Goal: Task Accomplishment & Management: Complete application form

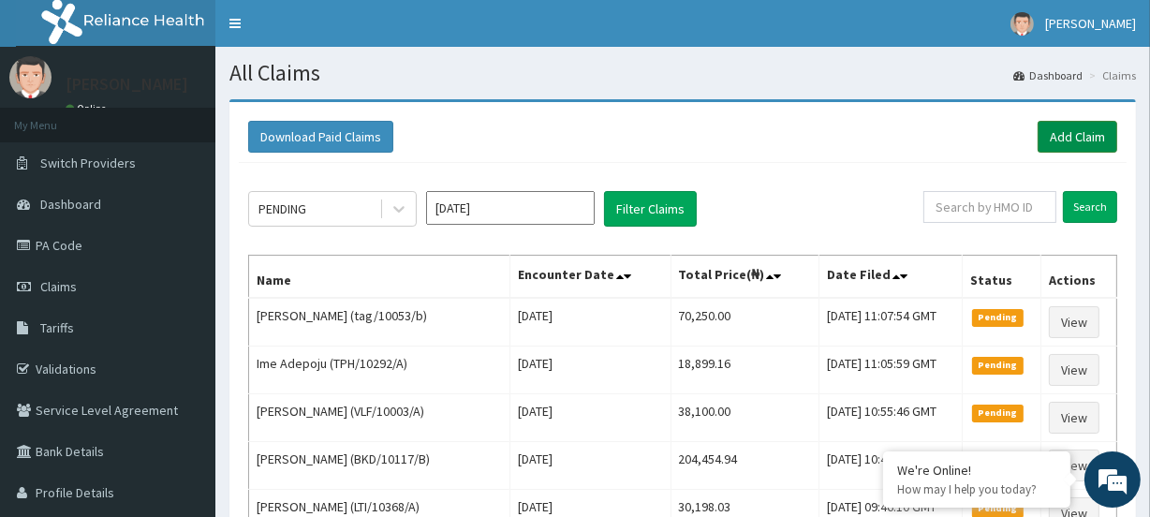
click at [1059, 138] on link "Add Claim" at bounding box center [1078, 137] width 80 height 32
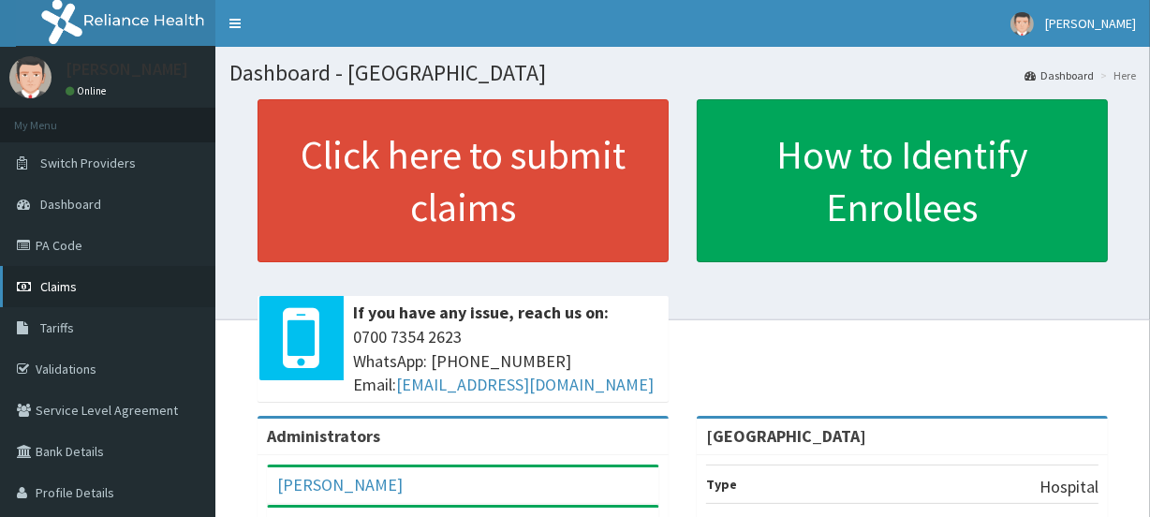
click at [66, 290] on span "Claims" at bounding box center [58, 286] width 37 height 17
click at [94, 248] on link "PA Code" at bounding box center [107, 245] width 215 height 41
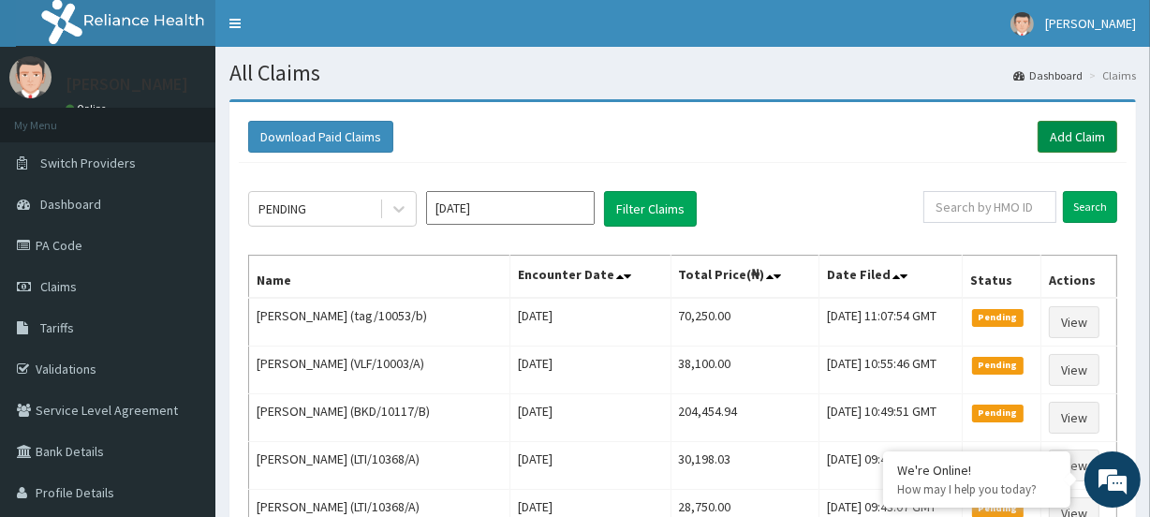
click at [1063, 134] on link "Add Claim" at bounding box center [1078, 137] width 80 height 32
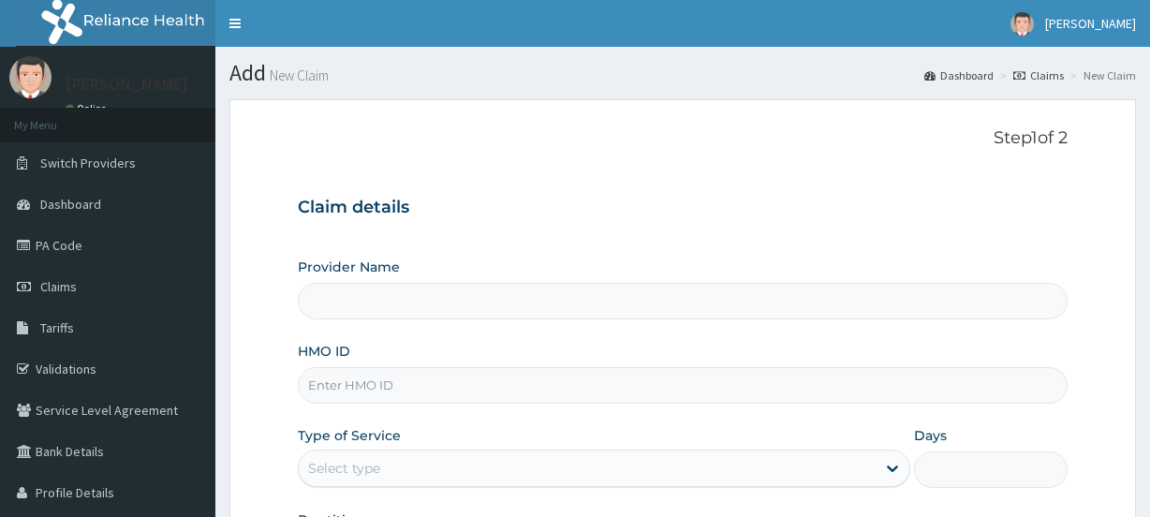
type input "[GEOGRAPHIC_DATA]"
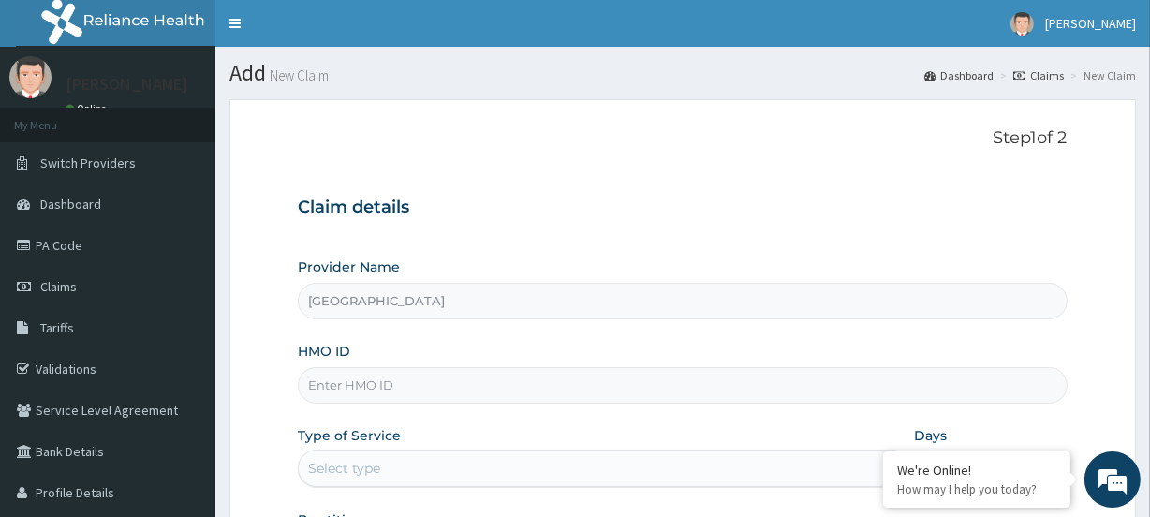
click at [350, 397] on input "HMO ID" at bounding box center [682, 385] width 769 height 37
paste input "RQV/10002/A"
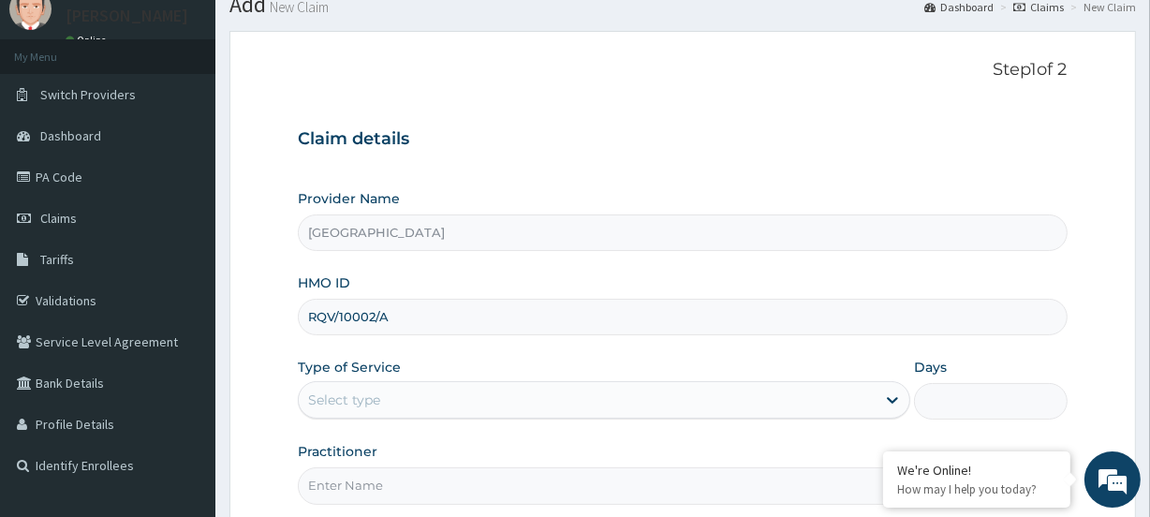
scroll to position [170, 0]
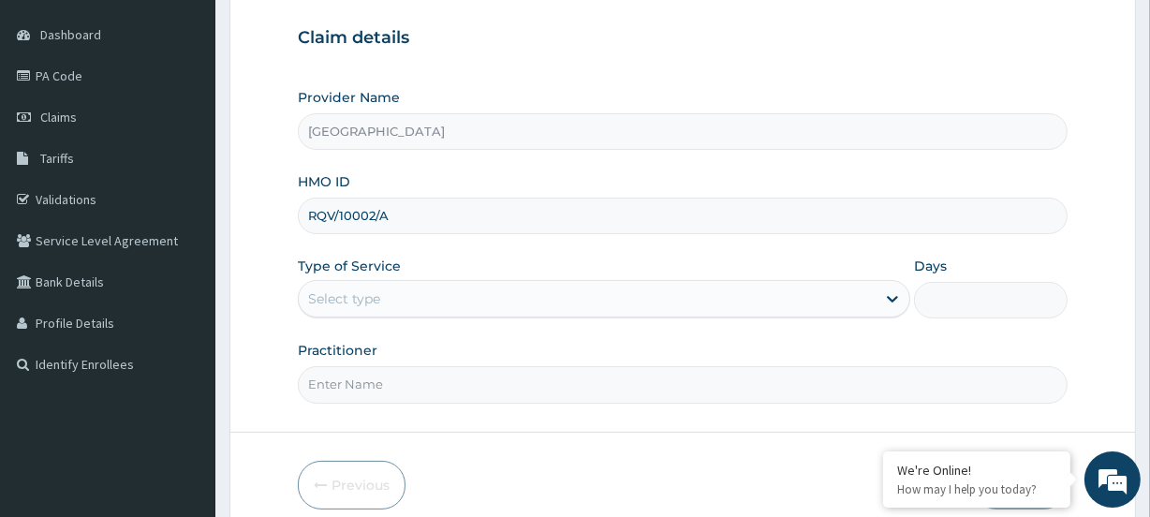
type input "RQV/10002/A"
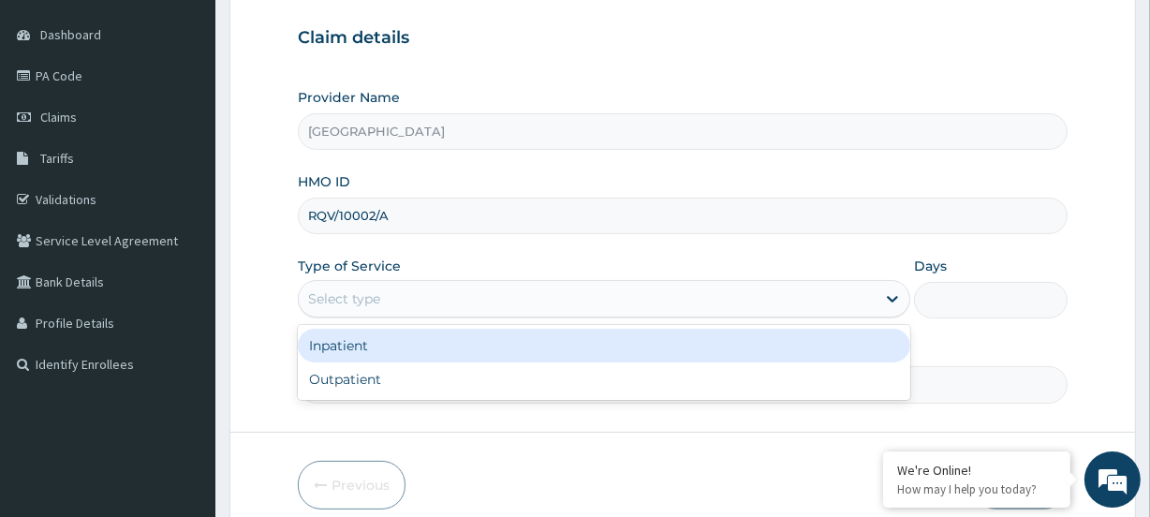
click at [343, 300] on div "Select type" at bounding box center [344, 298] width 72 height 19
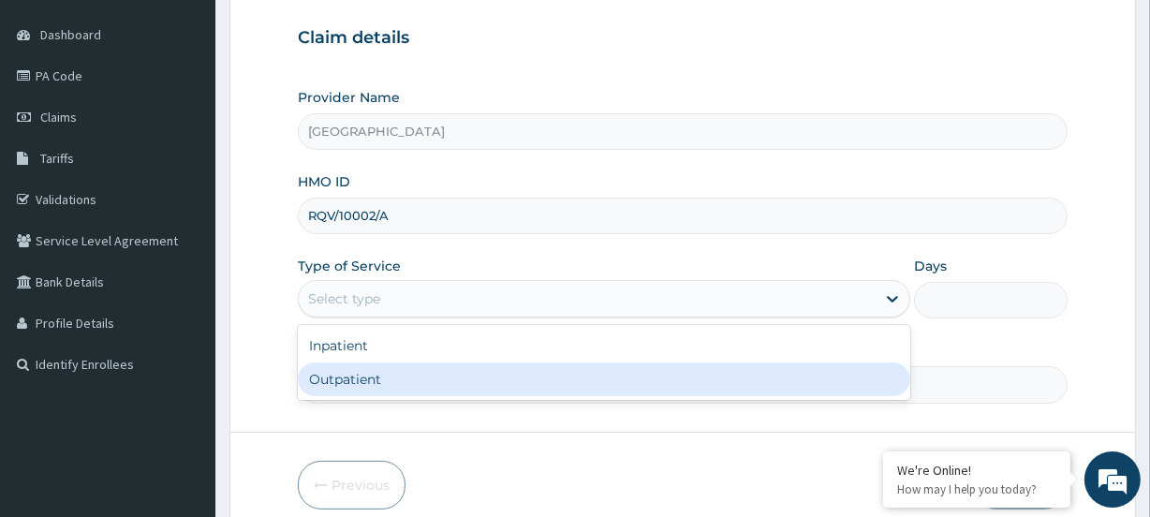
click at [358, 389] on div "Outpatient" at bounding box center [604, 380] width 613 height 34
type input "1"
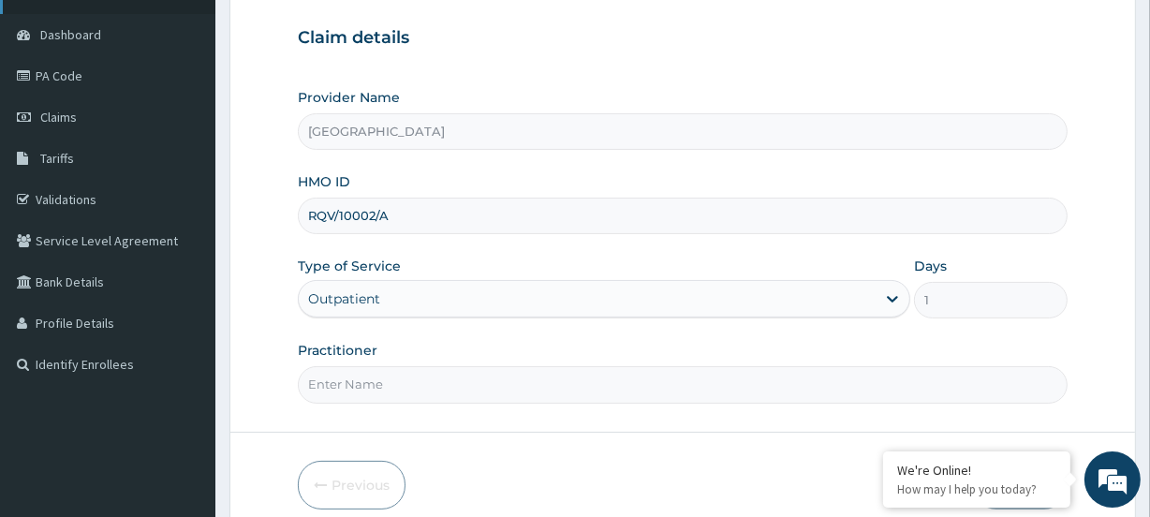
scroll to position [0, 0]
click at [389, 386] on input "Practitioner" at bounding box center [682, 384] width 769 height 37
paste input "Olatunji Ayodeji"
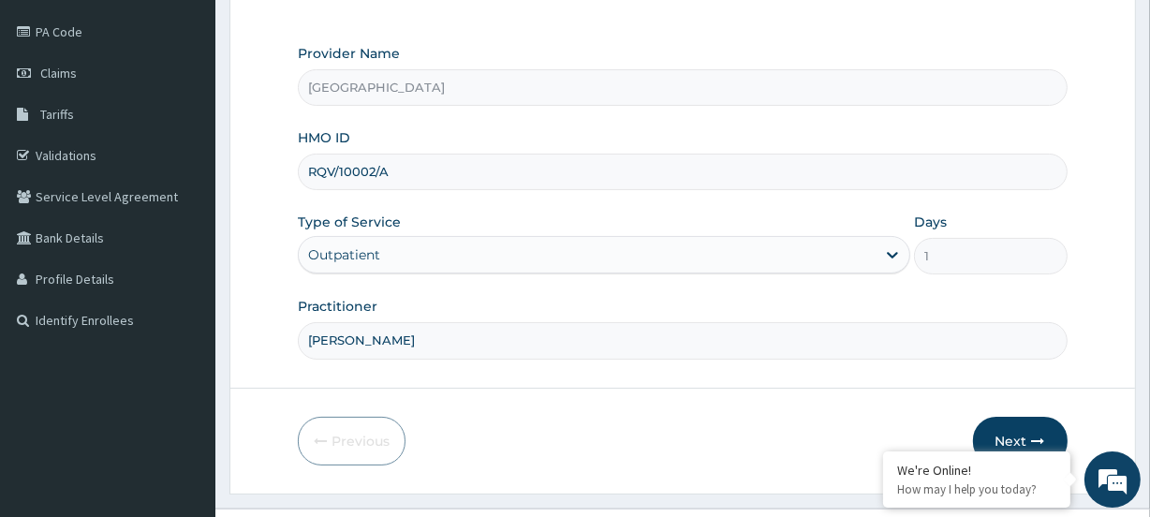
scroll to position [251, 0]
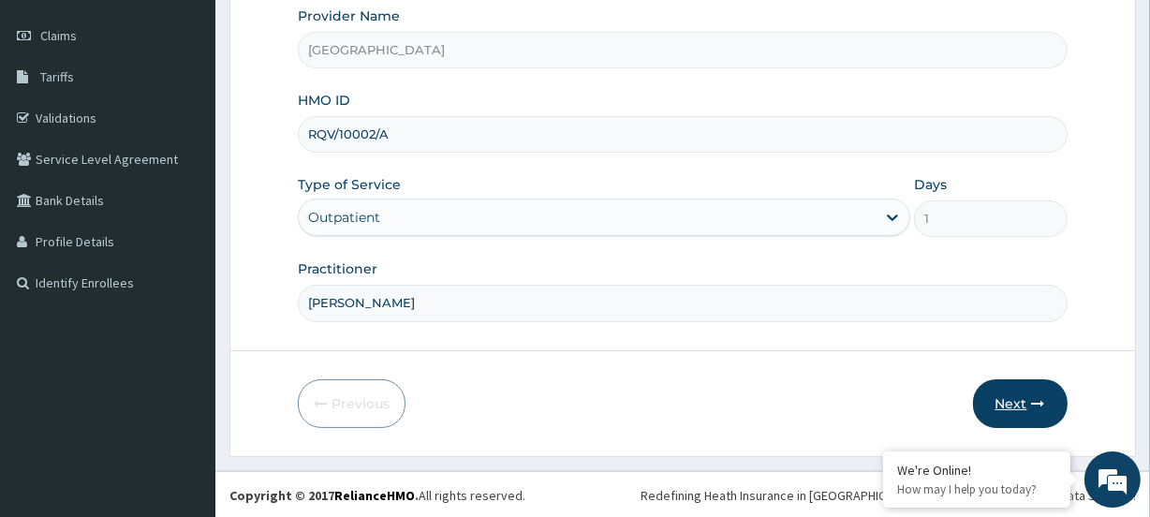
type input "Olatunji Ayodeji"
click at [1012, 393] on button "Next" at bounding box center [1020, 403] width 95 height 49
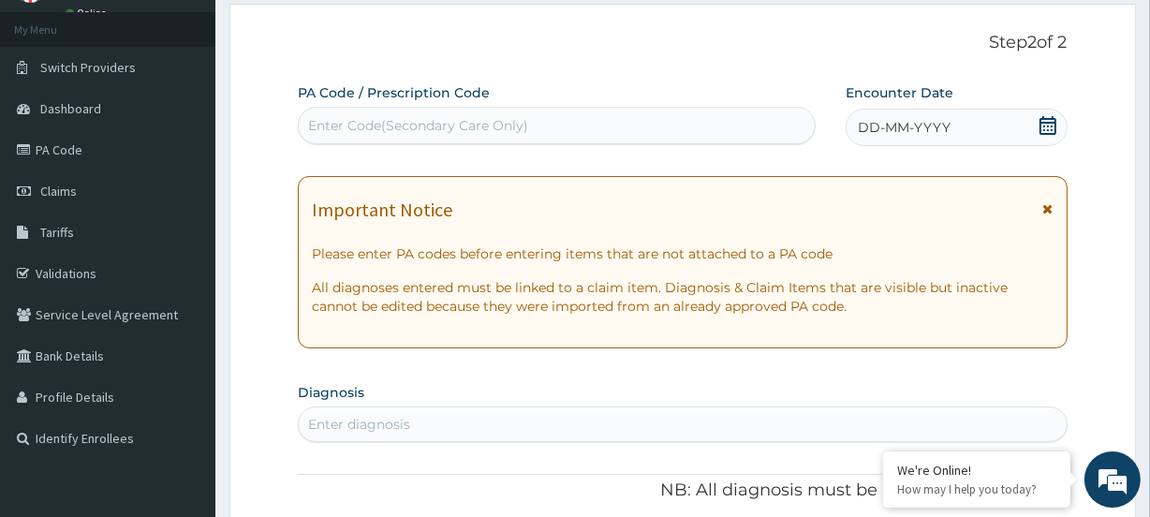
scroll to position [81, 0]
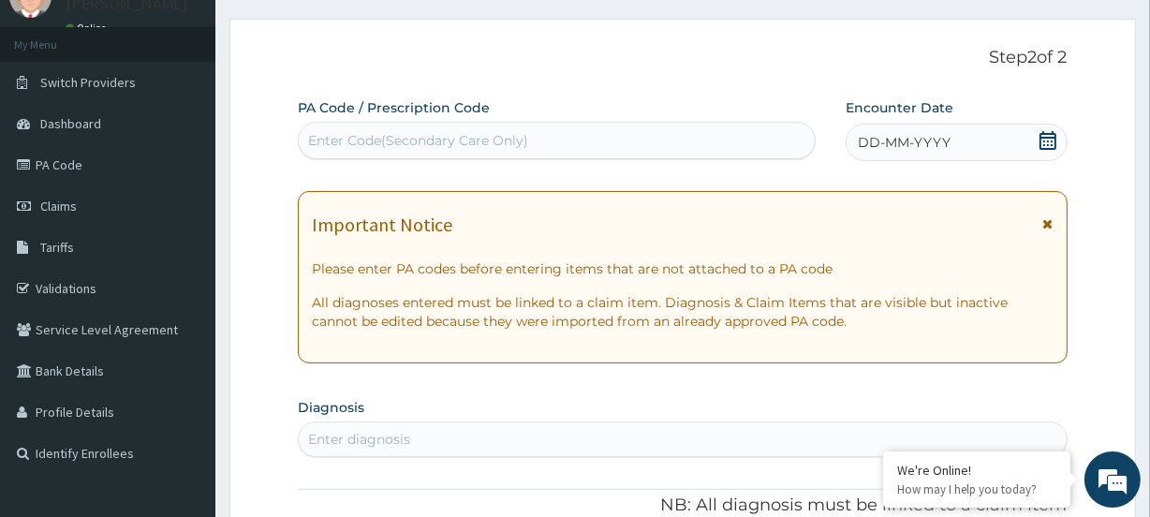
click at [427, 155] on div "Enter Code(Secondary Care Only)" at bounding box center [556, 141] width 515 height 30
paste input "PA/8770A9"
type input "PA/8770A9"
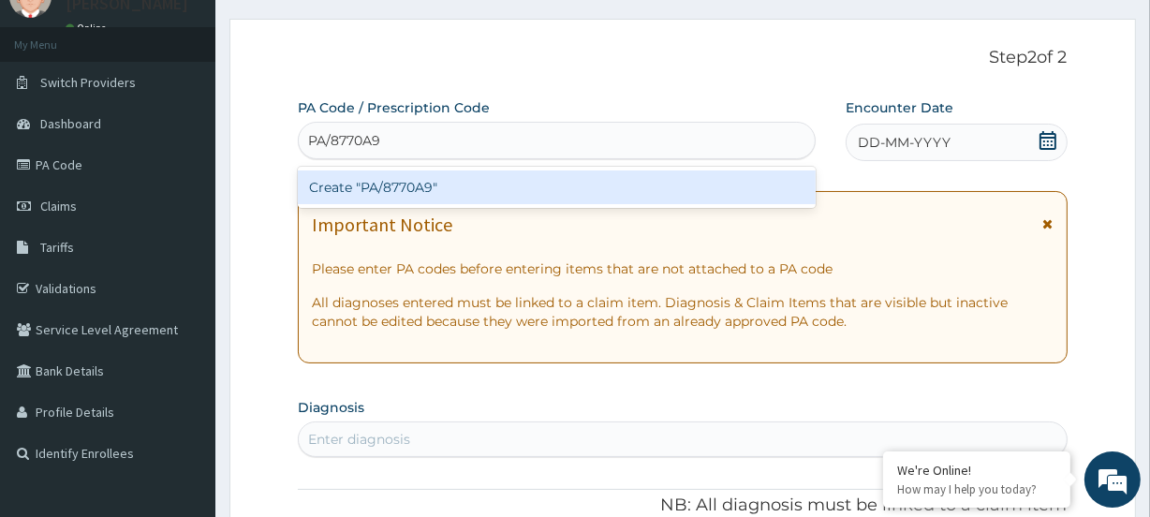
click at [406, 196] on div "Create "PA/8770A9"" at bounding box center [556, 188] width 517 height 34
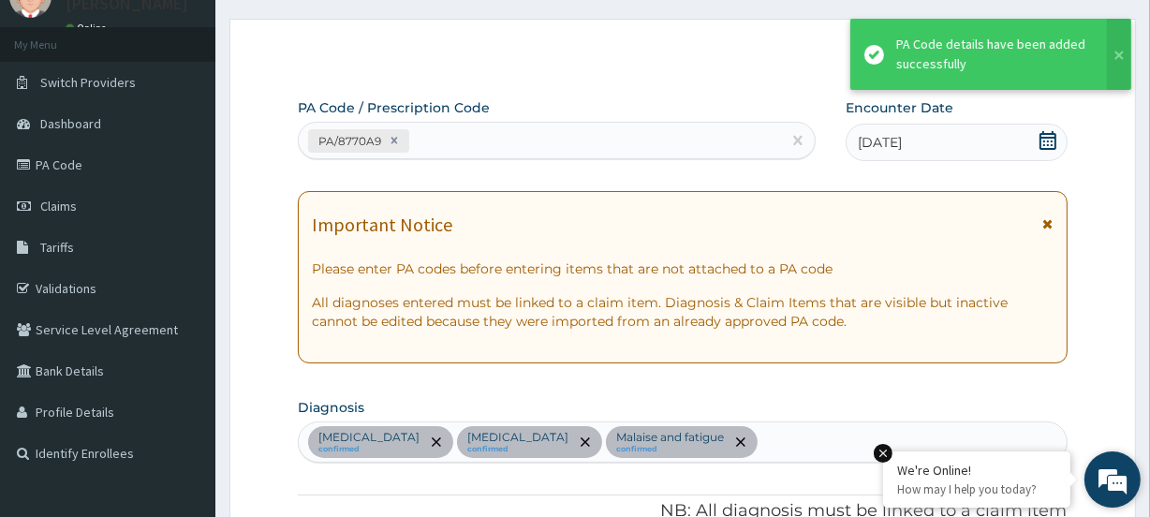
scroll to position [650, 0]
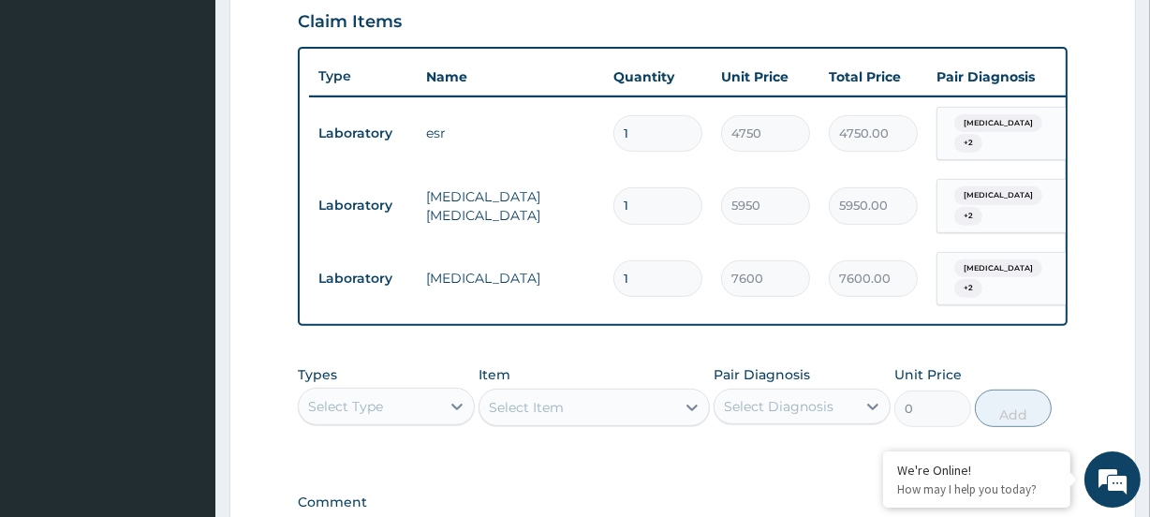
click at [368, 397] on div "Select Type" at bounding box center [345, 406] width 75 height 19
click at [375, 506] on div "Procedures" at bounding box center [386, 521] width 177 height 34
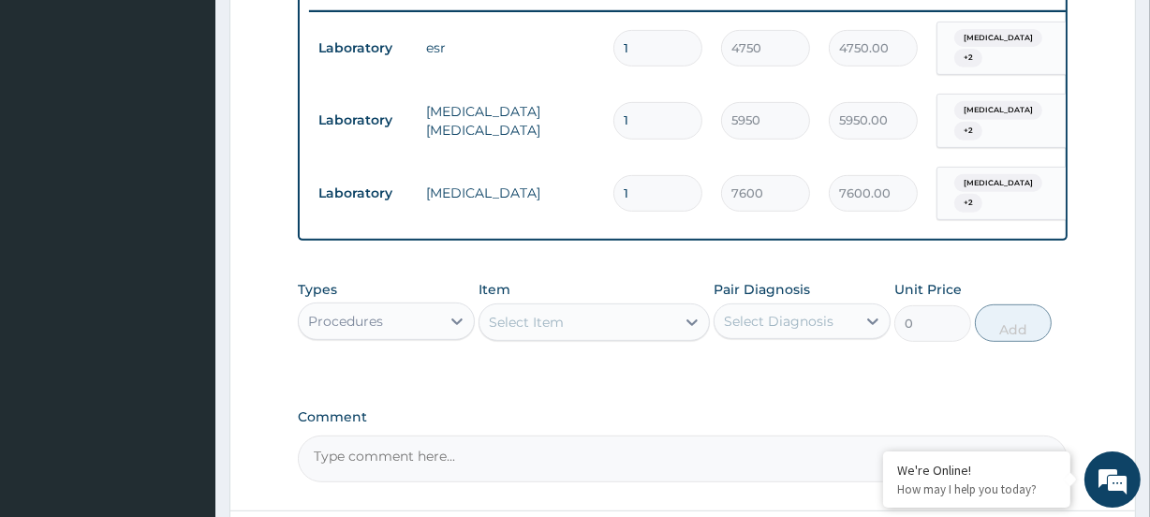
click at [534, 313] on div "Select Item" at bounding box center [526, 322] width 75 height 19
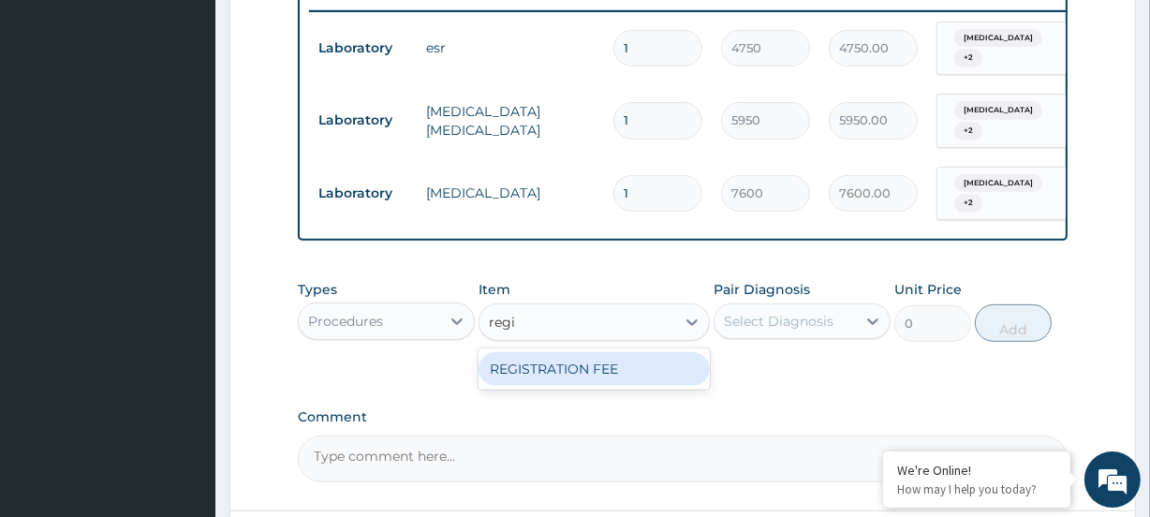
type input "regis"
click at [521, 361] on div "REGISTRATION FEE" at bounding box center [594, 369] width 230 height 34
type input "4750"
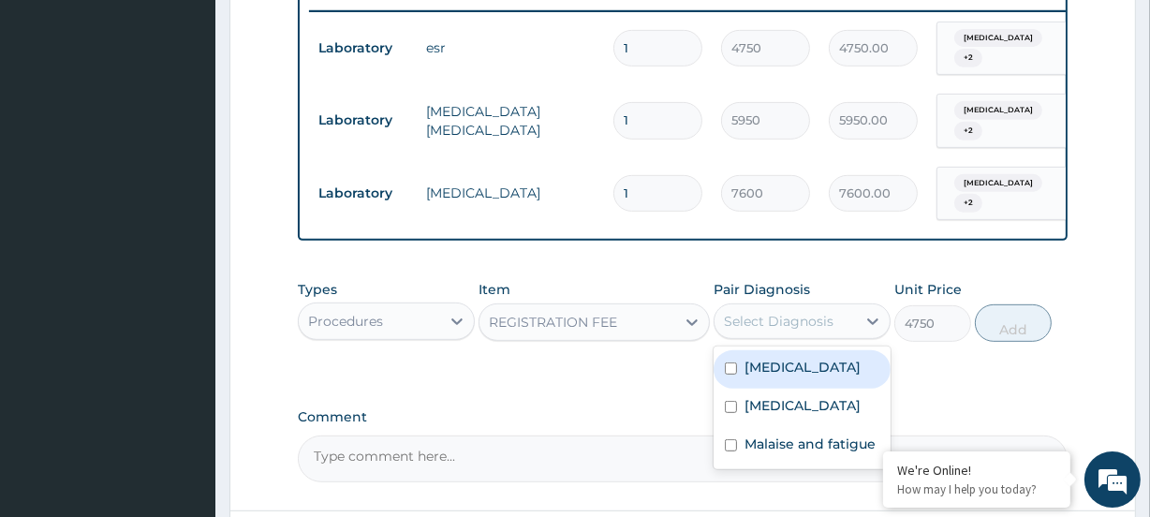
click at [807, 312] on div "Select Diagnosis" at bounding box center [779, 321] width 110 height 19
click at [771, 358] on label "Amenorrhea" at bounding box center [803, 367] width 116 height 19
checkbox input "true"
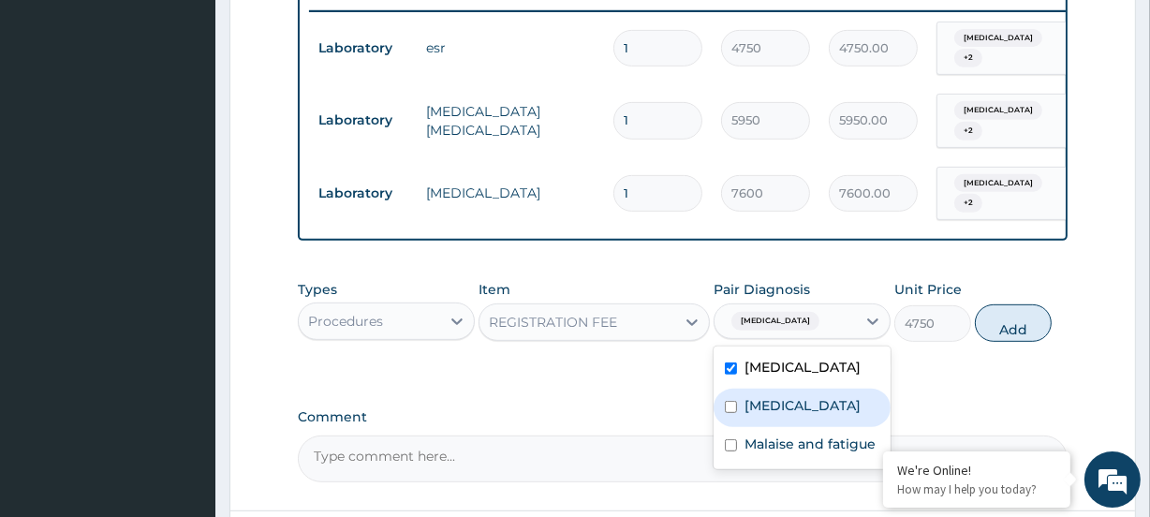
click at [774, 397] on label "[MEDICAL_DATA]" at bounding box center [803, 405] width 116 height 19
checkbox input "true"
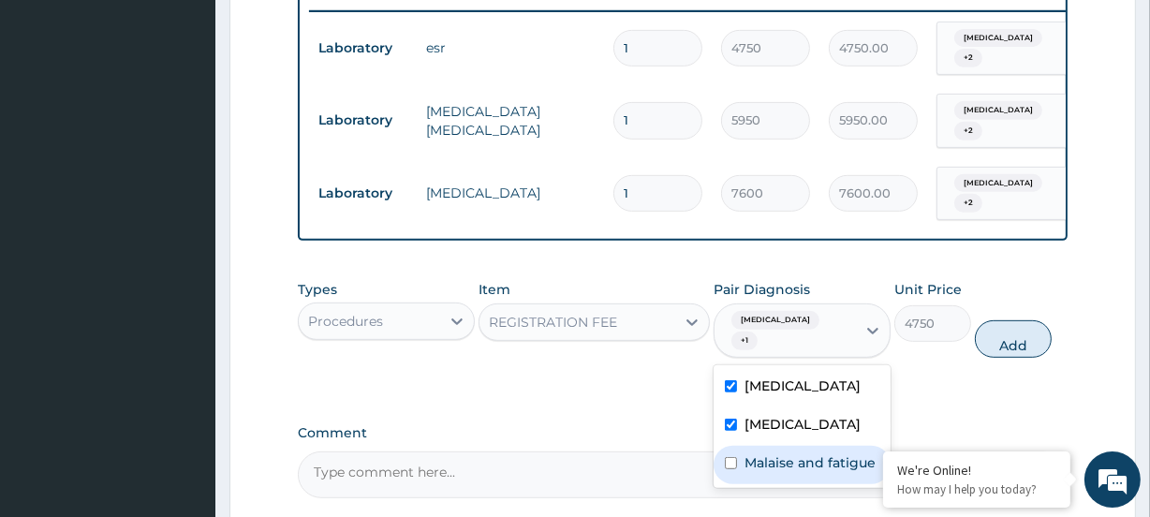
drag, startPoint x: 783, startPoint y: 430, endPoint x: 811, endPoint y: 413, distance: 32.8
click at [784, 453] on label "Malaise and fatigue" at bounding box center [810, 462] width 131 height 19
checkbox input "true"
click at [1005, 320] on button "Add" at bounding box center [1013, 338] width 77 height 37
type input "0"
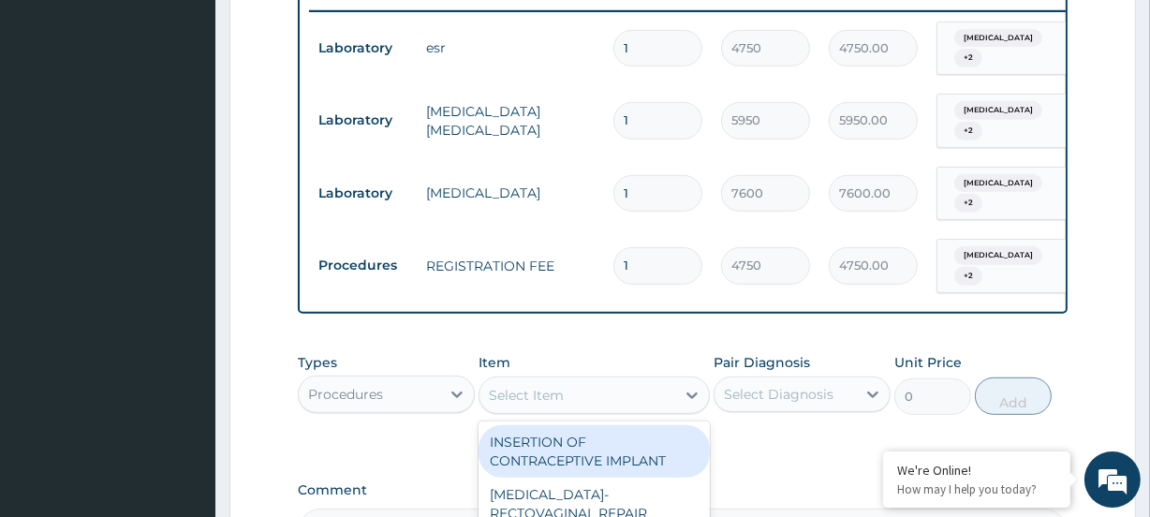
click at [520, 386] on div "Select Item" at bounding box center [526, 395] width 75 height 19
type input "famil"
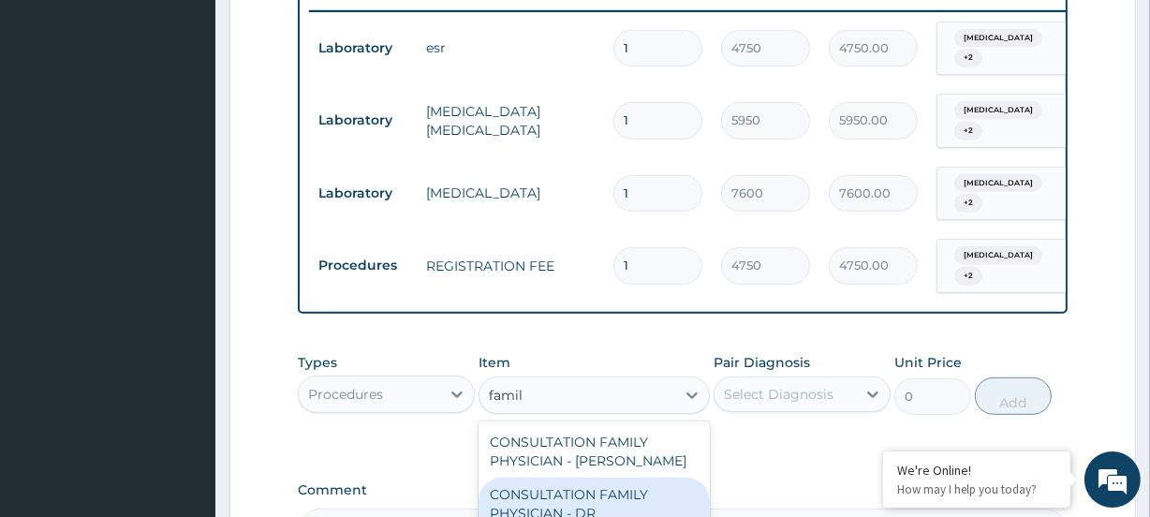
click at [562, 498] on div "CONSULTATION FAMILY PHYSICIAN - DR KUFRE" at bounding box center [594, 513] width 230 height 71
type input "13200"
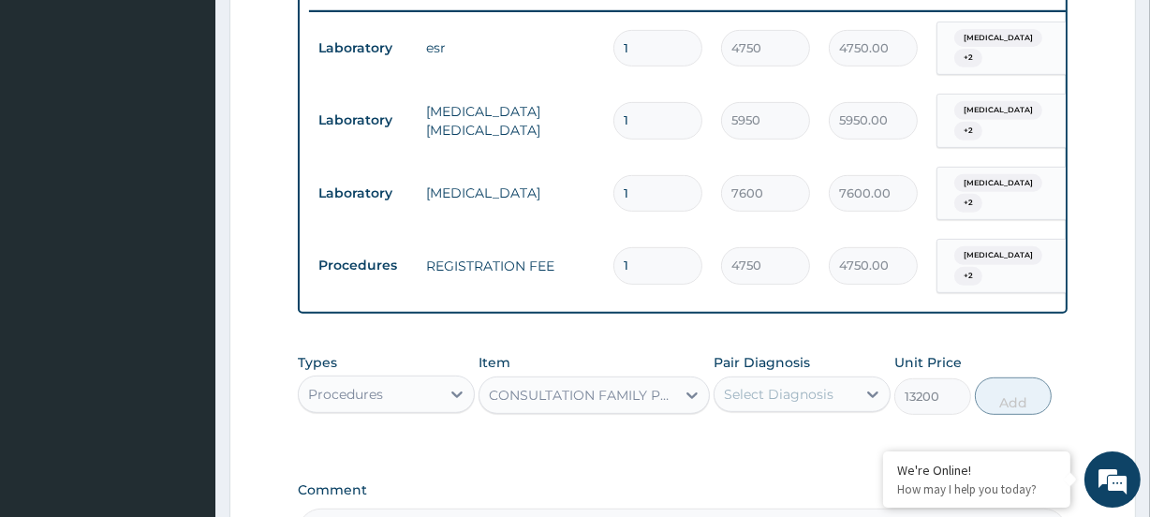
click at [797, 385] on div "Select Diagnosis" at bounding box center [779, 394] width 110 height 19
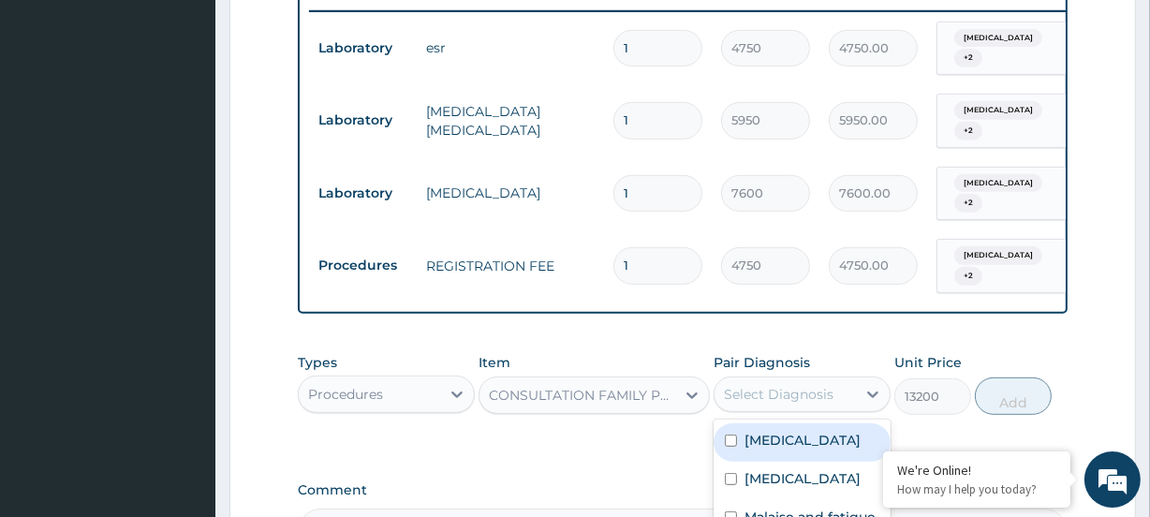
drag, startPoint x: 754, startPoint y: 411, endPoint x: 781, endPoint y: 466, distance: 60.8
click at [755, 431] on label "Amenorrhea" at bounding box center [803, 440] width 116 height 19
checkbox input "true"
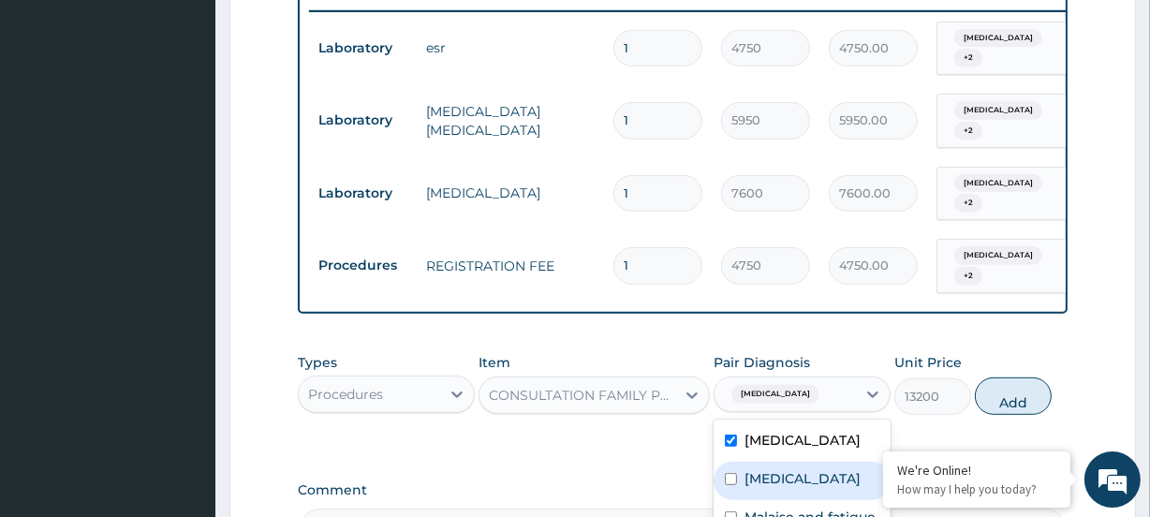
click at [774, 469] on label "Malaria" at bounding box center [803, 478] width 116 height 19
checkbox input "true"
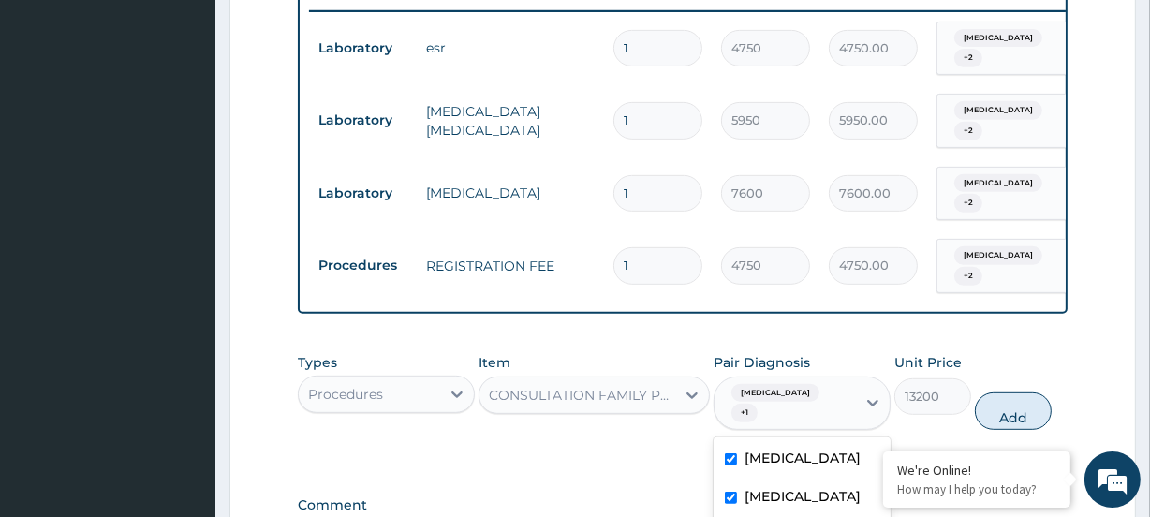
checkbox input "true"
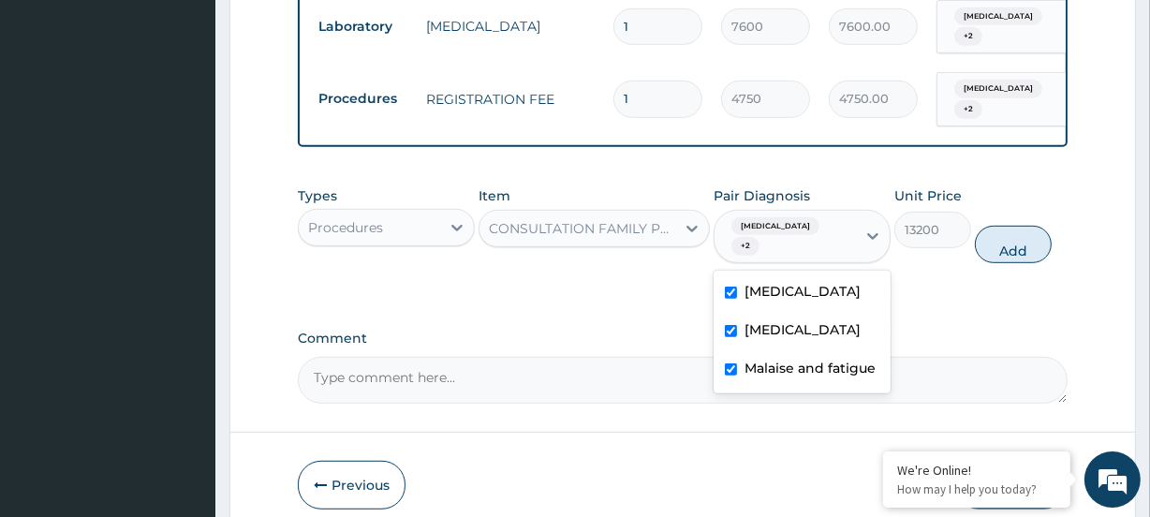
scroll to position [906, 0]
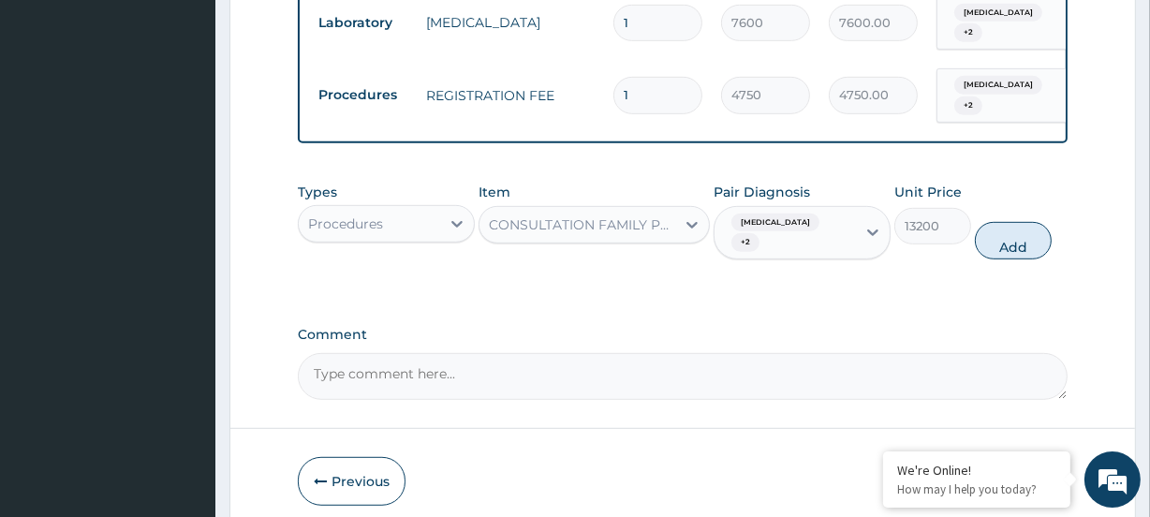
click at [1032, 222] on button "Add" at bounding box center [1013, 240] width 77 height 37
type input "0"
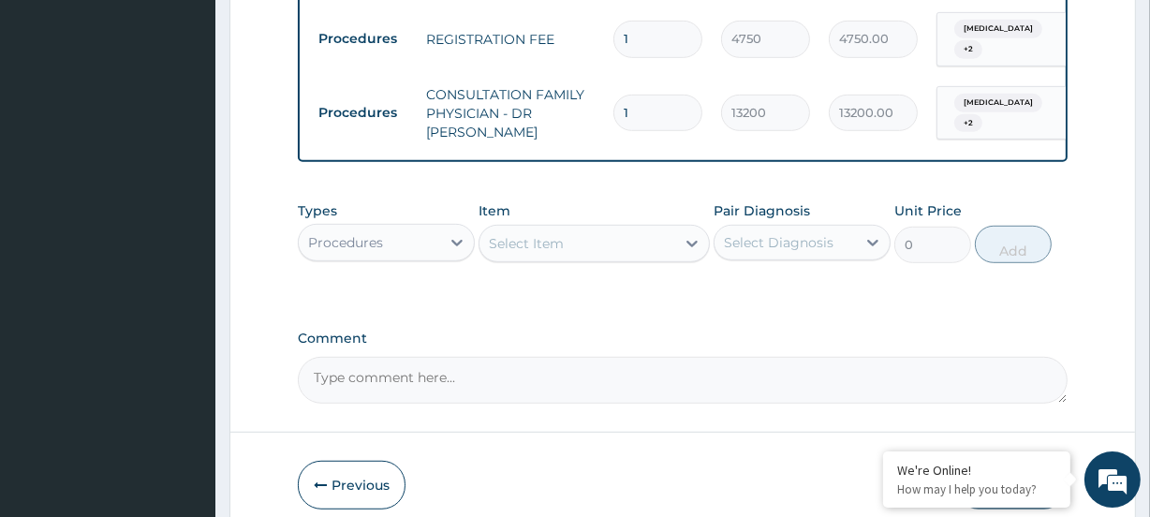
scroll to position [1016, 0]
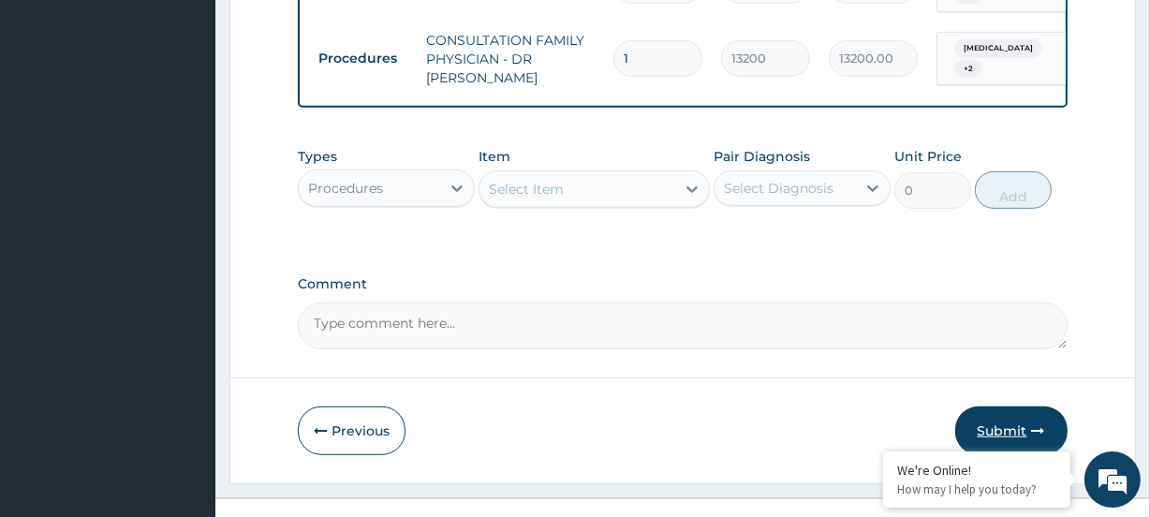
click at [1019, 409] on button "Submit" at bounding box center [1012, 431] width 112 height 49
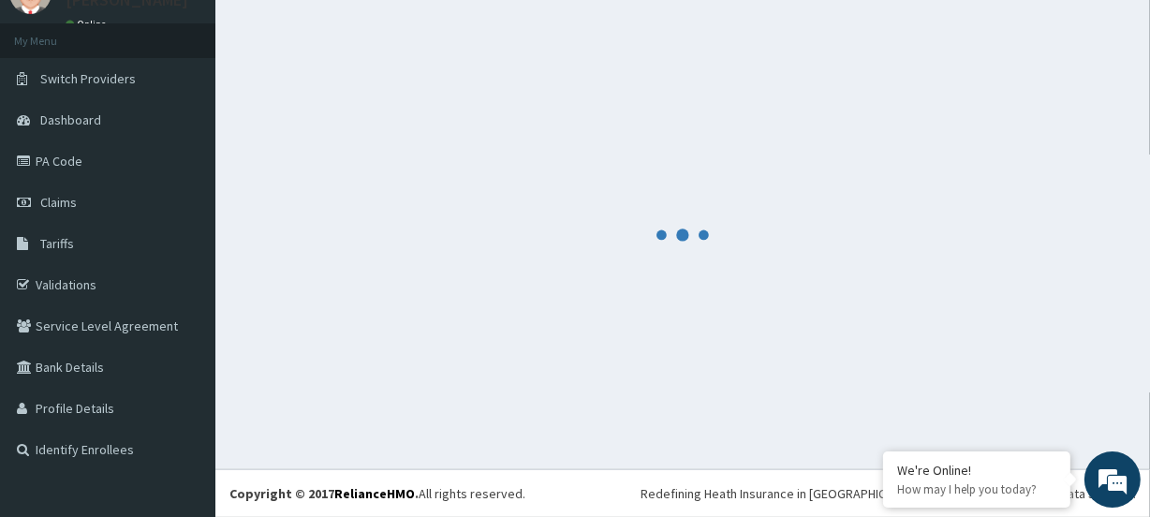
scroll to position [83, 0]
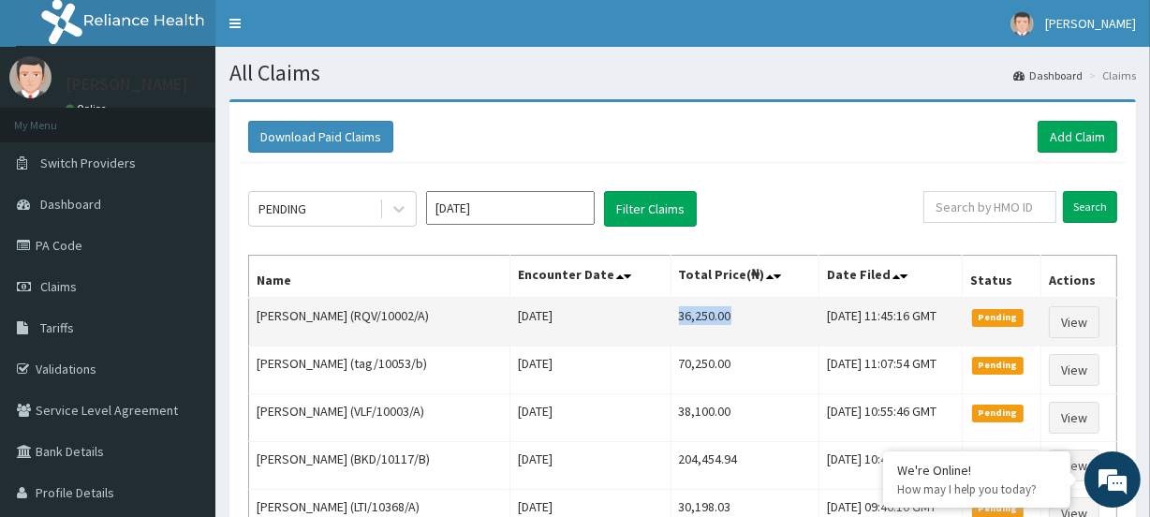
drag, startPoint x: 656, startPoint y: 320, endPoint x: 722, endPoint y: 314, distance: 66.8
click at [722, 314] on td "36,250.00" at bounding box center [745, 322] width 149 height 49
copy td "36,250.00"
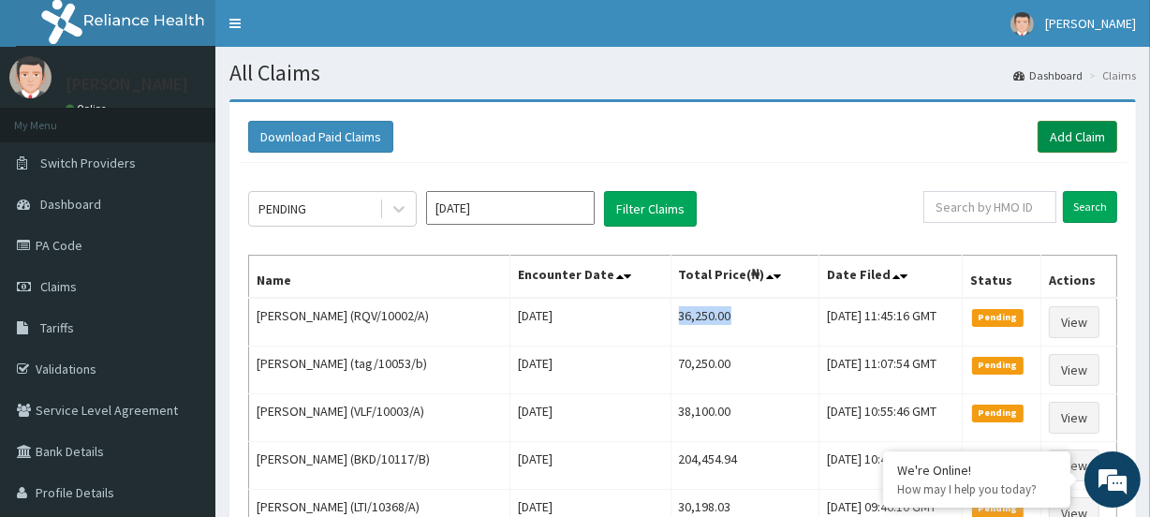
click at [1091, 134] on link "Add Claim" at bounding box center [1078, 137] width 80 height 32
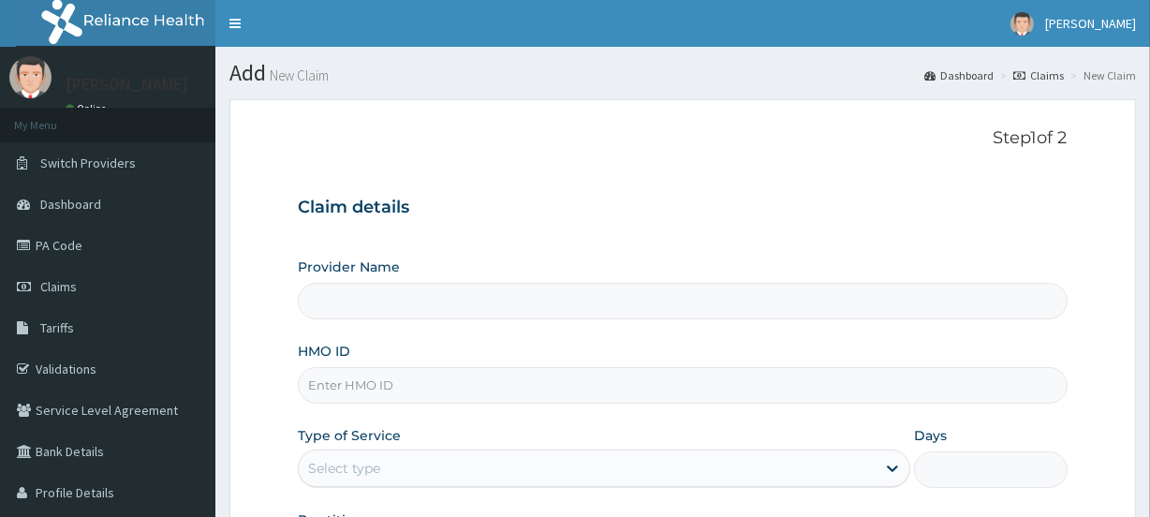
click at [332, 401] on input "HMO ID" at bounding box center [682, 385] width 769 height 37
type input "[GEOGRAPHIC_DATA]"
paste input "Tag/10053/C"
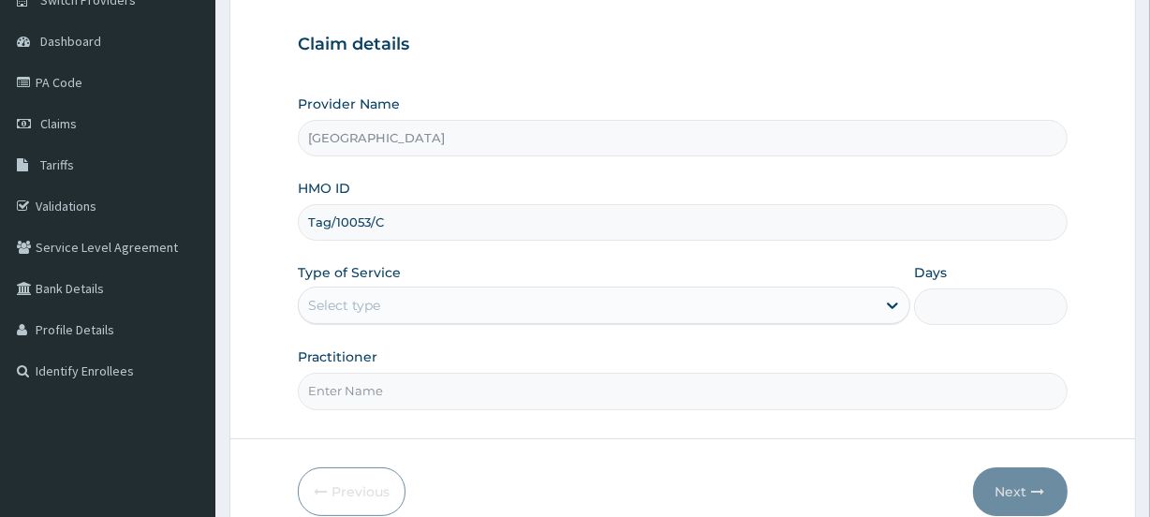
scroll to position [170, 0]
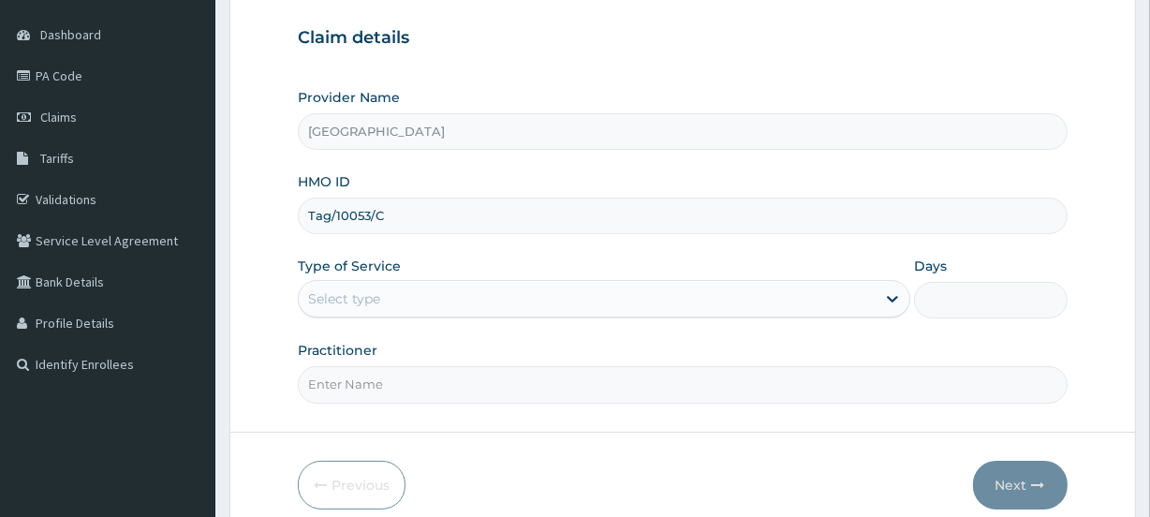
type input "Tag/10053/C"
click at [341, 289] on div "Select type" at bounding box center [344, 298] width 72 height 19
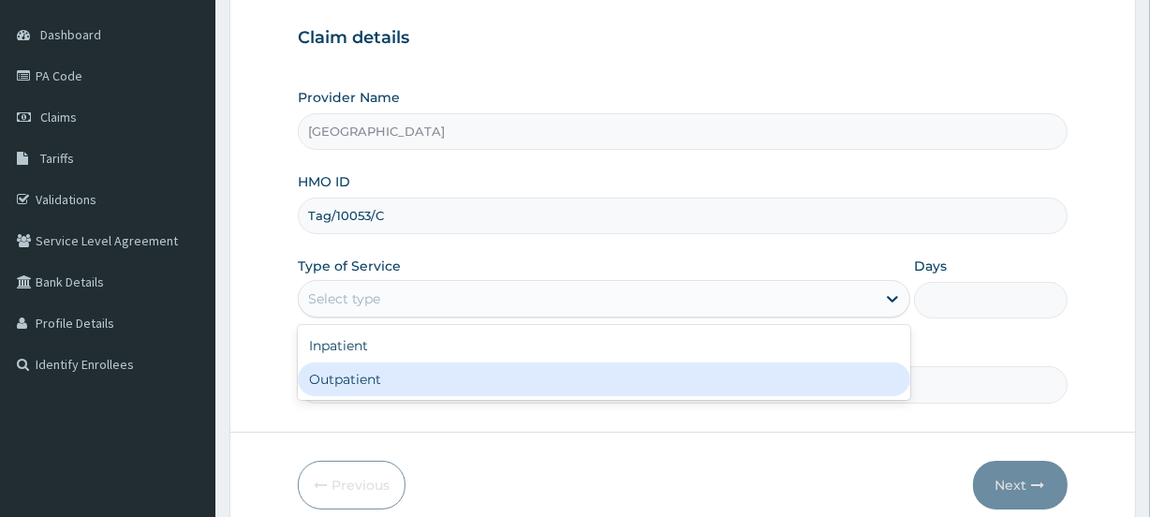
click at [333, 393] on div "Outpatient" at bounding box center [604, 380] width 613 height 34
type input "1"
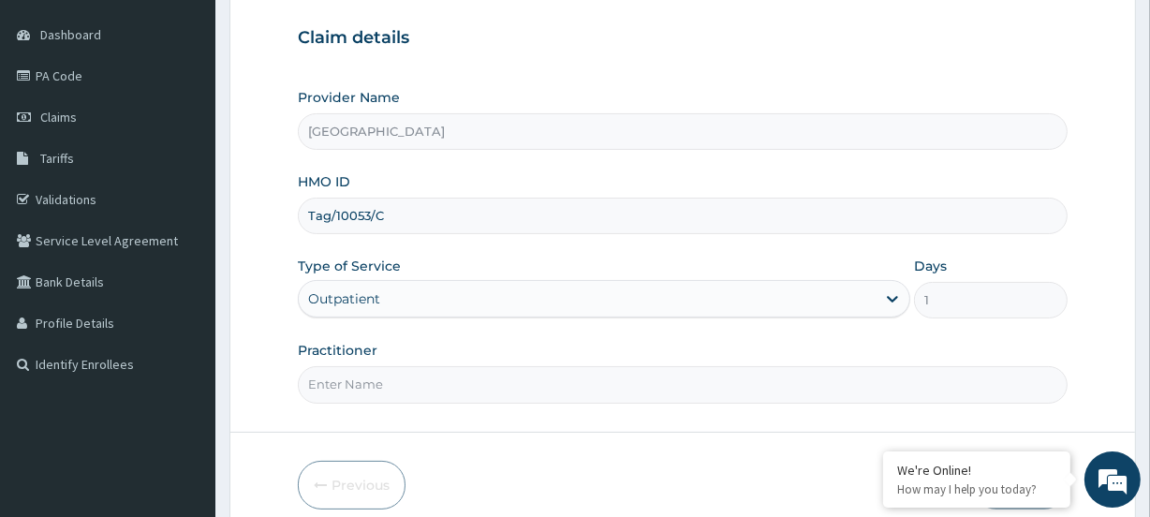
click at [360, 384] on input "Practitioner" at bounding box center [682, 384] width 769 height 37
paste input "[PERSON_NAME]"
type input "[PERSON_NAME]"
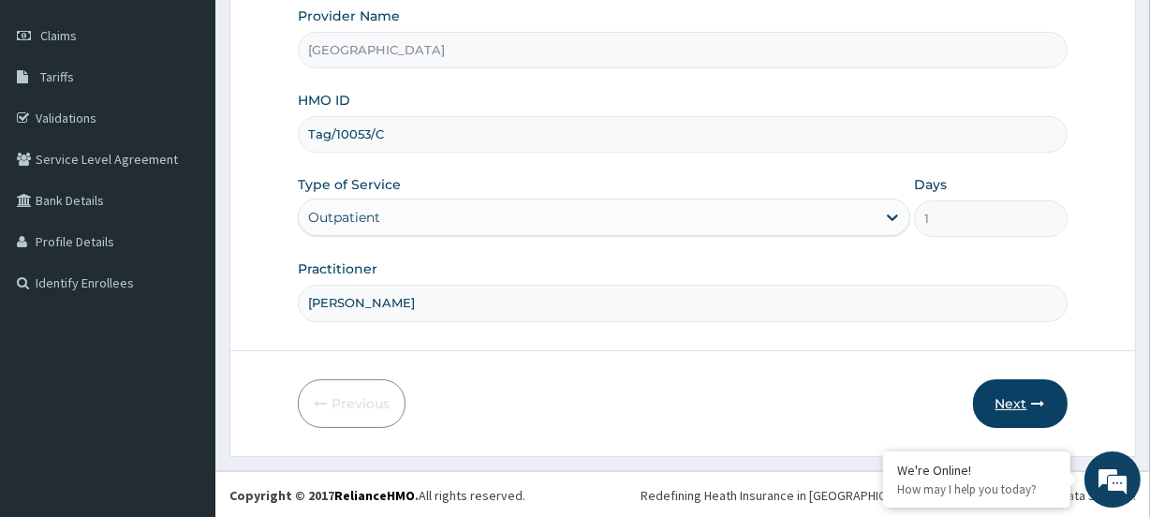
scroll to position [0, 0]
click at [1022, 404] on button "Next" at bounding box center [1020, 403] width 95 height 49
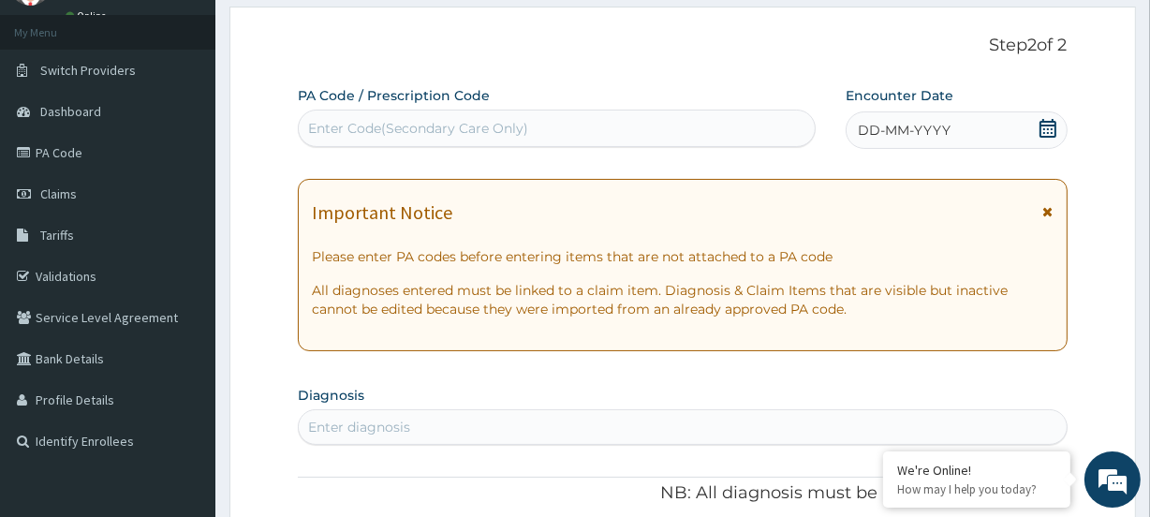
scroll to position [81, 0]
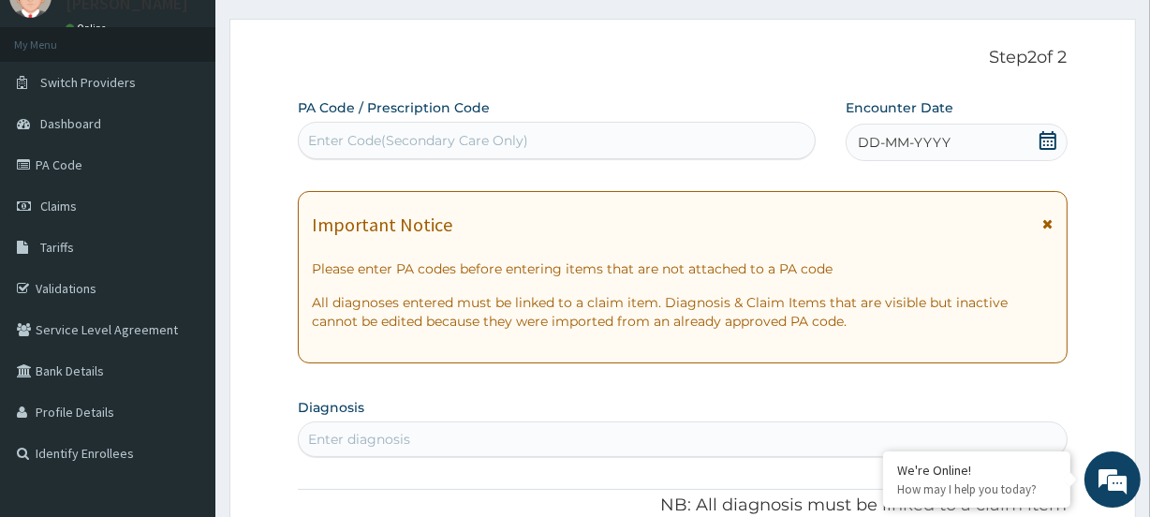
click at [349, 141] on div "Enter Code(Secondary Care Only)" at bounding box center [418, 140] width 220 height 19
paste input "PA/9A2159"
type input "PA/9A2159"
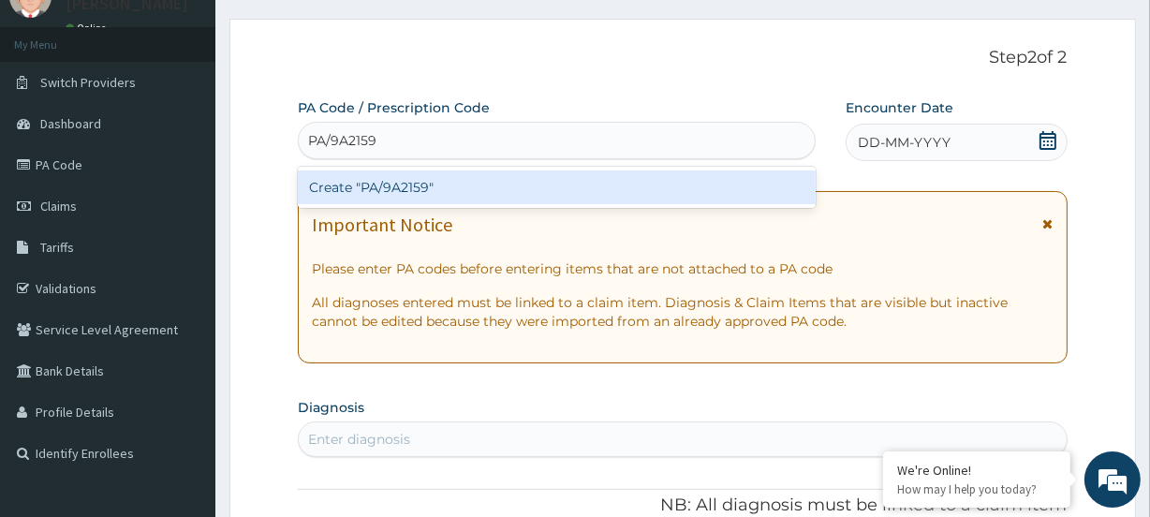
click at [314, 178] on div "Create "PA/9A2159"" at bounding box center [556, 188] width 517 height 34
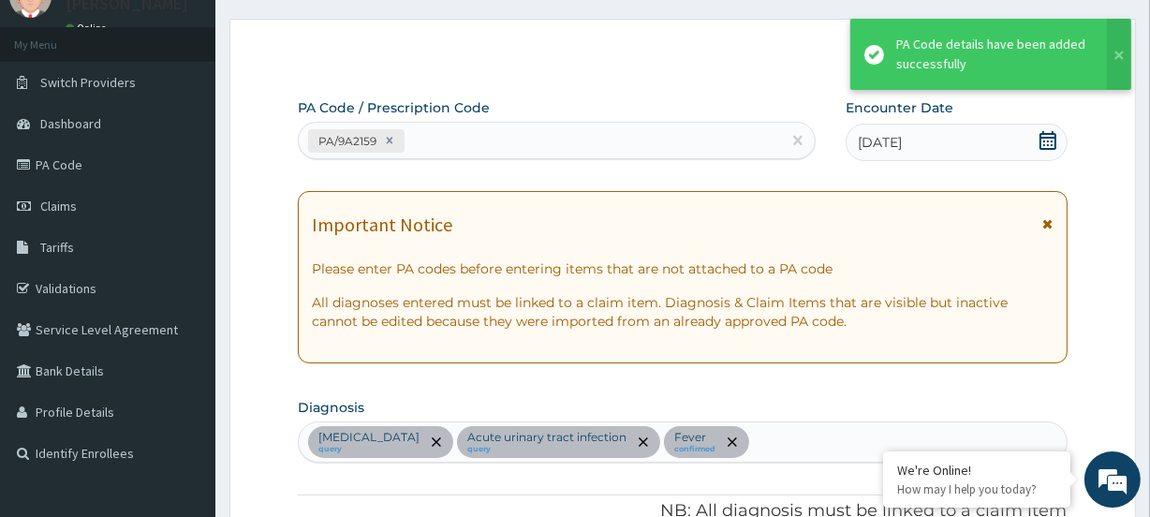
scroll to position [715, 0]
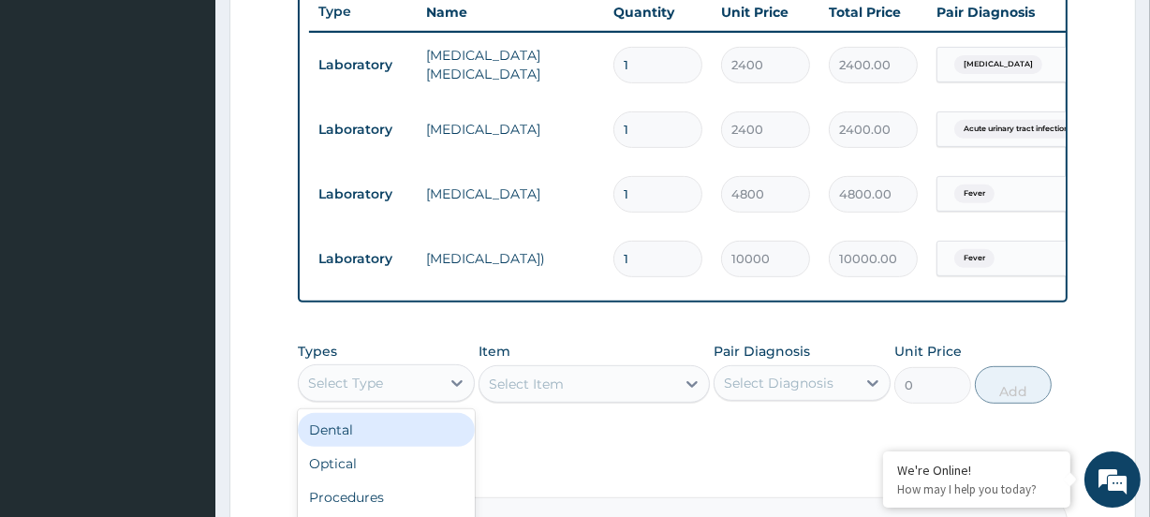
click at [376, 393] on div "Select Type" at bounding box center [345, 383] width 75 height 19
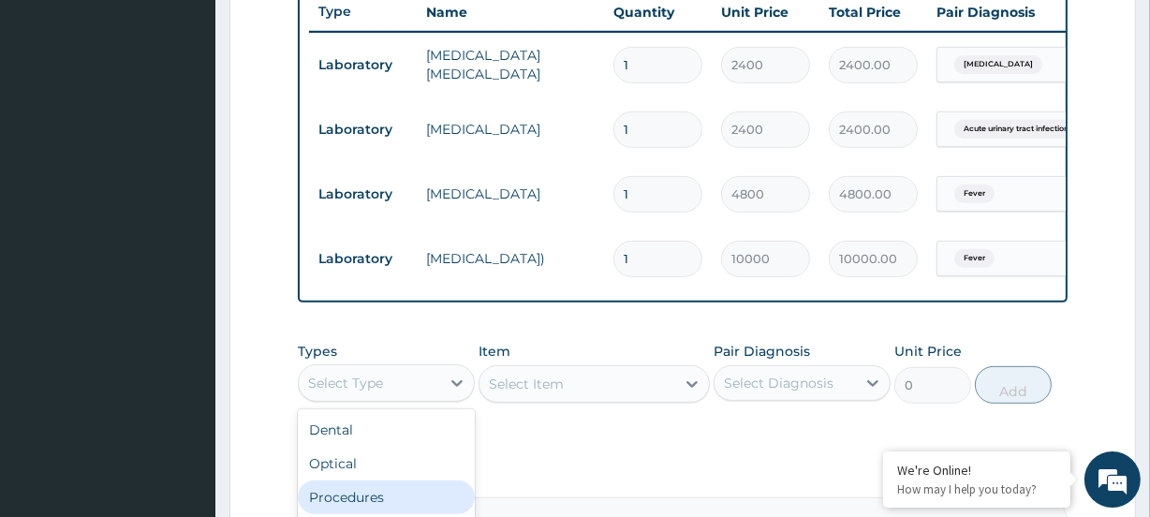
drag, startPoint x: 364, startPoint y: 512, endPoint x: 311, endPoint y: 424, distance: 103.0
click at [364, 513] on div "Procedures" at bounding box center [386, 498] width 177 height 34
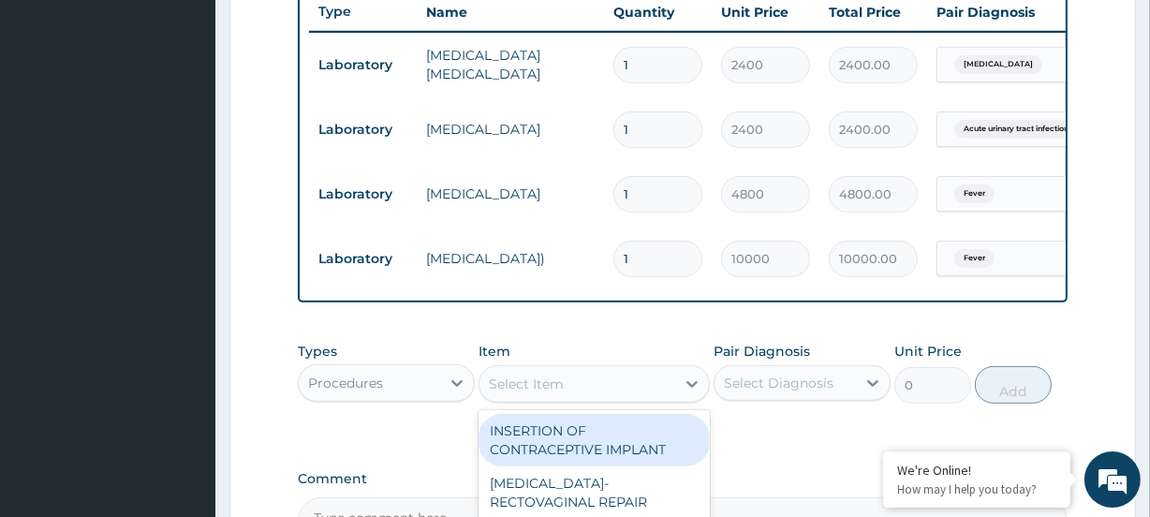
click at [535, 386] on div "Select Item" at bounding box center [526, 384] width 75 height 19
type input "famil"
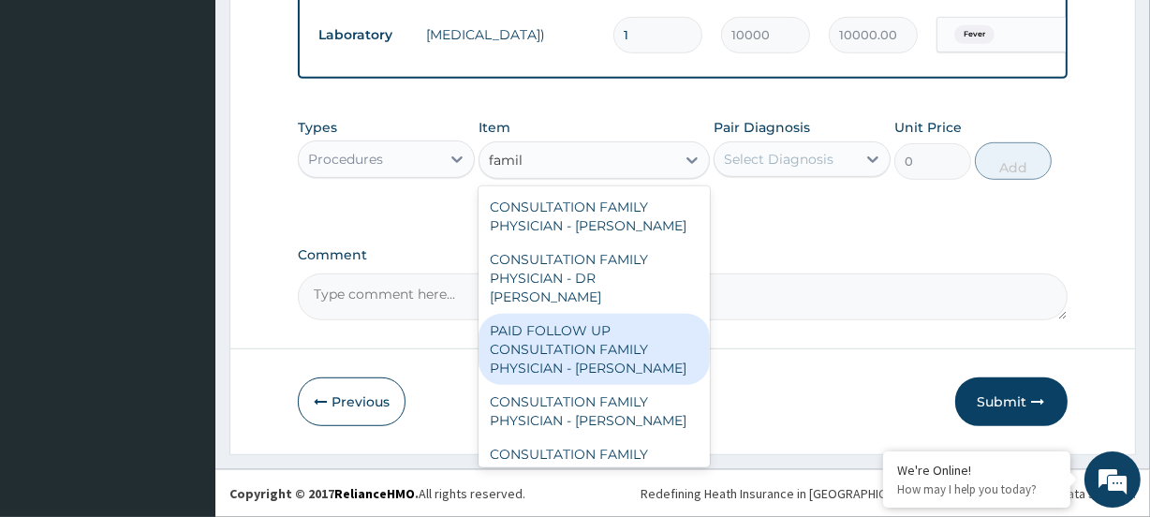
scroll to position [150, 0]
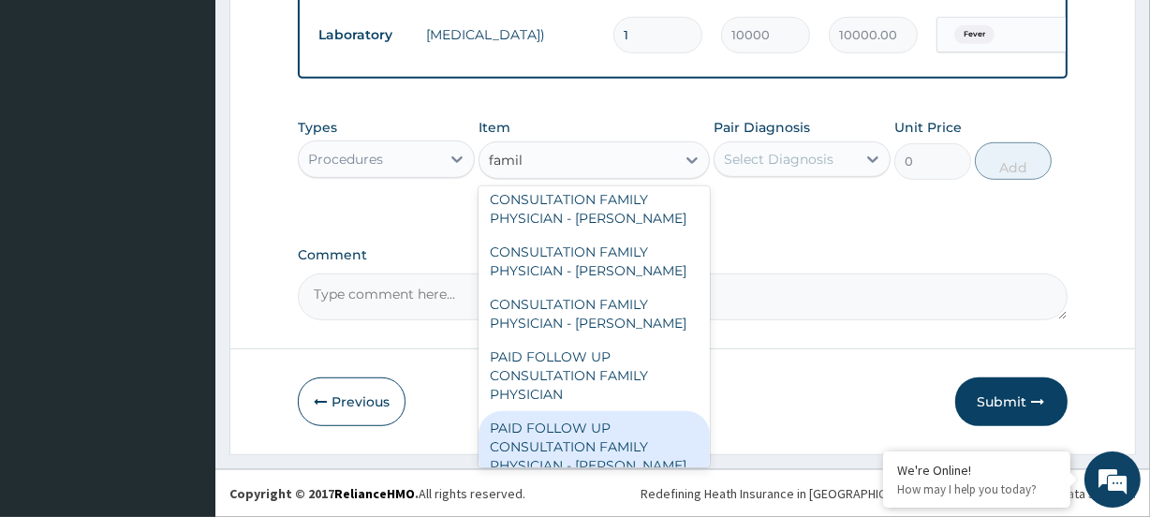
drag, startPoint x: 577, startPoint y: 446, endPoint x: 593, endPoint y: 389, distance: 59.3
click at [574, 445] on div "PAID FOLLOW UP CONSULTATION FAMILY PHYSICIAN - [PERSON_NAME]" at bounding box center [594, 446] width 230 height 71
type input "14250"
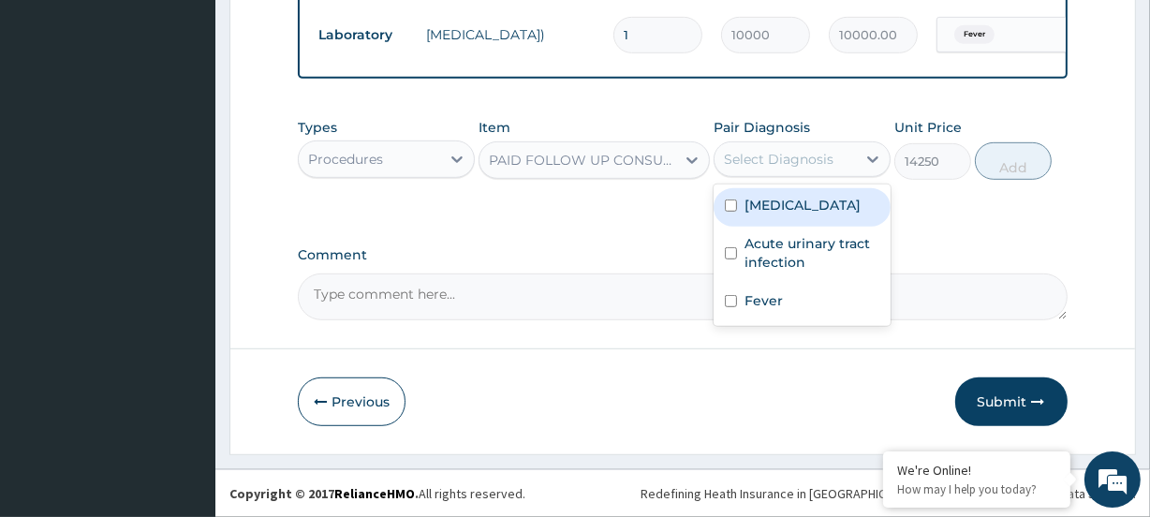
click at [774, 171] on div "Select Diagnosis" at bounding box center [785, 159] width 141 height 30
click at [772, 203] on label "[MEDICAL_DATA]" at bounding box center [803, 205] width 116 height 19
checkbox input "true"
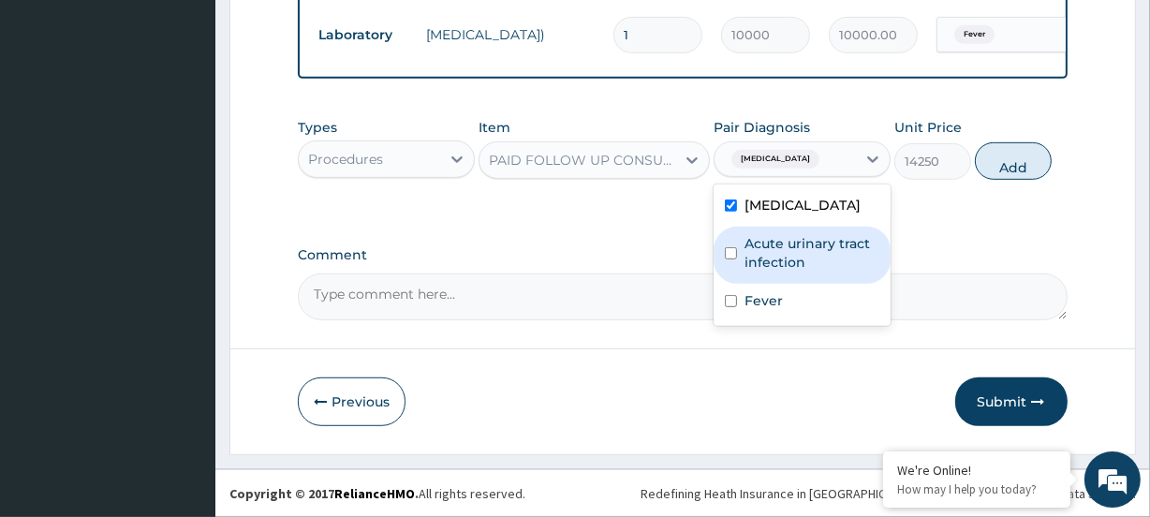
drag, startPoint x: 771, startPoint y: 250, endPoint x: 790, endPoint y: 290, distance: 44.4
click at [775, 253] on label "Acute urinary tract infection" at bounding box center [812, 252] width 135 height 37
checkbox input "true"
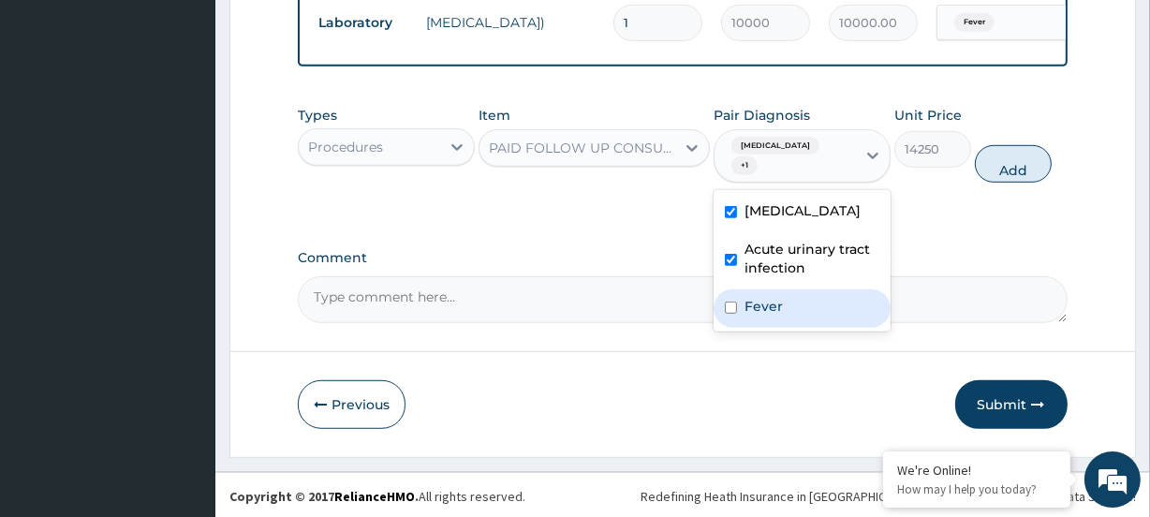
drag, startPoint x: 775, startPoint y: 304, endPoint x: 907, endPoint y: 217, distance: 157.7
click at [782, 301] on div "Fever" at bounding box center [802, 308] width 177 height 38
checkbox input "true"
click at [1031, 168] on button "Add" at bounding box center [1013, 163] width 77 height 37
type input "0"
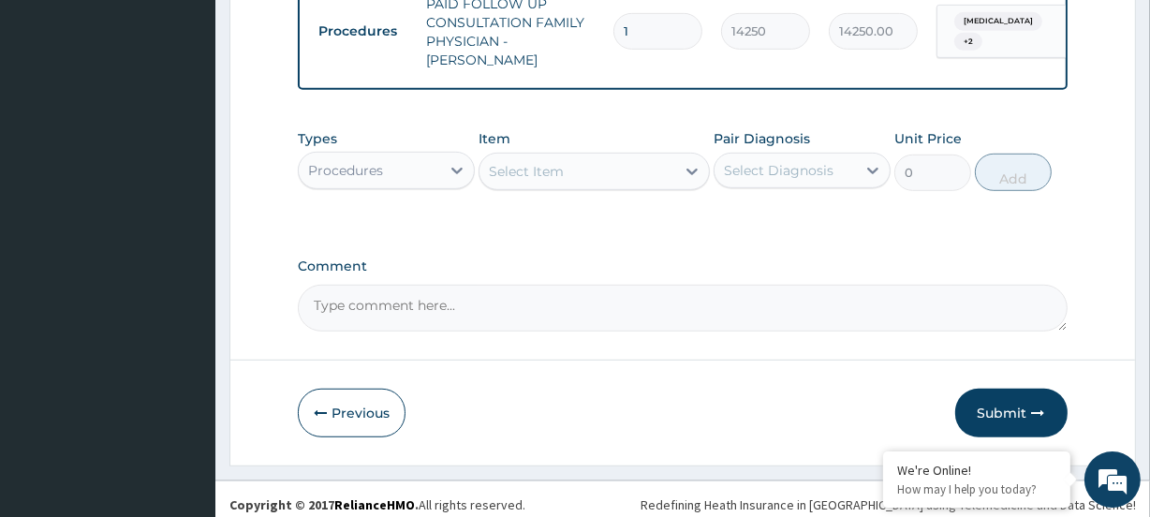
scroll to position [1026, 0]
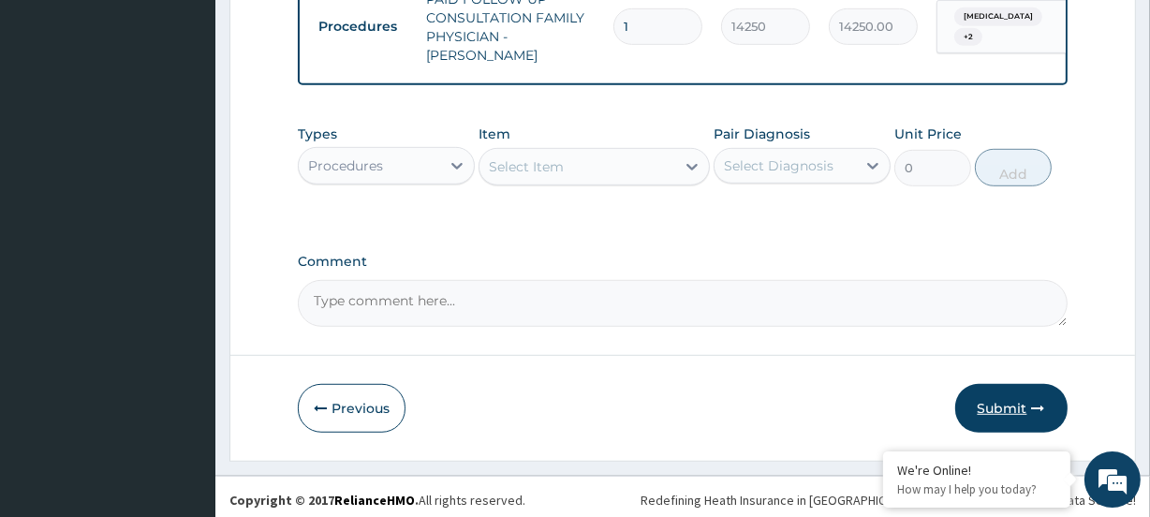
click at [1026, 386] on button "Submit" at bounding box center [1012, 408] width 112 height 49
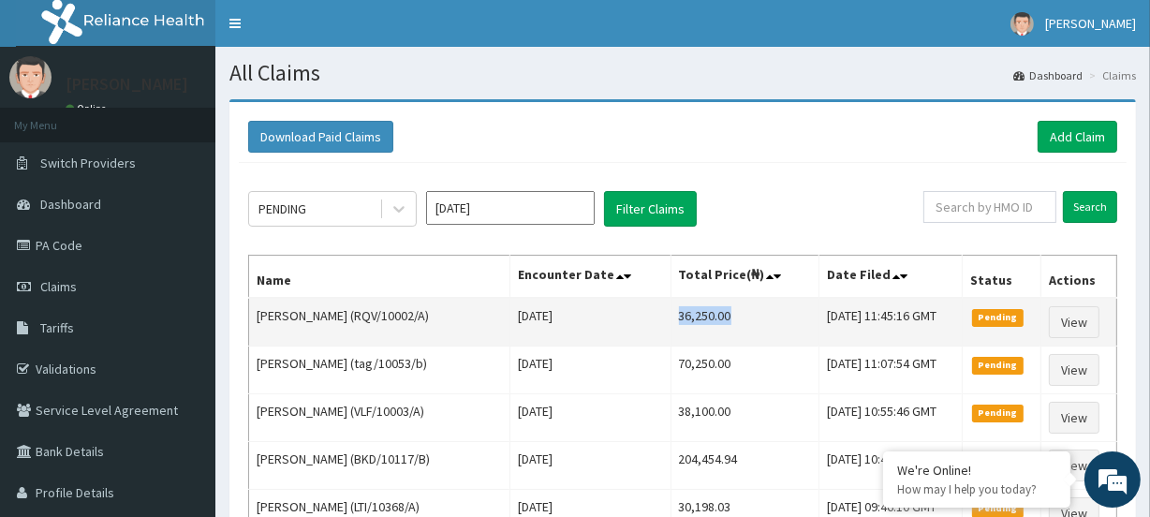
drag, startPoint x: 663, startPoint y: 320, endPoint x: 739, endPoint y: 326, distance: 76.1
click at [739, 326] on td "36,250.00" at bounding box center [745, 322] width 149 height 49
copy td "36,250.00"
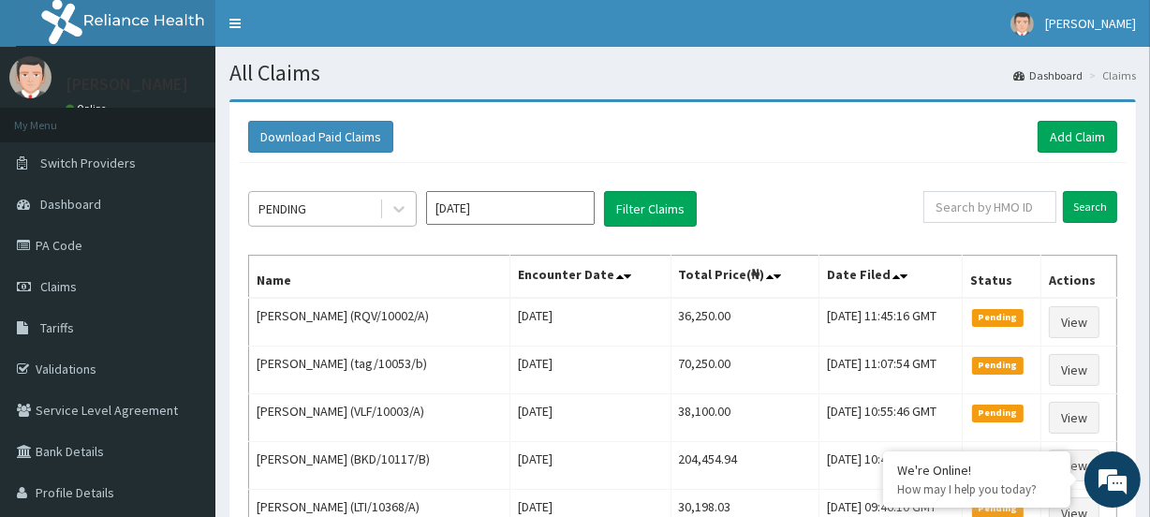
click at [281, 213] on div "PENDING" at bounding box center [283, 209] width 48 height 19
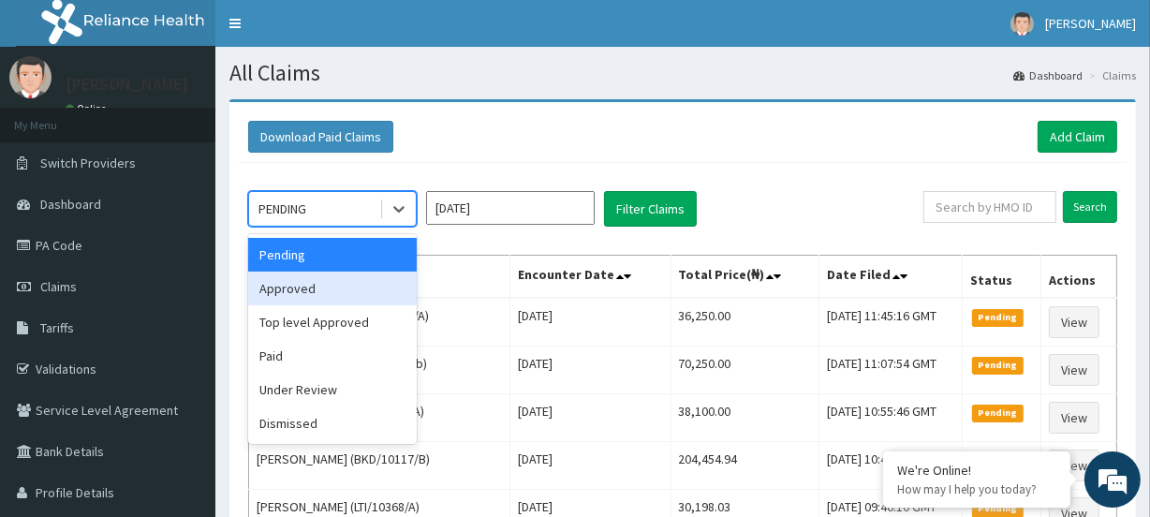
drag, startPoint x: 308, startPoint y: 289, endPoint x: 362, endPoint y: 255, distance: 63.2
click at [310, 289] on div "Approved" at bounding box center [332, 289] width 169 height 34
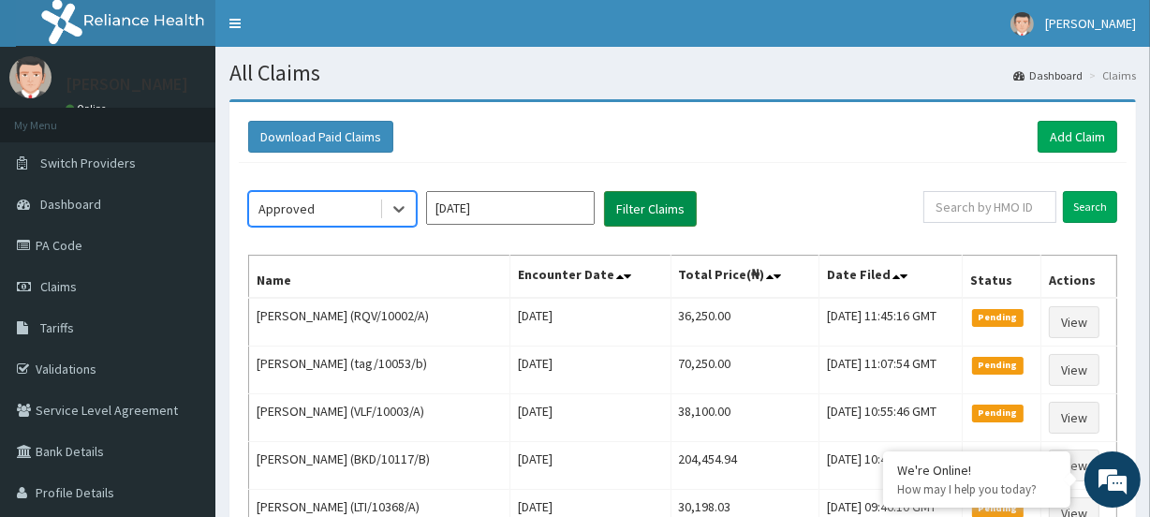
click at [665, 205] on button "Filter Claims" at bounding box center [650, 209] width 93 height 36
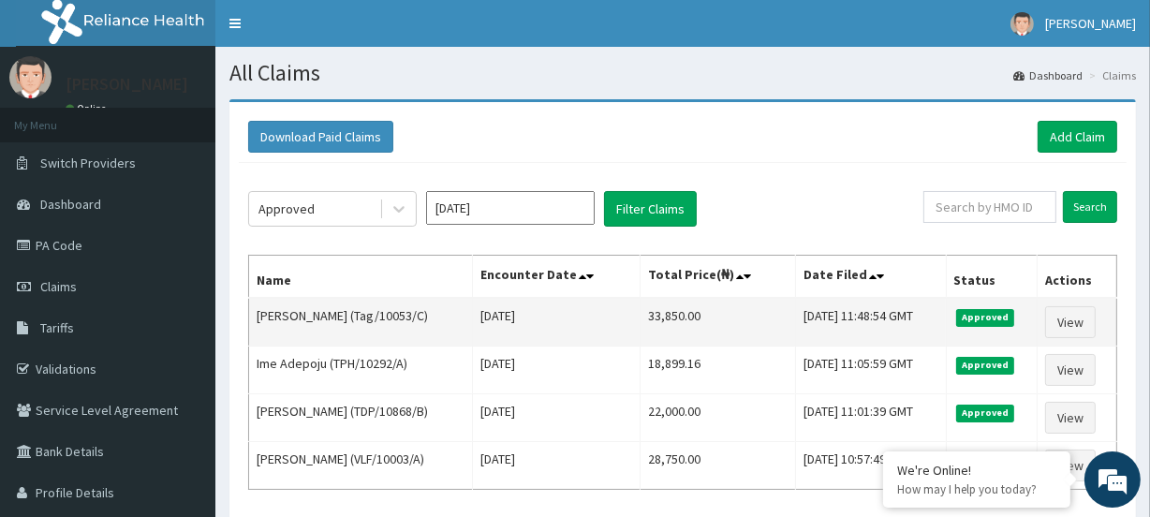
drag, startPoint x: 611, startPoint y: 314, endPoint x: 705, endPoint y: 319, distance: 93.8
click at [705, 319] on tr "Jared Sonariwo (Tag/10053/C) Sun Aug 03 2025 33,850.00 Wed, 13 Aug 2025 11:48:5…" at bounding box center [683, 322] width 868 height 49
copy tr "33,850.00"
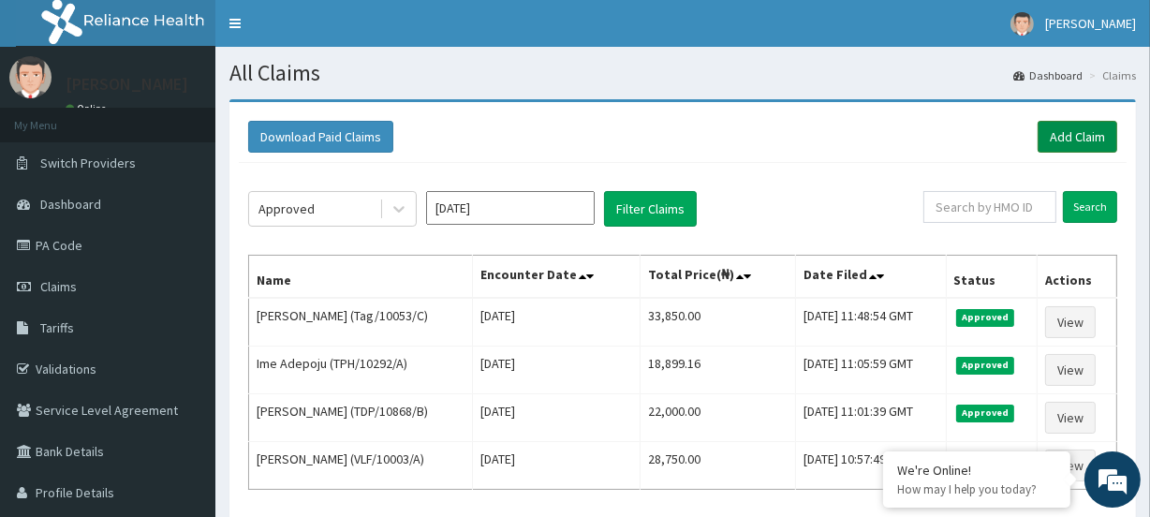
click at [1047, 142] on link "Add Claim" at bounding box center [1078, 137] width 80 height 32
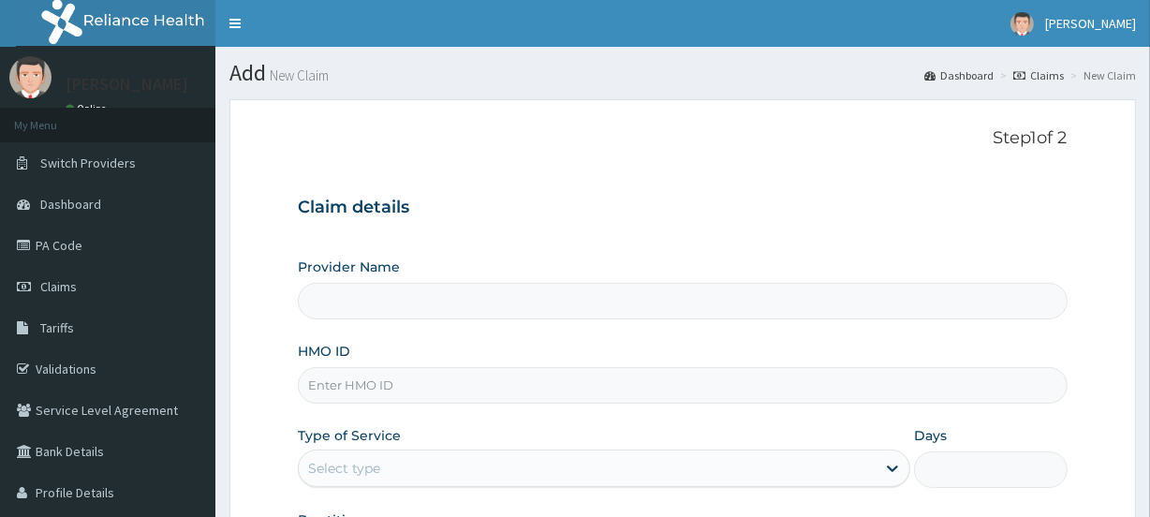
click at [338, 381] on input "HMO ID" at bounding box center [682, 385] width 769 height 37
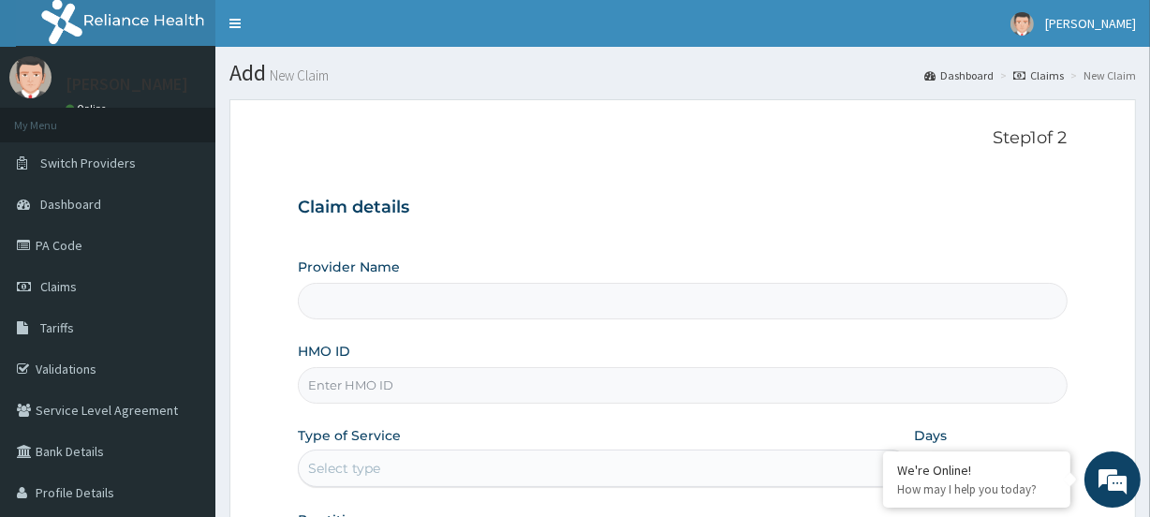
paste input "MON/10009/A"
type input "MON/10009/A"
type input "Evercare Hospital"
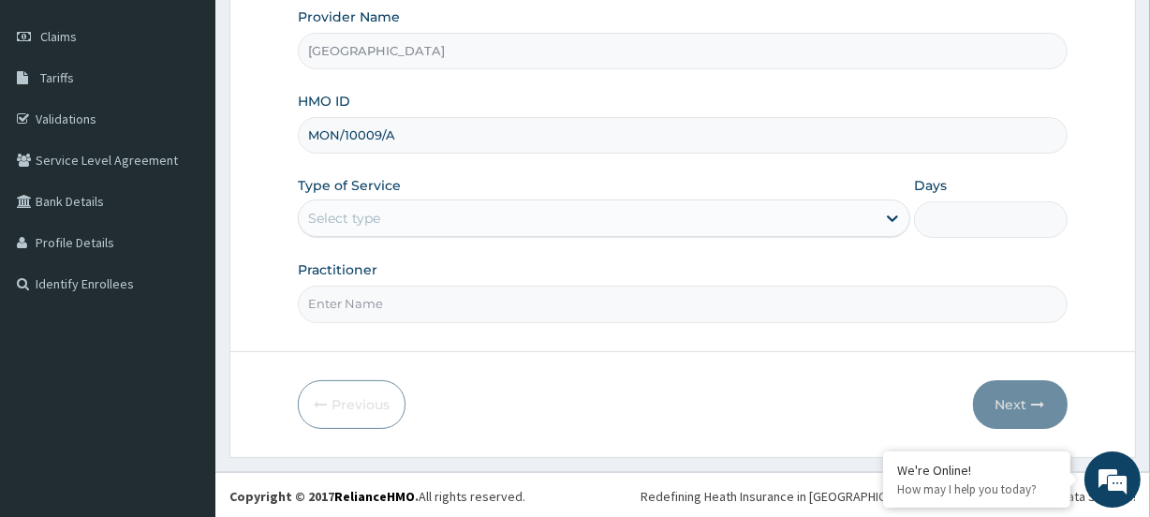
scroll to position [251, 0]
type input "MON/10009/A"
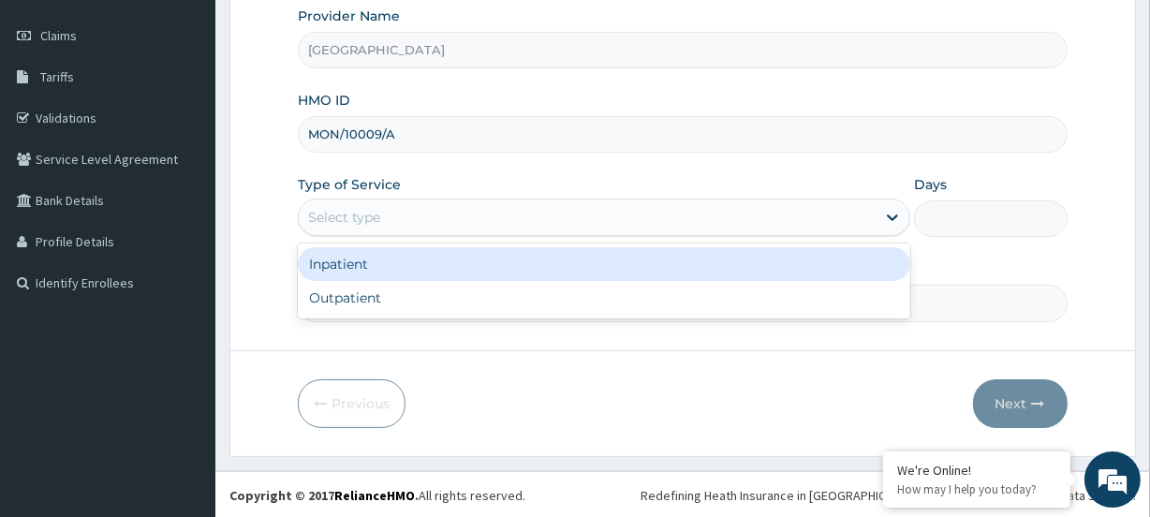
drag, startPoint x: 349, startPoint y: 209, endPoint x: 364, endPoint y: 260, distance: 52.5
click at [349, 209] on div "Select type" at bounding box center [344, 217] width 72 height 19
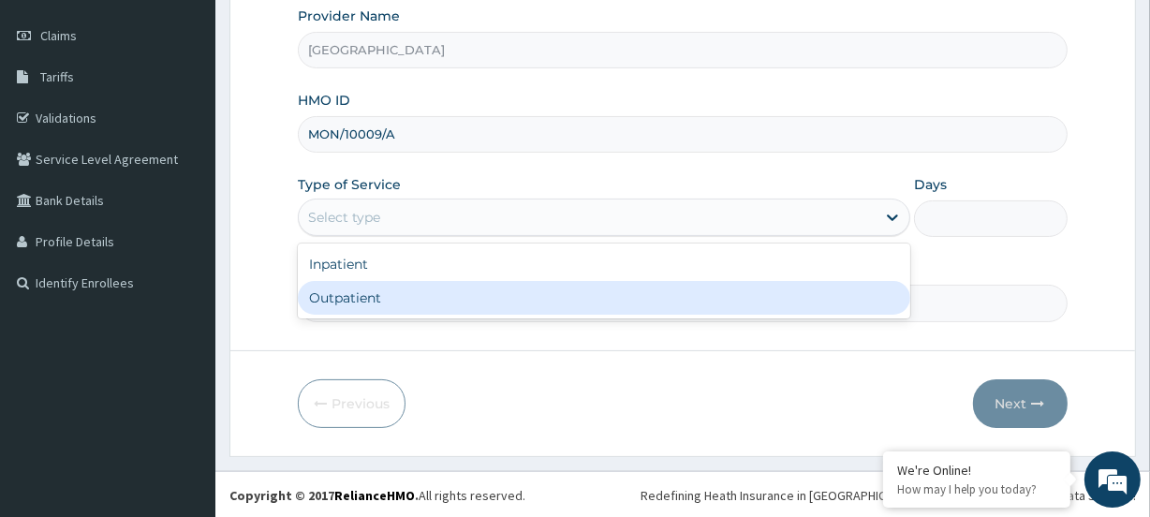
drag, startPoint x: 340, startPoint y: 295, endPoint x: 327, endPoint y: 283, distance: 17.9
click at [337, 295] on div "Outpatient" at bounding box center [604, 298] width 613 height 34
type input "1"
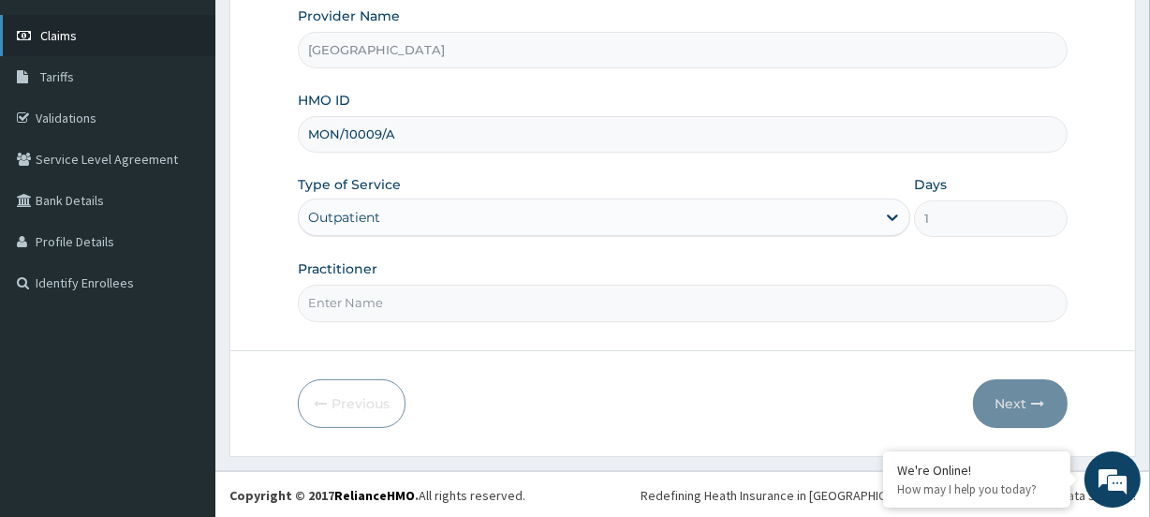
scroll to position [0, 0]
click at [365, 295] on input "Practitioner" at bounding box center [682, 303] width 769 height 37
paste input "Saratu Simi Lamido"
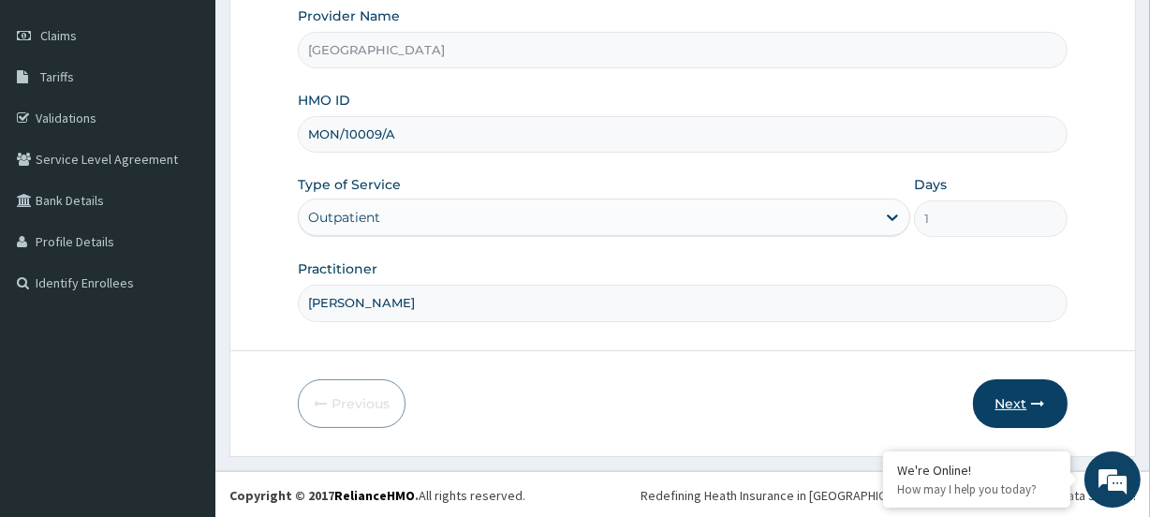
type input "Saratu Simi Lamido"
click at [1010, 410] on button "Next" at bounding box center [1020, 403] width 95 height 49
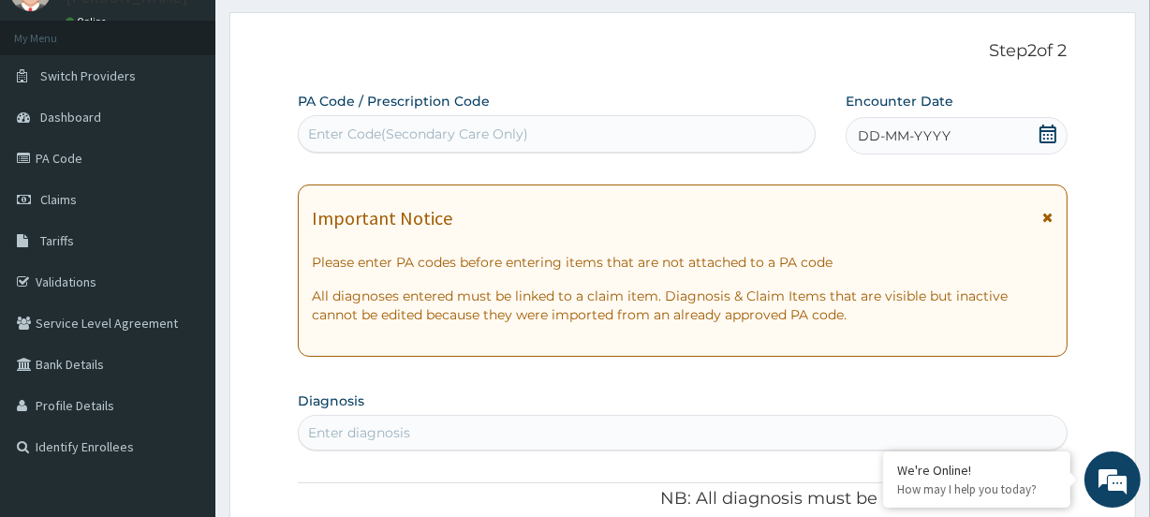
scroll to position [81, 0]
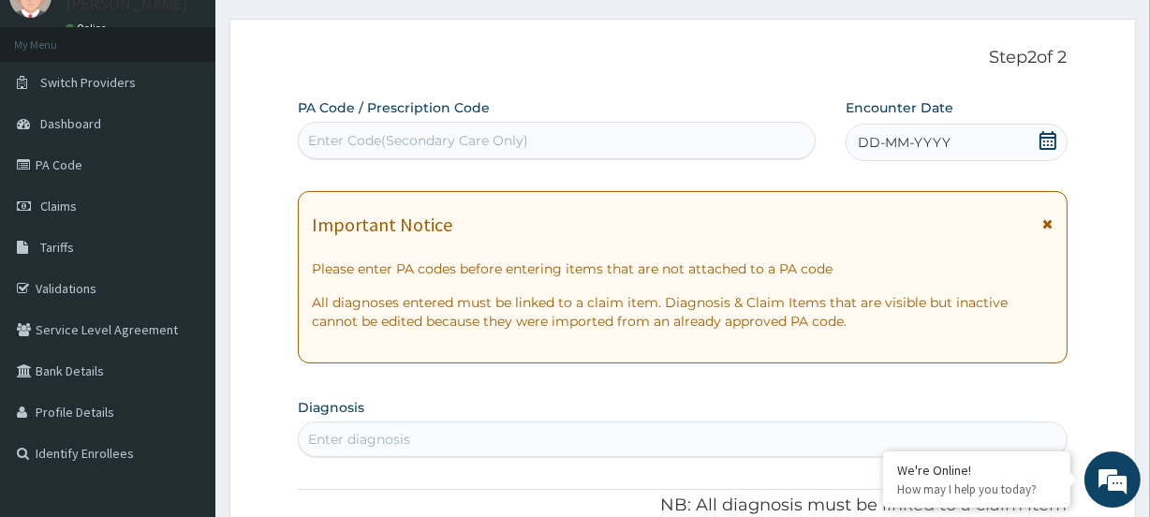
click at [337, 131] on div "Enter Code(Secondary Care Only)" at bounding box center [418, 140] width 220 height 19
paste input "PA/E862D5"
type input "PA/E862D5"
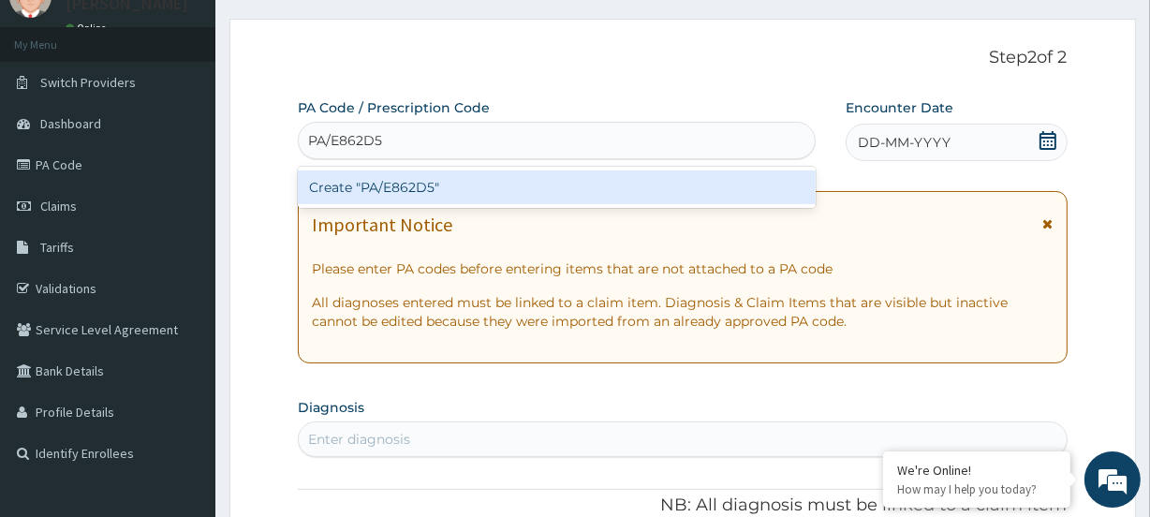
click at [322, 190] on div "Create "PA/E862D5"" at bounding box center [556, 188] width 517 height 34
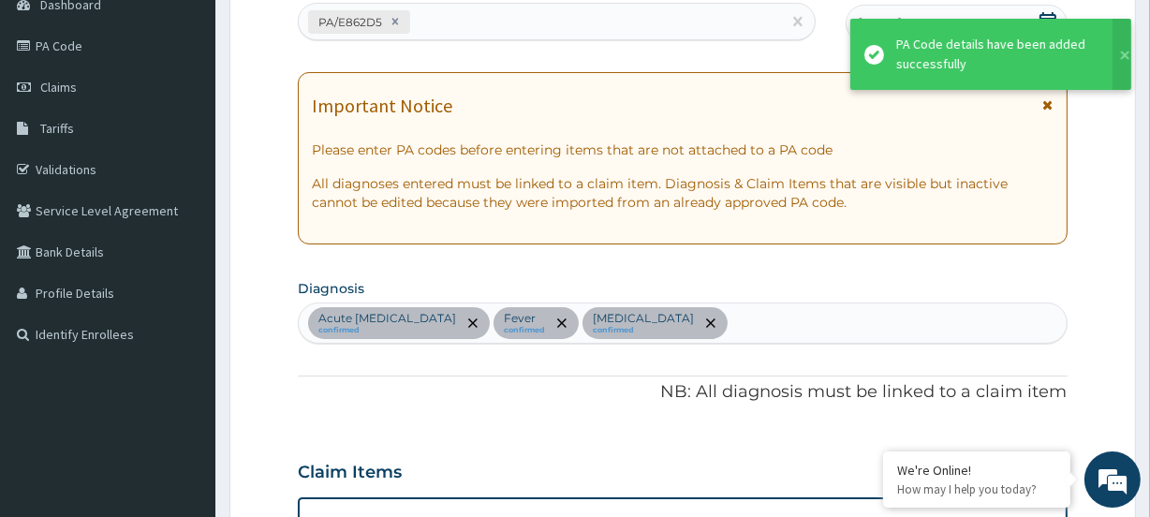
scroll to position [138, 0]
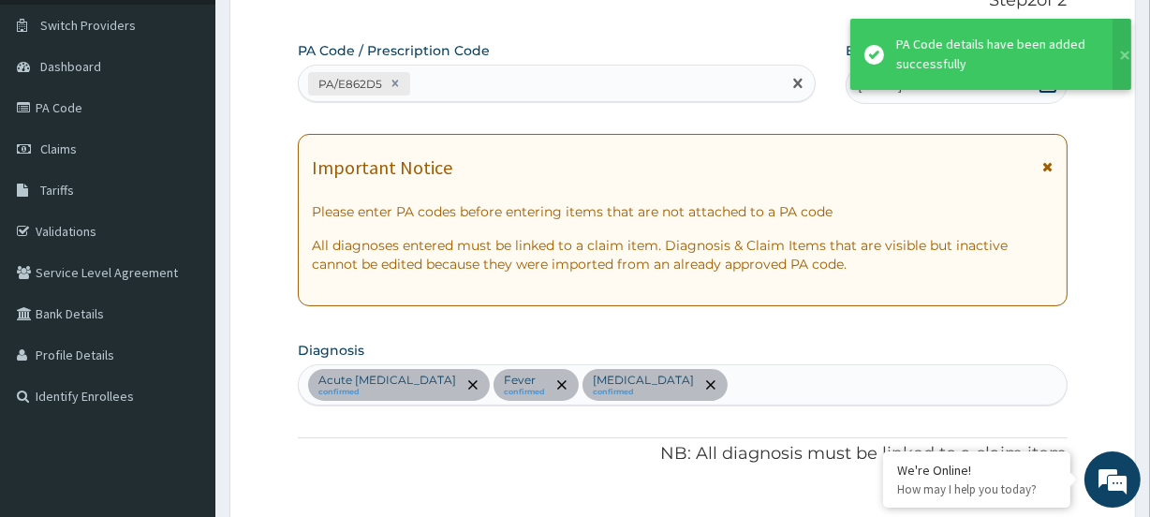
click at [439, 76] on div "PA/E862D5" at bounding box center [540, 83] width 482 height 31
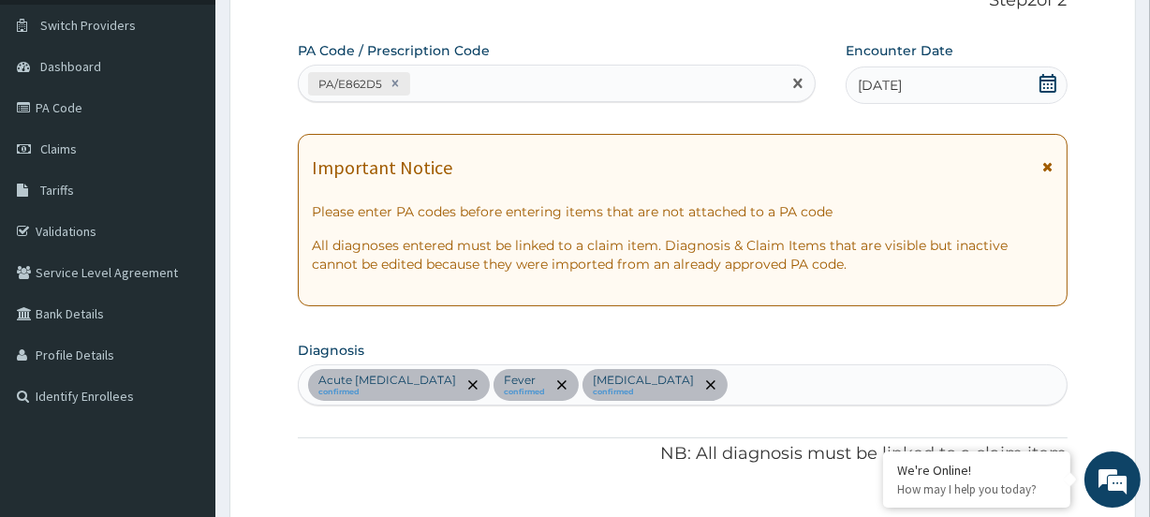
paste input "PA/762E9B"
type input "PA/762E9B"
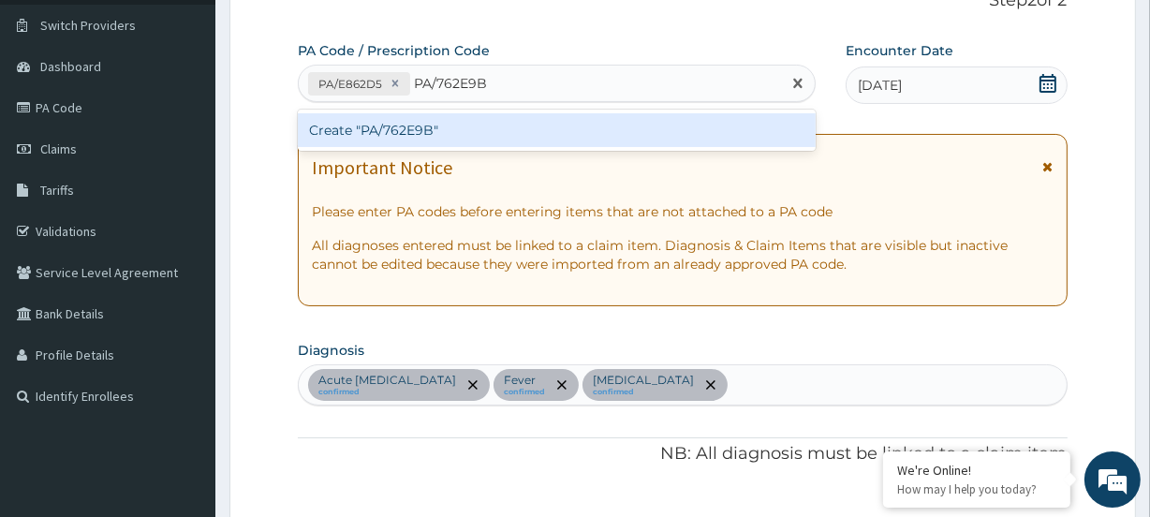
click at [348, 132] on div "Create "PA/762E9B"" at bounding box center [556, 130] width 517 height 34
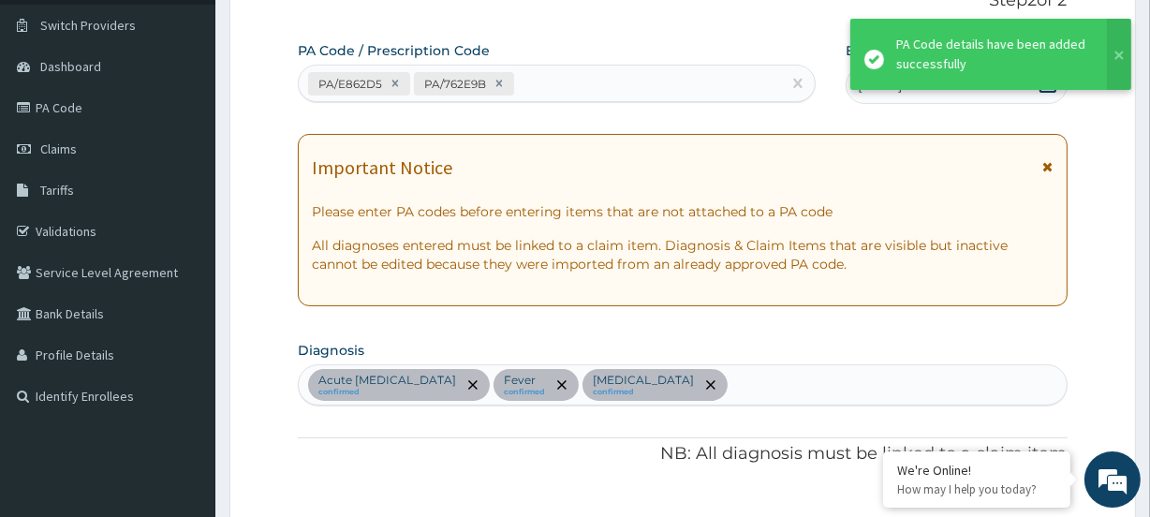
scroll to position [734, 0]
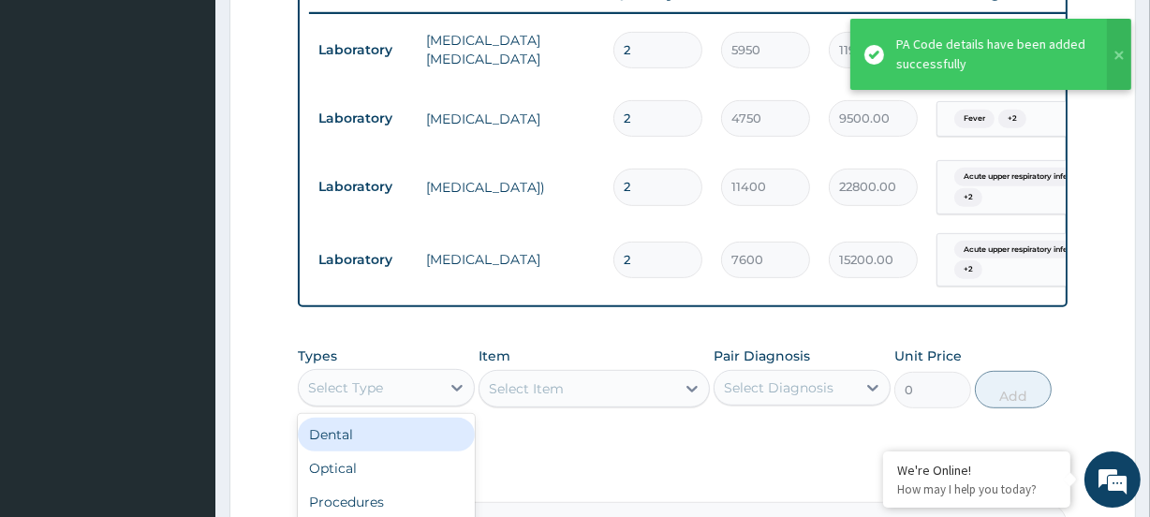
click at [326, 397] on div "Select Type" at bounding box center [345, 387] width 75 height 19
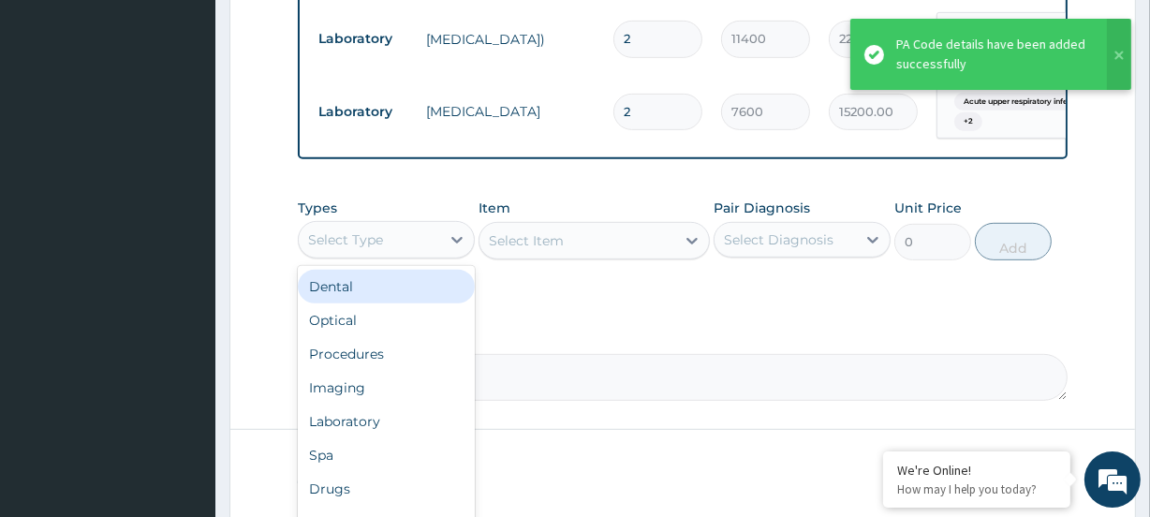
scroll to position [904, 0]
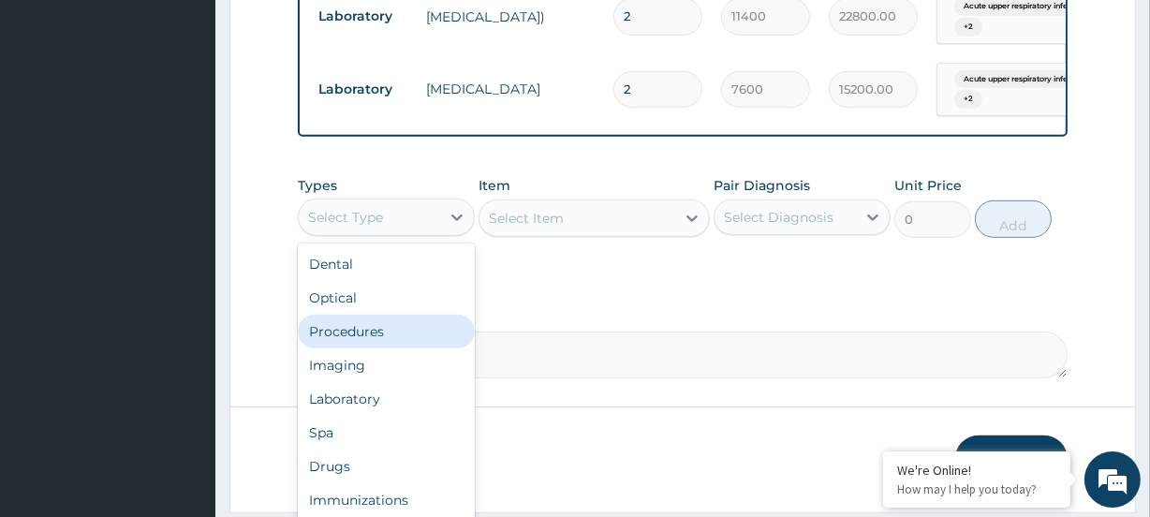
click at [368, 349] on div "Procedures" at bounding box center [386, 332] width 177 height 34
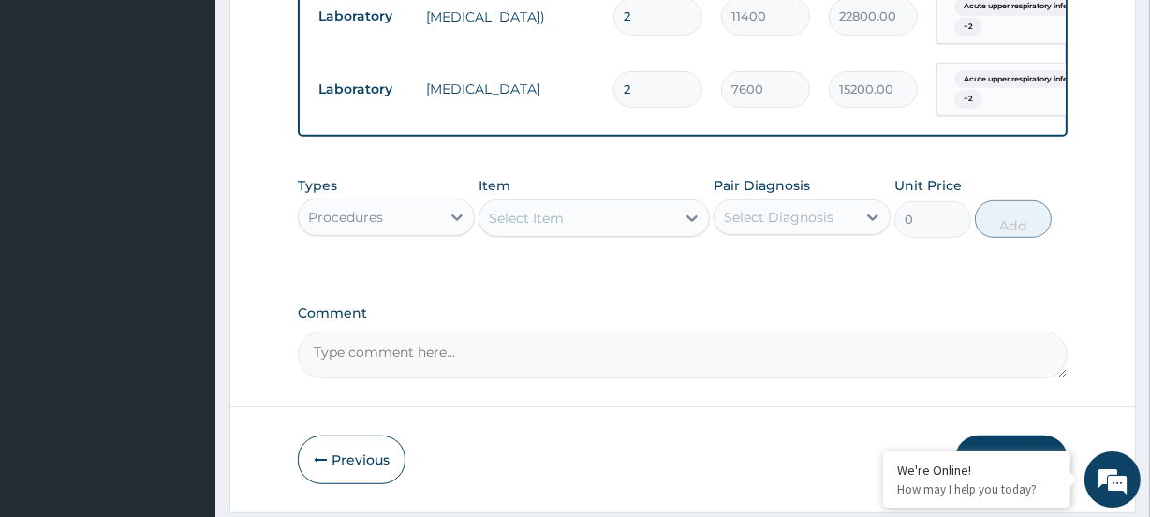
click at [515, 228] on div "Select Item" at bounding box center [526, 218] width 75 height 19
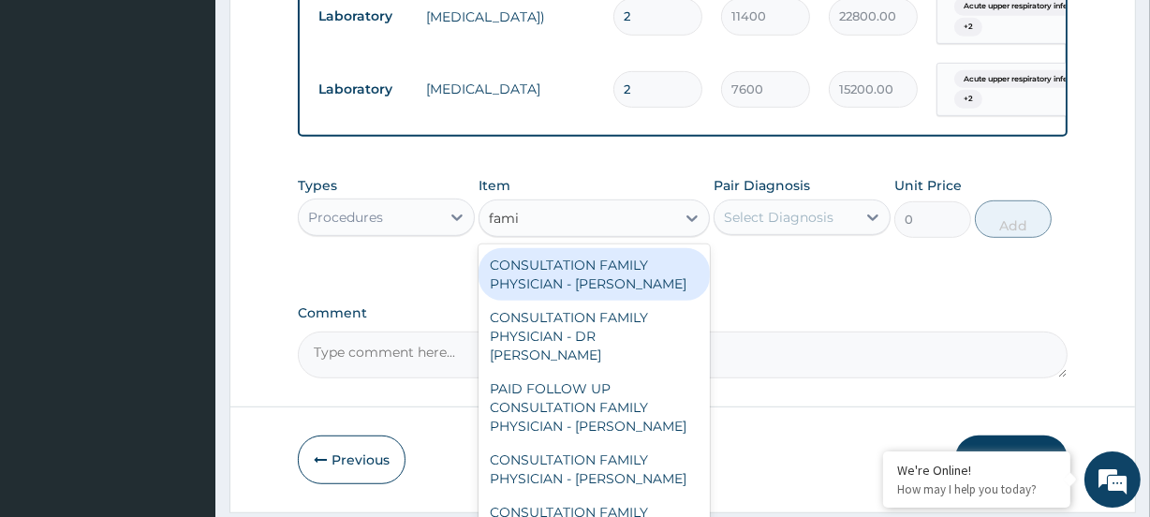
type input "famil"
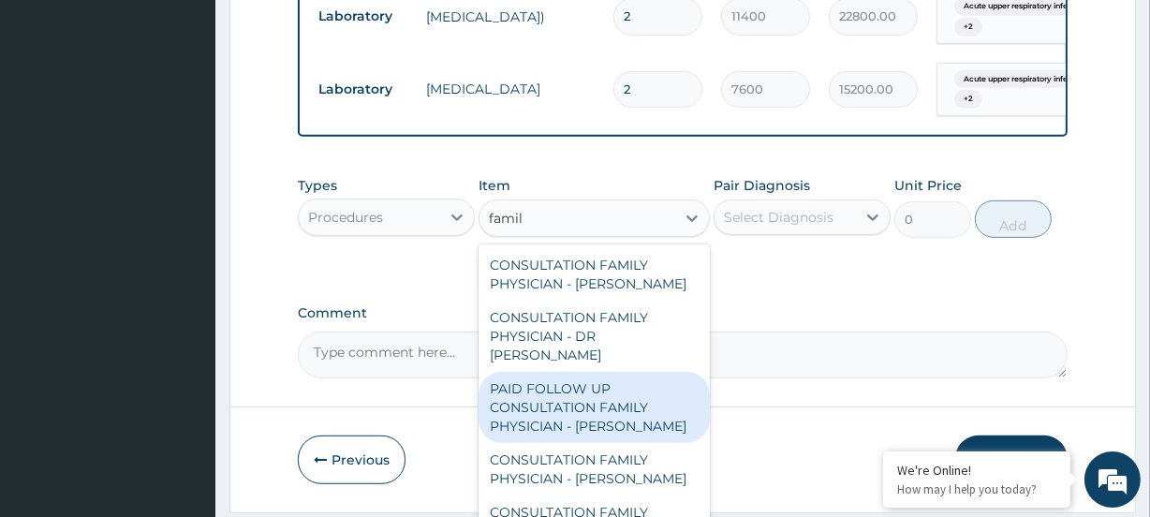
scroll to position [150, 0]
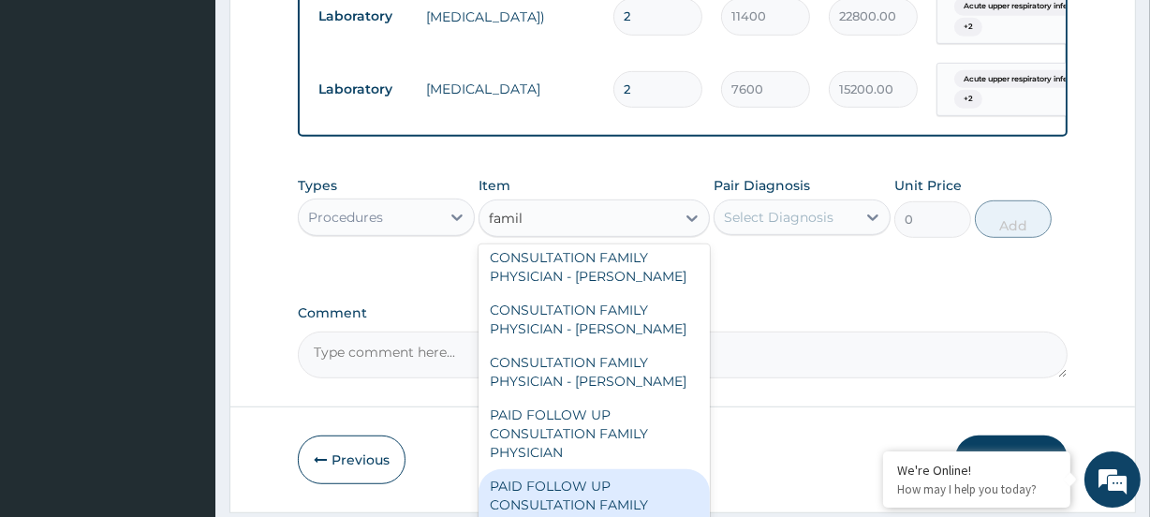
drag, startPoint x: 559, startPoint y: 502, endPoint x: 572, endPoint y: 487, distance: 19.9
click at [562, 504] on div "PAID FOLLOW UP CONSULTATION FAMILY PHYSICIAN - DR ODIA" at bounding box center [594, 504] width 230 height 71
type input "14250"
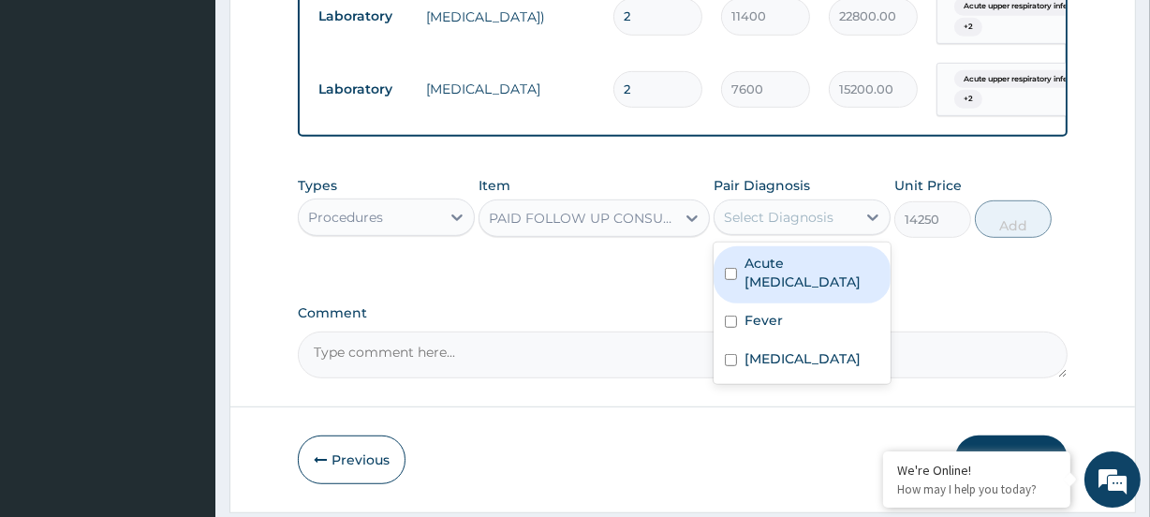
click at [773, 227] on div "Select Diagnosis" at bounding box center [779, 217] width 110 height 19
drag, startPoint x: 786, startPoint y: 280, endPoint x: 809, endPoint y: 318, distance: 43.7
click at [790, 285] on label "Acute upper respiratory infection" at bounding box center [812, 272] width 135 height 37
checkbox input "true"
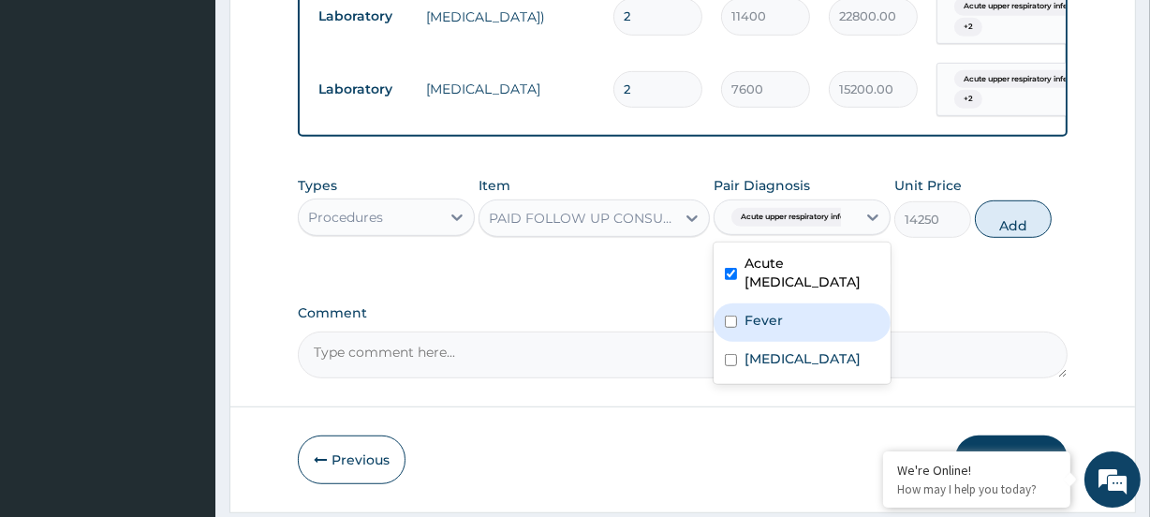
drag, startPoint x: 800, startPoint y: 327, endPoint x: 795, endPoint y: 364, distance: 36.8
click at [800, 333] on div "Fever" at bounding box center [802, 323] width 177 height 38
checkbox input "true"
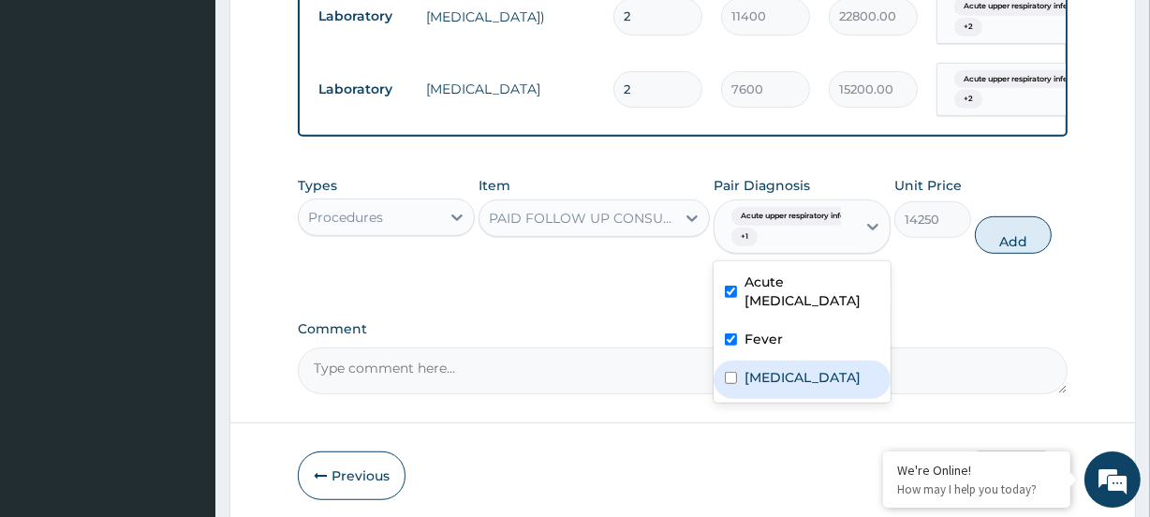
click at [787, 374] on div "Malaria" at bounding box center [802, 380] width 177 height 38
checkbox input "true"
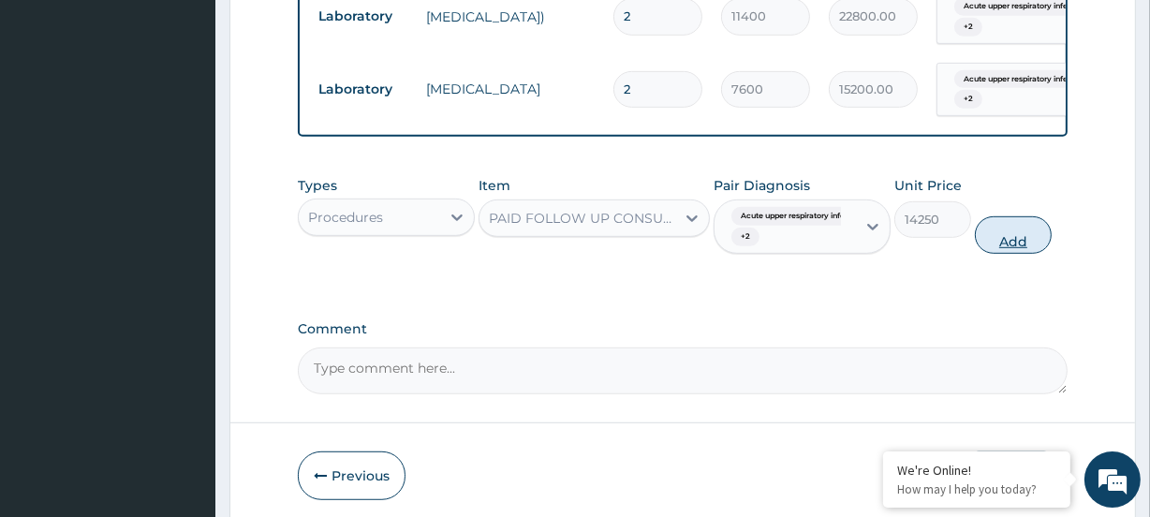
click at [1002, 244] on button "Add" at bounding box center [1013, 234] width 77 height 37
type input "0"
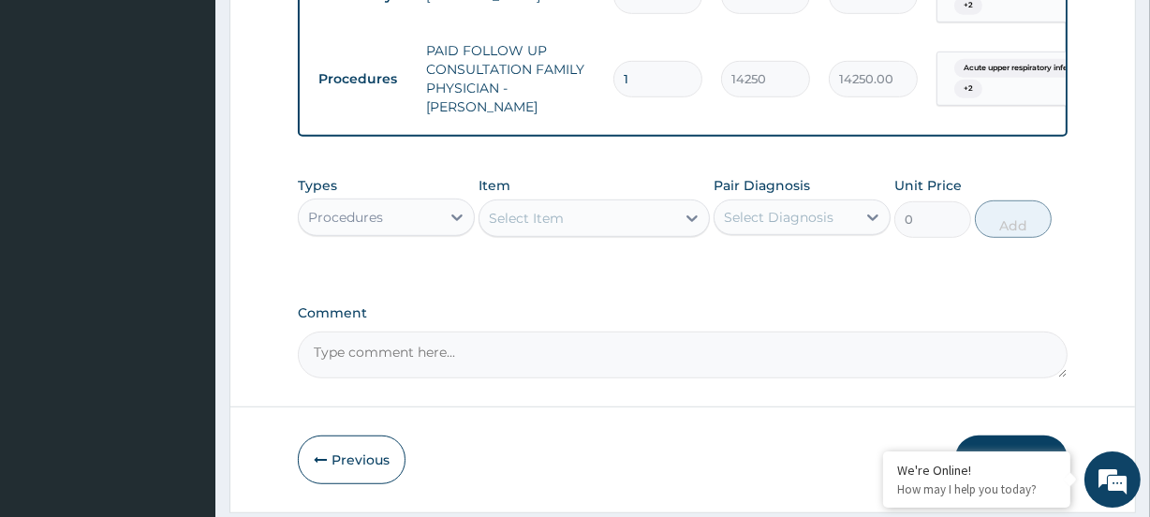
scroll to position [1048, 0]
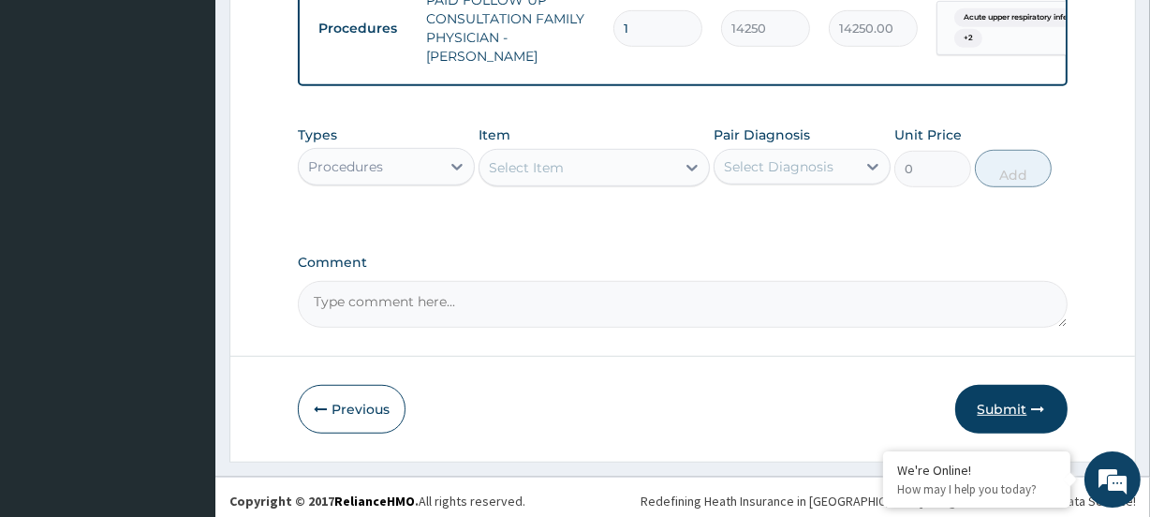
click at [1004, 399] on button "Submit" at bounding box center [1012, 409] width 112 height 49
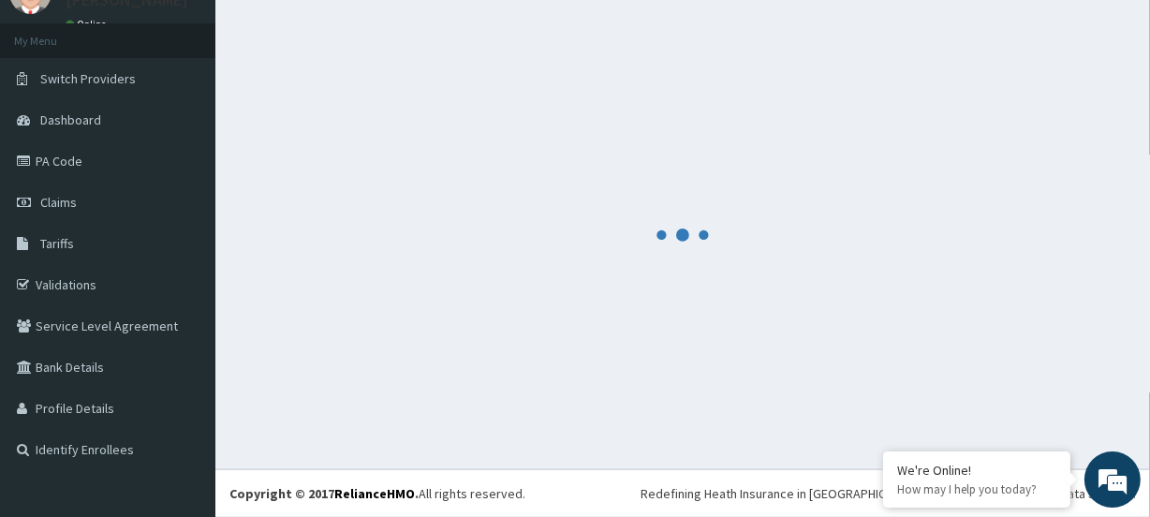
scroll to position [83, 0]
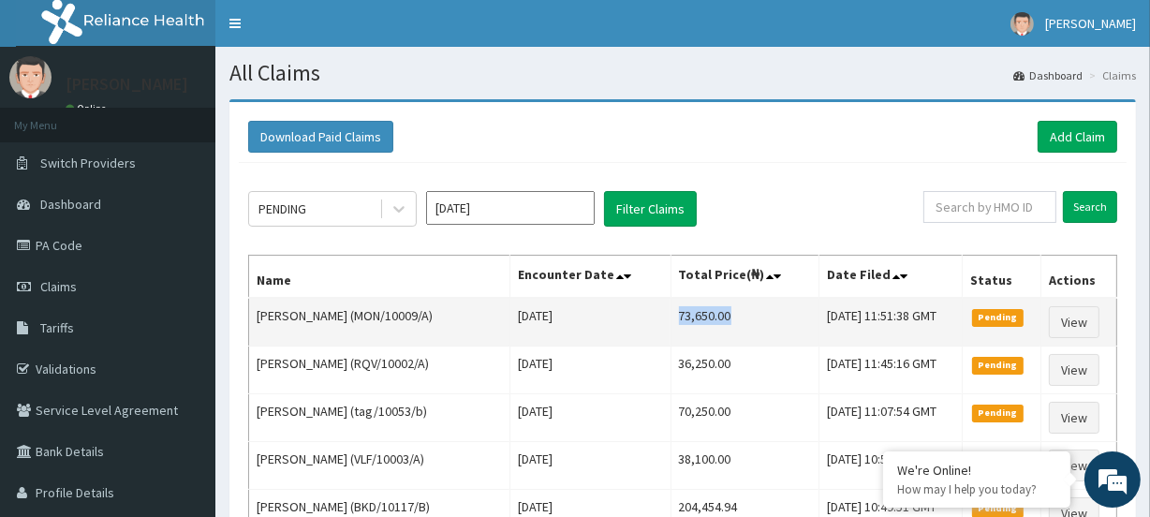
drag, startPoint x: 661, startPoint y: 318, endPoint x: 729, endPoint y: 320, distance: 67.5
click at [729, 320] on td "73,650.00" at bounding box center [745, 322] width 149 height 49
copy td "73,650.00"
click at [1087, 329] on link "View" at bounding box center [1074, 322] width 51 height 32
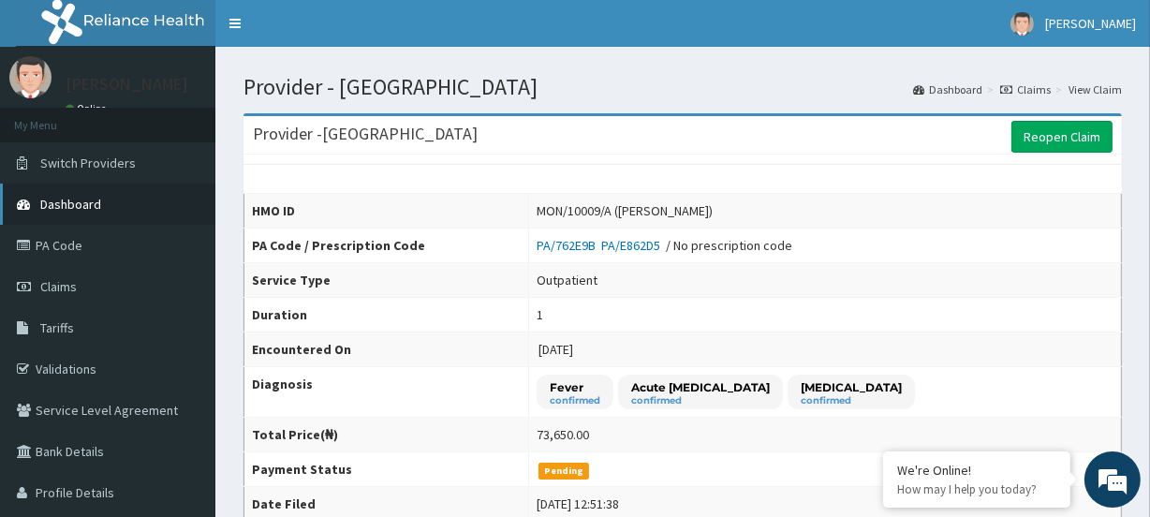
drag, startPoint x: 85, startPoint y: 287, endPoint x: 15, endPoint y: 193, distance: 117.1
click at [83, 288] on link "Claims" at bounding box center [107, 286] width 215 height 41
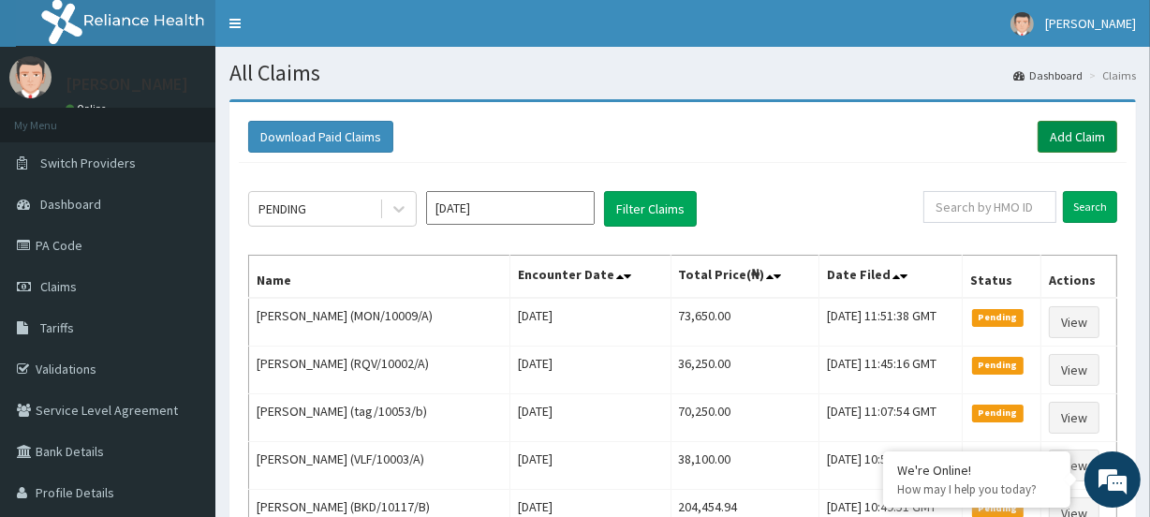
click at [1055, 135] on link "Add Claim" at bounding box center [1078, 137] width 80 height 32
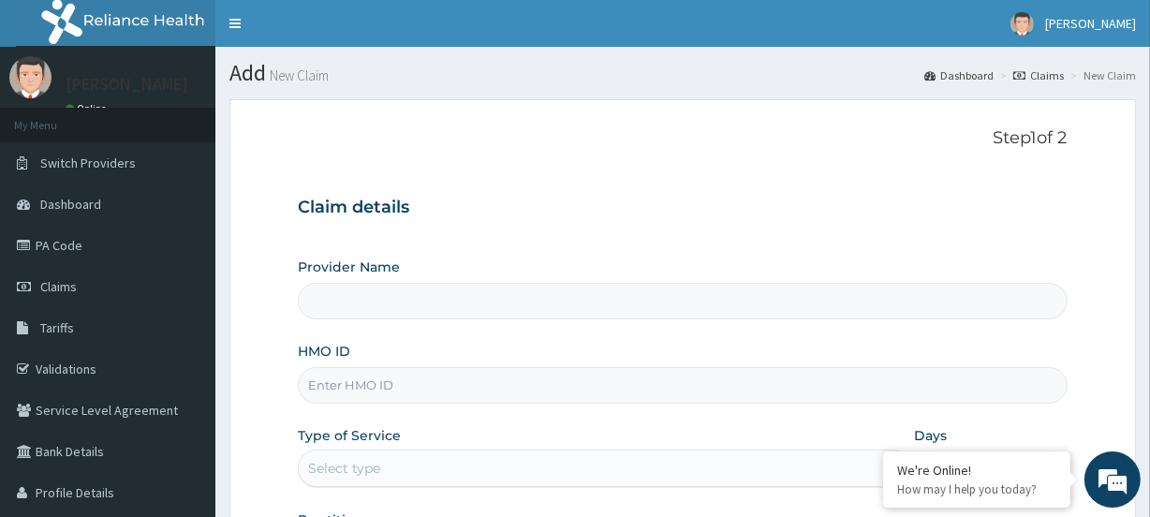
click at [362, 386] on input "HMO ID" at bounding box center [682, 385] width 769 height 37
type input "[GEOGRAPHIC_DATA]"
paste input "MON/10009/A"
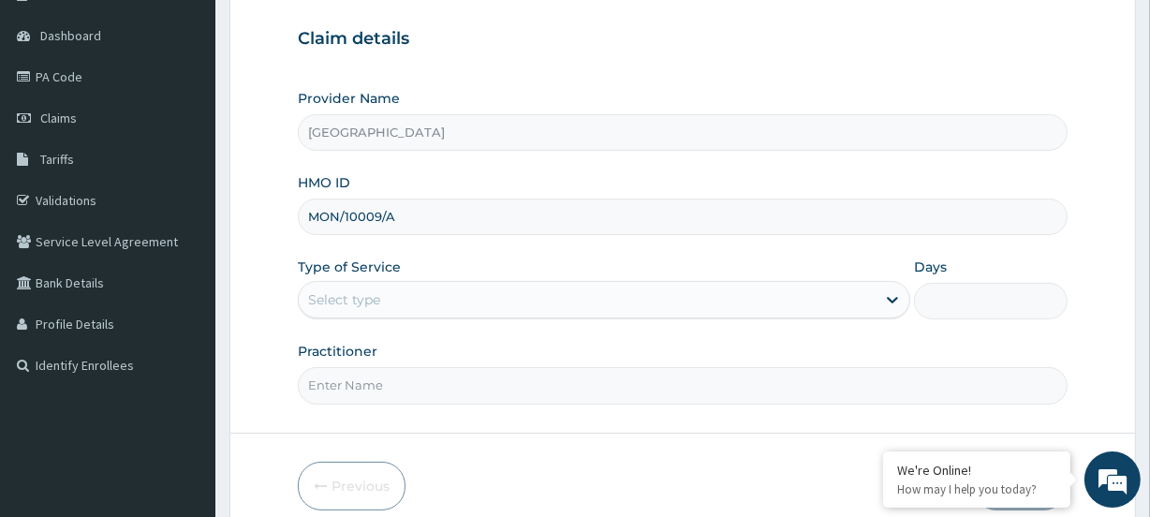
scroll to position [170, 0]
type input "MON/10009/A"
click at [336, 292] on div "Select type" at bounding box center [344, 298] width 72 height 19
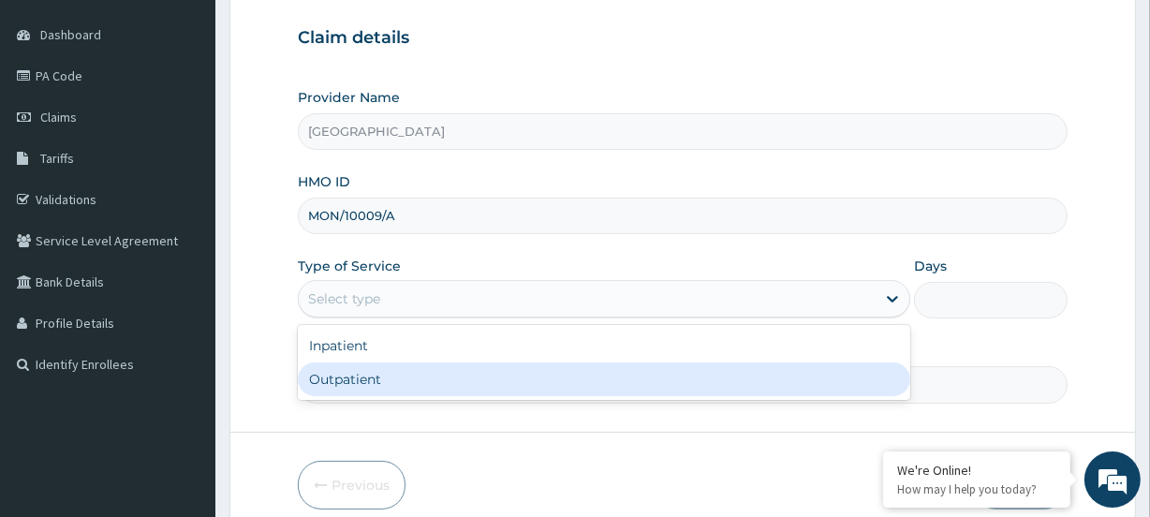
click at [323, 376] on div "Outpatient" at bounding box center [604, 380] width 613 height 34
type input "1"
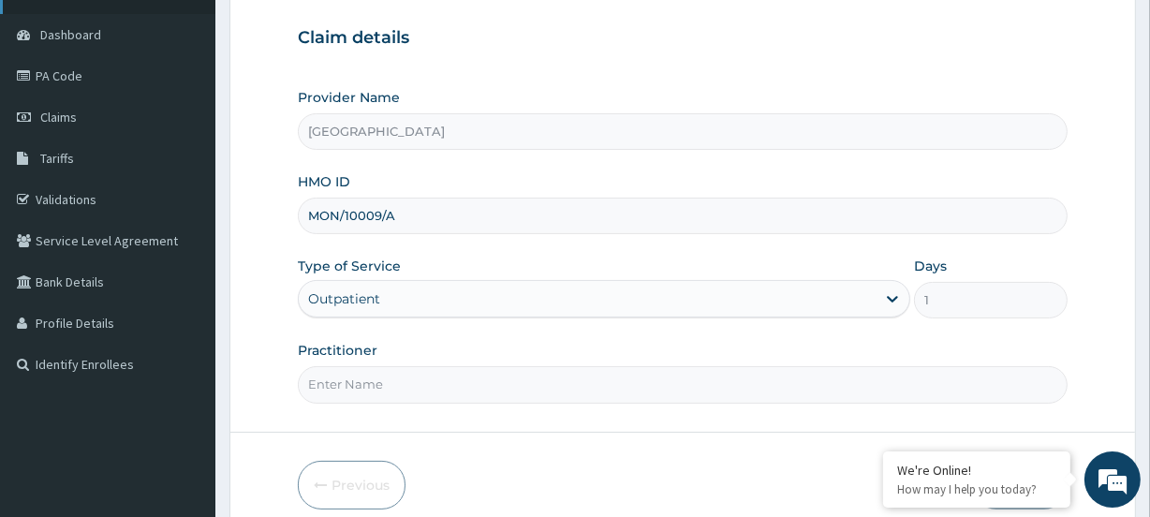
scroll to position [0, 0]
click at [375, 395] on input "Practitioner" at bounding box center [682, 384] width 769 height 37
paste input "[PERSON_NAME]"
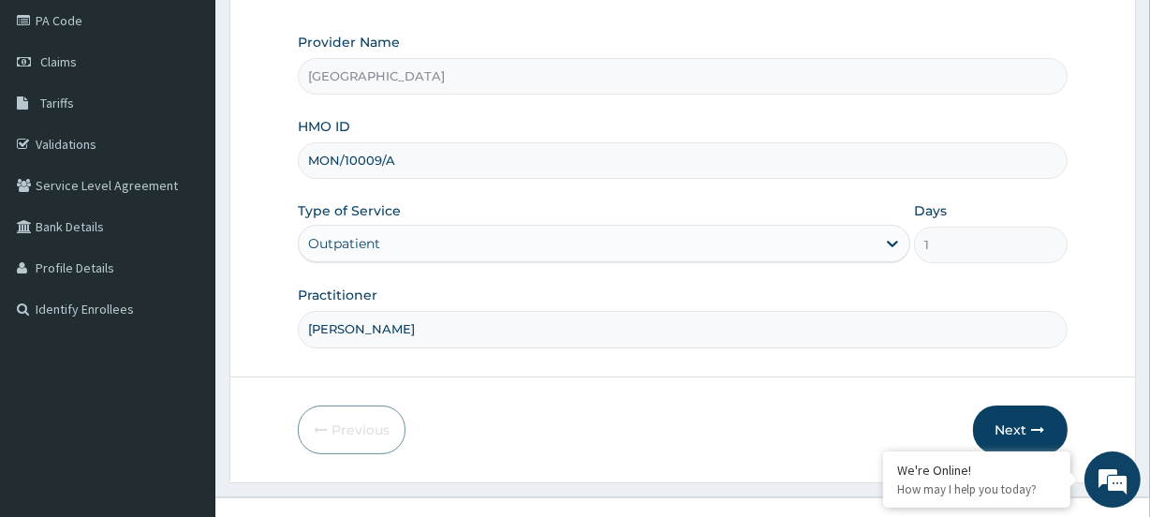
scroll to position [251, 0]
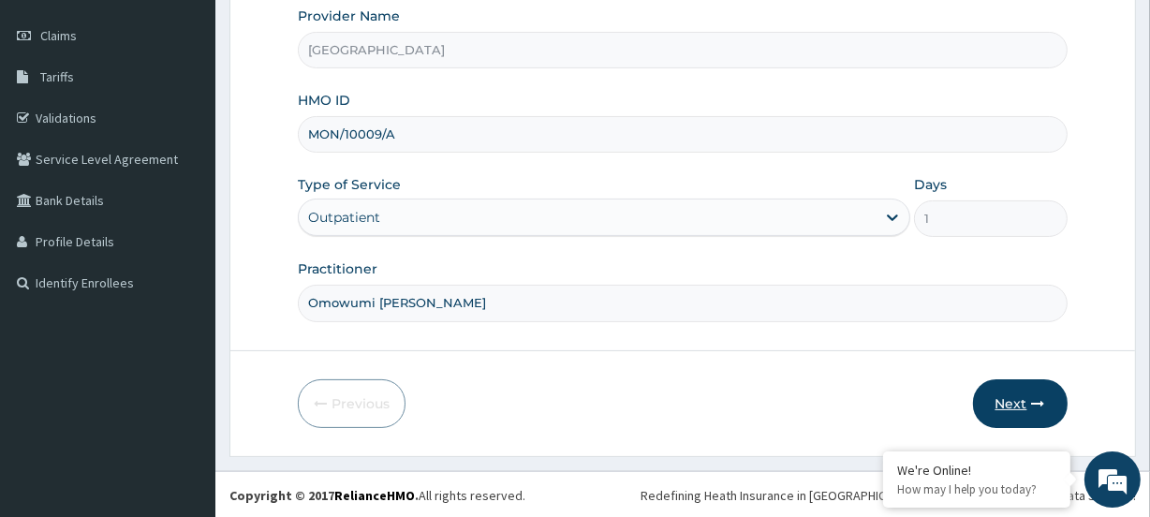
type input "Omowumi [PERSON_NAME]"
click at [1005, 398] on button "Next" at bounding box center [1020, 403] width 95 height 49
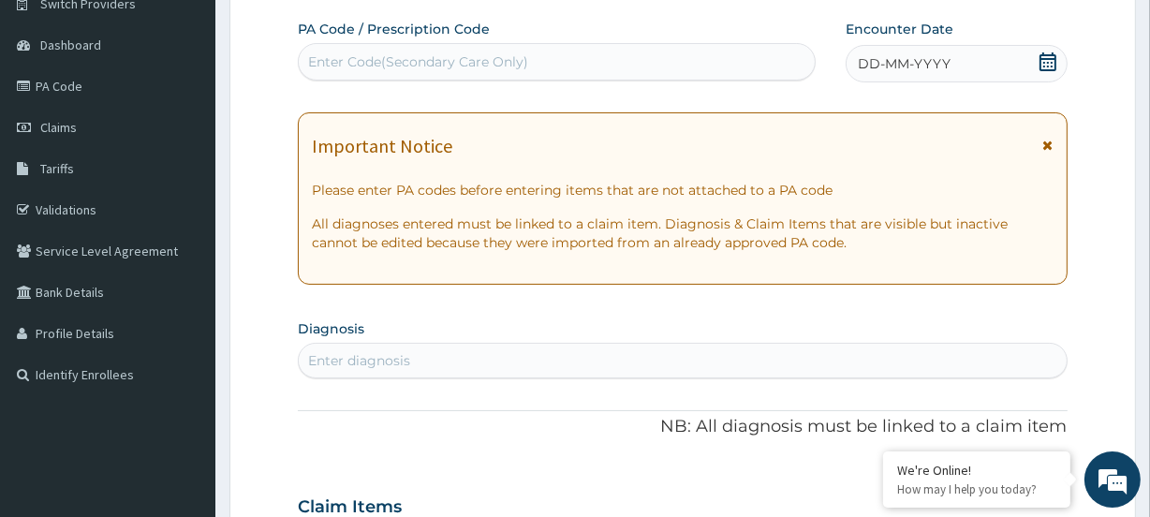
scroll to position [0, 0]
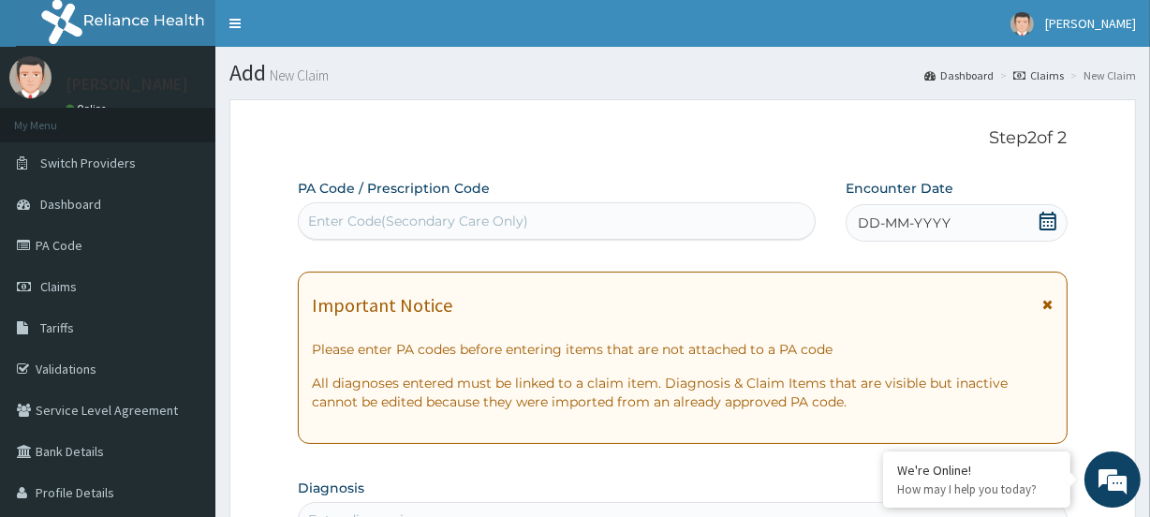
click at [358, 214] on div "Enter Code(Secondary Care Only)" at bounding box center [418, 221] width 220 height 19
paste input "PA/4EDF9D"
type input "PA/4EDF9D"
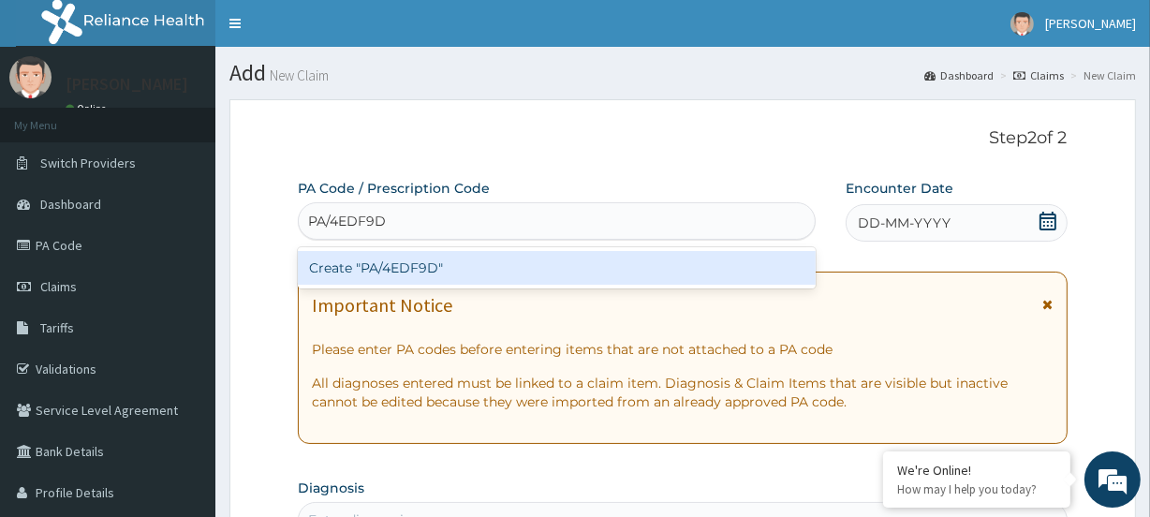
drag, startPoint x: 337, startPoint y: 265, endPoint x: 282, endPoint y: 144, distance: 132.9
click at [334, 262] on div "Create "PA/4EDF9D"" at bounding box center [556, 268] width 517 height 34
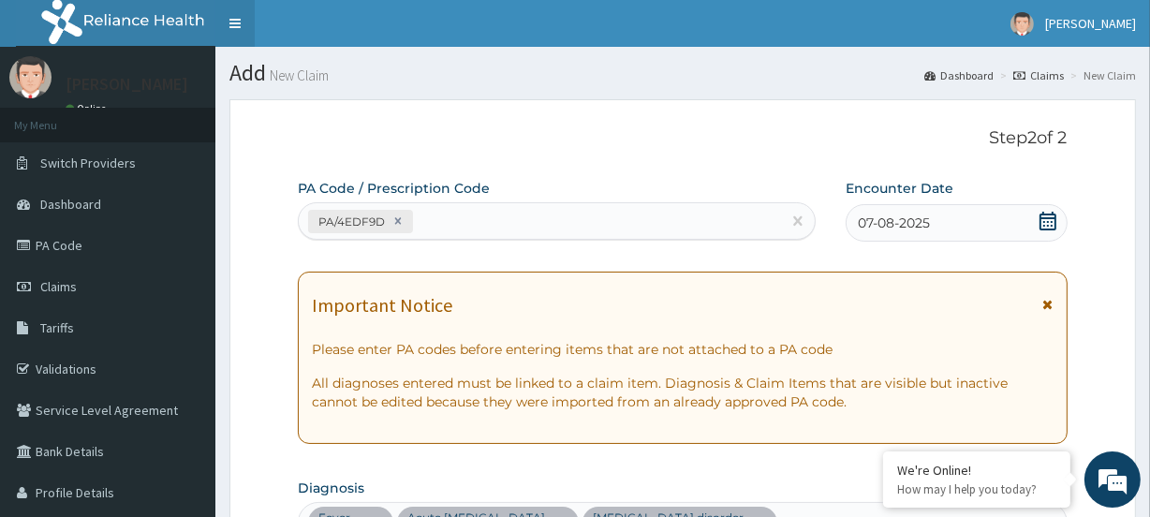
scroll to position [520, 0]
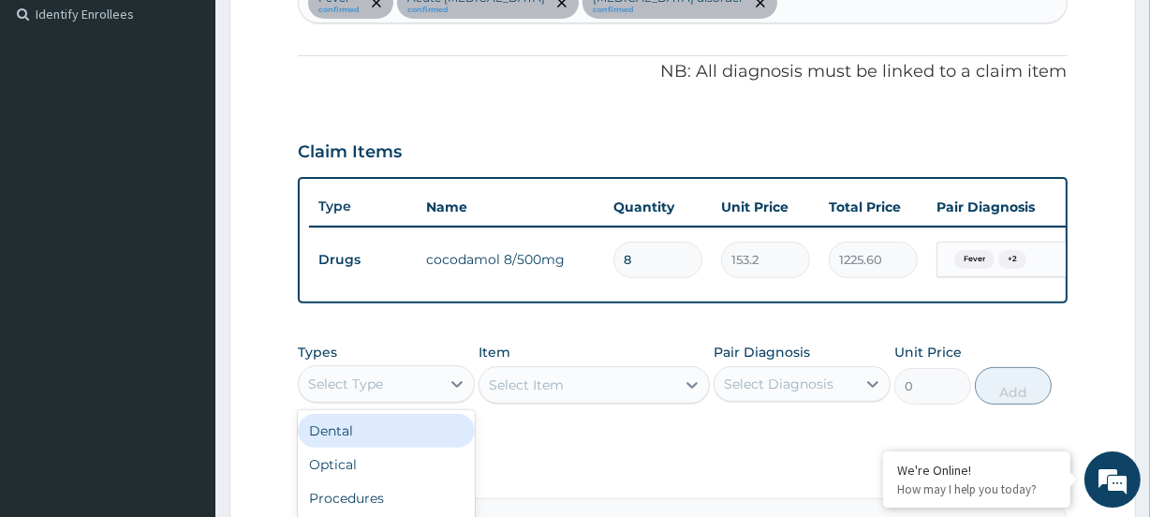
drag, startPoint x: 429, startPoint y: 385, endPoint x: 414, endPoint y: 393, distance: 16.8
click at [425, 387] on div "Select Type" at bounding box center [369, 384] width 141 height 30
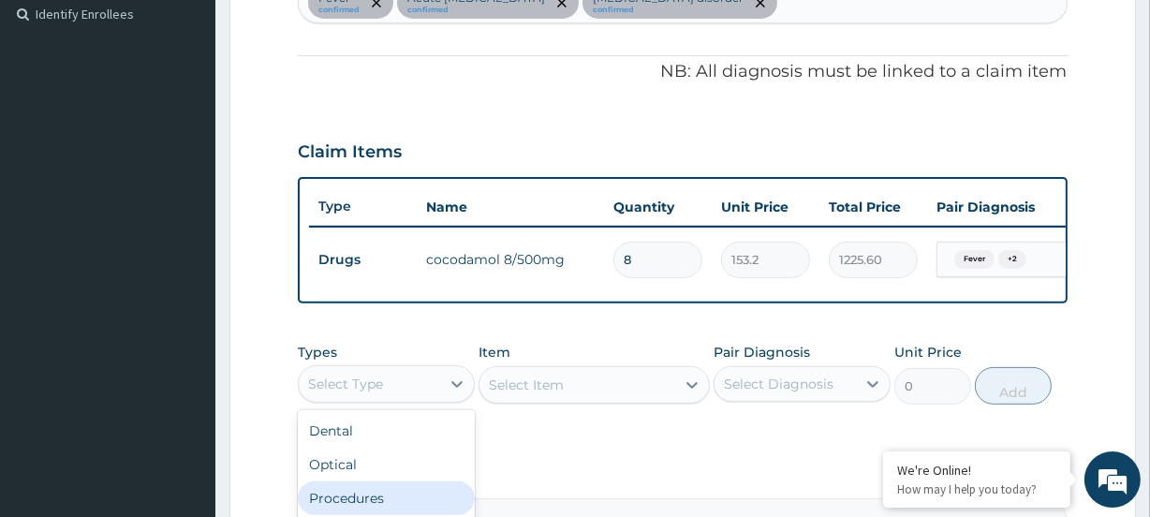
click at [364, 503] on div "Procedures" at bounding box center [386, 499] width 177 height 34
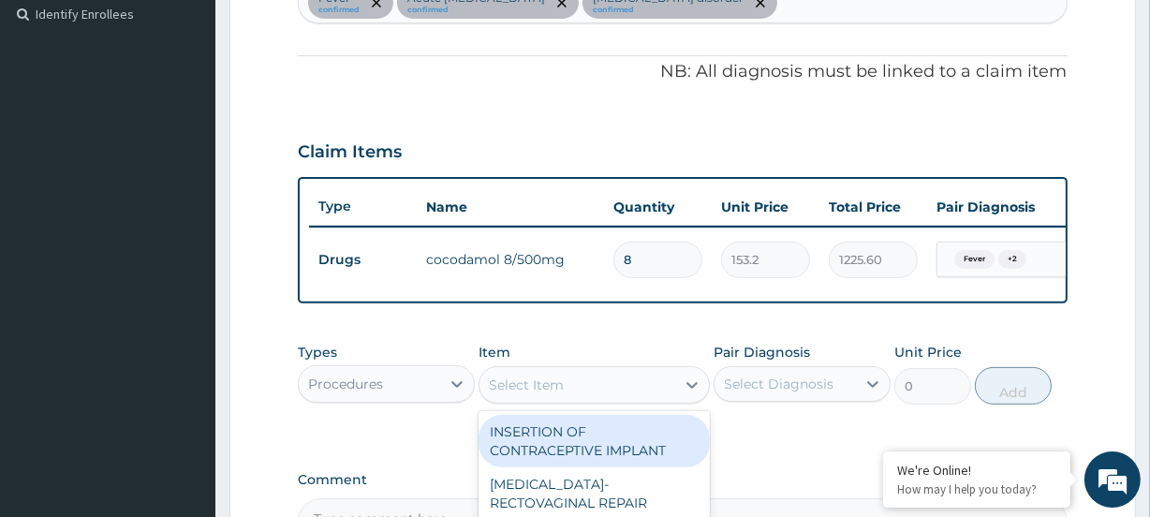
click at [538, 394] on div "Select Item" at bounding box center [526, 385] width 75 height 19
type input "famil"
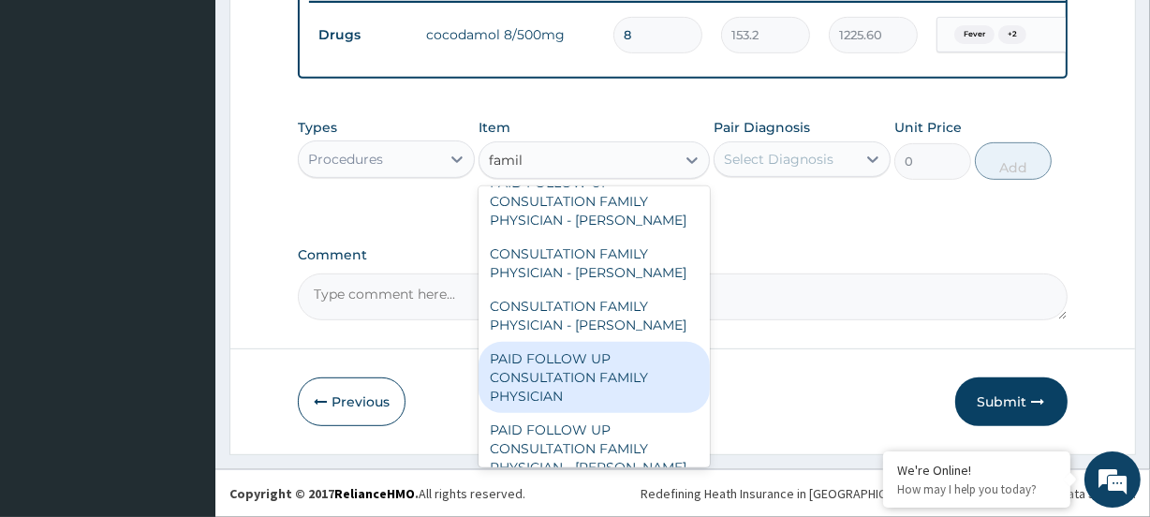
scroll to position [150, 0]
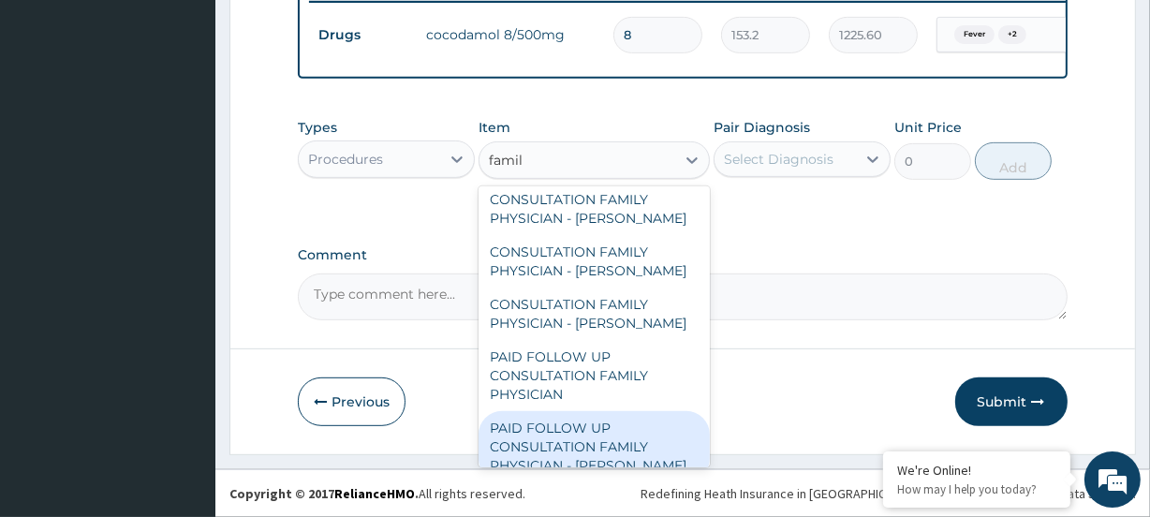
click at [603, 421] on div "PAID FOLLOW UP CONSULTATION FAMILY PHYSICIAN - DR ODIA" at bounding box center [594, 446] width 230 height 71
type input "14250"
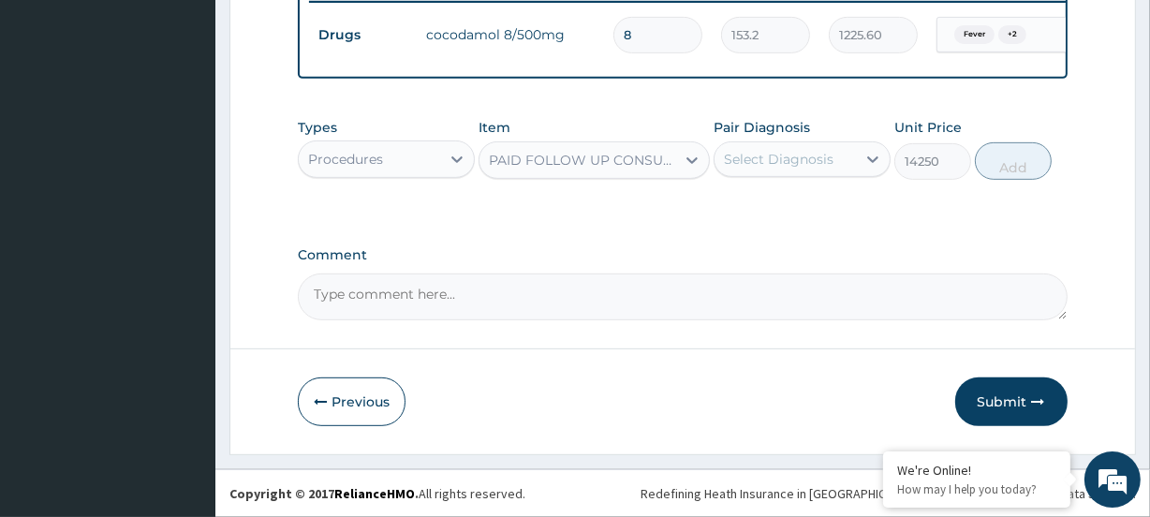
click at [814, 175] on div "Select Diagnosis" at bounding box center [802, 159] width 177 height 36
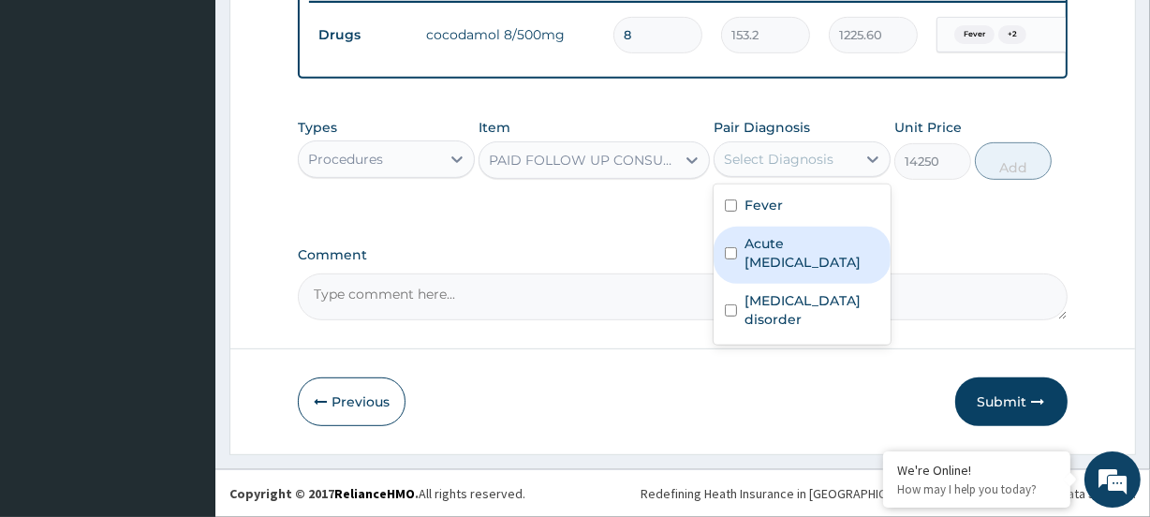
click at [793, 231] on div "Acute upper respiratory infection" at bounding box center [802, 255] width 177 height 57
checkbox input "true"
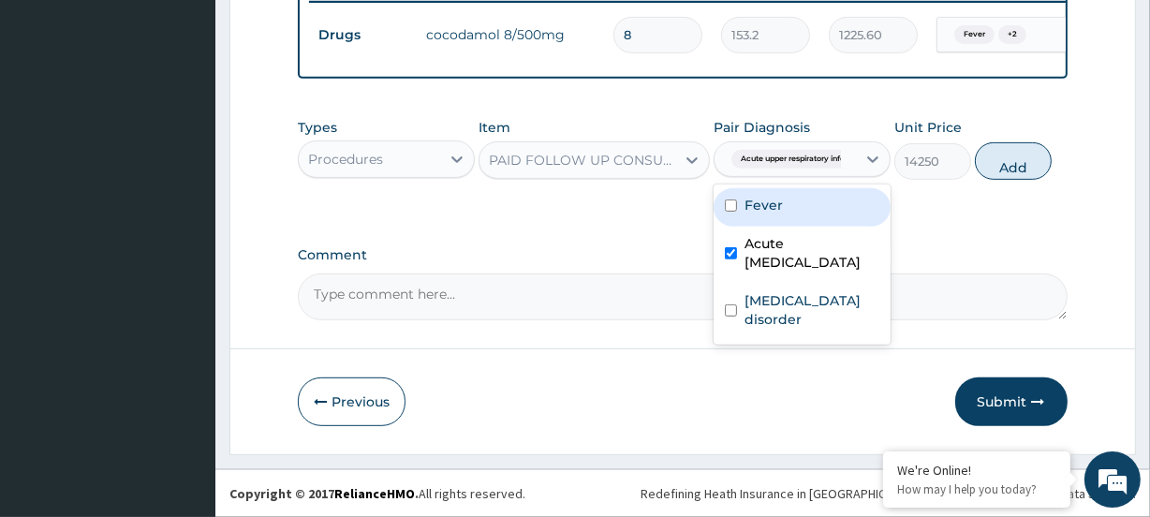
click at [790, 213] on div "Fever" at bounding box center [802, 207] width 177 height 38
checkbox input "true"
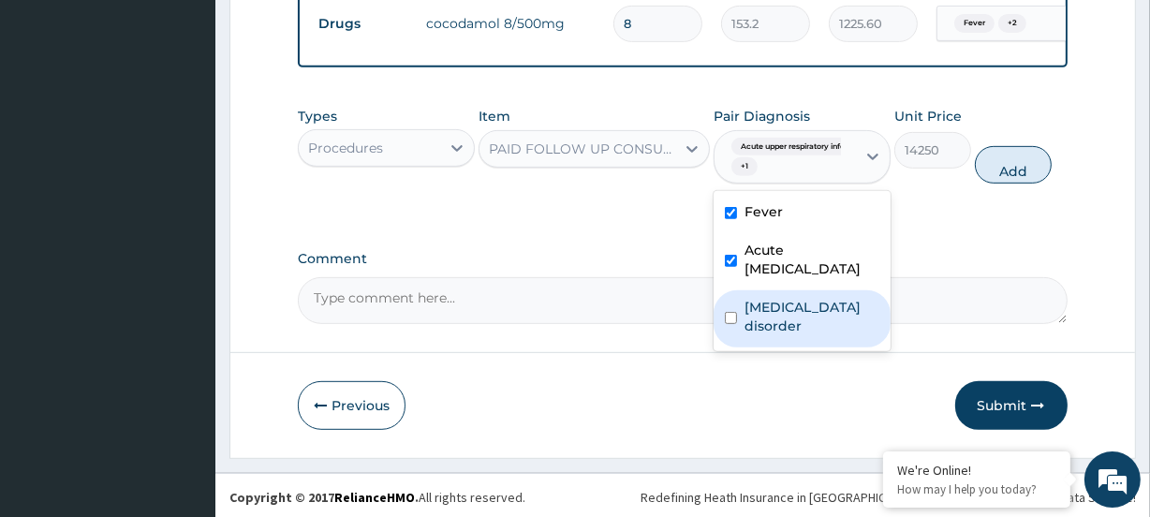
click at [759, 335] on label "Immunodeficiency disorder" at bounding box center [812, 316] width 135 height 37
checkbox input "true"
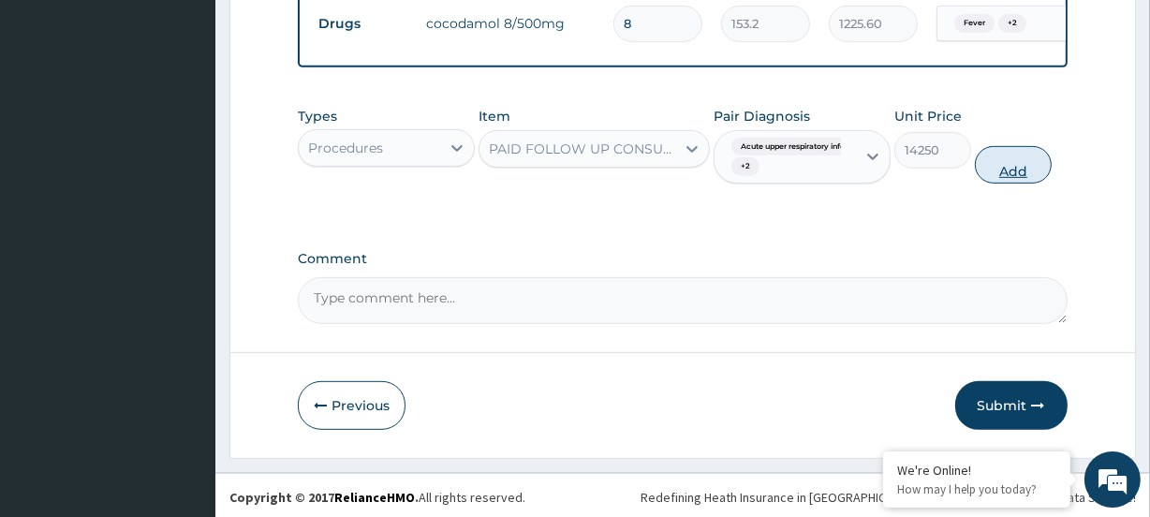
click at [1013, 178] on button "Add" at bounding box center [1013, 164] width 77 height 37
type input "0"
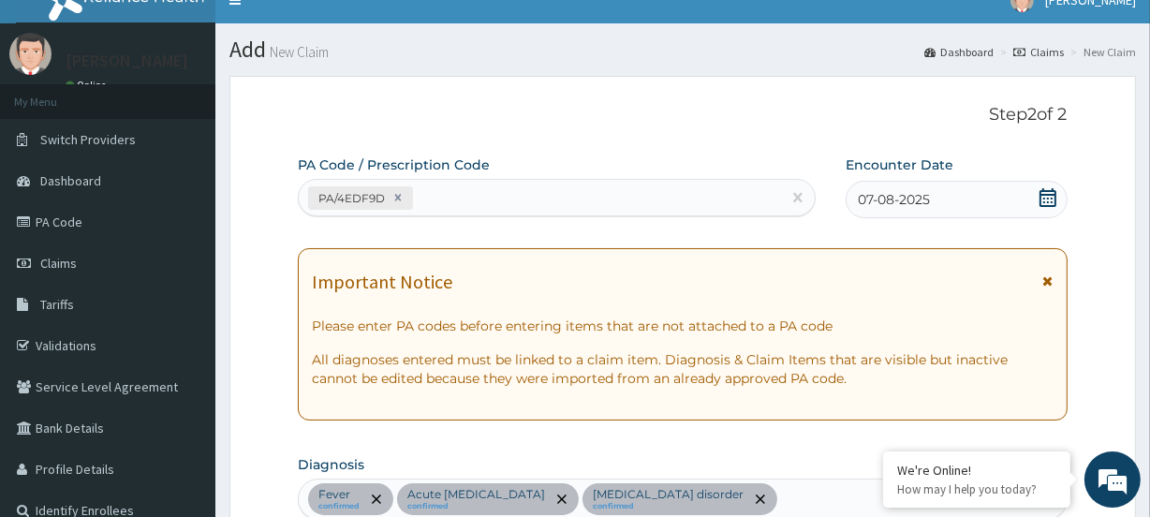
scroll to position [0, 0]
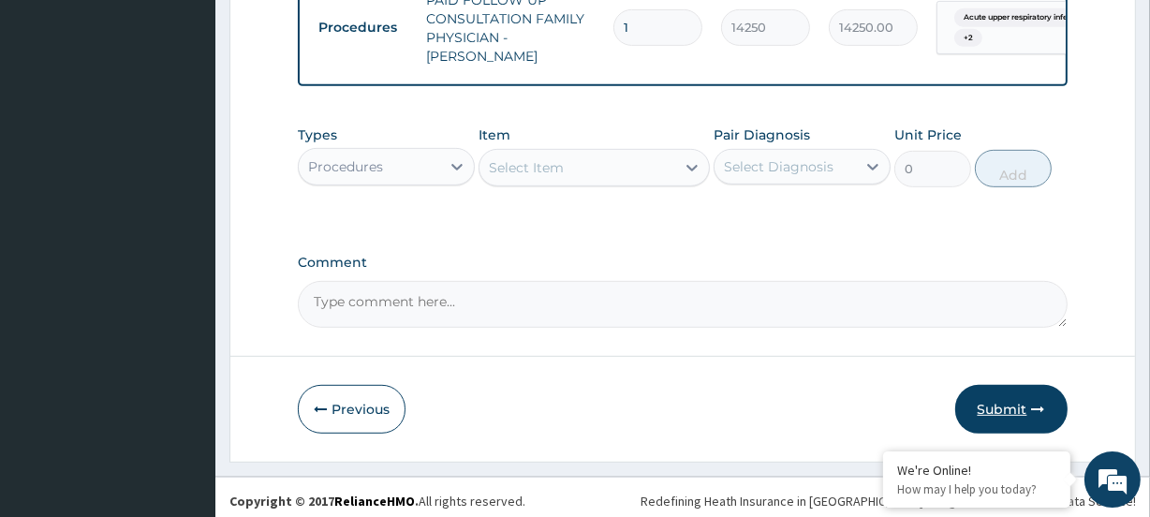
click at [991, 390] on button "Submit" at bounding box center [1012, 409] width 112 height 49
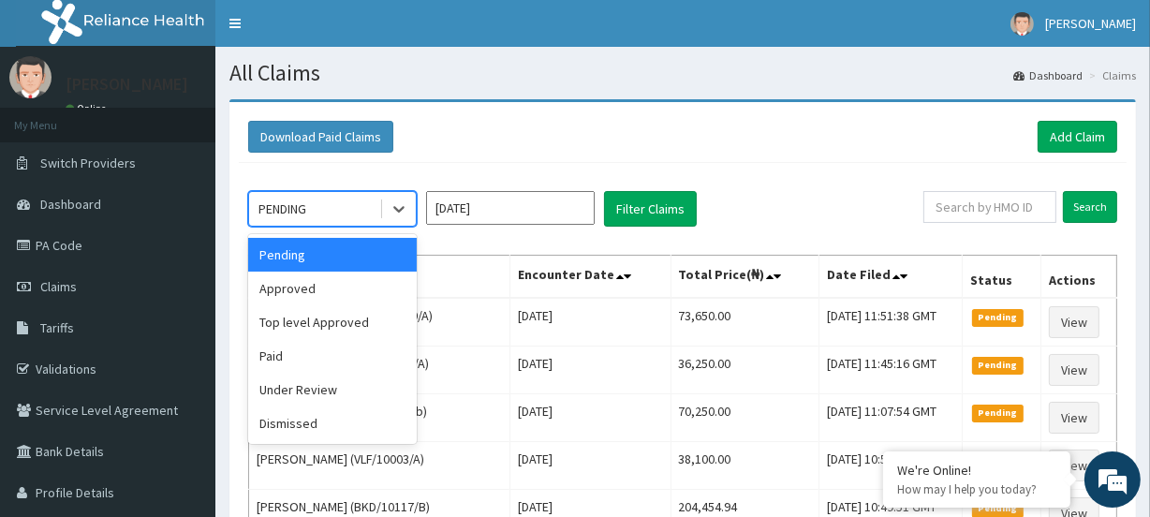
drag, startPoint x: 306, startPoint y: 200, endPoint x: 309, endPoint y: 233, distance: 32.9
click at [306, 200] on div "PENDING" at bounding box center [283, 209] width 48 height 19
click at [313, 284] on div "Approved" at bounding box center [332, 289] width 169 height 34
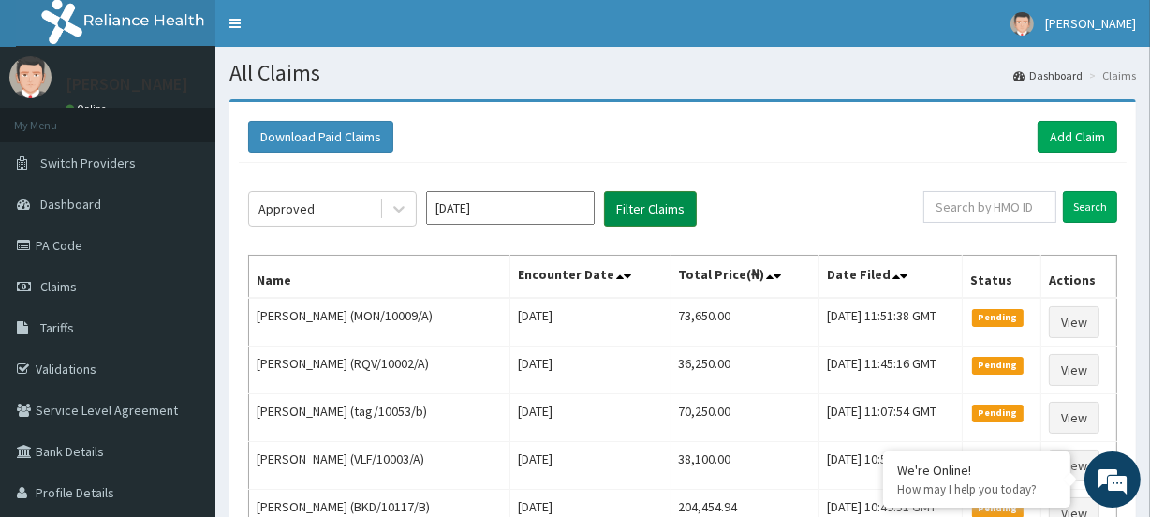
click at [647, 200] on button "Filter Claims" at bounding box center [650, 209] width 93 height 36
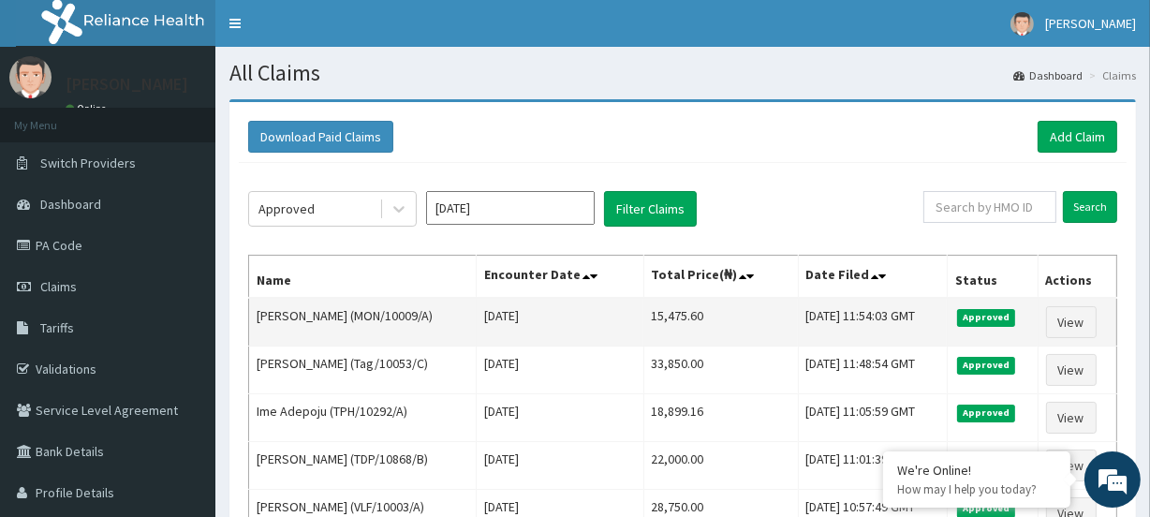
drag, startPoint x: 623, startPoint y: 317, endPoint x: 701, endPoint y: 306, distance: 78.4
click at [701, 306] on tr "[PERSON_NAME] (MON/10009/A) [DATE] 15,475.60 [DATE] 11:54:03 GMT Approved View" at bounding box center [683, 322] width 868 height 49
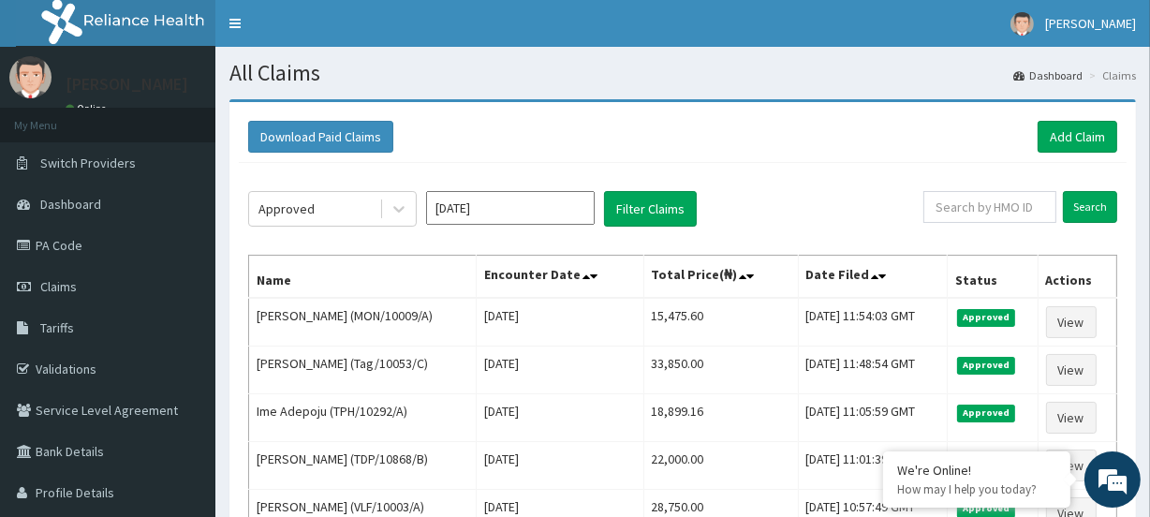
copy tr "15,475.60"
click at [1054, 141] on link "Add Claim" at bounding box center [1078, 137] width 80 height 32
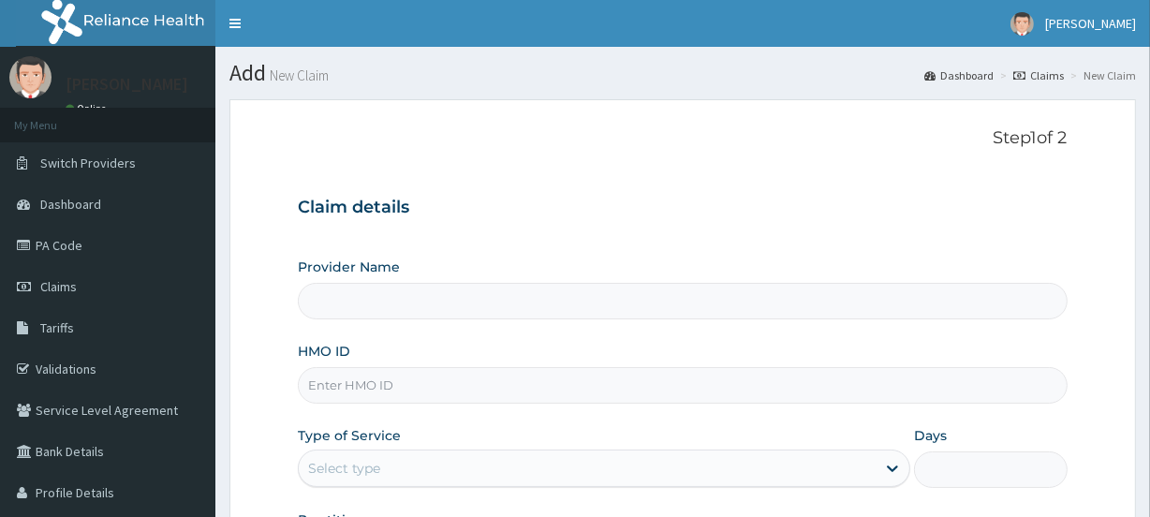
click at [349, 386] on input "HMO ID" at bounding box center [682, 385] width 769 height 37
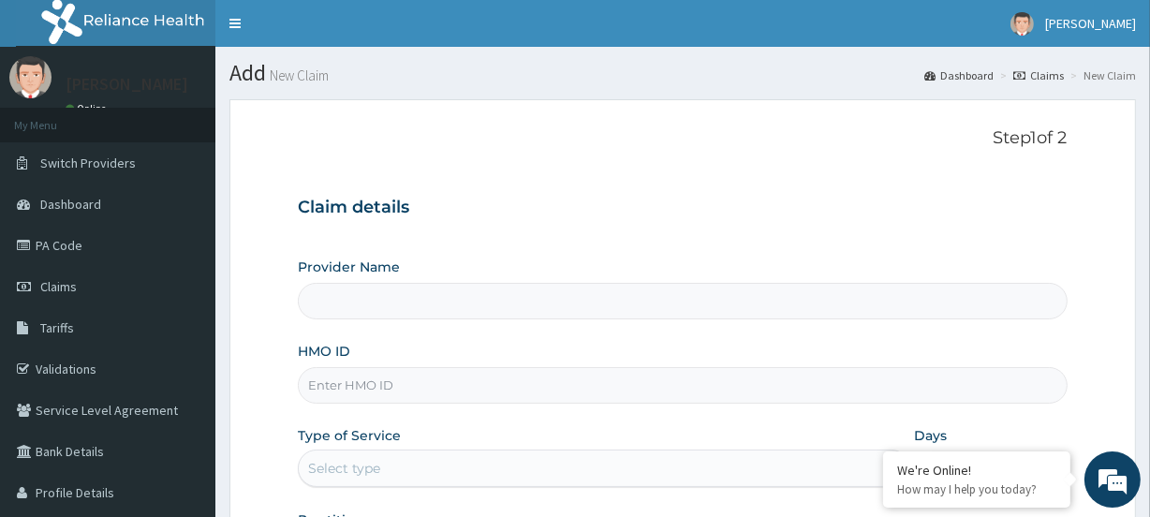
type input "[GEOGRAPHIC_DATA]"
paste input "QTT/10031/A"
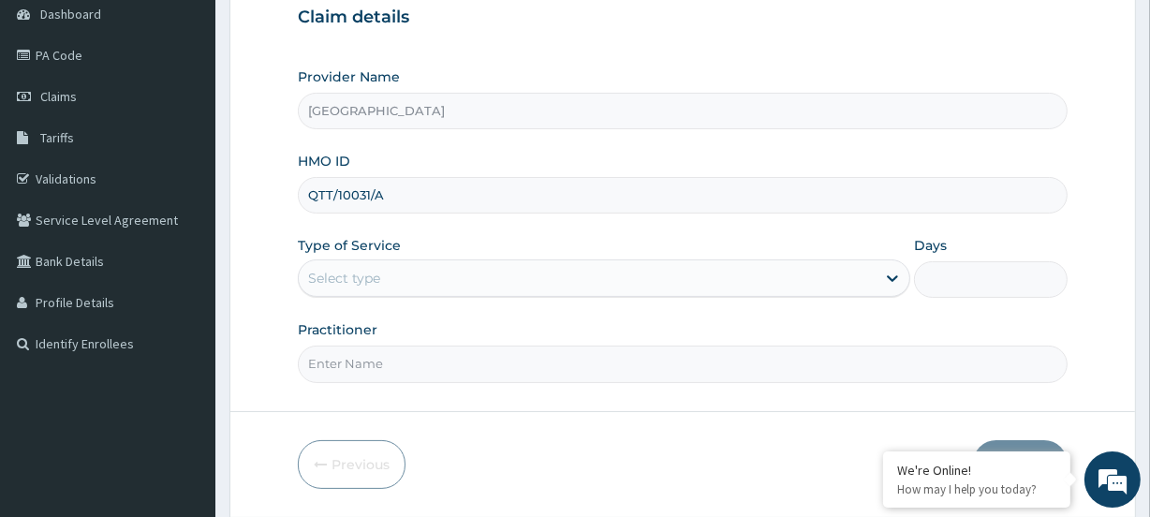
scroll to position [251, 0]
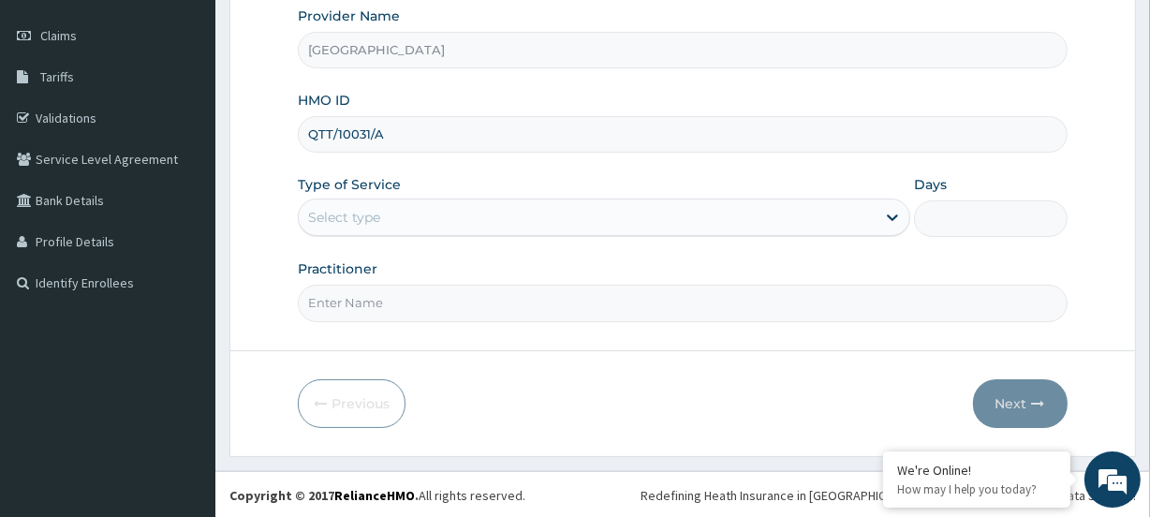
type input "QTT/10031/A"
drag, startPoint x: 345, startPoint y: 219, endPoint x: 356, endPoint y: 233, distance: 18.0
click at [346, 219] on div "Select type" at bounding box center [344, 217] width 72 height 19
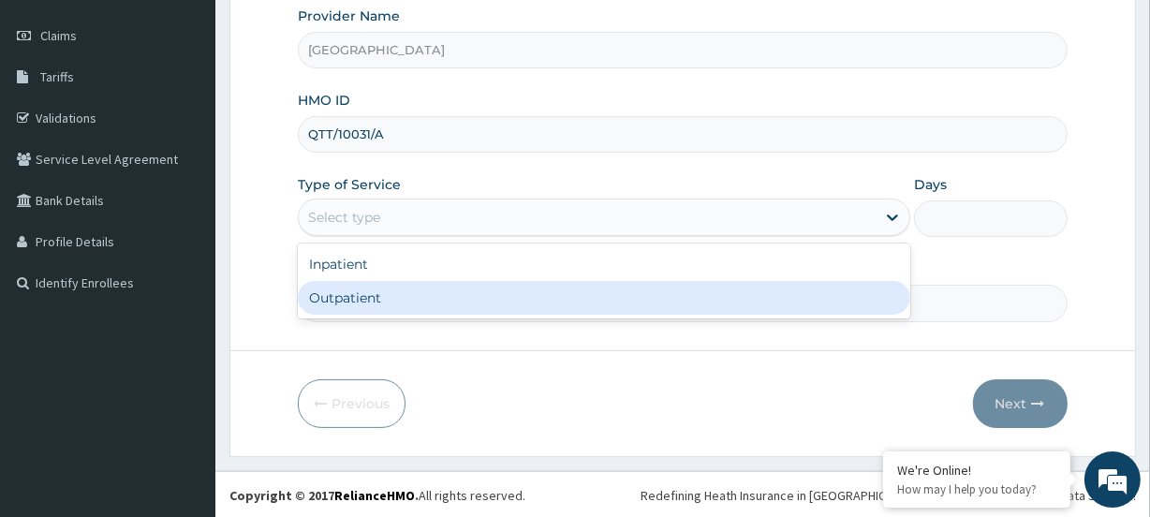
click at [347, 307] on div "Outpatient" at bounding box center [604, 298] width 613 height 34
type input "1"
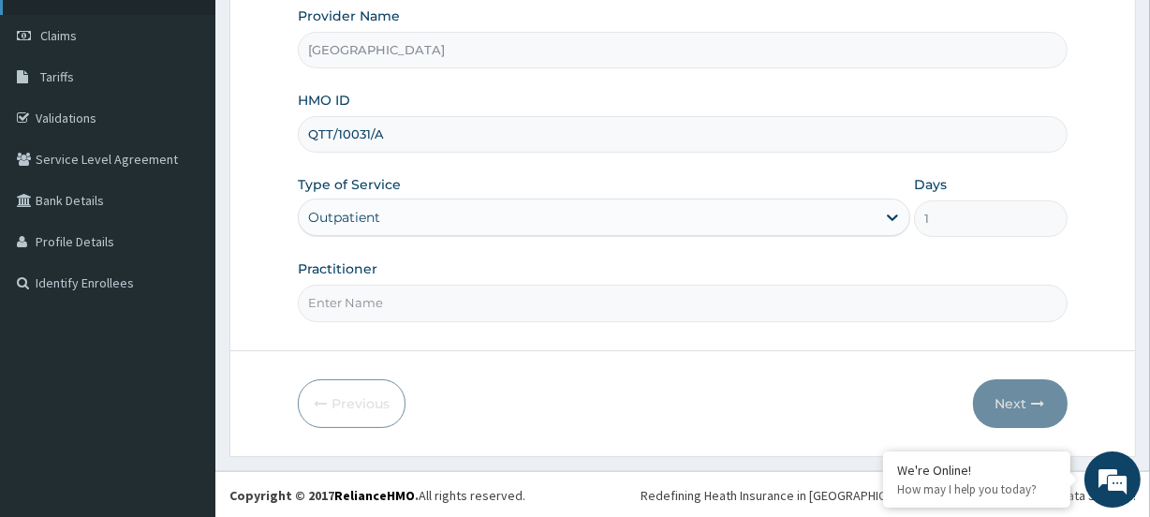
scroll to position [0, 0]
click at [385, 319] on input "Practitioner" at bounding box center [682, 303] width 769 height 37
paste input "[PERSON_NAME]"
type input "[PERSON_NAME]"
click at [1009, 396] on button "Next" at bounding box center [1020, 403] width 95 height 49
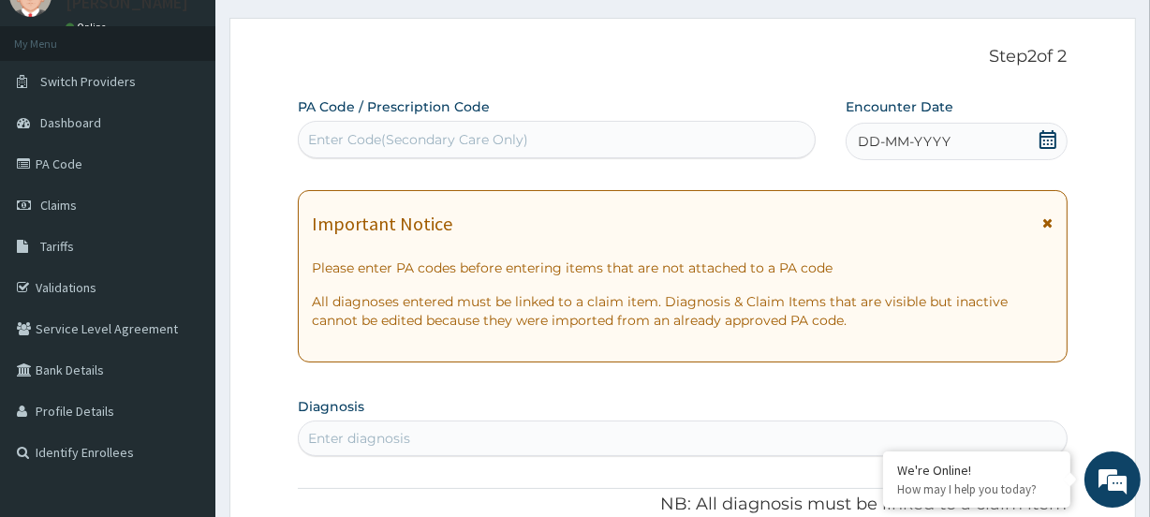
scroll to position [81, 0]
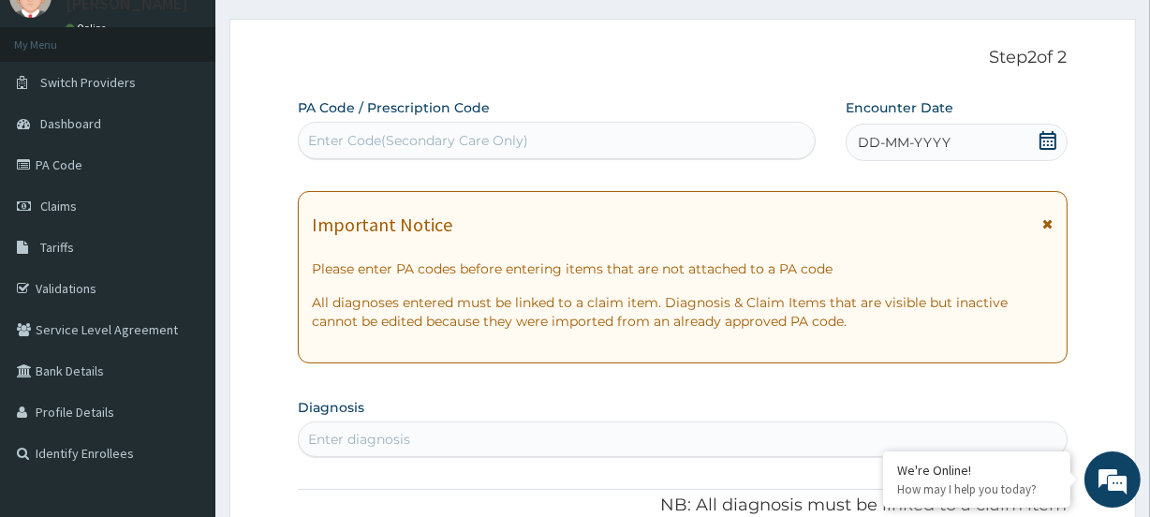
click at [347, 149] on div "Enter Code(Secondary Care Only)" at bounding box center [418, 140] width 220 height 19
paste input "PA/0588DD"
type input "PA/0588DD"
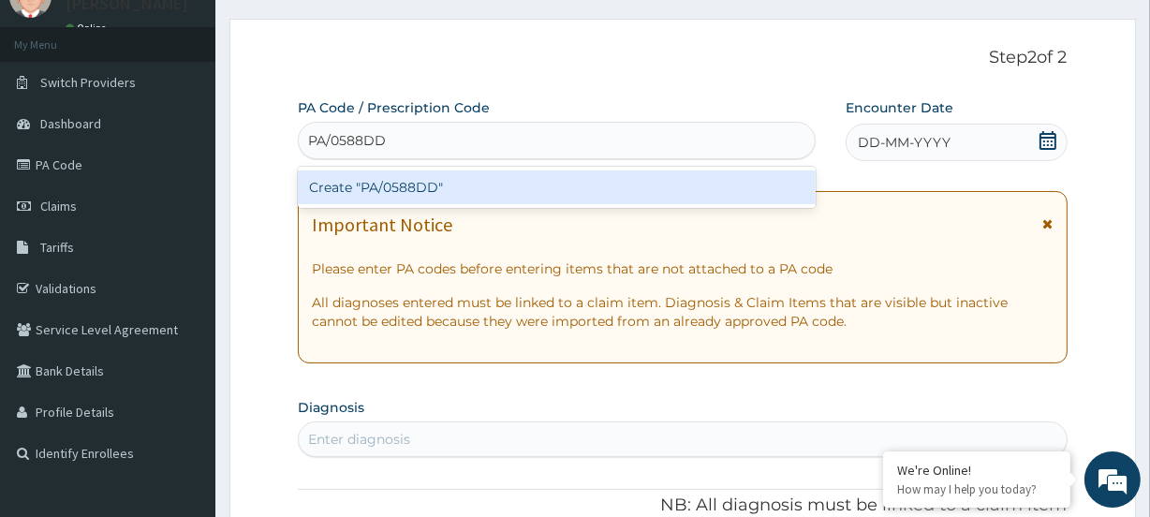
click at [341, 206] on div "Create "PA/0588DD"" at bounding box center [556, 187] width 517 height 41
click at [334, 196] on div "Create "PA/0588DD"" at bounding box center [556, 188] width 517 height 34
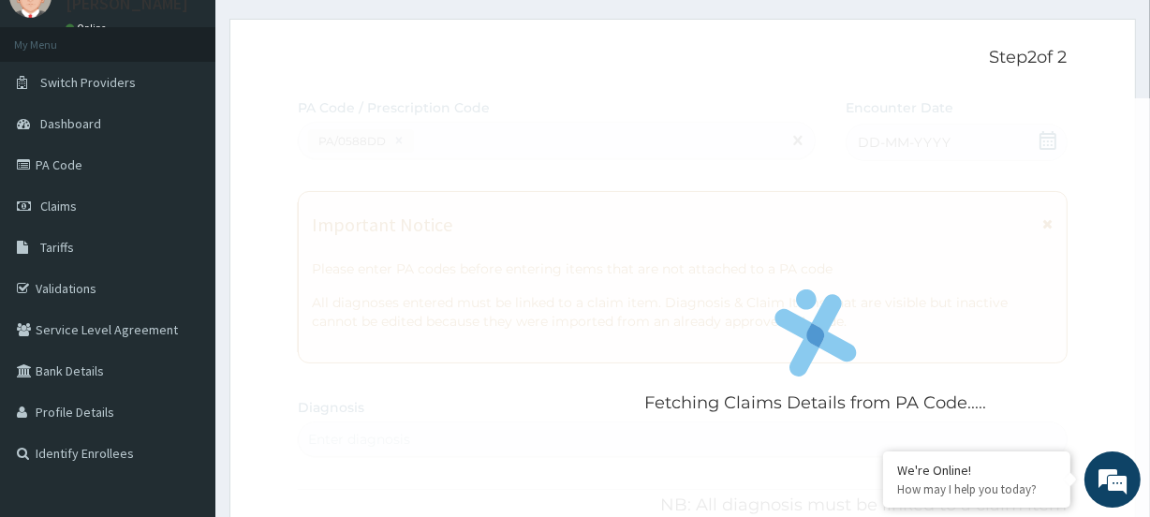
scroll to position [520, 0]
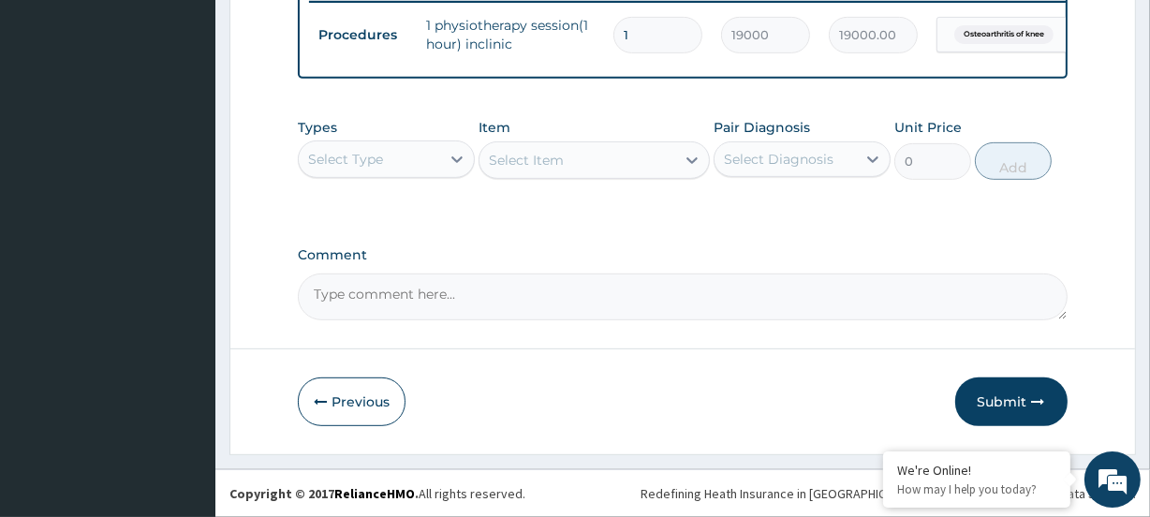
drag, startPoint x: 1010, startPoint y: 407, endPoint x: 950, endPoint y: 368, distance: 71.2
click at [1010, 406] on button "Submit" at bounding box center [1012, 402] width 112 height 49
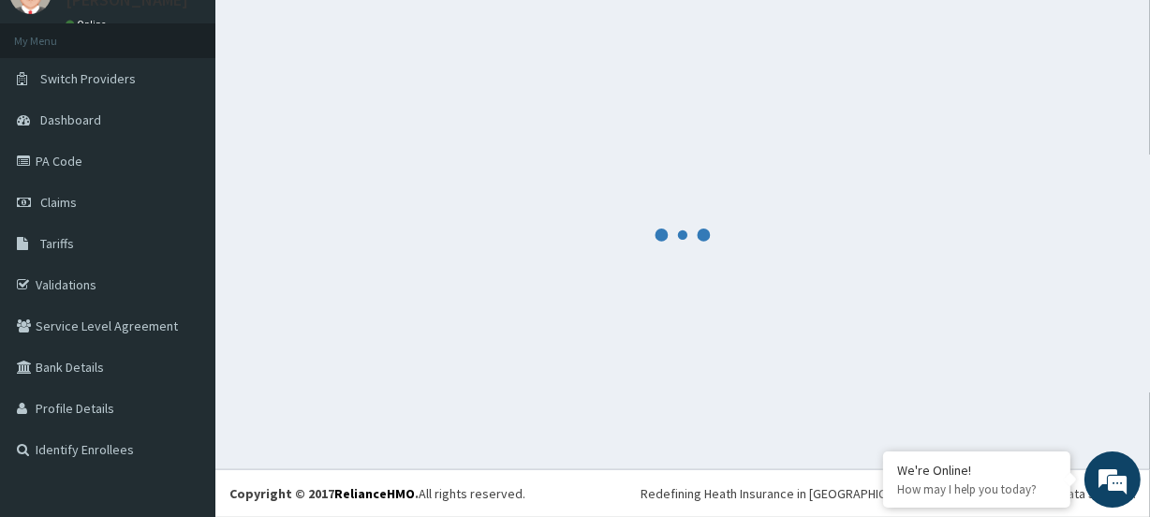
scroll to position [83, 0]
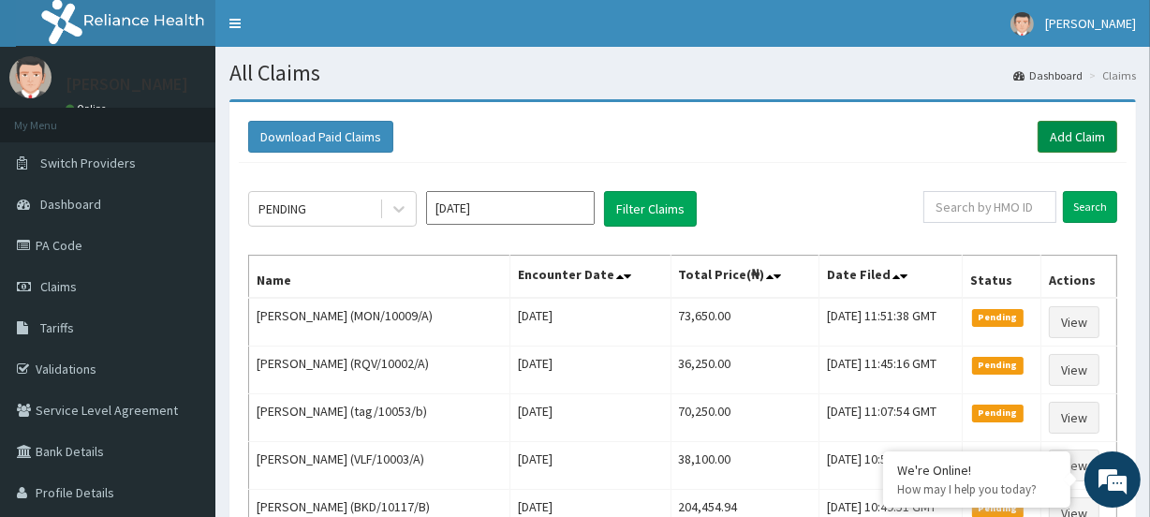
click at [1089, 127] on link "Add Claim" at bounding box center [1078, 137] width 80 height 32
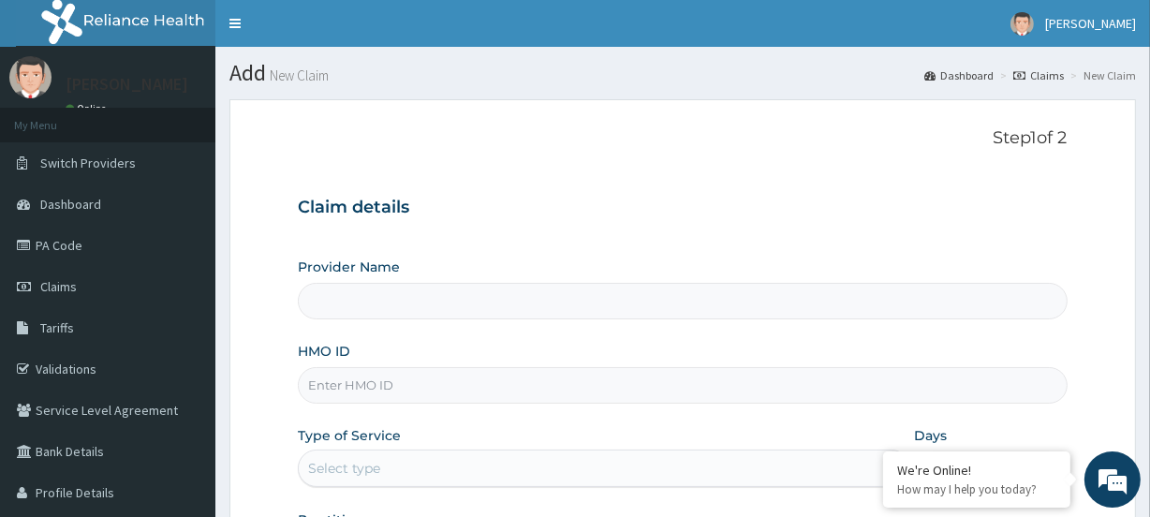
click at [322, 393] on input "HMO ID" at bounding box center [682, 385] width 769 height 37
type input "[GEOGRAPHIC_DATA]"
click at [328, 305] on input "[GEOGRAPHIC_DATA]" at bounding box center [682, 301] width 769 height 37
click at [343, 378] on input "HMO ID" at bounding box center [682, 385] width 769 height 37
paste input "QTT/10031/A"
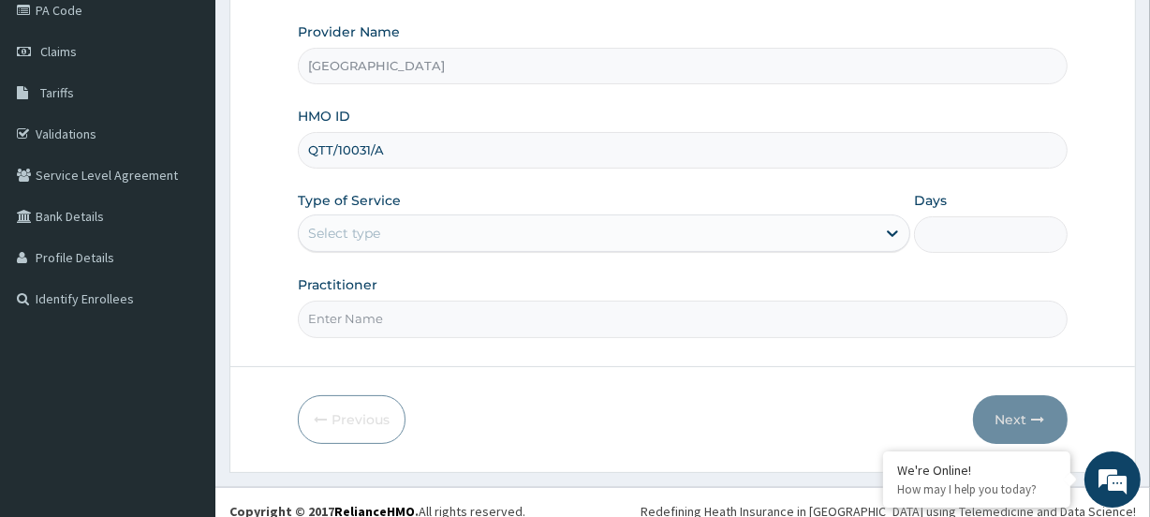
scroll to position [251, 0]
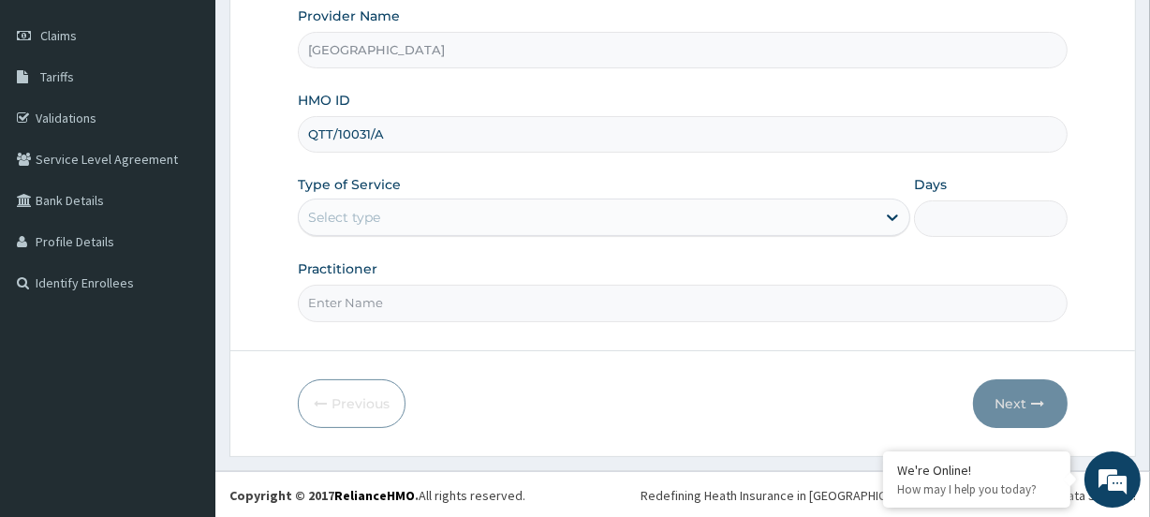
type input "QTT/10031/A"
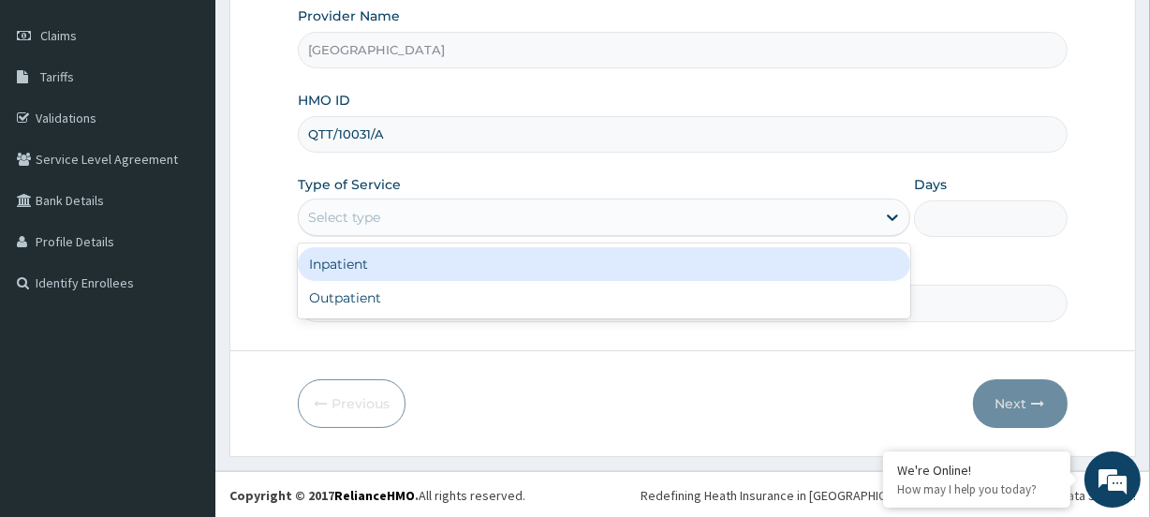
click at [334, 225] on div "Select type" at bounding box center [344, 217] width 72 height 19
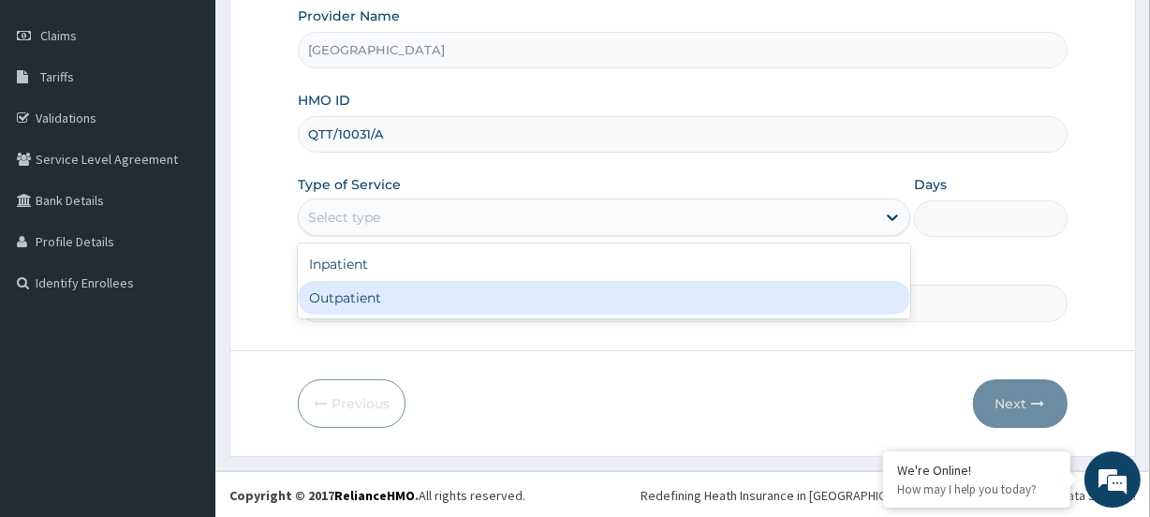
click at [358, 309] on div "Outpatient" at bounding box center [604, 298] width 613 height 34
type input "1"
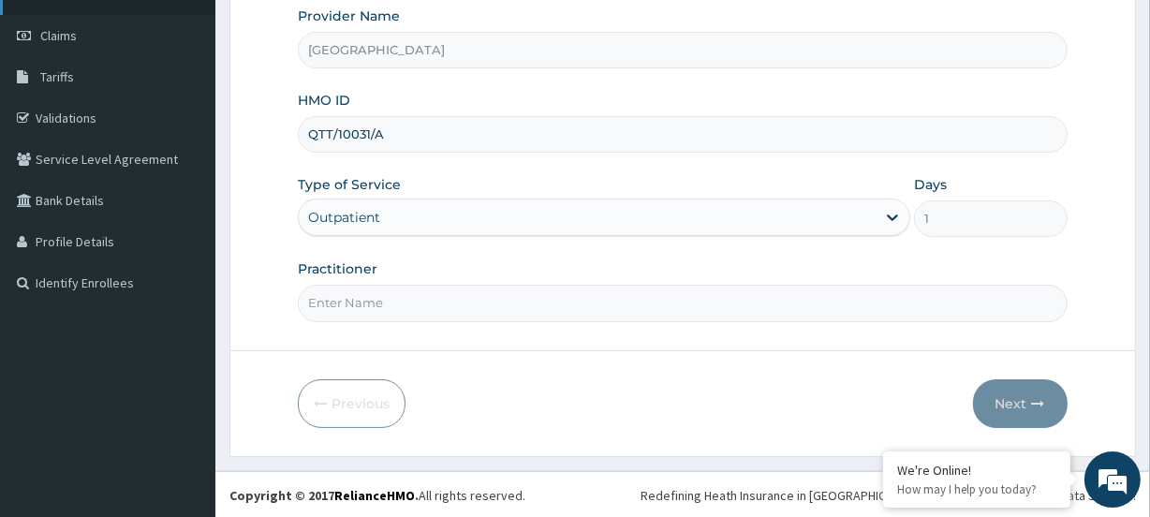
scroll to position [0, 0]
click at [382, 324] on form "Step 1 of 2 Claim details Provider Name Evercare Hospital HMO ID QTT/10031/A Ty…" at bounding box center [683, 152] width 907 height 608
click at [382, 304] on input "Practitioner" at bounding box center [682, 303] width 769 height 37
paste input "[PERSON_NAME]"
type input "[PERSON_NAME]"
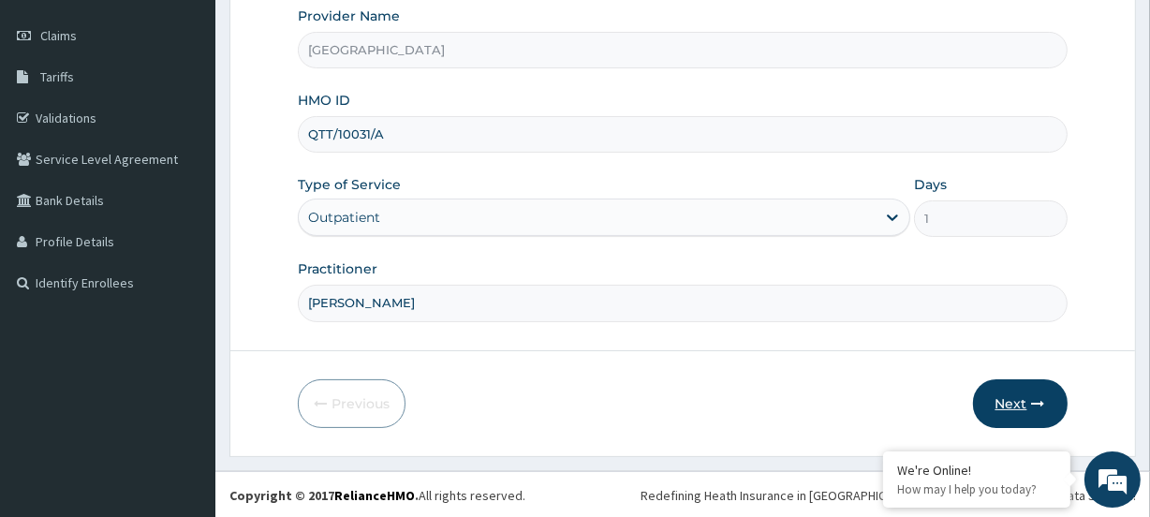
click at [1002, 404] on button "Next" at bounding box center [1020, 403] width 95 height 49
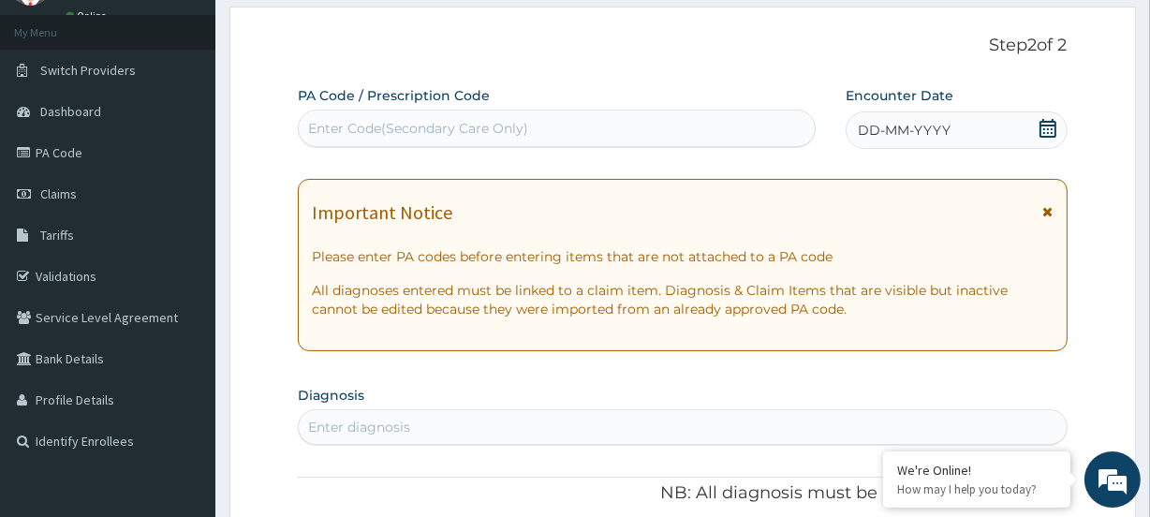
scroll to position [81, 0]
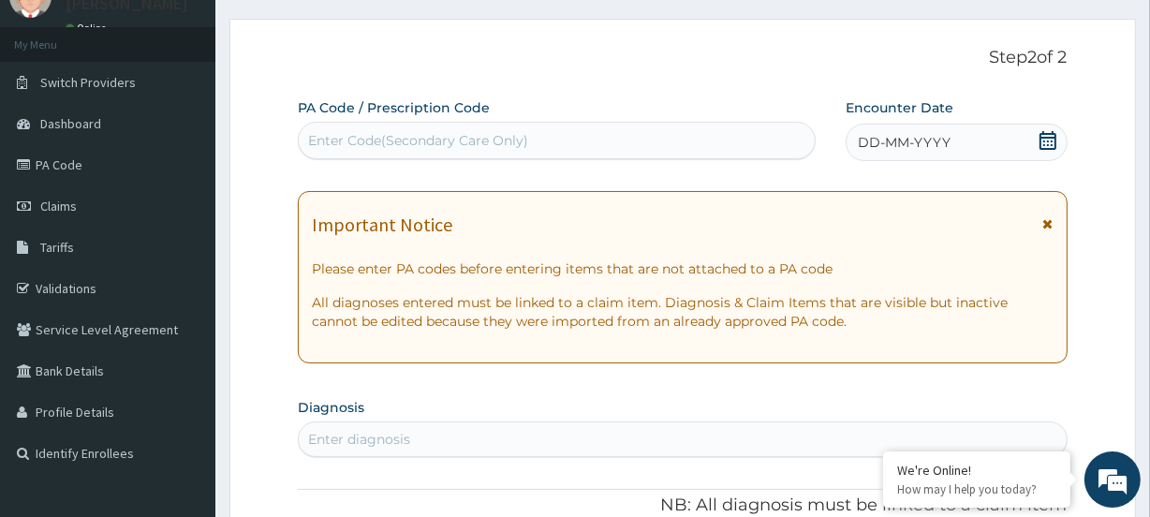
click at [345, 143] on div "Enter Code(Secondary Care Only)" at bounding box center [418, 140] width 220 height 19
paste input "PA/969DB9"
type input "PA/969DB9"
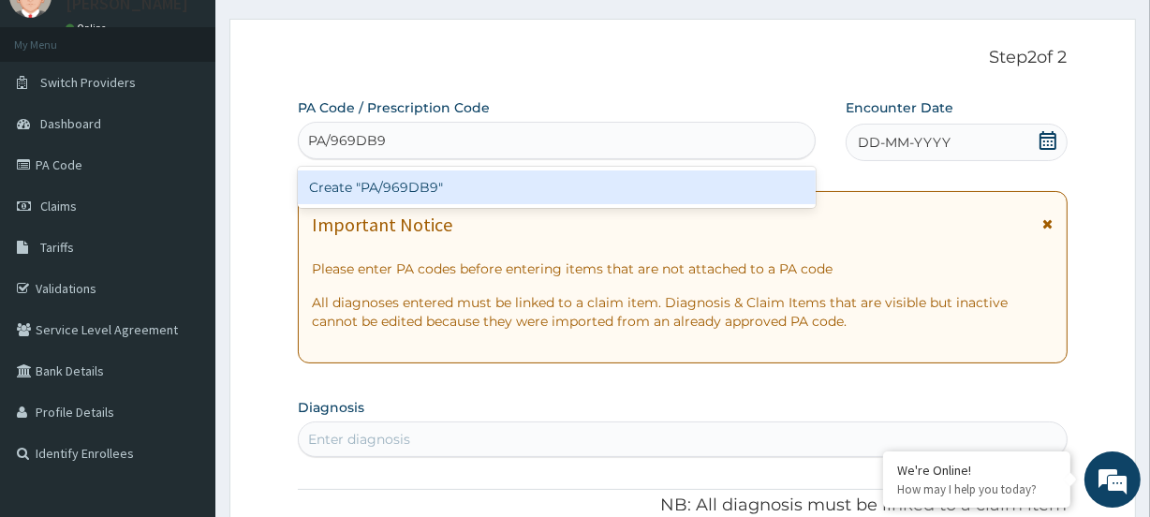
click at [354, 182] on div "Create "PA/969DB9"" at bounding box center [556, 188] width 517 height 34
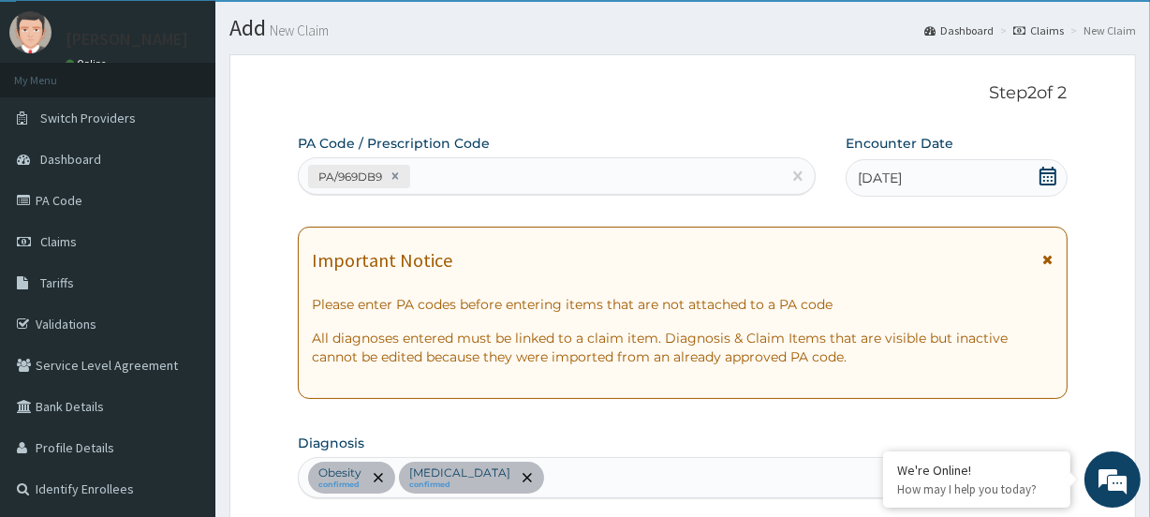
scroll to position [0, 0]
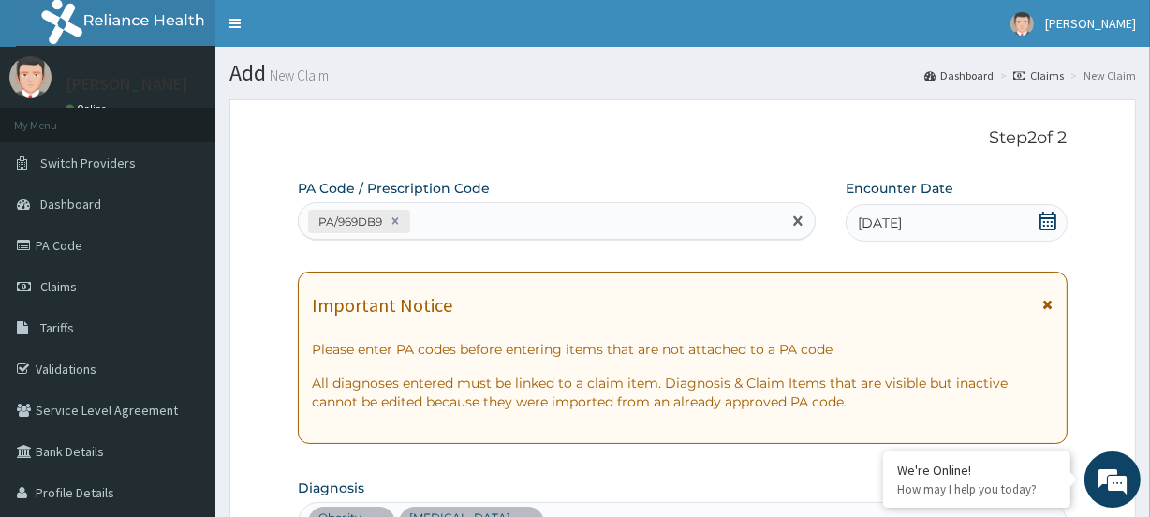
click at [451, 227] on div "PA/969DB9" at bounding box center [540, 221] width 482 height 31
paste input "PA/59798F"
type input "PA/59798F"
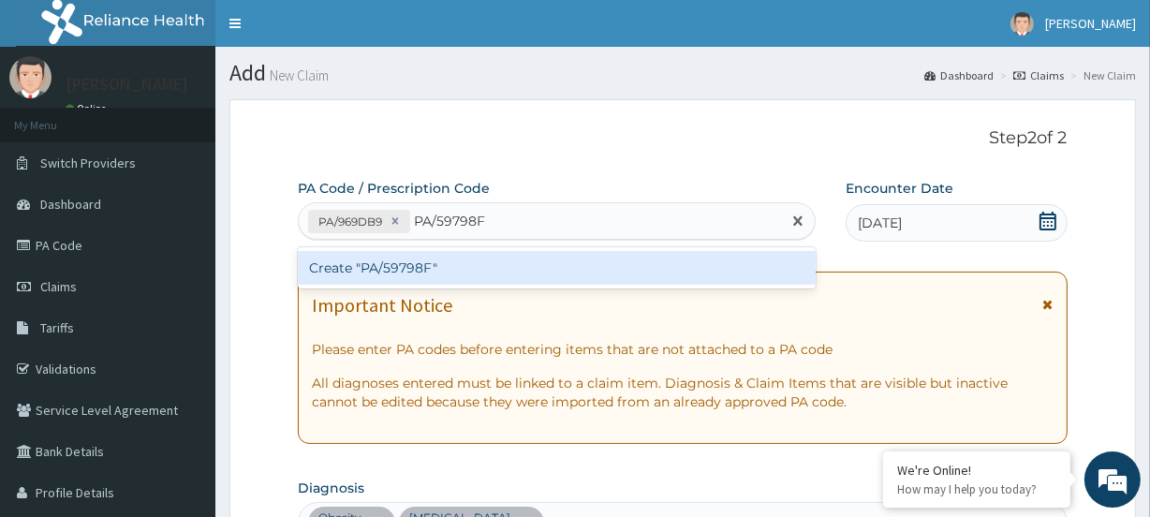
click at [386, 265] on div "Create "PA/59798F"" at bounding box center [556, 268] width 517 height 34
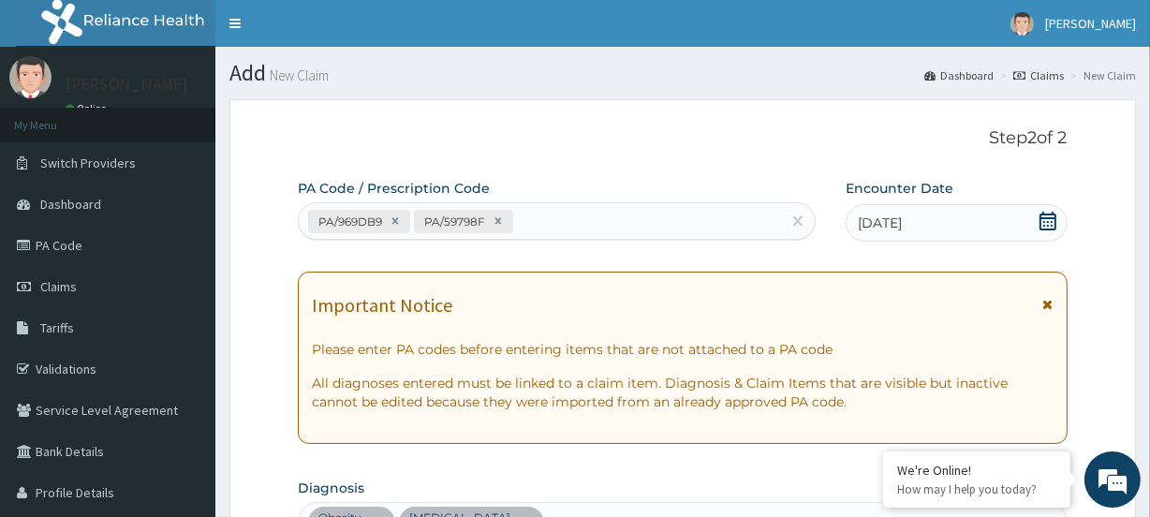
click at [534, 218] on div "PA/969DB9 PA/59798F" at bounding box center [540, 221] width 482 height 31
paste input "PA/27D307"
type input "PA/27D307"
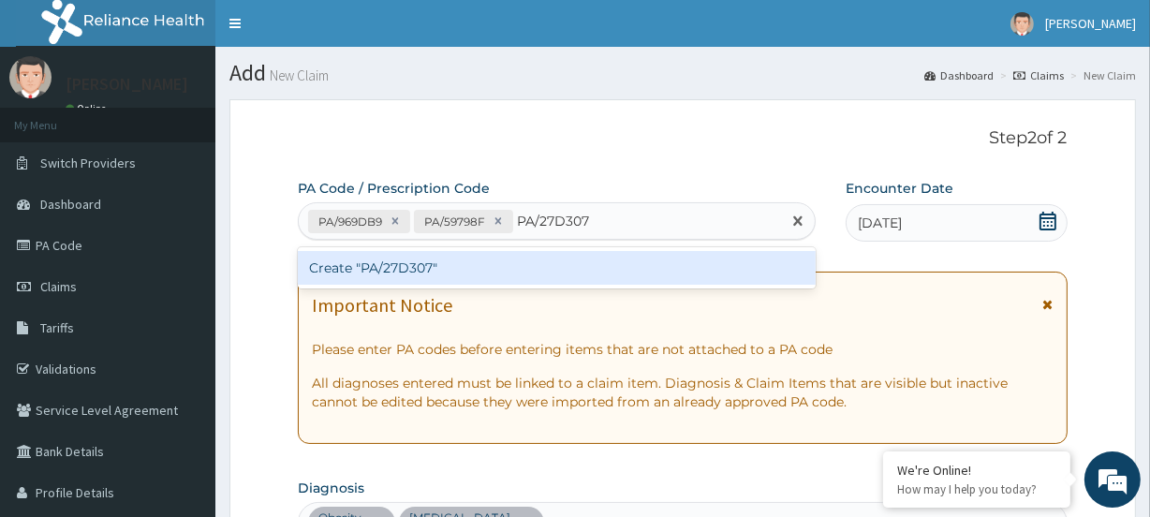
click at [350, 263] on div "Create "PA/27D307"" at bounding box center [556, 268] width 517 height 34
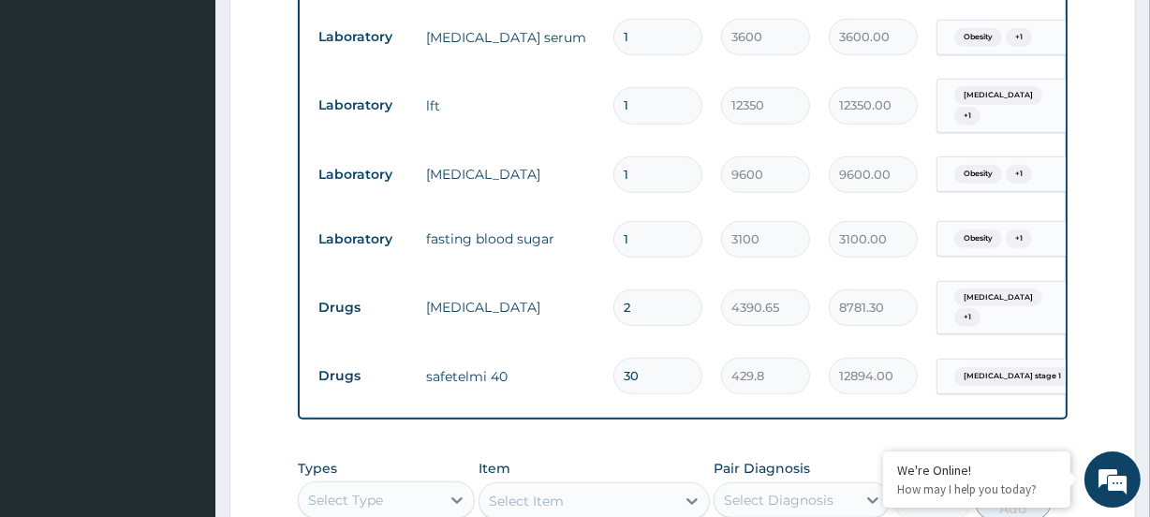
scroll to position [956, 0]
type input "29"
type input "12464.20"
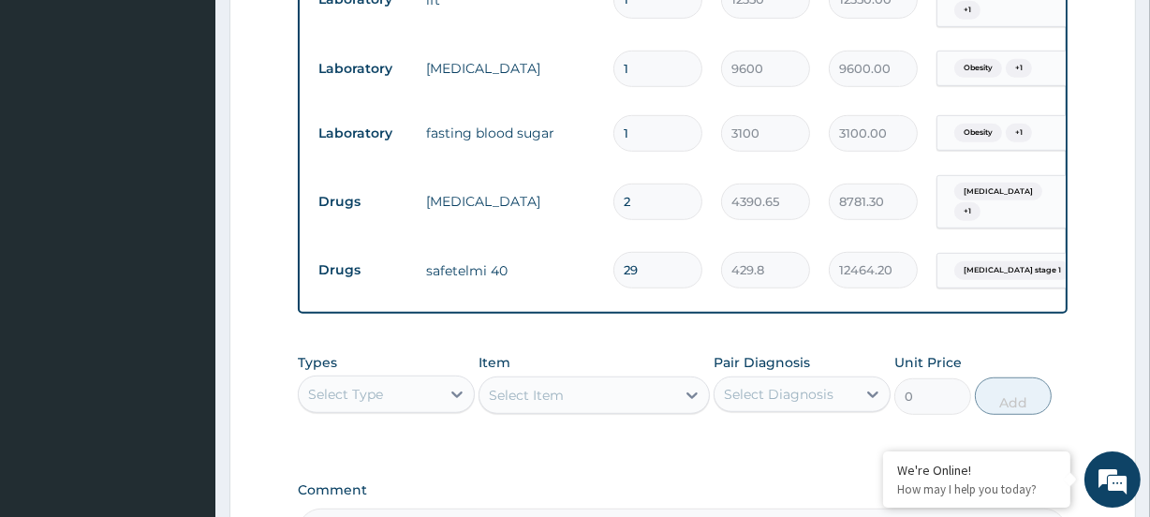
scroll to position [1210, 0]
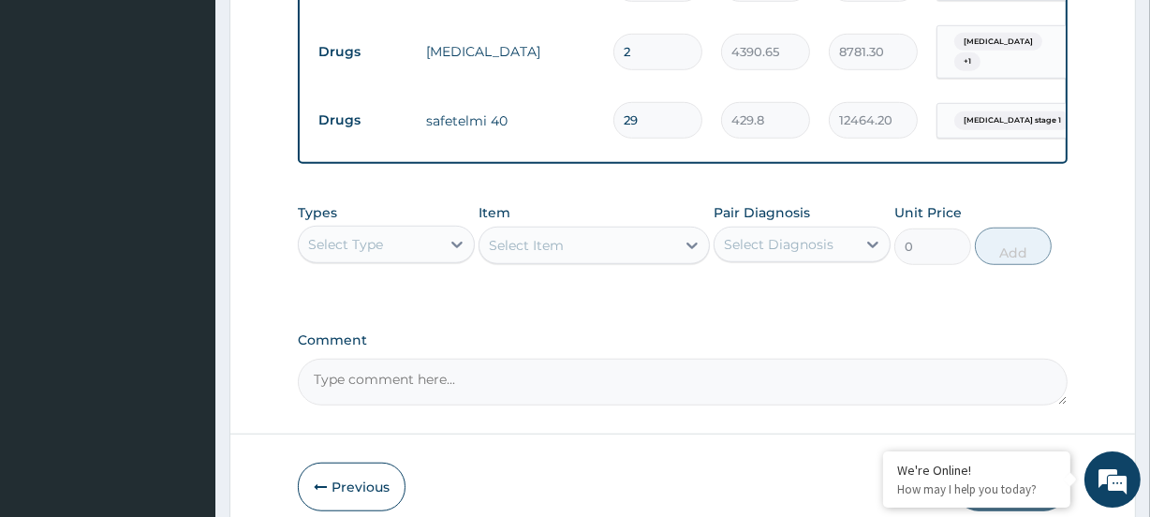
type input "29"
click at [364, 235] on div "Select Type" at bounding box center [345, 244] width 75 height 19
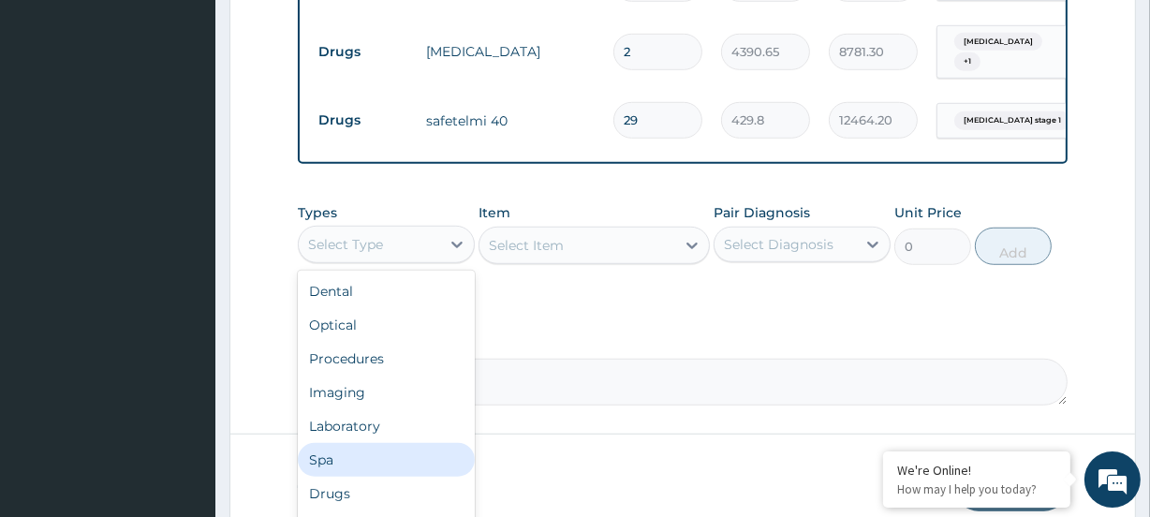
drag, startPoint x: 328, startPoint y: 441, endPoint x: 346, endPoint y: 456, distance: 23.3
click at [328, 443] on div "Spa" at bounding box center [386, 460] width 177 height 34
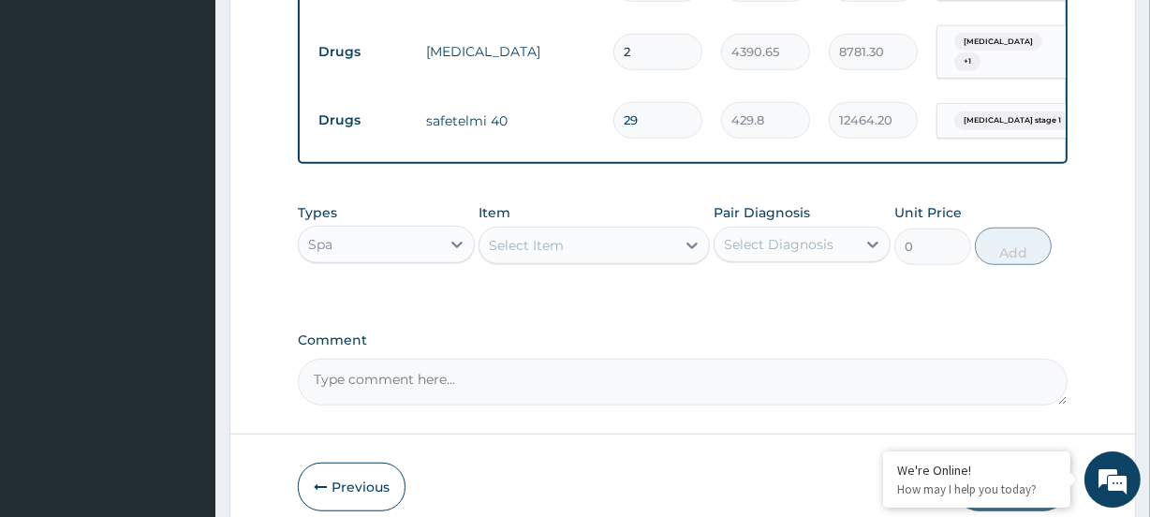
drag, startPoint x: 337, startPoint y: 224, endPoint x: 356, endPoint y: 245, distance: 27.9
click at [340, 230] on div "Spa" at bounding box center [369, 245] width 141 height 30
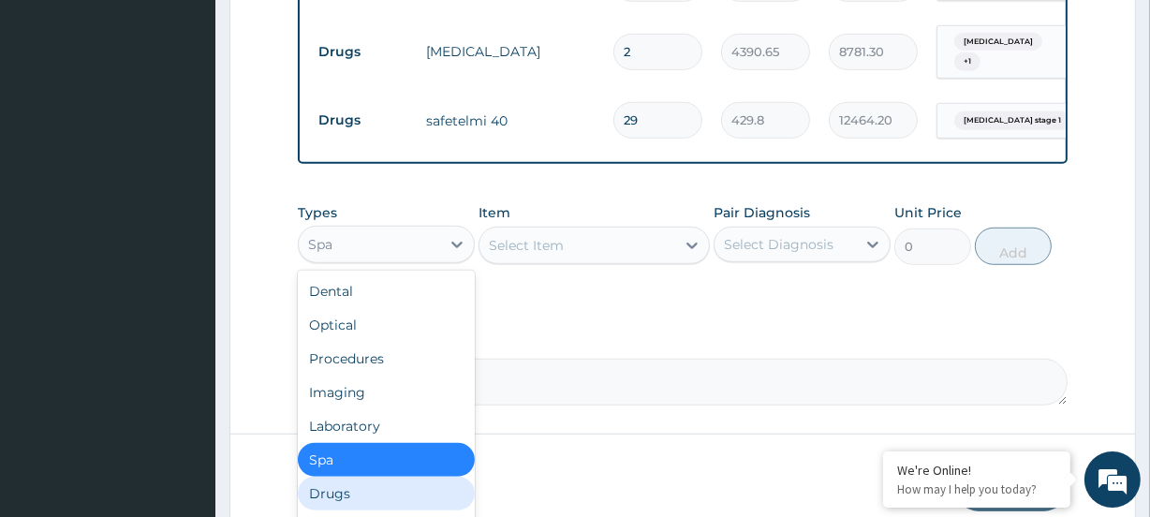
click at [368, 477] on div "Drugs" at bounding box center [386, 494] width 177 height 34
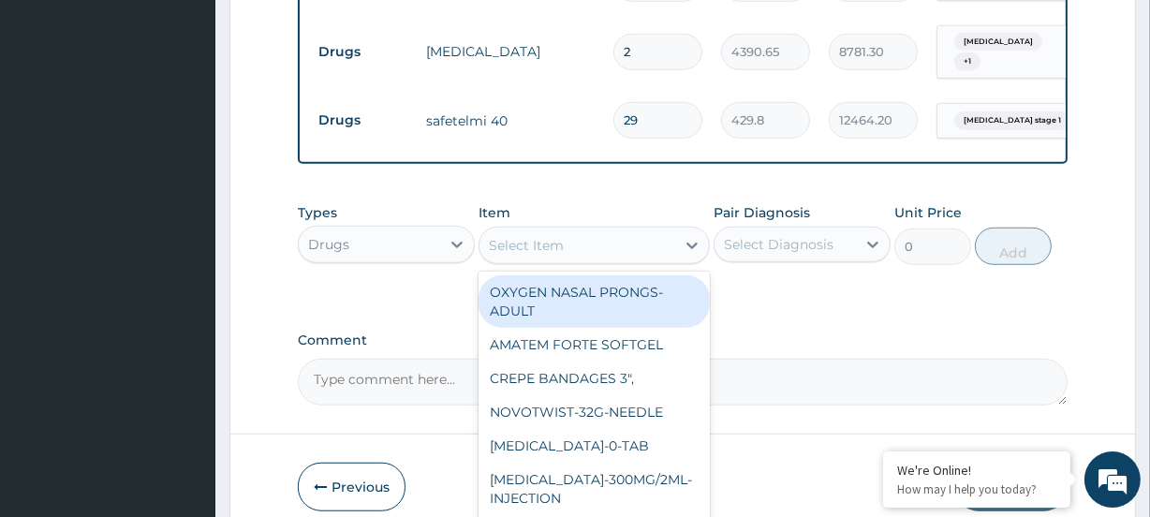
click at [549, 236] on div "Select Item" at bounding box center [526, 245] width 75 height 19
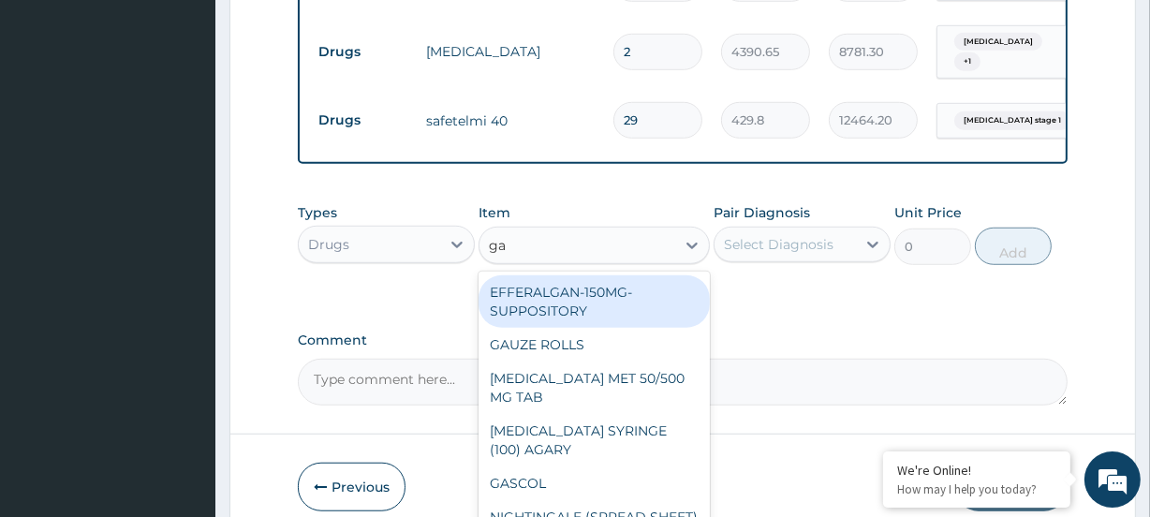
type input "gav"
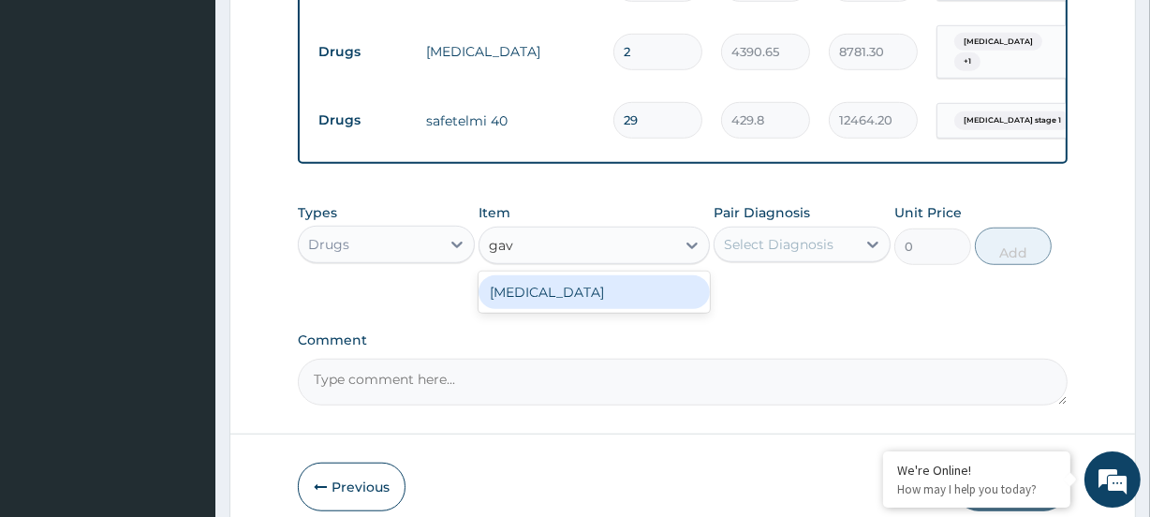
click at [519, 275] on div "[MEDICAL_DATA]" at bounding box center [594, 292] width 230 height 34
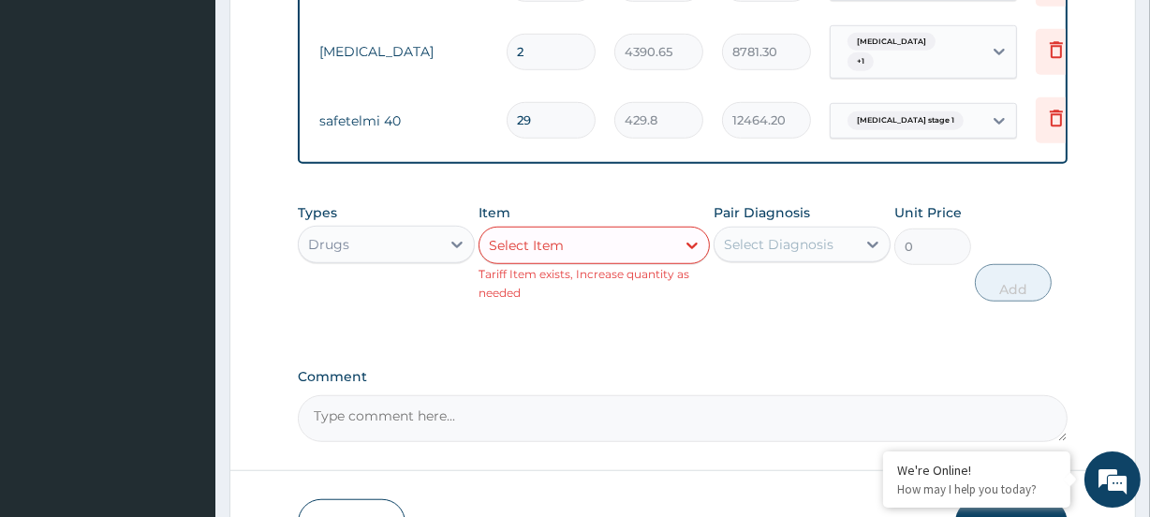
scroll to position [0, 170]
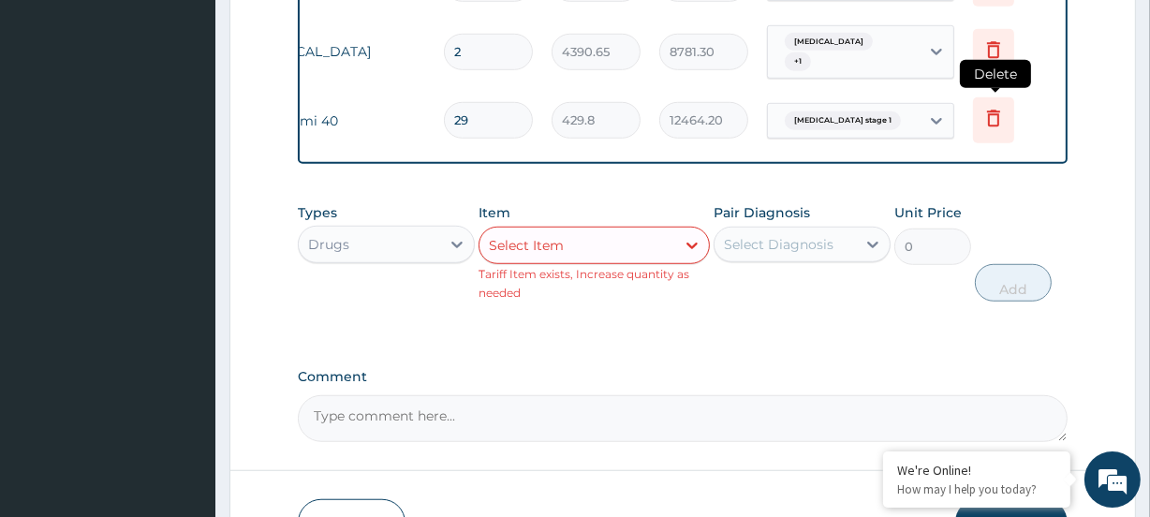
click at [1002, 107] on icon at bounding box center [994, 118] width 22 height 22
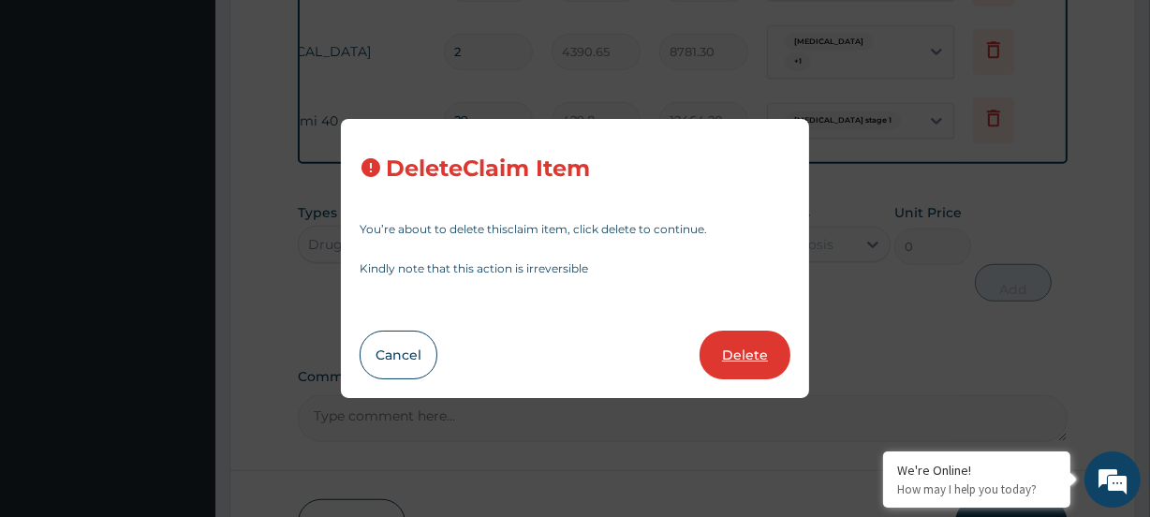
click at [753, 365] on button "Delete" at bounding box center [745, 355] width 91 height 49
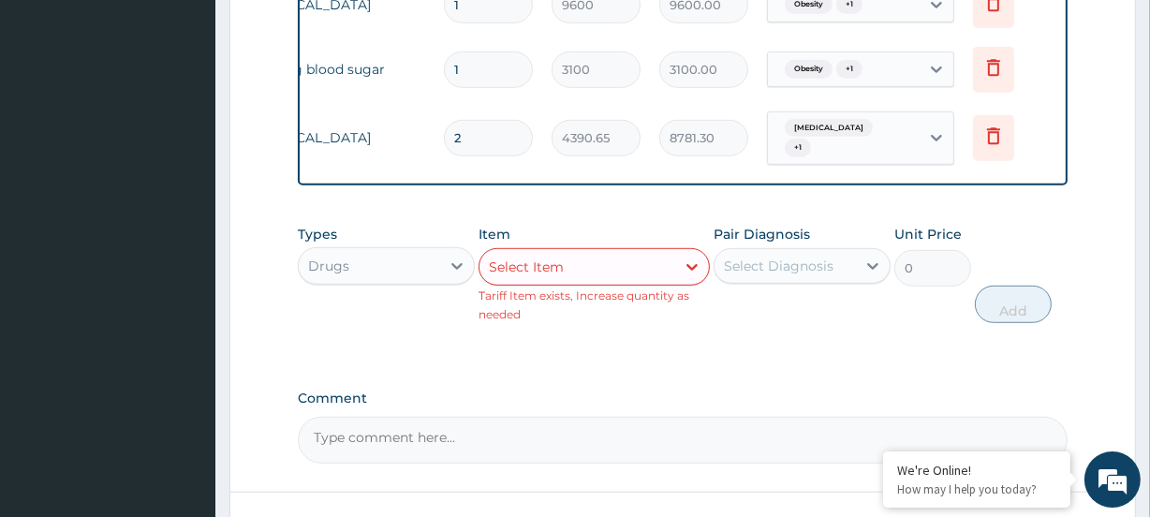
scroll to position [1248, 0]
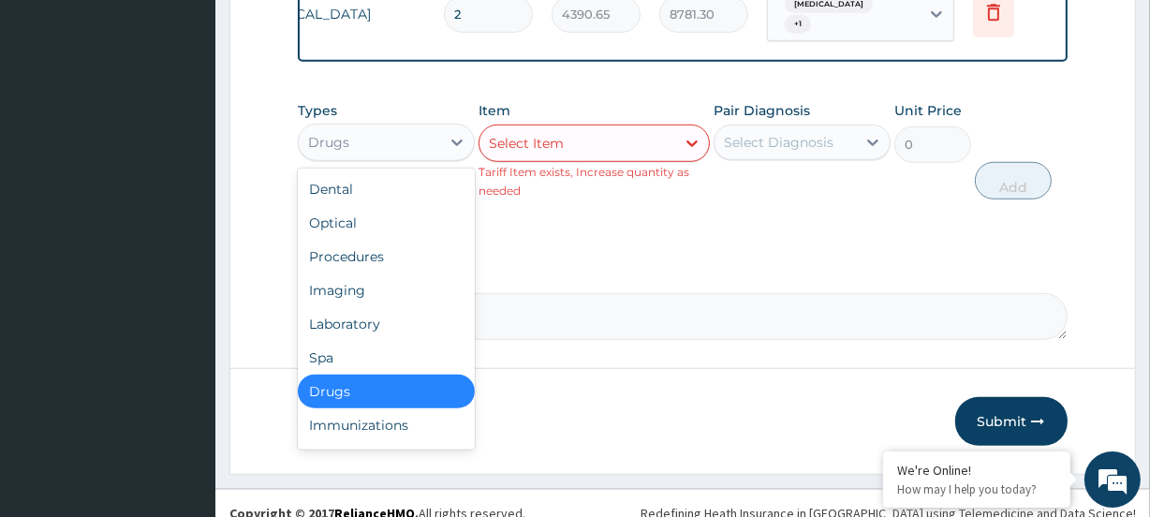
click at [375, 130] on div "Drugs" at bounding box center [369, 142] width 141 height 30
click at [375, 240] on div "Procedures" at bounding box center [386, 257] width 177 height 34
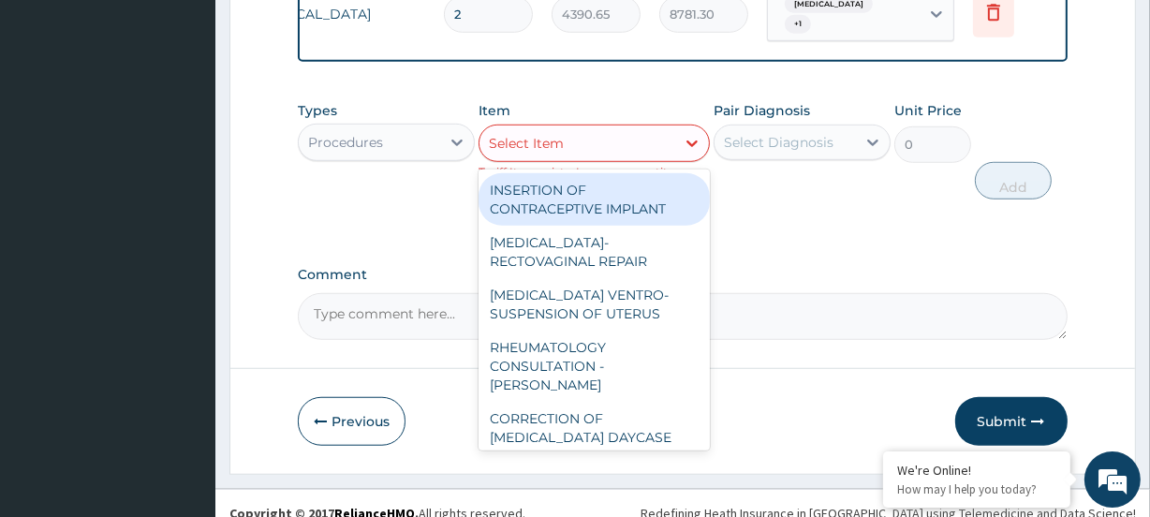
click at [533, 134] on div "Select Item" at bounding box center [526, 143] width 75 height 19
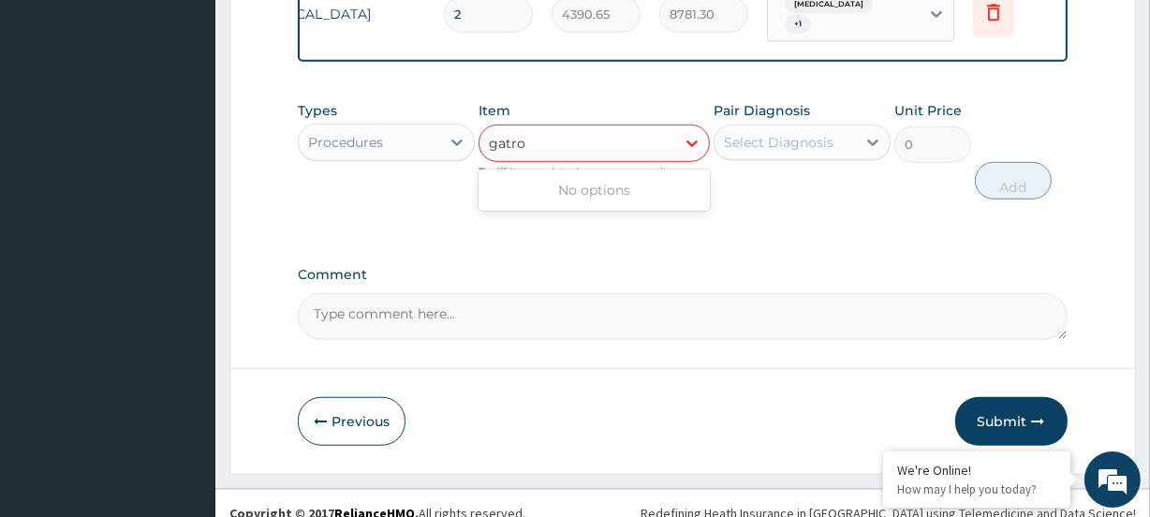
type input "gatro"
click at [369, 134] on div "Procedures" at bounding box center [369, 142] width 141 height 30
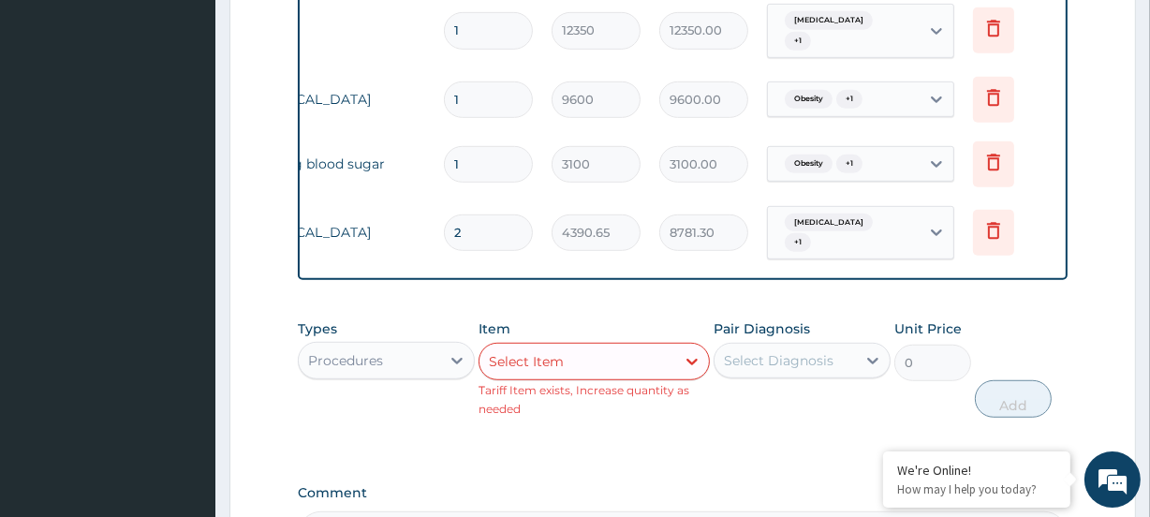
scroll to position [993, 0]
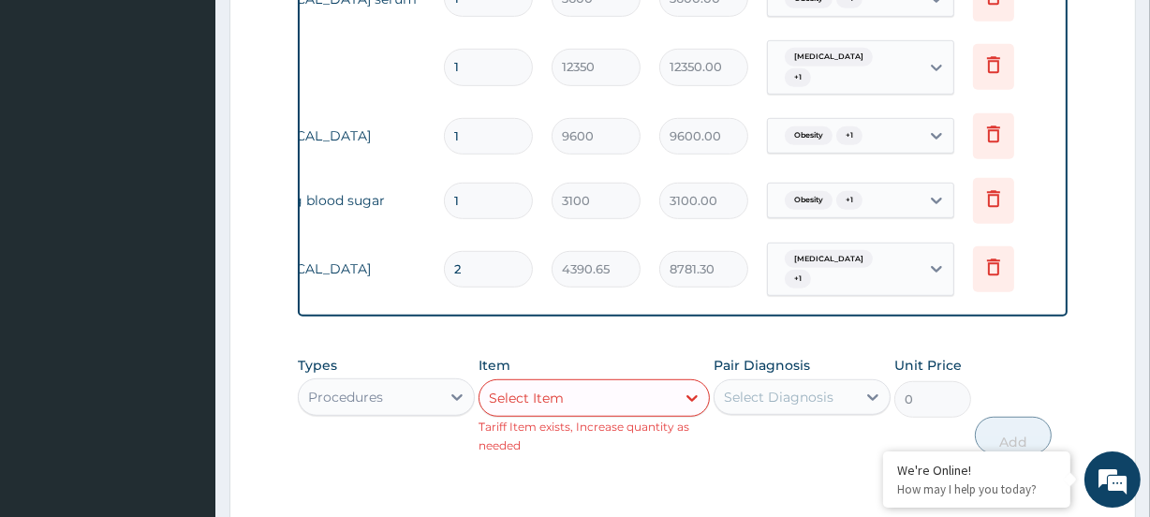
click at [618, 383] on div "Select Item" at bounding box center [577, 398] width 195 height 30
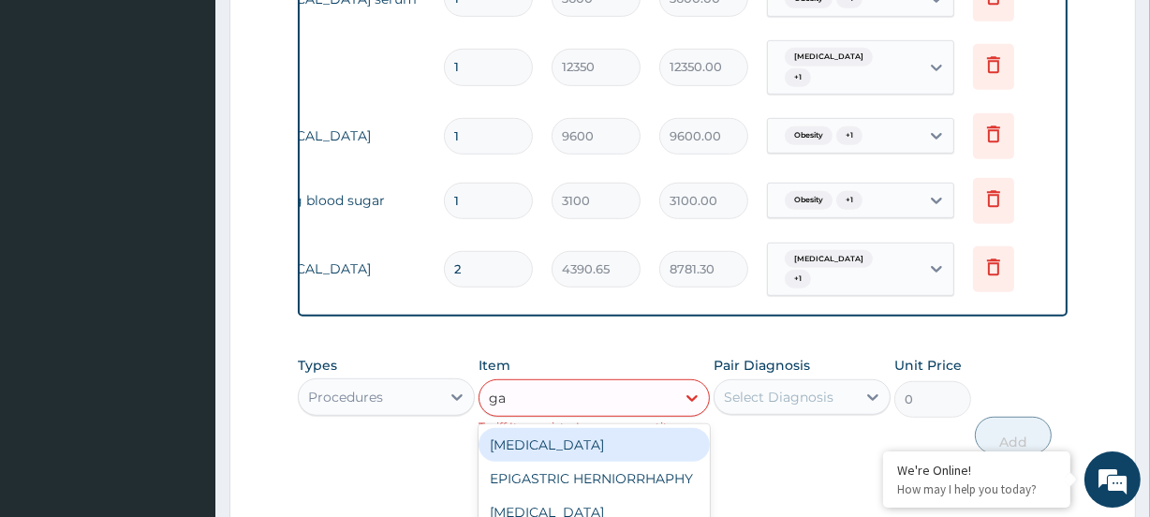
type input "gas"
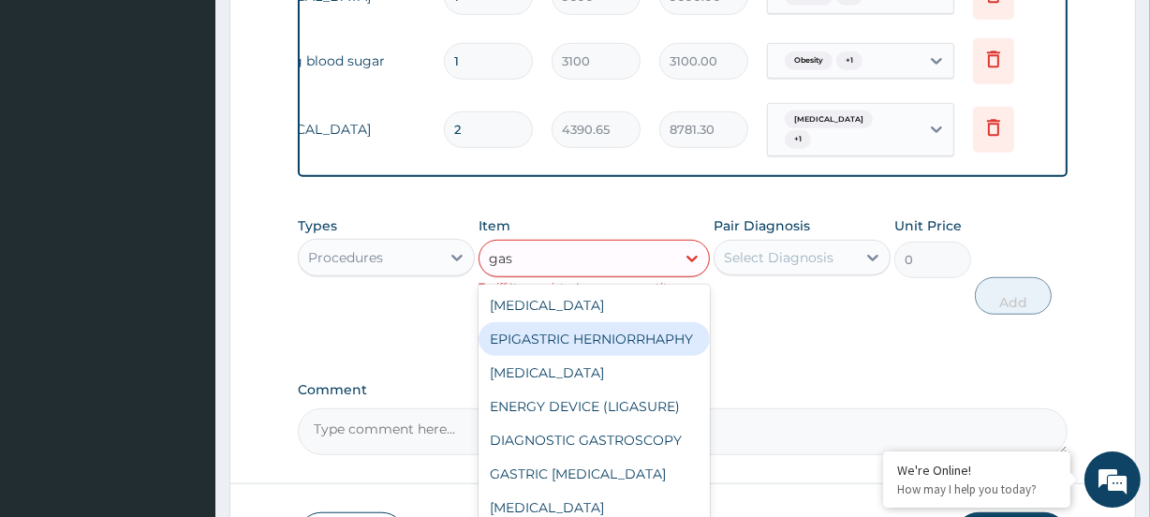
scroll to position [1163, 0]
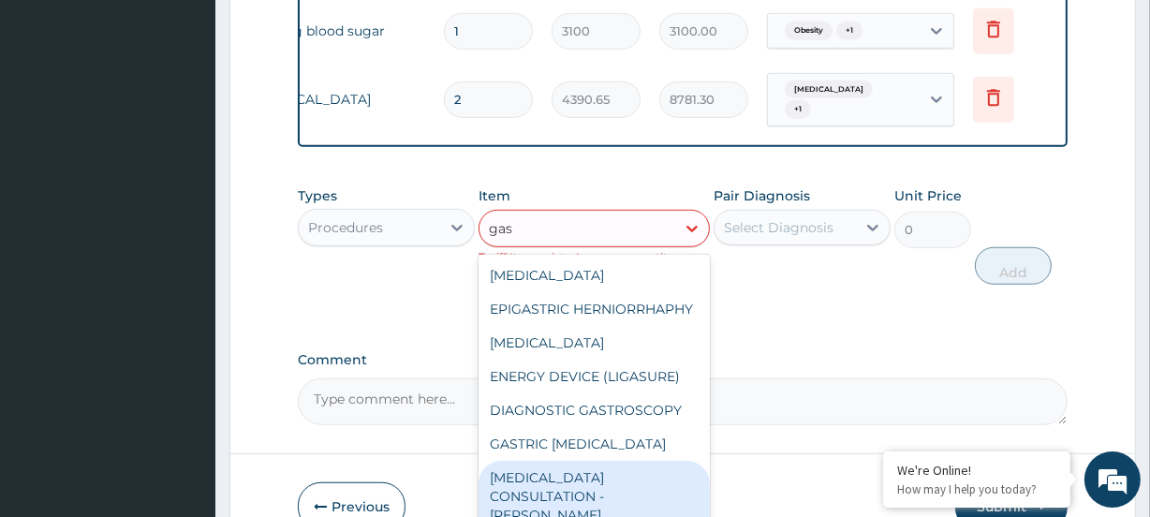
click at [619, 478] on div "GASTROENTEROLOGIST CONSULTATION - DR. ODEGHE" at bounding box center [594, 506] width 230 height 90
type input "39962.91651948432"
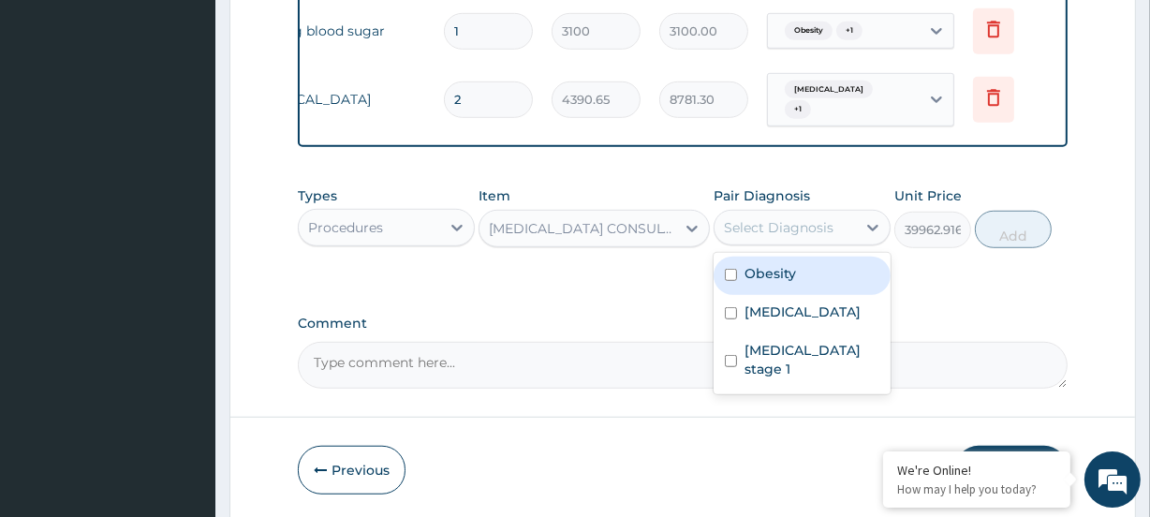
drag, startPoint x: 807, startPoint y: 207, endPoint x: 812, endPoint y: 245, distance: 38.8
click at [807, 218] on div "Select Diagnosis" at bounding box center [779, 227] width 110 height 19
click at [796, 257] on div "Obesity" at bounding box center [802, 276] width 177 height 38
checkbox input "true"
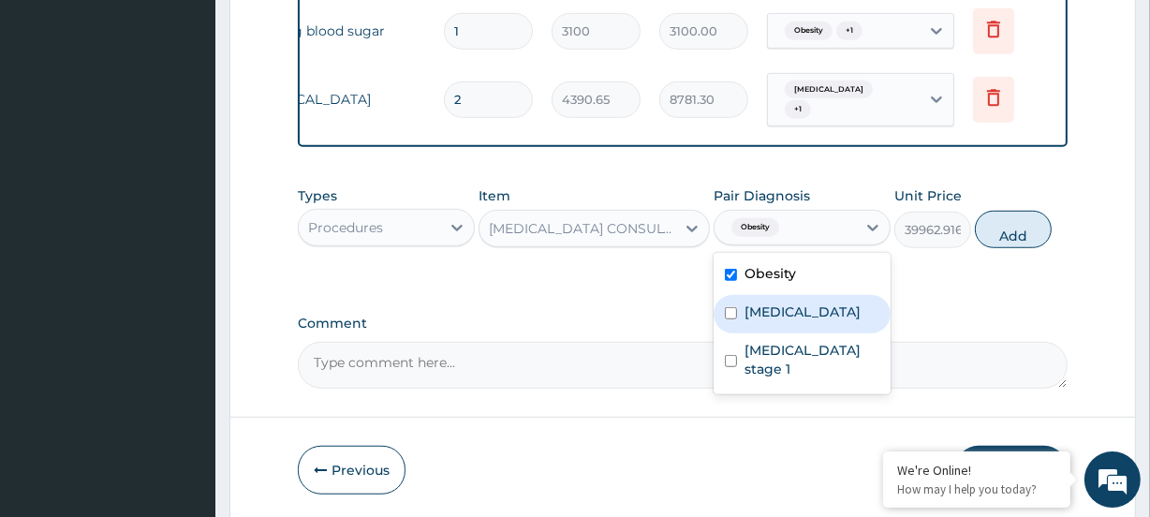
click at [808, 303] on label "Indigestion" at bounding box center [803, 312] width 116 height 19
checkbox input "true"
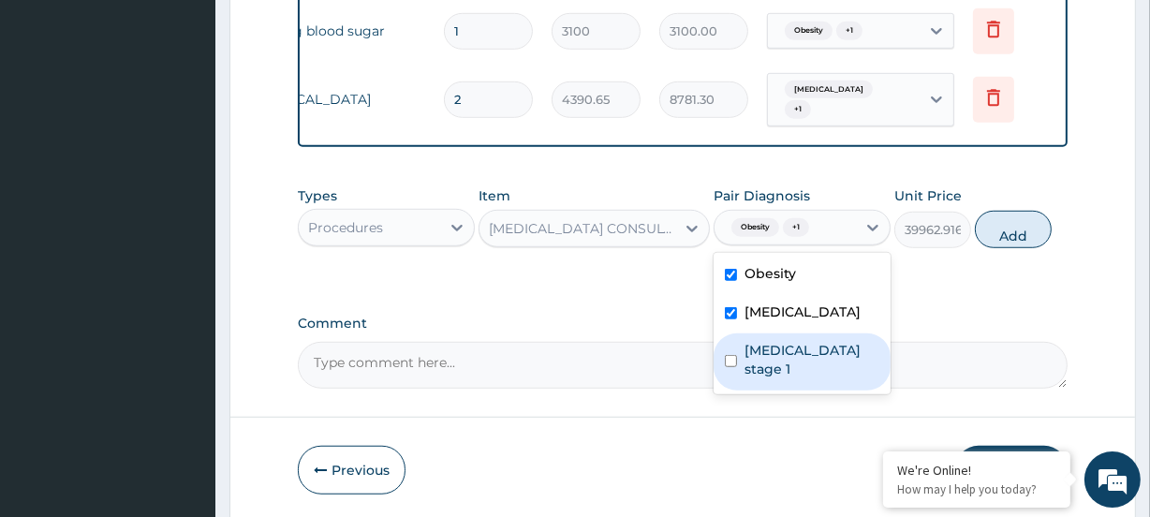
drag, startPoint x: 803, startPoint y: 334, endPoint x: 847, endPoint y: 302, distance: 54.3
click at [805, 341] on label "Hypertension stage 1" at bounding box center [812, 359] width 135 height 37
checkbox input "true"
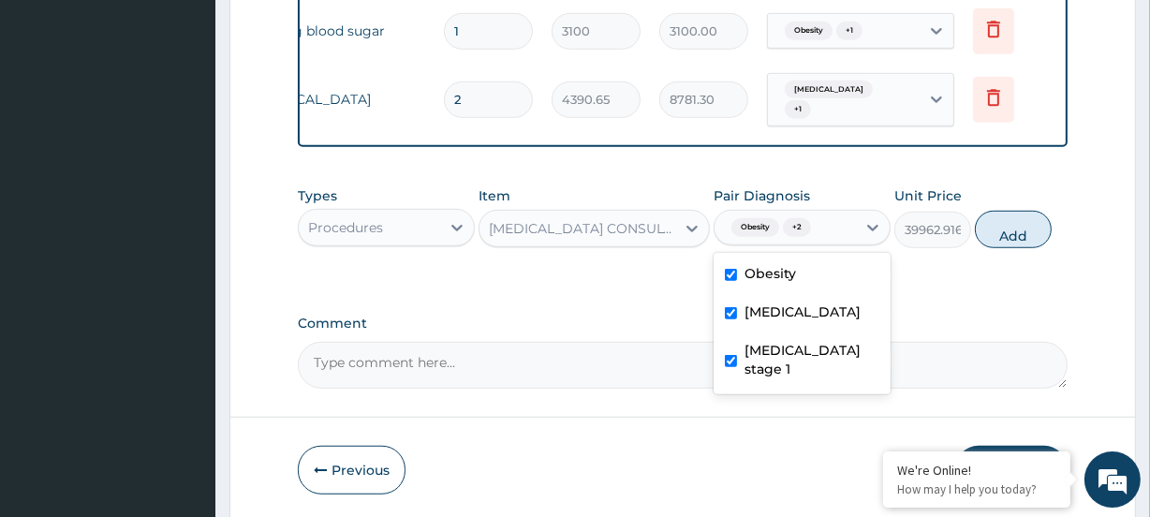
click at [1013, 213] on button "Add" at bounding box center [1013, 229] width 77 height 37
type input "0"
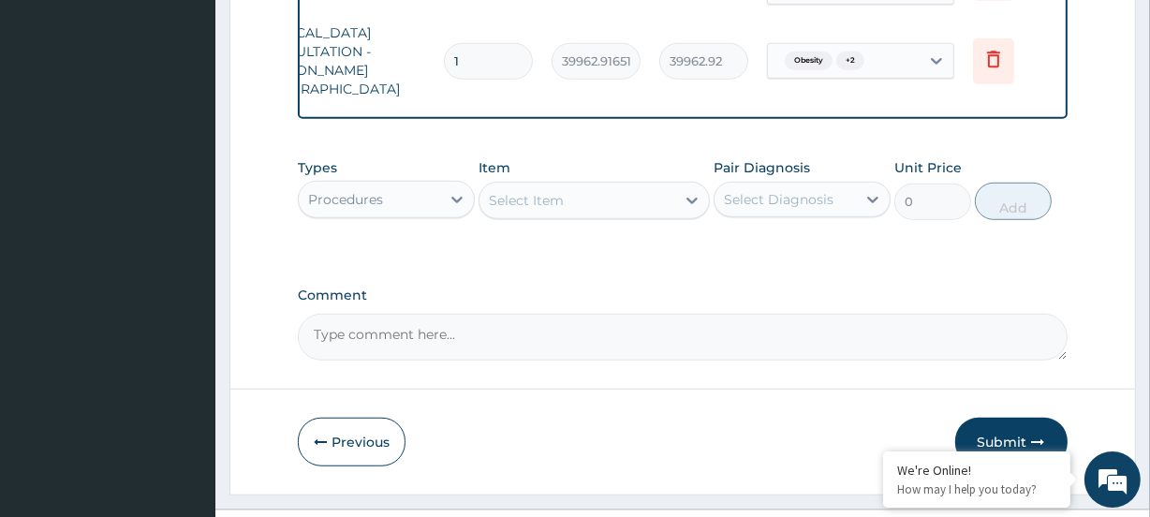
scroll to position [1286, 0]
click at [1027, 416] on button "Submit" at bounding box center [1012, 440] width 112 height 49
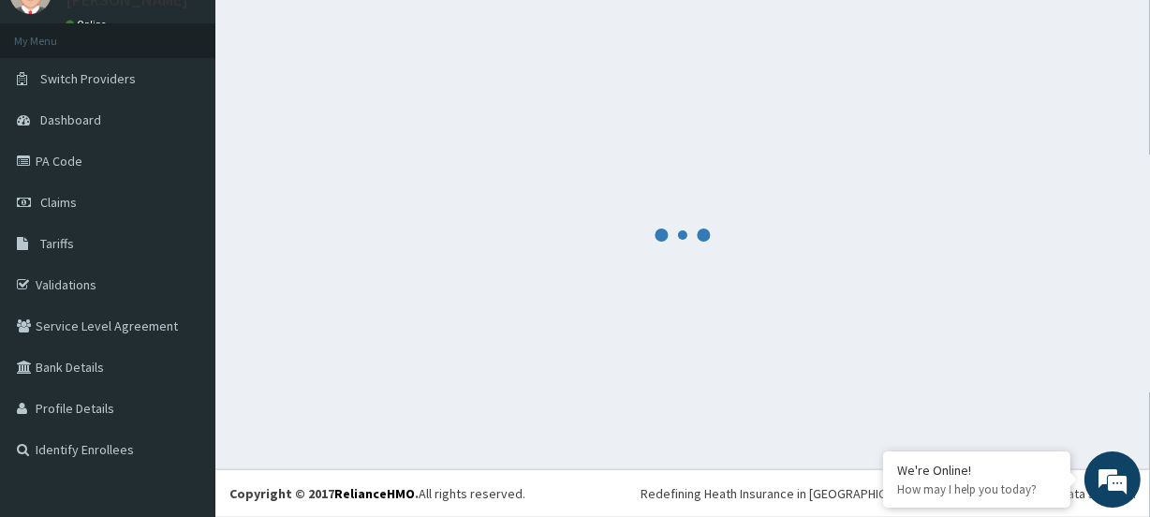
scroll to position [83, 0]
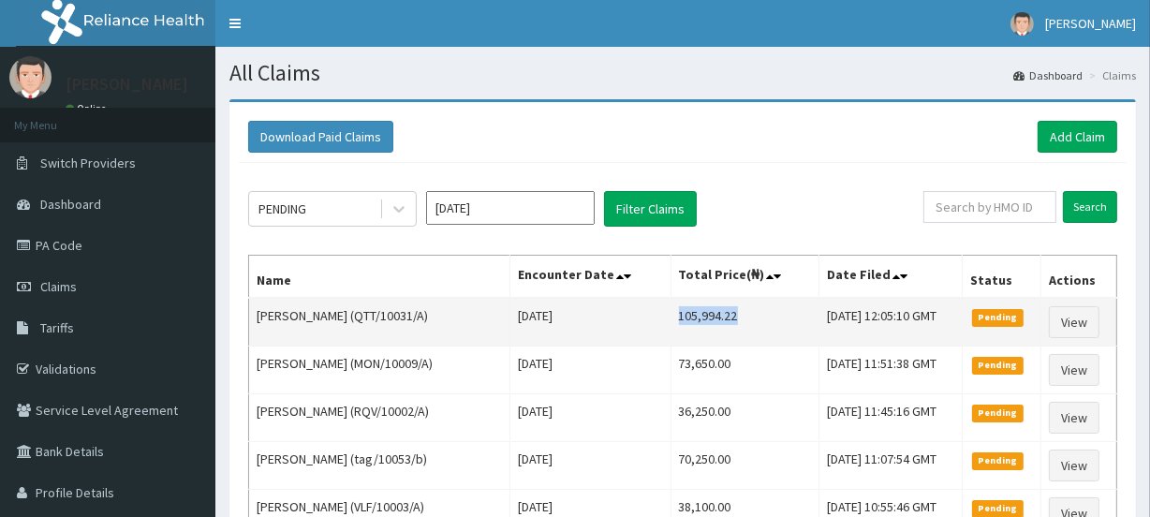
drag, startPoint x: 656, startPoint y: 319, endPoint x: 727, endPoint y: 315, distance: 71.3
click at [727, 315] on td "105,994.22" at bounding box center [745, 322] width 149 height 49
copy td "105,994.22"
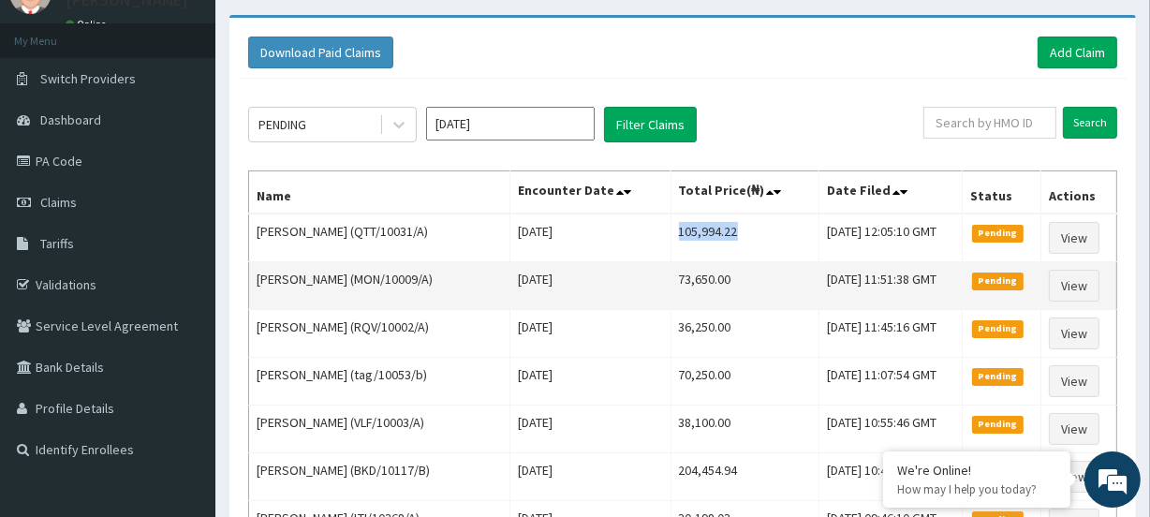
scroll to position [170, 0]
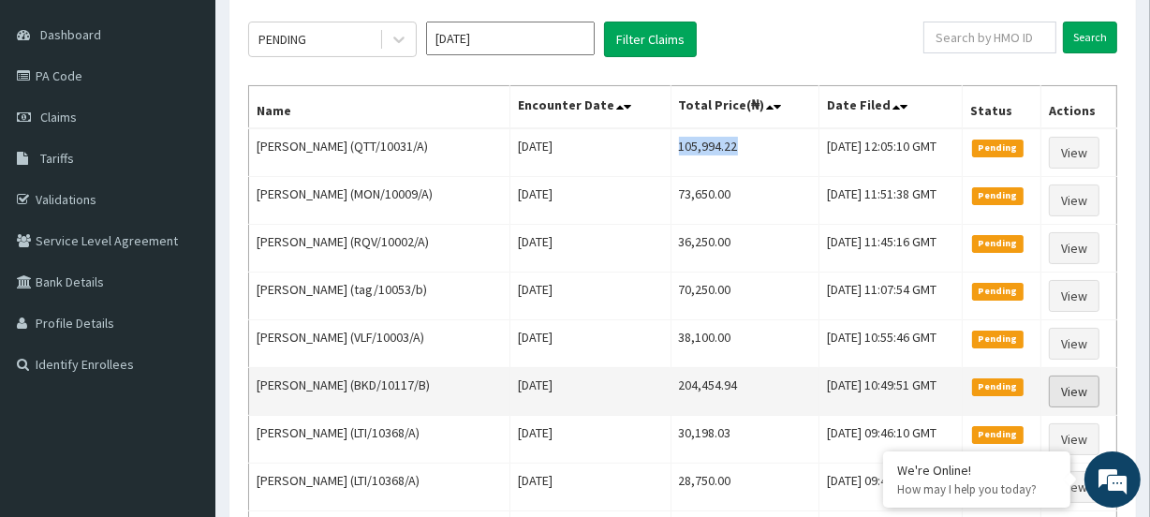
click at [1080, 390] on link "View" at bounding box center [1074, 392] width 51 height 32
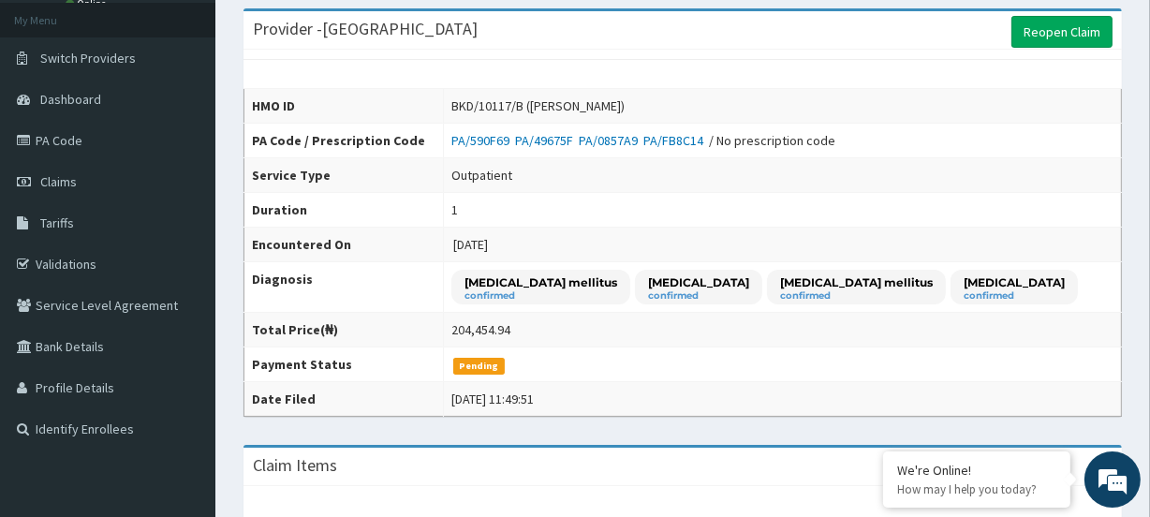
scroll to position [16, 0]
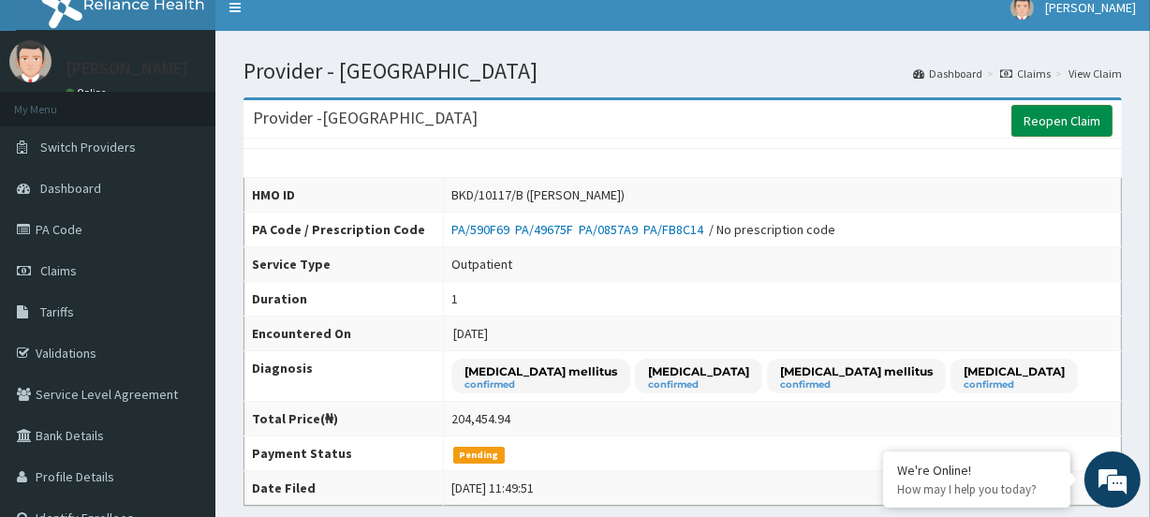
click at [1038, 113] on link "Reopen Claim" at bounding box center [1062, 121] width 101 height 32
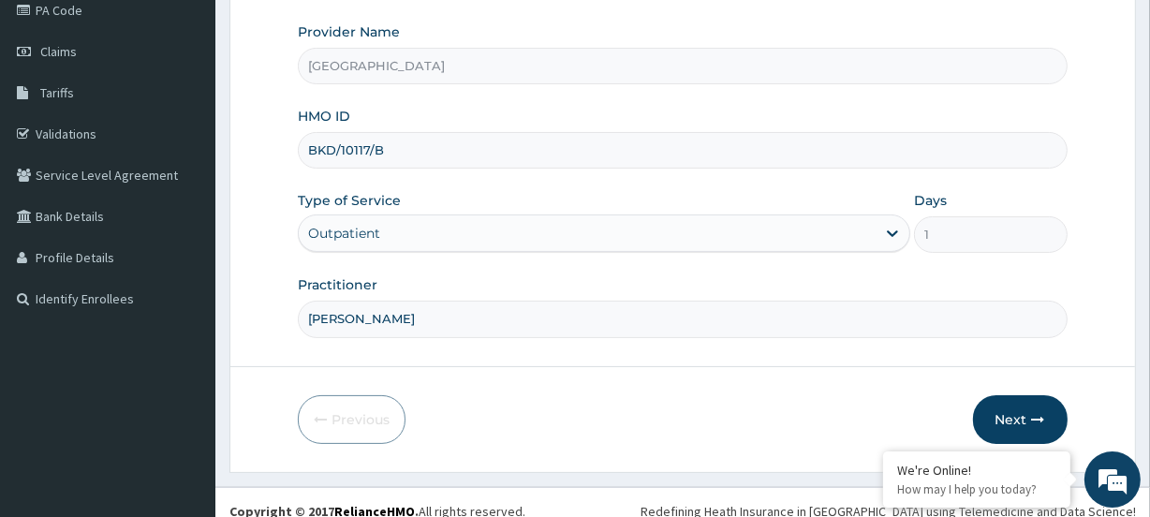
scroll to position [251, 0]
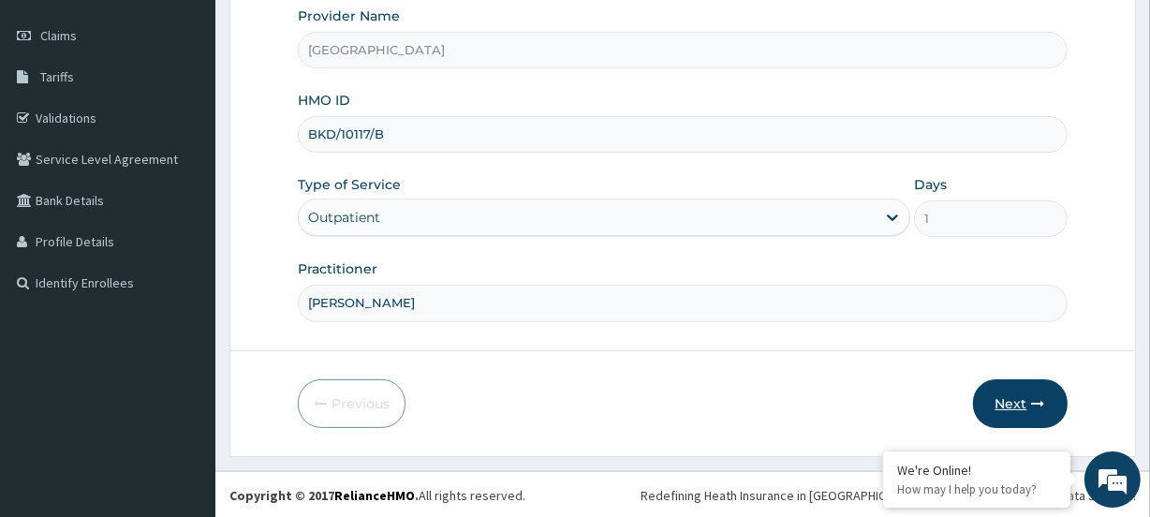
click at [1019, 394] on button "Next" at bounding box center [1020, 403] width 95 height 49
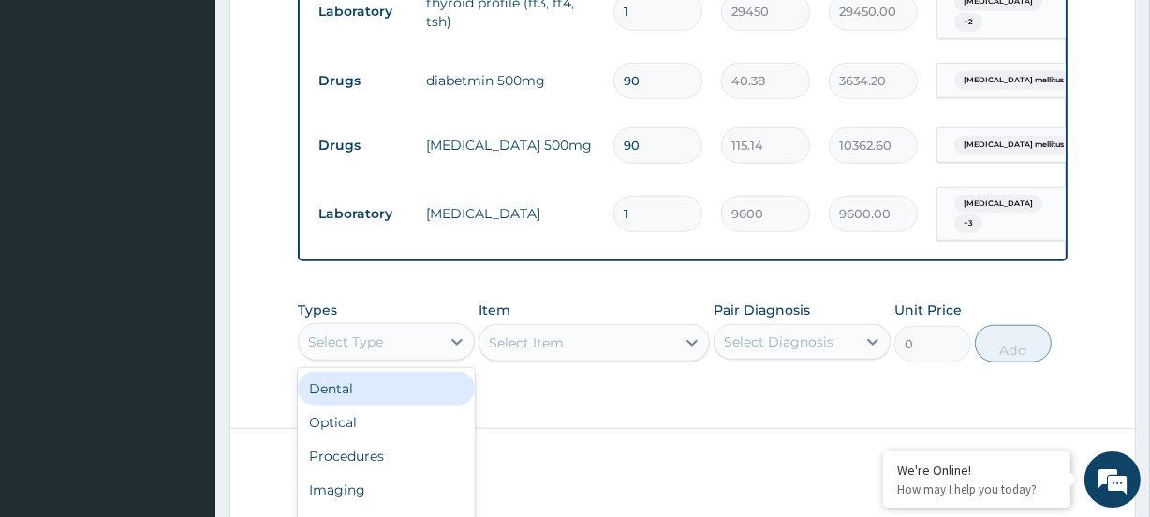
scroll to position [52, 0]
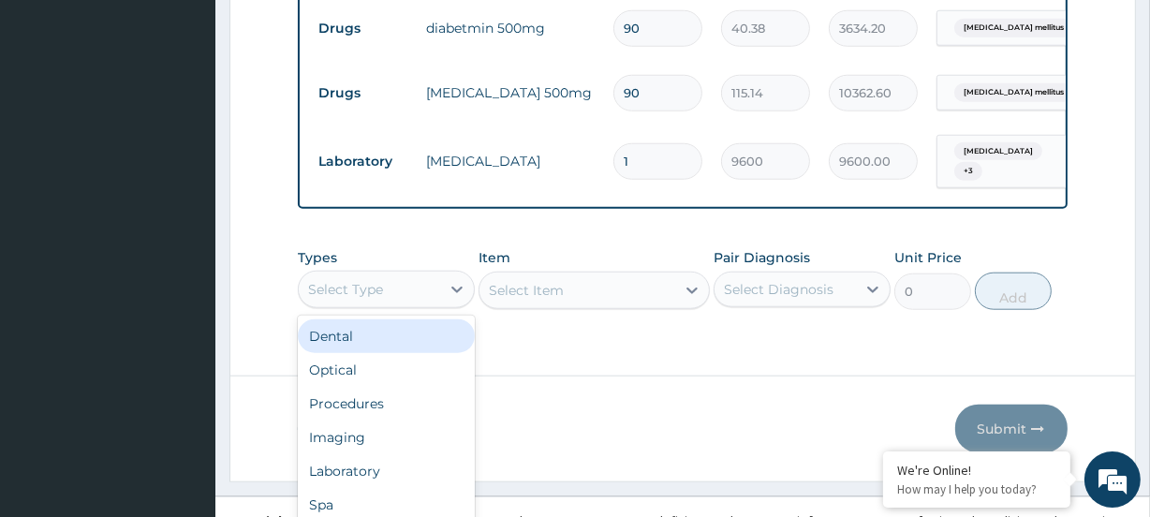
click at [356, 272] on div "option Dental focused, 1 of 10. 10 results available. Use Up and Down to choose…" at bounding box center [386, 289] width 177 height 37
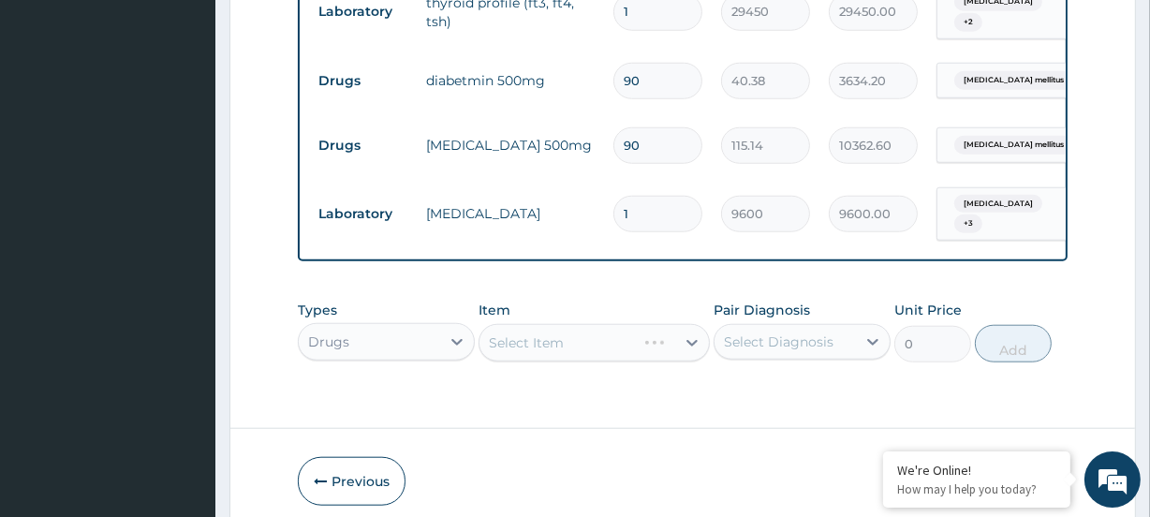
scroll to position [0, 0]
click at [541, 324] on div "Select Item" at bounding box center [594, 342] width 230 height 37
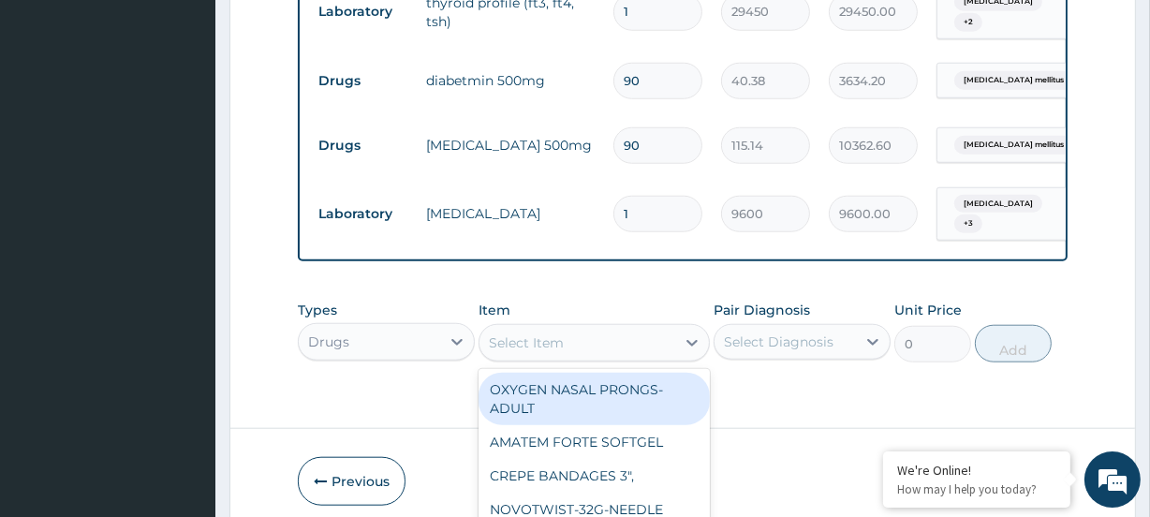
scroll to position [53, 0]
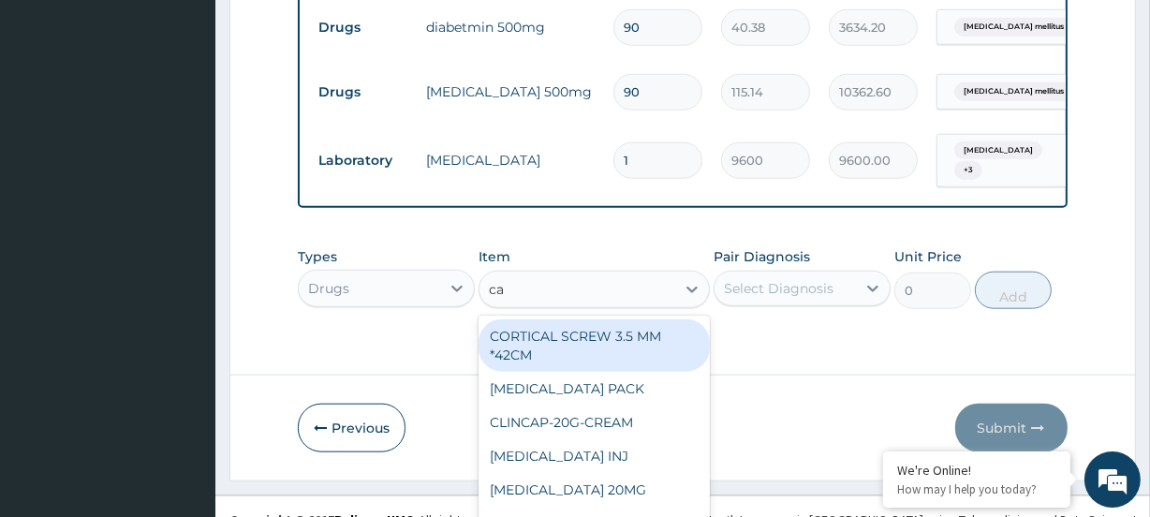
type input "car"
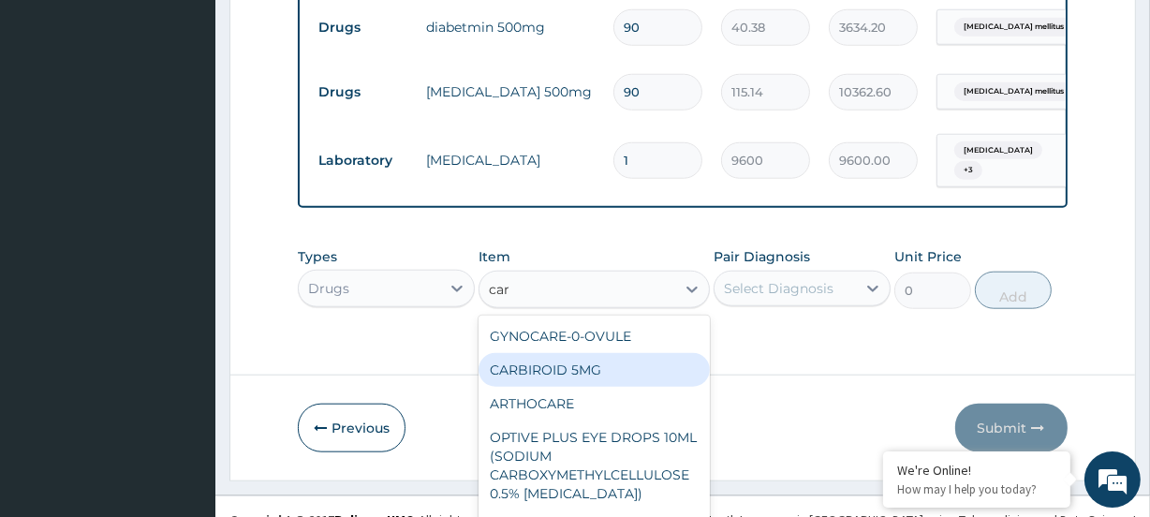
drag, startPoint x: 553, startPoint y: 289, endPoint x: 573, endPoint y: 272, distance: 26.6
click at [555, 353] on div "CARBIROID 5MG" at bounding box center [594, 370] width 230 height 34
type input "330"
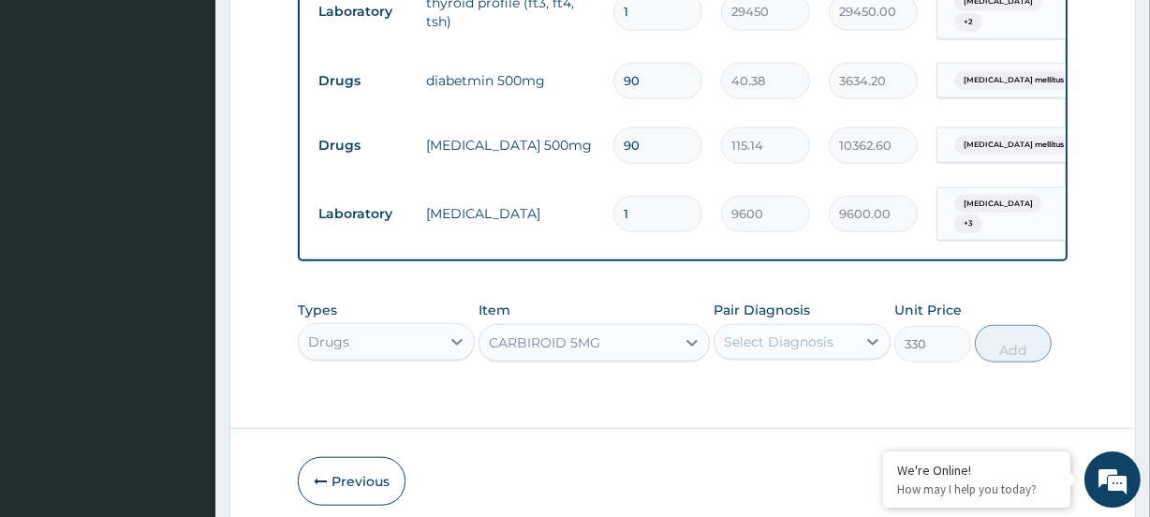
scroll to position [0, 0]
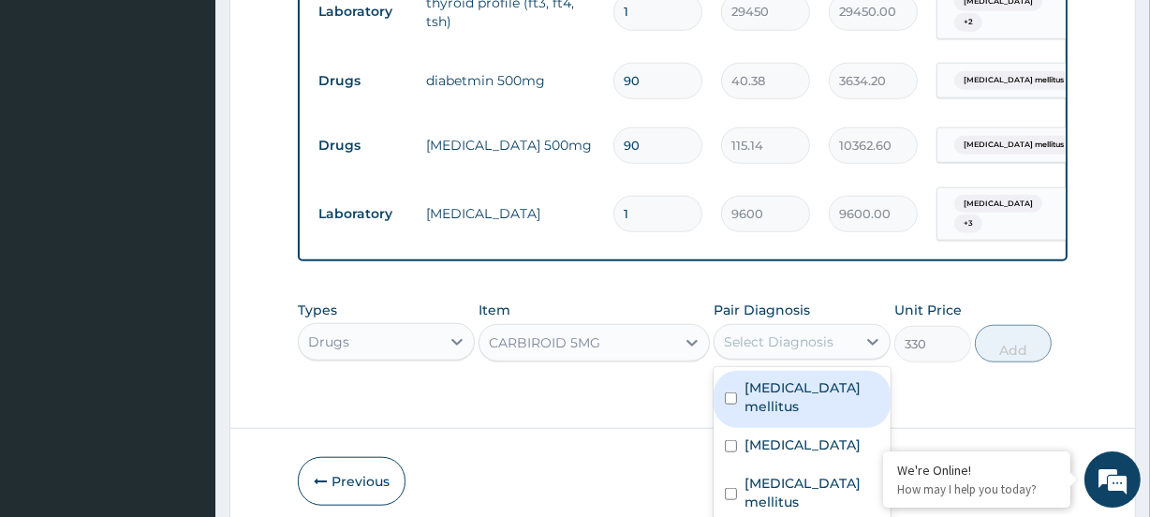
click at [796, 333] on div "Select Diagnosis" at bounding box center [779, 342] width 110 height 19
click at [806, 378] on label "[MEDICAL_DATA] mellitus" at bounding box center [812, 396] width 135 height 37
checkbox input "true"
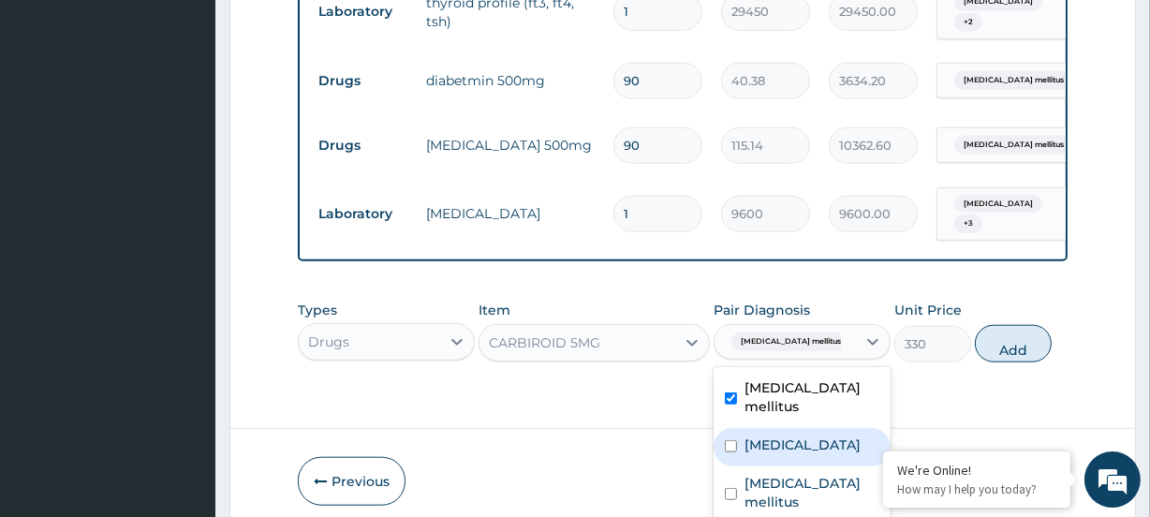
click at [825, 428] on div "[MEDICAL_DATA]" at bounding box center [802, 447] width 177 height 38
checkbox input "true"
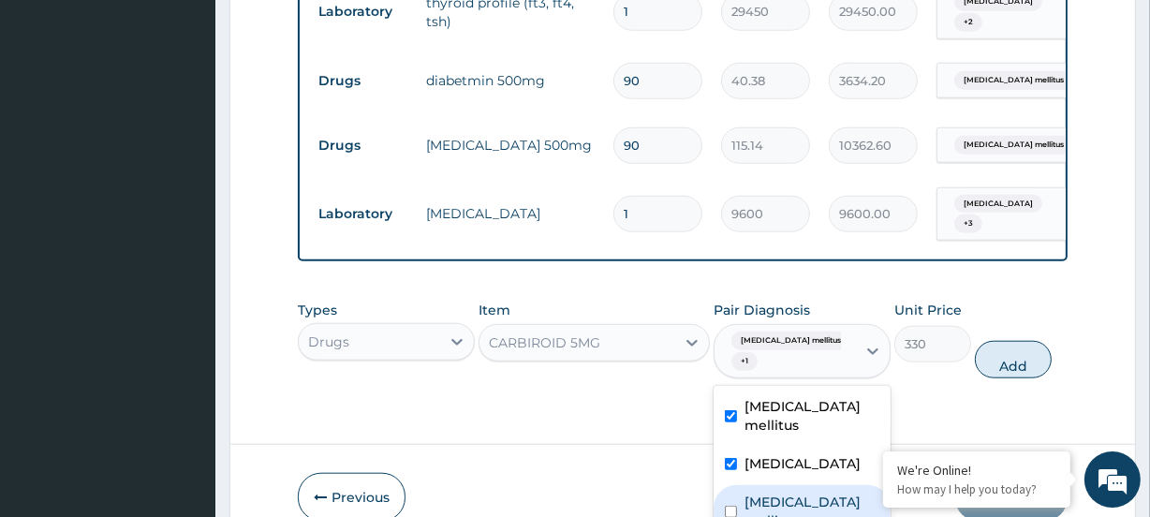
click at [813, 493] on label "[MEDICAL_DATA] mellitus" at bounding box center [812, 511] width 135 height 37
checkbox input "true"
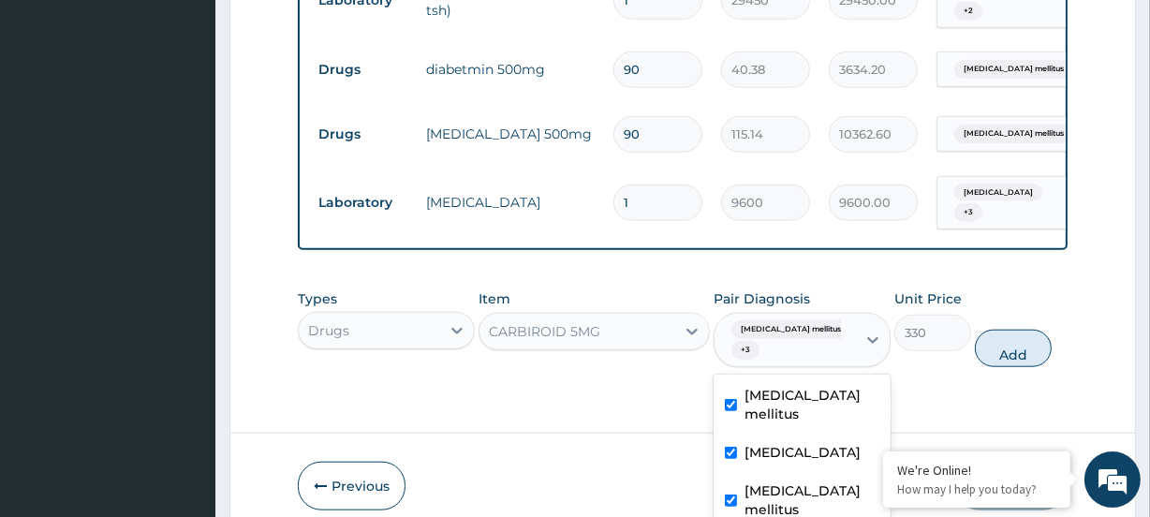
scroll to position [1580, 0]
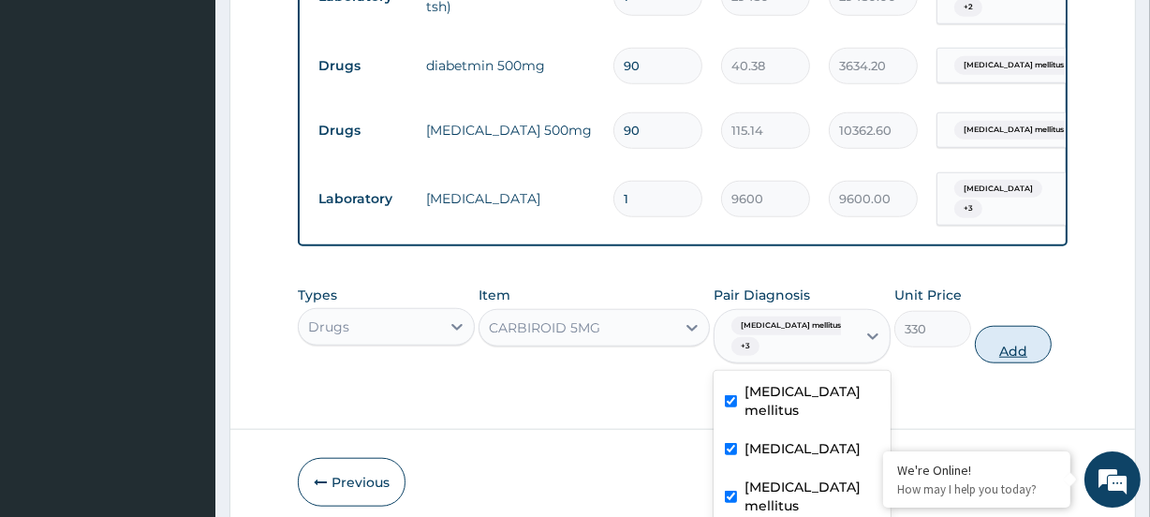
click at [1008, 326] on button "Add" at bounding box center [1013, 344] width 77 height 37
type input "0"
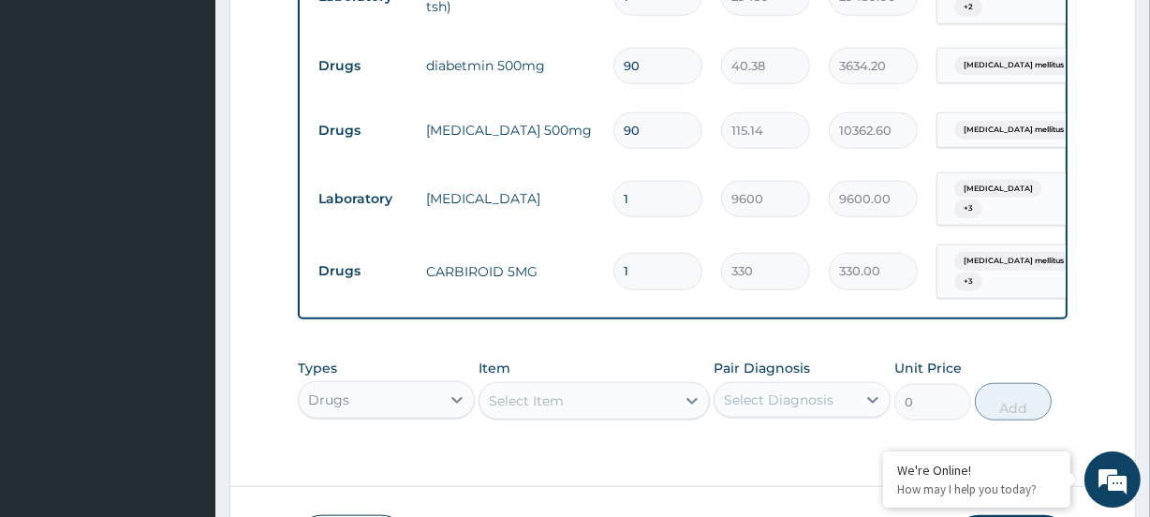
type input "15"
type input "4950.00"
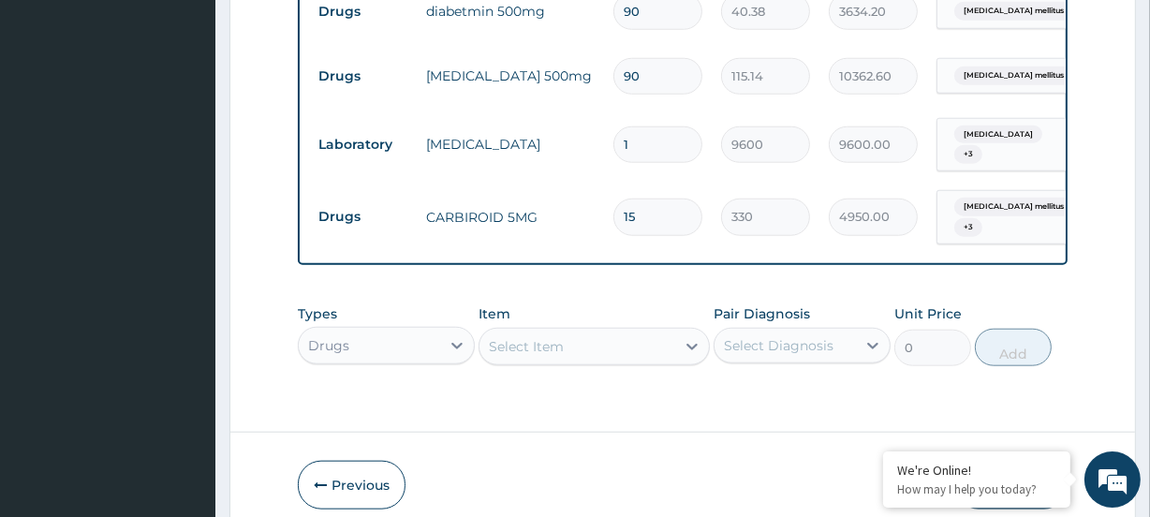
scroll to position [1637, 0]
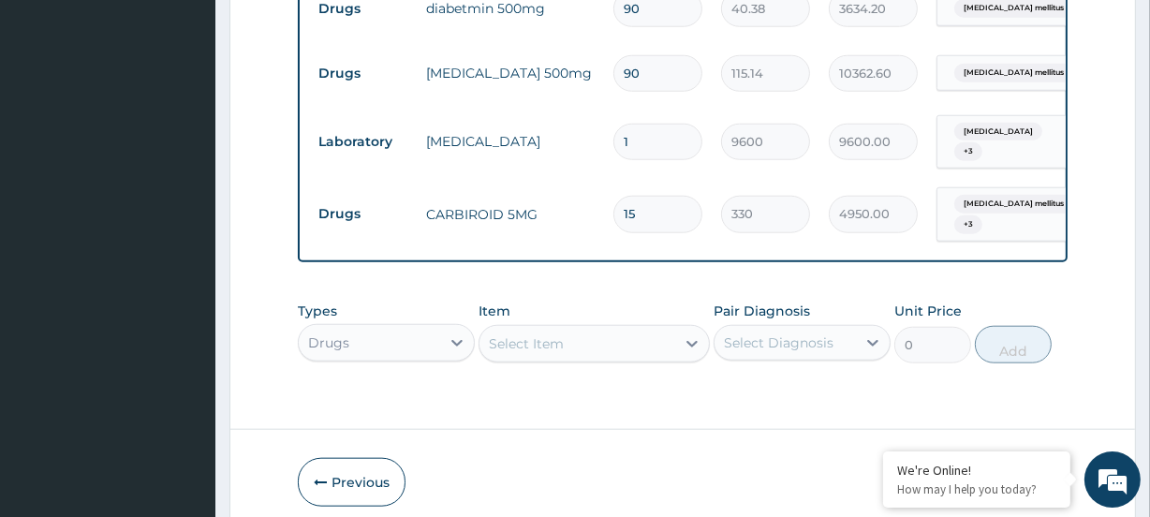
type input "15"
click at [1014, 458] on button "Submit" at bounding box center [1012, 482] width 112 height 49
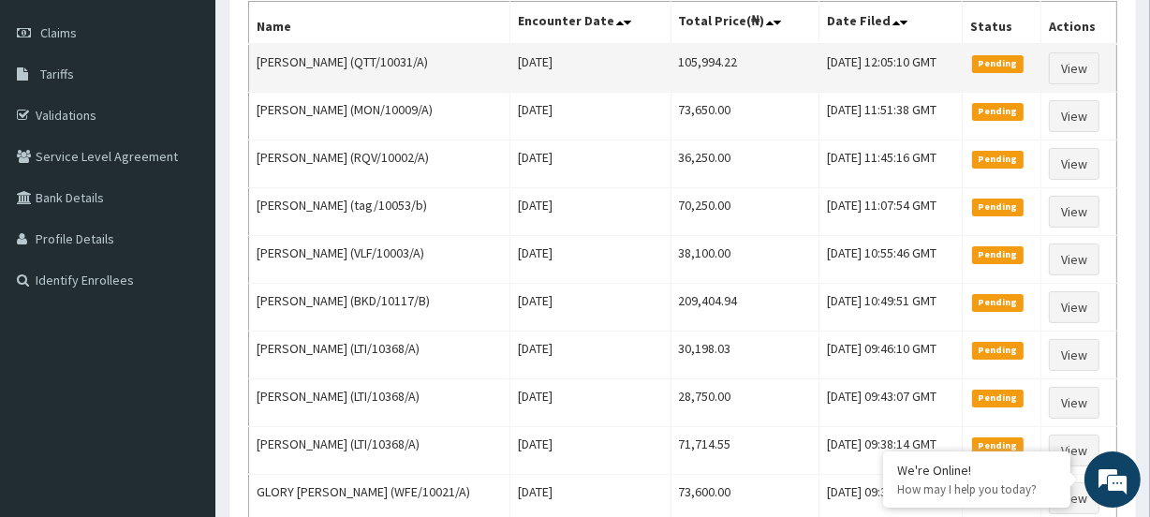
scroll to position [255, 0]
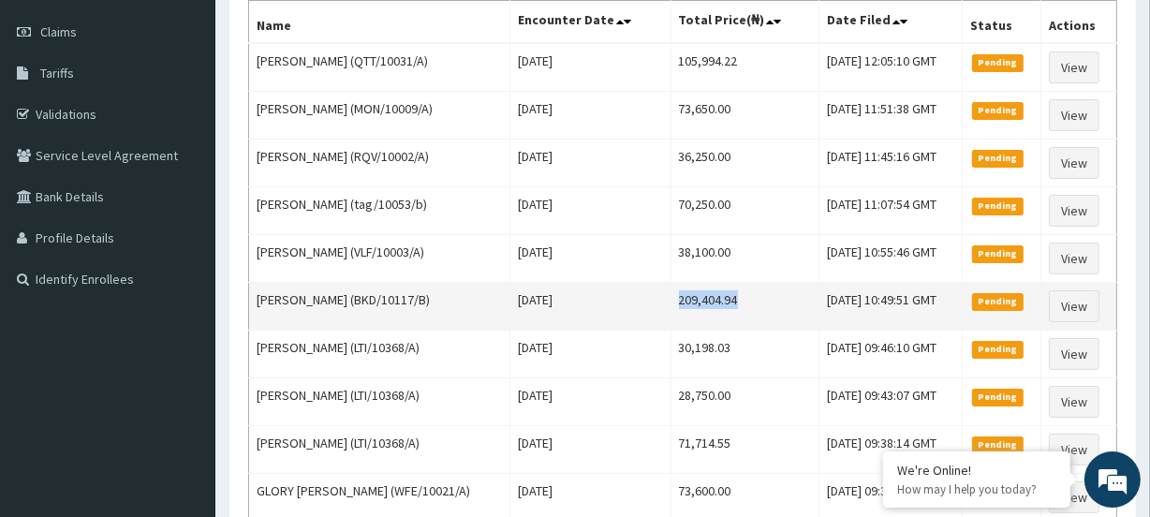
drag, startPoint x: 656, startPoint y: 301, endPoint x: 720, endPoint y: 289, distance: 64.7
click at [720, 289] on td "209,404.94" at bounding box center [745, 307] width 149 height 48
copy td "209,404.94"
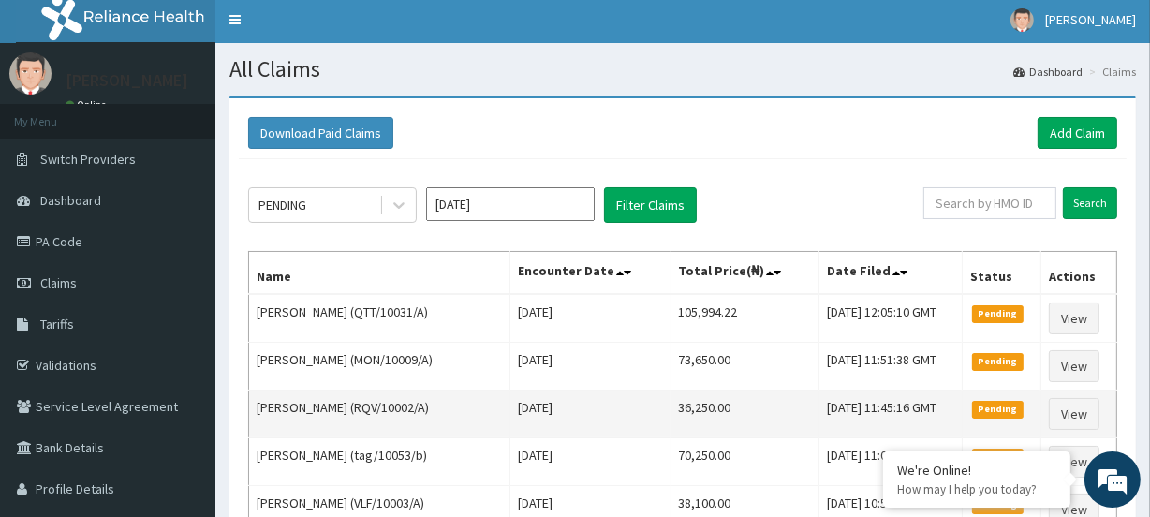
scroll to position [0, 0]
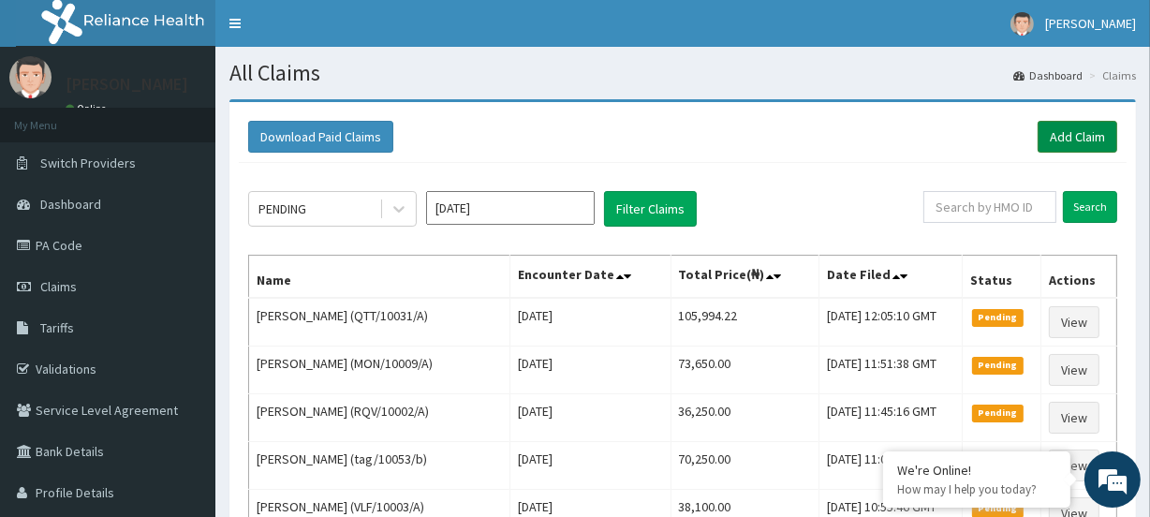
click at [1053, 140] on link "Add Claim" at bounding box center [1078, 137] width 80 height 32
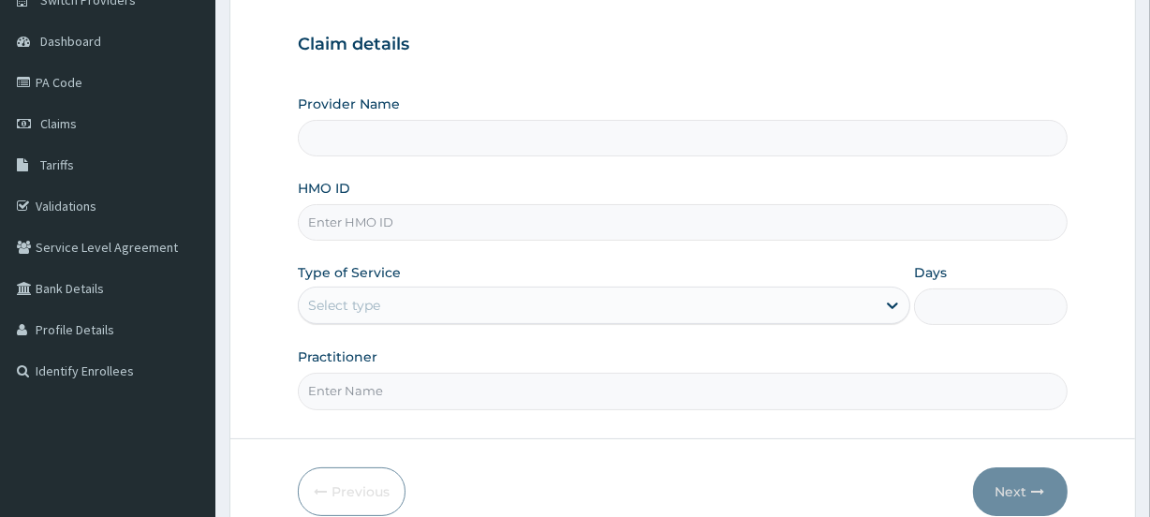
scroll to position [170, 0]
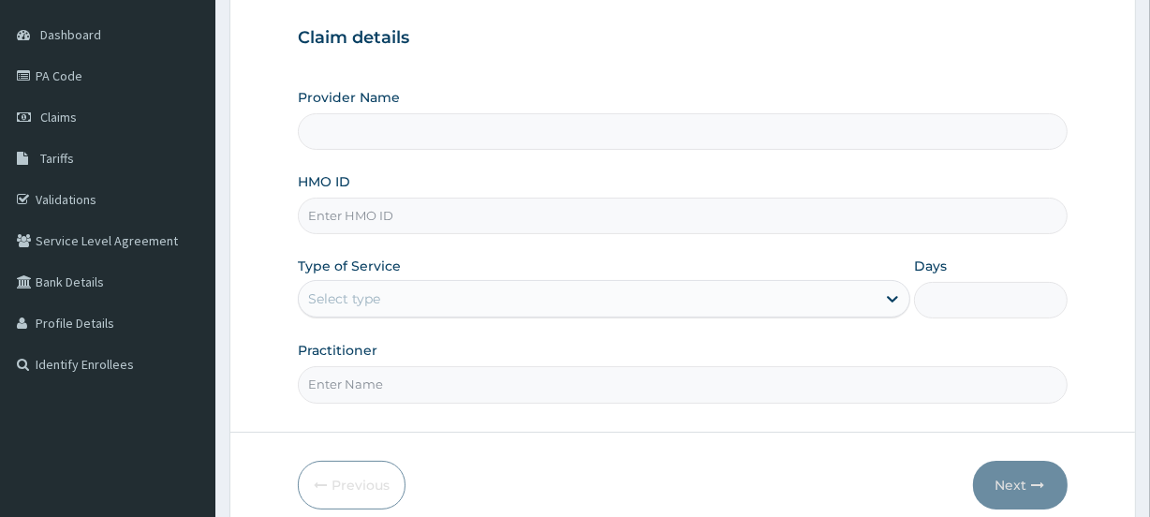
click at [344, 215] on input "HMO ID" at bounding box center [682, 216] width 769 height 37
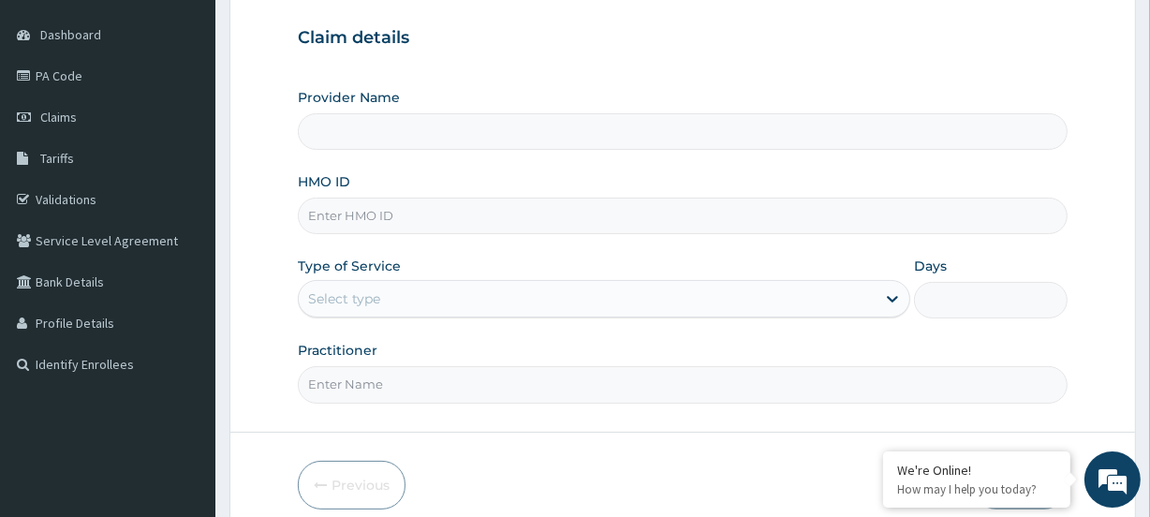
paste input "SSN/10185/A"
type input "SSN/10185/A"
type input "Evercare Hospital"
type input "SSN/10185/A"
drag, startPoint x: 320, startPoint y: 292, endPoint x: 328, endPoint y: 306, distance: 15.9
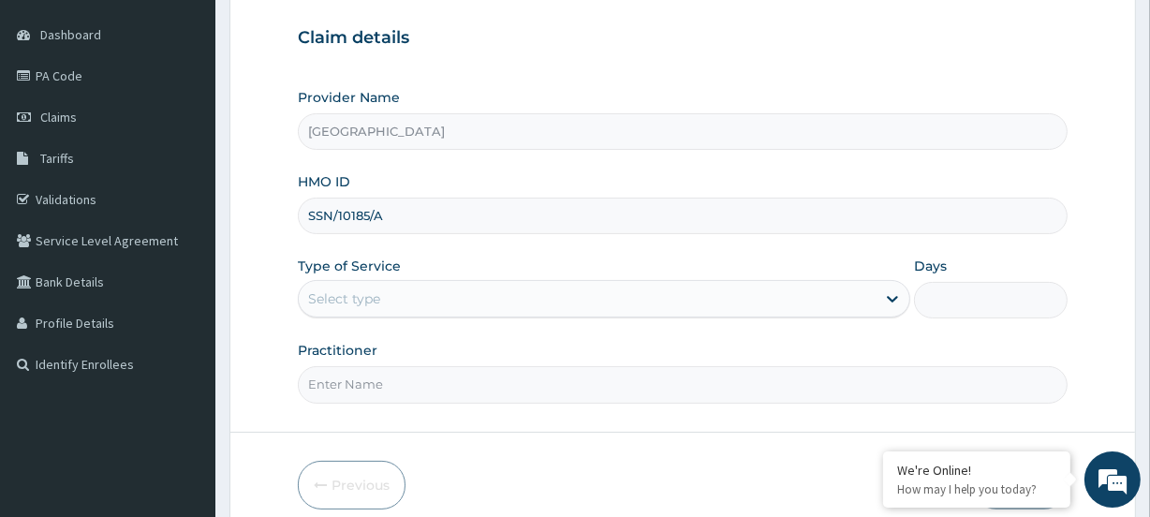
click at [319, 292] on div "Select type" at bounding box center [344, 298] width 72 height 19
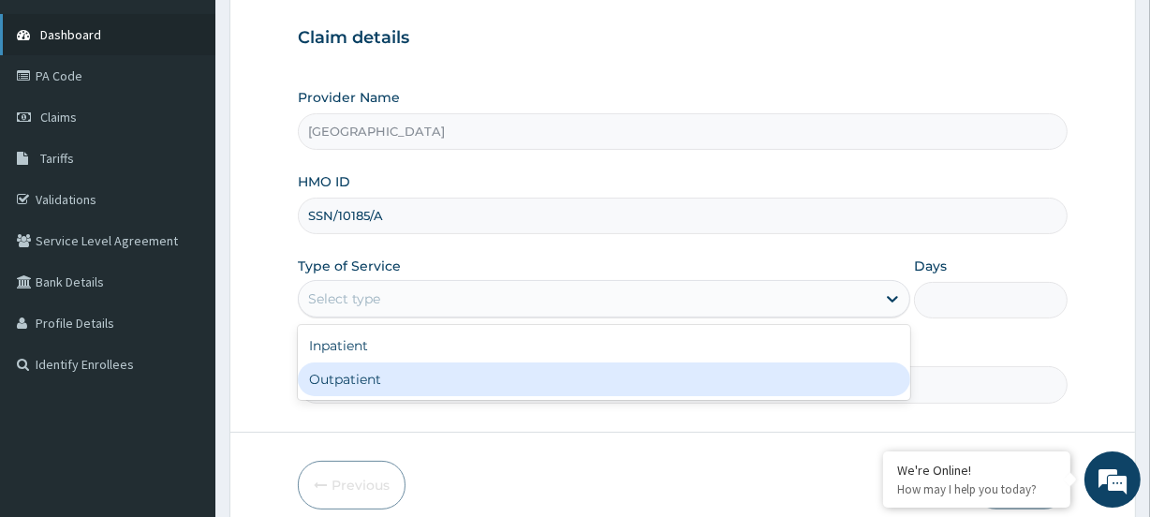
drag, startPoint x: 353, startPoint y: 371, endPoint x: 130, endPoint y: 22, distance: 413.7
click at [348, 367] on div "Outpatient" at bounding box center [604, 380] width 613 height 34
type input "1"
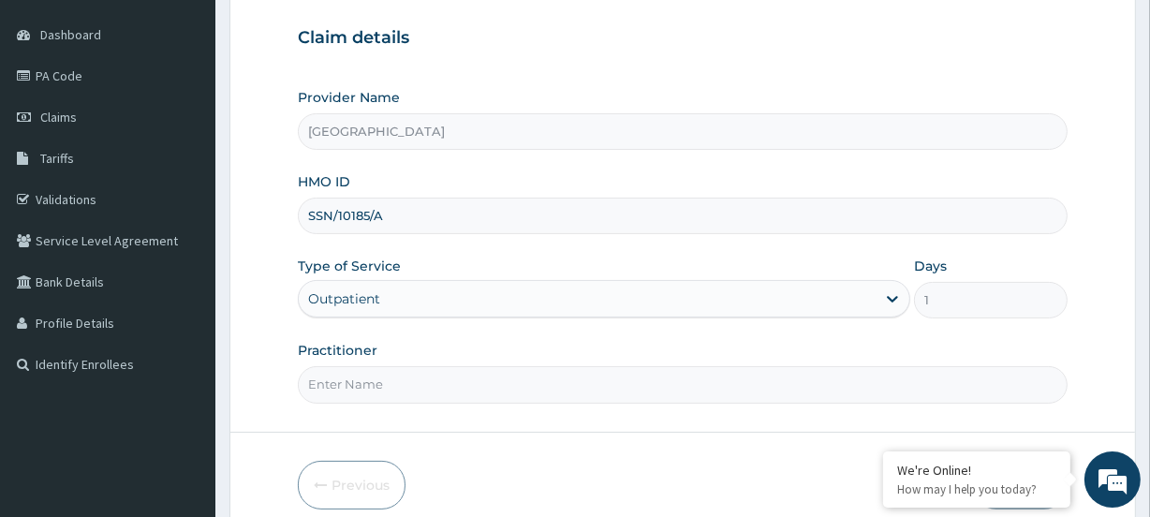
scroll to position [0, 0]
click at [328, 380] on input "Practitioner" at bounding box center [682, 384] width 769 height 37
paste input "Ojuade Sarafa Olanrewaju"
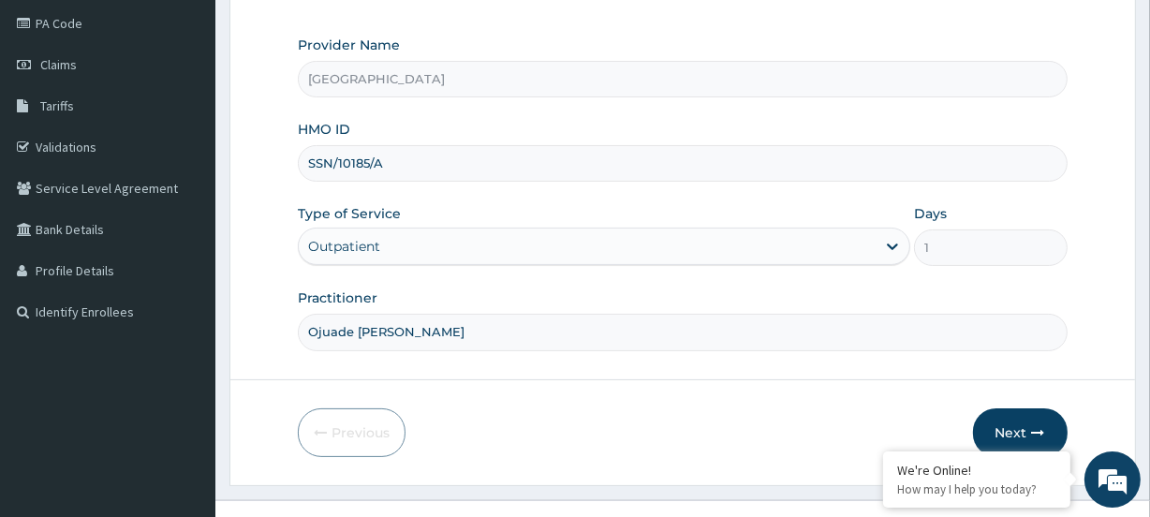
scroll to position [251, 0]
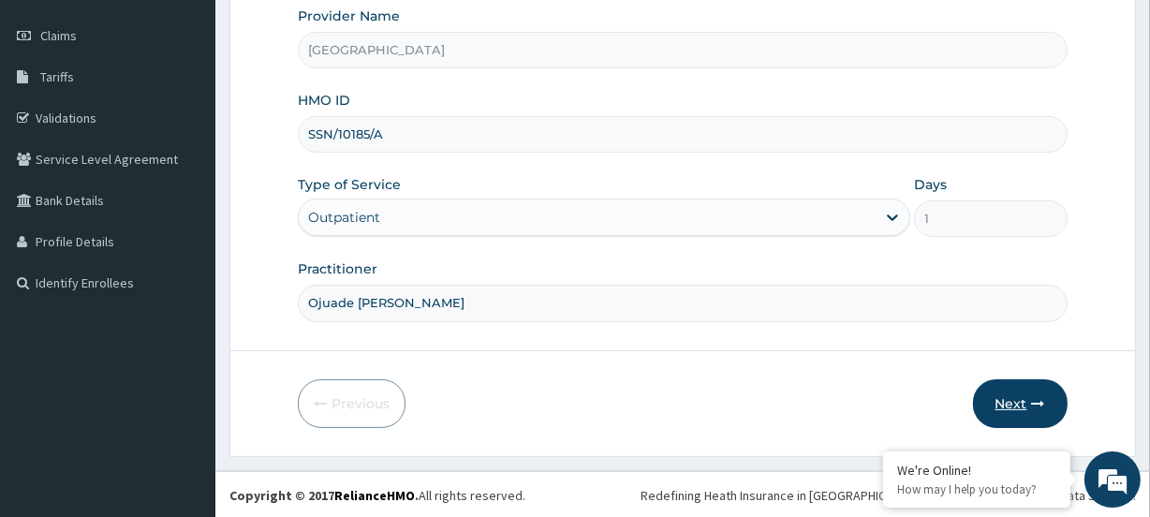
type input "Ojuade Sarafa Olanrewaju"
click at [1021, 393] on button "Next" at bounding box center [1020, 403] width 95 height 49
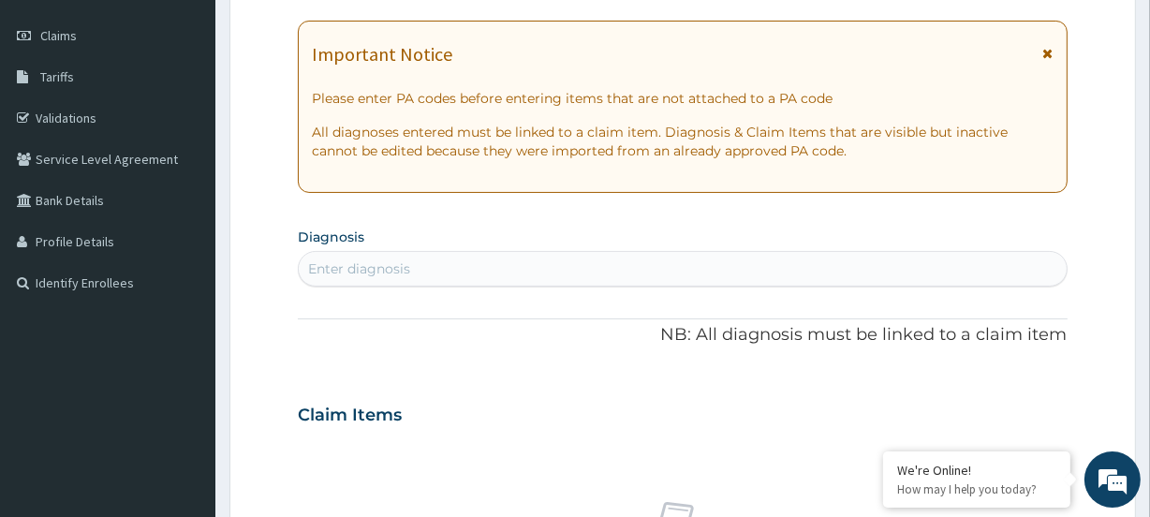
click at [379, 265] on div "Enter diagnosis" at bounding box center [359, 269] width 102 height 19
type input "bicond"
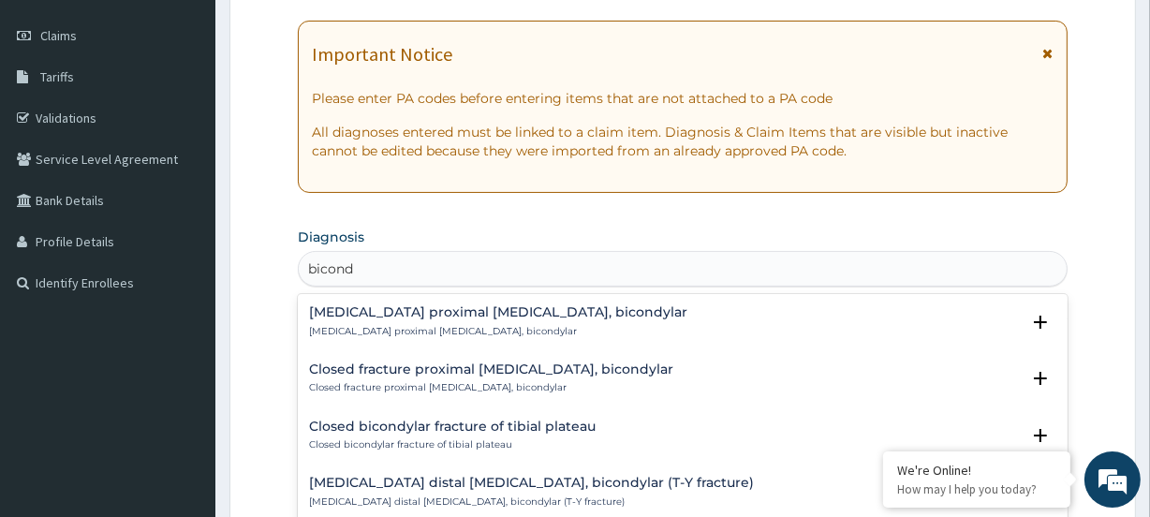
click at [399, 327] on p "Open fracture proximal tibia, bicondylar" at bounding box center [498, 331] width 378 height 13
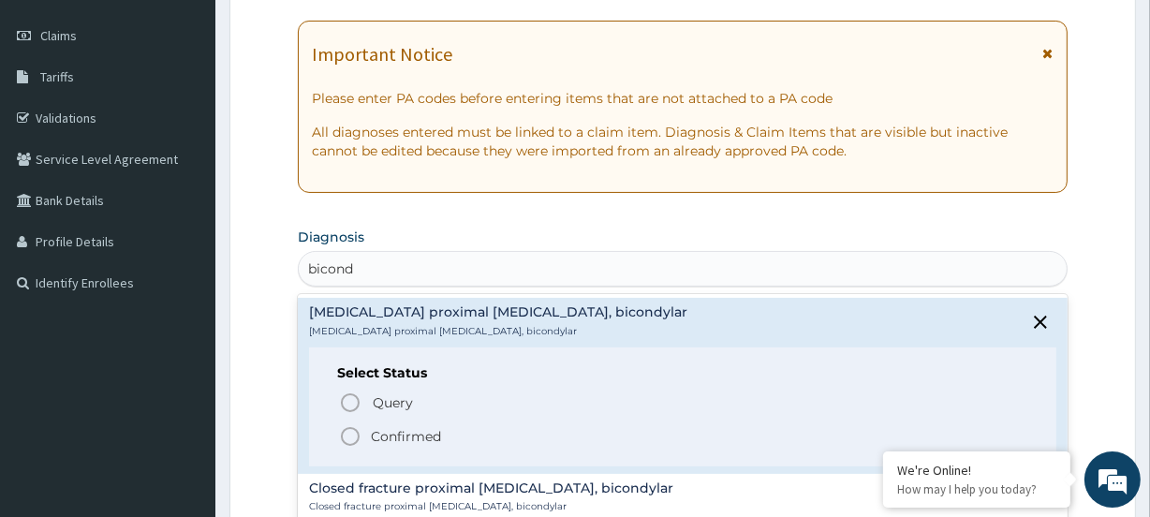
click at [349, 438] on icon "status option filled" at bounding box center [350, 436] width 22 height 22
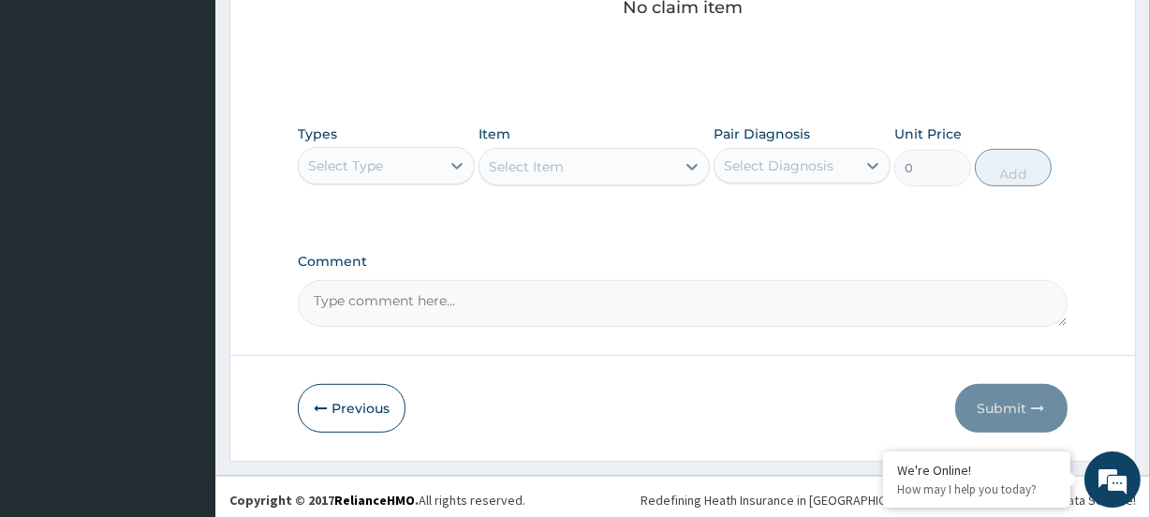
scroll to position [833, 0]
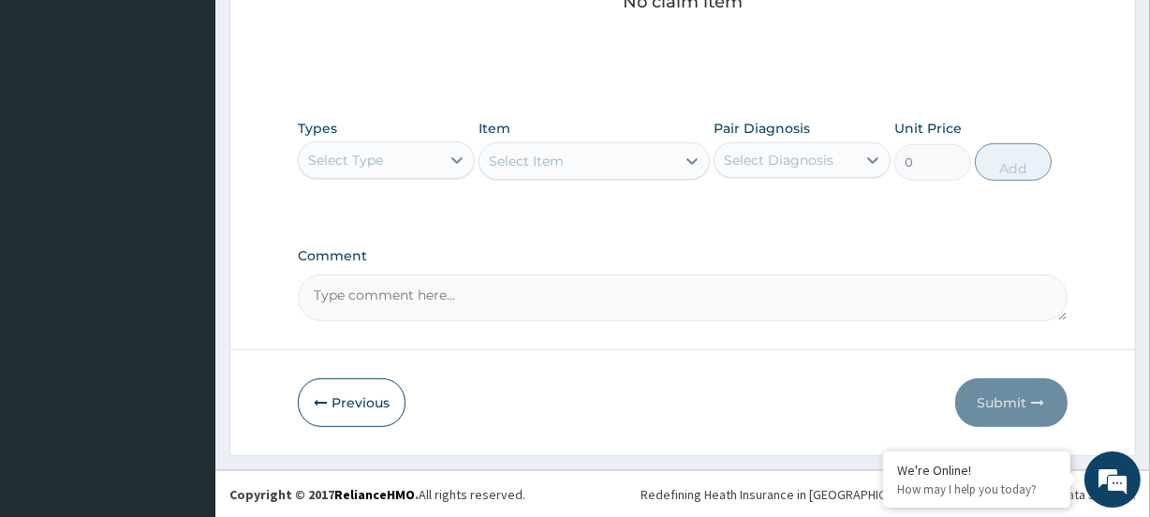
drag, startPoint x: 382, startPoint y: 156, endPoint x: 382, endPoint y: 167, distance: 10.3
click at [382, 159] on div "Select Type" at bounding box center [345, 160] width 75 height 19
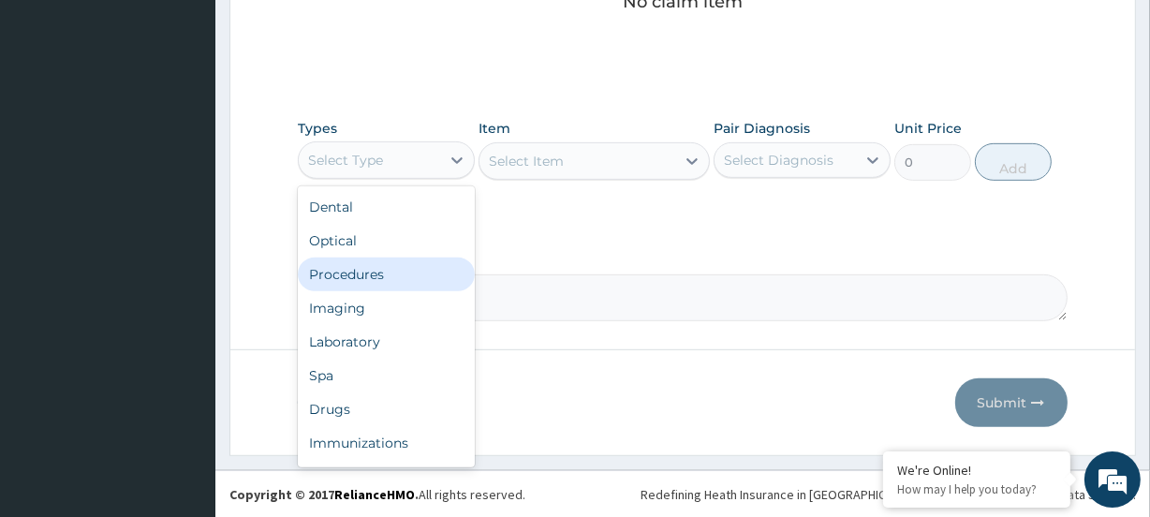
click at [374, 281] on div "Procedures" at bounding box center [386, 275] width 177 height 34
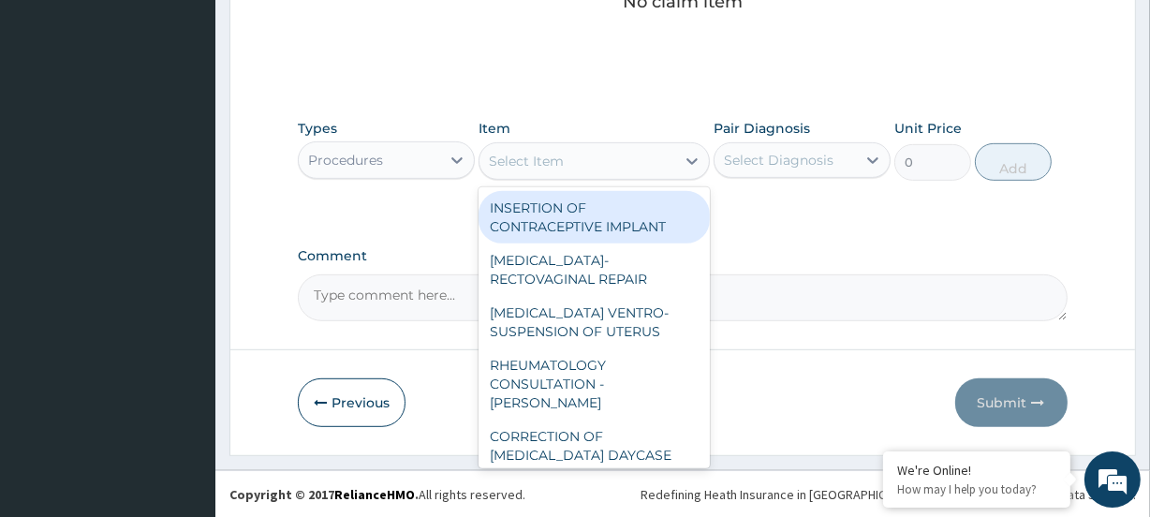
click at [521, 159] on div "Select Item" at bounding box center [526, 161] width 75 height 19
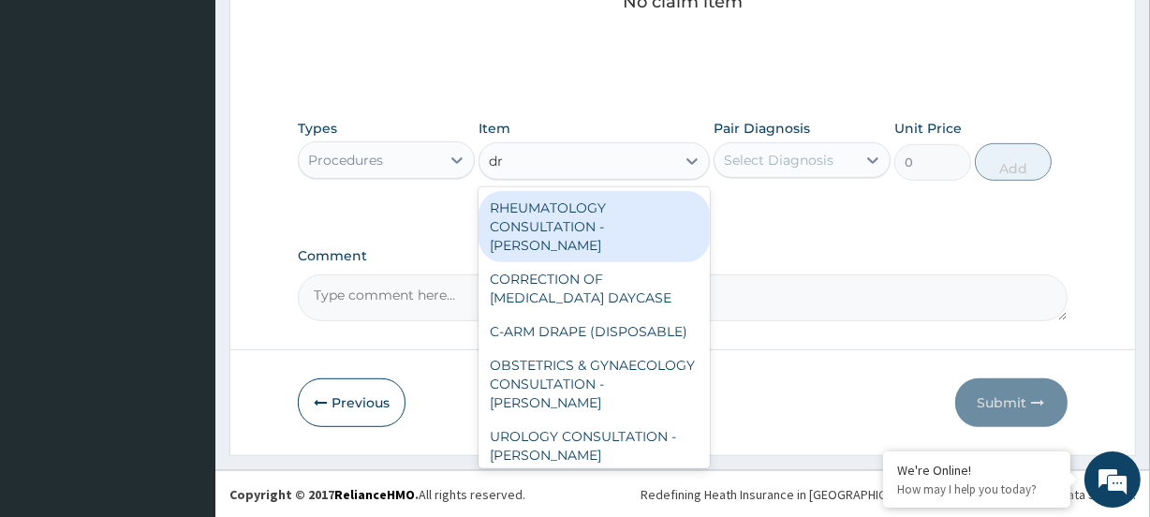
type input "dre"
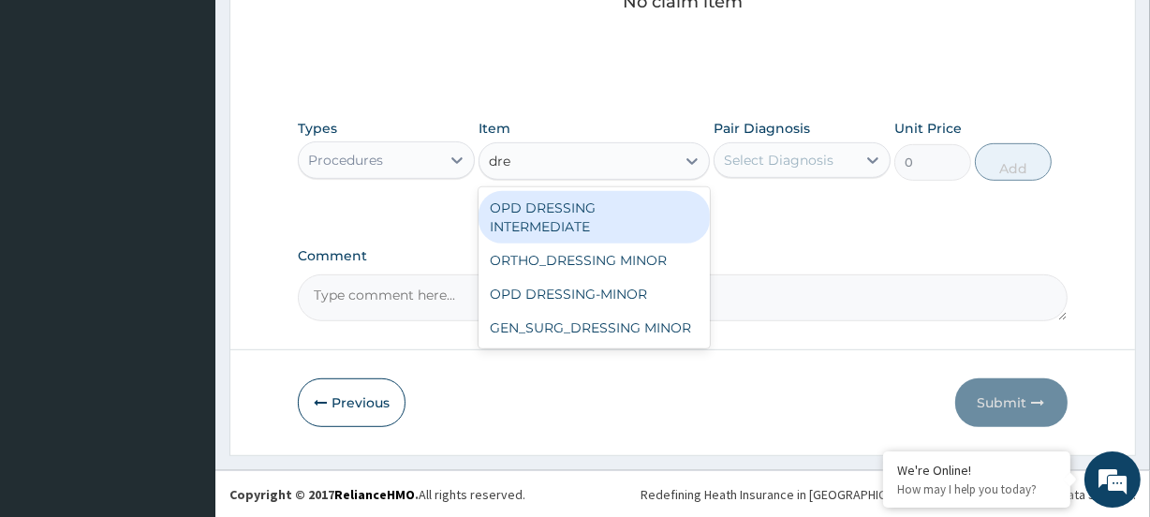
click at [553, 226] on div "OPD DRESSING INTERMEDIATE" at bounding box center [594, 217] width 230 height 52
type input "3800"
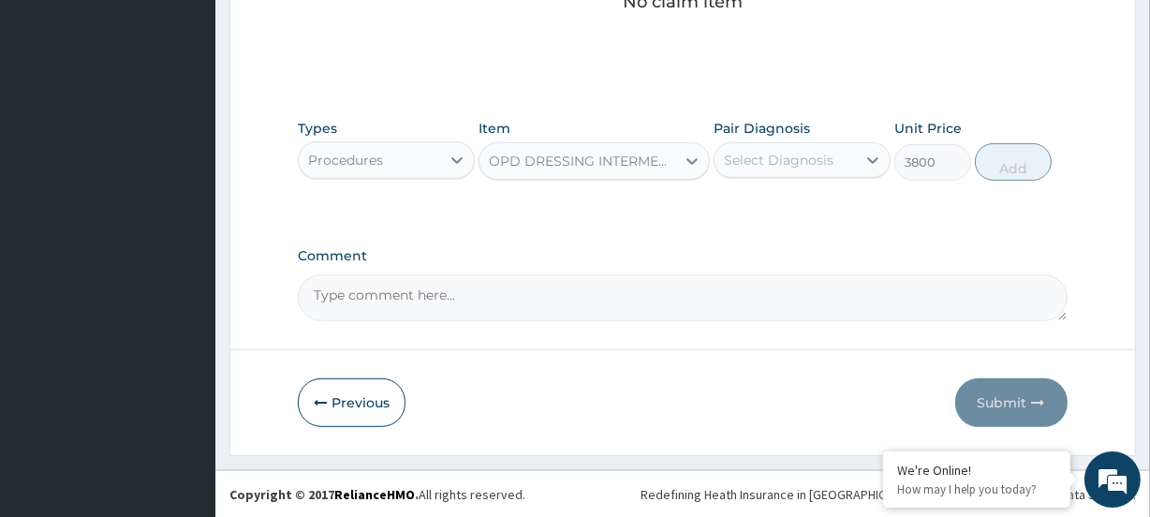
click at [740, 151] on div "Select Diagnosis" at bounding box center [779, 160] width 110 height 19
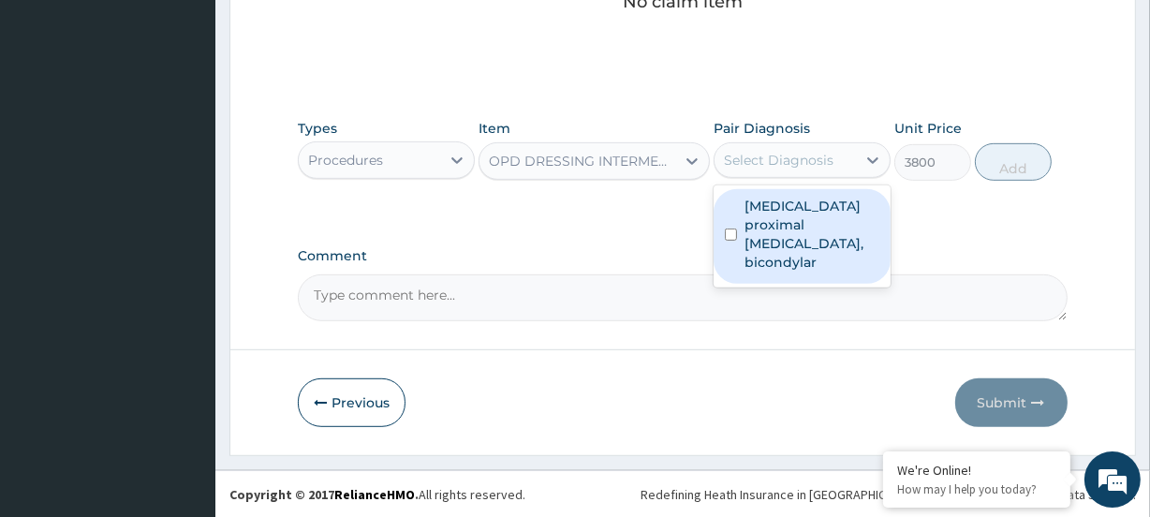
drag, startPoint x: 777, startPoint y: 209, endPoint x: 856, endPoint y: 187, distance: 82.5
click at [778, 209] on label "Open fracture proximal tibia, bicondylar" at bounding box center [812, 234] width 135 height 75
checkbox input "true"
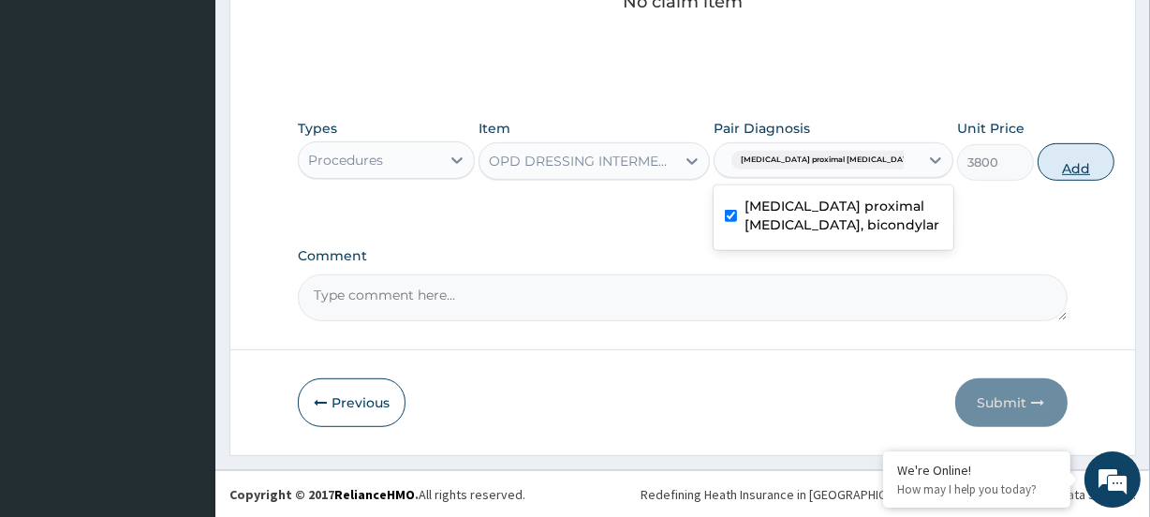
click at [1038, 159] on button "Add" at bounding box center [1076, 161] width 77 height 37
type input "0"
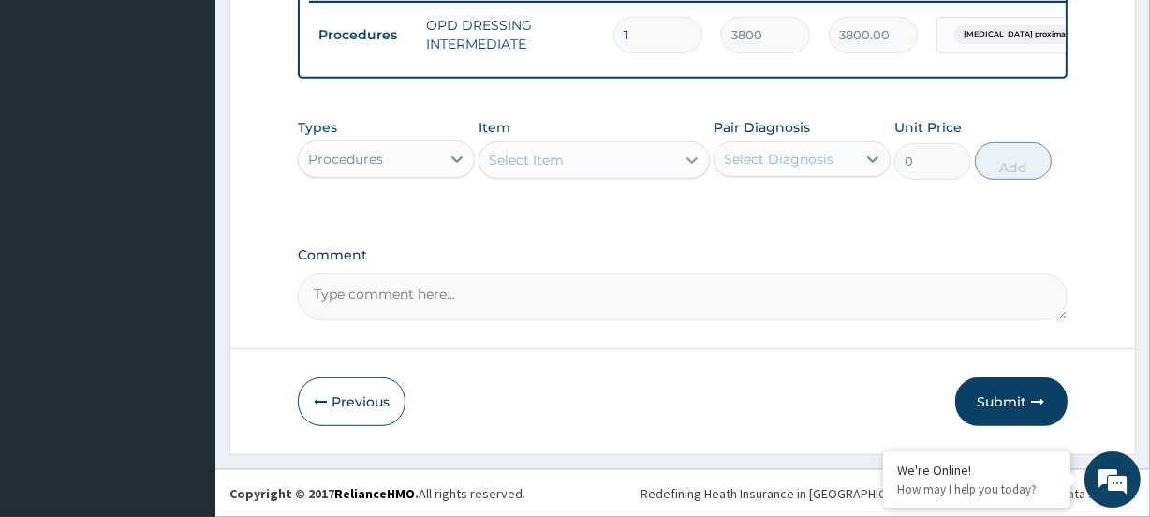
scroll to position [756, 0]
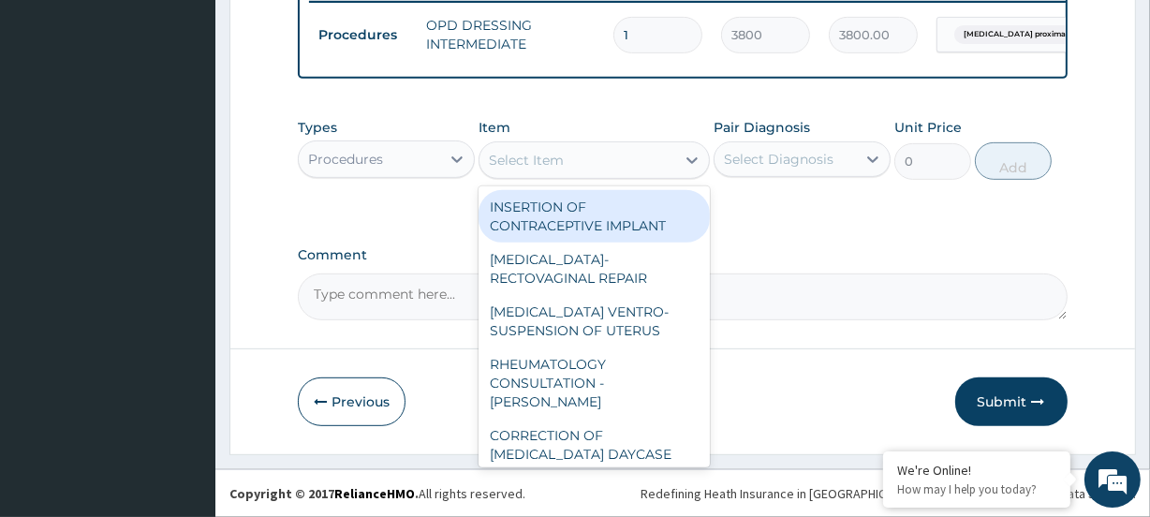
click at [515, 162] on div "Select Item" at bounding box center [526, 160] width 75 height 19
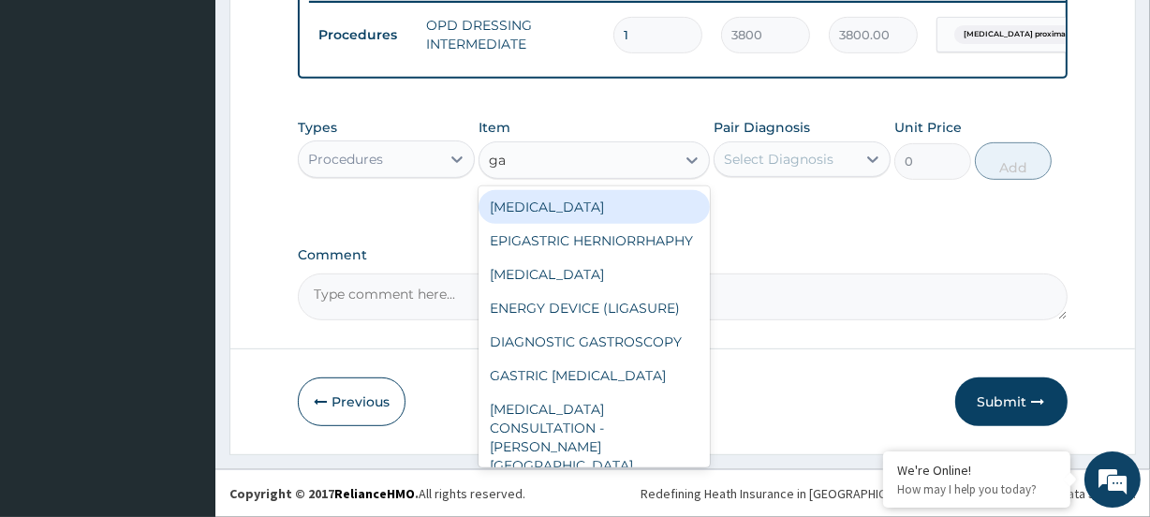
type input "gau"
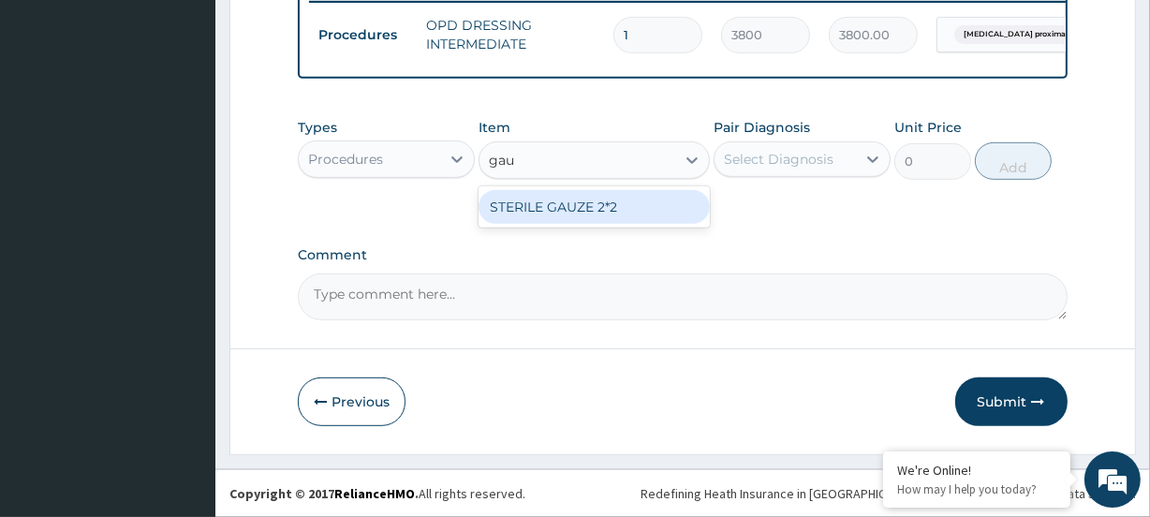
drag, startPoint x: 554, startPoint y: 200, endPoint x: 572, endPoint y: 196, distance: 19.3
click at [564, 198] on div "STERILE GAUZE 2*2" at bounding box center [594, 207] width 230 height 34
type input "800"
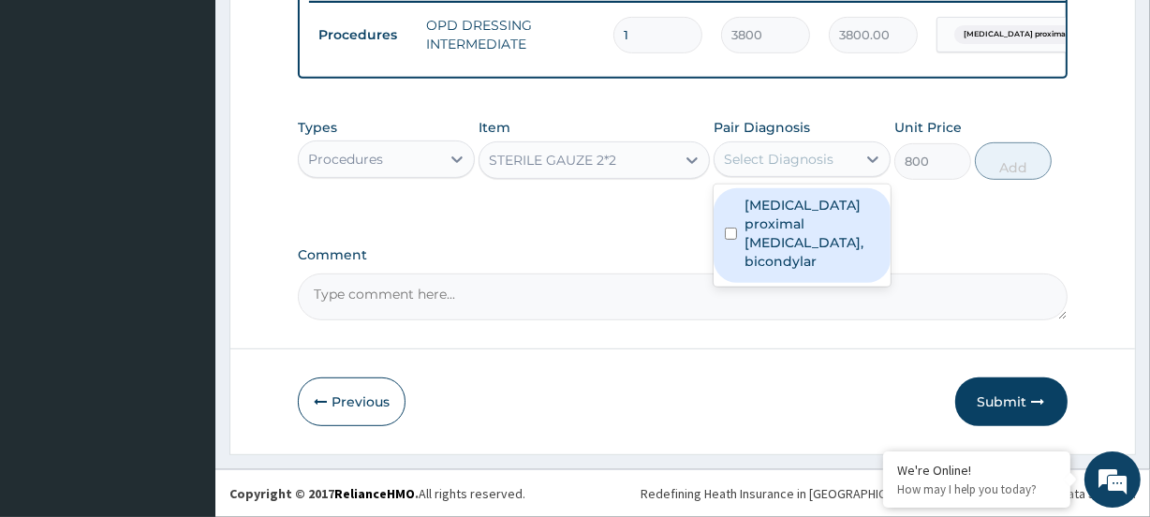
drag, startPoint x: 760, startPoint y: 153, endPoint x: 771, endPoint y: 188, distance: 37.3
click at [761, 155] on div "Select Diagnosis" at bounding box center [779, 159] width 110 height 19
click at [767, 206] on label "Open fracture proximal tibia, bicondylar" at bounding box center [812, 233] width 135 height 75
checkbox input "true"
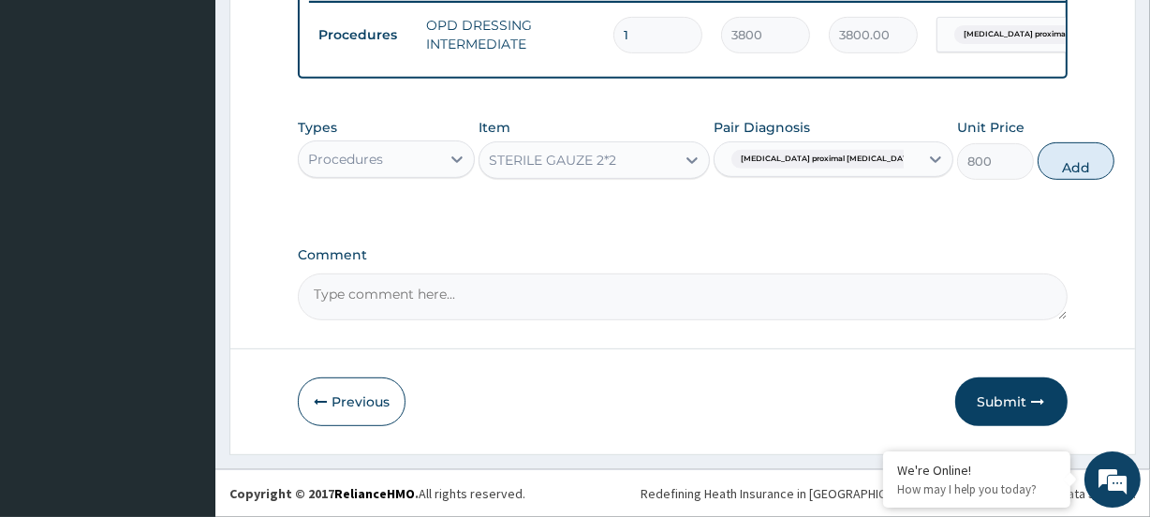
drag, startPoint x: 1005, startPoint y: 164, endPoint x: 904, endPoint y: 127, distance: 107.6
click at [1038, 164] on button "Add" at bounding box center [1076, 160] width 77 height 37
type input "0"
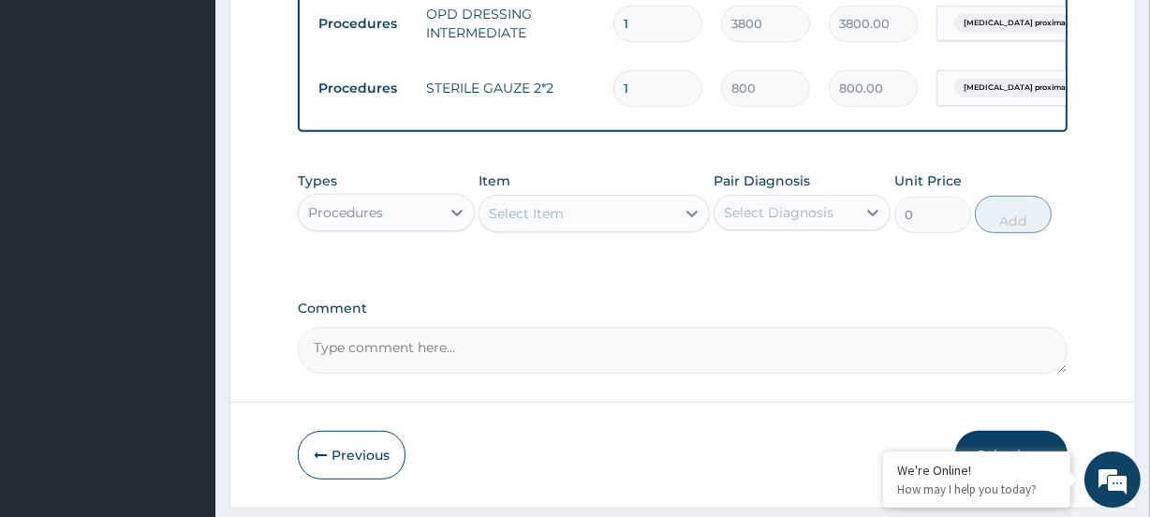
drag, startPoint x: 656, startPoint y: 92, endPoint x: 576, endPoint y: 92, distance: 79.6
click at [576, 92] on tr "Procedures STERILE GAUZE 2*2 1 800 800.00 Open fracture proximal tibia, ... Del…" at bounding box center [768, 88] width 918 height 65
type input "2"
type input "1600.00"
type input "2"
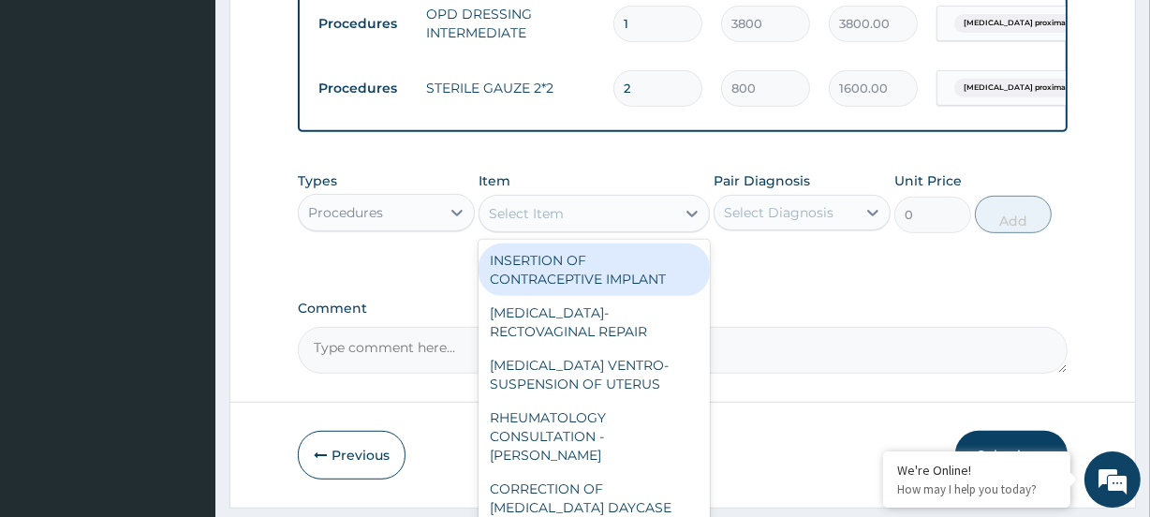
click at [512, 232] on div "Select Item" at bounding box center [594, 213] width 230 height 37
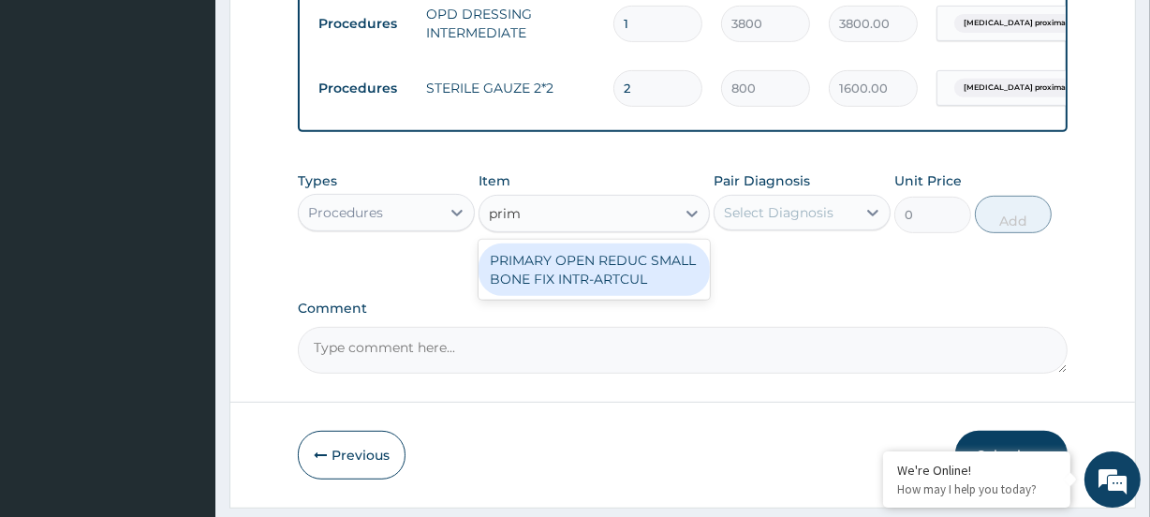
type input "prim"
click at [397, 228] on div "Procedures" at bounding box center [369, 213] width 141 height 30
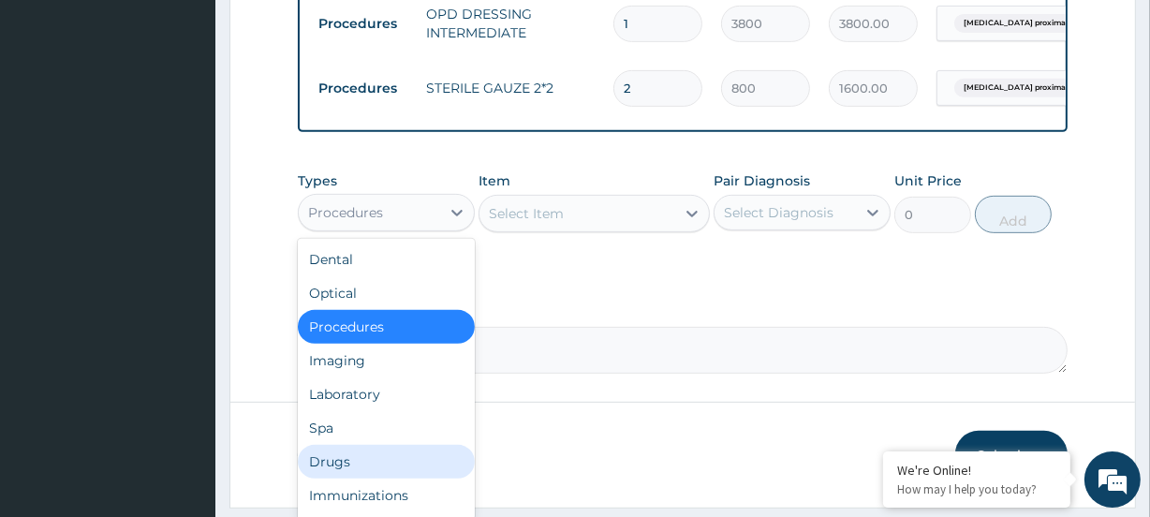
click at [353, 474] on div "Drugs" at bounding box center [386, 462] width 177 height 34
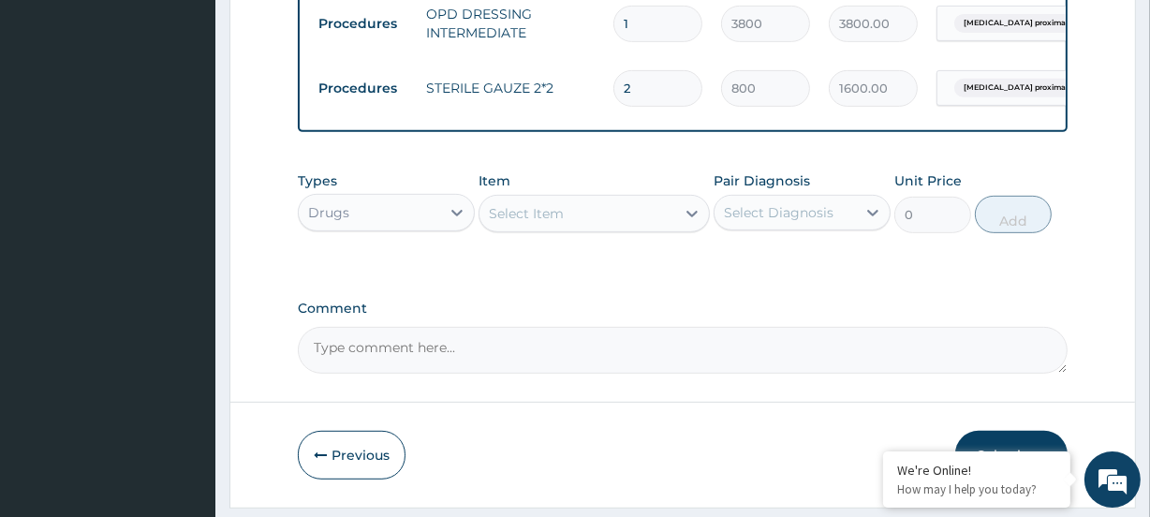
click at [525, 223] on div "Select Item" at bounding box center [526, 213] width 75 height 19
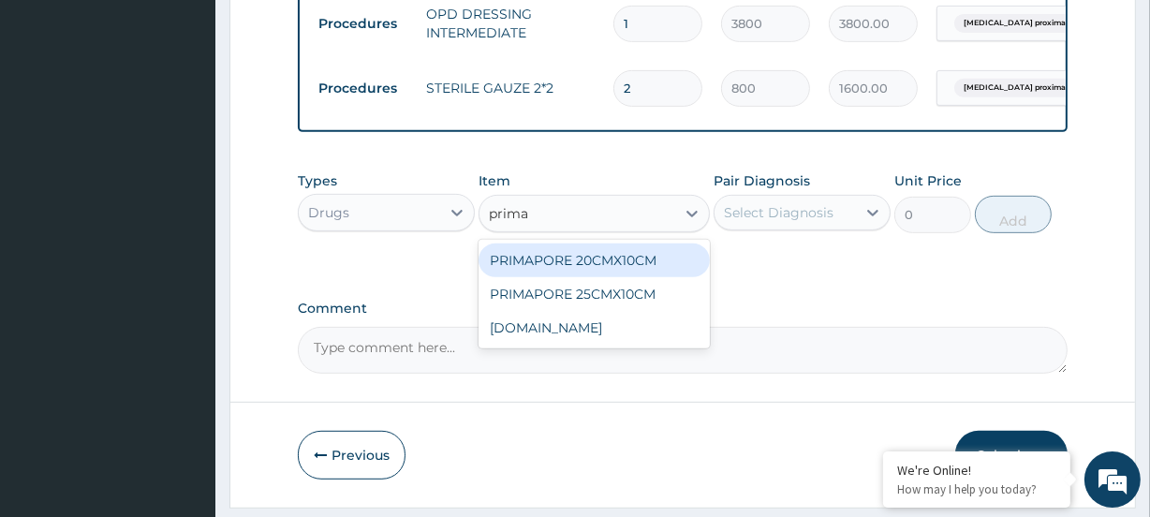
type input "primap"
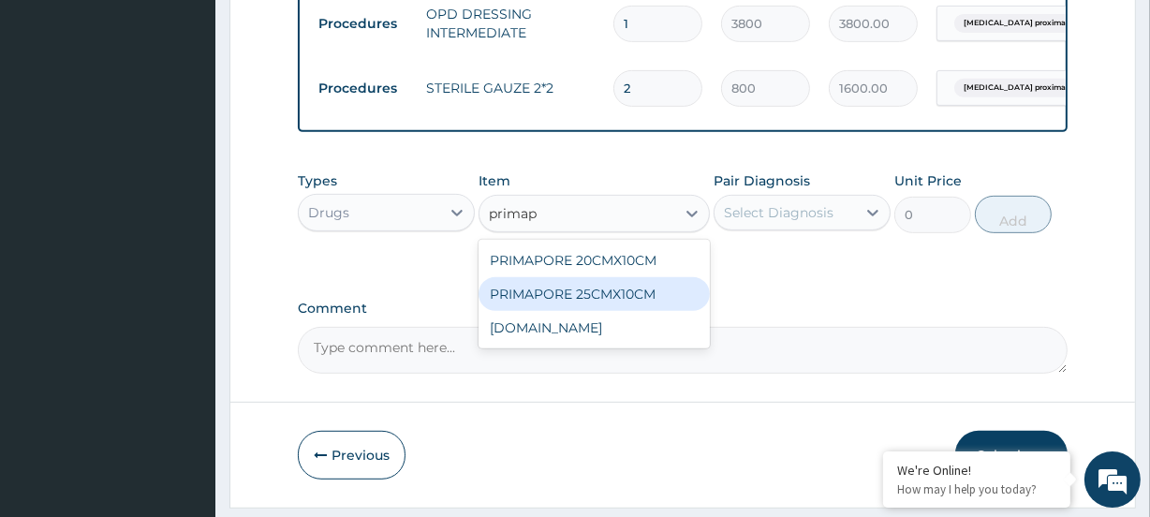
click at [607, 306] on div "PRIMAPORE 25CMX10CM" at bounding box center [594, 294] width 230 height 34
type input "2176.495964591209"
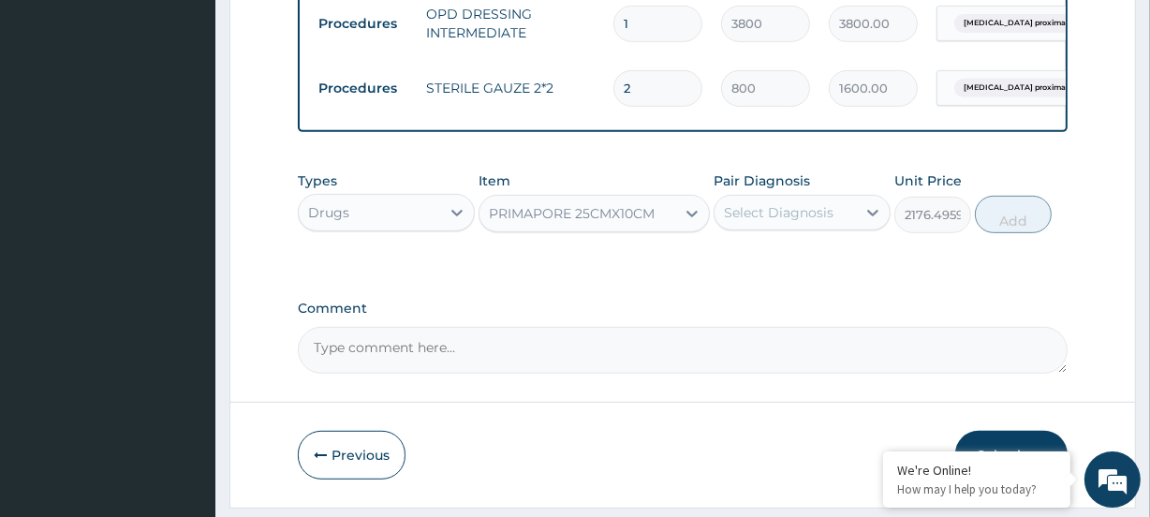
click at [783, 222] on div "Select Diagnosis" at bounding box center [779, 212] width 110 height 19
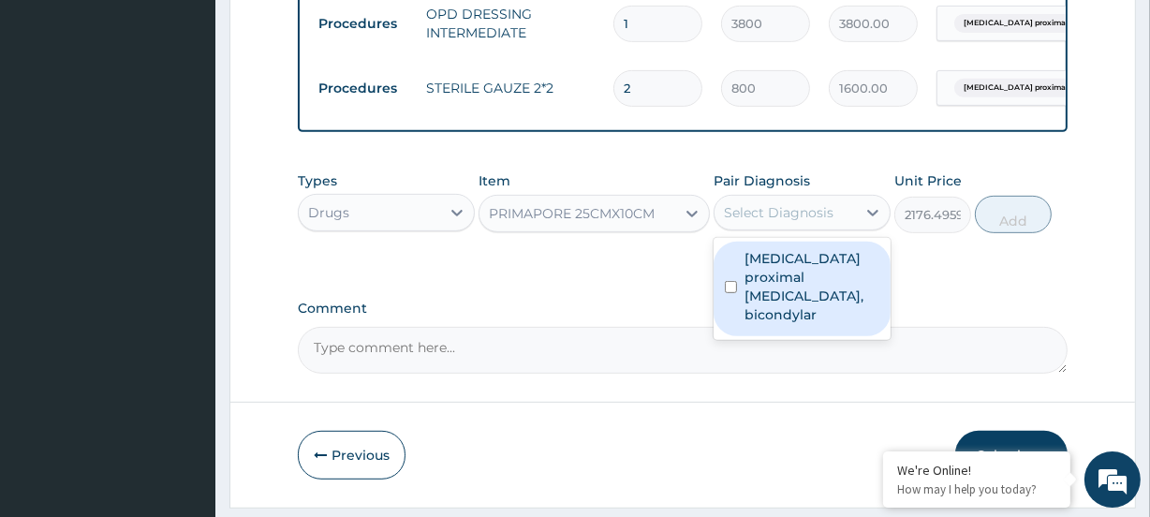
drag, startPoint x: 812, startPoint y: 287, endPoint x: 916, endPoint y: 247, distance: 111.2
click at [824, 281] on label "Open fracture proximal tibia, bicondylar" at bounding box center [812, 286] width 135 height 75
checkbox input "true"
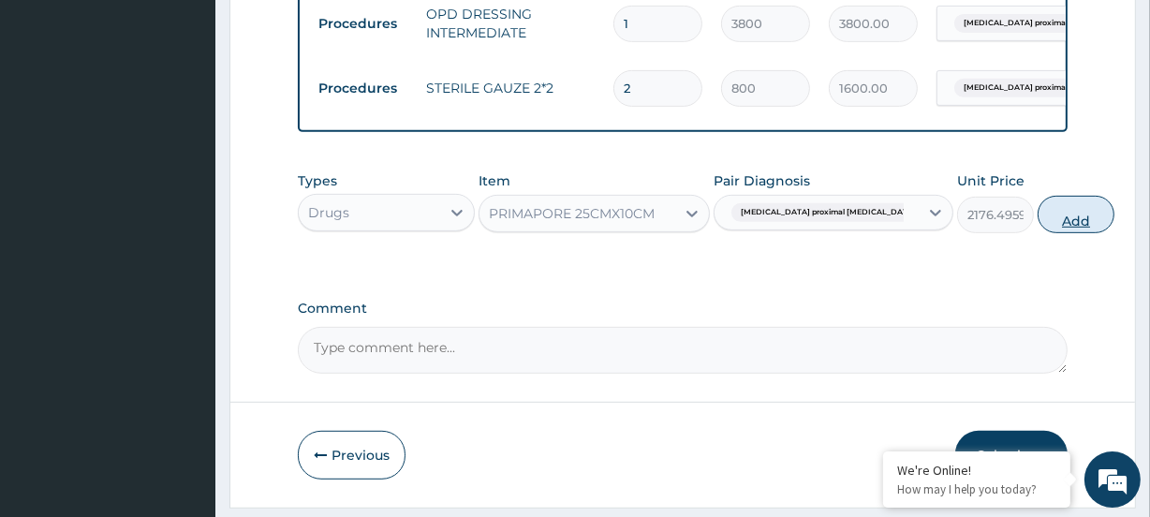
click at [1038, 233] on button "Add" at bounding box center [1076, 214] width 77 height 37
type input "0"
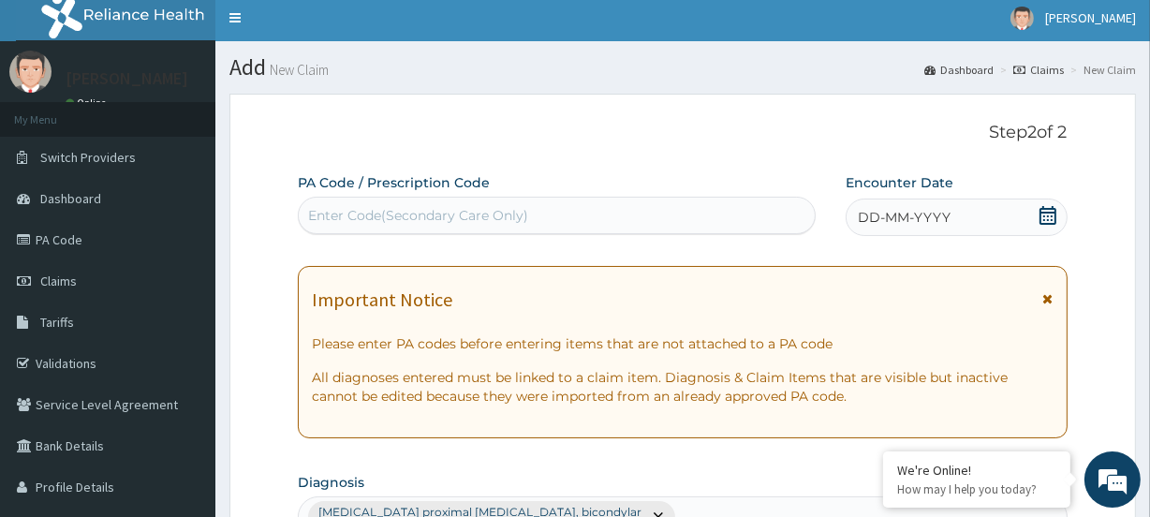
scroll to position [0, 0]
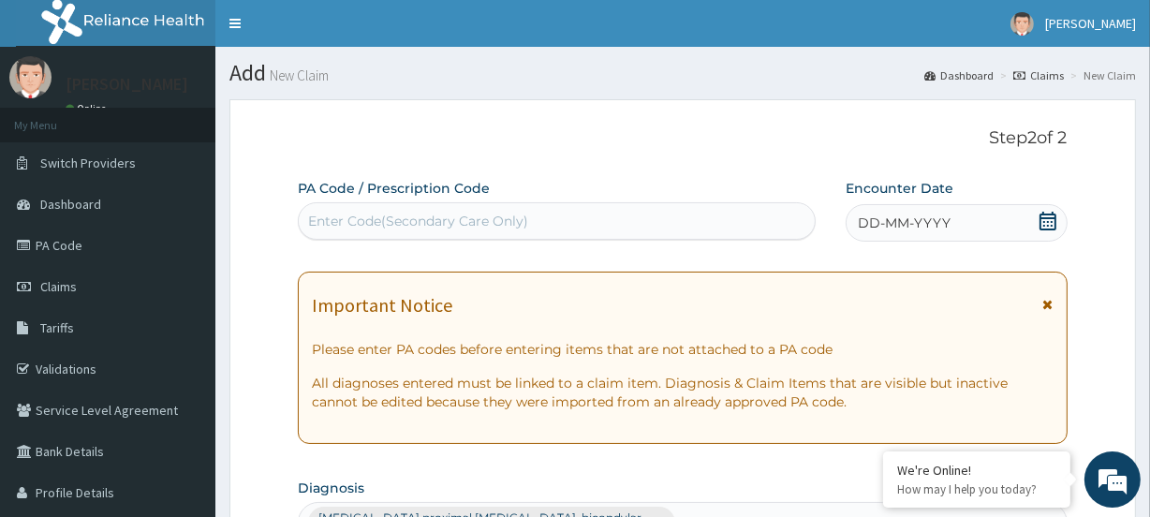
click at [1054, 227] on icon at bounding box center [1048, 221] width 19 height 19
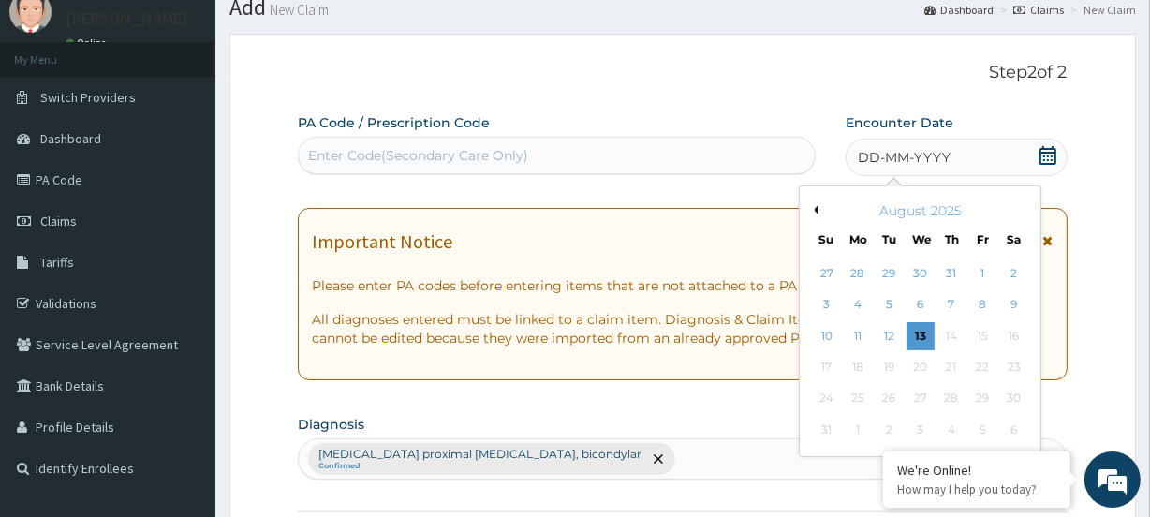
scroll to position [84, 0]
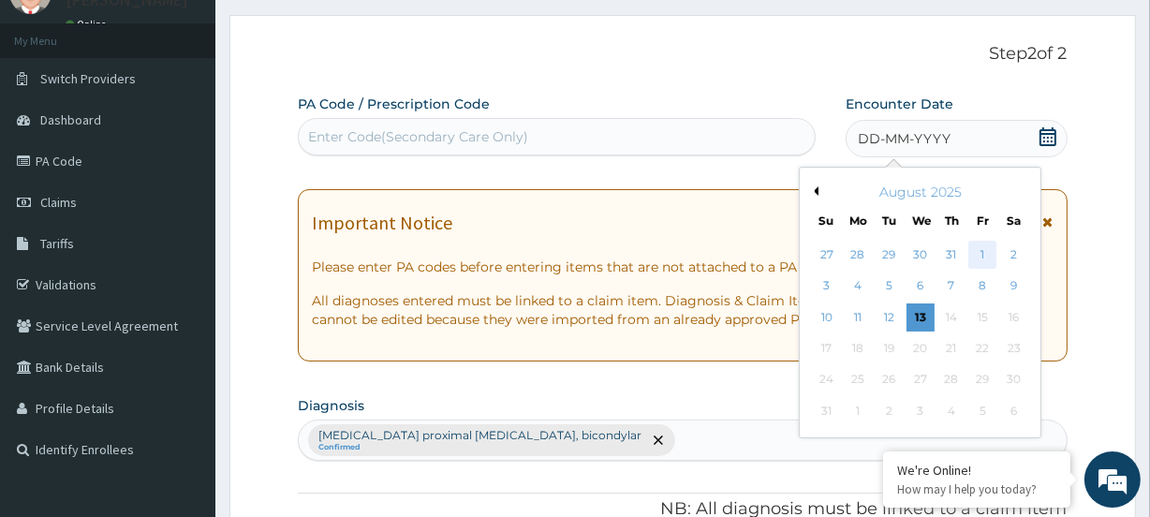
click at [987, 255] on div "1" at bounding box center [983, 255] width 28 height 28
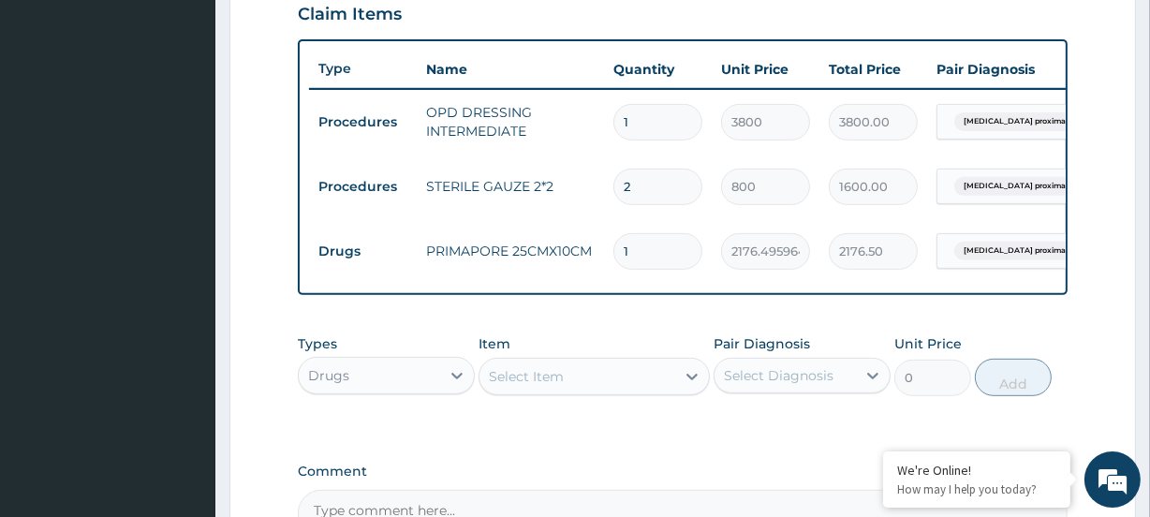
scroll to position [886, 0]
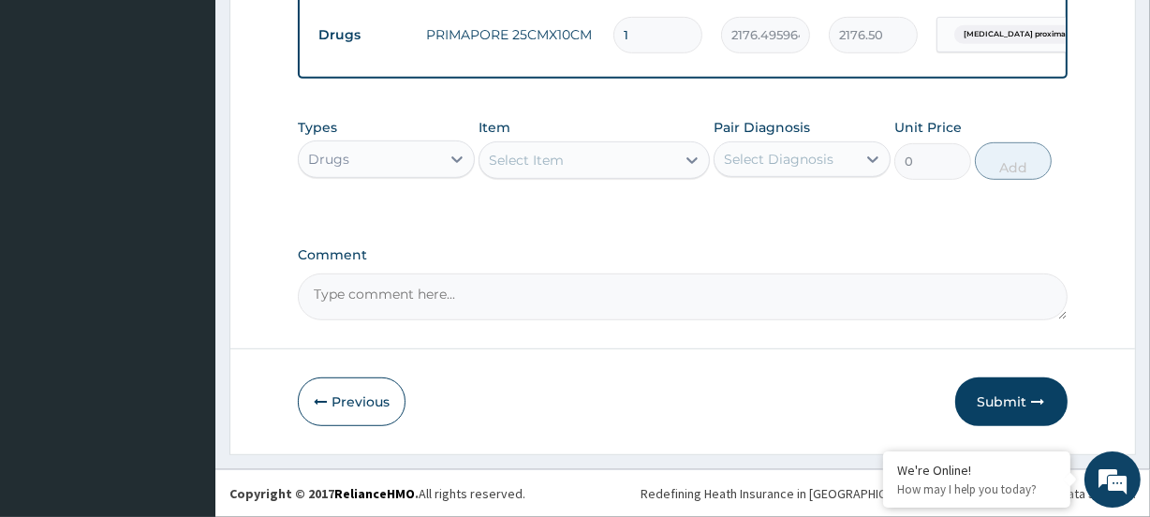
drag, startPoint x: 1017, startPoint y: 385, endPoint x: 604, endPoint y: 166, distance: 467.7
click at [1016, 393] on button "Submit" at bounding box center [1012, 402] width 112 height 49
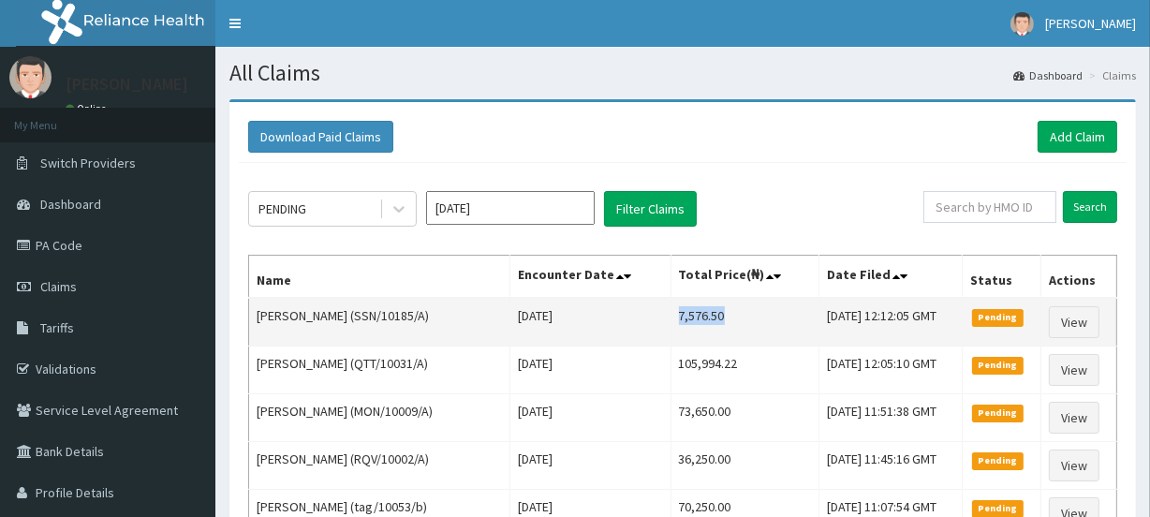
drag, startPoint x: 661, startPoint y: 312, endPoint x: 753, endPoint y: 323, distance: 92.5
click at [753, 323] on td "7,576.50" at bounding box center [745, 322] width 149 height 49
copy td "7,576.50"
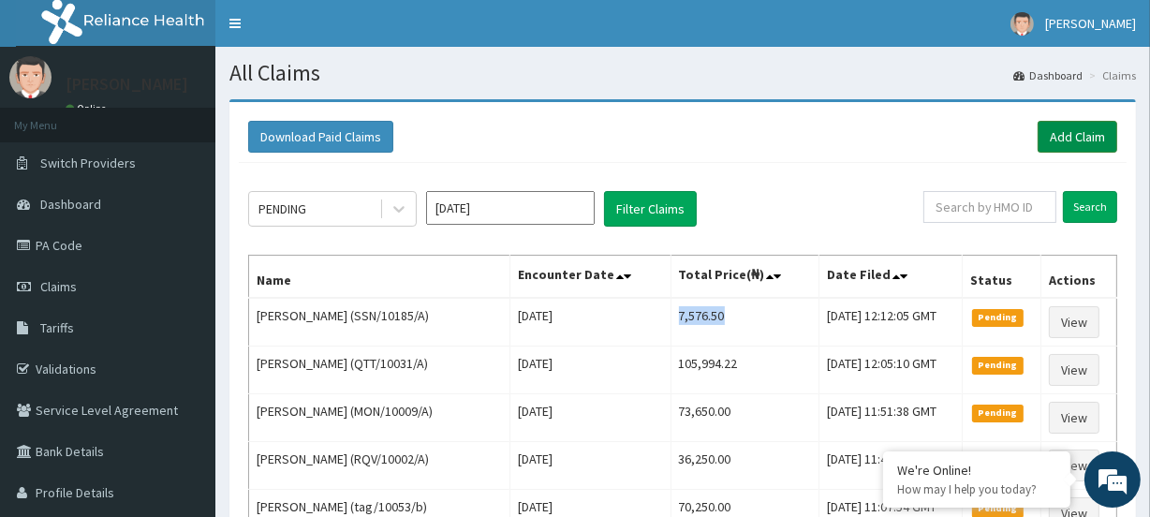
click at [1068, 129] on link "Add Claim" at bounding box center [1078, 137] width 80 height 32
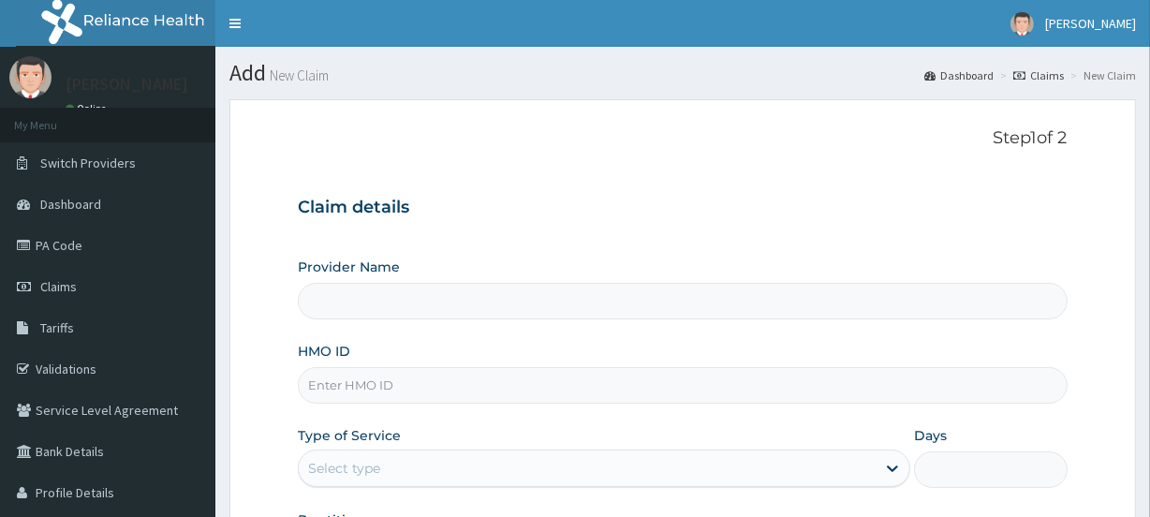
click at [318, 390] on input "HMO ID" at bounding box center [682, 385] width 769 height 37
paste input "BUG/10004/B"
type input "BUG/10004/B"
type input "[GEOGRAPHIC_DATA]"
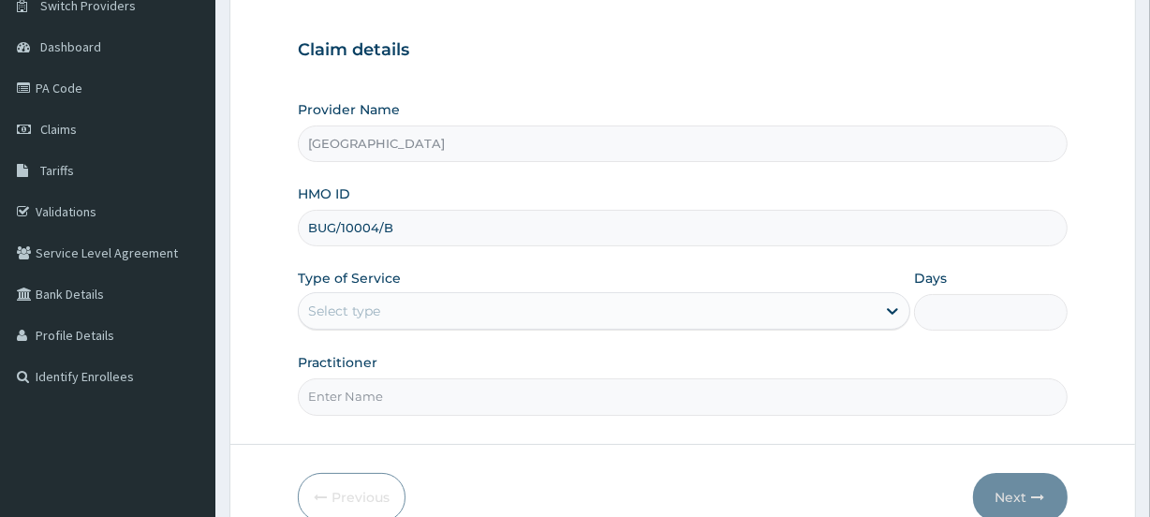
scroll to position [170, 0]
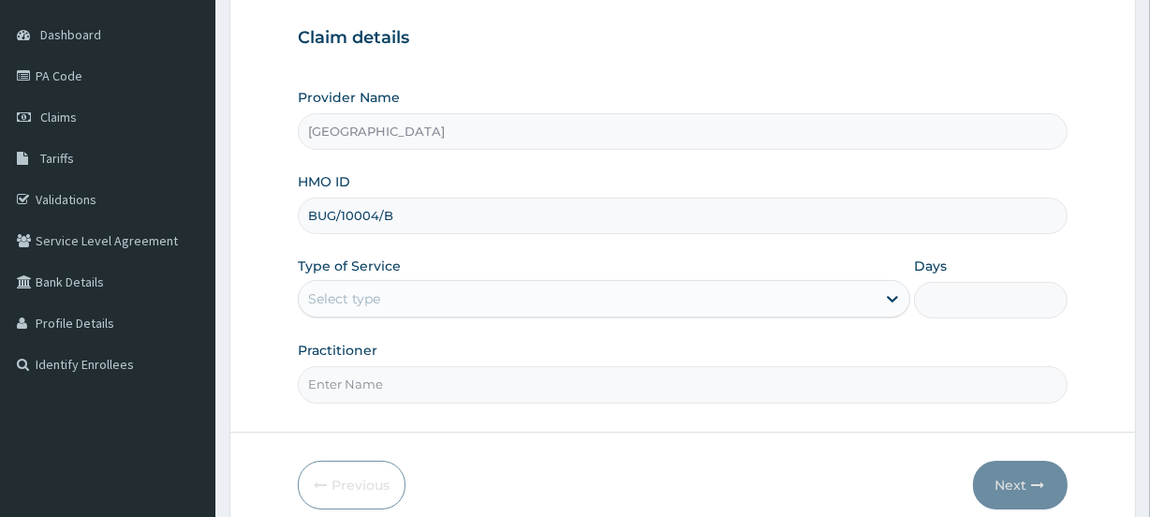
type input "BUG/10004/B"
click at [334, 298] on div "Select type" at bounding box center [344, 298] width 72 height 19
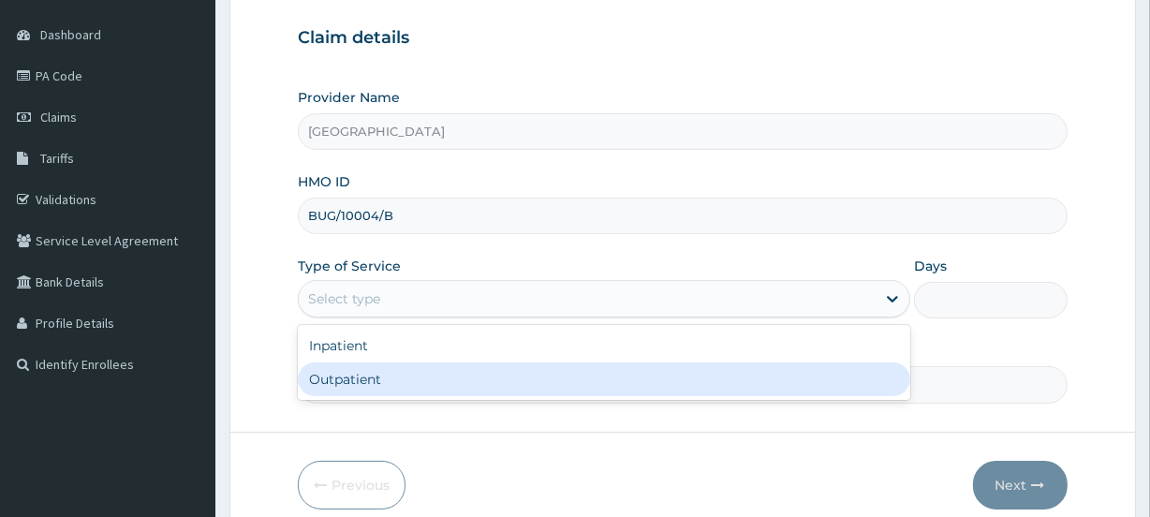
click at [388, 378] on div "Outpatient" at bounding box center [604, 380] width 613 height 34
type input "1"
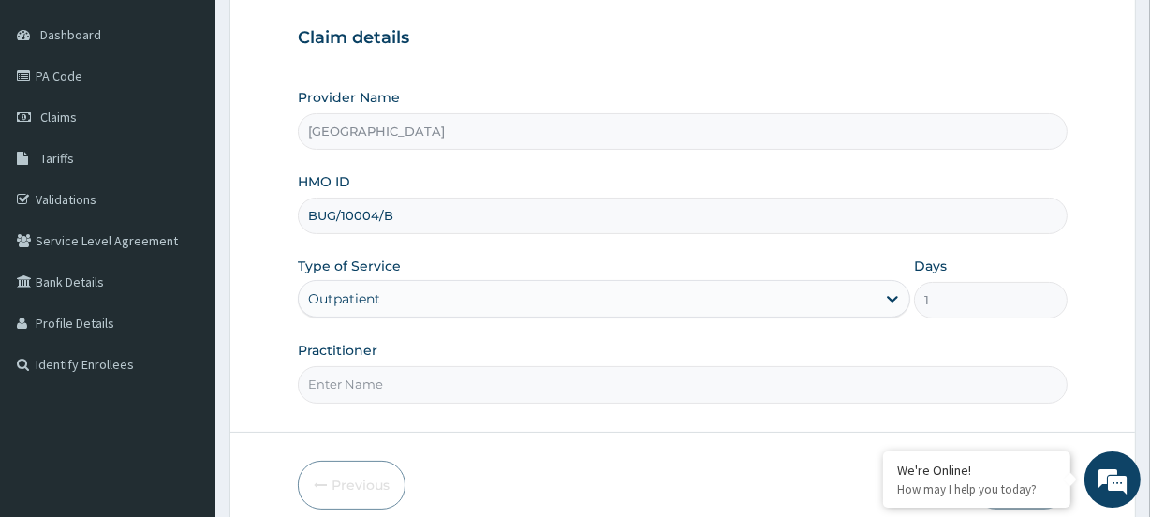
click at [365, 393] on input "Practitioner" at bounding box center [682, 384] width 769 height 37
paste input "[PERSON_NAME]"
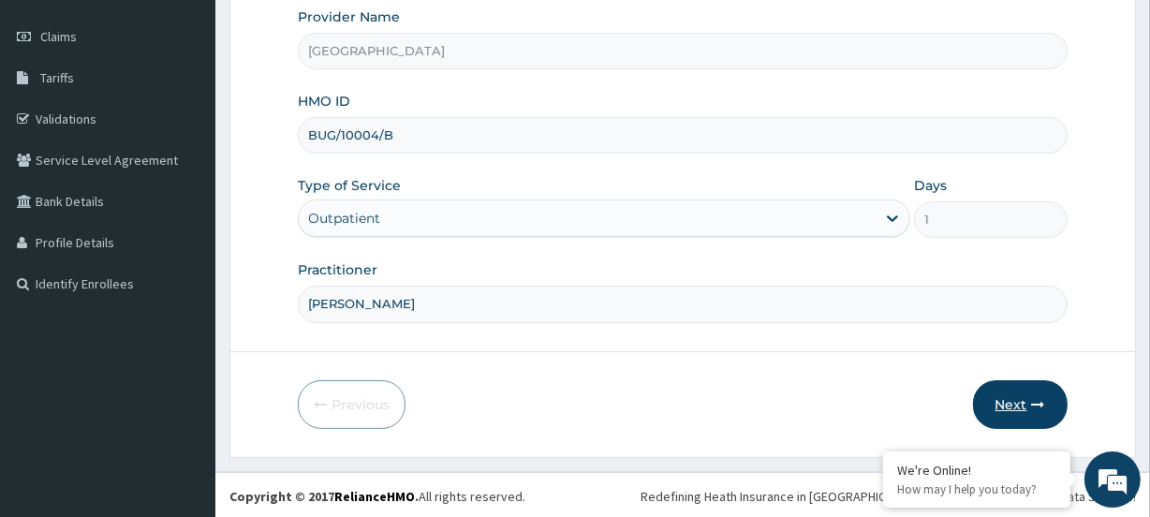
scroll to position [251, 0]
type input "[PERSON_NAME]"
click at [1002, 402] on button "Next" at bounding box center [1020, 403] width 95 height 49
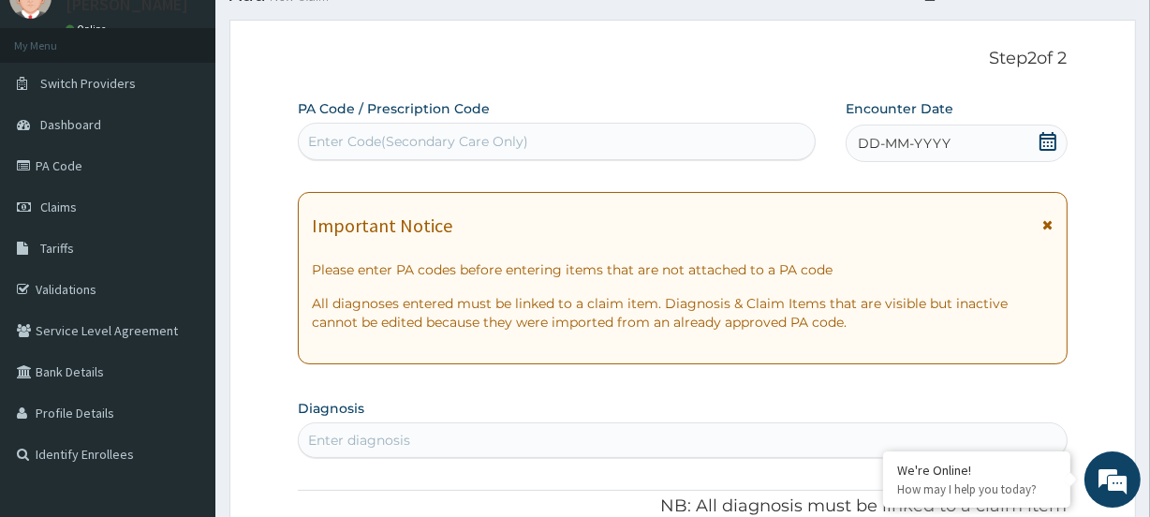
scroll to position [0, 0]
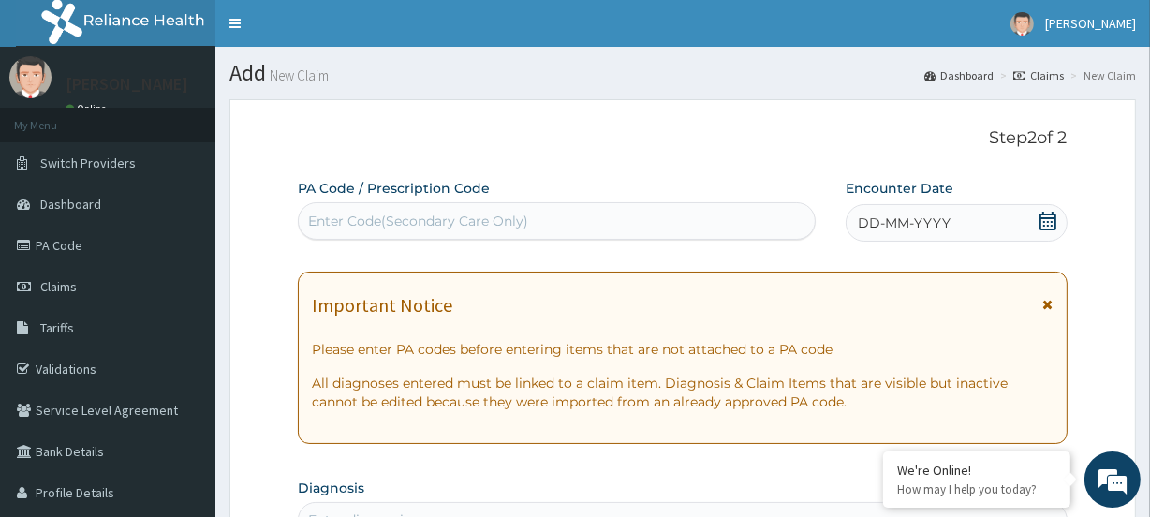
click at [344, 207] on div "Enter Code(Secondary Care Only)" at bounding box center [556, 221] width 515 height 30
paste input "PA/82F30E"
type input "PA/82F30E"
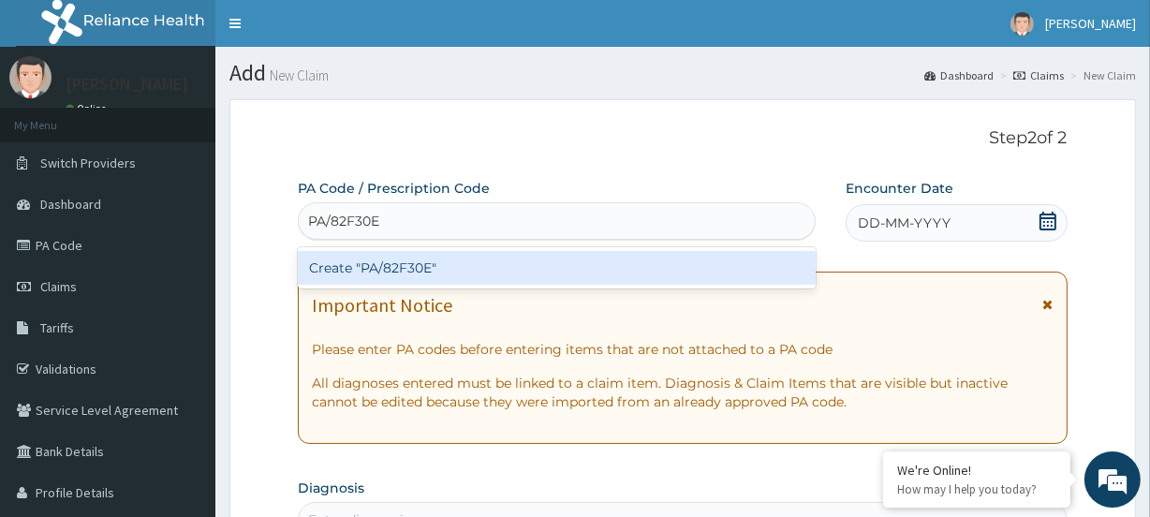
click at [328, 262] on div "Create "PA/82F30E"" at bounding box center [556, 268] width 517 height 34
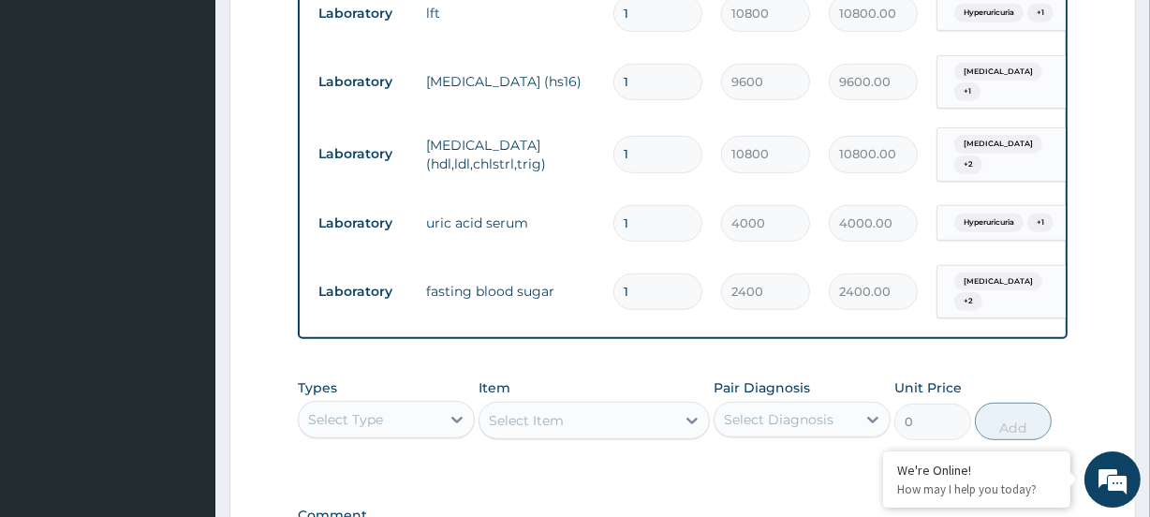
scroll to position [845, 0]
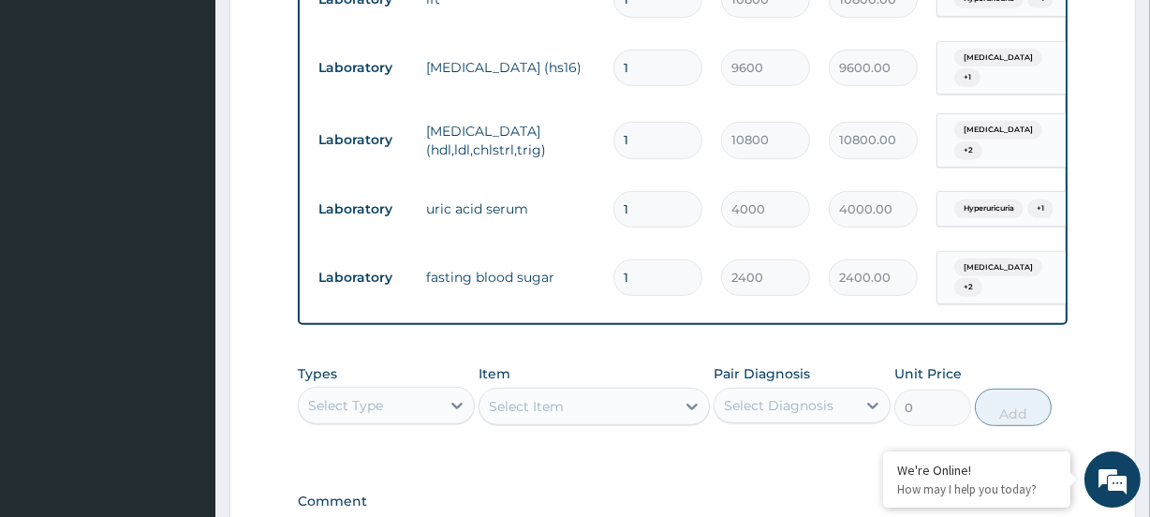
click at [359, 401] on div "Select Type" at bounding box center [345, 405] width 75 height 19
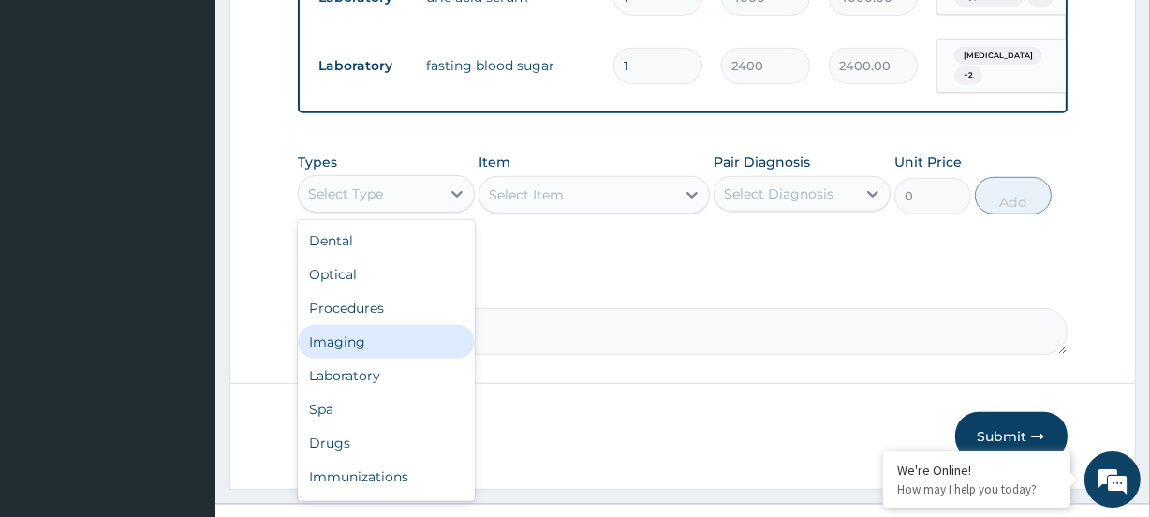
scroll to position [1081, 0]
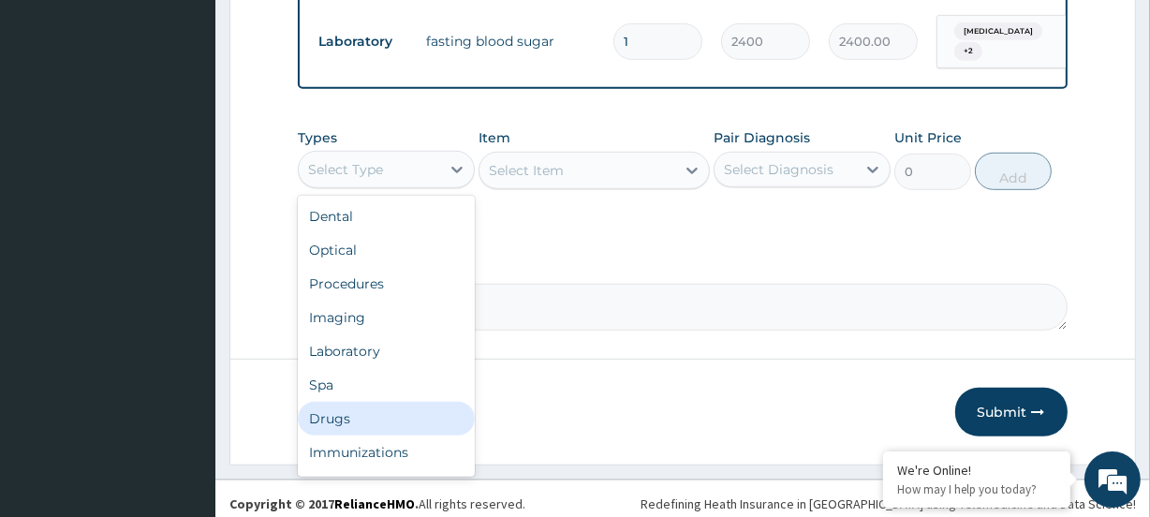
click at [347, 408] on div "Drugs" at bounding box center [386, 419] width 177 height 34
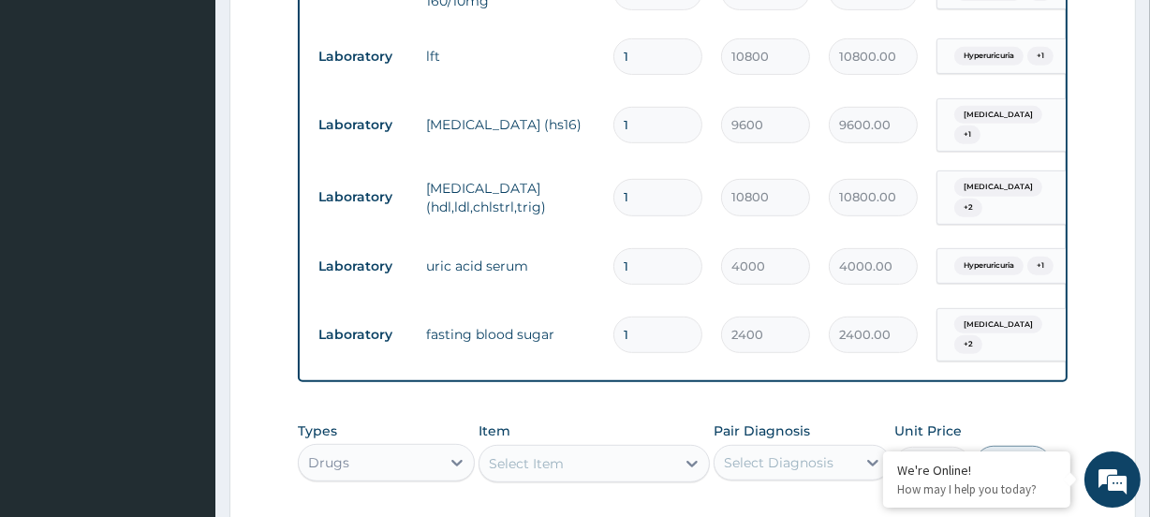
scroll to position [996, 0]
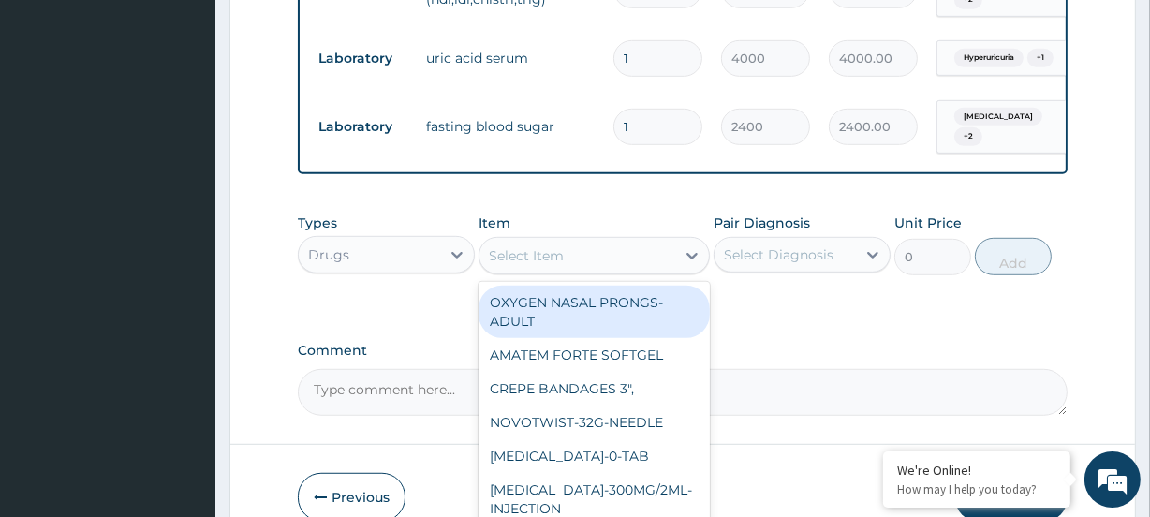
click at [570, 244] on div "Select Item" at bounding box center [577, 256] width 195 height 30
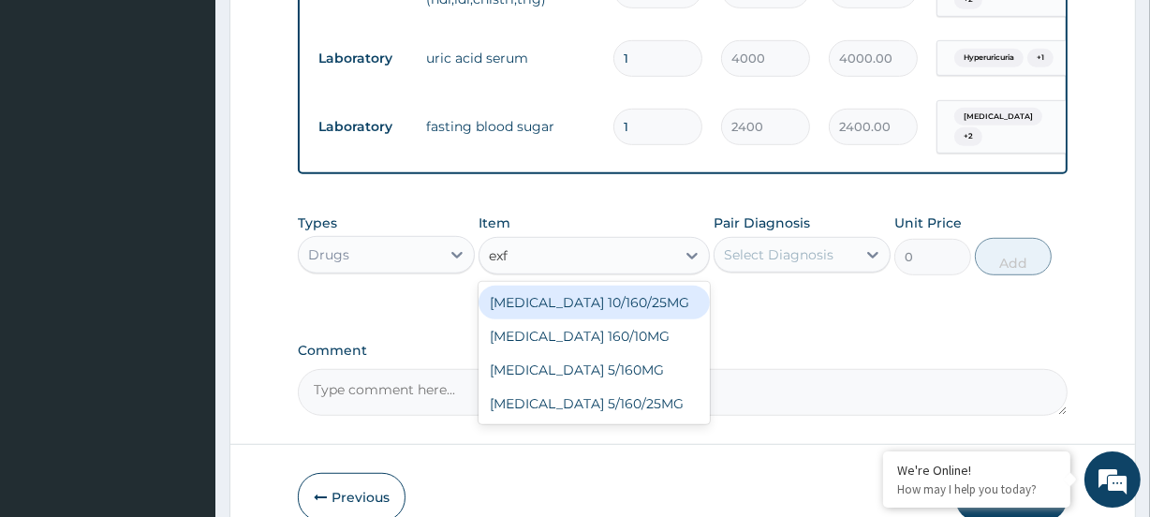
type input "exfo"
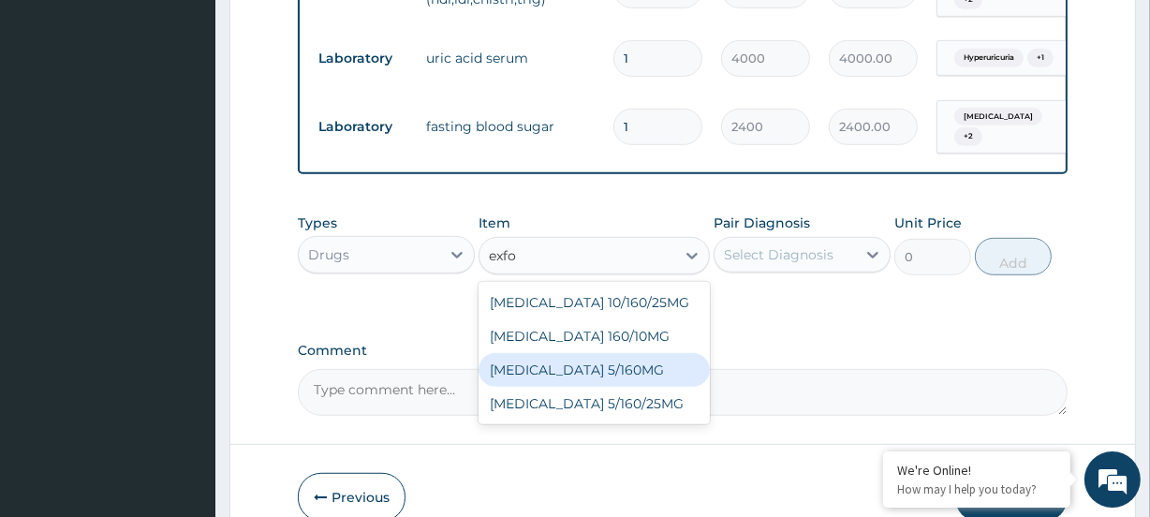
click at [617, 353] on div "[MEDICAL_DATA] 5/160MG" at bounding box center [594, 370] width 230 height 34
type input "2536"
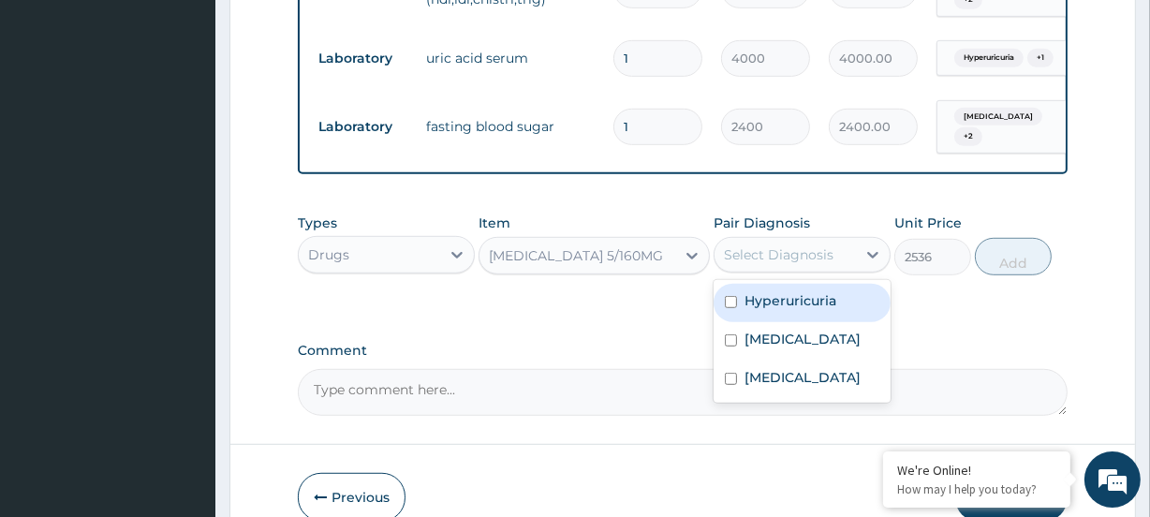
drag, startPoint x: 798, startPoint y: 236, endPoint x: 809, endPoint y: 256, distance: 22.7
click at [799, 245] on div "Select Diagnosis" at bounding box center [779, 254] width 110 height 19
drag, startPoint x: 802, startPoint y: 291, endPoint x: 823, endPoint y: 296, distance: 21.1
click at [803, 291] on label "Hyperuricuria" at bounding box center [791, 300] width 92 height 19
checkbox input "true"
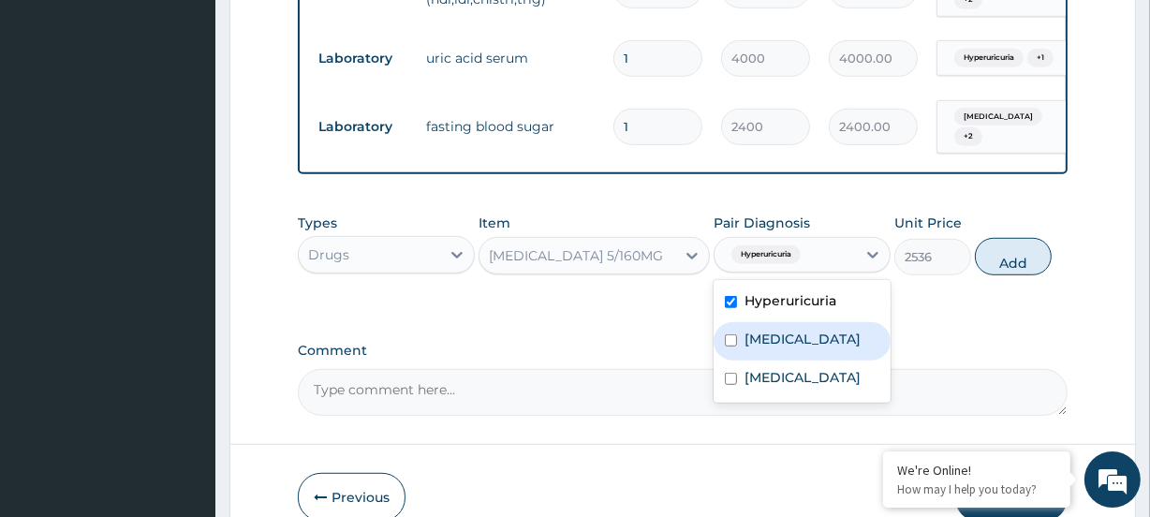
drag, startPoint x: 824, startPoint y: 328, endPoint x: 828, endPoint y: 354, distance: 26.6
click at [824, 330] on label "Hyperlipidemia" at bounding box center [803, 339] width 116 height 19
checkbox input "true"
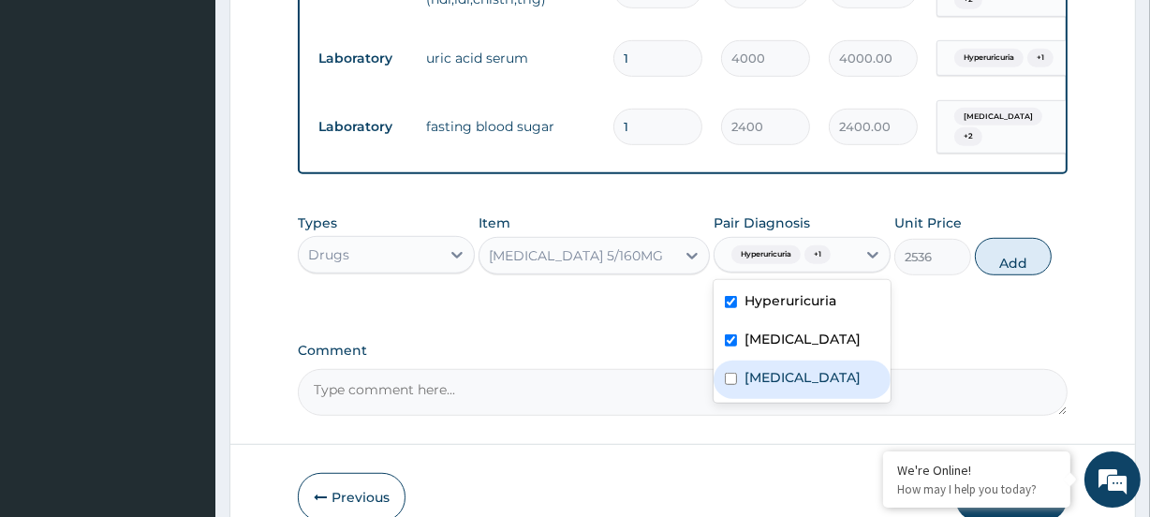
click at [818, 368] on label "Hyperglycemia" at bounding box center [803, 377] width 116 height 19
checkbox input "true"
click at [1016, 245] on button "Add" at bounding box center [1013, 256] width 77 height 37
type input "0"
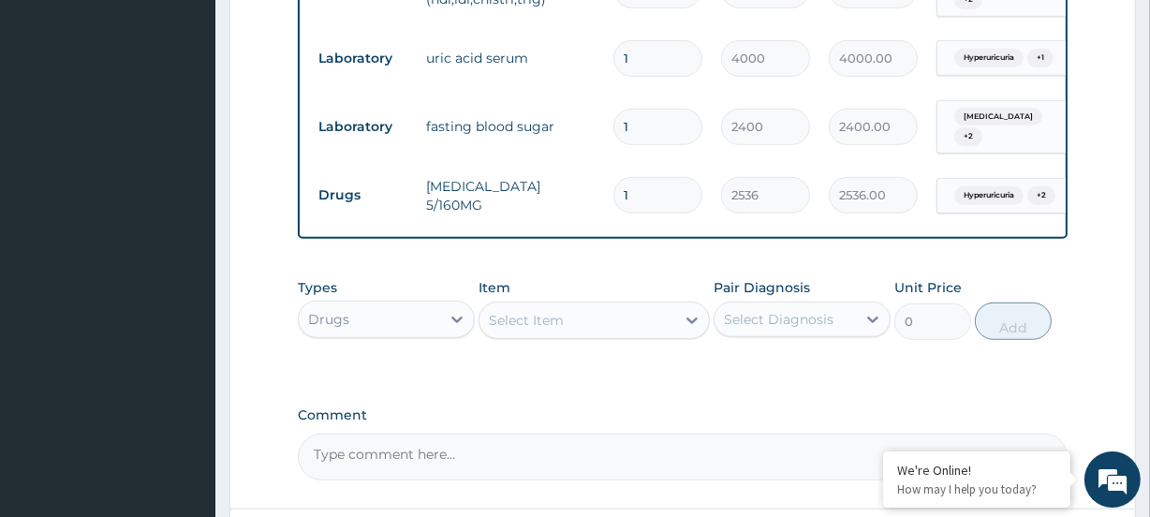
drag, startPoint x: 646, startPoint y: 175, endPoint x: 595, endPoint y: 186, distance: 52.7
click at [595, 186] on tr "Drugs EXFORGE 5/160MG 1 2536 2536.00 Hyperuricuria + 2 Delete" at bounding box center [768, 195] width 918 height 65
type input "2"
type input "5072.00"
type input "28"
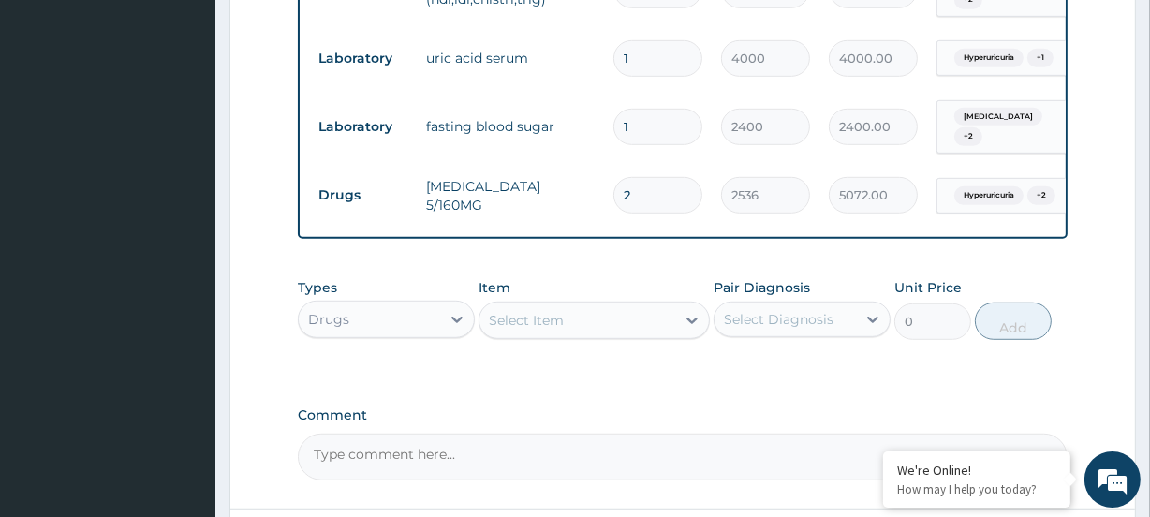
type input "71008.00"
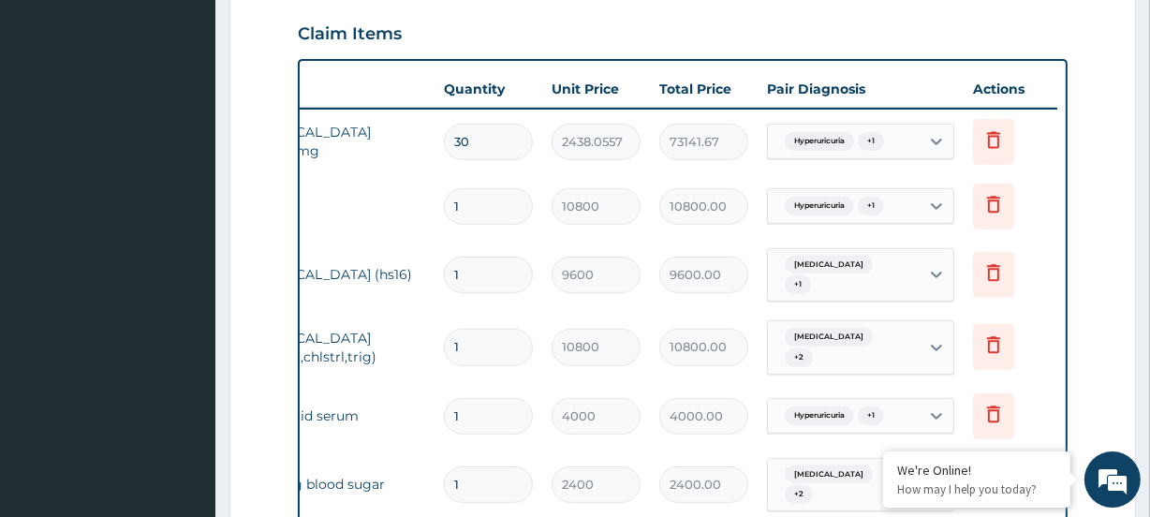
scroll to position [466, 0]
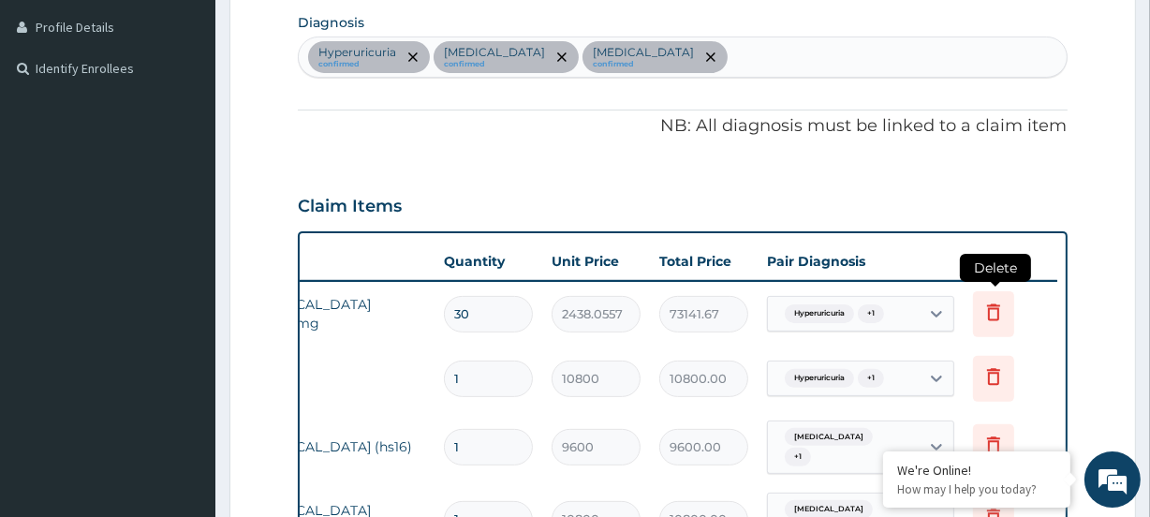
type input "28"
click at [994, 304] on icon at bounding box center [993, 312] width 13 height 17
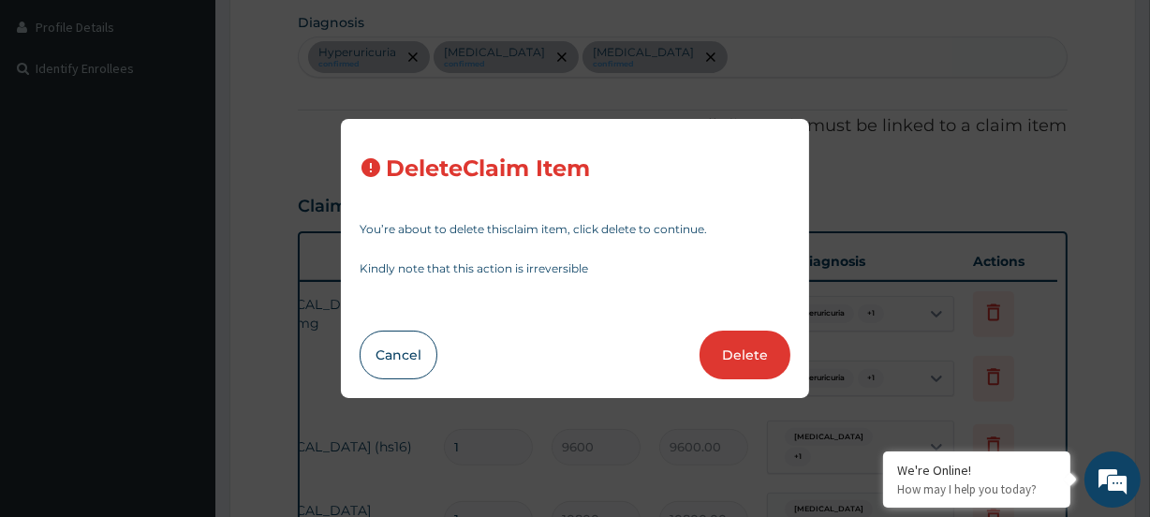
click at [749, 356] on button "Delete" at bounding box center [745, 355] width 91 height 49
type input "1"
type input "10800"
type input "10800.00"
type input "9600"
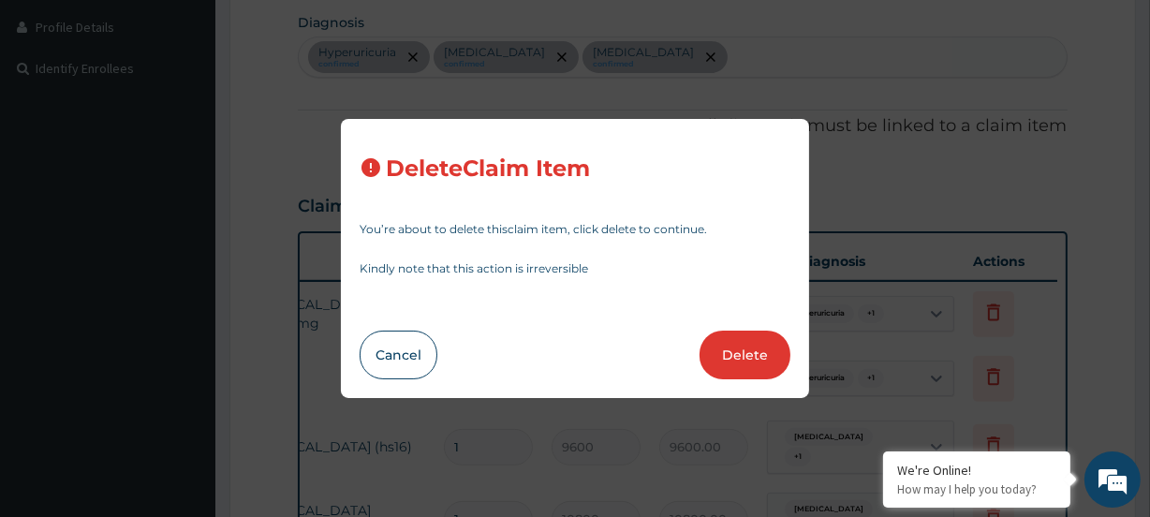
type input "9600.00"
type input "10800"
type input "10800.00"
type input "4000"
type input "4000.00"
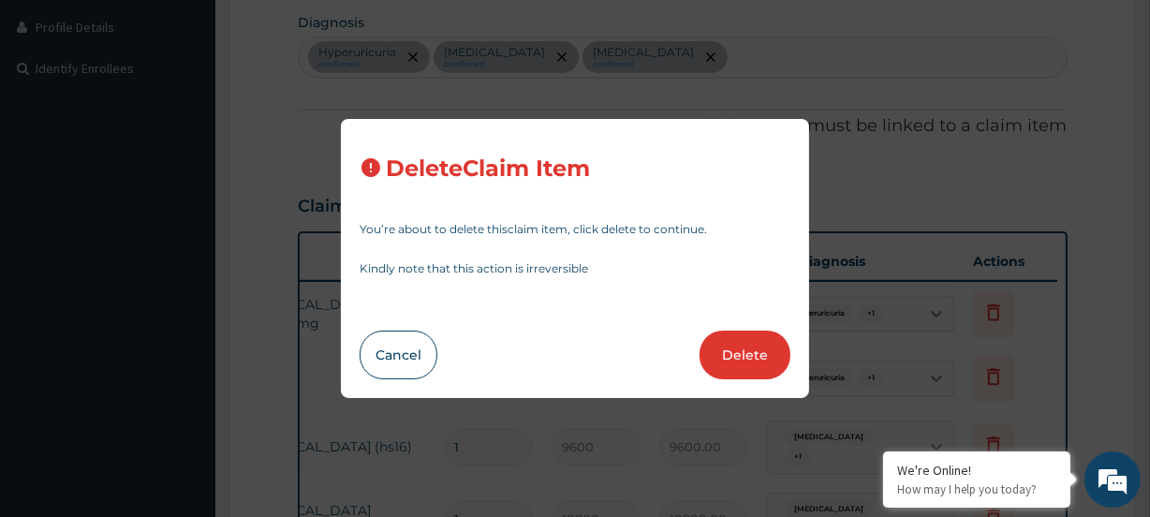
type input "2400"
type input "2400.00"
type input "28"
type input "2536"
type input "71008.00"
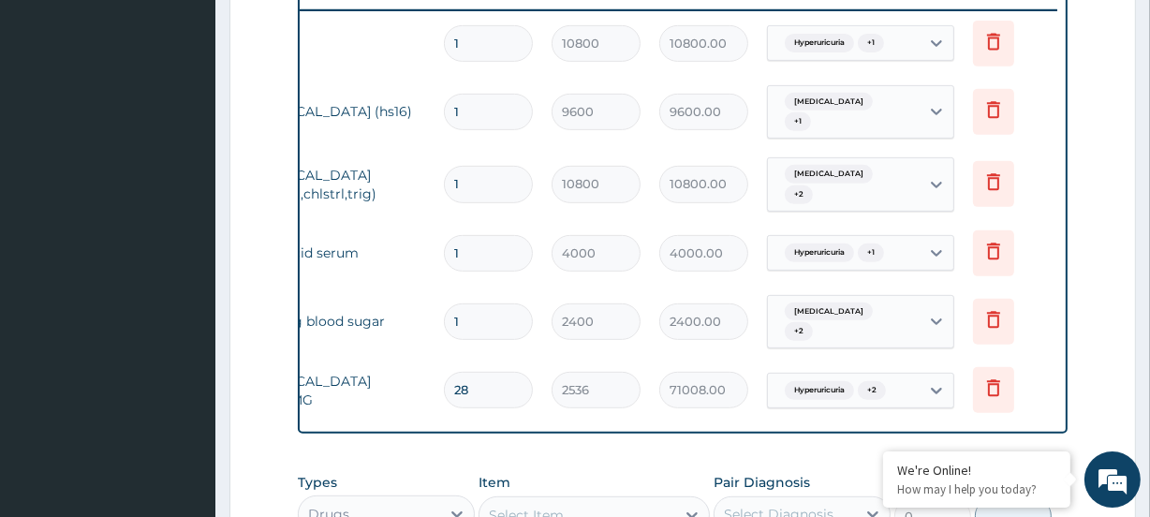
scroll to position [806, 0]
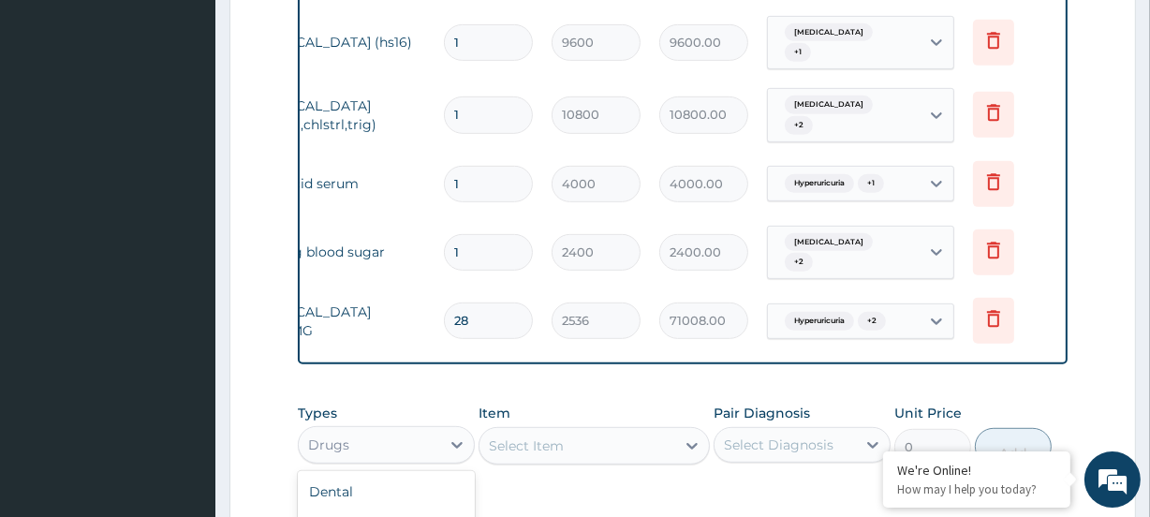
click at [375, 437] on div "Drugs" at bounding box center [369, 445] width 141 height 30
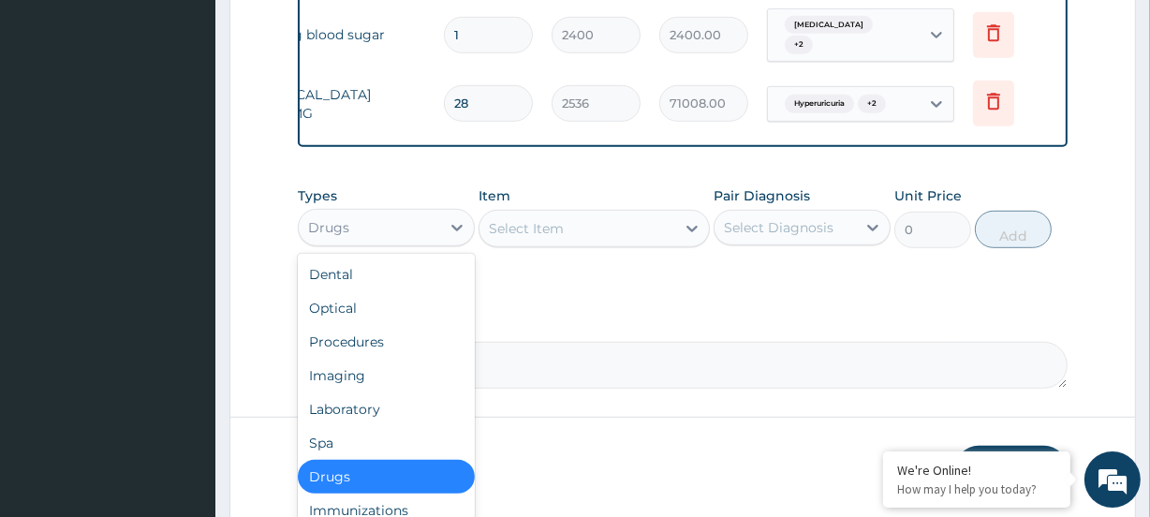
scroll to position [1061, 0]
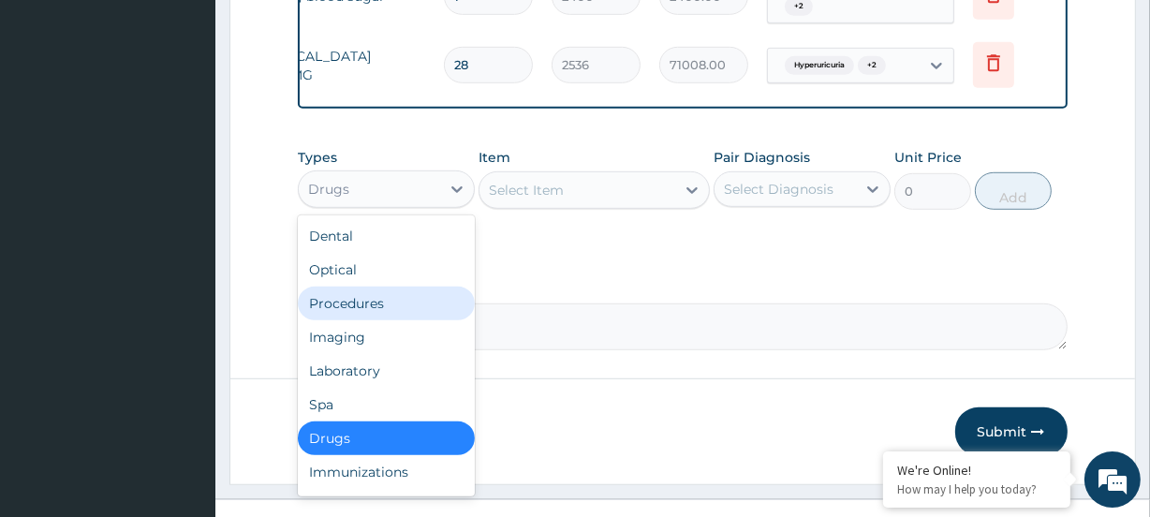
drag, startPoint x: 386, startPoint y: 296, endPoint x: 330, endPoint y: 213, distance: 100.6
click at [382, 290] on div "Procedures" at bounding box center [386, 304] width 177 height 34
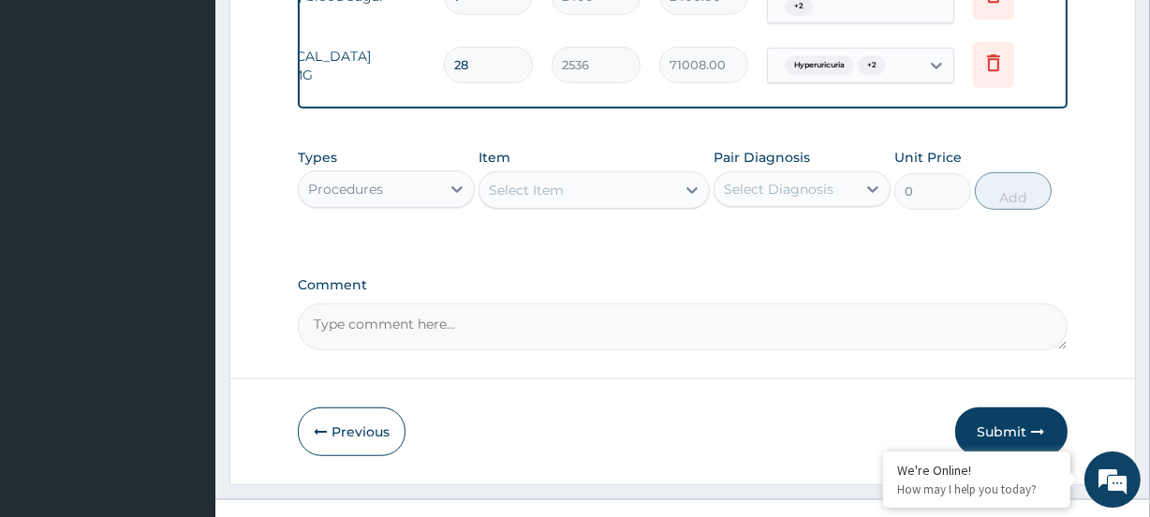
click at [543, 187] on div "Select Item" at bounding box center [526, 190] width 75 height 19
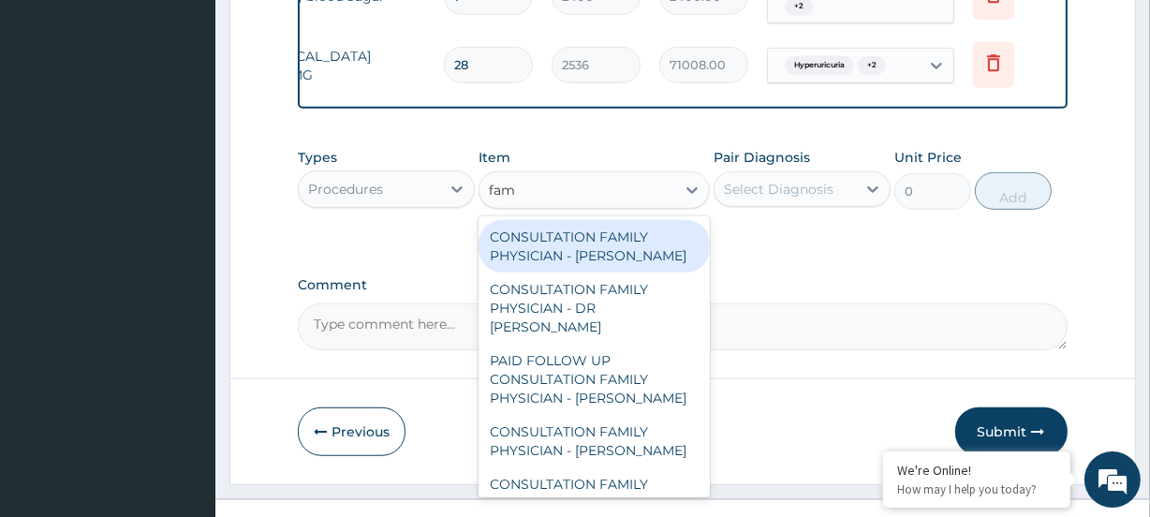
type input "fami"
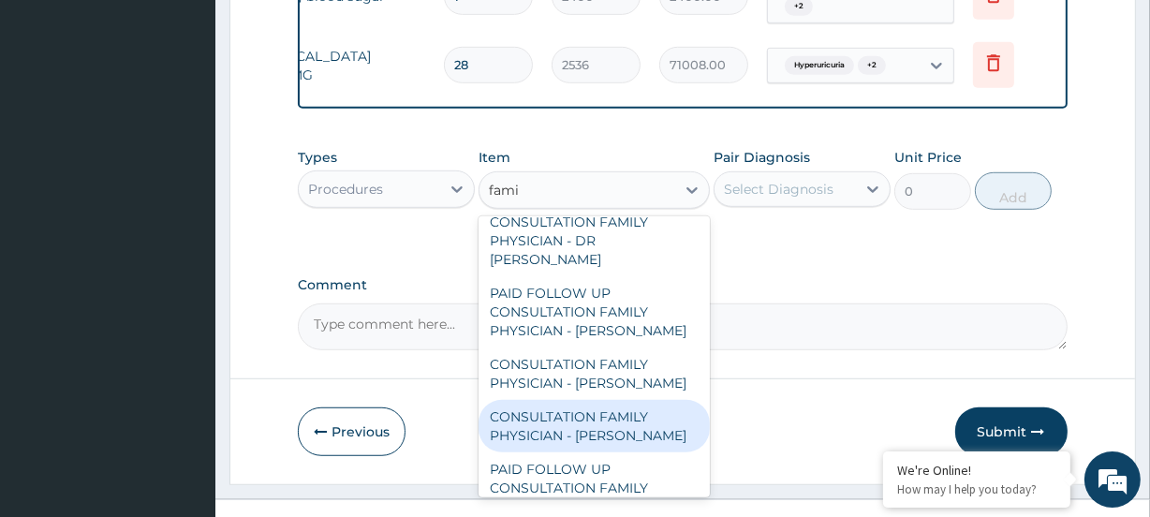
scroll to position [150, 0]
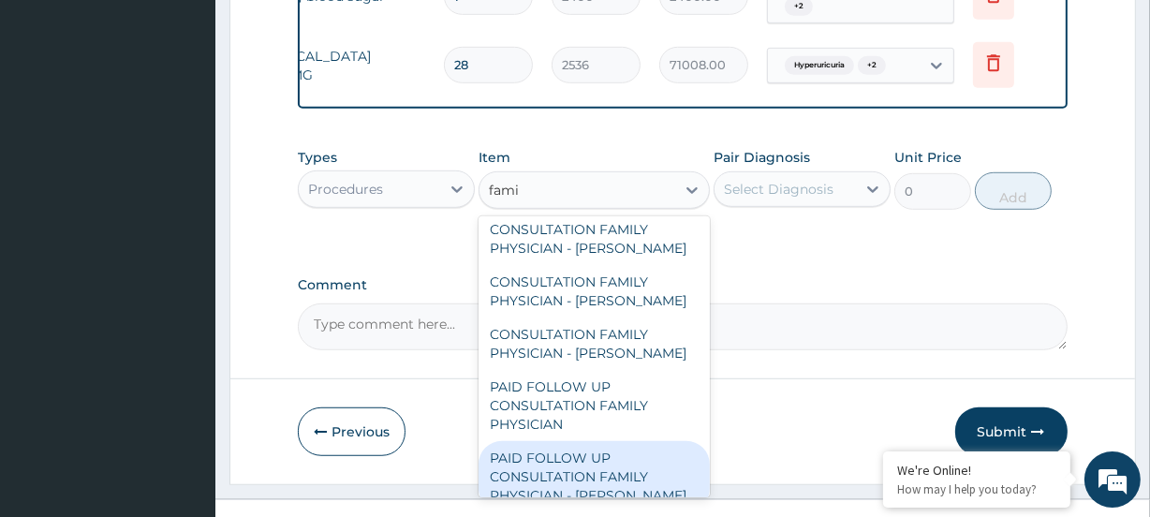
drag, startPoint x: 566, startPoint y: 449, endPoint x: 629, endPoint y: 324, distance: 139.5
click at [566, 447] on div "PAID FOLLOW UP CONSULTATION FAMILY PHYSICIAN - DR ODIA" at bounding box center [594, 476] width 230 height 71
type input "14250"
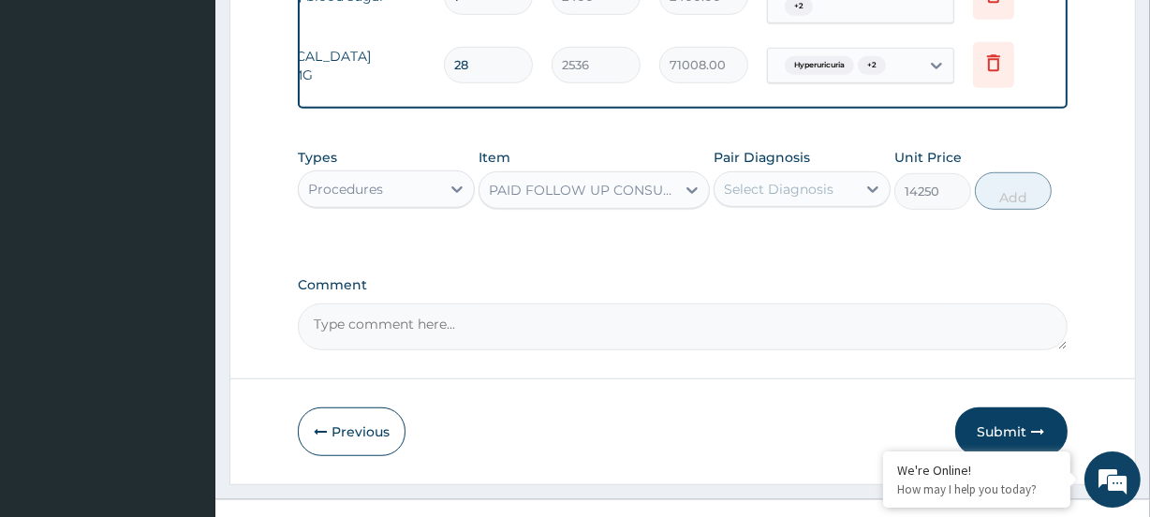
drag, startPoint x: 793, startPoint y: 170, endPoint x: 794, endPoint y: 186, distance: 16.9
click at [793, 180] on div "Select Diagnosis" at bounding box center [779, 189] width 110 height 19
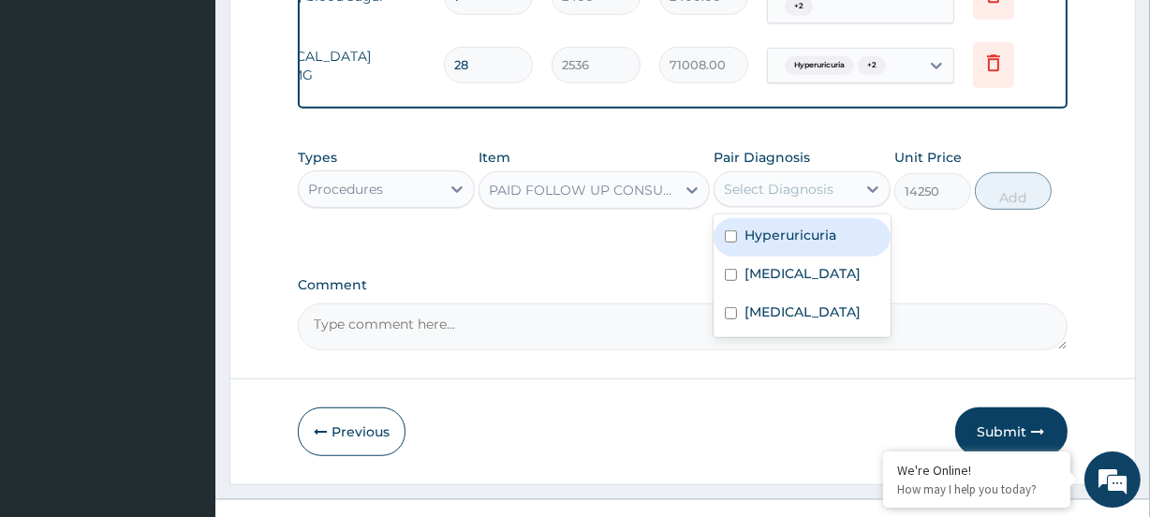
drag, startPoint x: 779, startPoint y: 212, endPoint x: 809, endPoint y: 248, distance: 47.9
click at [780, 218] on div "Hyperuricuria" at bounding box center [802, 237] width 177 height 38
checkbox input "true"
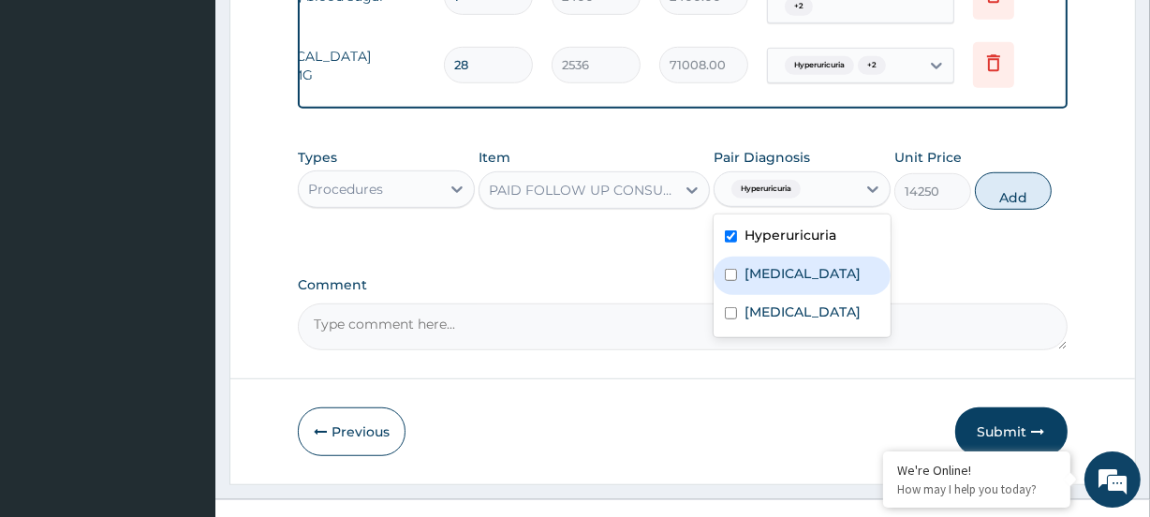
drag, startPoint x: 808, startPoint y: 254, endPoint x: 817, endPoint y: 284, distance: 31.4
click at [809, 264] on label "Hyperlipidemia" at bounding box center [803, 273] width 116 height 19
checkbox input "true"
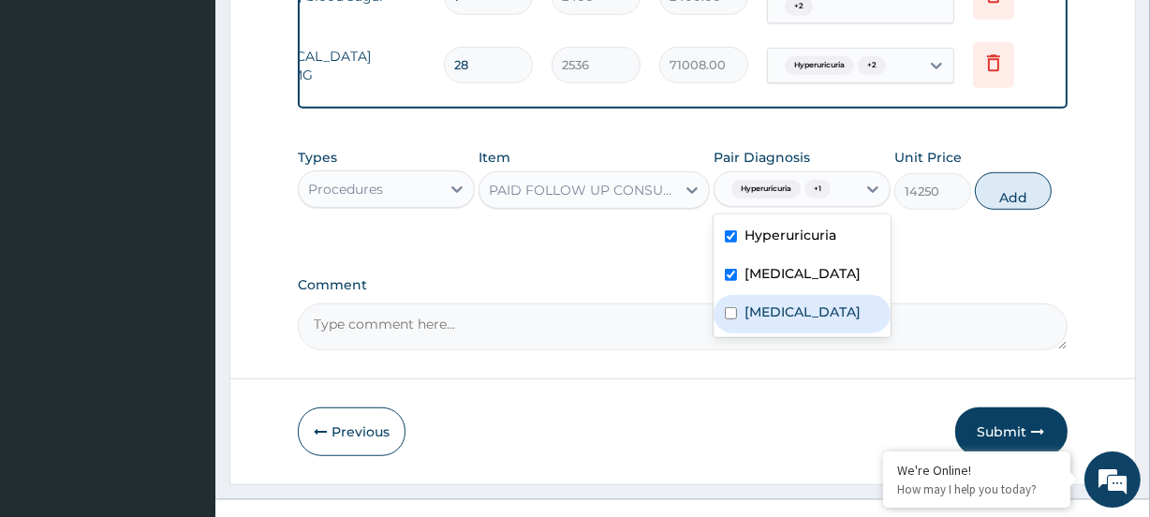
drag, startPoint x: 807, startPoint y: 298, endPoint x: 887, endPoint y: 246, distance: 95.6
click at [814, 303] on label "Hyperglycemia" at bounding box center [803, 312] width 116 height 19
checkbox input "true"
click at [1005, 181] on button "Add" at bounding box center [1013, 190] width 77 height 37
type input "0"
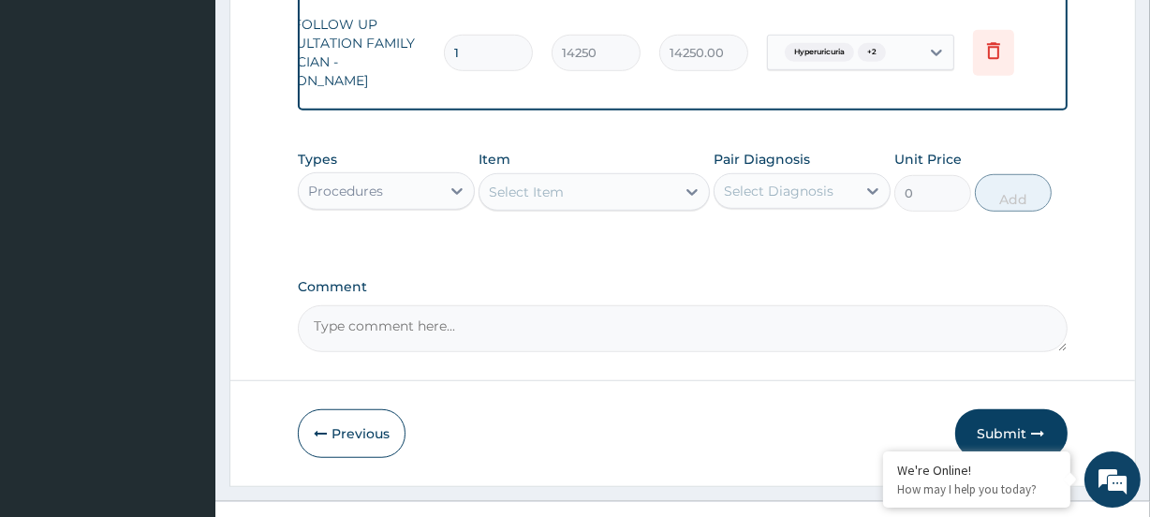
scroll to position [1156, 0]
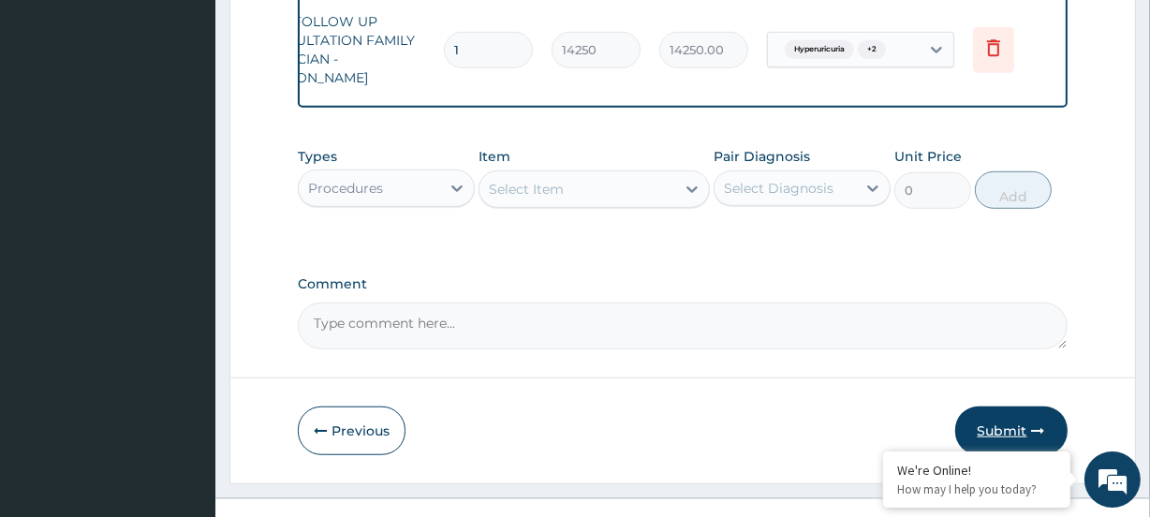
click at [1002, 407] on button "Submit" at bounding box center [1012, 431] width 112 height 49
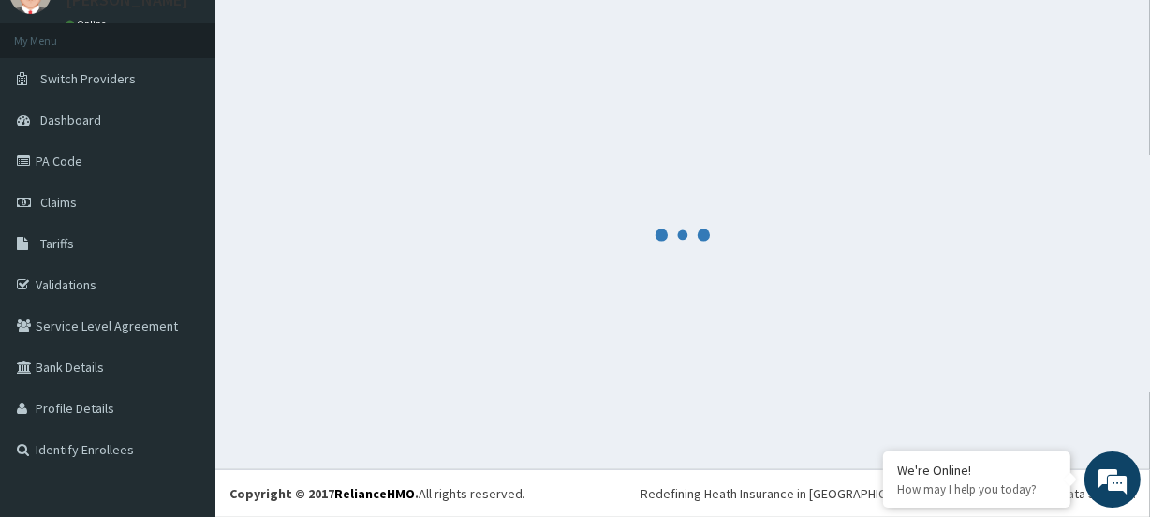
scroll to position [83, 0]
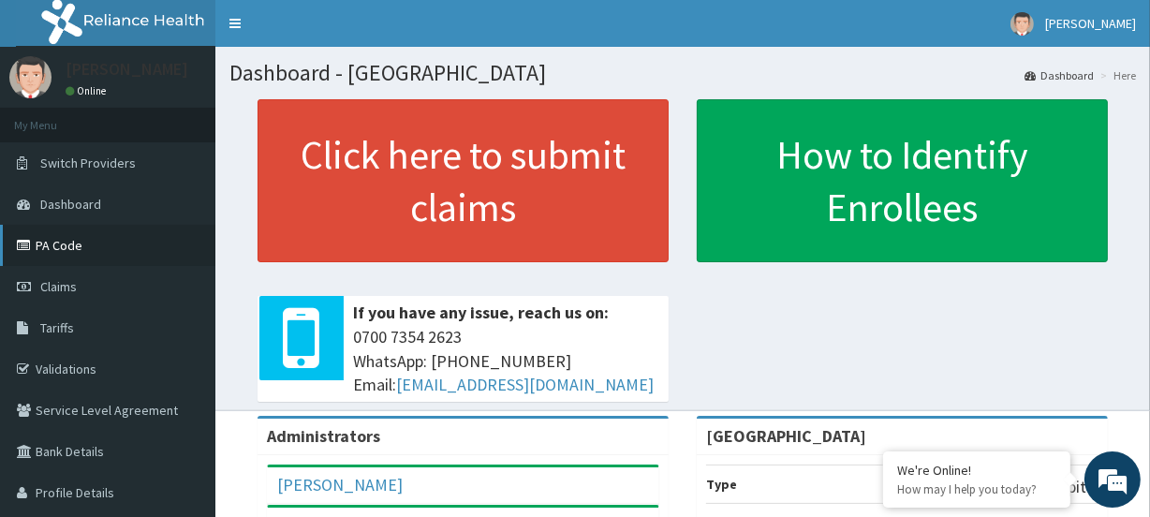
click at [51, 241] on link "PA Code" at bounding box center [107, 245] width 215 height 41
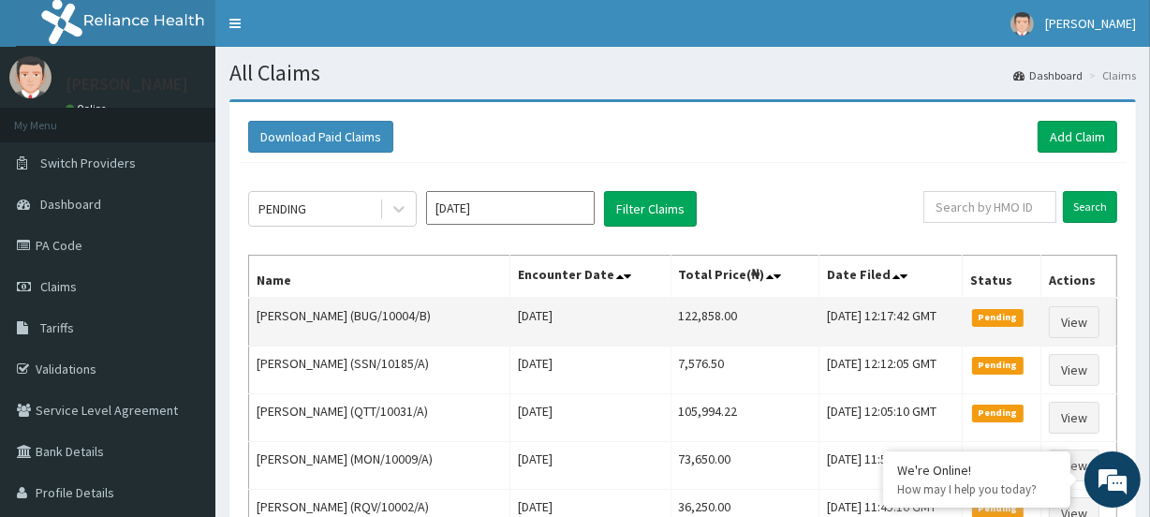
drag, startPoint x: 650, startPoint y: 318, endPoint x: 749, endPoint y: 309, distance: 98.7
click at [749, 309] on tr "[PERSON_NAME] (BUG/10004/B) [DATE] 122,858.00 [DATE] 12:17:42 GMT Pending View" at bounding box center [683, 322] width 868 height 49
copy tr "122,858.00"
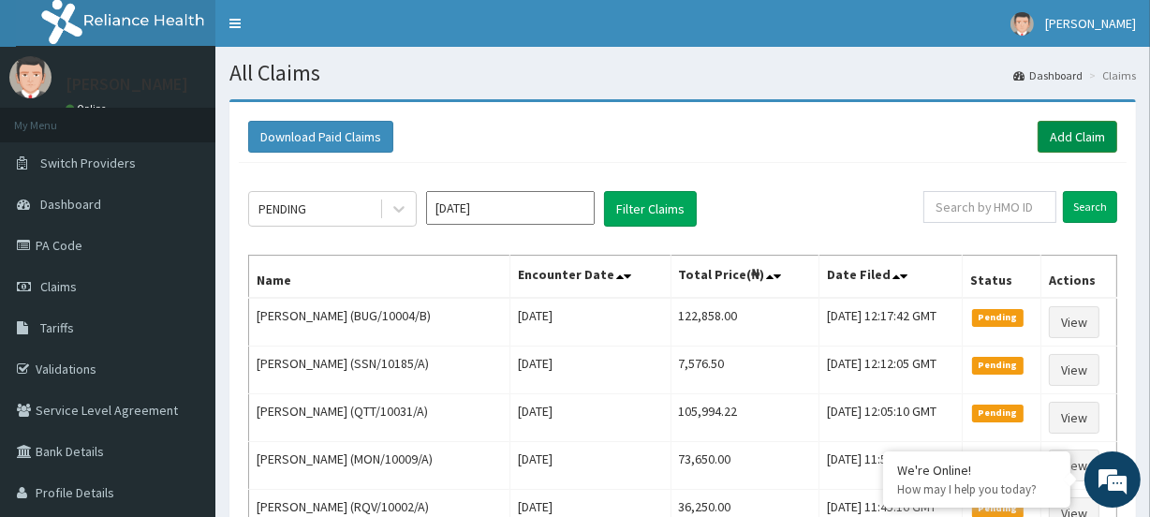
click at [1047, 127] on link "Add Claim" at bounding box center [1078, 137] width 80 height 32
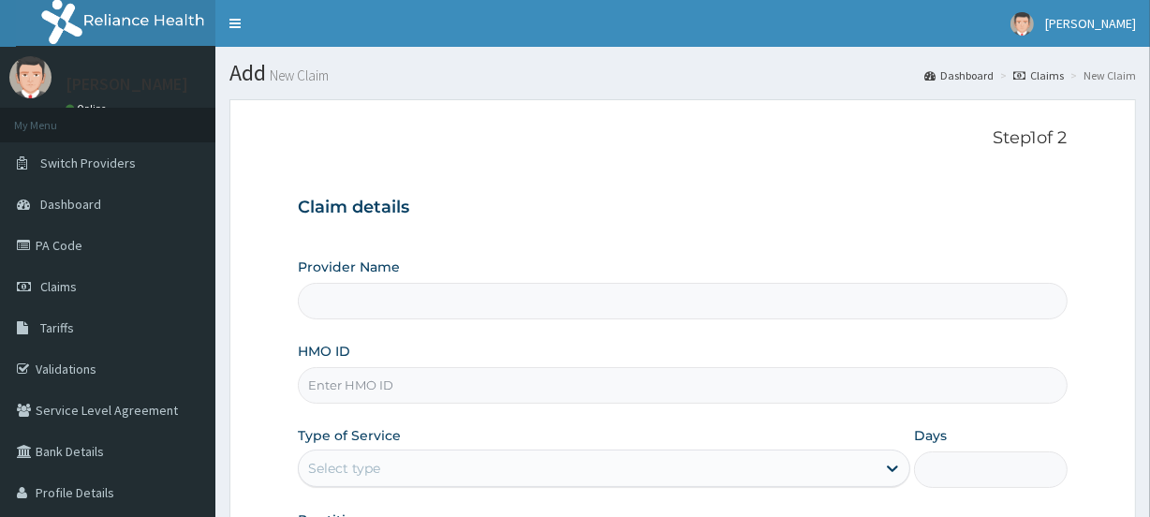
drag, startPoint x: 343, startPoint y: 375, endPoint x: 294, endPoint y: 426, distance: 70.9
click at [318, 393] on input "HMO ID" at bounding box center [682, 385] width 769 height 37
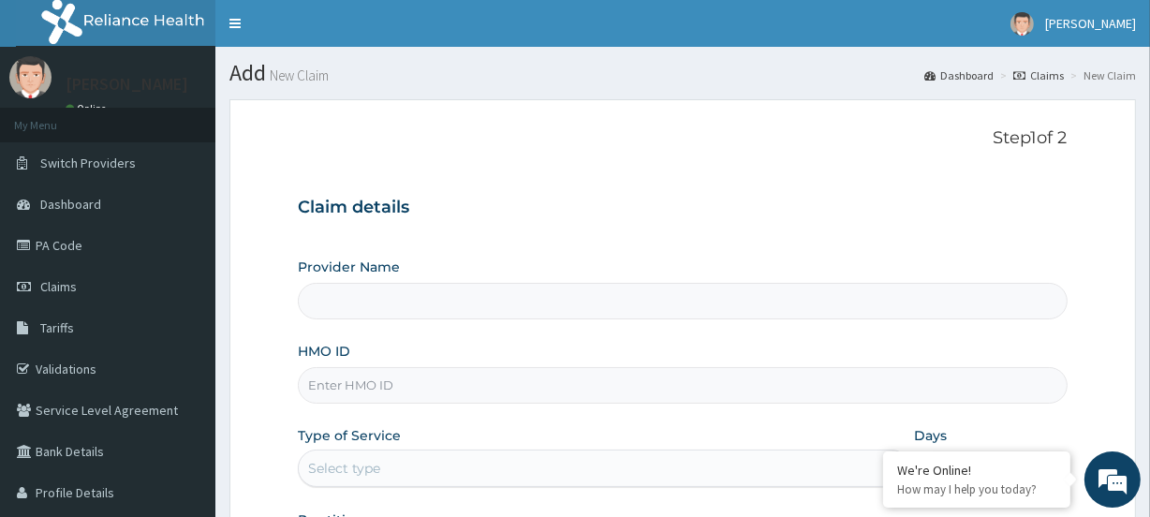
paste input "LLD/10095/A"
type input "LLD/10095/A"
type input "[GEOGRAPHIC_DATA]"
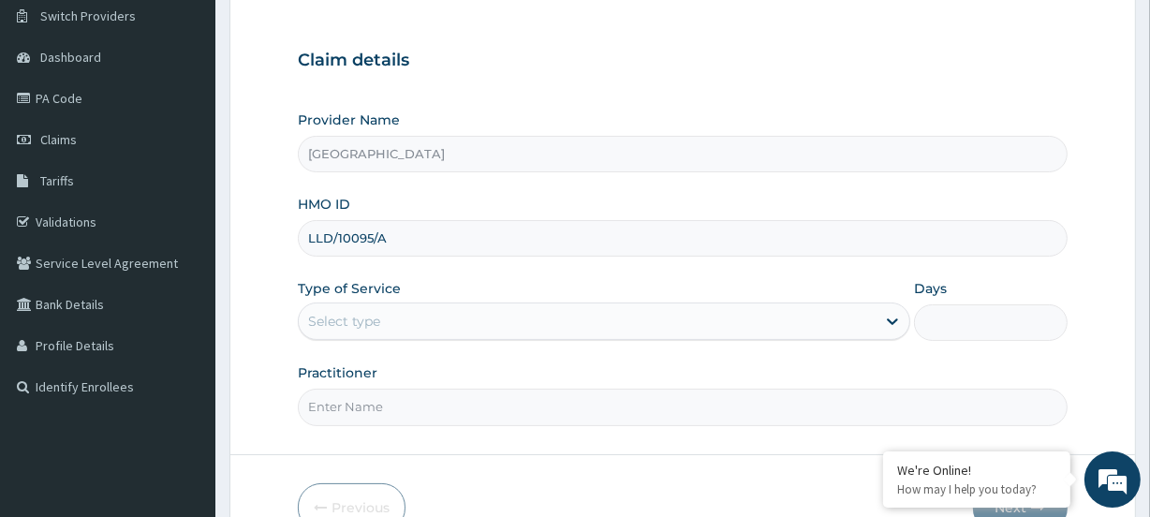
scroll to position [170, 0]
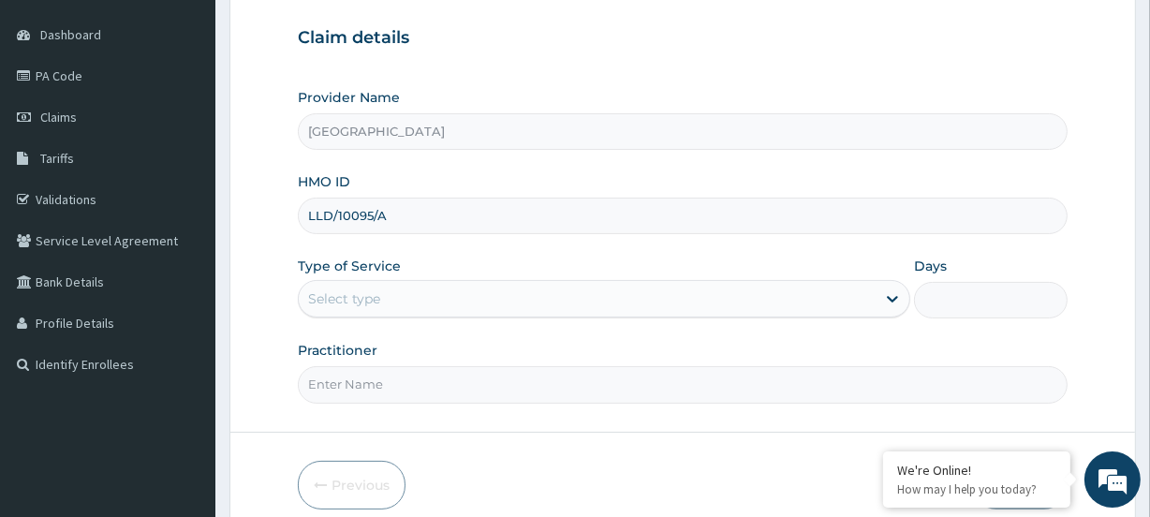
type input "LLD/10095/A"
click at [337, 292] on div "Select type" at bounding box center [344, 298] width 72 height 19
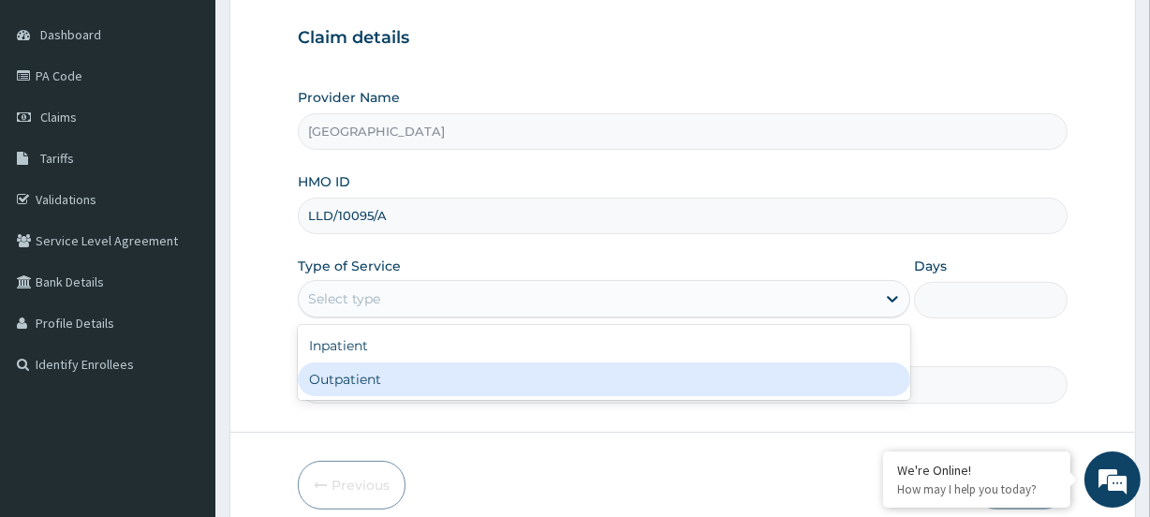
click at [341, 375] on div "Outpatient" at bounding box center [604, 380] width 613 height 34
type input "1"
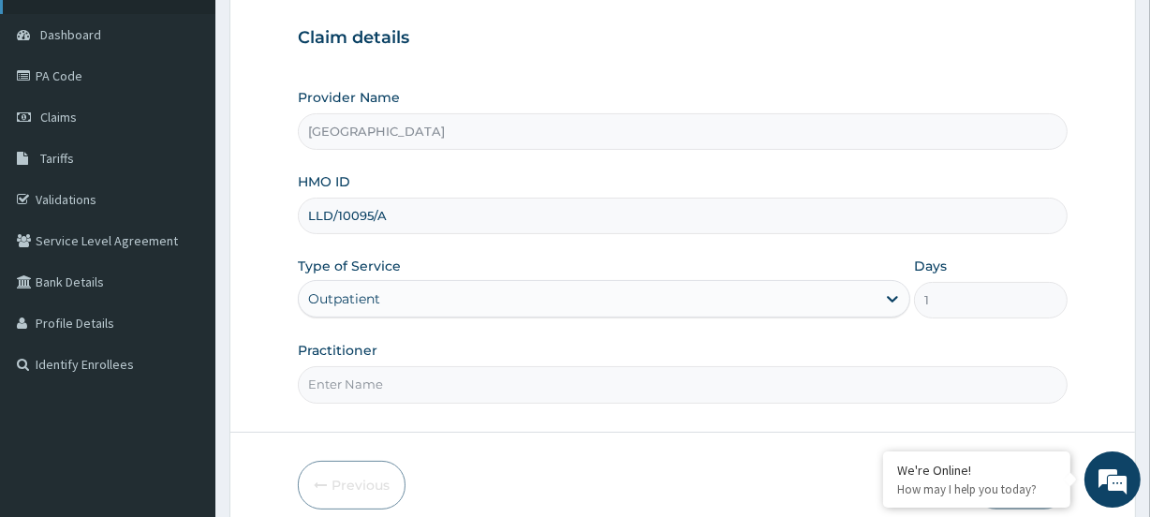
scroll to position [0, 0]
click at [351, 388] on input "Practitioner" at bounding box center [682, 384] width 769 height 37
paste input "[PERSON_NAME]"
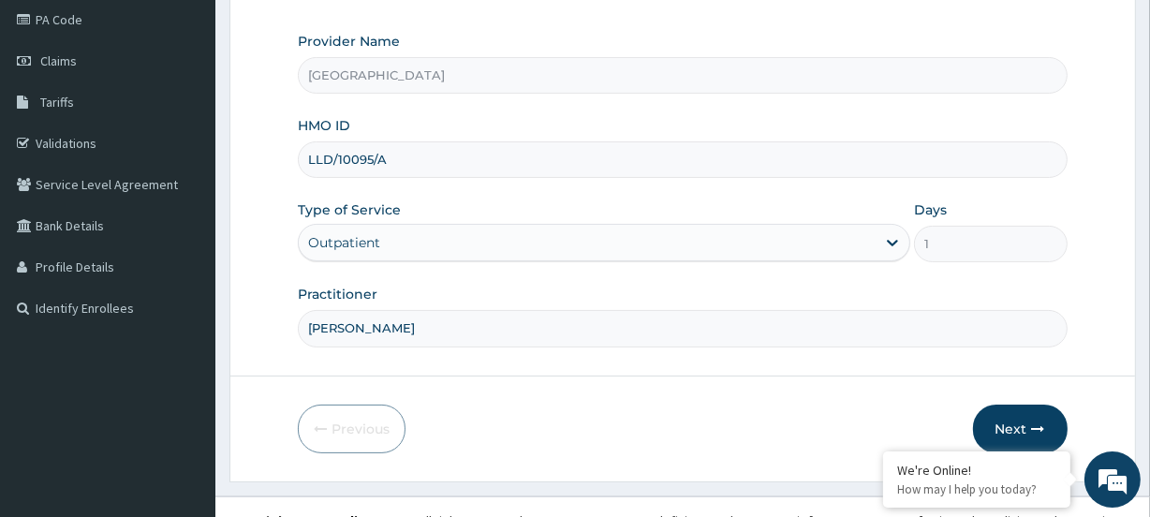
scroll to position [251, 0]
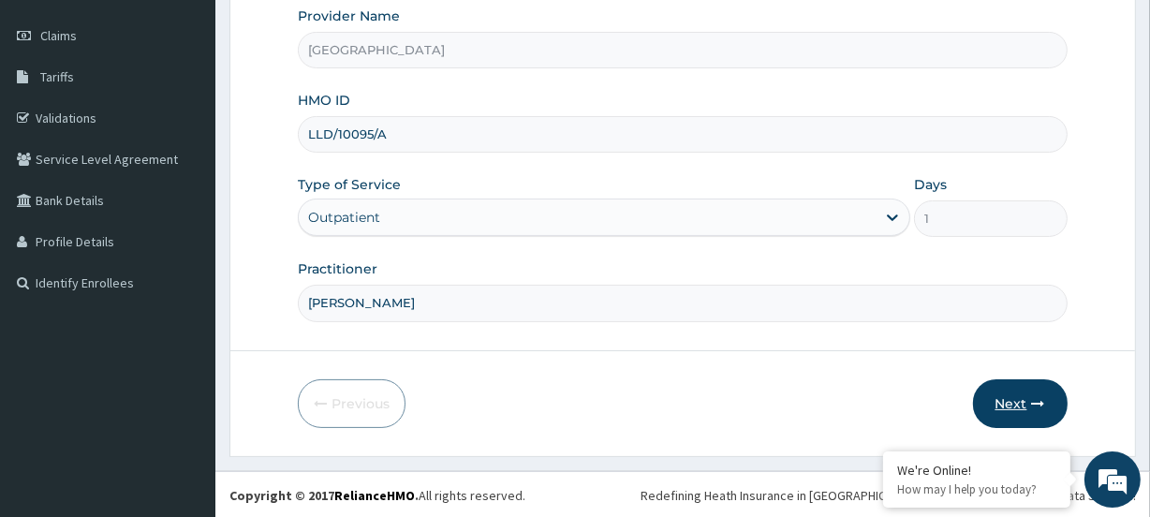
type input "[PERSON_NAME]"
click at [1012, 405] on button "Next" at bounding box center [1020, 403] width 95 height 49
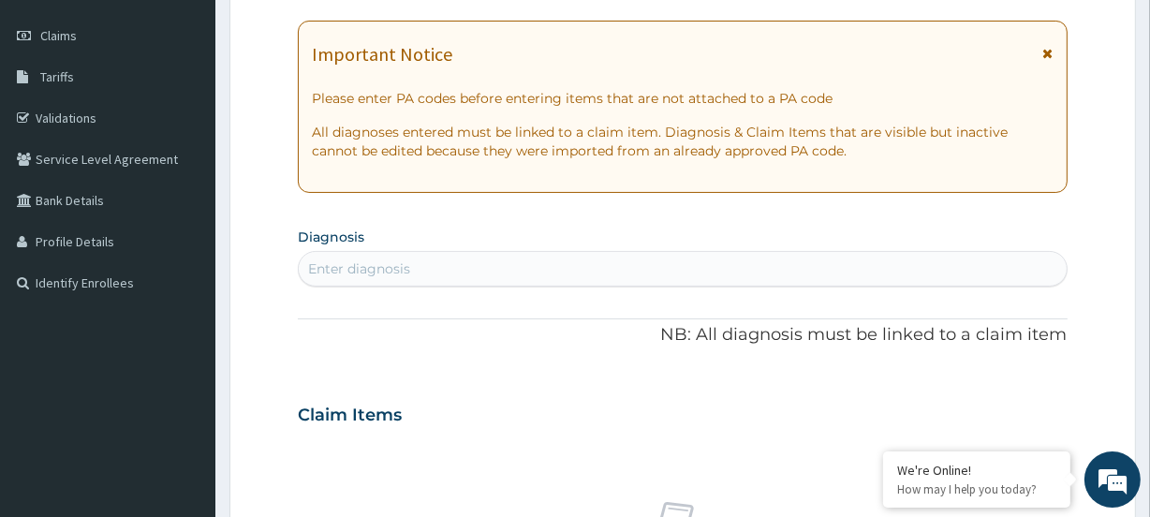
click at [1014, 404] on div "Claim Items" at bounding box center [682, 411] width 769 height 49
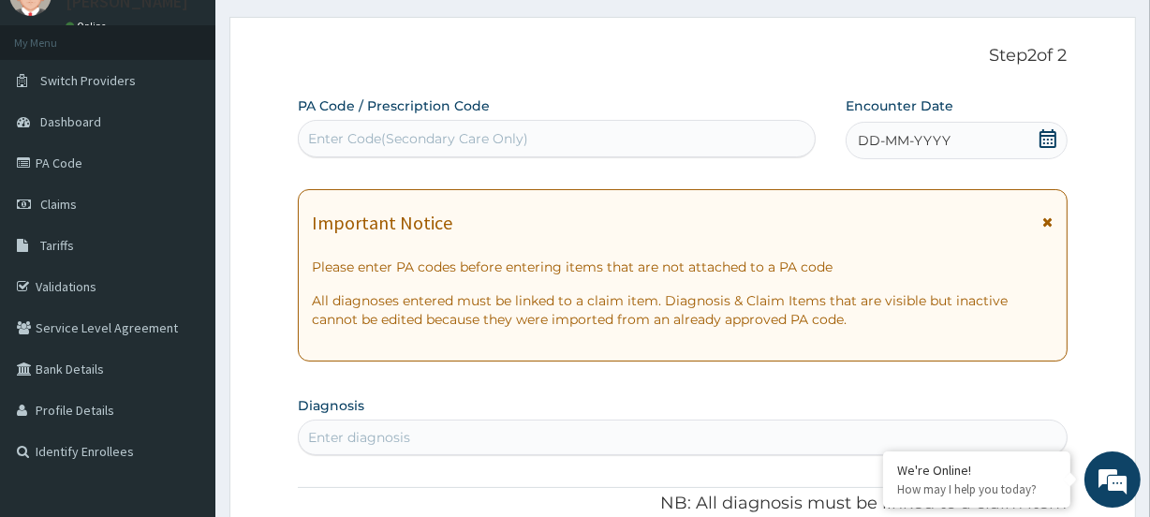
scroll to position [81, 0]
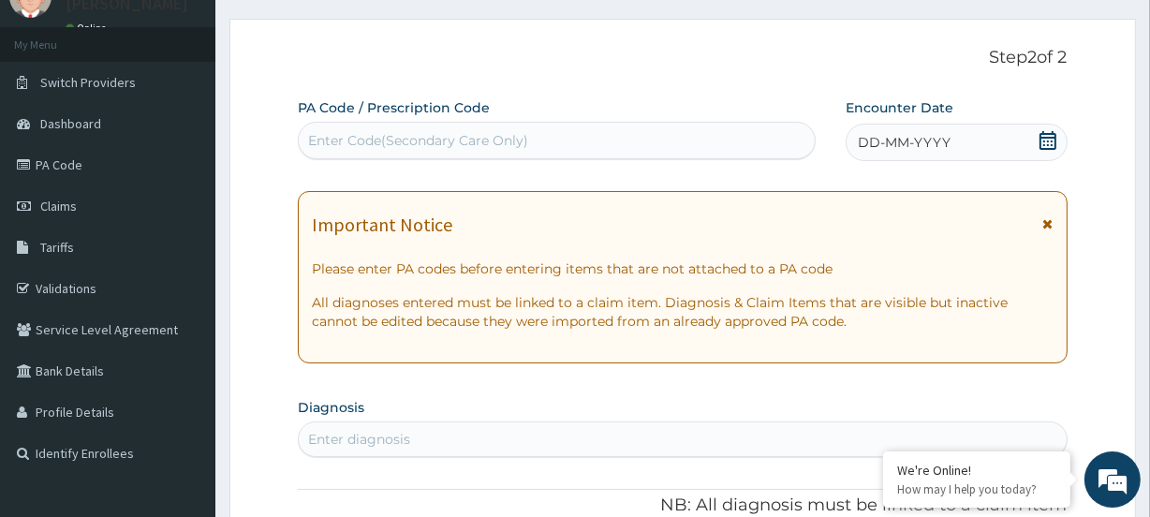
click at [337, 145] on div "Enter Code(Secondary Care Only)" at bounding box center [418, 140] width 220 height 19
paste input "PA/1C11A2"
type input "PA/1C11A2"
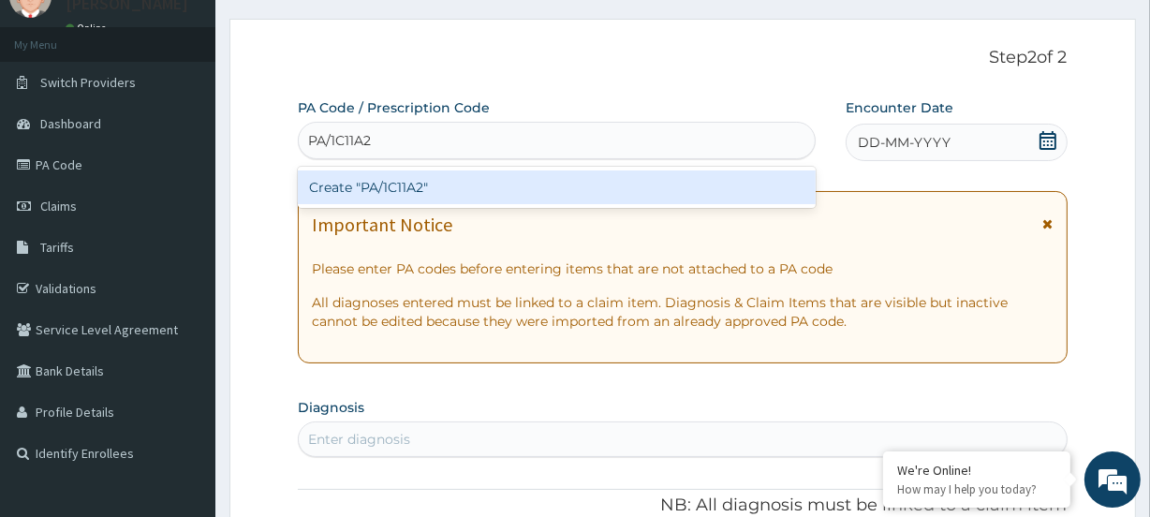
click at [339, 187] on div "Create "PA/1C11A2"" at bounding box center [556, 188] width 517 height 34
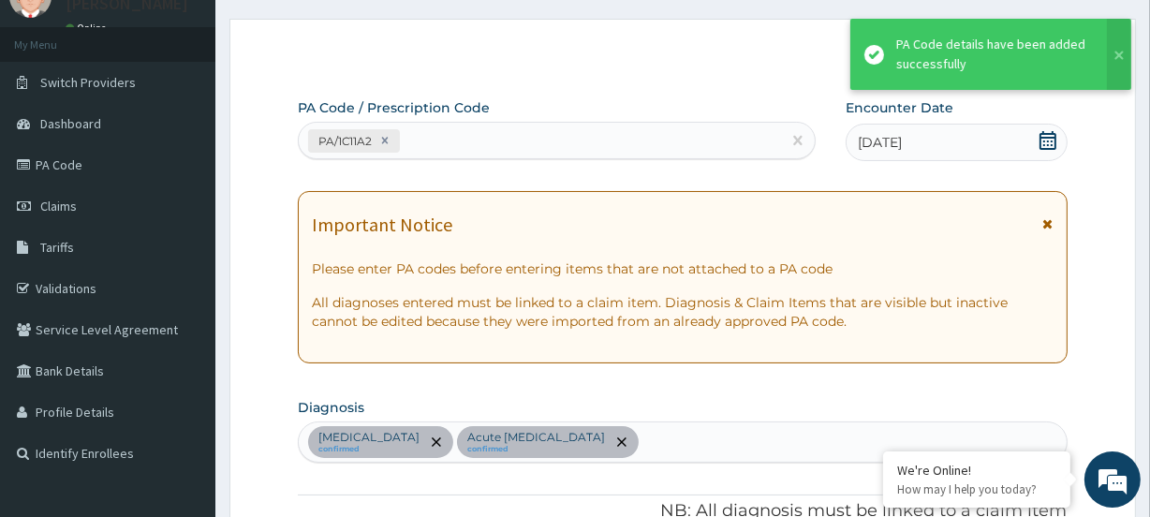
scroll to position [585, 0]
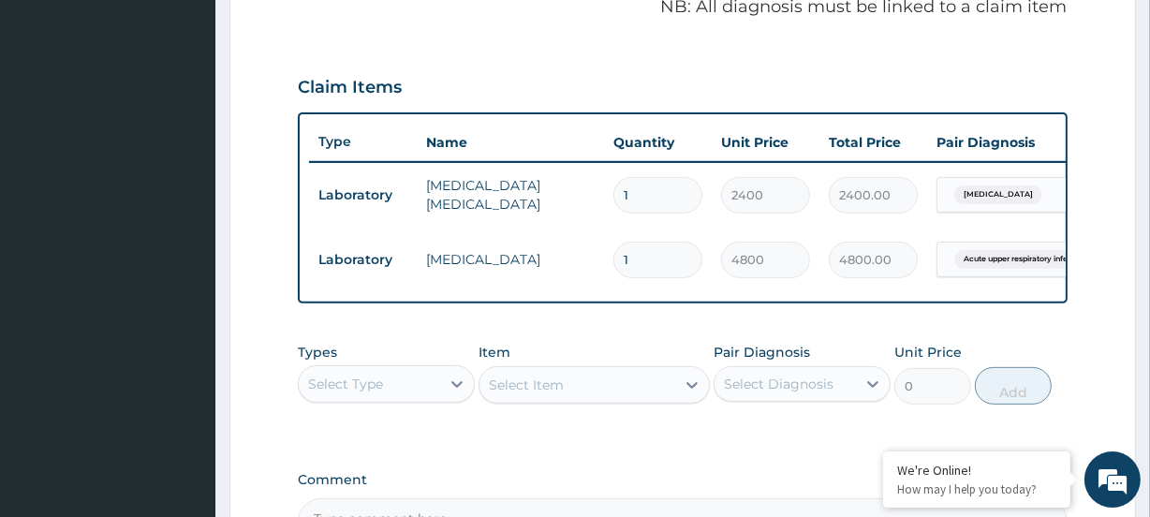
drag, startPoint x: 389, startPoint y: 393, endPoint x: 386, endPoint y: 375, distance: 18.9
click at [385, 384] on div "Select Type" at bounding box center [369, 384] width 141 height 30
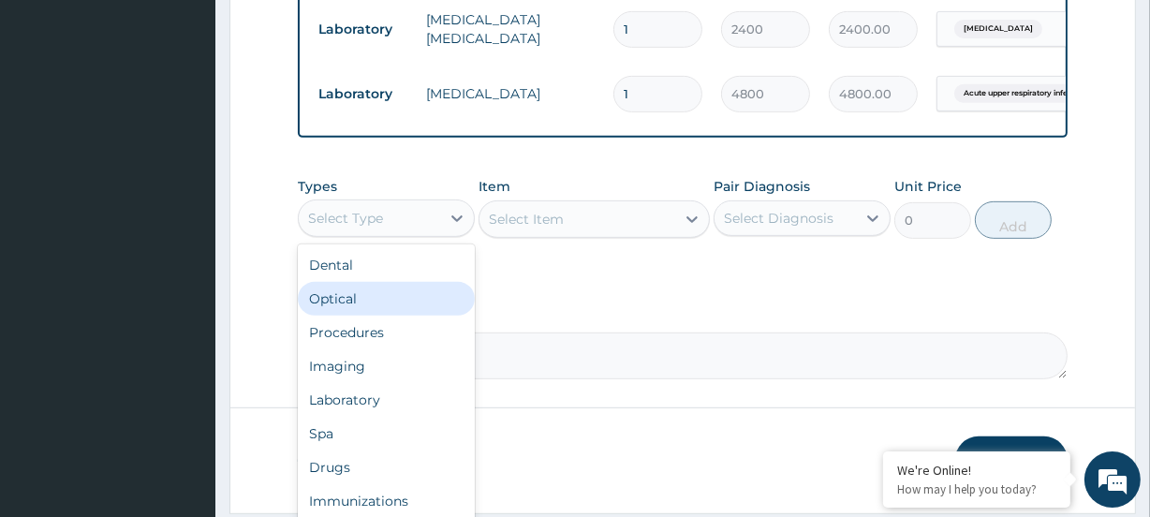
scroll to position [755, 0]
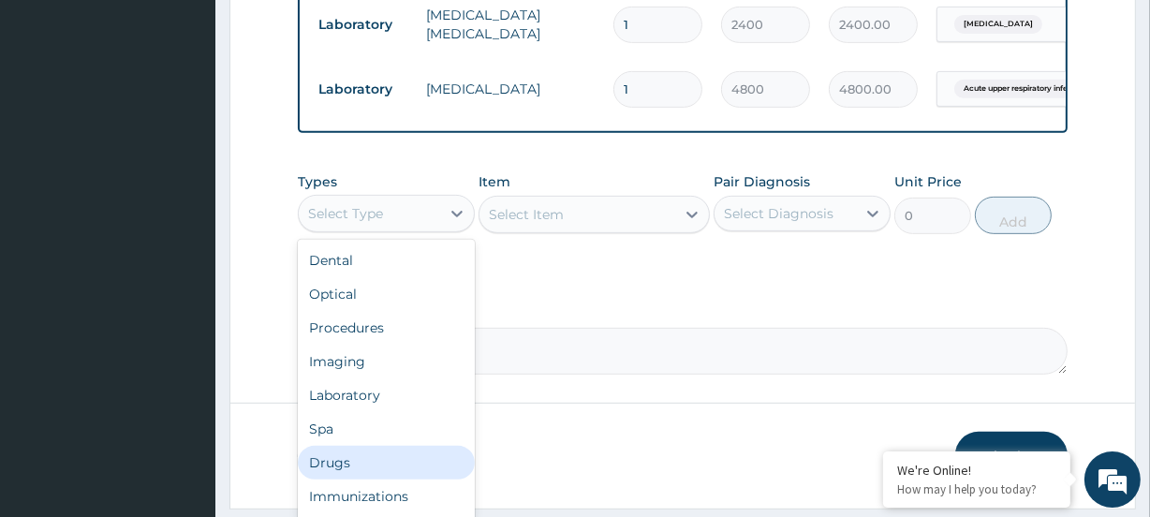
click at [356, 467] on div "Drugs" at bounding box center [386, 463] width 177 height 34
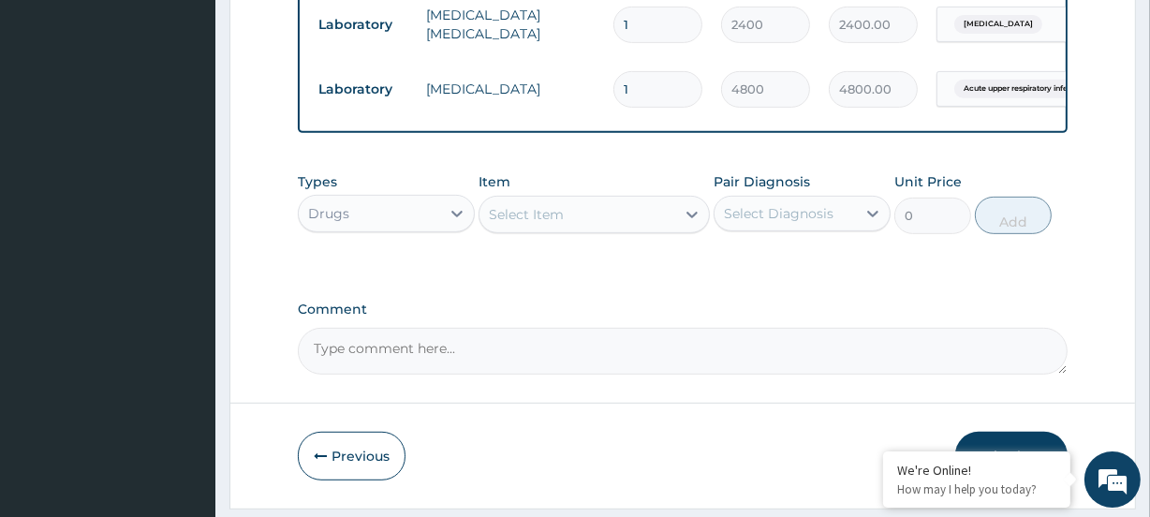
click at [542, 224] on div "Select Item" at bounding box center [526, 214] width 75 height 19
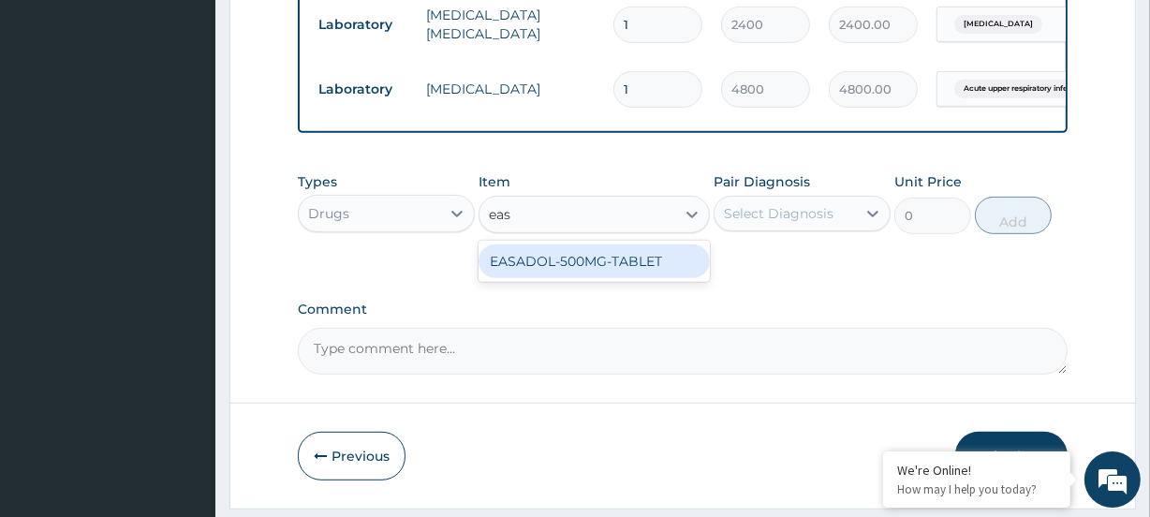
type input "easa"
click at [552, 269] on div "EASADOL-500MG-TABLET" at bounding box center [594, 262] width 230 height 34
type input "37"
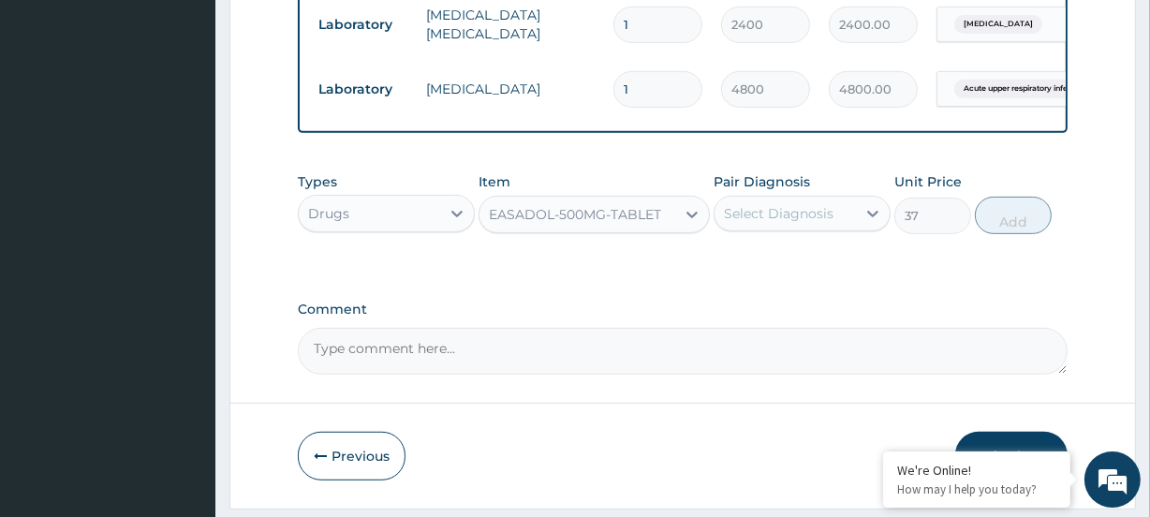
click at [744, 223] on div "Select Diagnosis" at bounding box center [779, 213] width 110 height 19
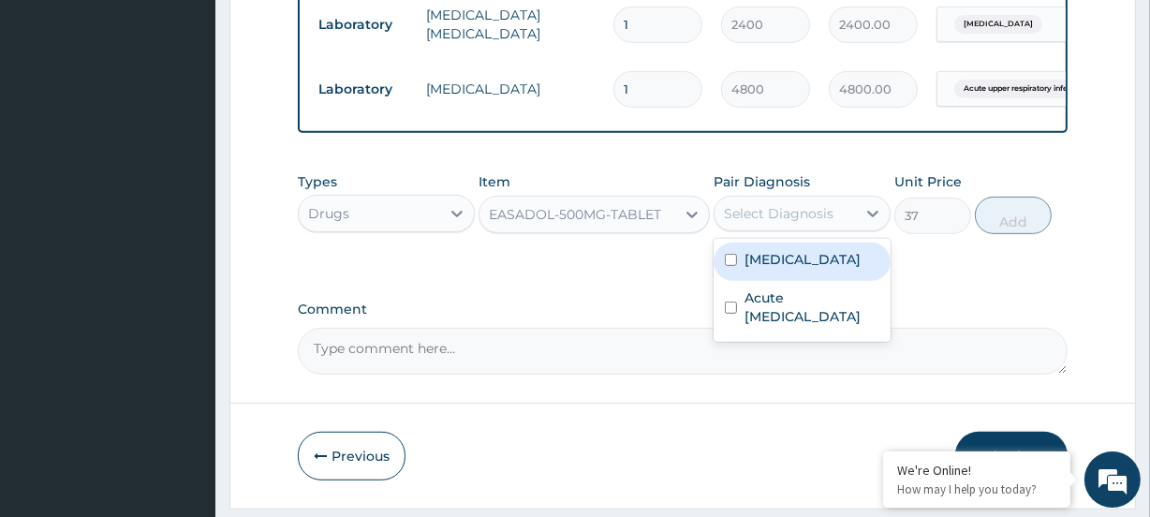
drag, startPoint x: 787, startPoint y: 276, endPoint x: 794, endPoint y: 287, distance: 12.7
click at [787, 269] on label "Malaria" at bounding box center [803, 259] width 116 height 19
checkbox input "true"
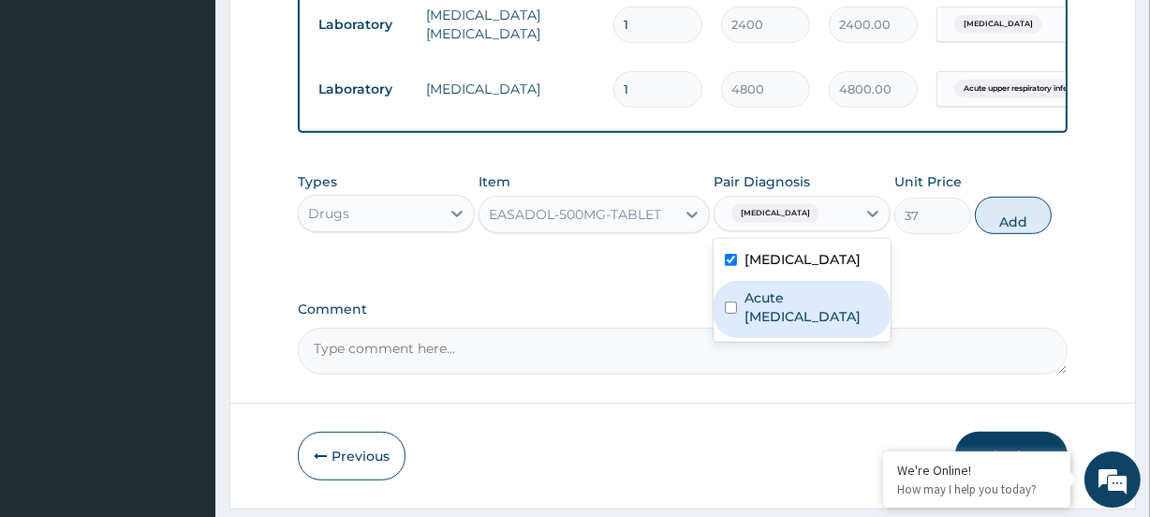
click at [807, 326] on label "Acute upper respiratory infection" at bounding box center [812, 307] width 135 height 37
checkbox input "true"
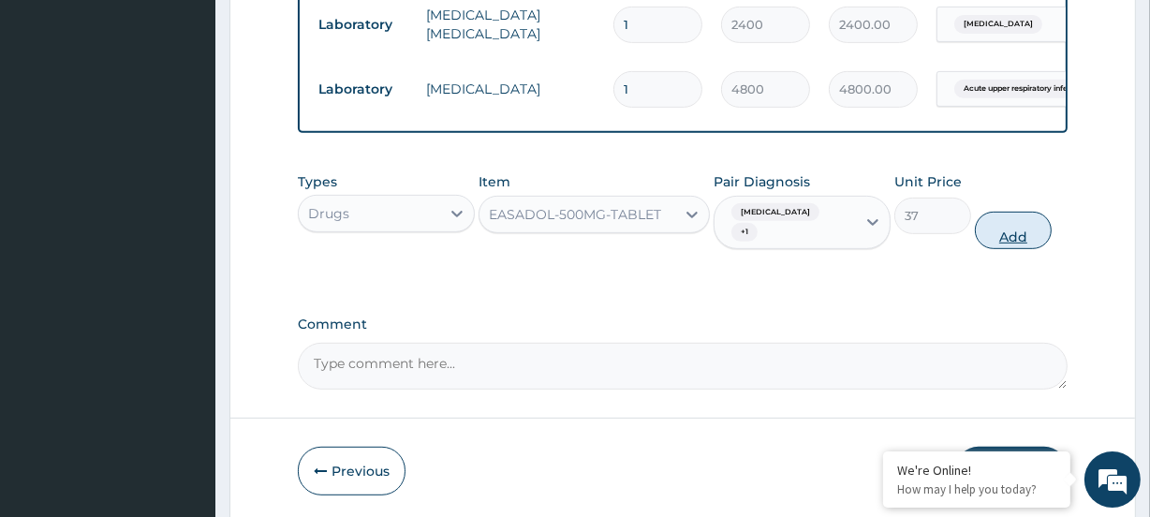
click at [1019, 217] on button "Add" at bounding box center [1013, 230] width 77 height 37
type input "0"
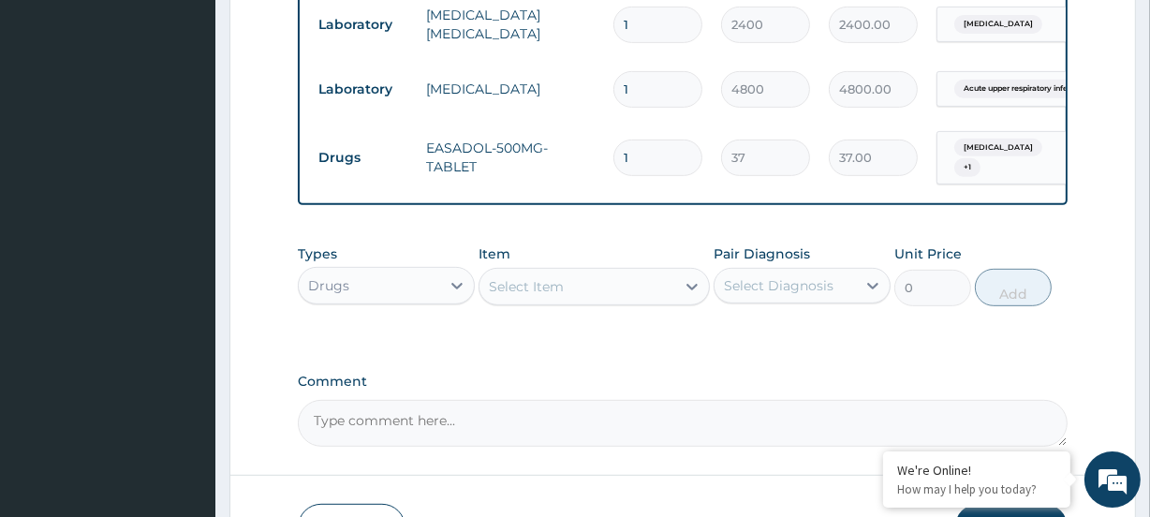
type input "18"
type input "666.00"
type input "18"
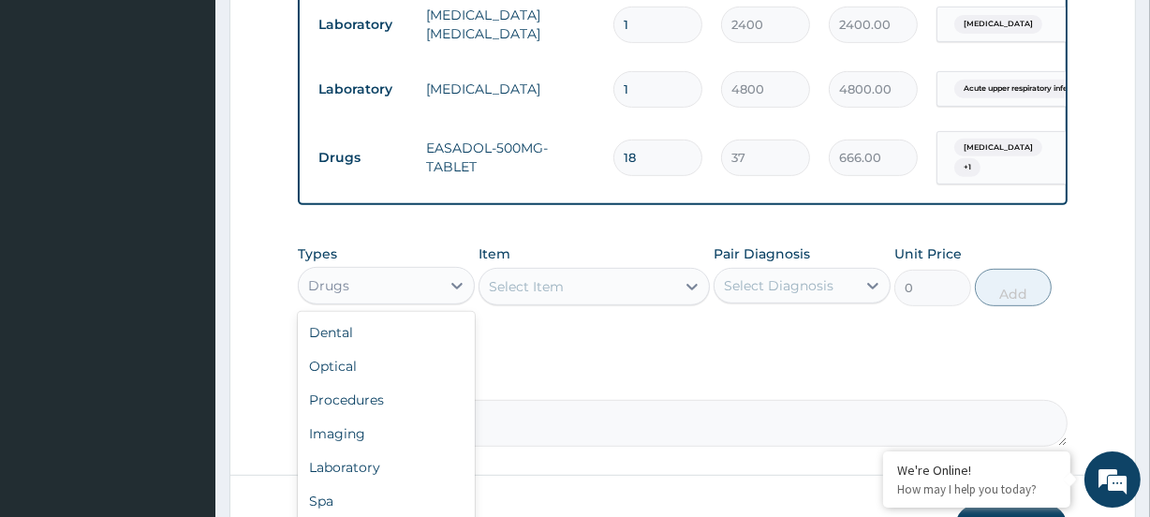
click at [363, 279] on div "Drugs" at bounding box center [369, 286] width 141 height 30
click at [376, 409] on div "Procedures" at bounding box center [386, 400] width 177 height 34
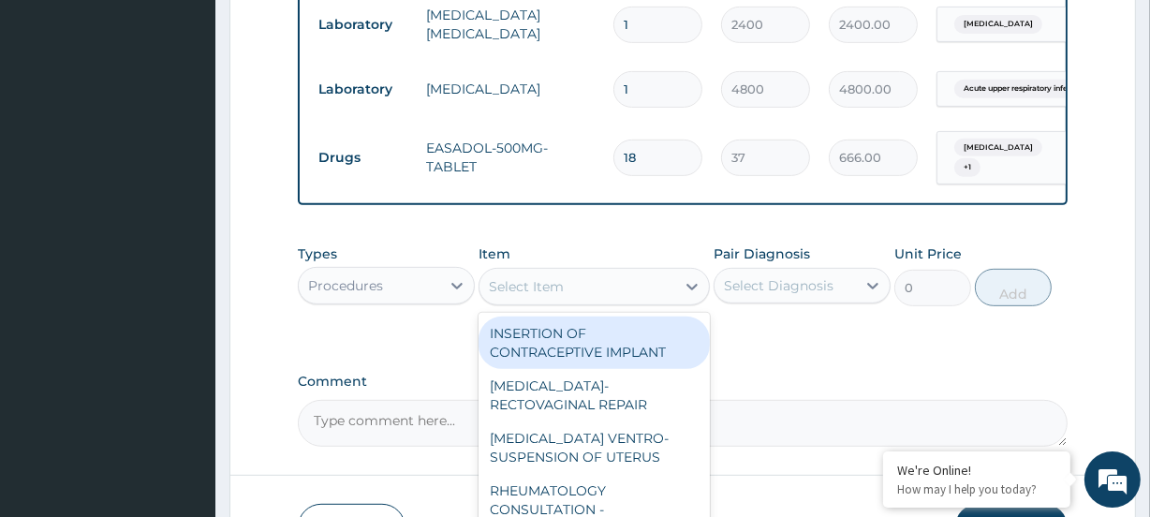
click at [542, 296] on div "Select Item" at bounding box center [526, 286] width 75 height 19
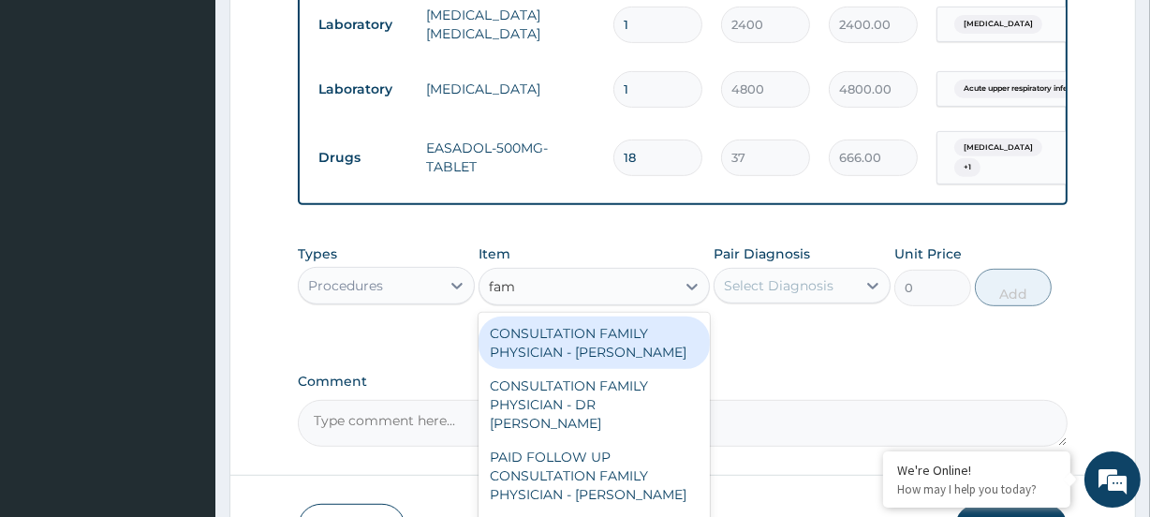
type input "fami"
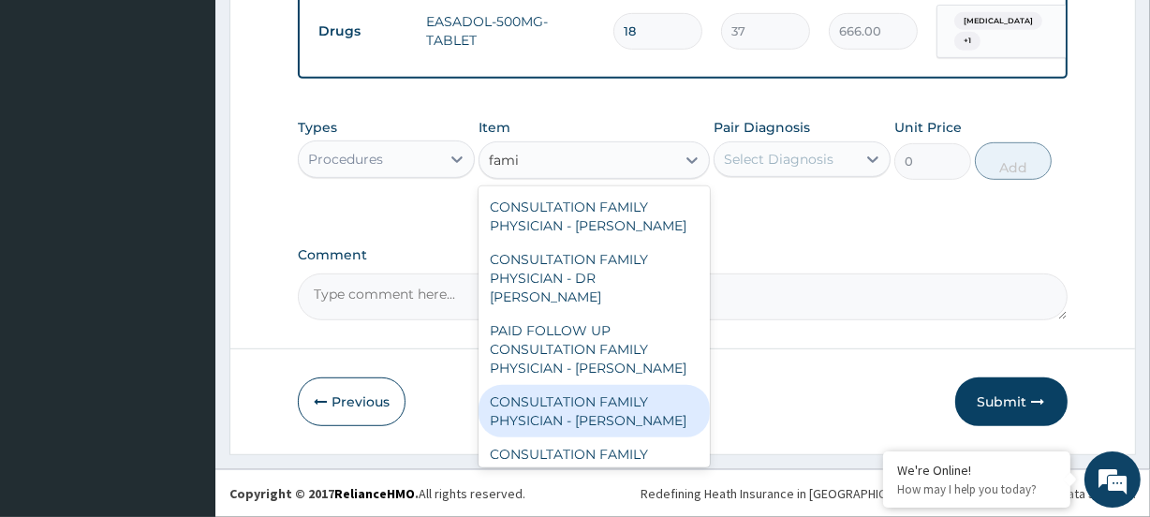
scroll to position [150, 0]
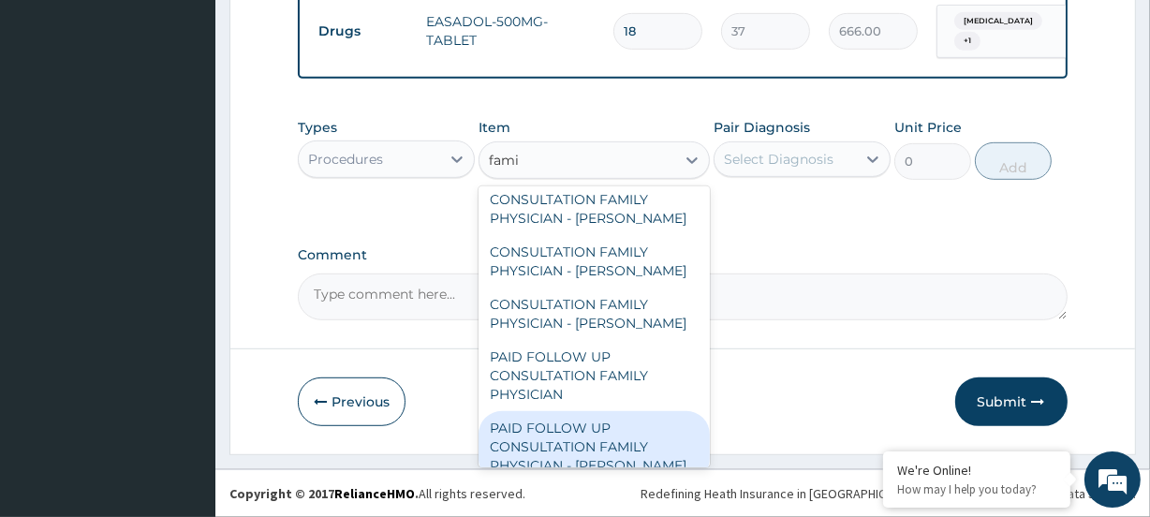
click at [591, 434] on div "PAID FOLLOW UP CONSULTATION FAMILY PHYSICIAN - [PERSON_NAME]" at bounding box center [594, 446] width 230 height 71
type input "14250"
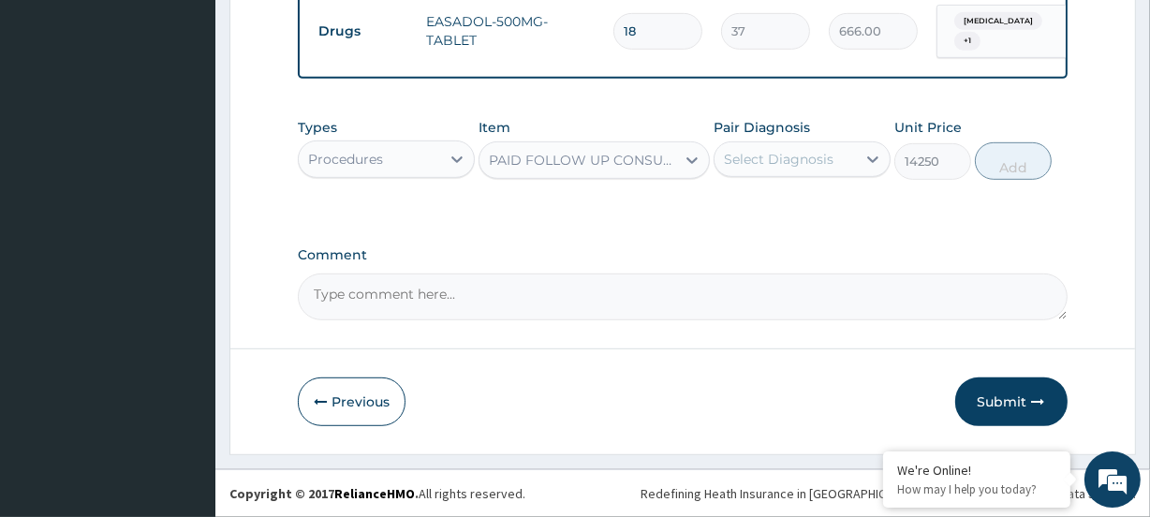
click at [774, 150] on div "Select Diagnosis" at bounding box center [779, 159] width 110 height 19
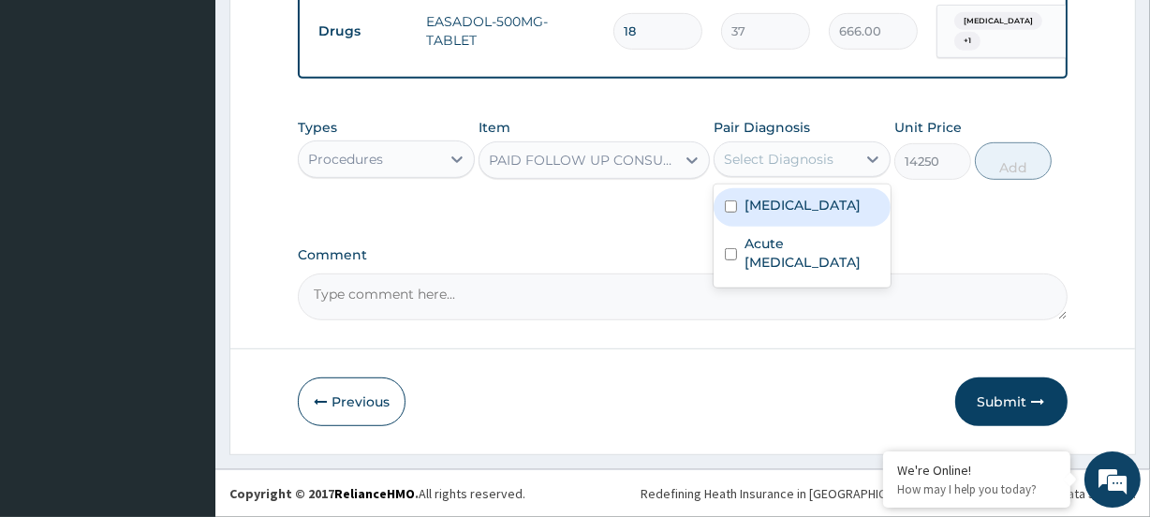
drag, startPoint x: 814, startPoint y: 209, endPoint x: 824, endPoint y: 258, distance: 49.6
click at [814, 211] on div "[MEDICAL_DATA]" at bounding box center [802, 207] width 177 height 38
checkbox input "true"
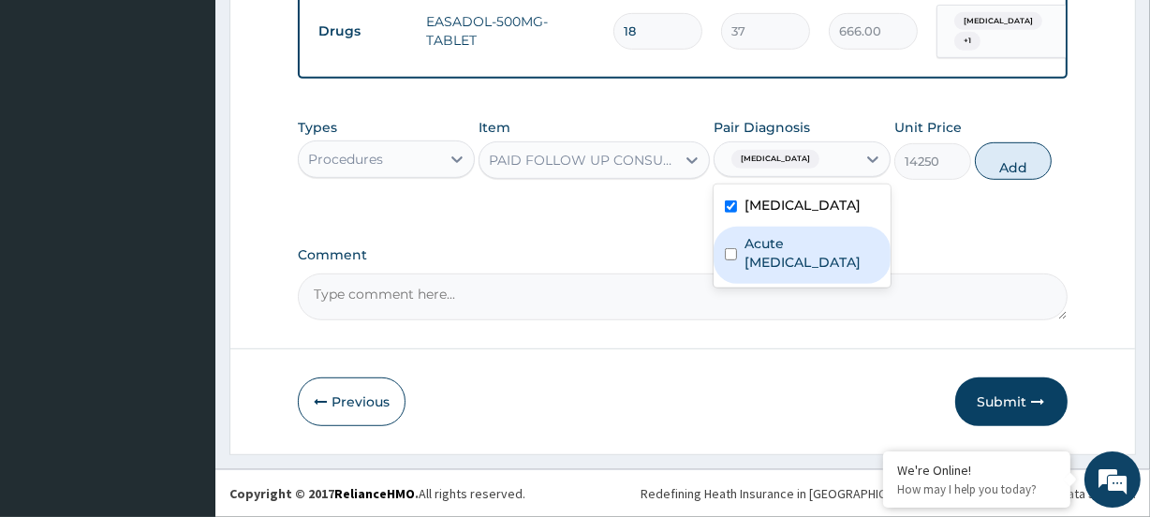
click at [797, 269] on label "Acute upper respiratory infection" at bounding box center [812, 252] width 135 height 37
checkbox input "true"
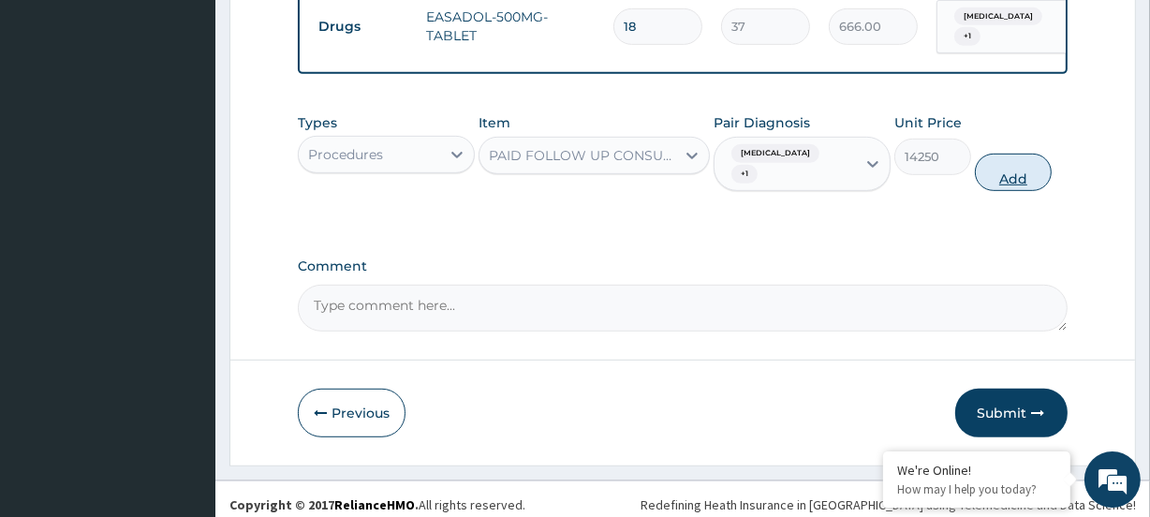
click at [1007, 154] on button "Add" at bounding box center [1013, 172] width 77 height 37
type input "0"
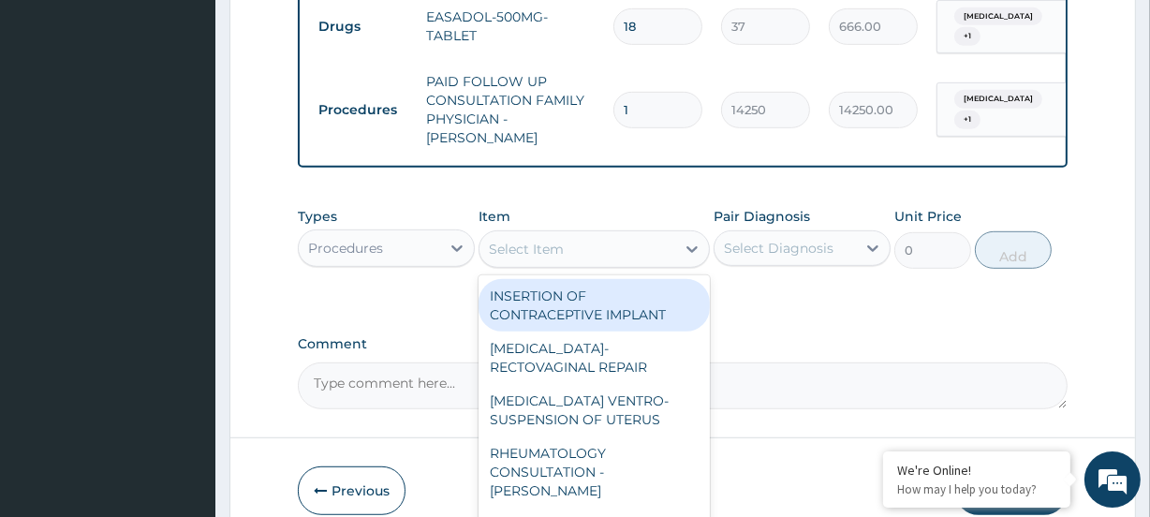
click at [545, 240] on div "Select Item" at bounding box center [526, 249] width 75 height 19
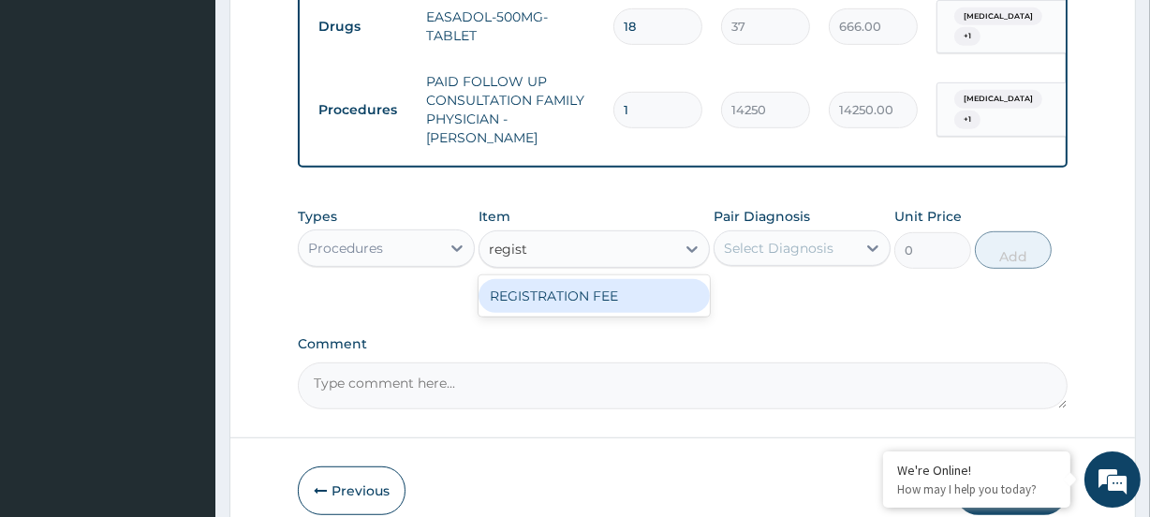
type input "registr"
click at [543, 282] on div "REGISTRATION FEE" at bounding box center [594, 296] width 230 height 34
type input "4750"
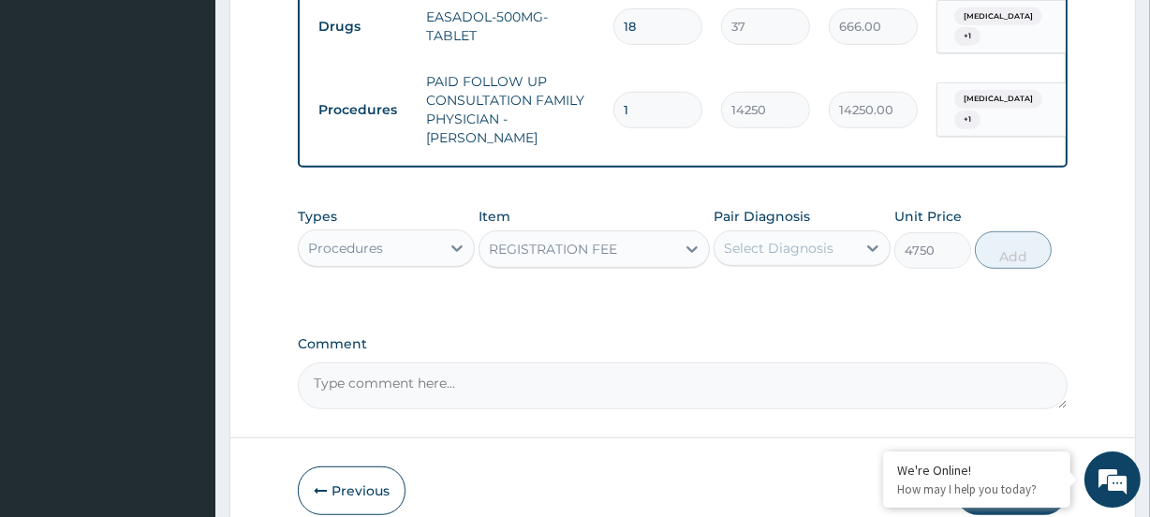
drag, startPoint x: 764, startPoint y: 237, endPoint x: 784, endPoint y: 242, distance: 21.1
click at [764, 239] on div "Select Diagnosis" at bounding box center [779, 248] width 110 height 19
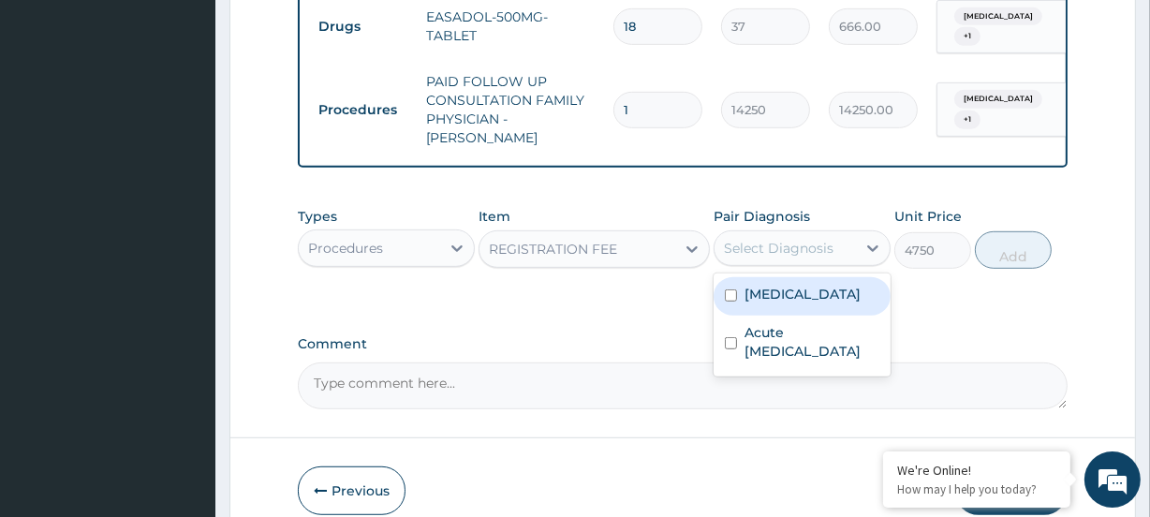
click at [787, 285] on label "[MEDICAL_DATA]" at bounding box center [803, 294] width 116 height 19
checkbox input "true"
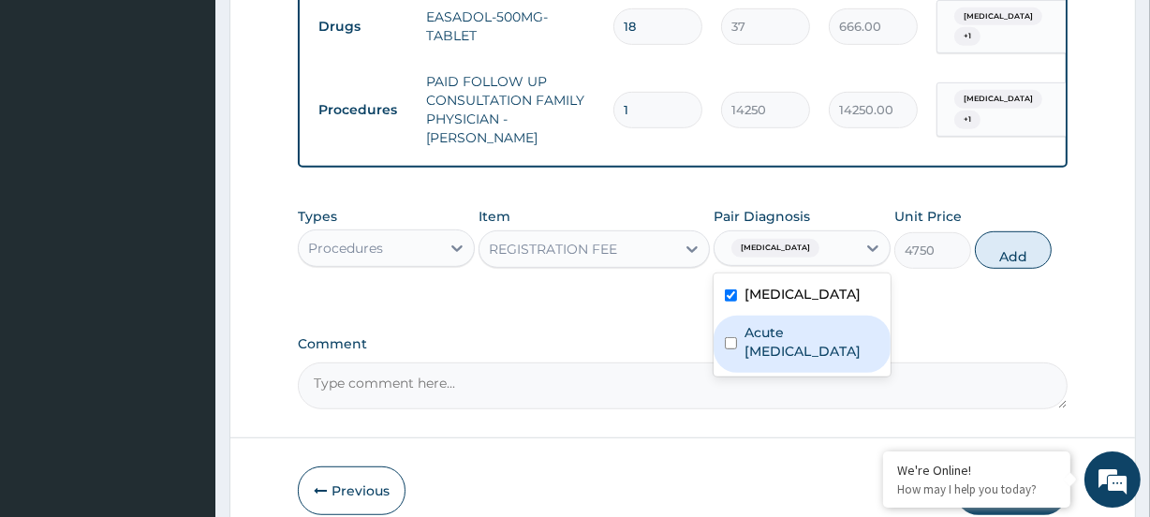
click at [792, 325] on label "Acute upper respiratory infection" at bounding box center [812, 341] width 135 height 37
checkbox input "true"
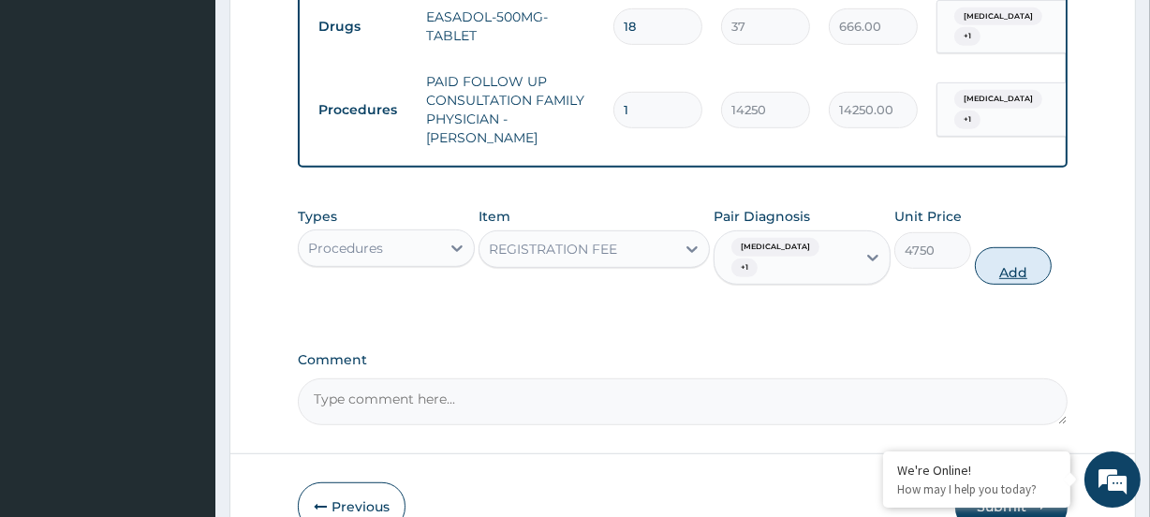
click at [1010, 247] on button "Add" at bounding box center [1013, 265] width 77 height 37
type input "0"
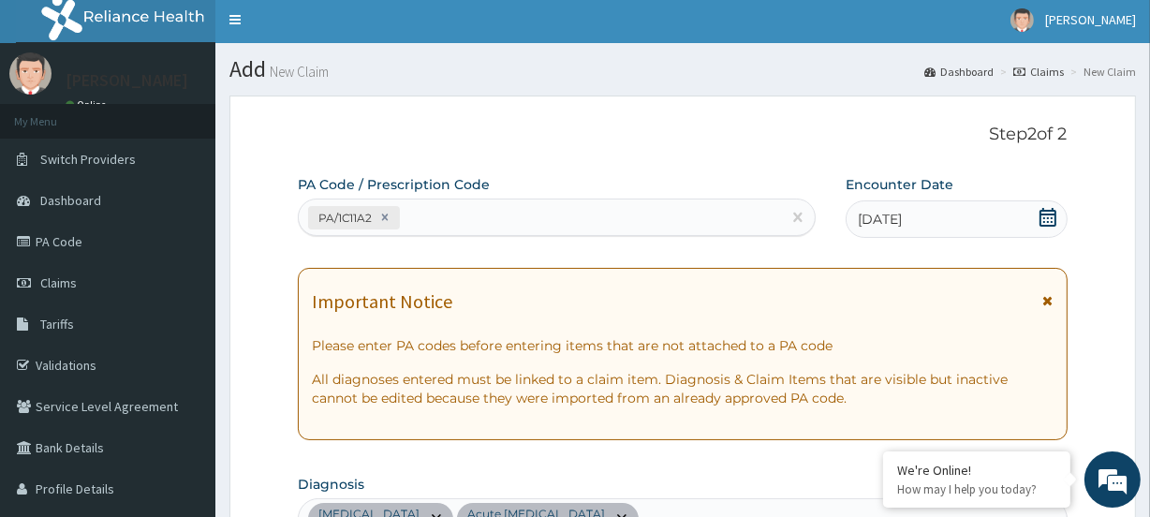
scroll to position [0, 0]
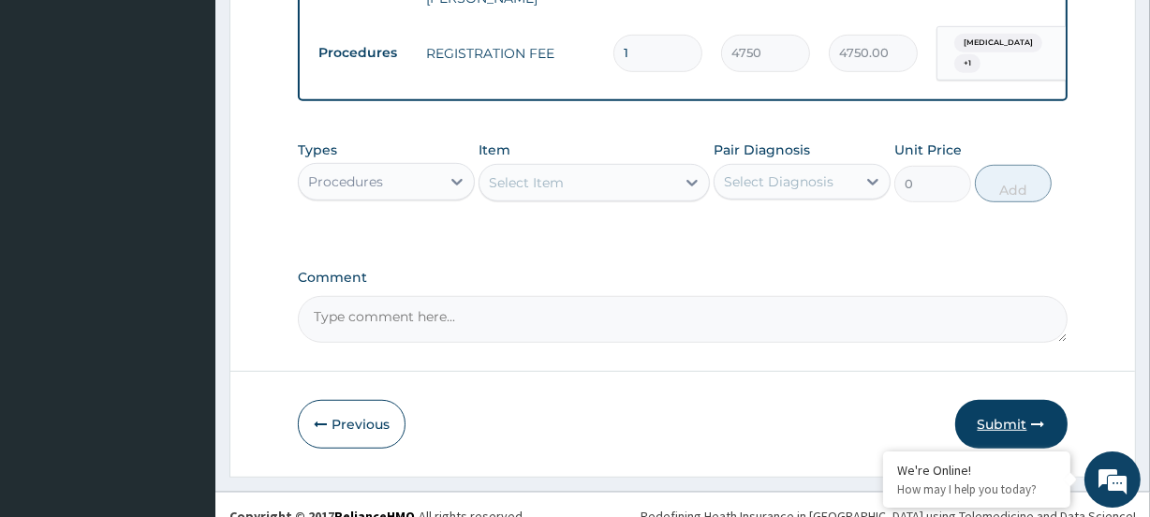
click at [1001, 400] on button "Submit" at bounding box center [1012, 424] width 112 height 49
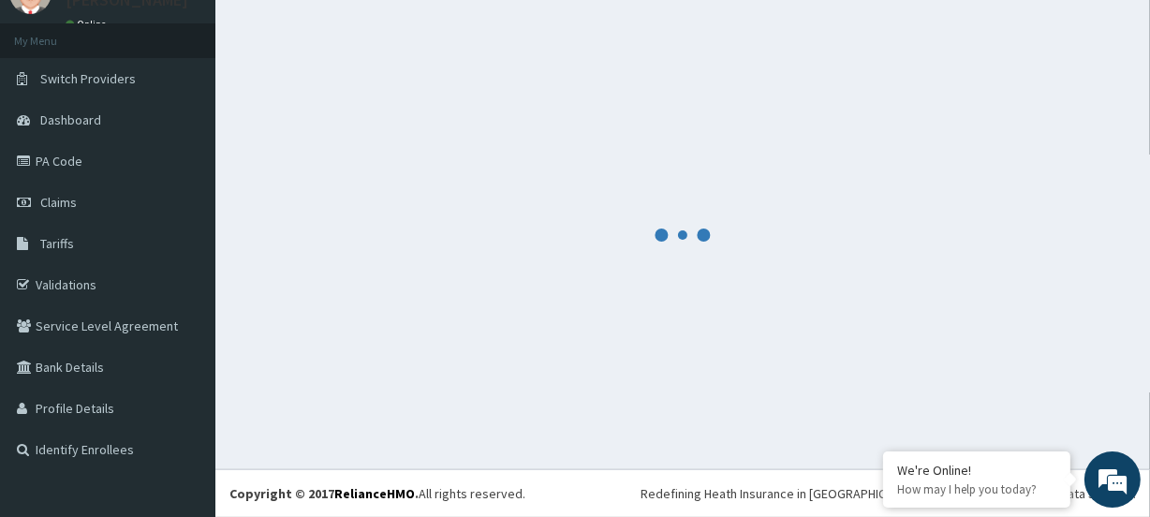
scroll to position [83, 0]
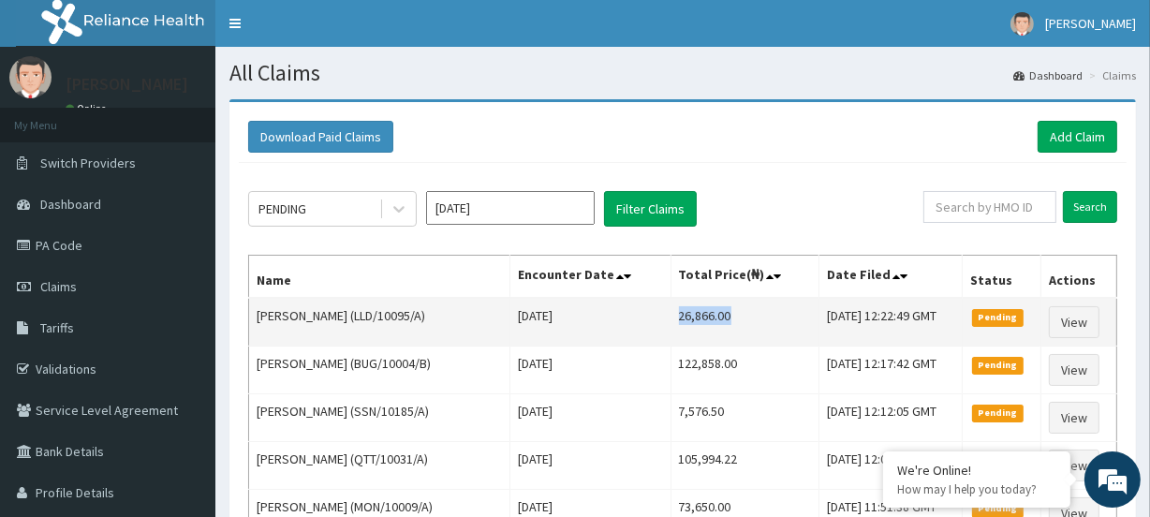
drag, startPoint x: 660, startPoint y: 309, endPoint x: 740, endPoint y: 311, distance: 79.7
click at [738, 311] on td "26,866.00" at bounding box center [745, 322] width 149 height 49
copy td "26,866.00"
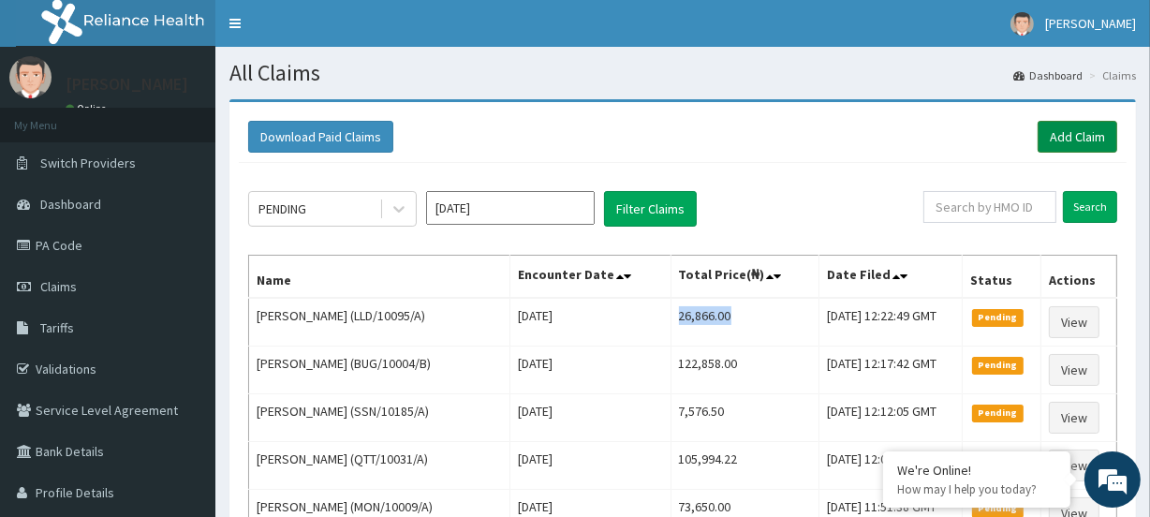
click at [1087, 137] on link "Add Claim" at bounding box center [1078, 137] width 80 height 32
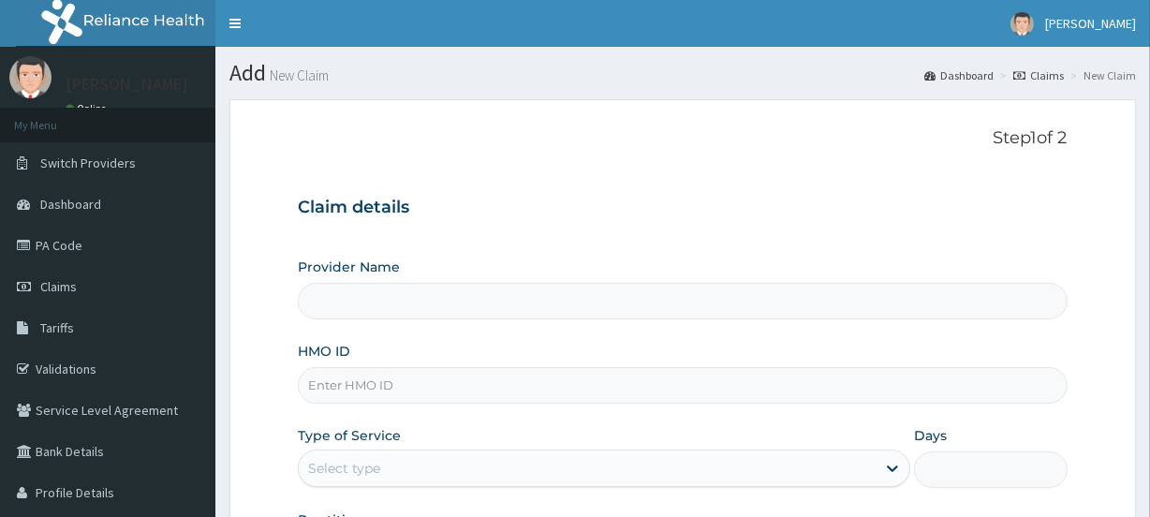
click at [376, 383] on input "HMO ID" at bounding box center [682, 385] width 769 height 37
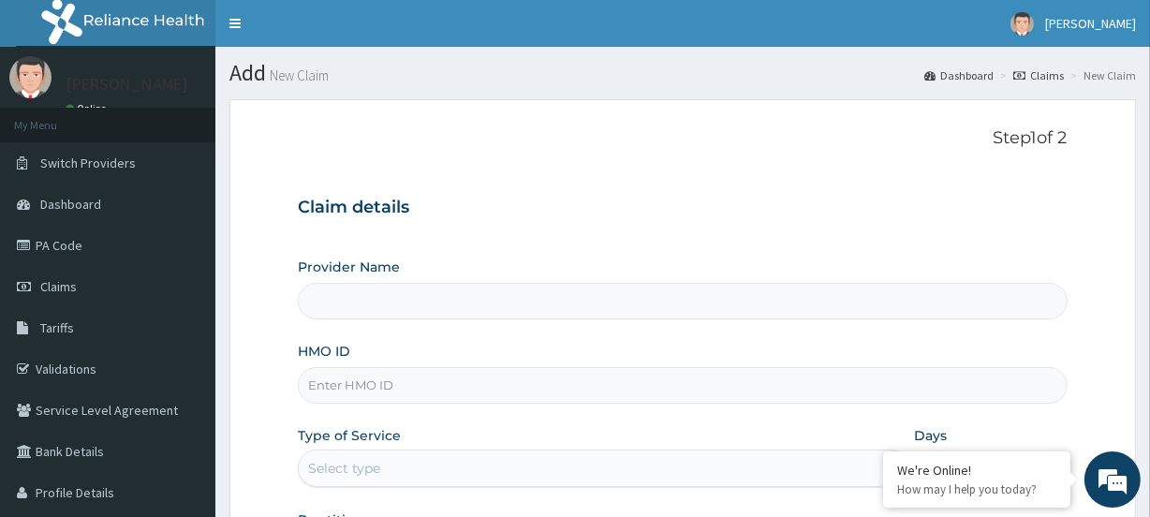
paste input "AID/10006/B"
type input "AID/10006/B"
type input "[GEOGRAPHIC_DATA]"
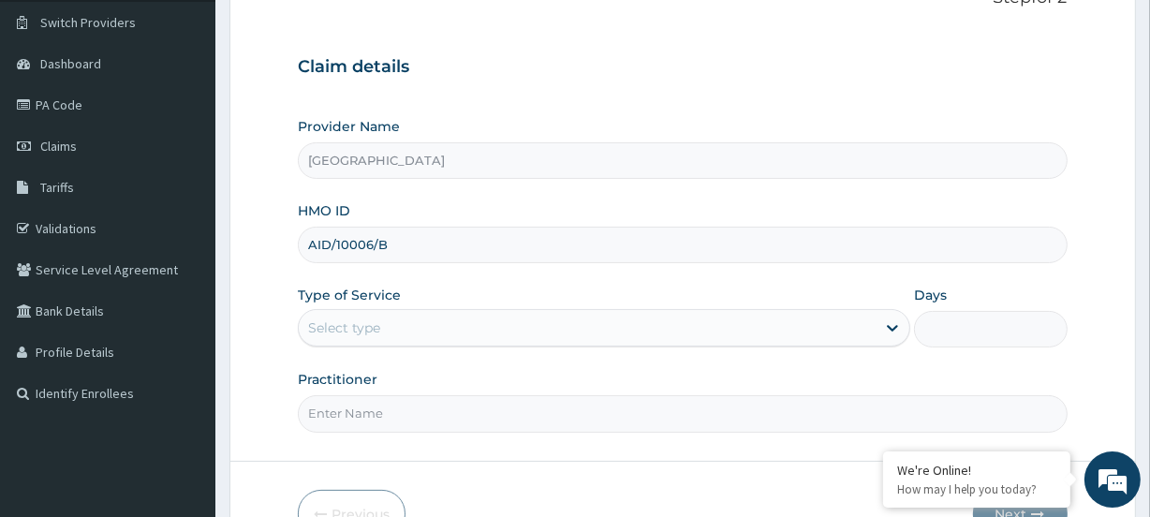
scroll to position [170, 0]
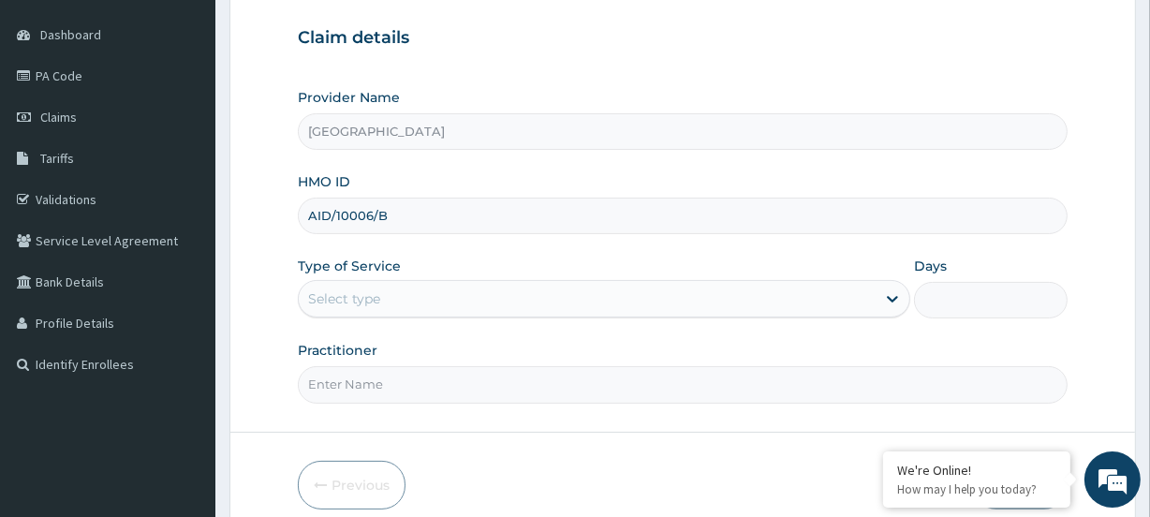
type input "AID/10006/B"
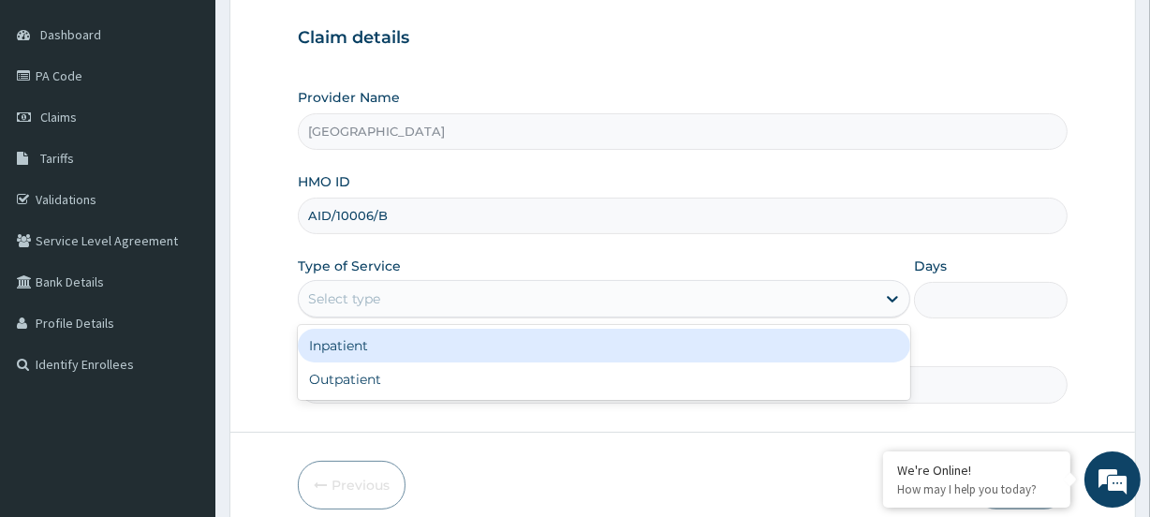
click at [337, 296] on div "Select type" at bounding box center [344, 298] width 72 height 19
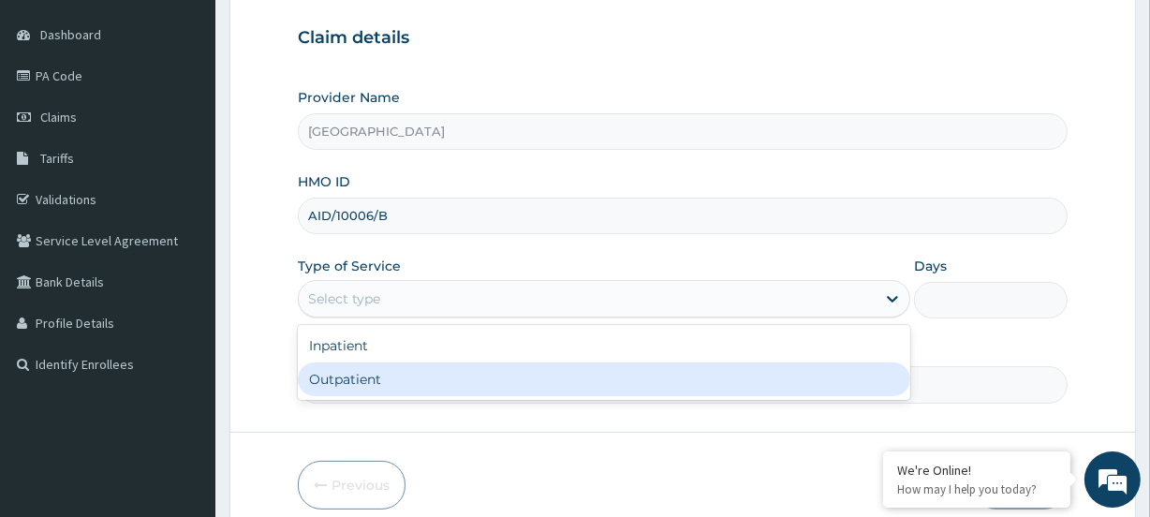
click at [337, 386] on div "Outpatient" at bounding box center [604, 380] width 613 height 34
type input "1"
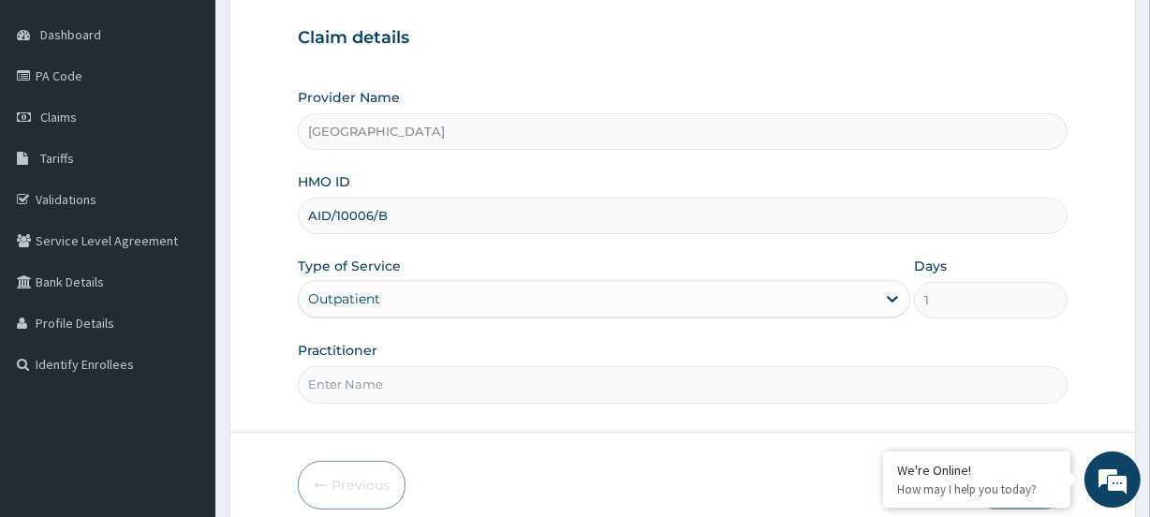
scroll to position [0, 0]
click at [398, 388] on input "Practitioner" at bounding box center [682, 384] width 769 height 37
paste input "[PERSON_NAME]"
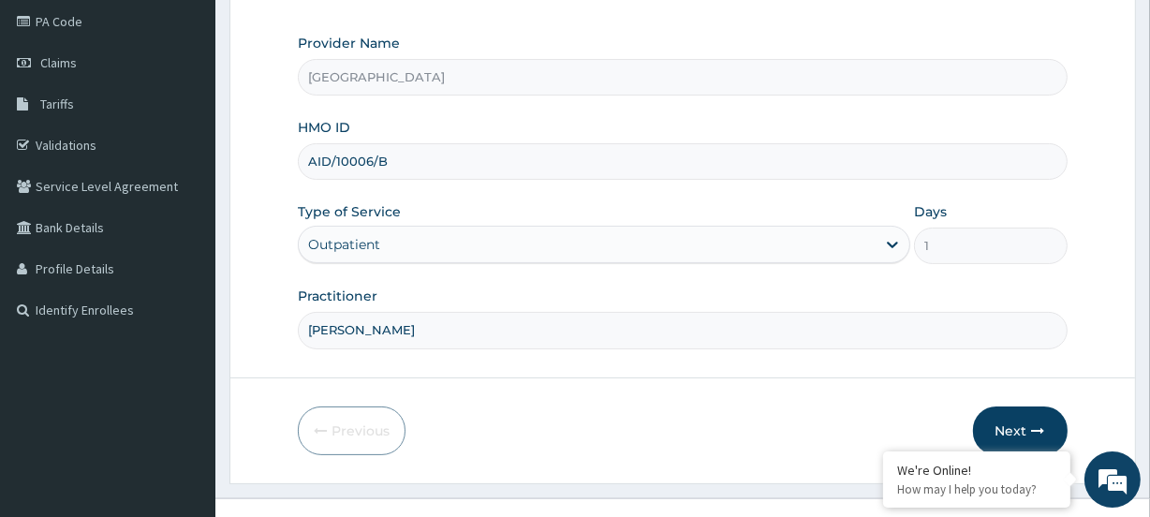
scroll to position [251, 0]
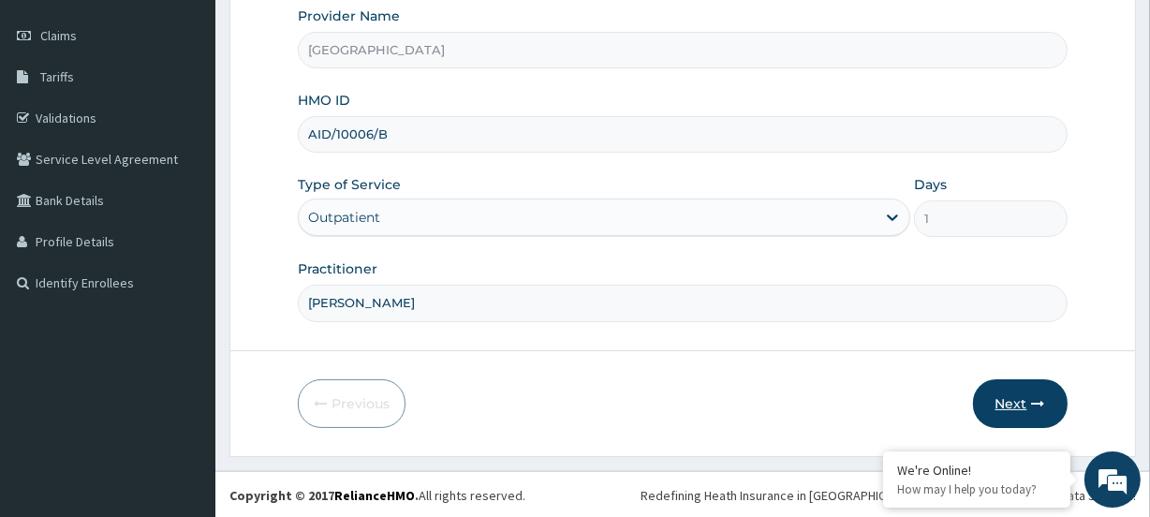
type input "Jimi Sodipo"
click at [1033, 400] on icon "button" at bounding box center [1038, 403] width 13 height 13
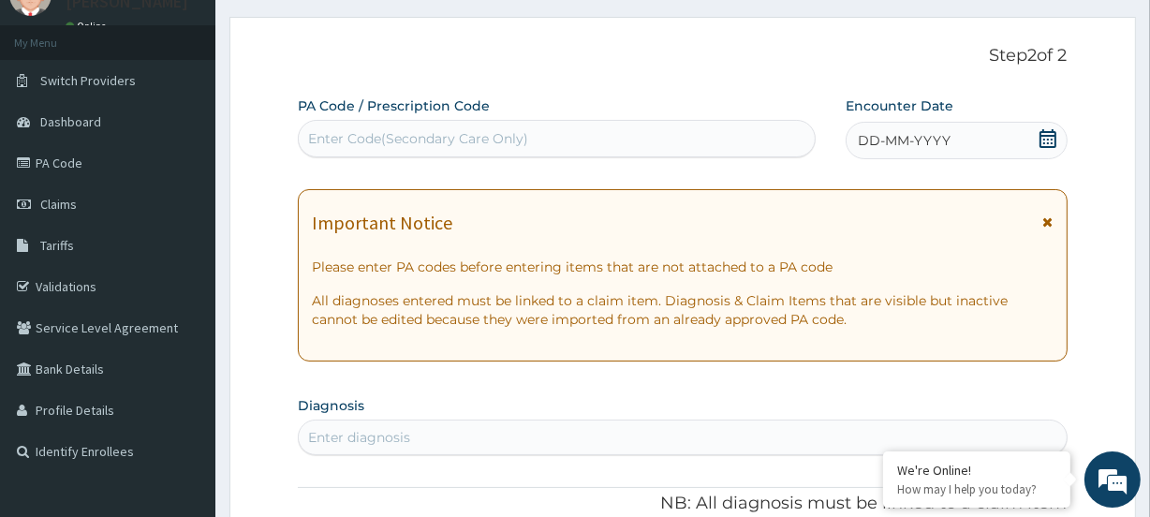
scroll to position [81, 0]
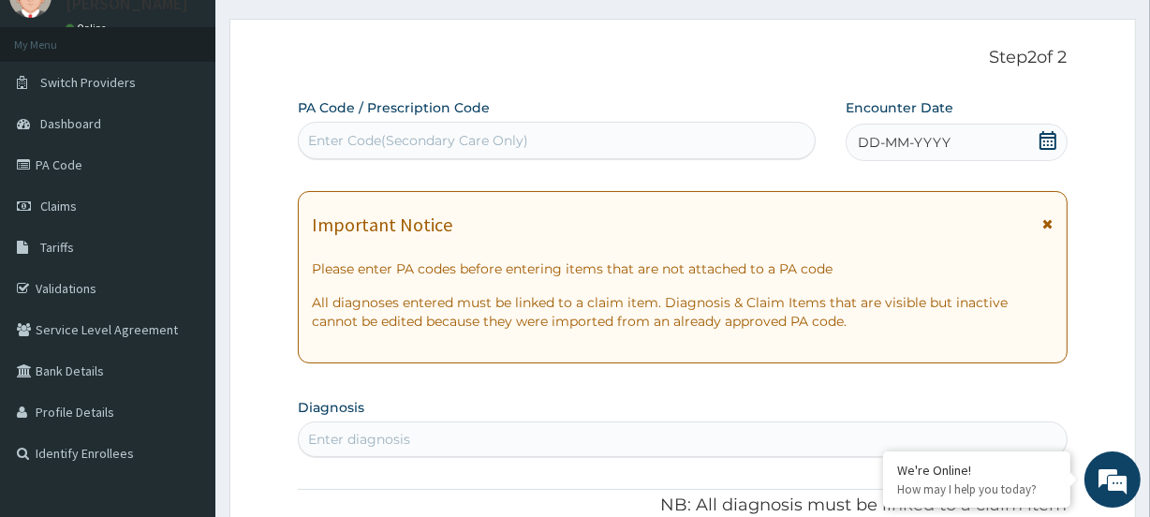
click at [348, 137] on div "Enter Code(Secondary Care Only)" at bounding box center [418, 140] width 220 height 19
paste input "PA/E2CCA4"
type input "PA/E2CCA4"
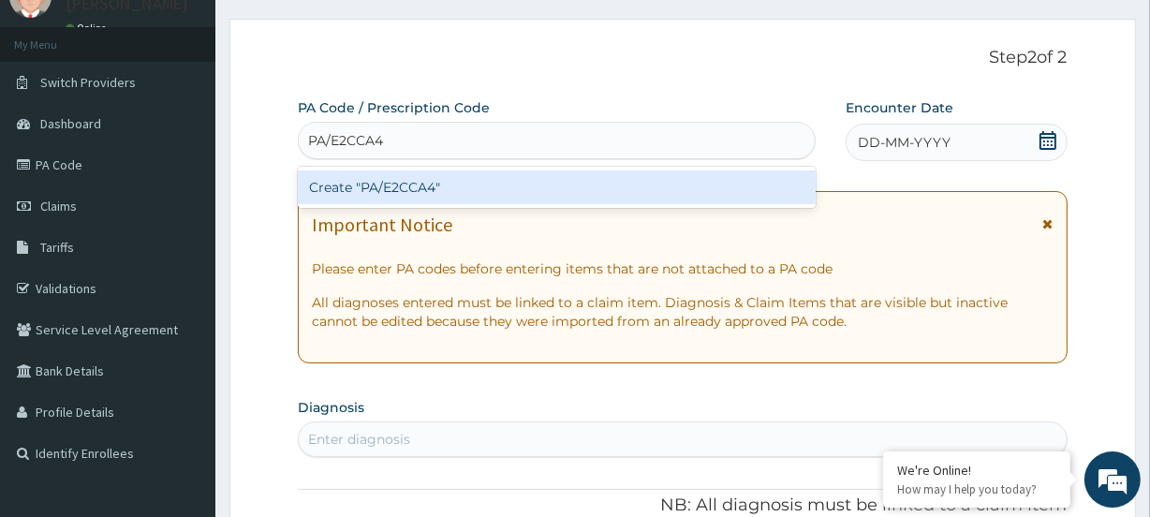
click at [305, 189] on div "Create "PA/E2CCA4"" at bounding box center [556, 188] width 517 height 34
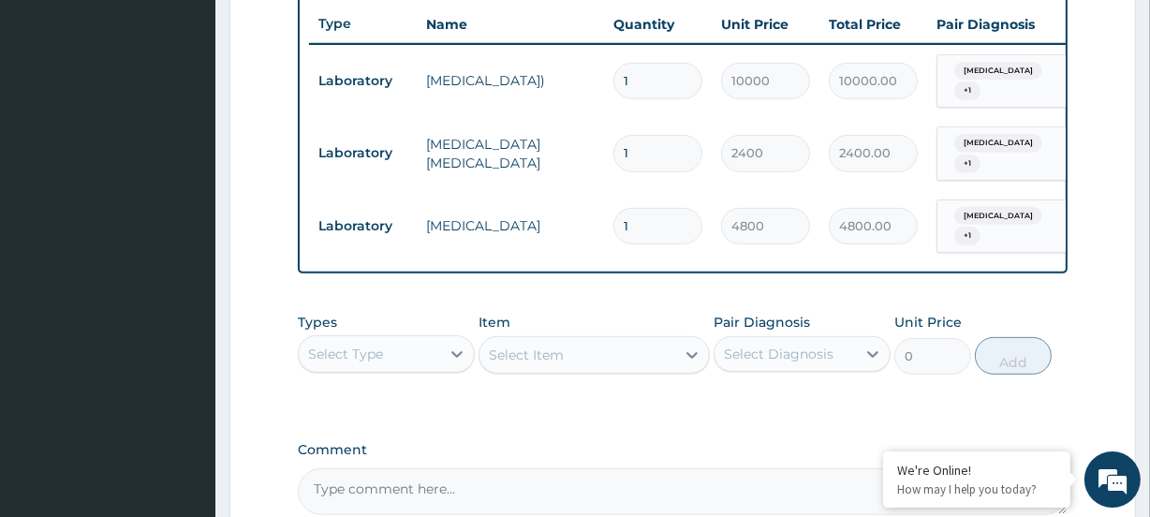
scroll to position [742, 0]
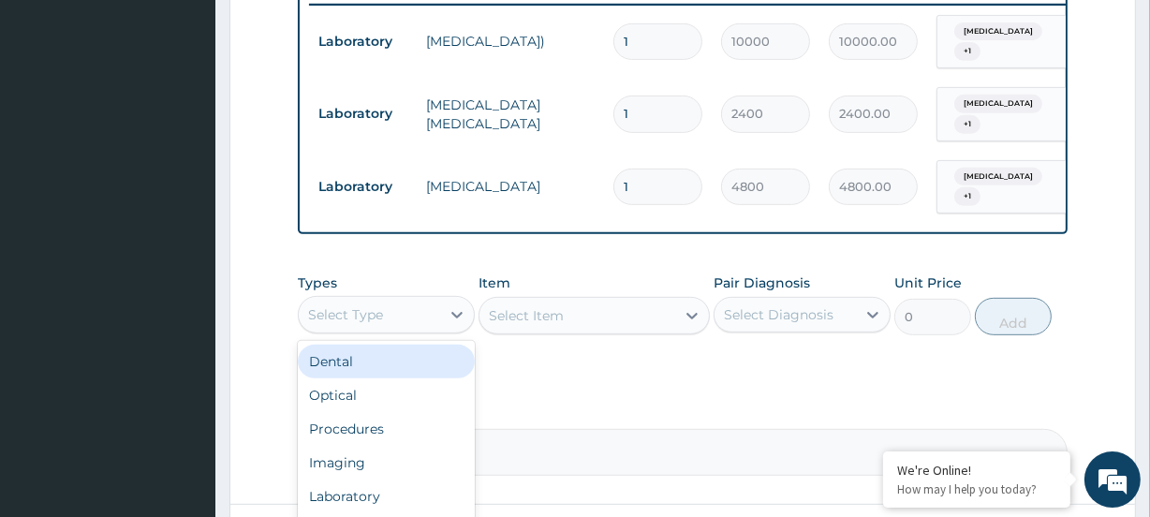
click at [337, 317] on div "Select Type" at bounding box center [345, 314] width 75 height 19
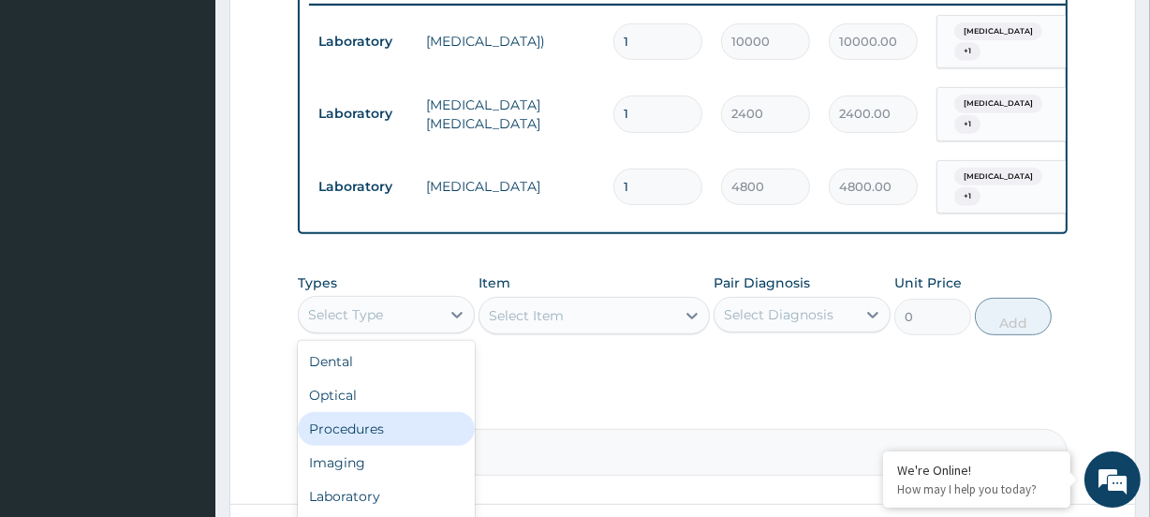
click at [356, 423] on div "Procedures" at bounding box center [386, 429] width 177 height 34
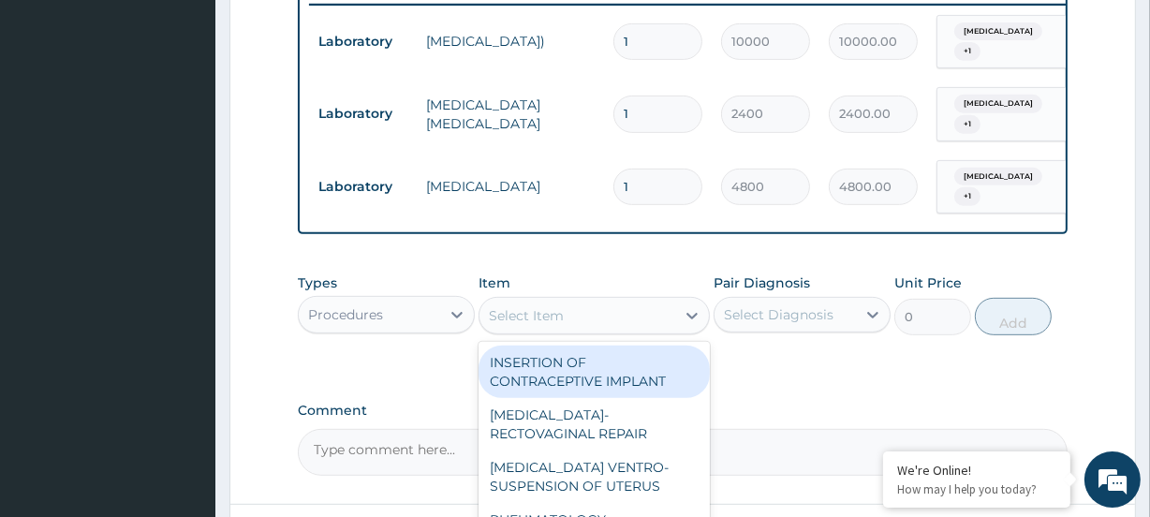
click at [558, 307] on div "Select Item" at bounding box center [526, 315] width 75 height 19
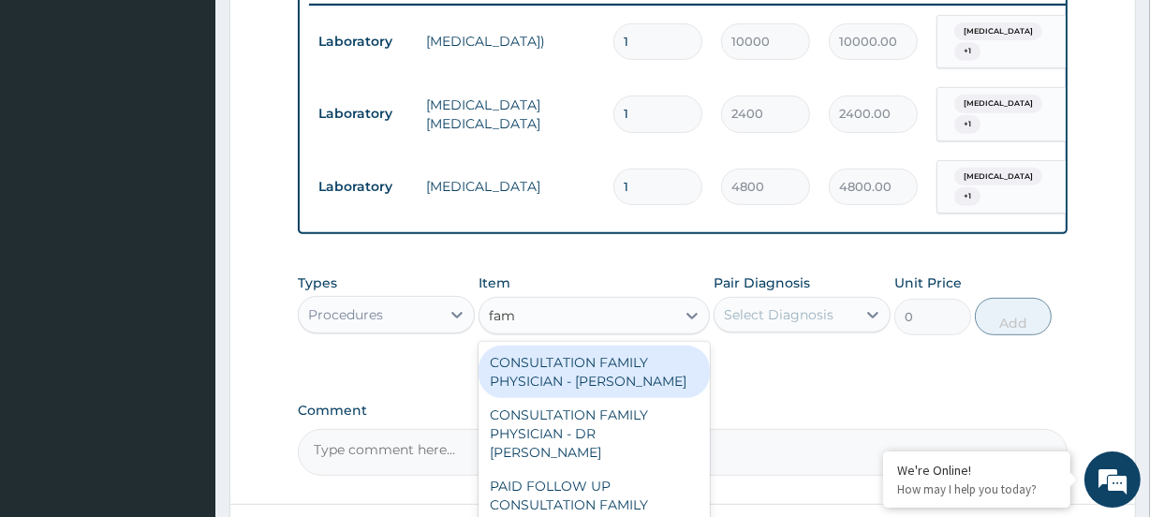
type input "fami"
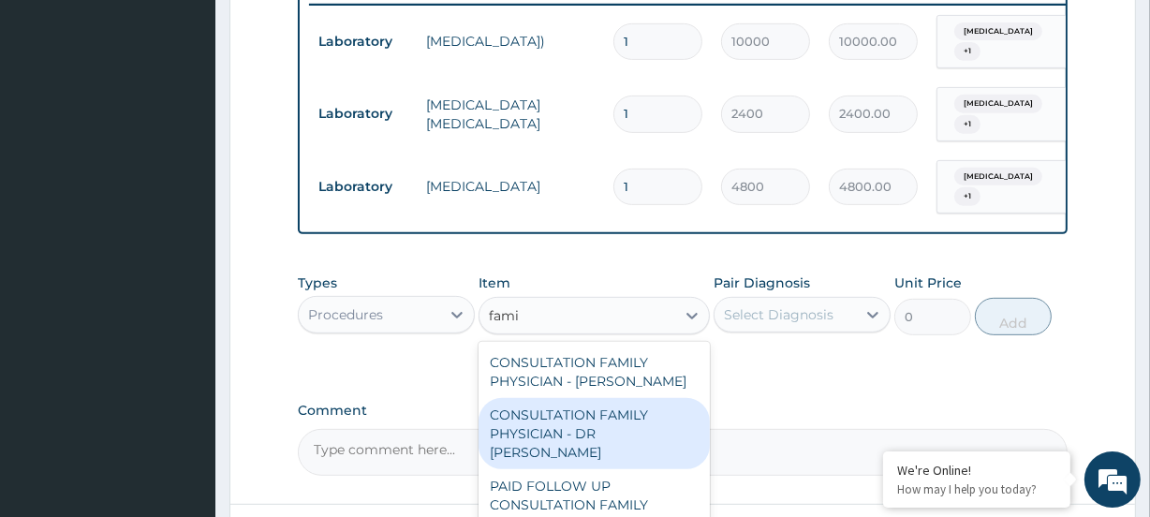
click at [567, 428] on div "CONSULTATION FAMILY PHYSICIAN - DR [PERSON_NAME]" at bounding box center [594, 433] width 230 height 71
type input "13200"
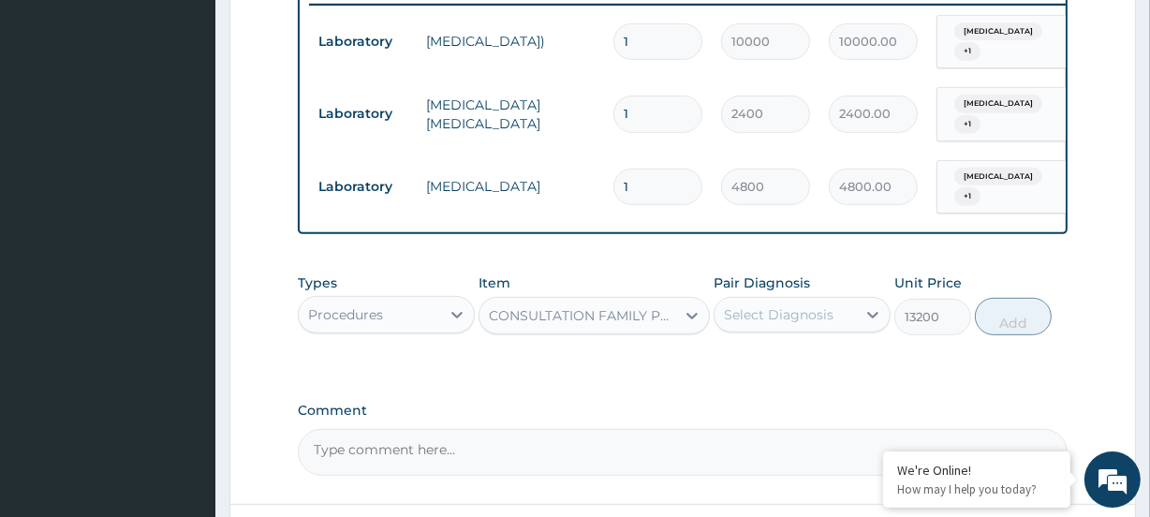
click at [764, 315] on div "Select Diagnosis" at bounding box center [779, 314] width 110 height 19
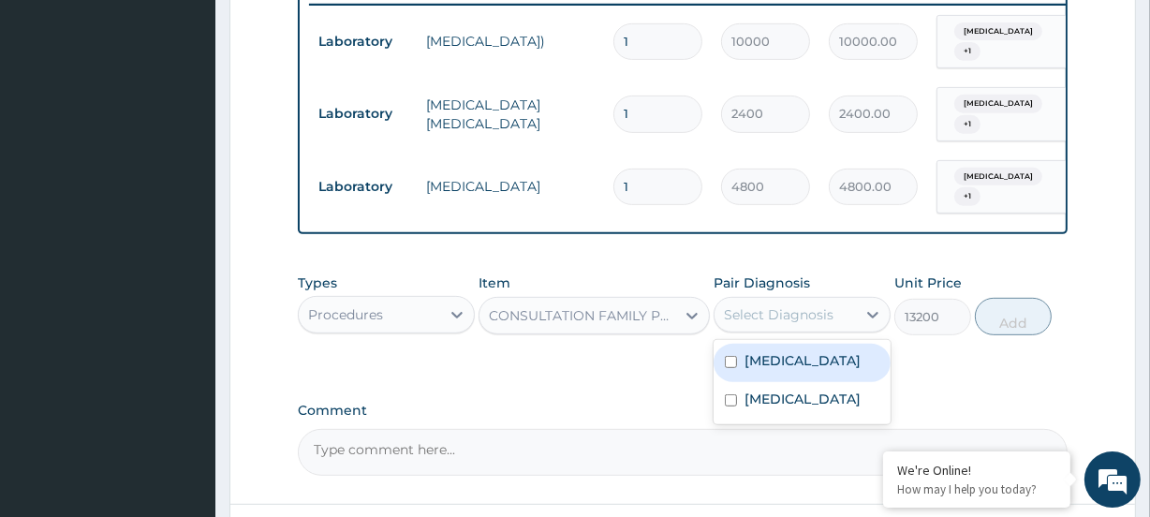
drag, startPoint x: 775, startPoint y: 372, endPoint x: 803, endPoint y: 402, distance: 41.1
click at [778, 370] on label "Upper respiratory infection" at bounding box center [803, 360] width 116 height 19
checkbox input "true"
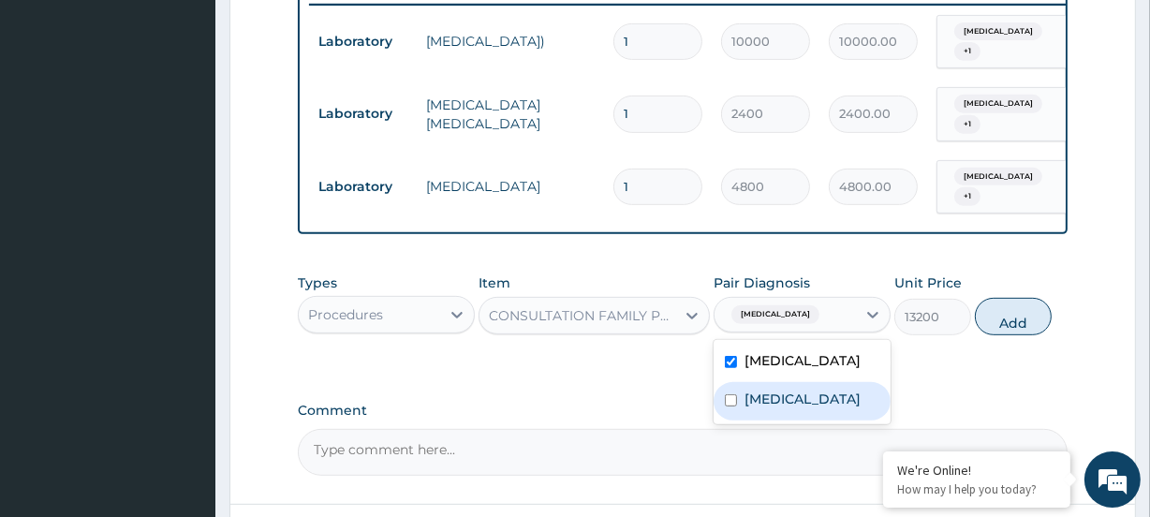
drag, startPoint x: 799, startPoint y: 412, endPoint x: 899, endPoint y: 388, distance: 103.2
click at [809, 411] on div "Malaria" at bounding box center [802, 401] width 177 height 38
checkbox input "true"
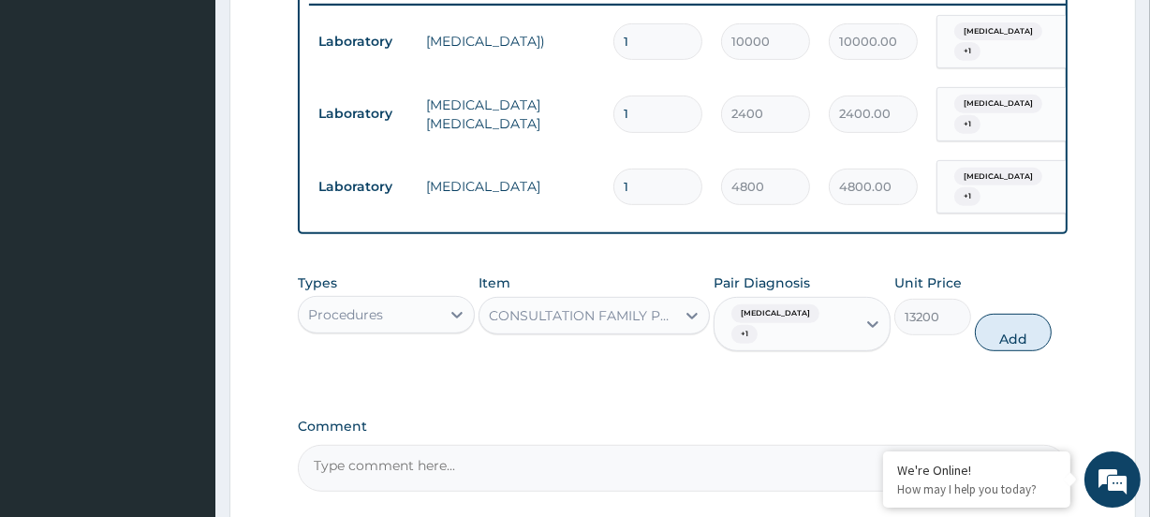
drag, startPoint x: 1028, startPoint y: 310, endPoint x: 1017, endPoint y: 331, distance: 23.0
click at [1019, 328] on button "Add" at bounding box center [1013, 332] width 77 height 37
type input "0"
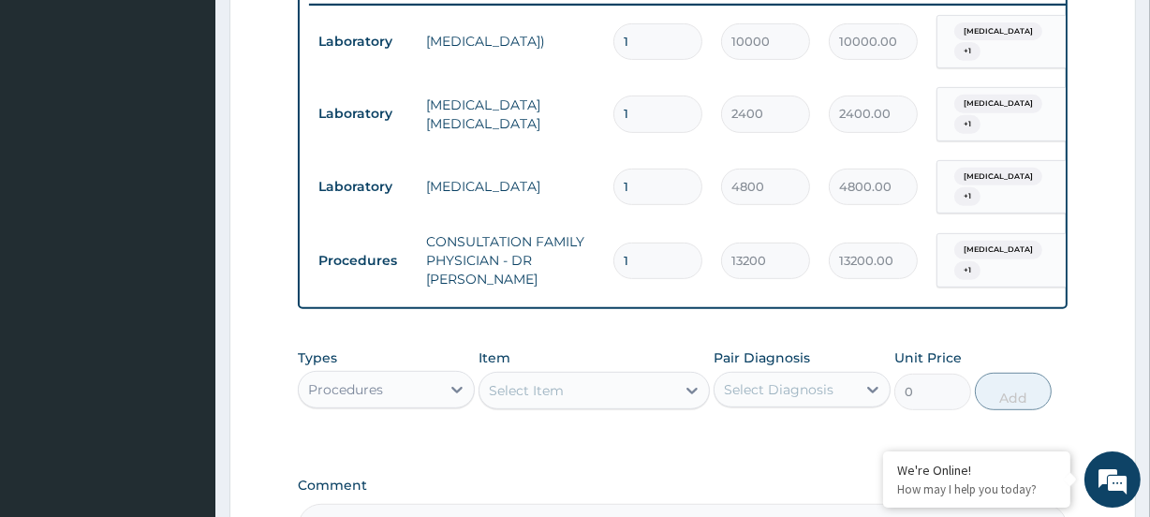
click at [335, 393] on div "Procedures" at bounding box center [369, 390] width 141 height 30
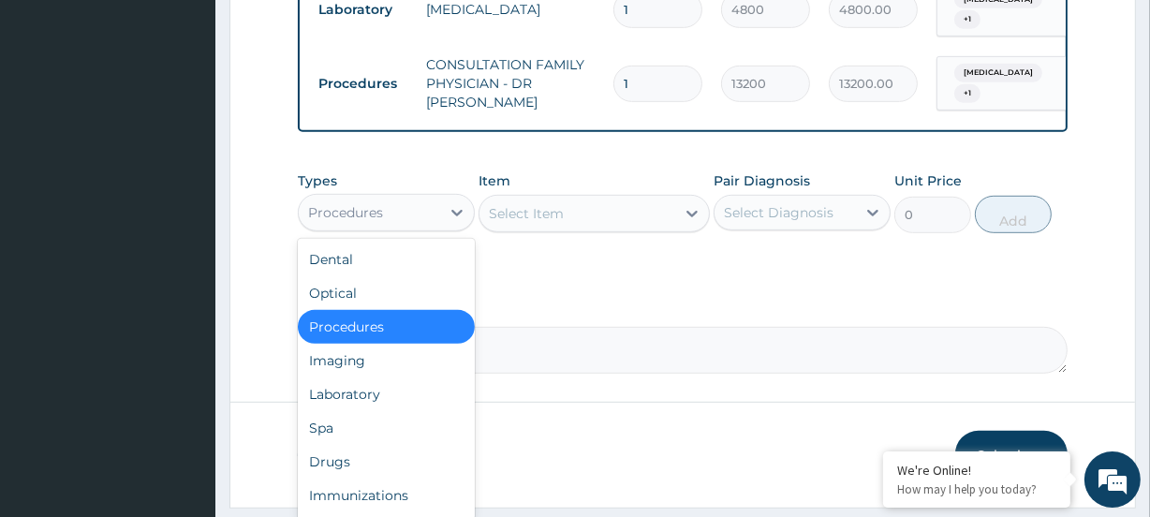
scroll to position [966, 0]
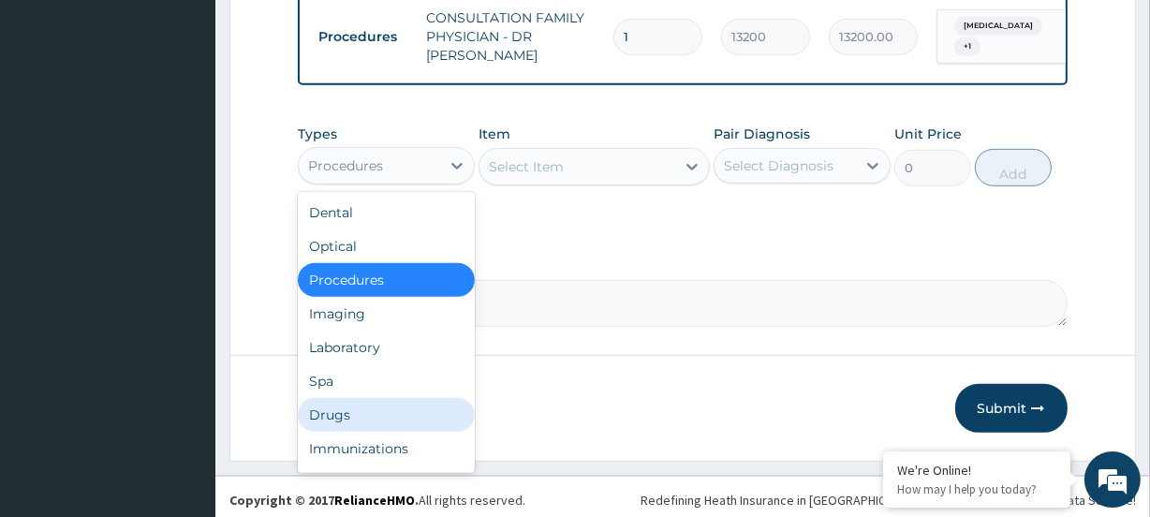
click at [356, 403] on div "Drugs" at bounding box center [386, 415] width 177 height 34
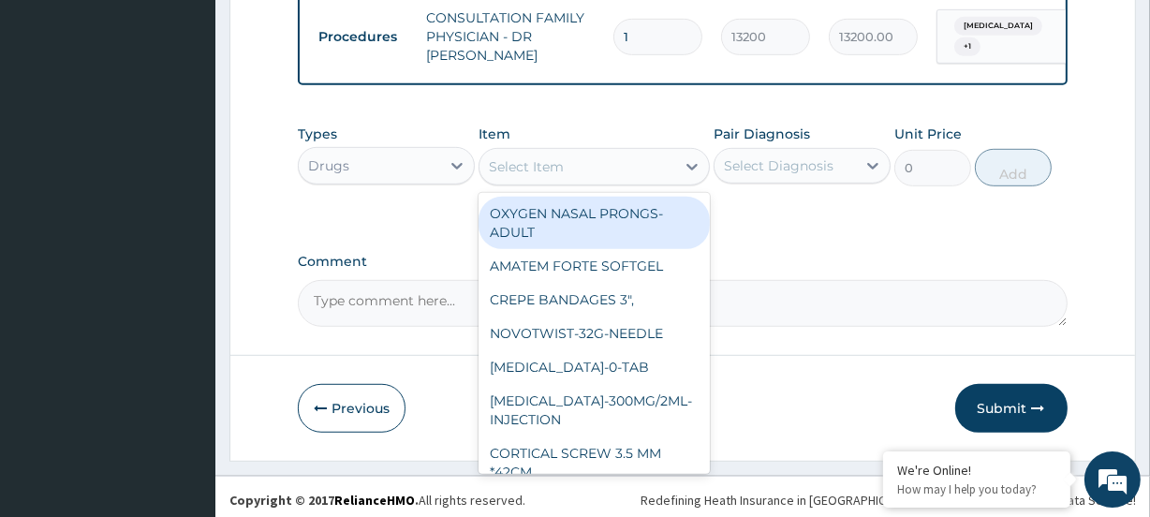
click at [513, 158] on div "Select Item" at bounding box center [526, 166] width 75 height 19
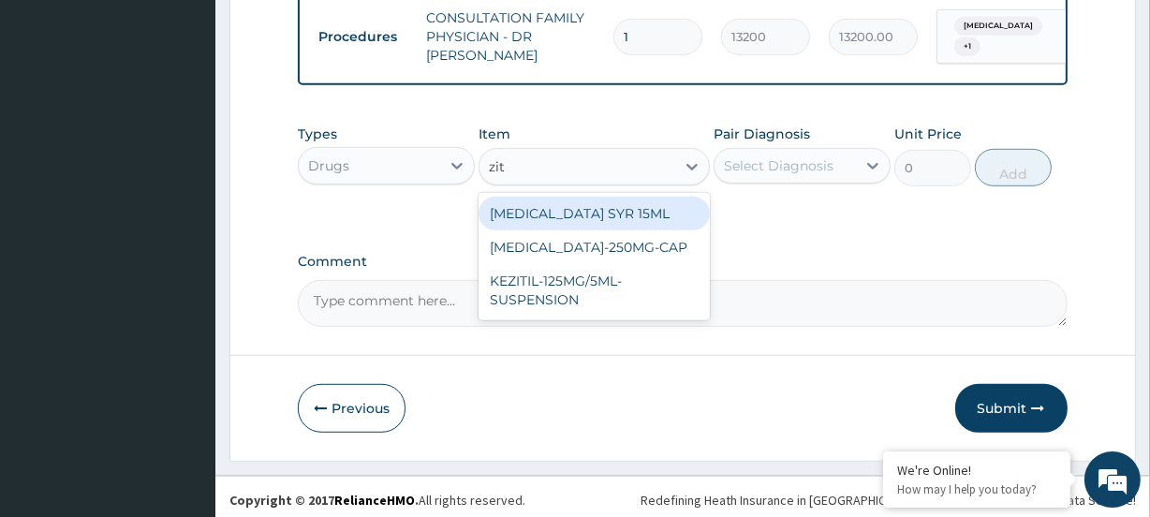
type input "zith"
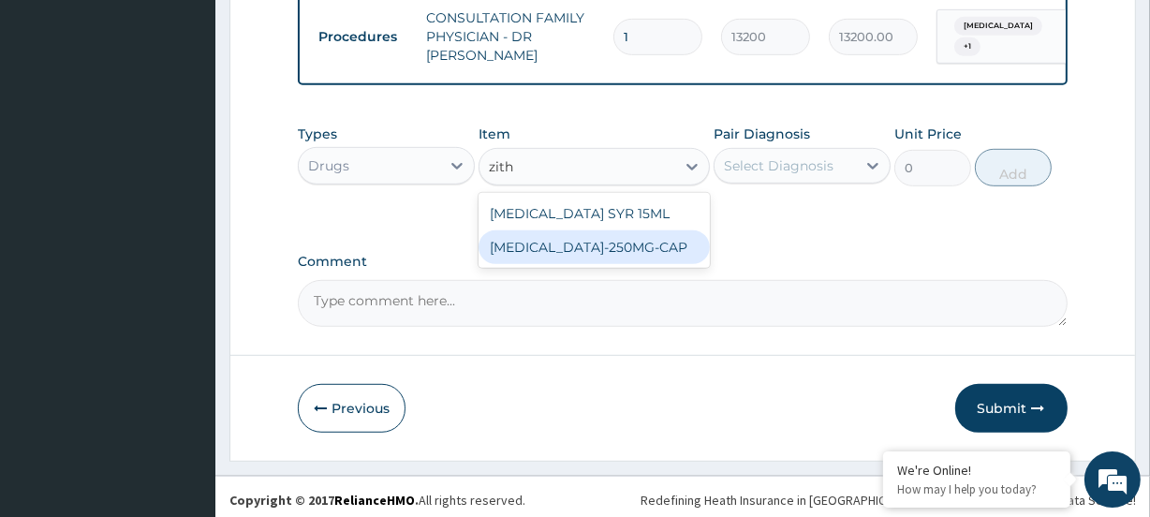
drag, startPoint x: 612, startPoint y: 227, endPoint x: 681, endPoint y: 203, distance: 73.2
click at [614, 230] on div "ZITHROMAX-250MG-CAP" at bounding box center [594, 247] width 230 height 34
type input "2589"
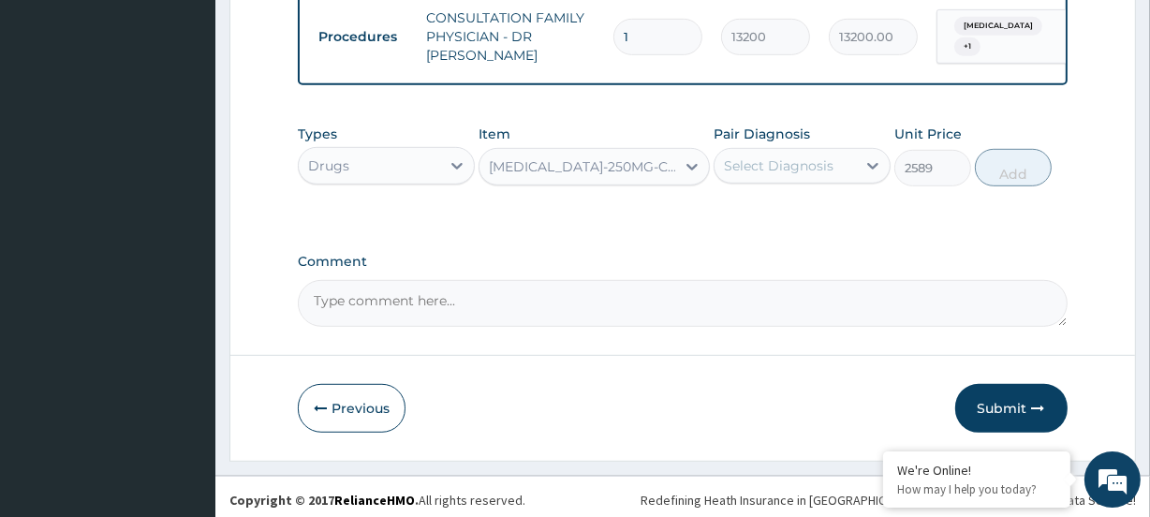
click at [814, 156] on div "Select Diagnosis" at bounding box center [779, 165] width 110 height 19
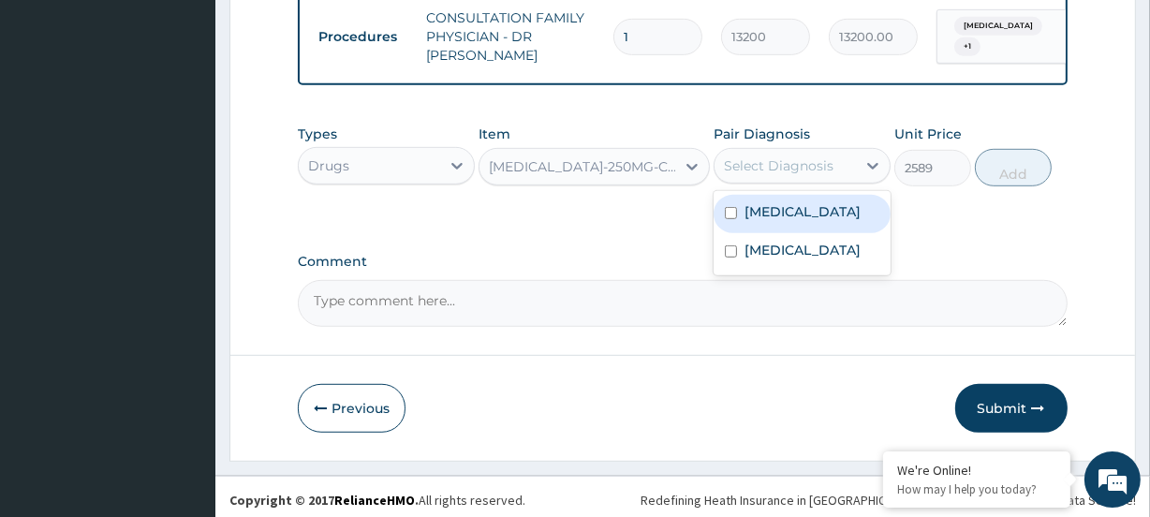
drag, startPoint x: 779, startPoint y: 207, endPoint x: 784, endPoint y: 215, distance: 9.6
click at [780, 212] on label "Upper respiratory infection" at bounding box center [803, 211] width 116 height 19
checkbox input "true"
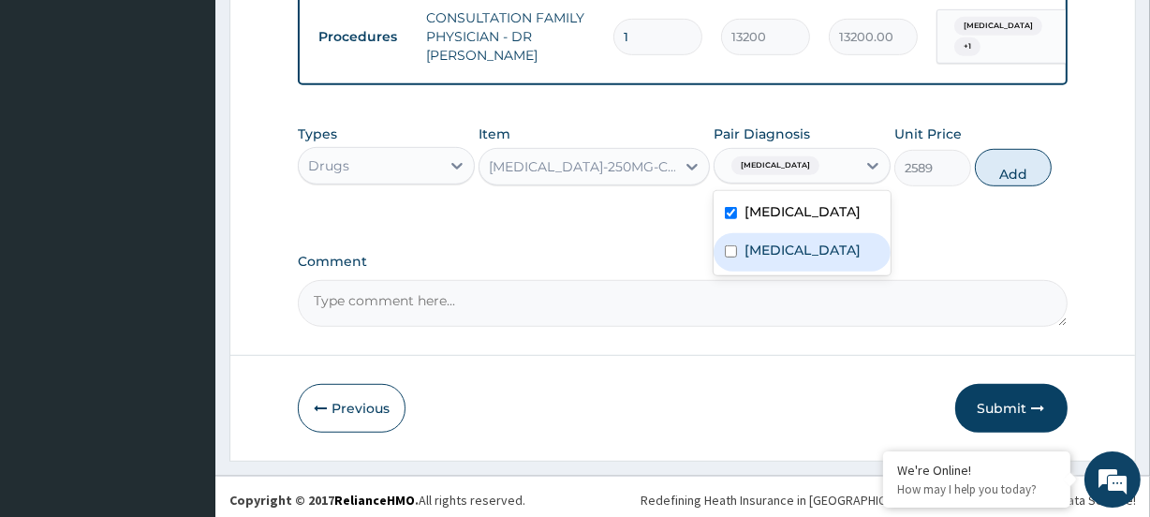
drag, startPoint x: 778, startPoint y: 264, endPoint x: 901, endPoint y: 188, distance: 145.1
click at [781, 260] on label "Malaria" at bounding box center [803, 250] width 116 height 19
checkbox input "true"
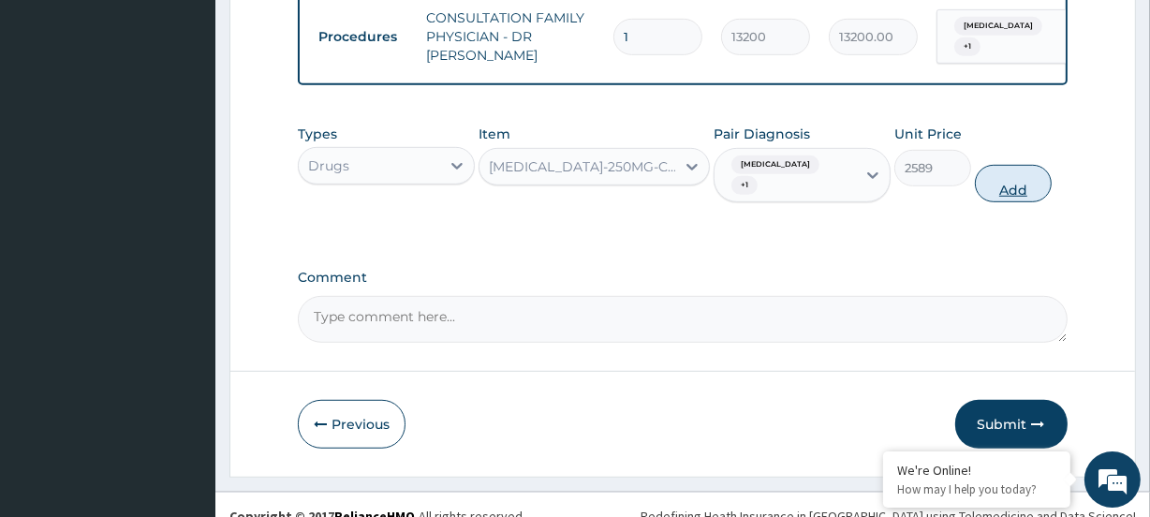
click at [988, 172] on button "Add" at bounding box center [1013, 183] width 77 height 37
type input "0"
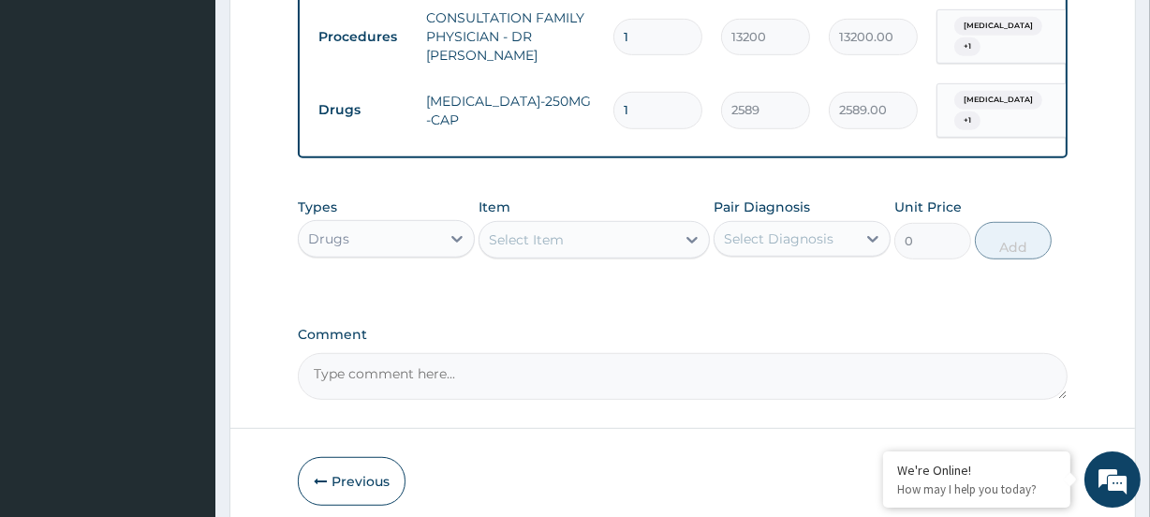
drag, startPoint x: 618, startPoint y: 98, endPoint x: 590, endPoint y: 98, distance: 28.1
click at [590, 98] on tr "Drugs ZITHROMAX-250MG-CAP 1 2589 2589.00 Upper respiratory infection + 1 Delete" at bounding box center [768, 110] width 918 height 73
type input "6"
type input "15534.00"
type input "6"
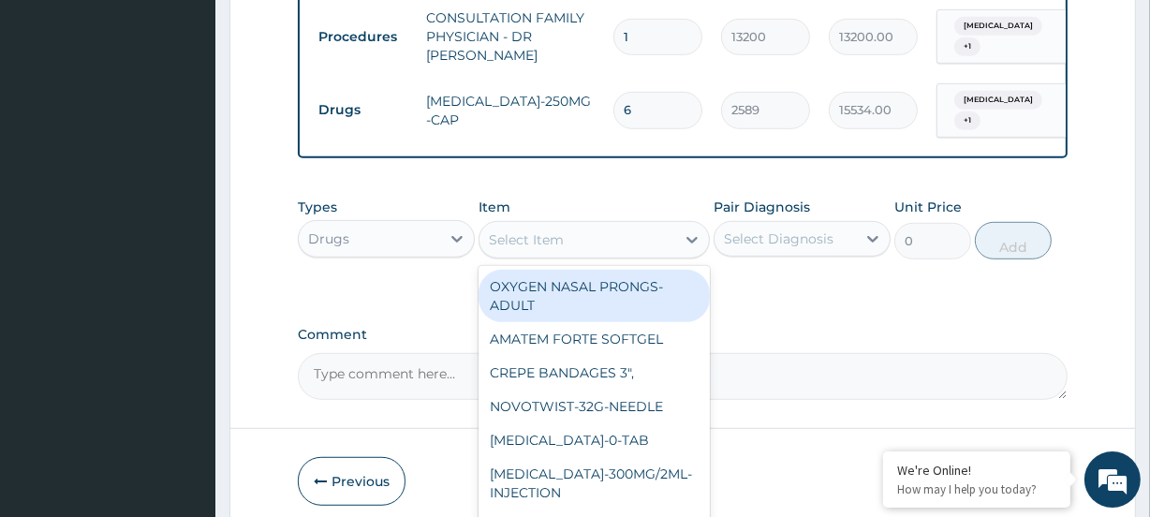
click at [509, 233] on div "Select Item" at bounding box center [526, 239] width 75 height 19
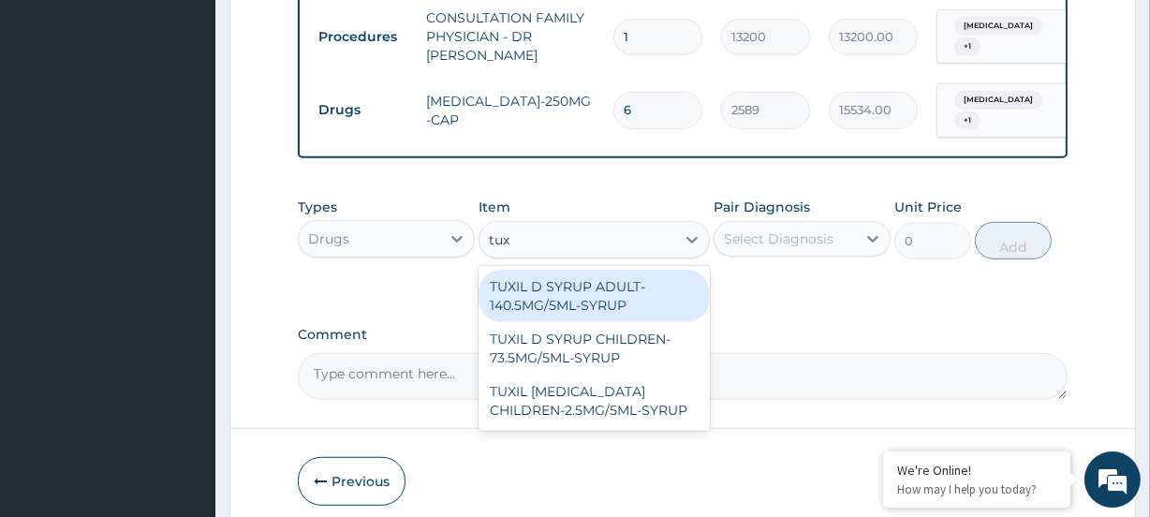
type input "tuxi"
drag, startPoint x: 576, startPoint y: 280, endPoint x: 596, endPoint y: 268, distance: 23.1
click at [583, 277] on div "TUXIL D SYRUP ADULT-140.5MG/5ML-SYRUP" at bounding box center [594, 296] width 230 height 52
type input "1901"
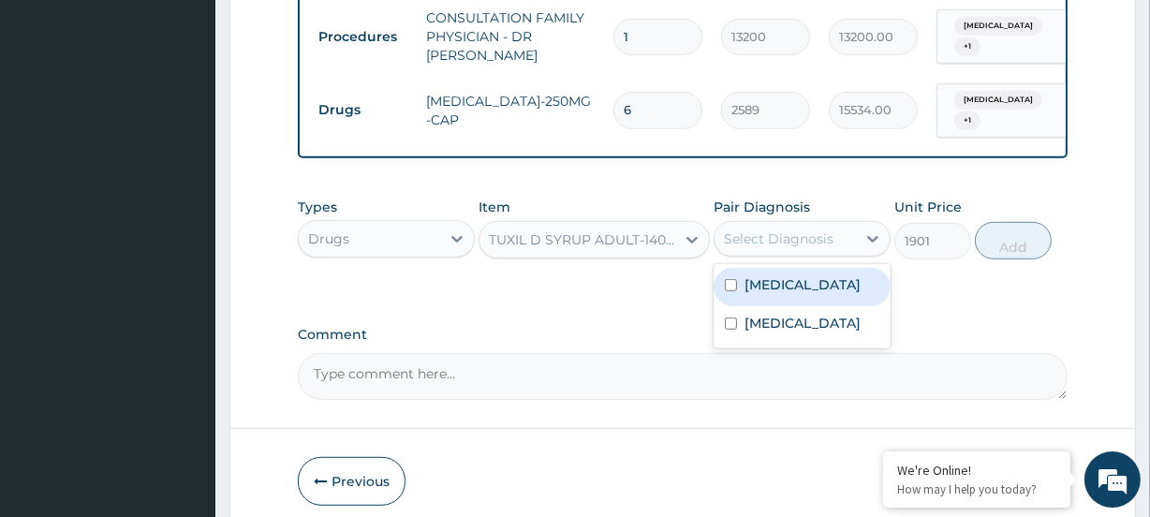
click at [772, 230] on div "Select Diagnosis" at bounding box center [779, 239] width 110 height 19
drag, startPoint x: 761, startPoint y: 275, endPoint x: 768, endPoint y: 296, distance: 21.9
click at [764, 285] on label "Upper respiratory infection" at bounding box center [803, 284] width 116 height 19
checkbox input "true"
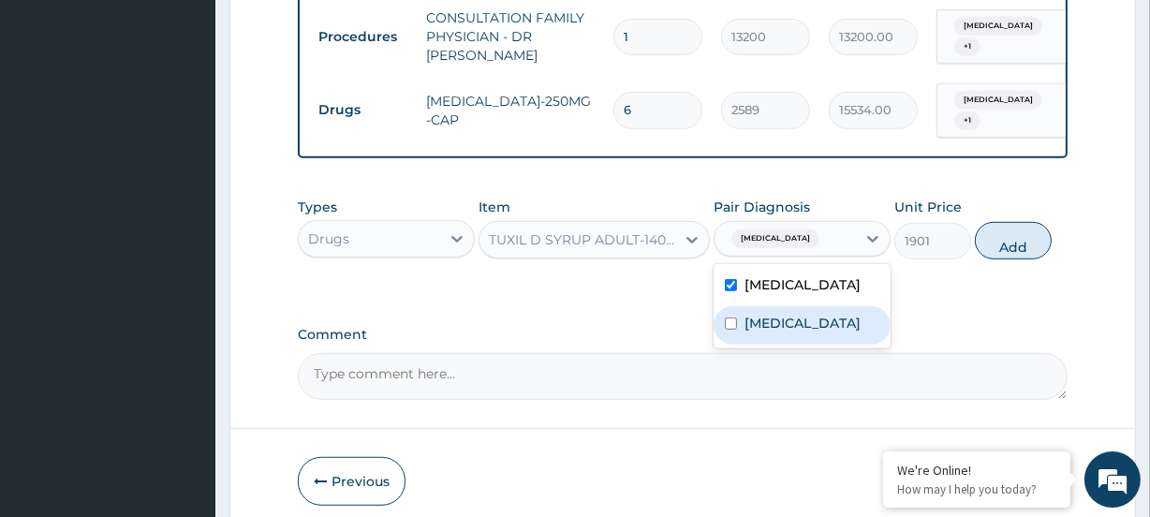
drag, startPoint x: 754, startPoint y: 339, endPoint x: 770, endPoint y: 331, distance: 18.0
click at [760, 333] on label "Malaria" at bounding box center [803, 323] width 116 height 19
checkbox input "true"
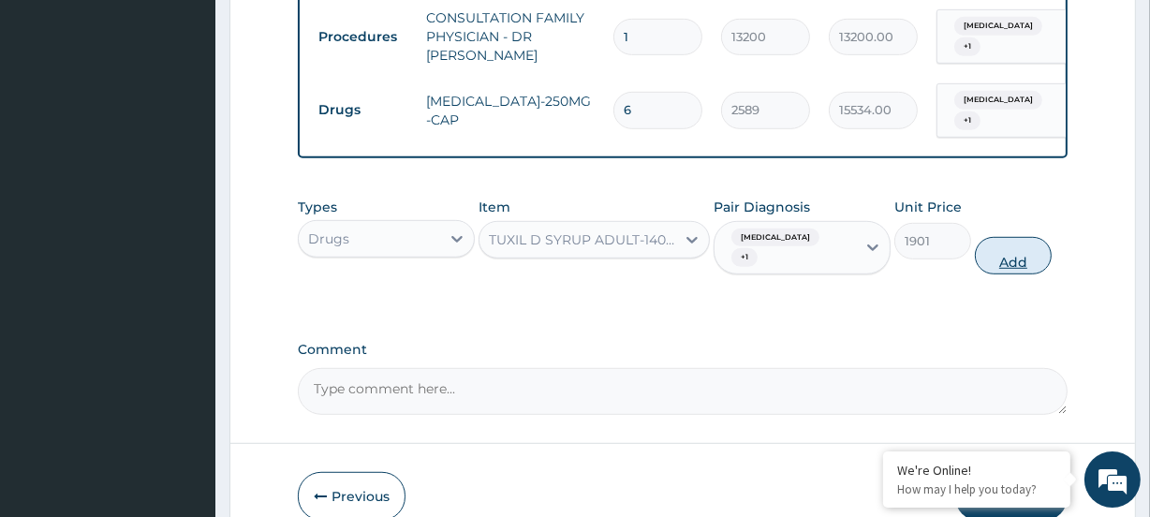
click at [998, 238] on button "Add" at bounding box center [1013, 255] width 77 height 37
type input "0"
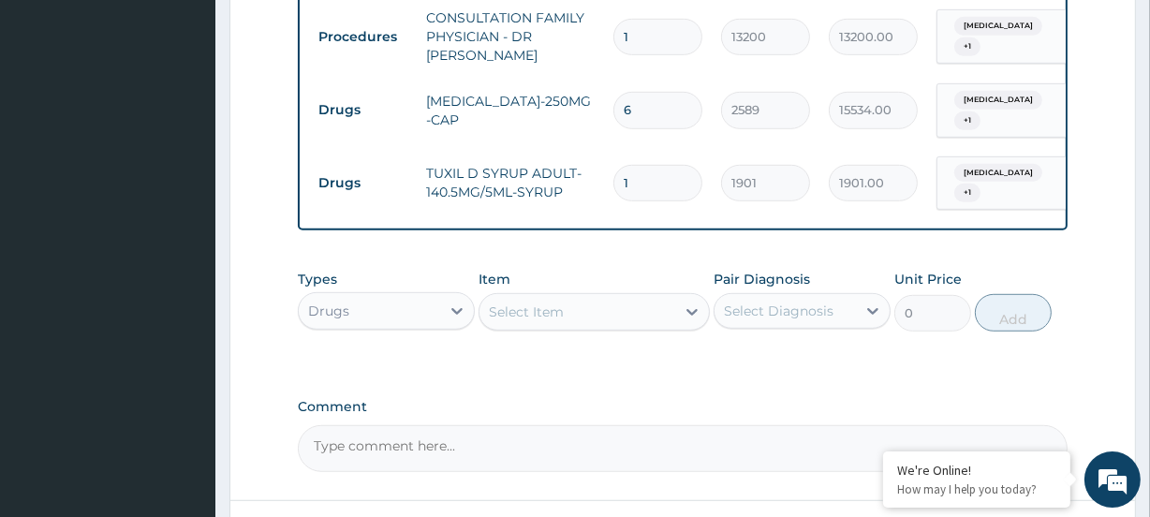
drag, startPoint x: 646, startPoint y: 160, endPoint x: 591, endPoint y: 166, distance: 55.6
click at [591, 166] on tr "Drugs TUXIL D SYRUP ADULT-140.5MG/5ML-SYRUP 1 1901 1901.00 Upper respiratory in…" at bounding box center [768, 183] width 918 height 73
type input "2"
type input "3802.00"
type input "2"
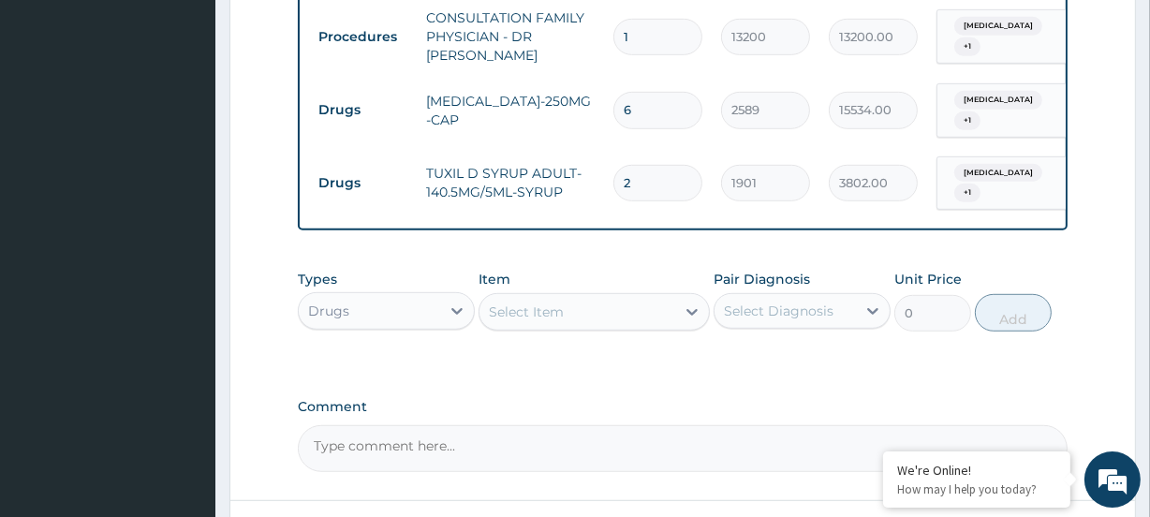
click at [513, 303] on div "Select Item" at bounding box center [526, 312] width 75 height 19
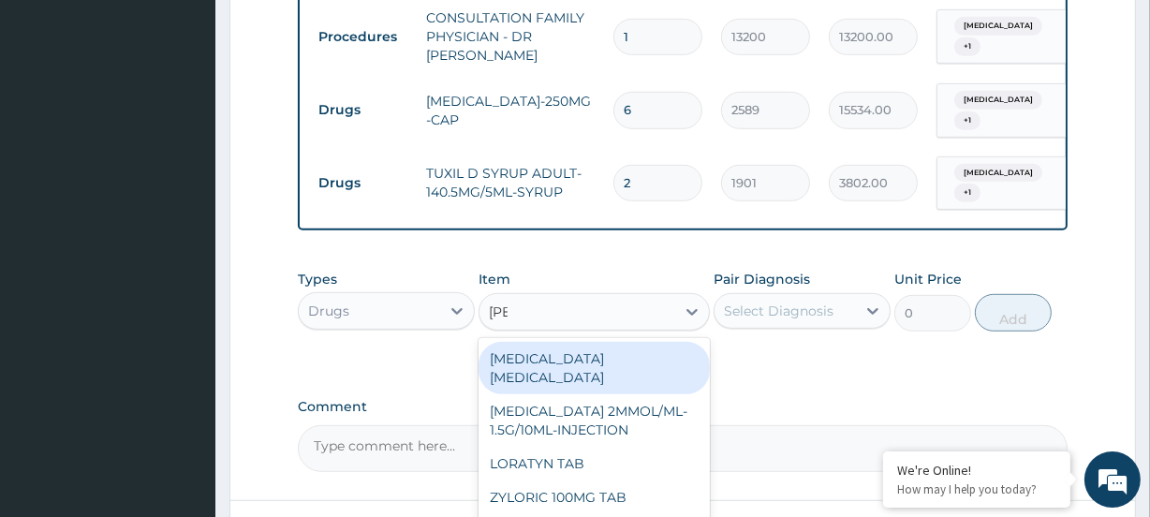
type input "lorat"
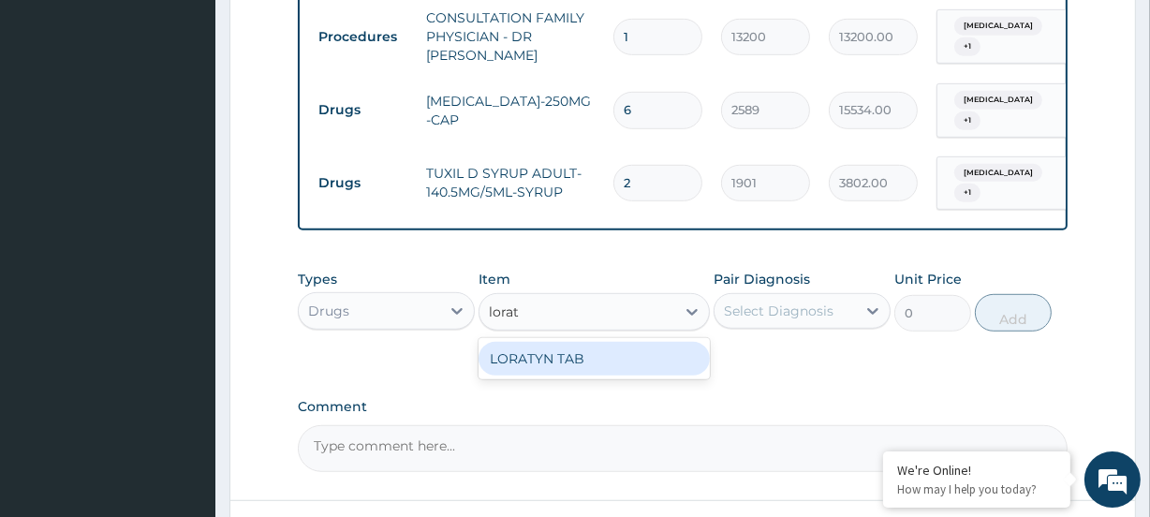
drag, startPoint x: 541, startPoint y: 354, endPoint x: 709, endPoint y: 331, distance: 170.3
click at [546, 354] on div "LORATYN TAB" at bounding box center [594, 359] width 230 height 34
type input "135"
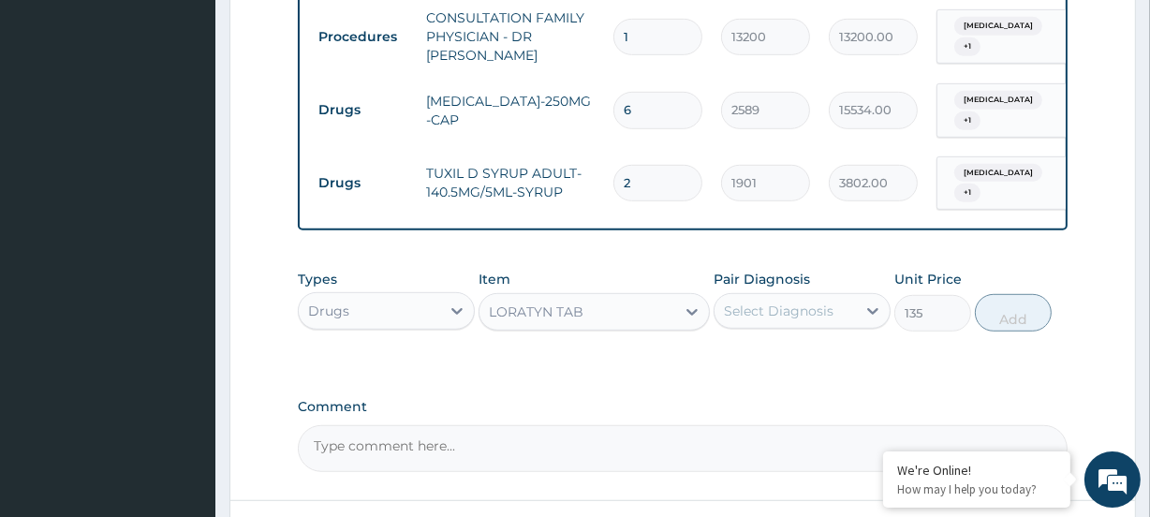
click at [760, 310] on div "Select Diagnosis" at bounding box center [779, 311] width 110 height 19
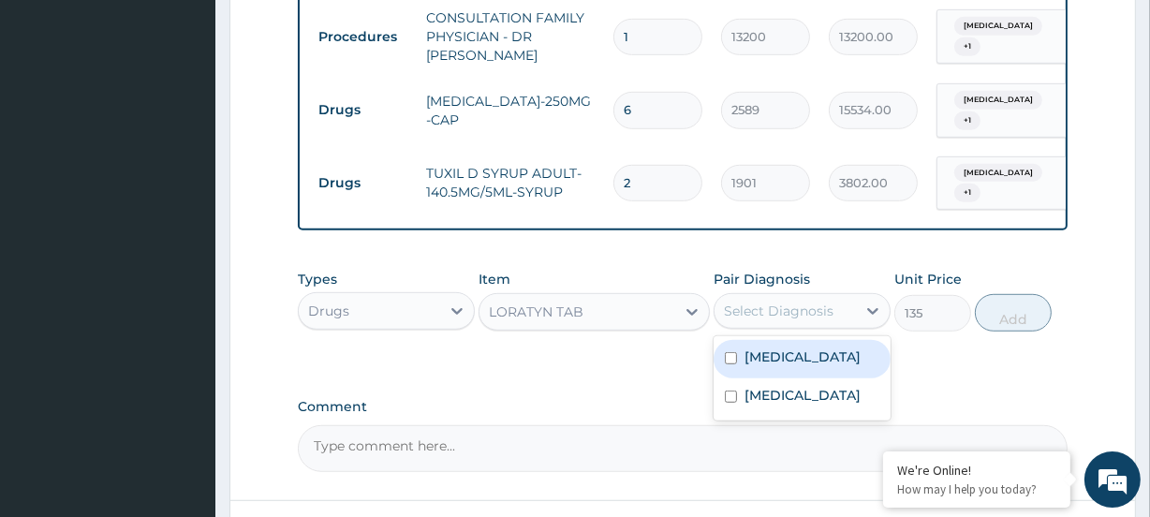
drag, startPoint x: 778, startPoint y: 355, endPoint x: 808, endPoint y: 382, distance: 40.5
click at [790, 366] on label "Upper respiratory infection" at bounding box center [803, 357] width 116 height 19
checkbox input "true"
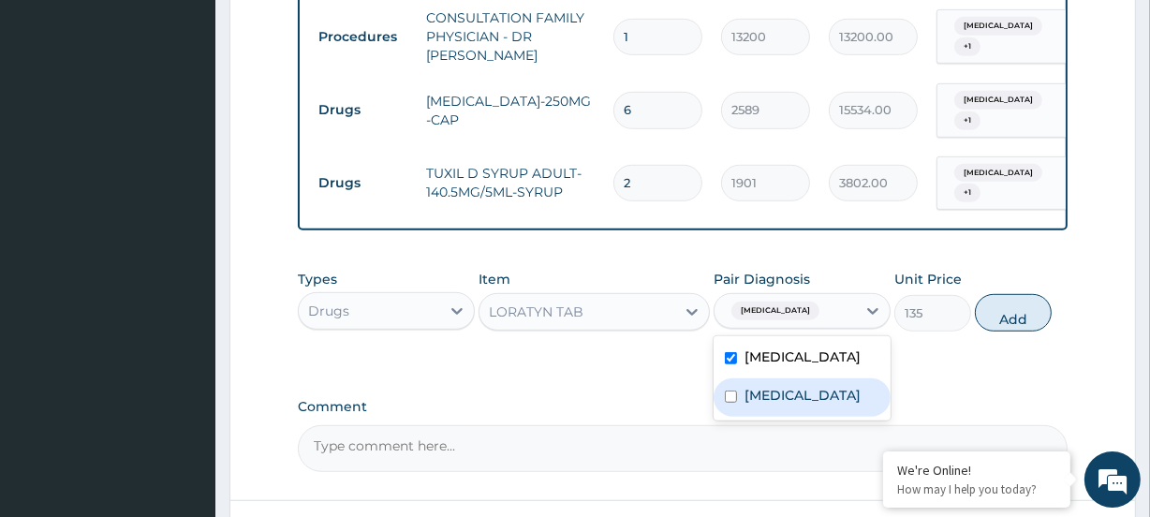
drag, startPoint x: 809, startPoint y: 415, endPoint x: 839, endPoint y: 399, distance: 34.8
click at [812, 413] on div "Malaria" at bounding box center [802, 397] width 177 height 38
checkbox input "true"
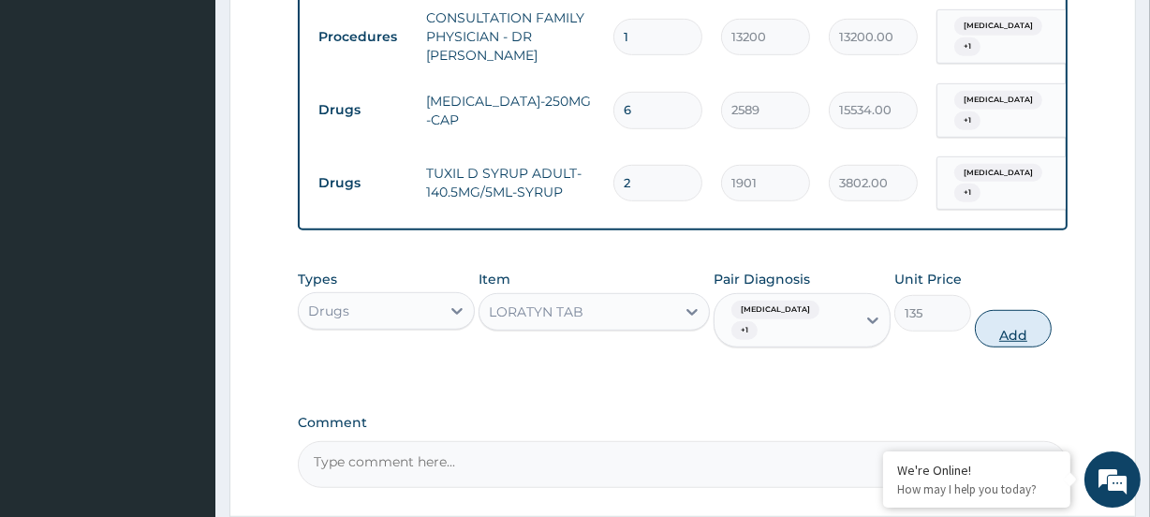
click at [1012, 332] on button "Add" at bounding box center [1013, 328] width 77 height 37
type input "0"
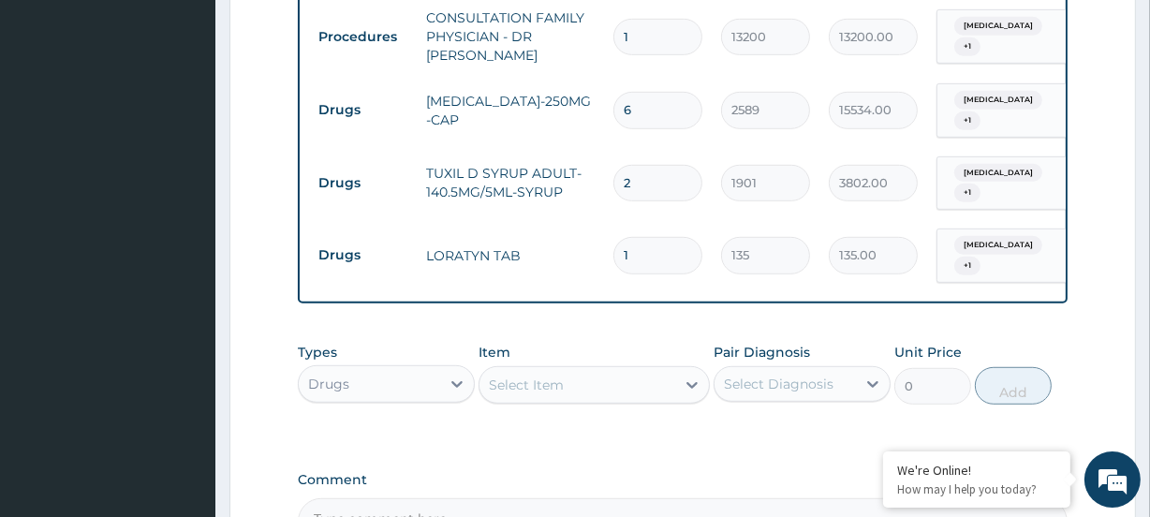
drag, startPoint x: 641, startPoint y: 230, endPoint x: 609, endPoint y: 236, distance: 32.3
click at [609, 236] on td "1" at bounding box center [658, 255] width 108 height 55
type input "5"
type input "675.00"
type input "5"
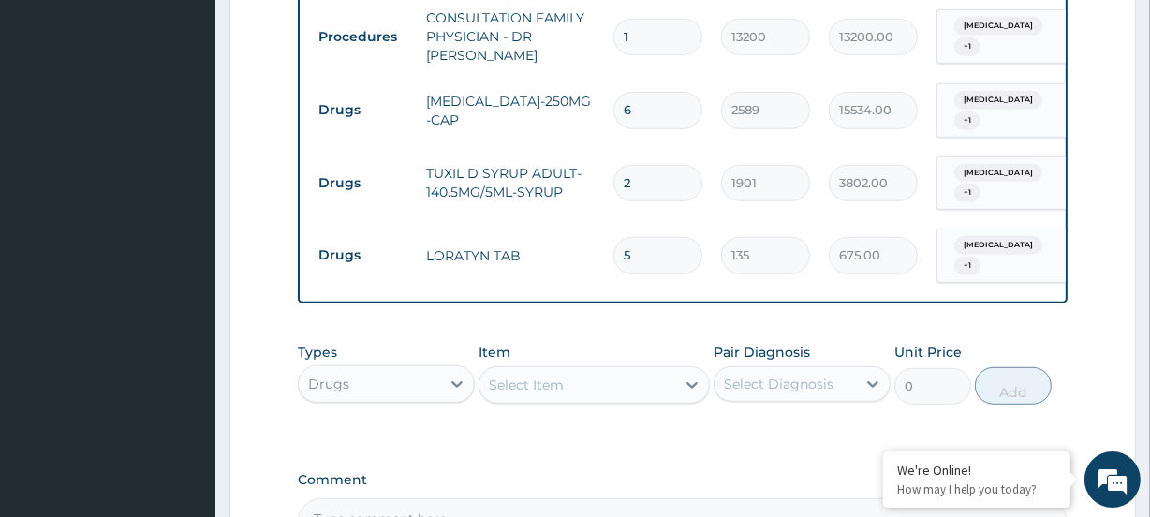
click at [540, 376] on div "Select Item" at bounding box center [526, 385] width 75 height 19
click at [518, 385] on div "Select Item" at bounding box center [526, 385] width 75 height 19
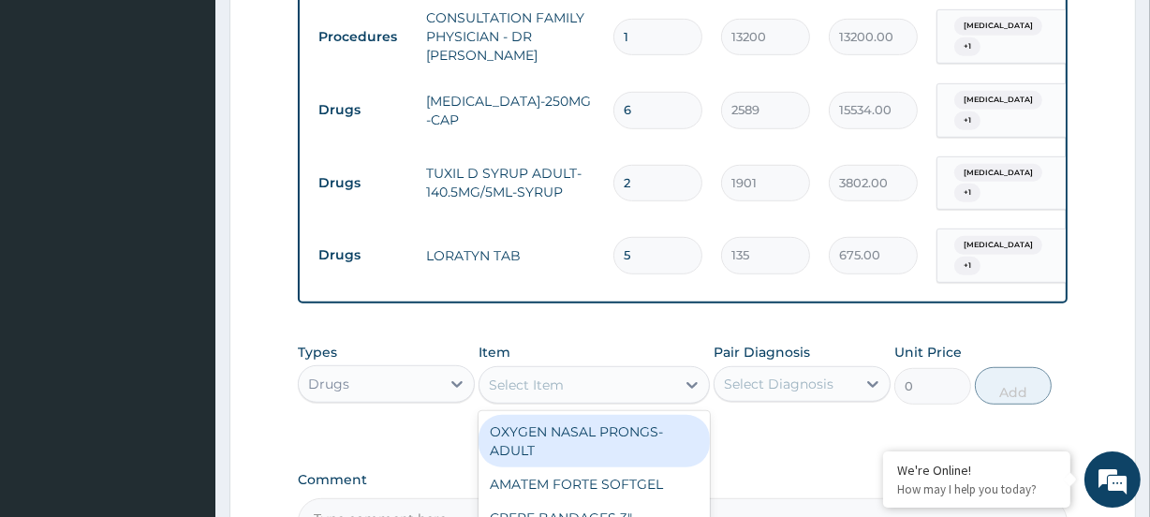
click at [544, 376] on div "Select Item" at bounding box center [526, 385] width 75 height 19
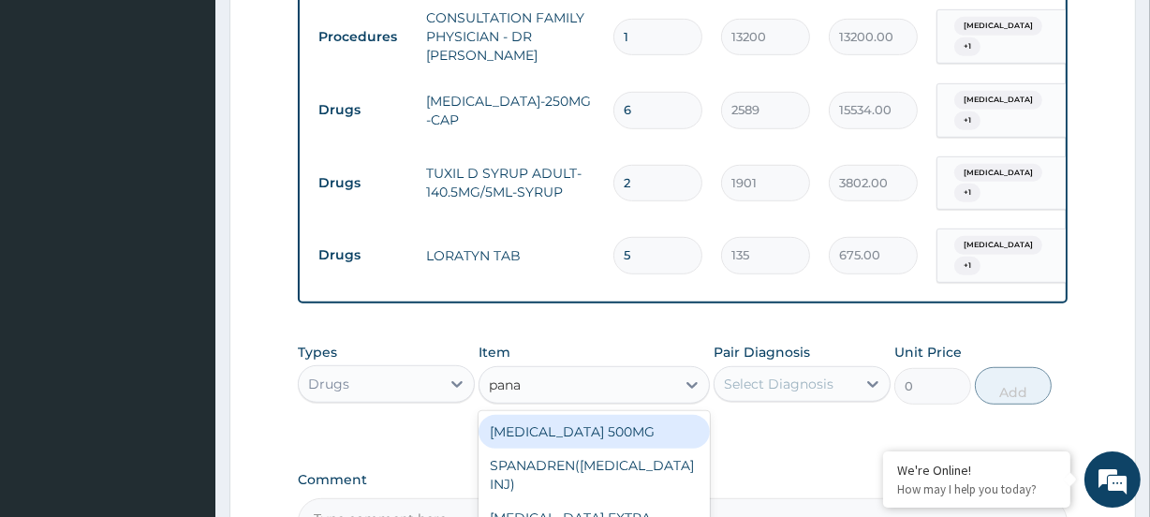
type input "panad"
drag, startPoint x: 563, startPoint y: 424, endPoint x: 678, endPoint y: 417, distance: 115.5
click at [566, 424] on div "PANADOL 500MG" at bounding box center [594, 432] width 230 height 34
type input "36.3"
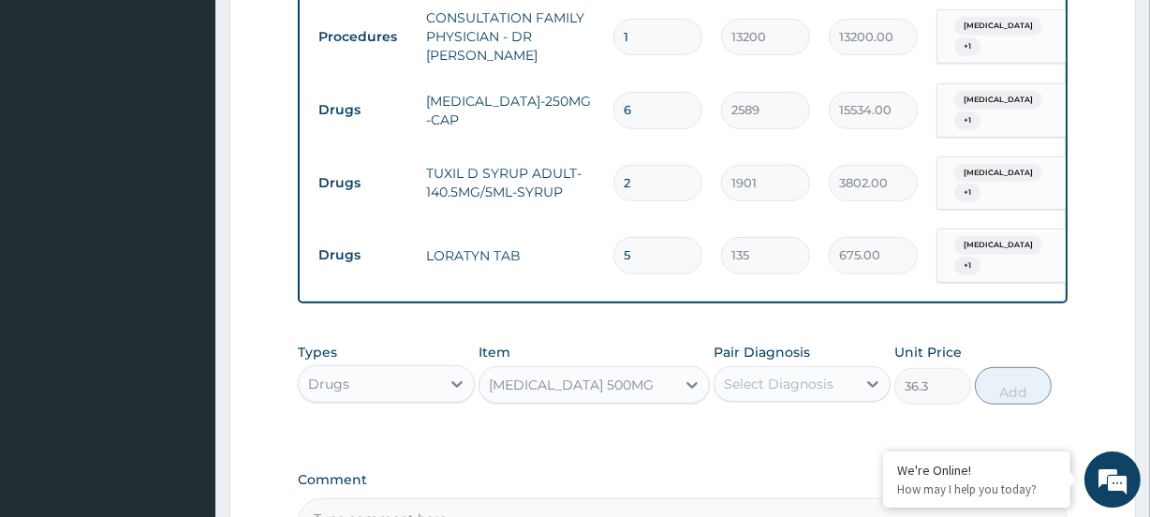
click at [759, 378] on div "Select Diagnosis" at bounding box center [779, 384] width 110 height 19
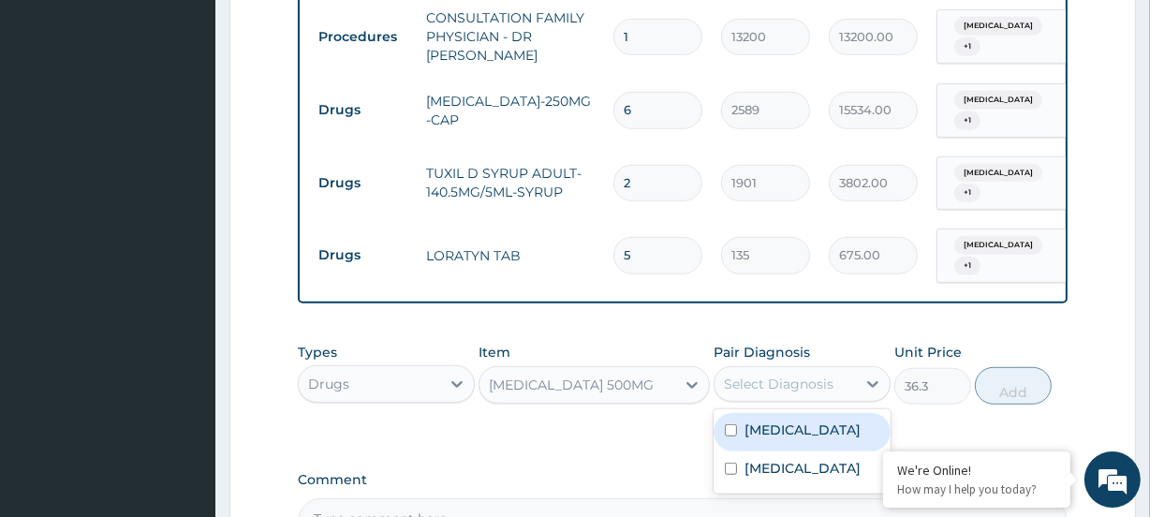
drag, startPoint x: 771, startPoint y: 436, endPoint x: 786, endPoint y: 449, distance: 19.9
click at [772, 436] on label "Upper respiratory infection" at bounding box center [803, 430] width 116 height 19
checkbox input "true"
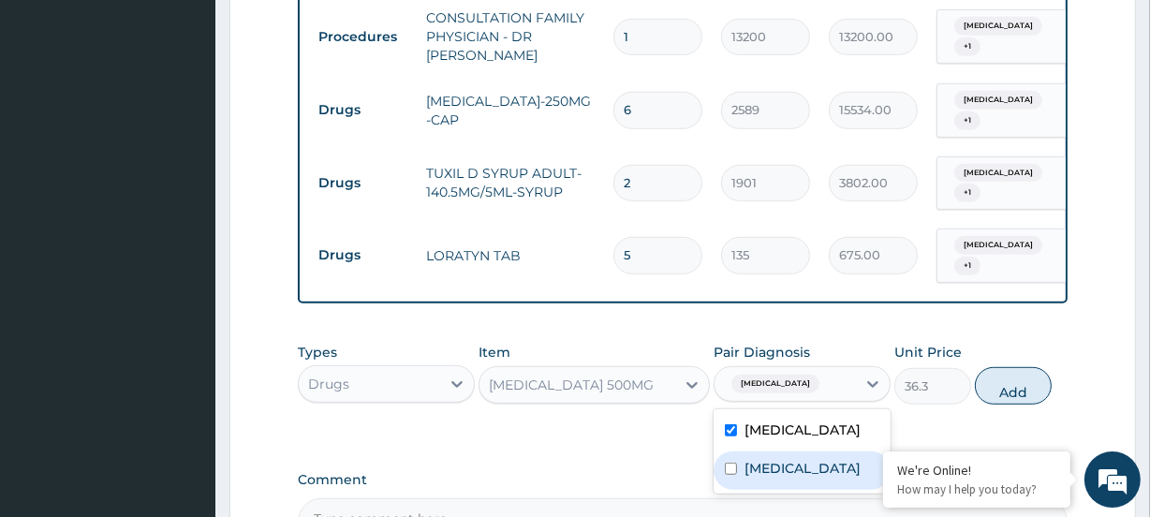
drag, startPoint x: 793, startPoint y: 472, endPoint x: 824, endPoint y: 456, distance: 35.6
click at [795, 472] on div "Malaria" at bounding box center [802, 471] width 177 height 38
checkbox input "true"
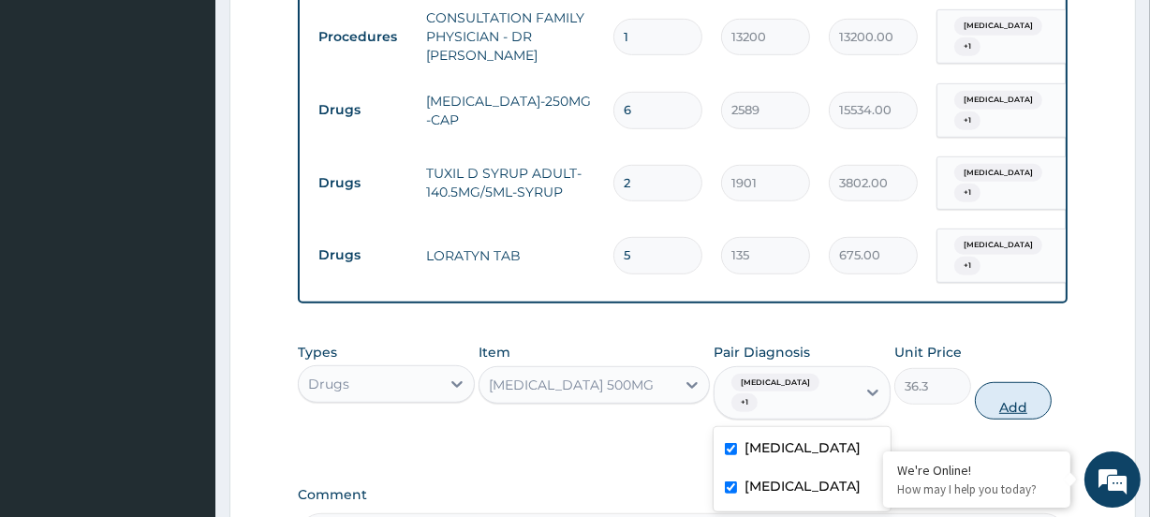
click at [1012, 393] on button "Add" at bounding box center [1013, 400] width 77 height 37
type input "0"
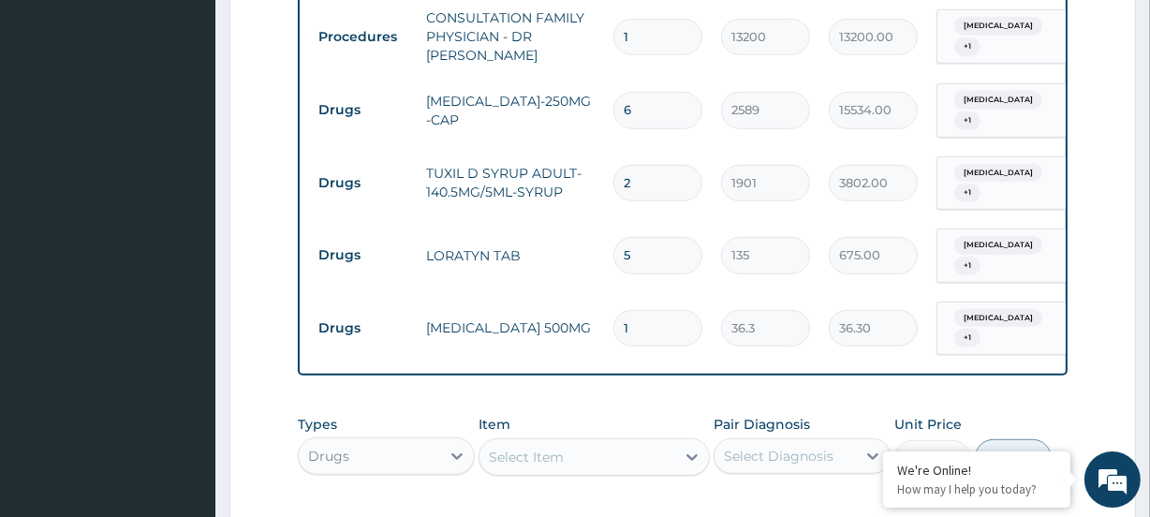
type input "18"
type input "653.40"
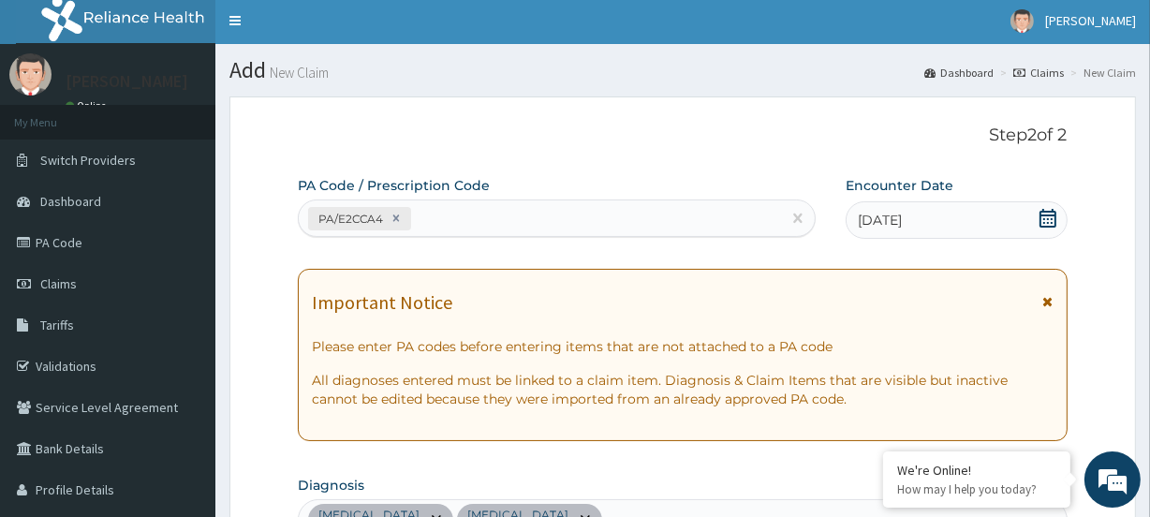
scroll to position [0, 0]
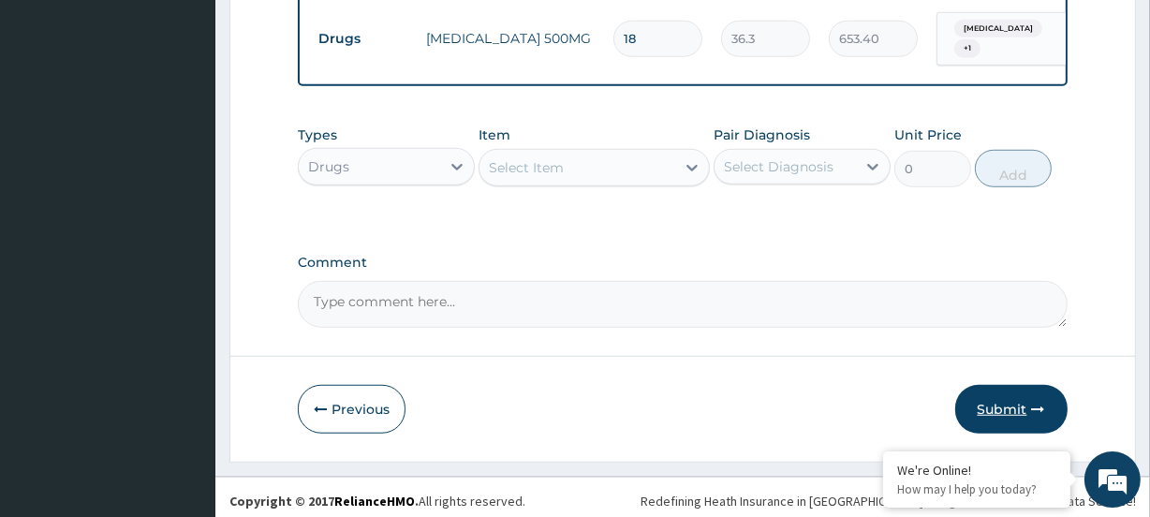
type input "18"
click at [1021, 403] on button "Submit" at bounding box center [1012, 409] width 112 height 49
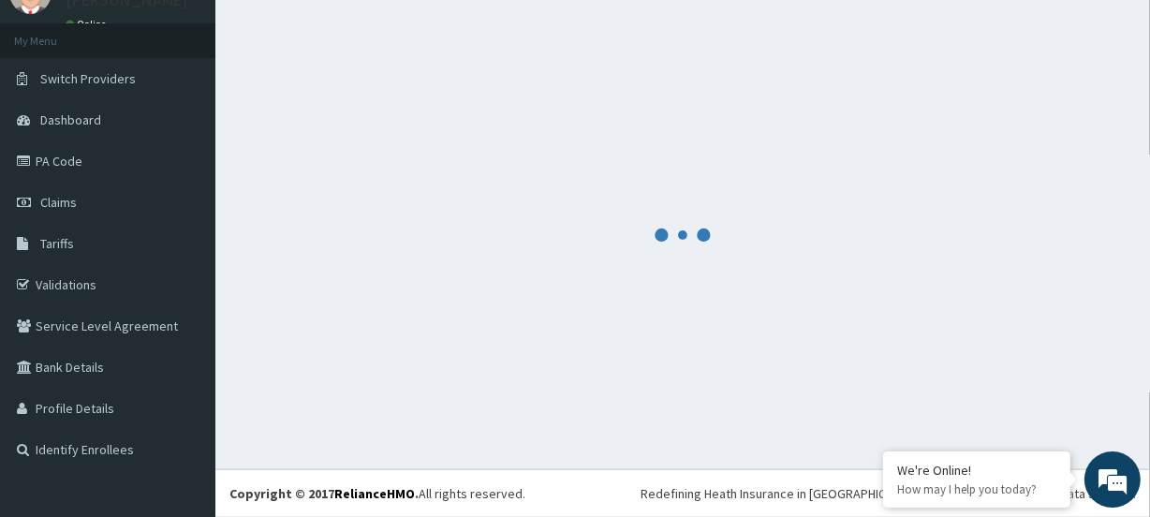
scroll to position [83, 0]
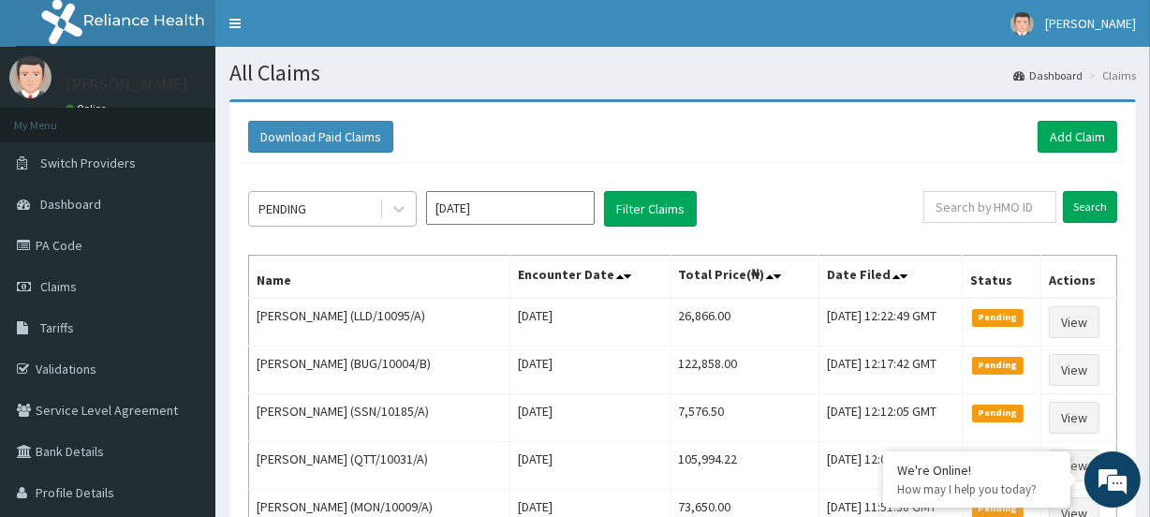
click at [279, 207] on div "PENDING" at bounding box center [283, 209] width 48 height 19
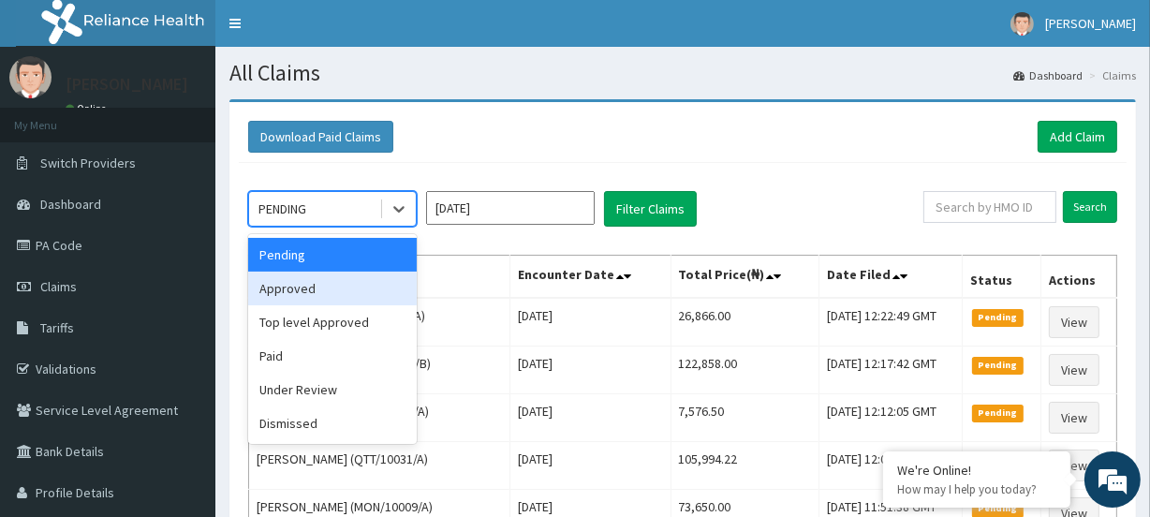
click at [292, 291] on div "Approved" at bounding box center [332, 289] width 169 height 34
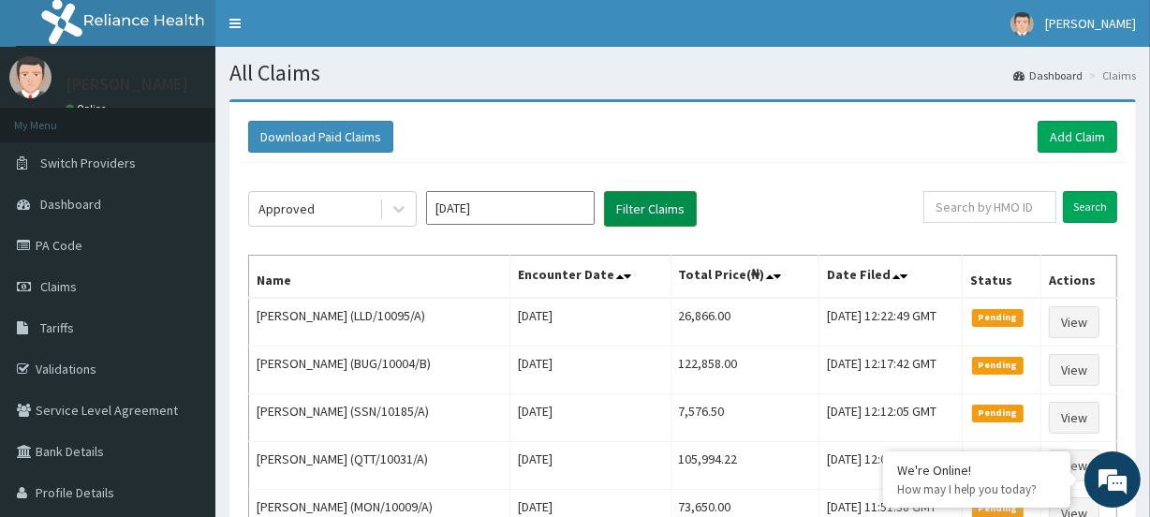
click at [636, 201] on button "Filter Claims" at bounding box center [650, 209] width 93 height 36
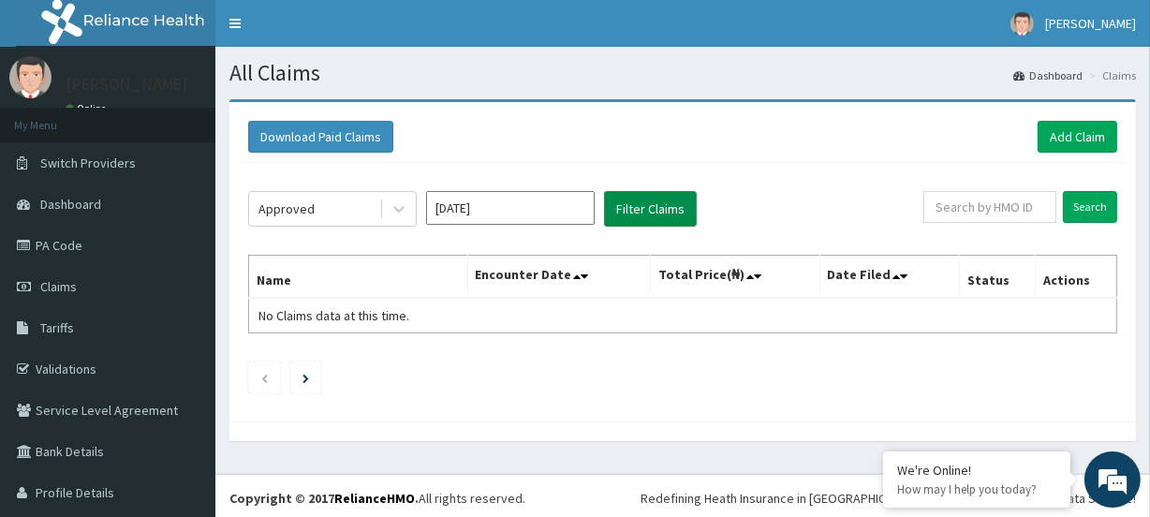
click at [645, 211] on button "Filter Claims" at bounding box center [650, 209] width 93 height 36
click at [306, 212] on div "Approved" at bounding box center [287, 209] width 56 height 19
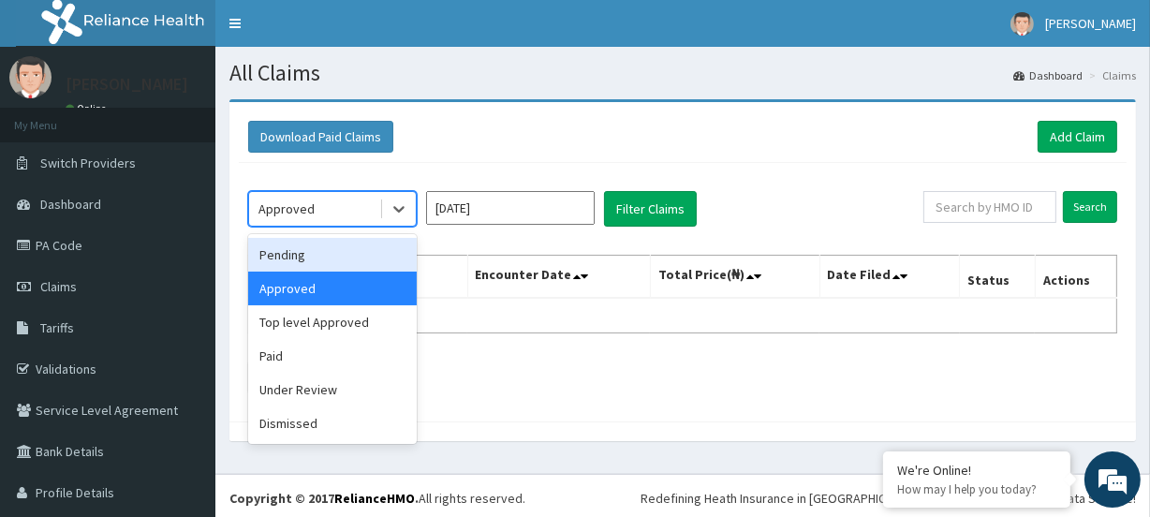
click at [304, 263] on div "Pending" at bounding box center [332, 255] width 169 height 34
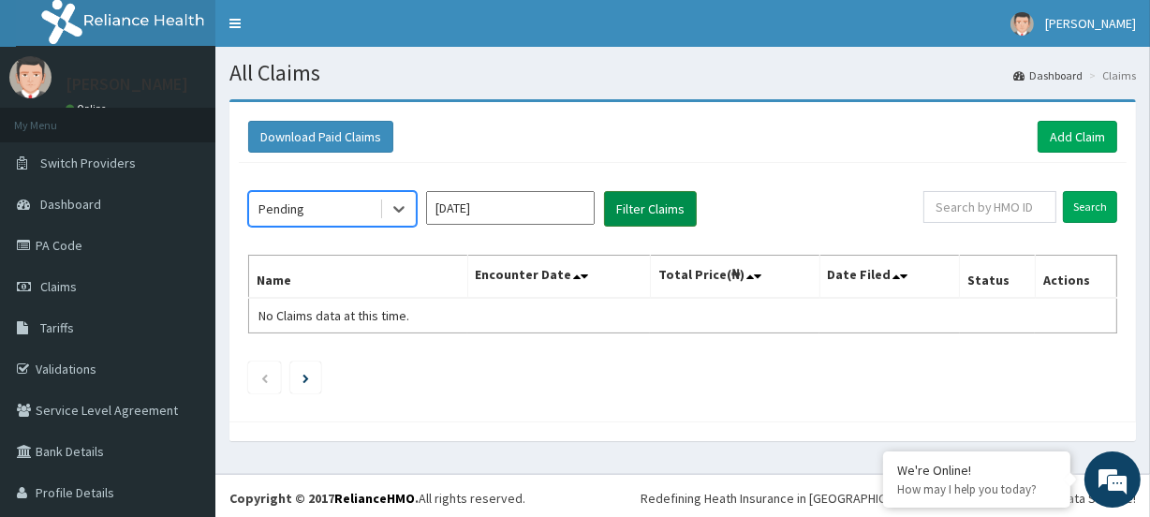
click at [632, 215] on button "Filter Claims" at bounding box center [650, 209] width 93 height 36
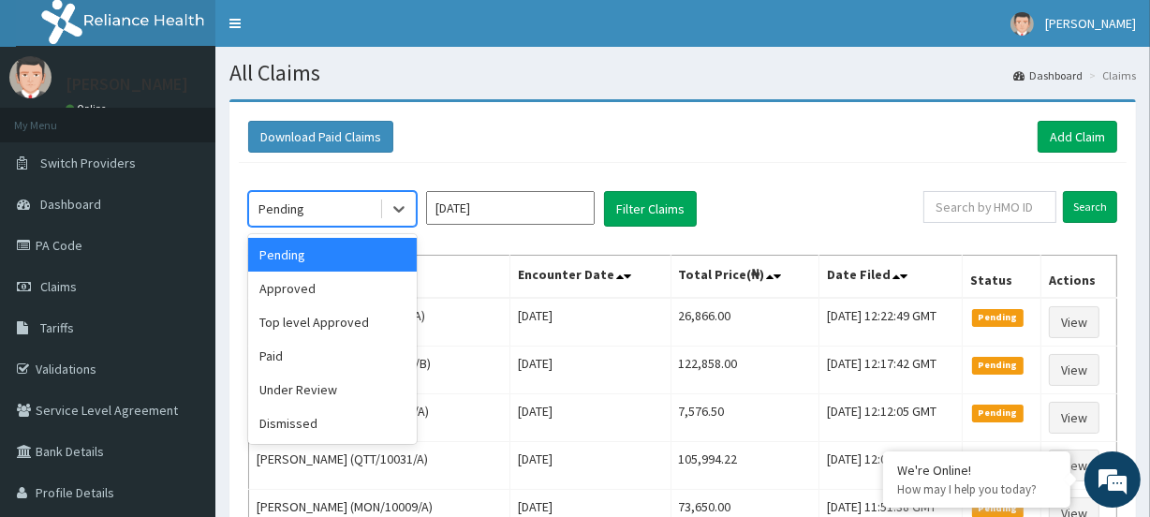
click at [356, 208] on div "Pending" at bounding box center [314, 209] width 130 height 30
click at [300, 289] on div "Approved" at bounding box center [332, 289] width 169 height 34
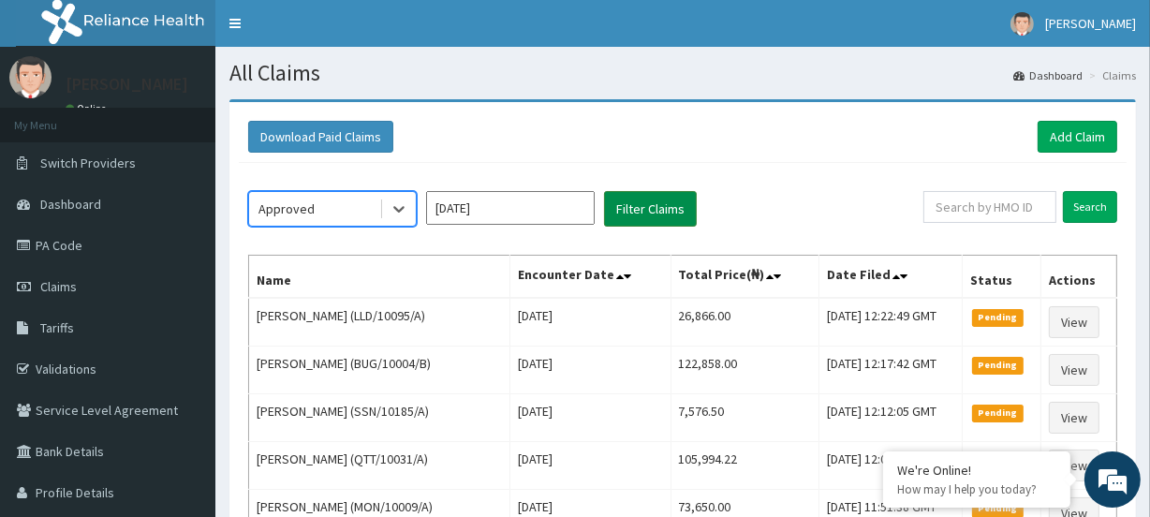
click at [638, 207] on button "Filter Claims" at bounding box center [650, 209] width 93 height 36
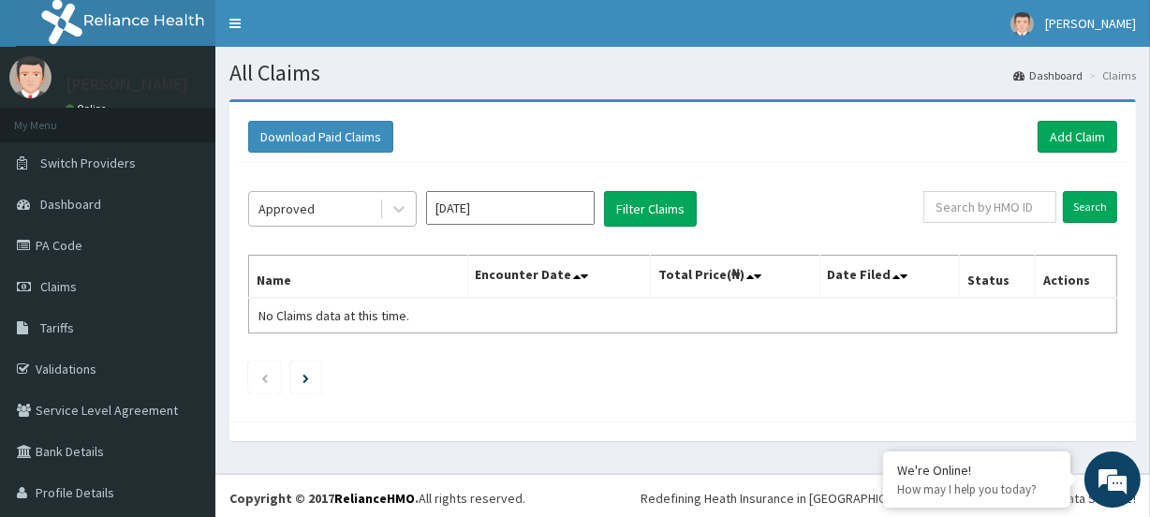
click at [302, 204] on div "Approved" at bounding box center [287, 209] width 56 height 19
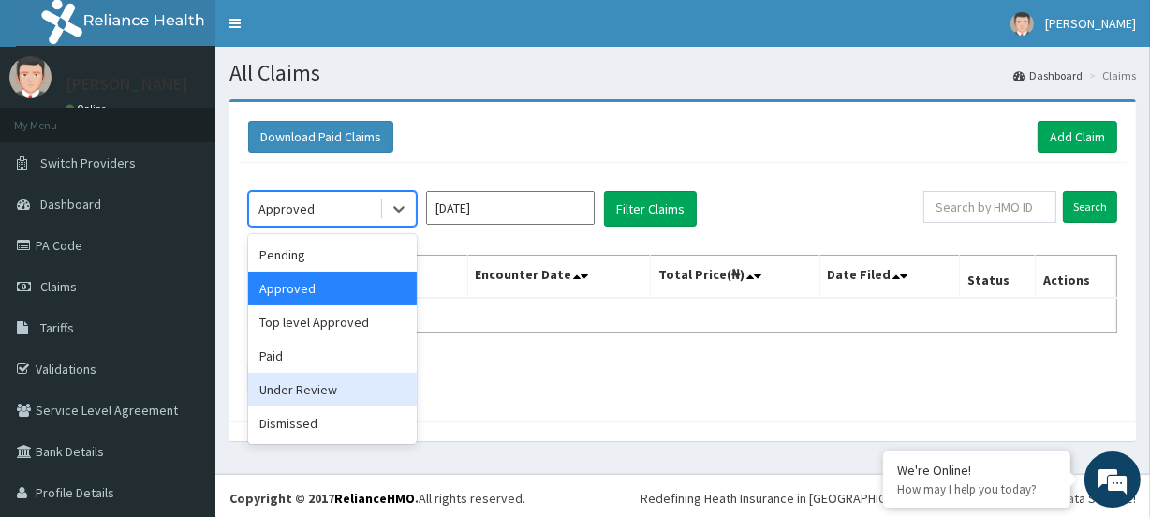
click at [309, 389] on div "Under Review" at bounding box center [332, 390] width 169 height 34
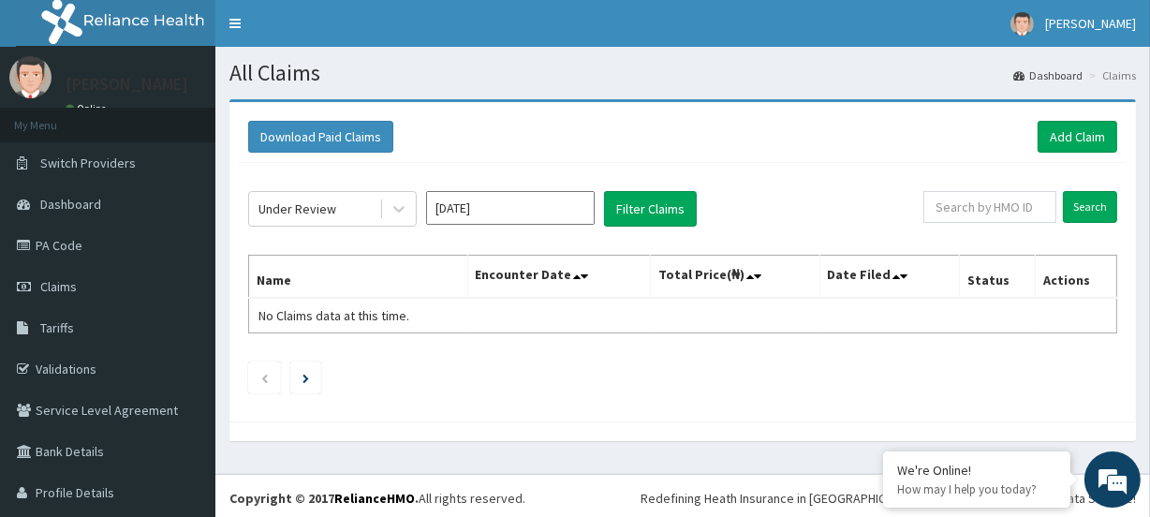
click at [329, 394] on div "Under Review [DATE] Filter Claims Search Name Encounter Date Total Price(₦) Dat…" at bounding box center [683, 287] width 888 height 249
click at [660, 199] on button "Filter Claims" at bounding box center [650, 209] width 93 height 36
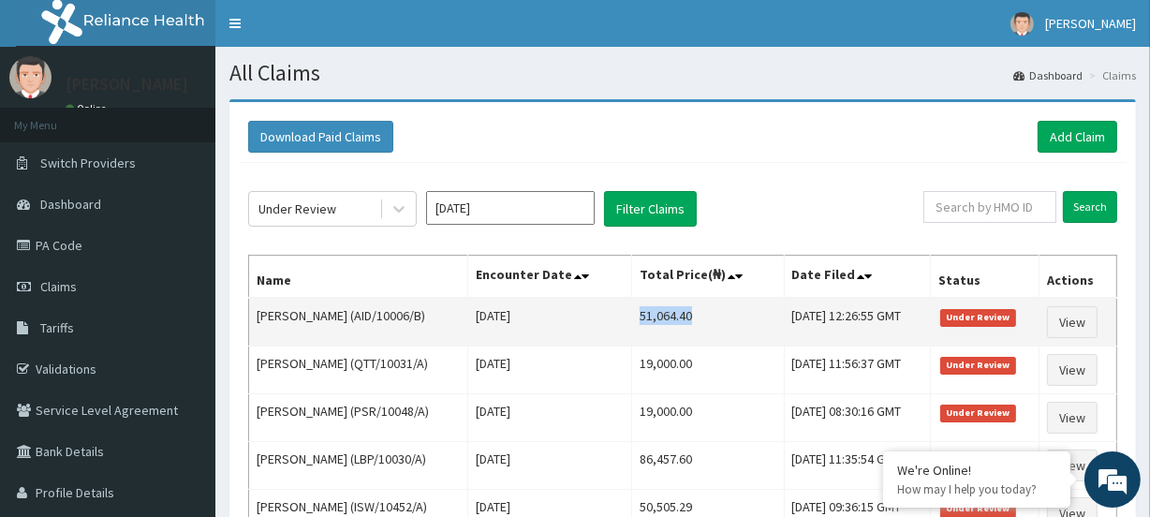
drag, startPoint x: 610, startPoint y: 328, endPoint x: 687, endPoint y: 310, distance: 78.9
click at [687, 310] on td "51,064.40" at bounding box center [708, 322] width 152 height 49
copy td "51,064.40"
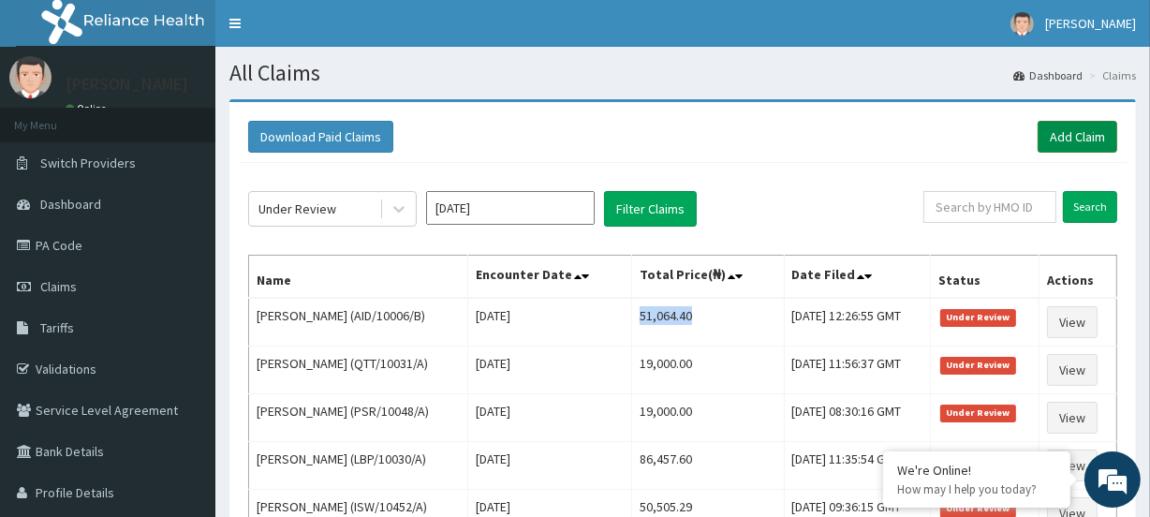
click at [1064, 137] on link "Add Claim" at bounding box center [1078, 137] width 80 height 32
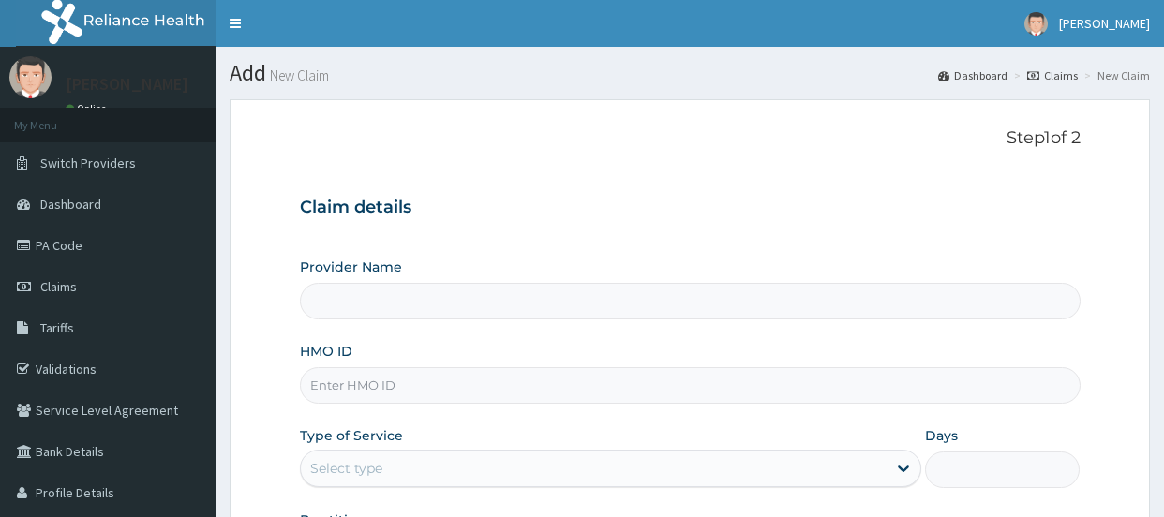
type input "[GEOGRAPHIC_DATA]"
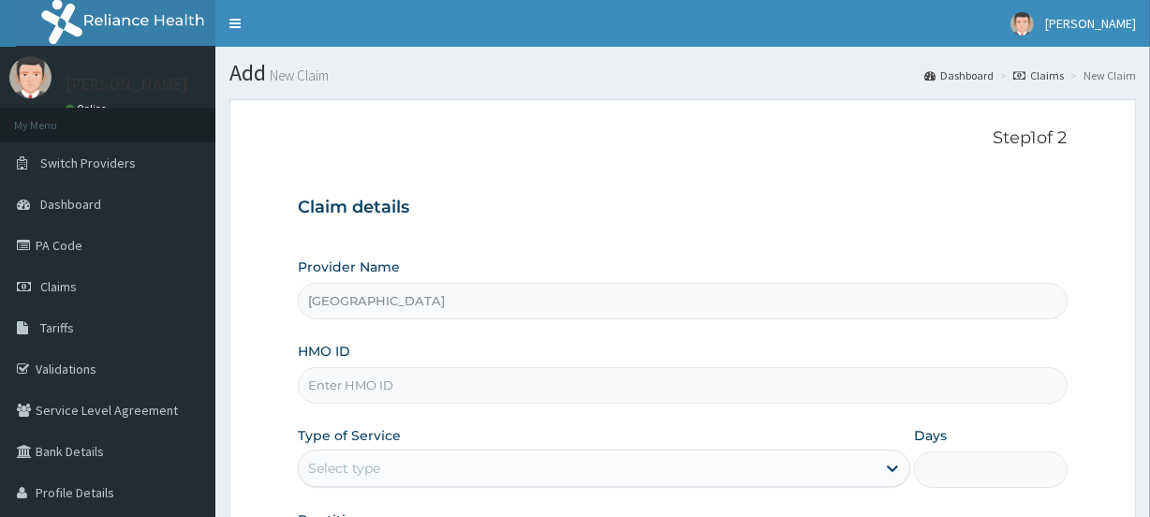
click at [347, 386] on input "HMO ID" at bounding box center [682, 385] width 769 height 37
paste input "DET/10029/A"
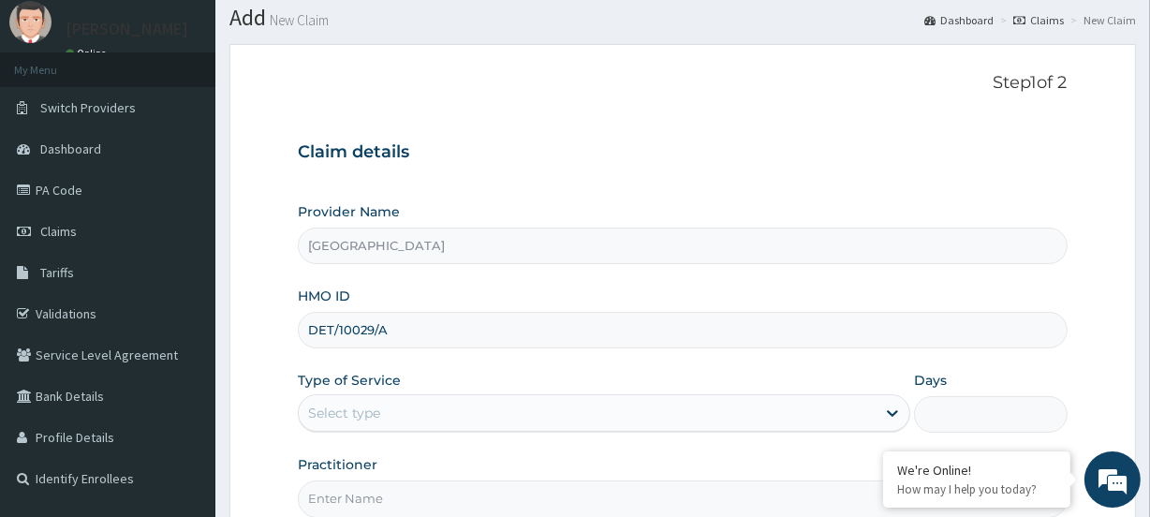
scroll to position [84, 0]
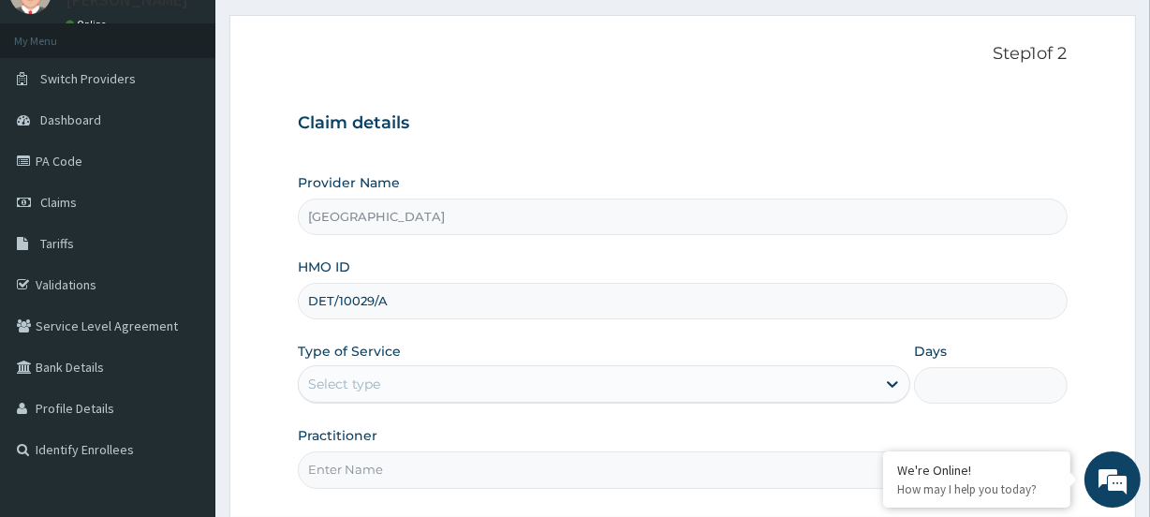
type input "DET/10029/A"
click at [349, 384] on div "Select type" at bounding box center [344, 384] width 72 height 19
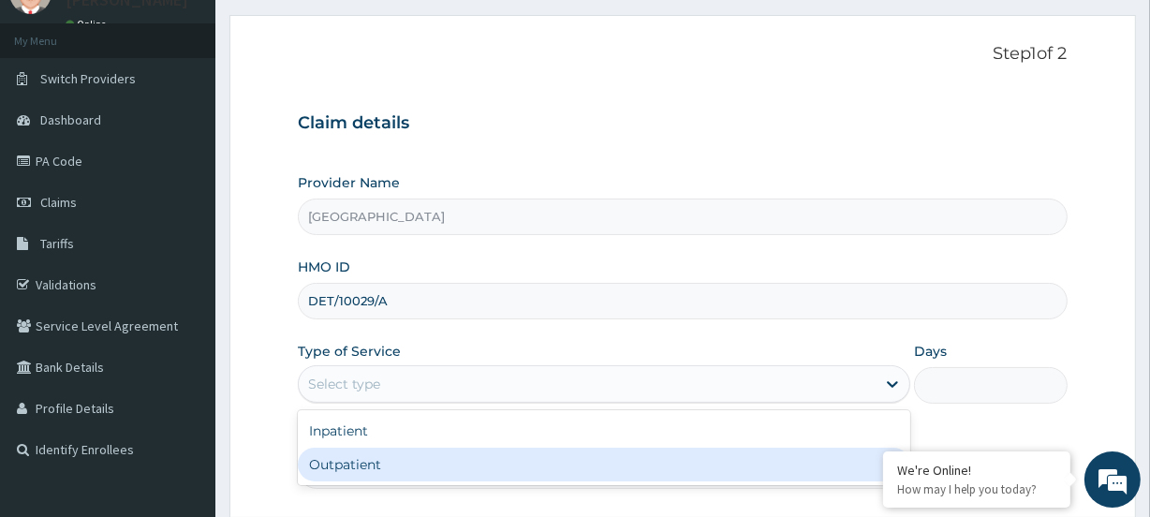
click at [363, 468] on div "Outpatient" at bounding box center [604, 465] width 613 height 34
type input "1"
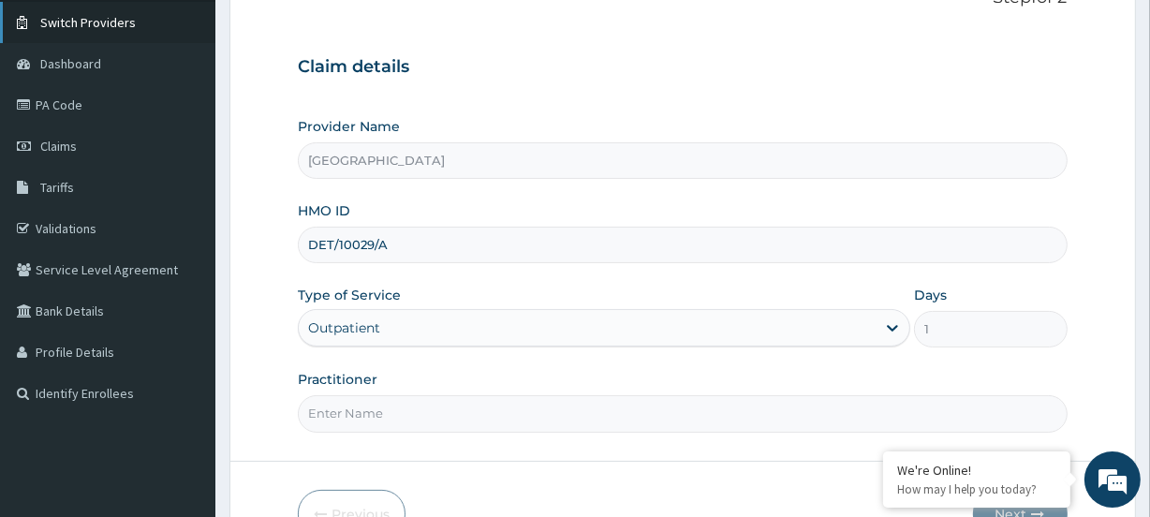
scroll to position [170, 0]
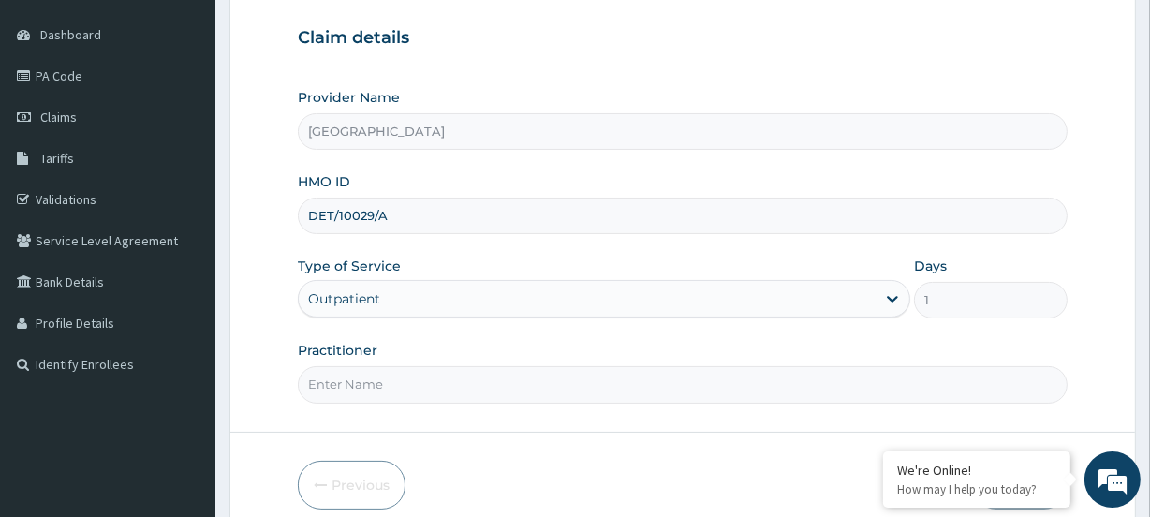
click at [351, 387] on input "Practitioner" at bounding box center [682, 384] width 769 height 37
paste input "[PERSON_NAME]"
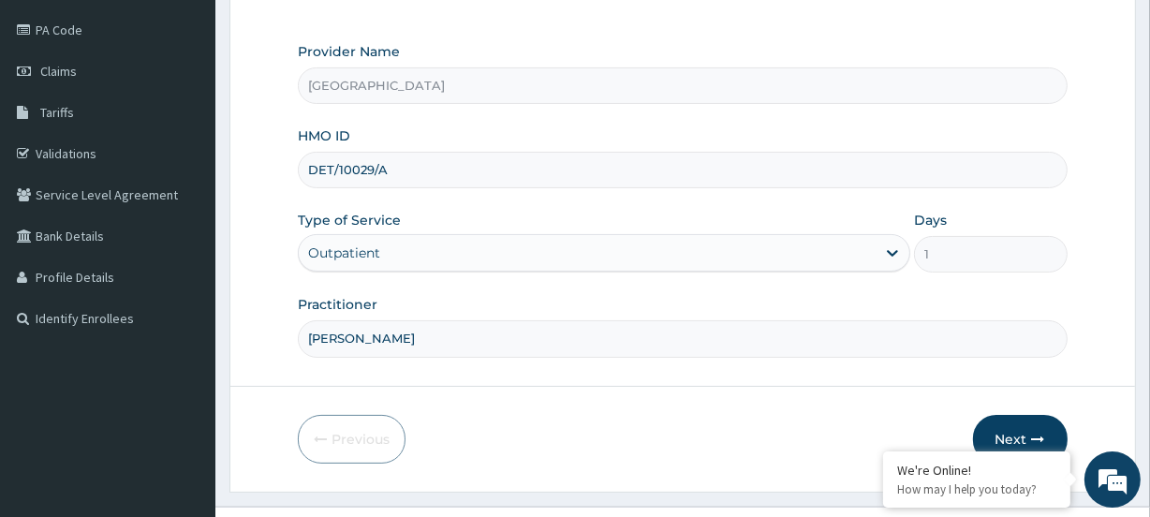
scroll to position [251, 0]
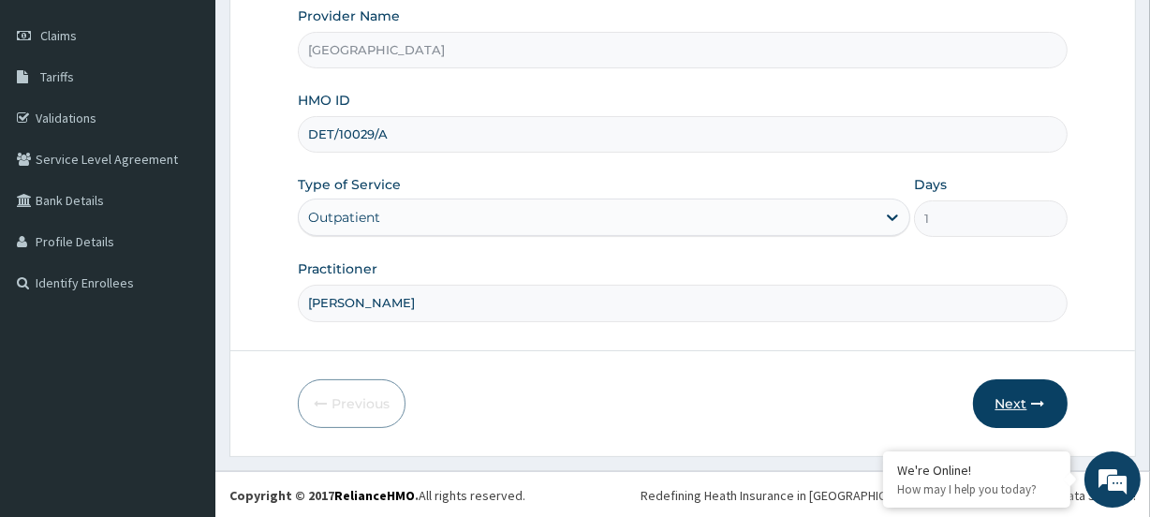
type input "Augustine Olugbemi"
click at [1027, 406] on button "Next" at bounding box center [1020, 403] width 95 height 49
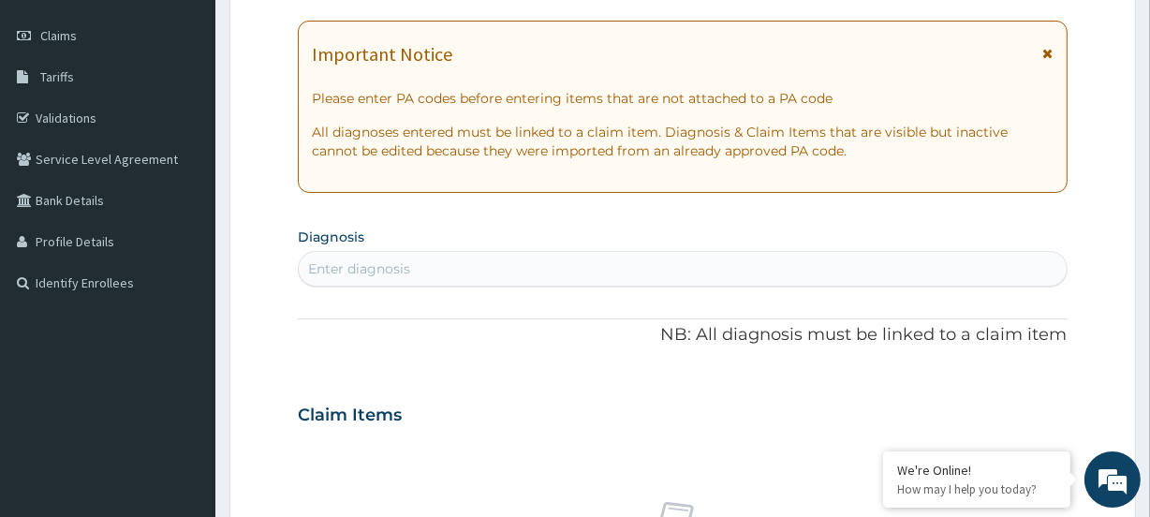
click at [360, 268] on div "Enter diagnosis" at bounding box center [359, 269] width 102 height 19
type input "w"
type input "open wo"
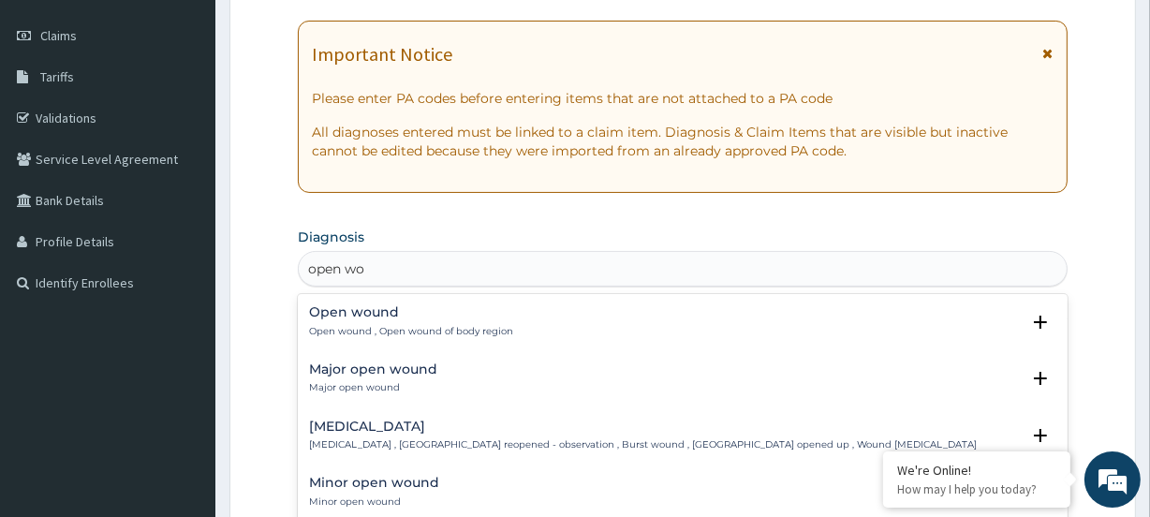
click at [359, 325] on p "Open wound , Open wound of body region" at bounding box center [411, 331] width 204 height 13
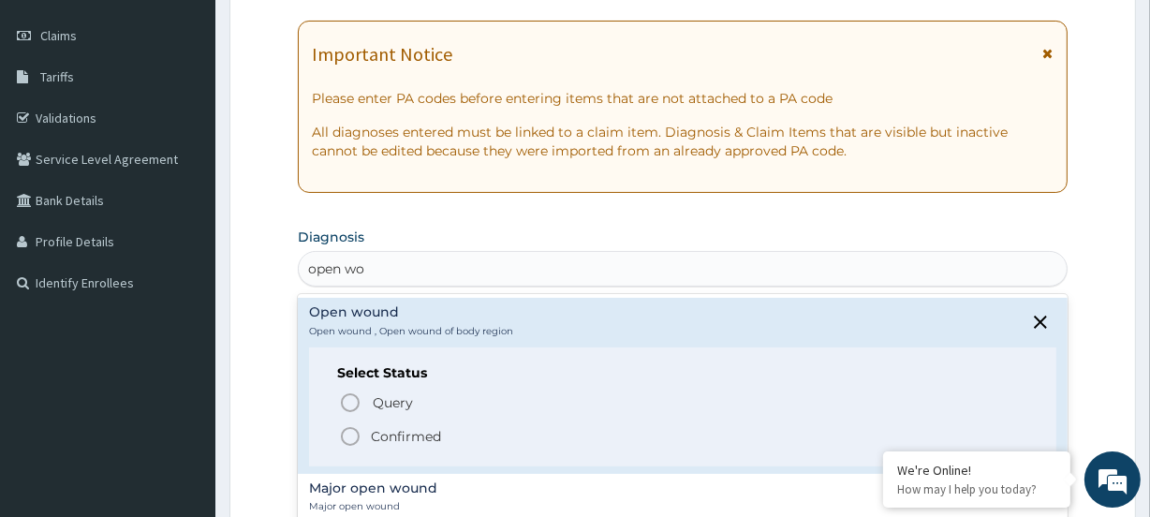
click at [356, 438] on icon "status option filled" at bounding box center [350, 436] width 22 height 22
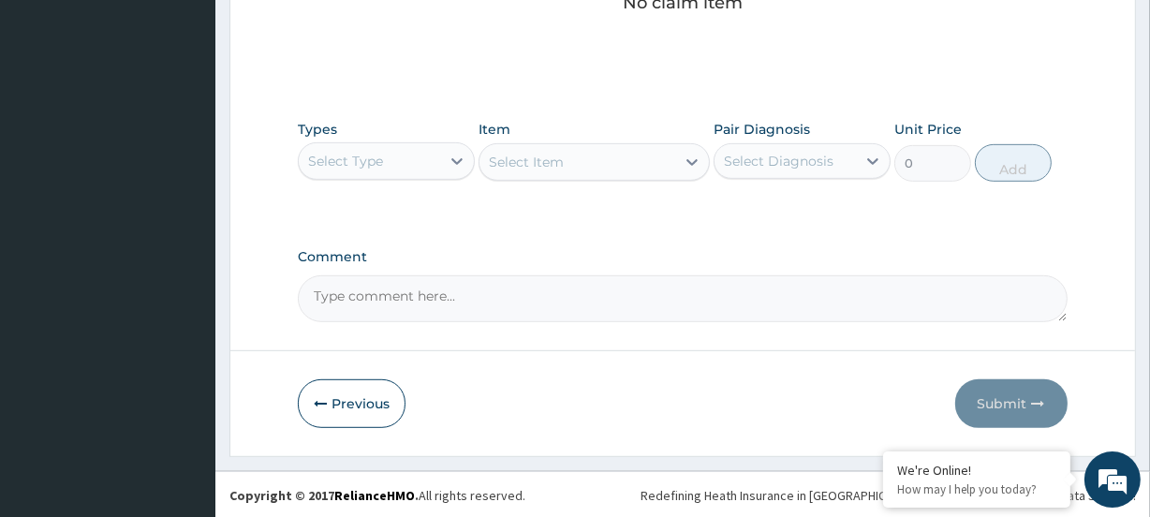
scroll to position [833, 0]
click at [354, 156] on div "Select Type" at bounding box center [345, 160] width 75 height 19
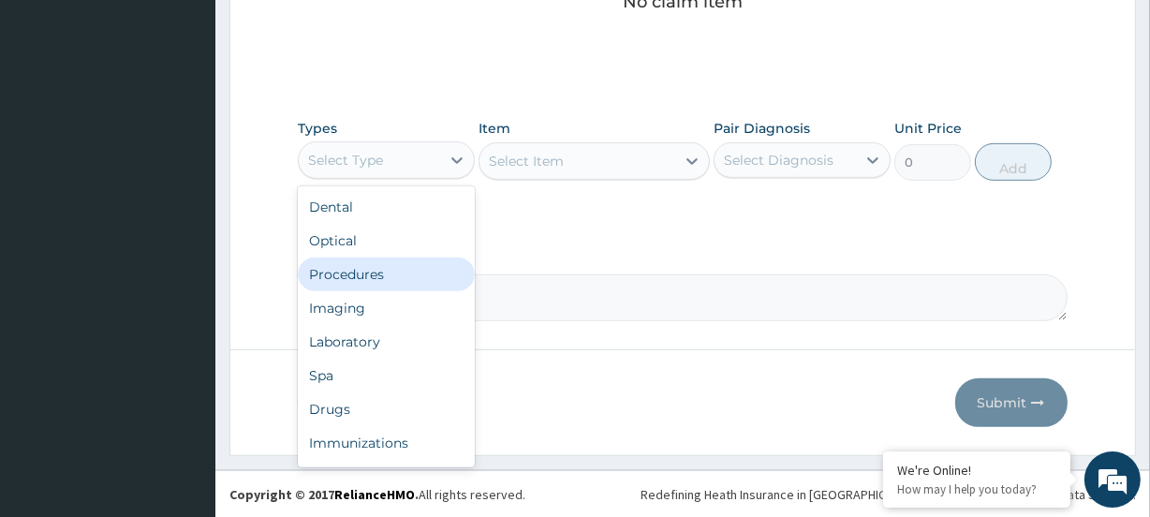
click at [367, 275] on div "Procedures" at bounding box center [386, 275] width 177 height 34
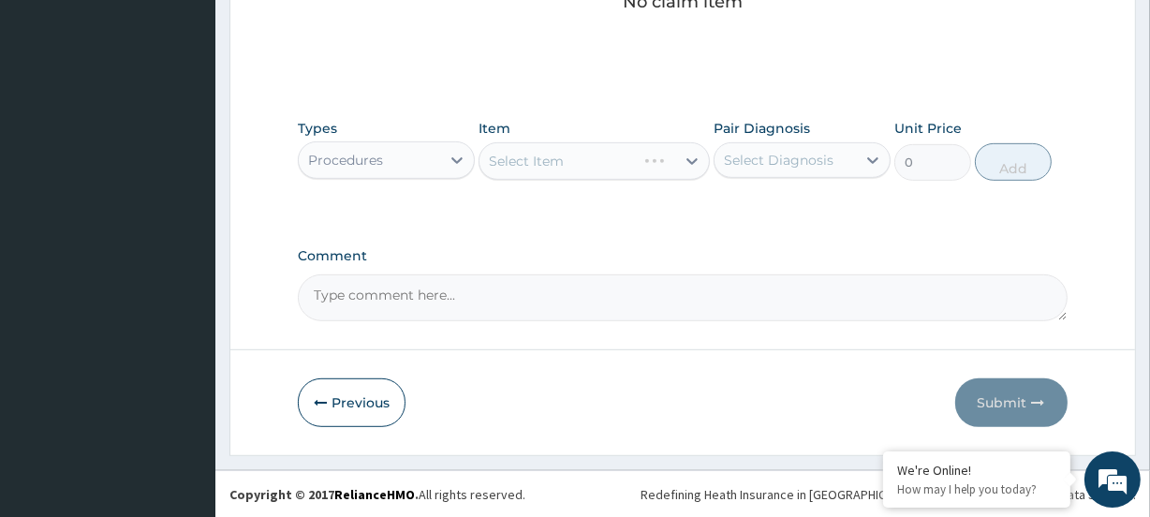
click at [345, 289] on textarea "Comment" at bounding box center [682, 298] width 769 height 47
click at [368, 291] on textarea "This is a ost-op dressing" at bounding box center [682, 298] width 769 height 47
click at [484, 302] on textarea "This is a post-op dressing" at bounding box center [682, 298] width 769 height 47
type textarea "This is a post-op dressing"
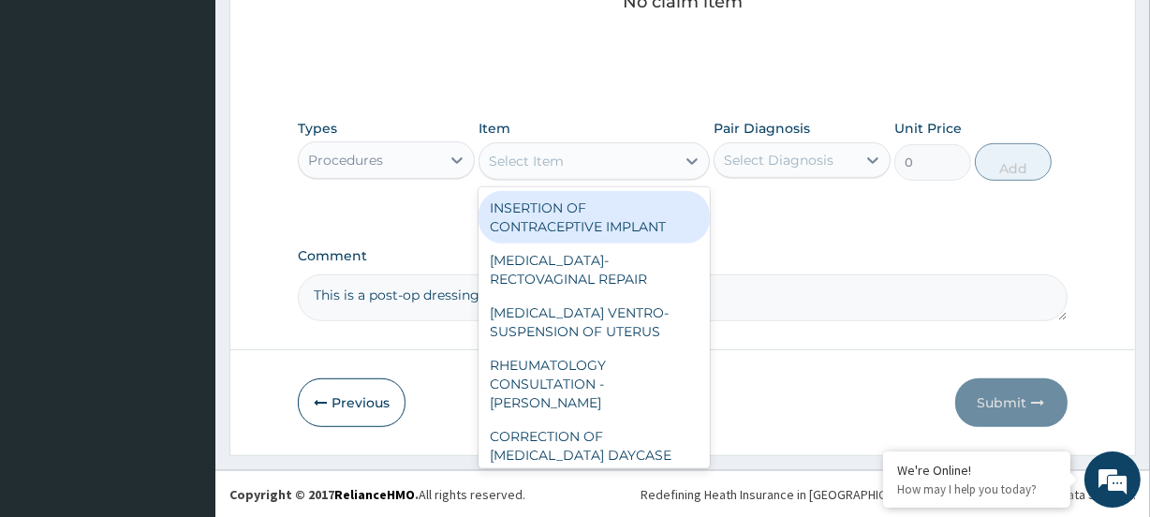
click at [505, 156] on div "Select Item" at bounding box center [526, 161] width 75 height 19
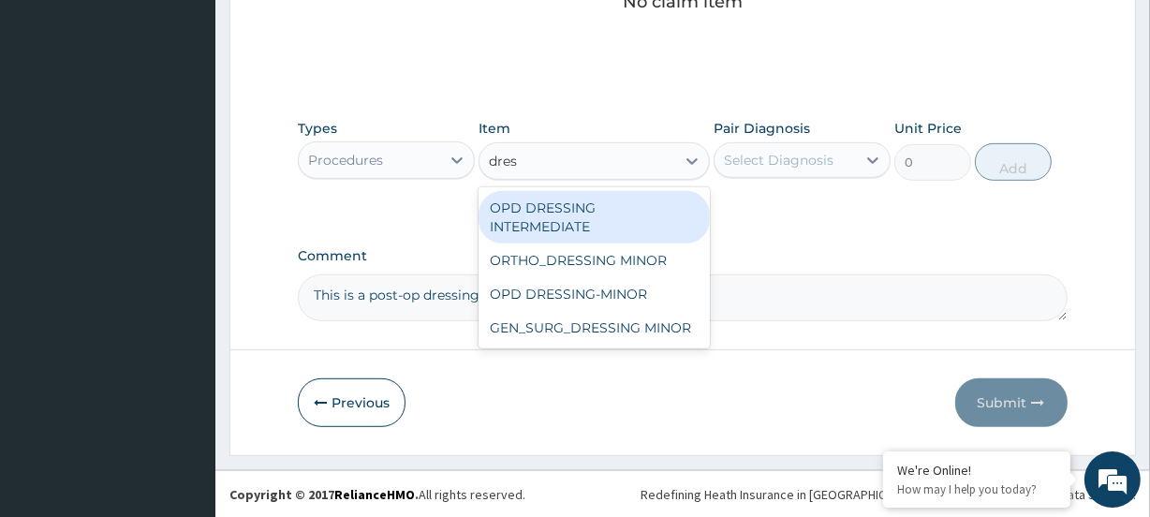
type input "dress"
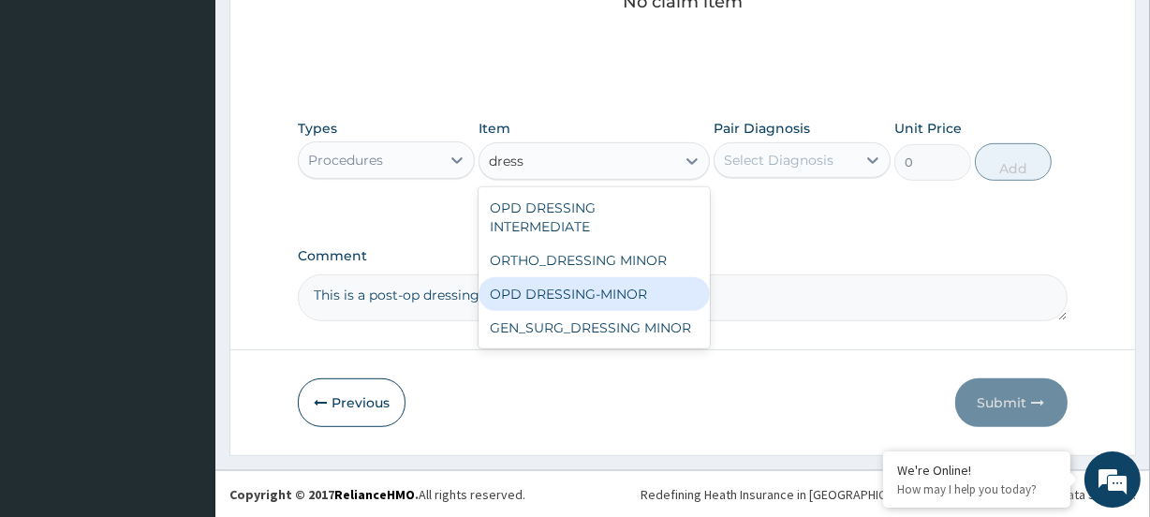
click at [577, 293] on div "OPD DRESSING-MINOR" at bounding box center [594, 294] width 230 height 34
type input "2850"
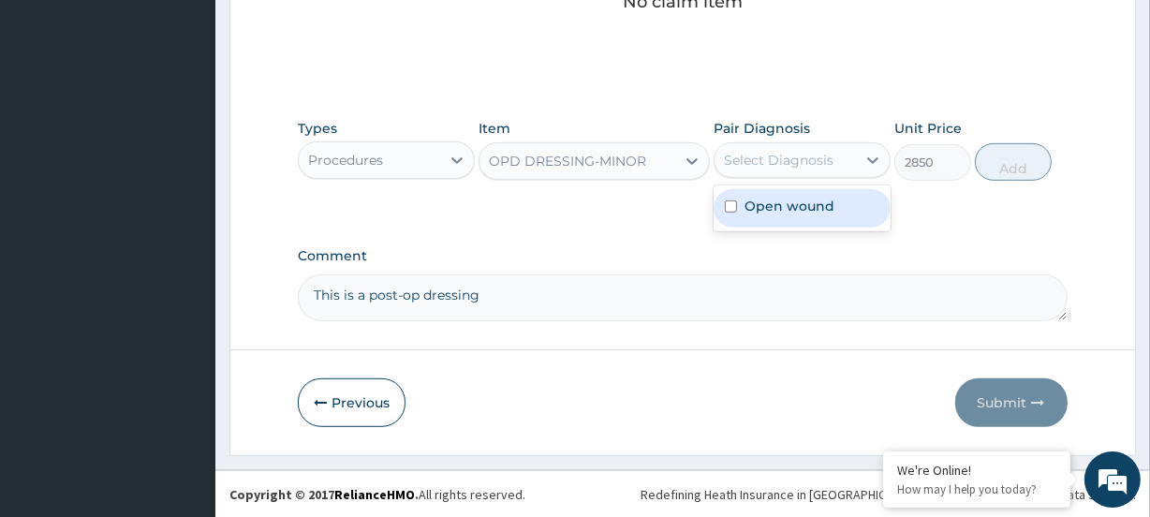
click at [756, 158] on div "Select Diagnosis" at bounding box center [779, 160] width 110 height 19
click at [773, 212] on label "Open wound" at bounding box center [790, 206] width 90 height 19
checkbox input "true"
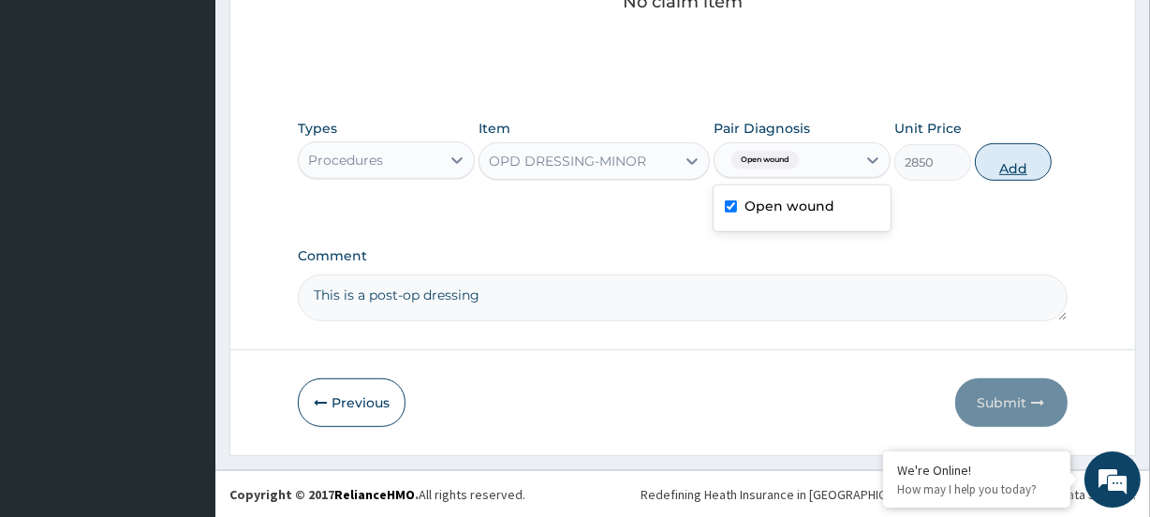
click at [992, 171] on button "Add" at bounding box center [1013, 161] width 77 height 37
type input "0"
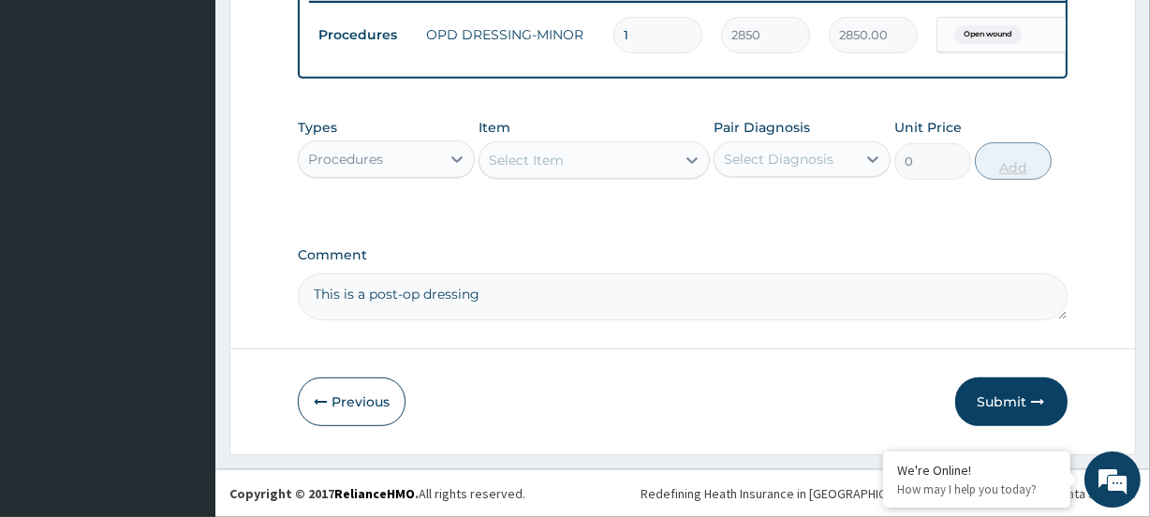
scroll to position [756, 0]
click at [366, 169] on div "Procedures" at bounding box center [345, 159] width 75 height 19
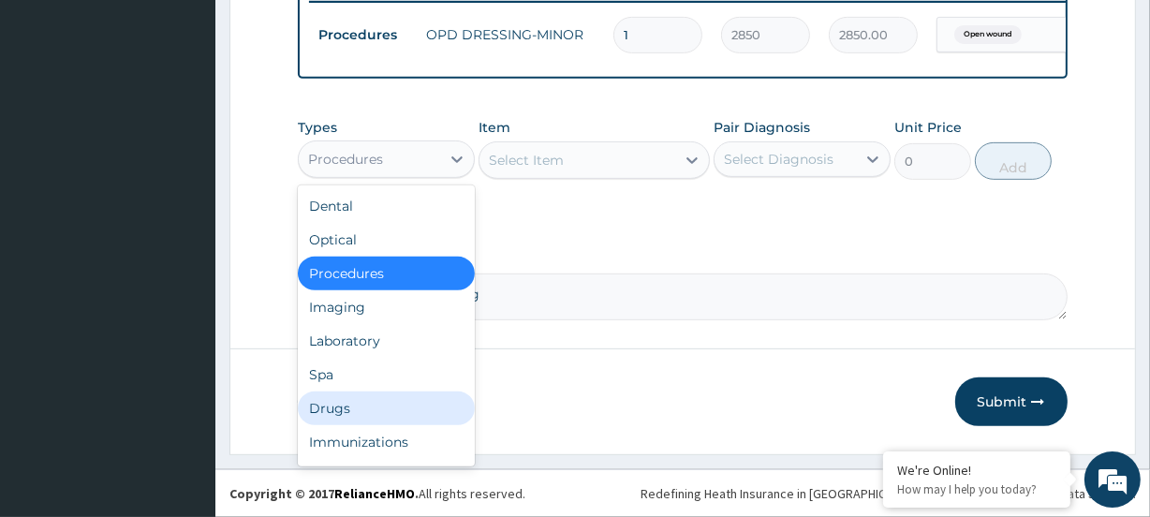
click at [343, 412] on div "Drugs" at bounding box center [386, 409] width 177 height 34
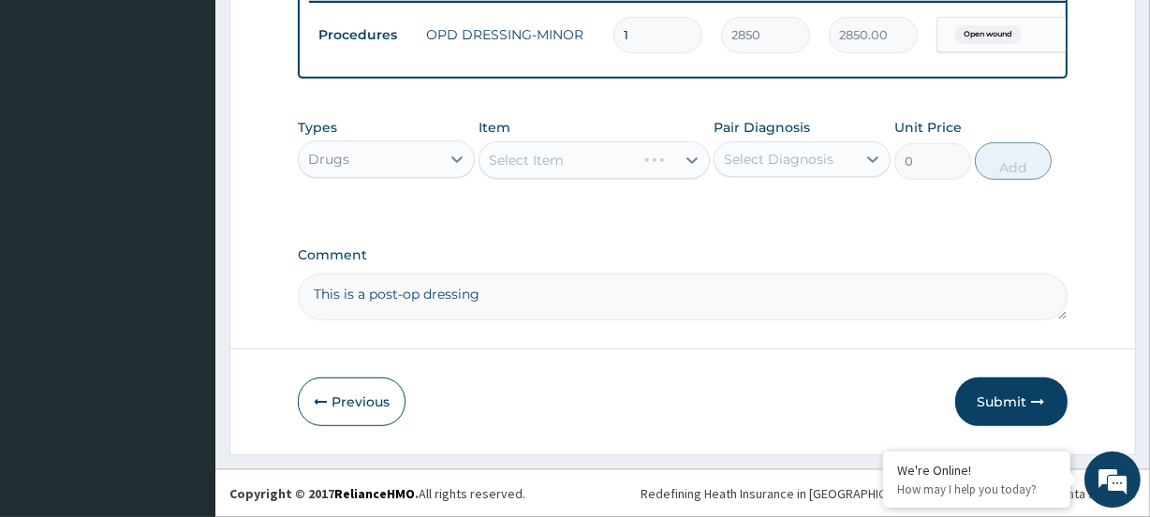
click at [519, 160] on div "Select Item" at bounding box center [594, 159] width 230 height 37
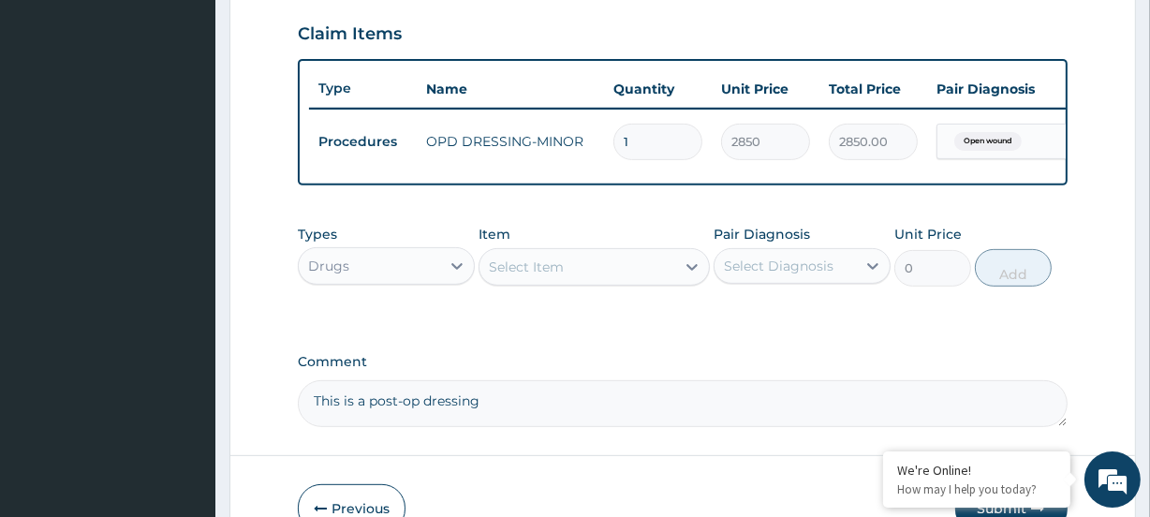
scroll to position [586, 0]
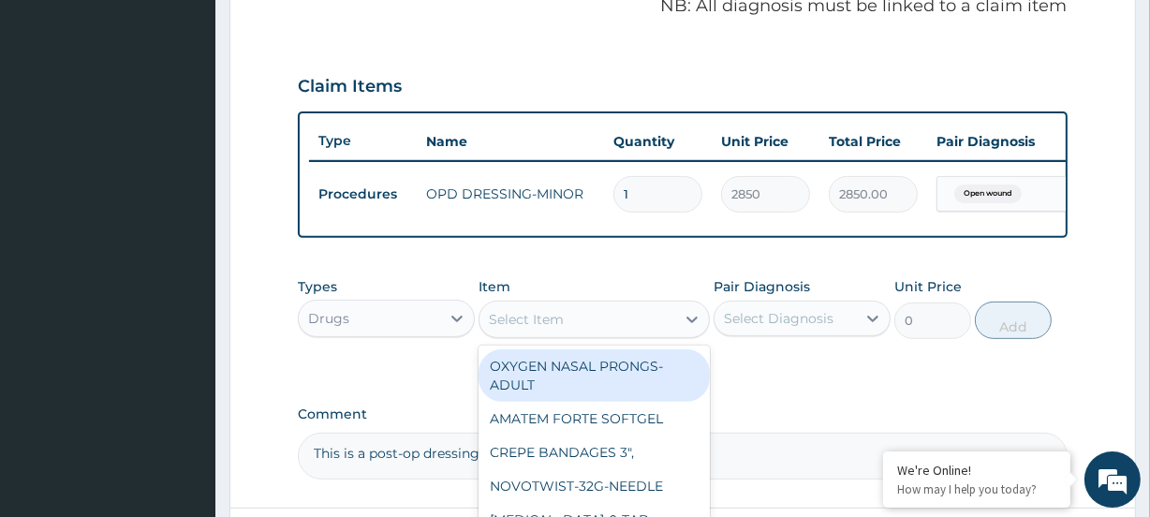
click at [538, 327] on div "Select Item" at bounding box center [526, 319] width 75 height 19
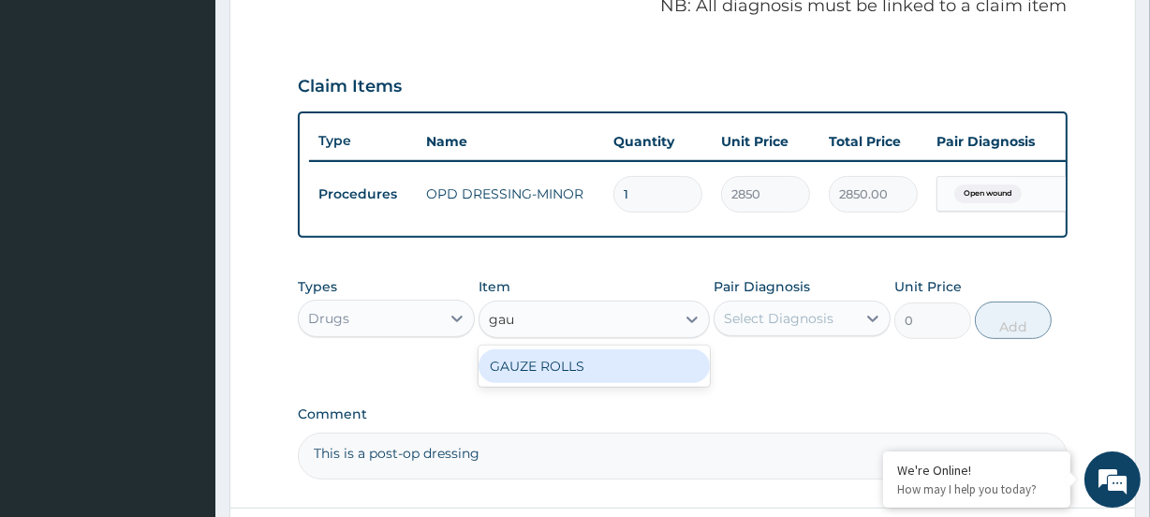
type input "gau"
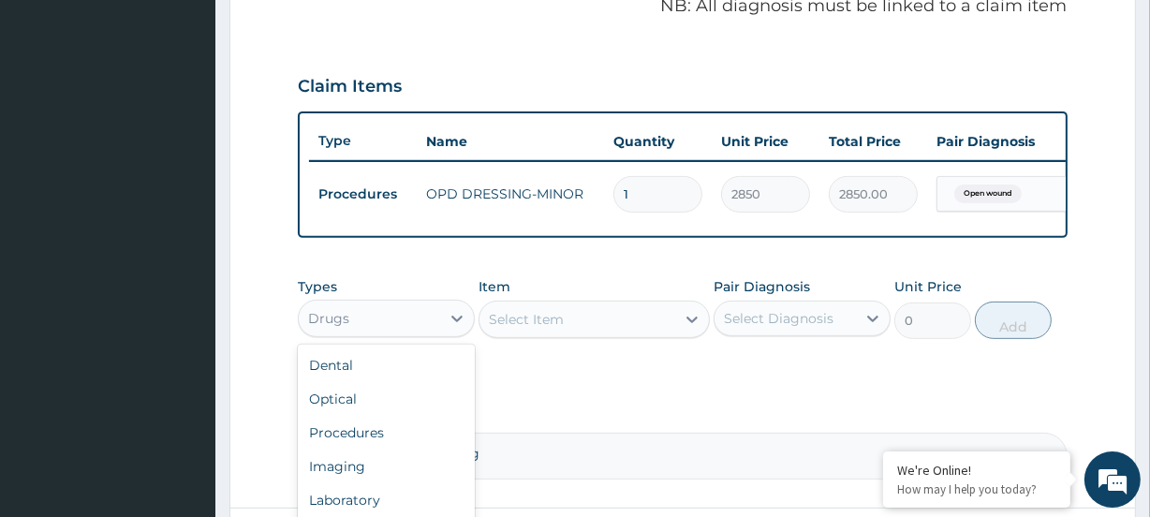
click at [362, 334] on div "Drugs" at bounding box center [369, 319] width 141 height 30
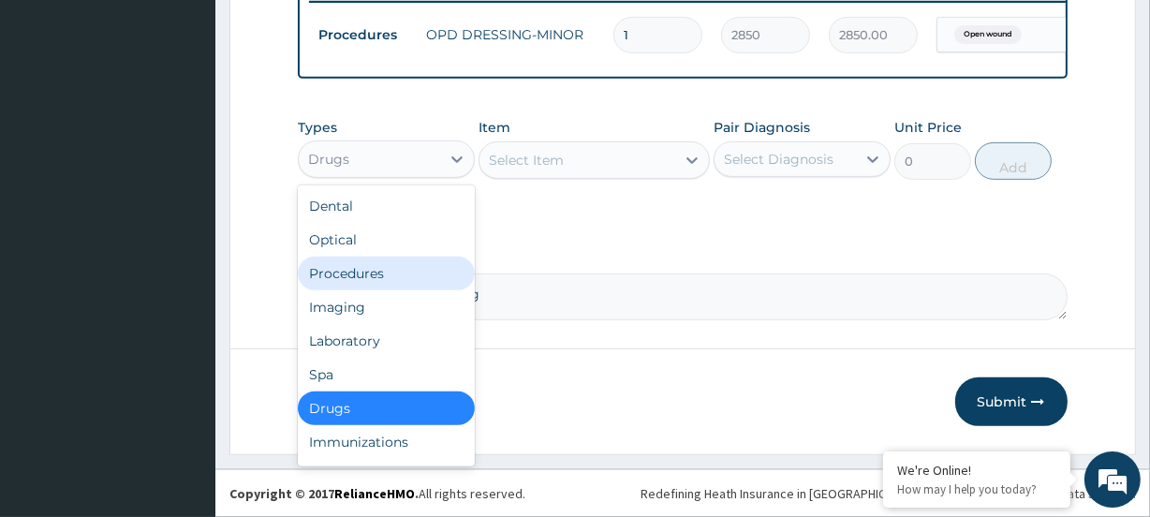
scroll to position [64, 0]
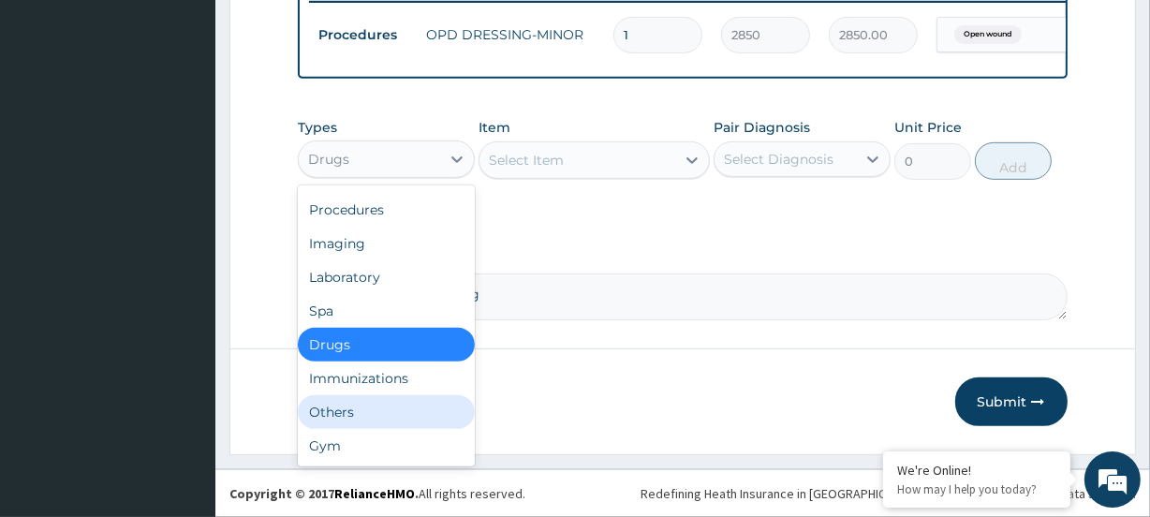
click at [355, 413] on div "Others" at bounding box center [386, 412] width 177 height 34
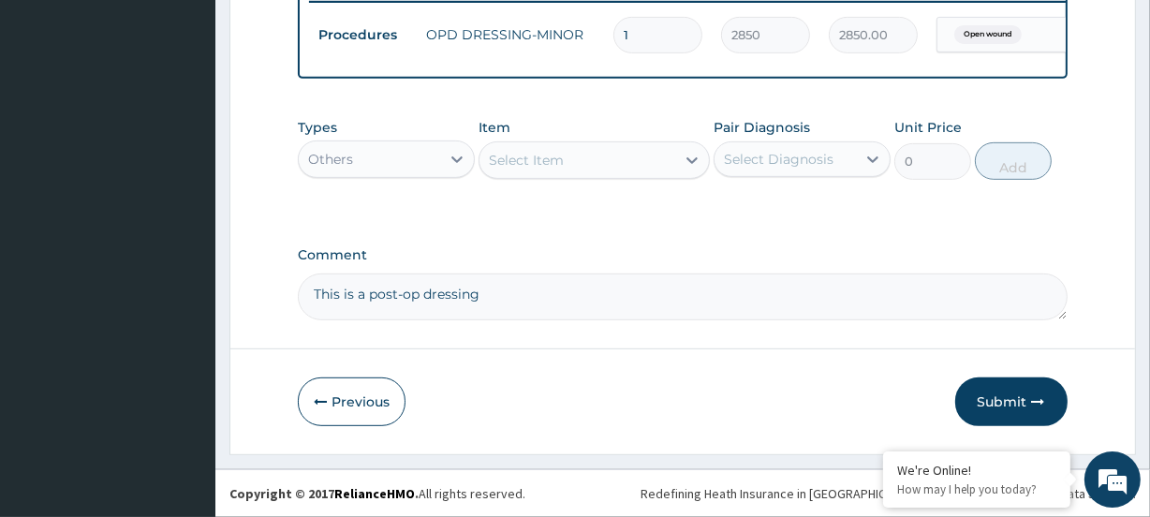
click at [537, 159] on div "Select Item" at bounding box center [526, 160] width 75 height 19
type input "g"
click at [353, 166] on div "Others" at bounding box center [369, 159] width 141 height 30
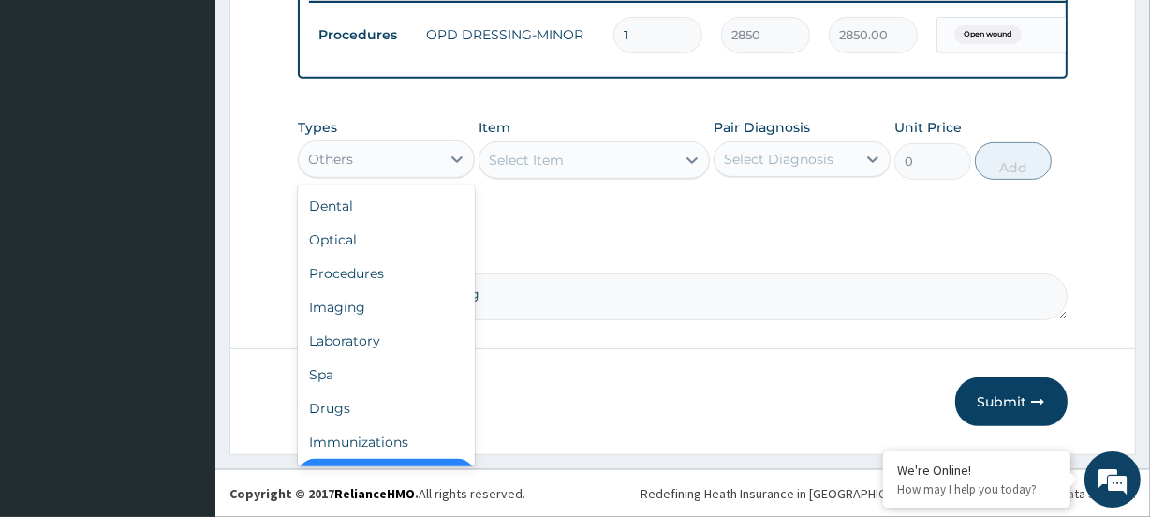
scroll to position [37, 0]
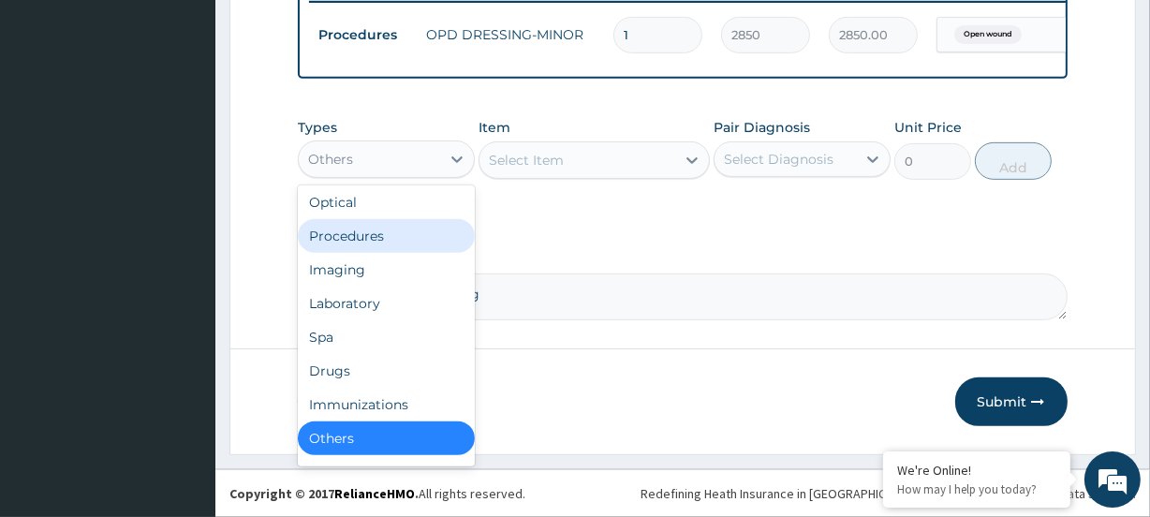
click at [364, 244] on div "Procedures" at bounding box center [386, 236] width 177 height 34
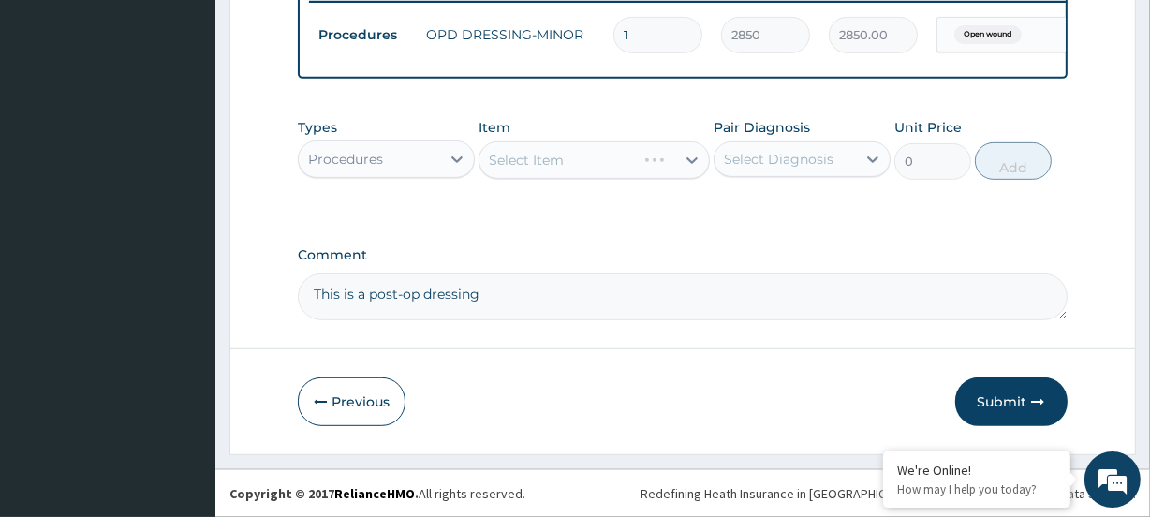
click at [540, 156] on div "Select Item" at bounding box center [594, 159] width 230 height 37
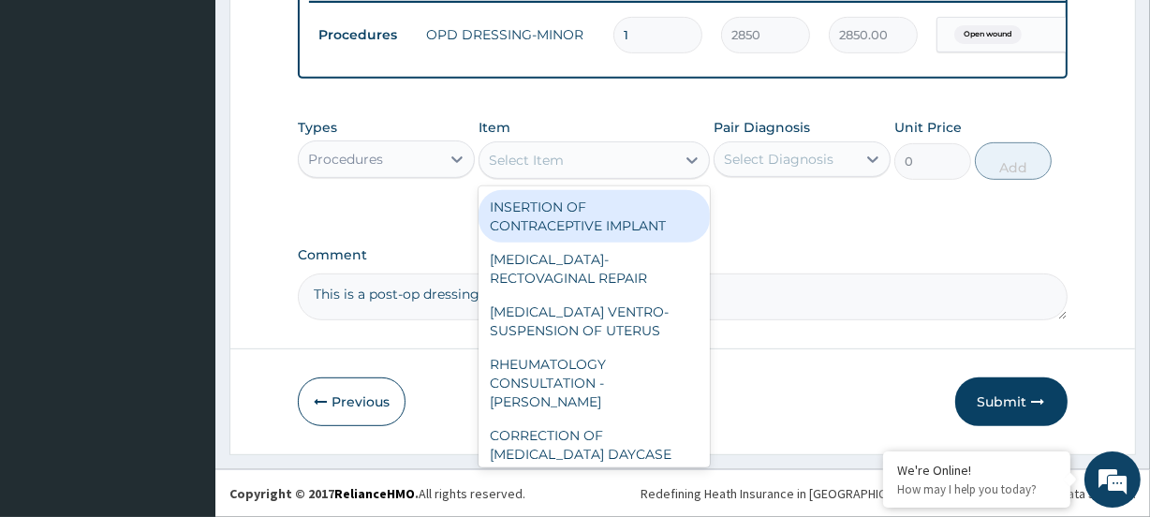
click at [528, 160] on div "Select Item" at bounding box center [526, 160] width 75 height 19
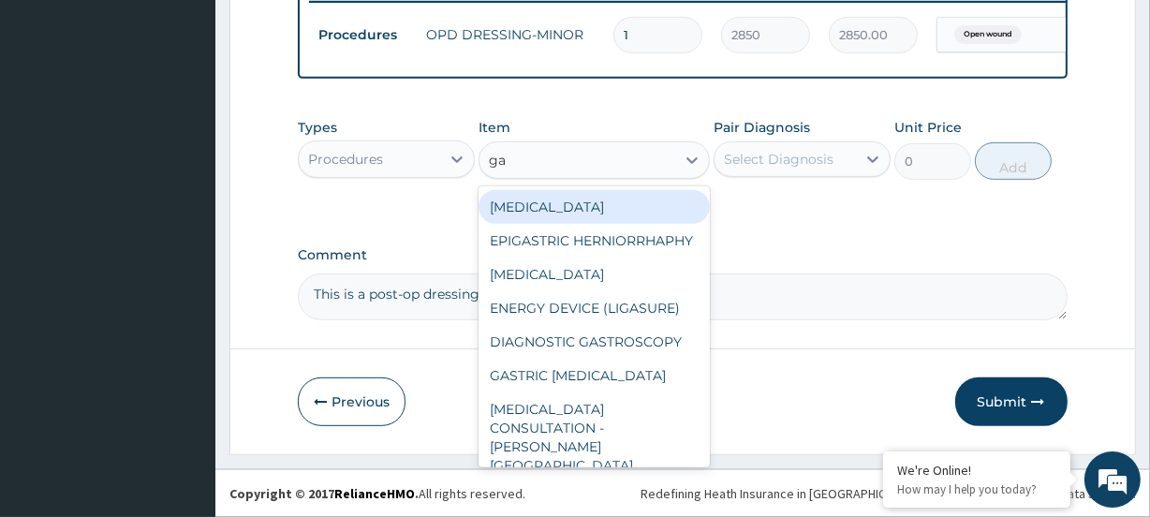
type input "gau"
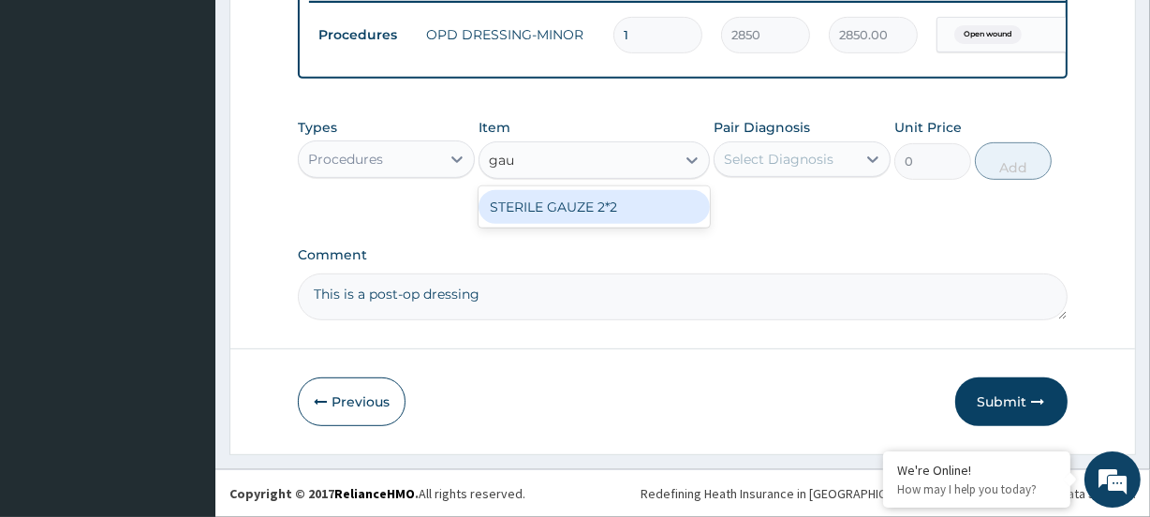
click at [520, 210] on div "STERILE GAUZE 2*2" at bounding box center [594, 207] width 230 height 34
type input "800"
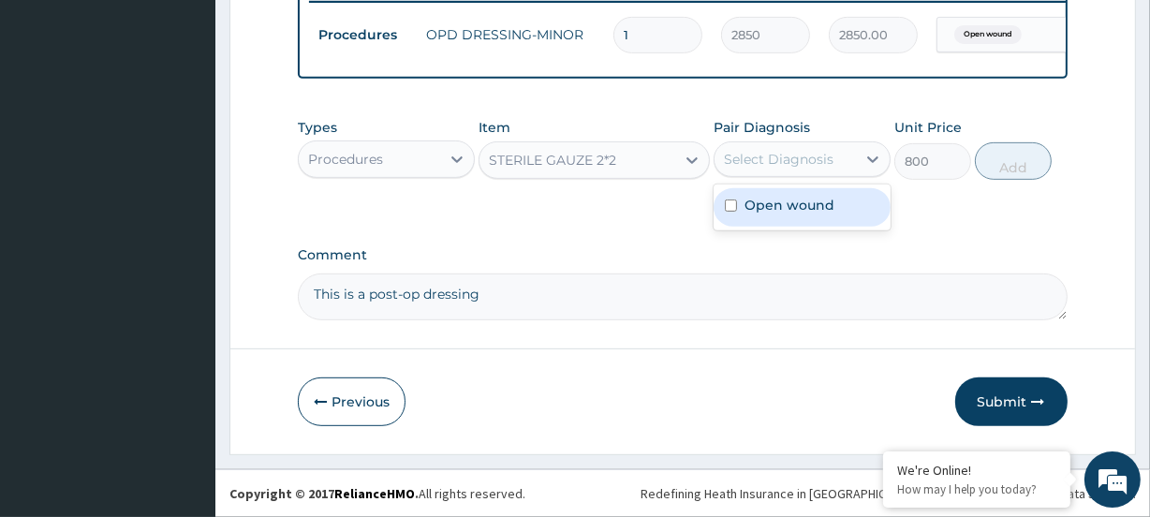
click at [770, 155] on div "Select Diagnosis" at bounding box center [779, 159] width 110 height 19
click at [777, 205] on label "Open wound" at bounding box center [790, 205] width 90 height 19
checkbox input "true"
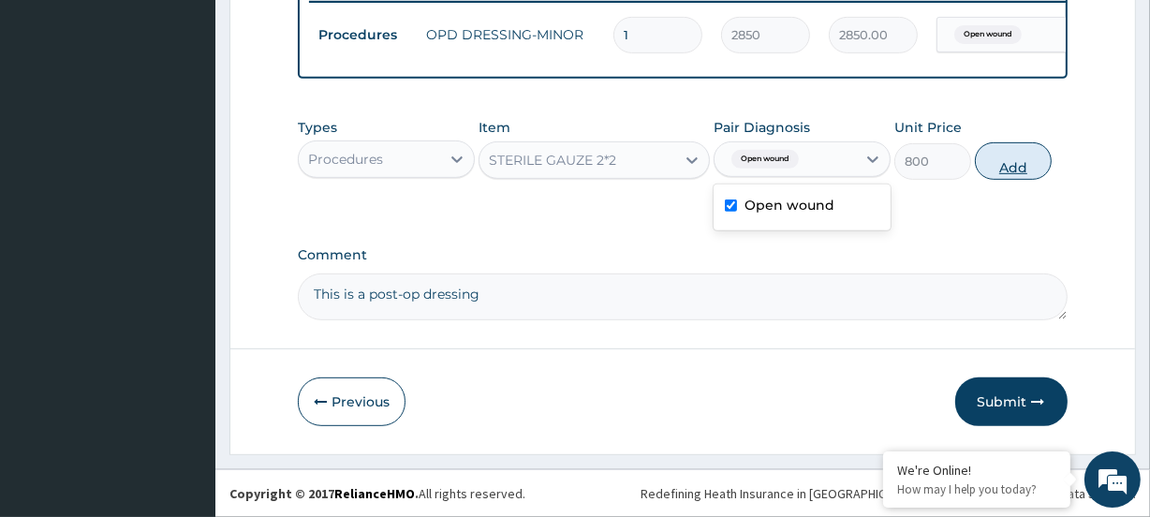
click at [1003, 150] on button "Add" at bounding box center [1013, 160] width 77 height 37
type input "0"
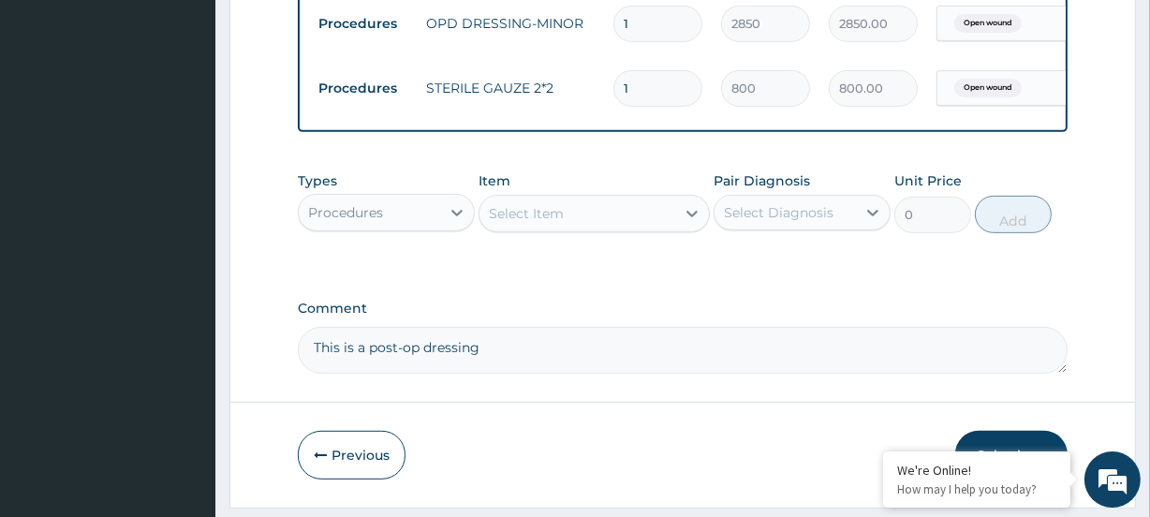
click at [604, 94] on td "1" at bounding box center [658, 88] width 108 height 55
type input "2"
type input "1600.00"
drag, startPoint x: 652, startPoint y: 87, endPoint x: 618, endPoint y: 96, distance: 34.8
click at [618, 96] on input "2" at bounding box center [658, 88] width 89 height 37
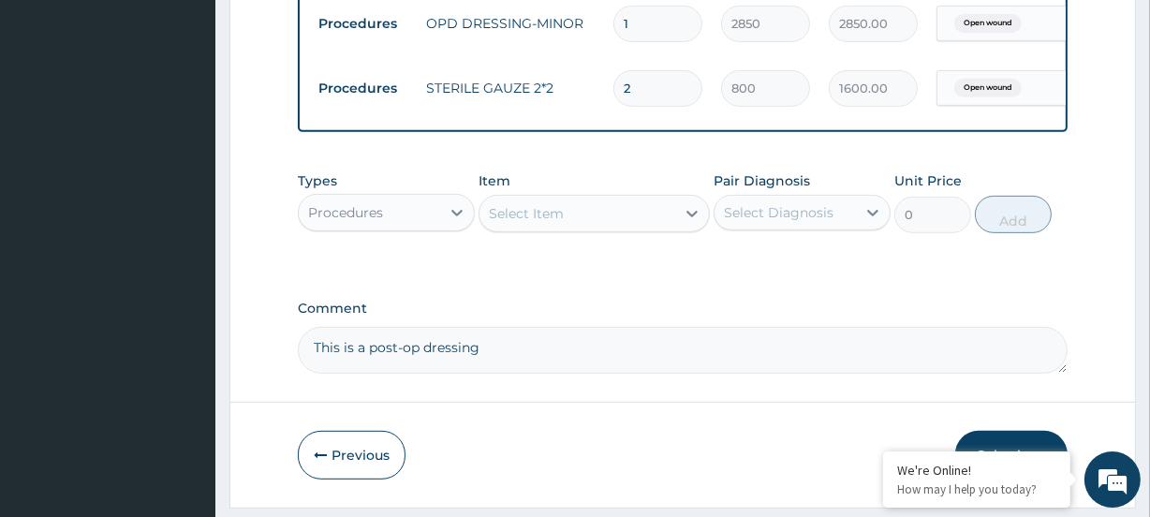
type input "4"
type input "3200.00"
type input "4"
click at [393, 228] on div "Procedures" at bounding box center [369, 213] width 141 height 30
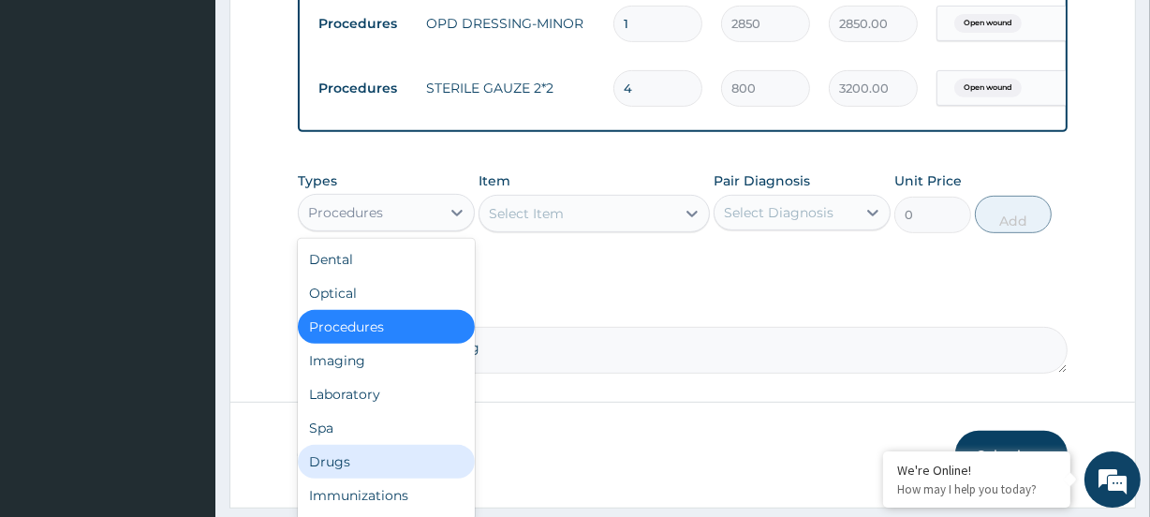
click at [335, 477] on div "Drugs" at bounding box center [386, 462] width 177 height 34
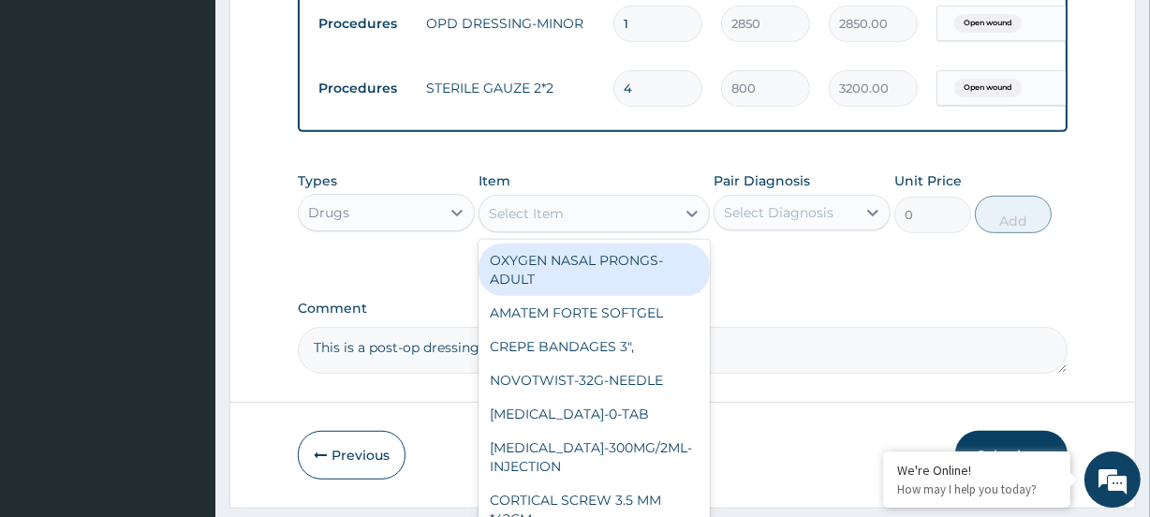
drag, startPoint x: 529, startPoint y: 222, endPoint x: 546, endPoint y: 214, distance: 18.9
click at [532, 220] on div "Select Item" at bounding box center [526, 213] width 75 height 19
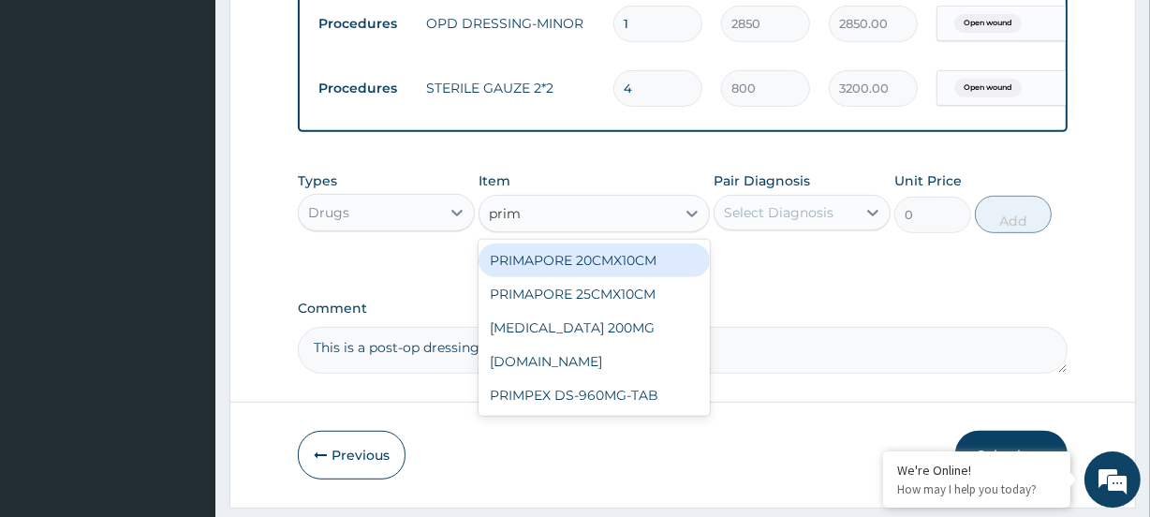
type input "prima"
click at [618, 276] on div "PRIMAPORE 20CMX10CM" at bounding box center [594, 261] width 230 height 34
type input "7007"
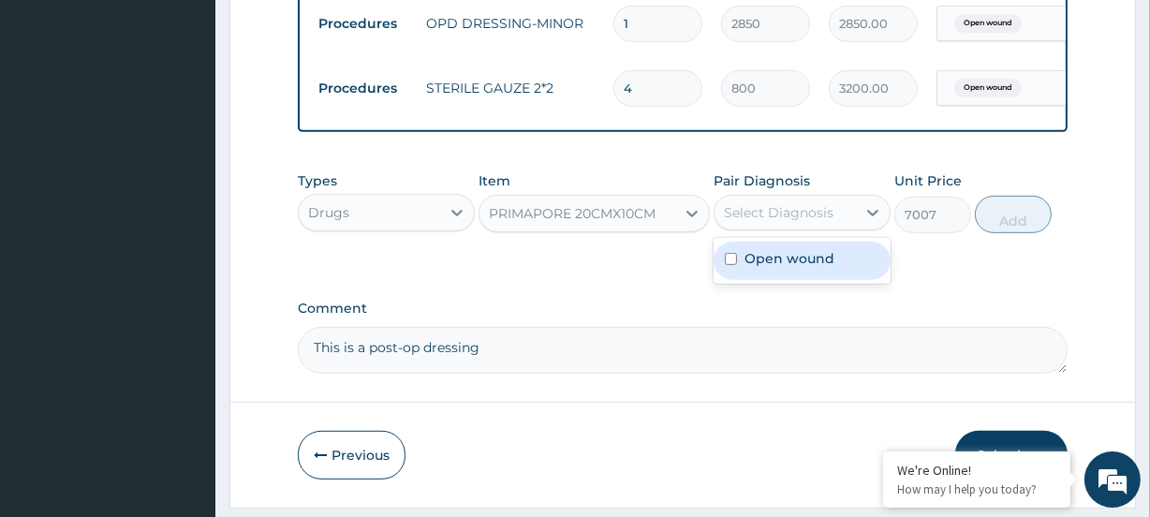
drag, startPoint x: 797, startPoint y: 215, endPoint x: 808, endPoint y: 248, distance: 34.4
click at [797, 219] on div "Select Diagnosis" at bounding box center [779, 212] width 110 height 19
click at [794, 268] on label "Open wound" at bounding box center [790, 258] width 90 height 19
checkbox input "true"
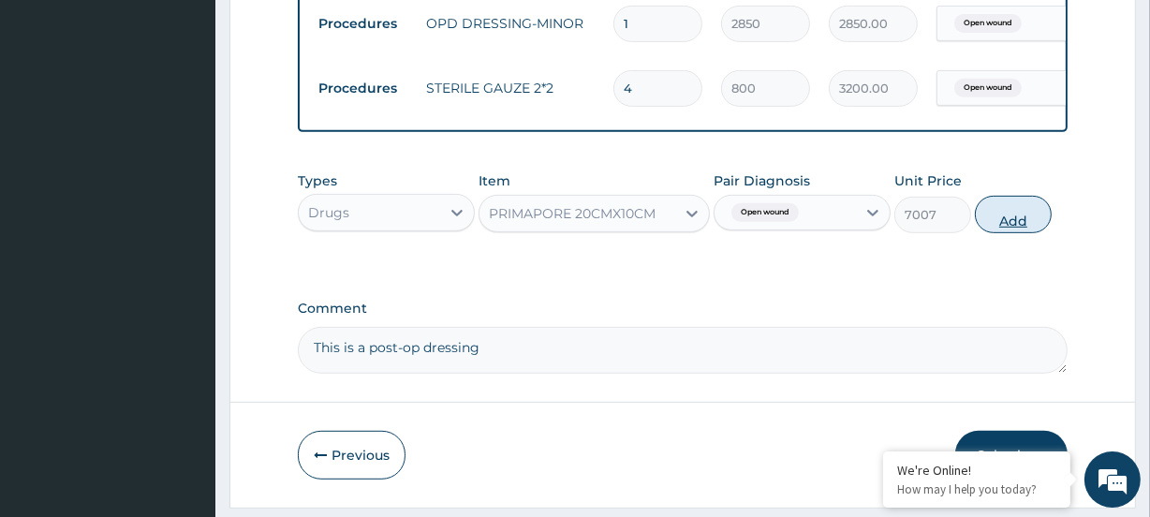
click at [1025, 215] on button "Add" at bounding box center [1013, 214] width 77 height 37
type input "0"
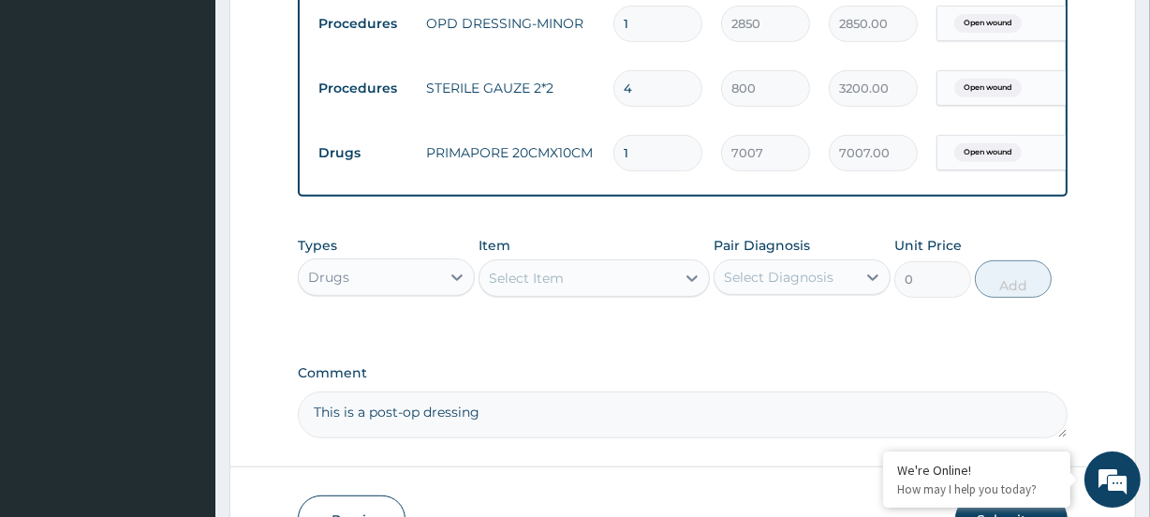
click at [519, 288] on div "Select Item" at bounding box center [526, 278] width 75 height 19
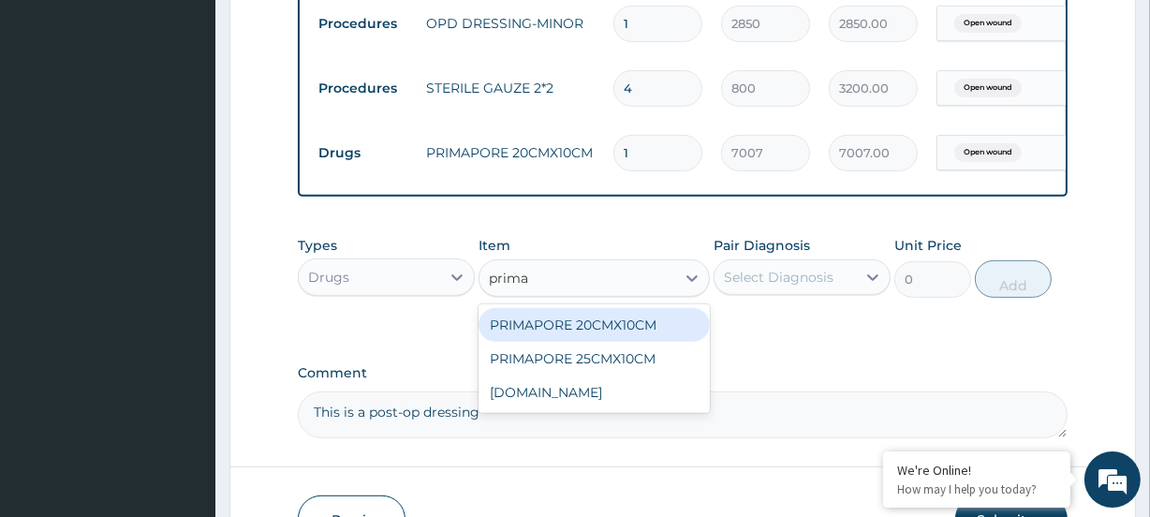
type input "primap"
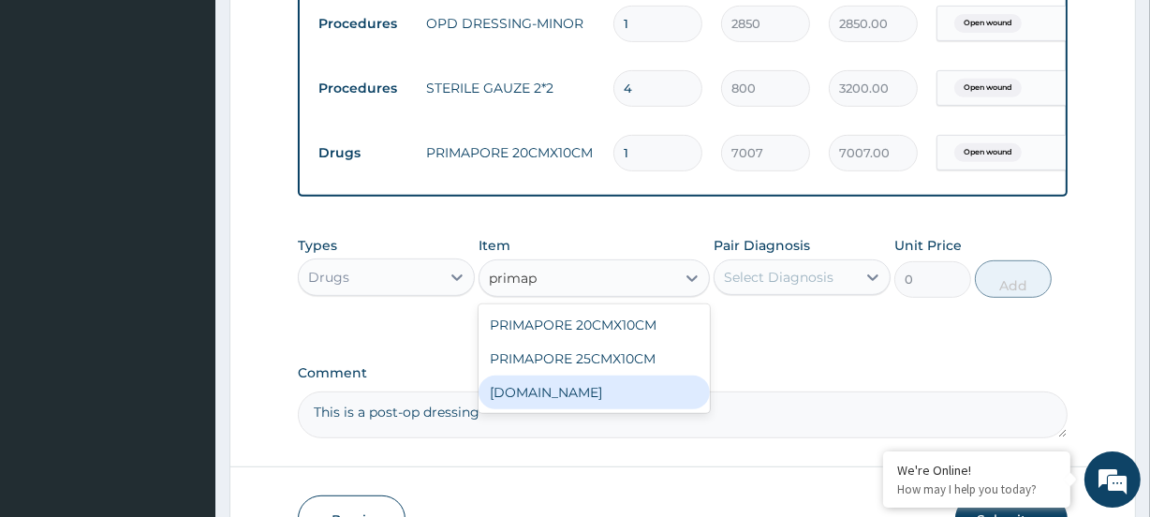
drag, startPoint x: 573, startPoint y: 407, endPoint x: 697, endPoint y: 319, distance: 151.8
click at [581, 400] on div "PRIMAPORE15CMX8.CM" at bounding box center [594, 393] width 230 height 34
type input "1920"
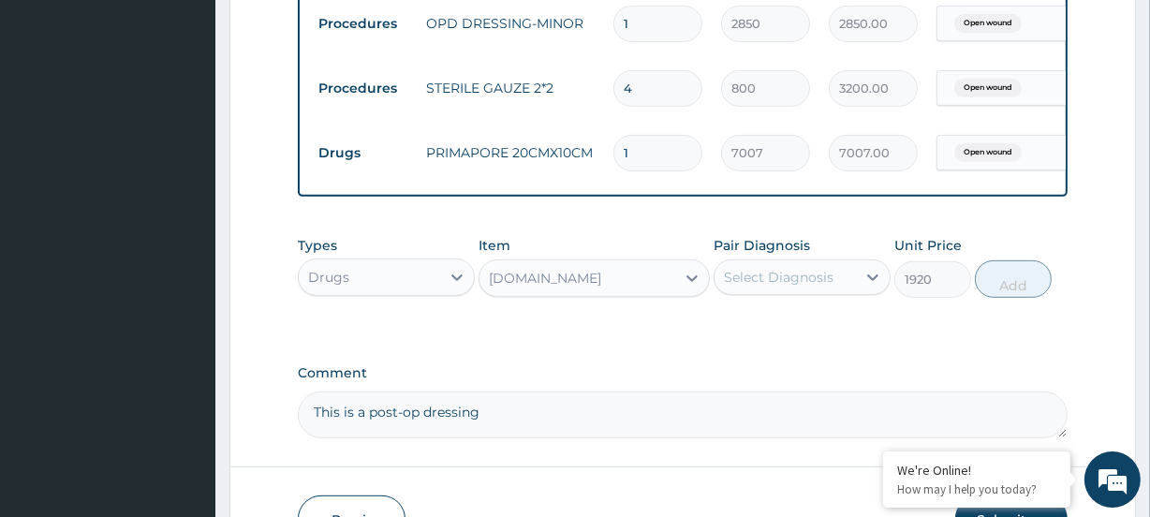
click at [768, 276] on div "Select Diagnosis" at bounding box center [785, 277] width 141 height 30
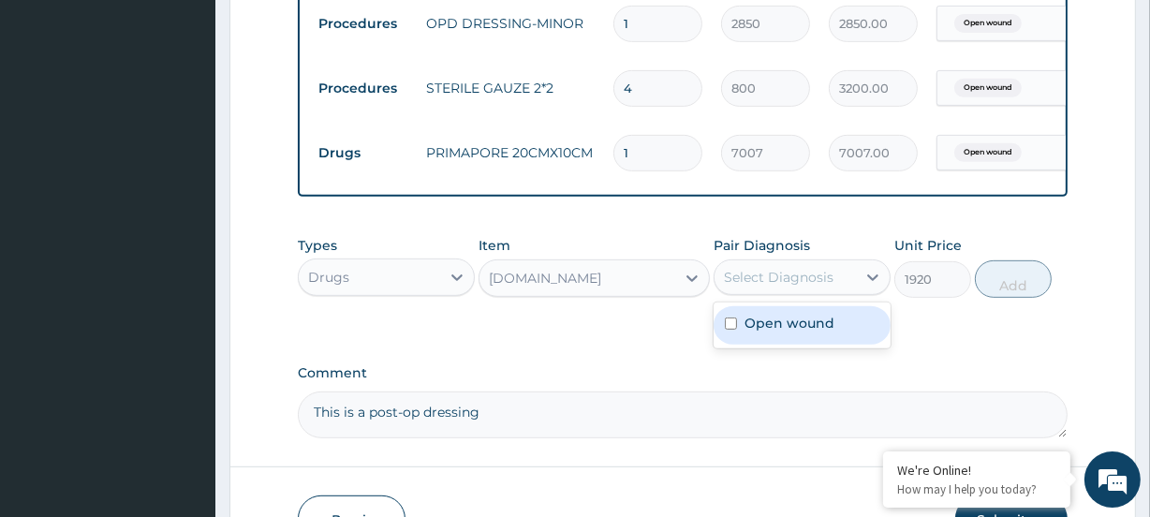
click at [779, 333] on label "Open wound" at bounding box center [790, 323] width 90 height 19
checkbox input "true"
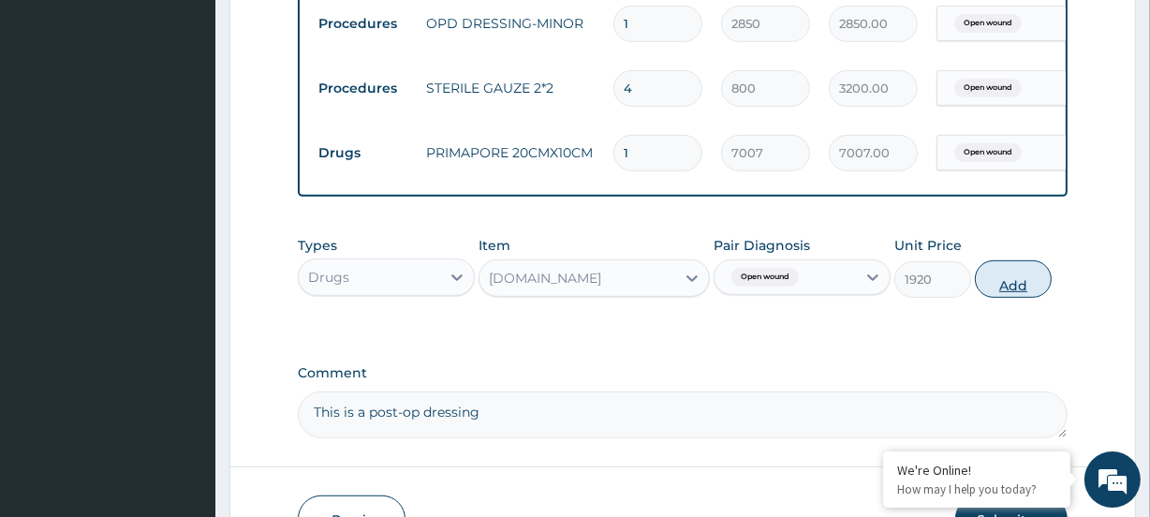
click at [998, 281] on button "Add" at bounding box center [1013, 278] width 77 height 37
type input "0"
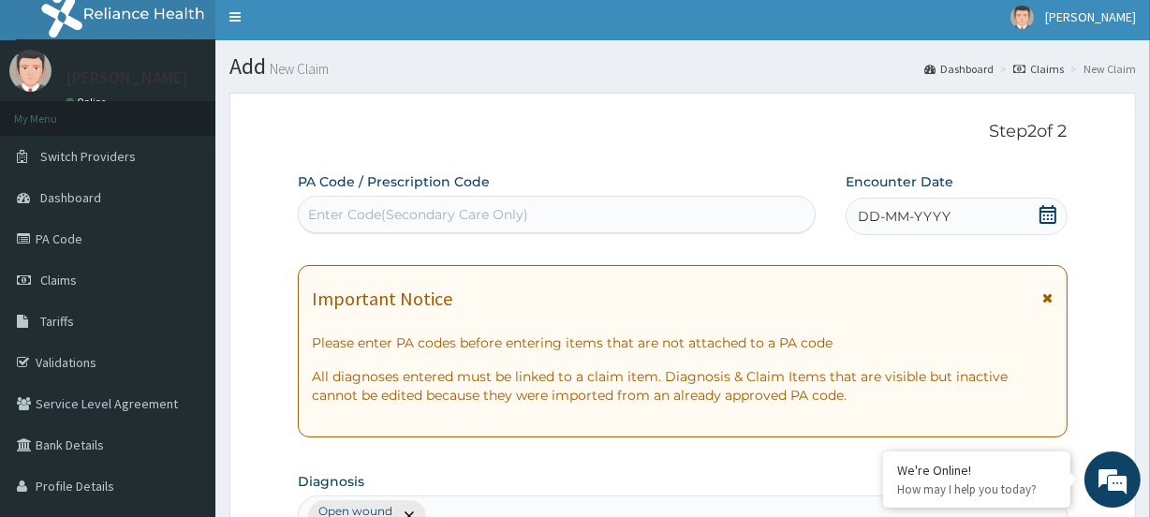
scroll to position [0, 0]
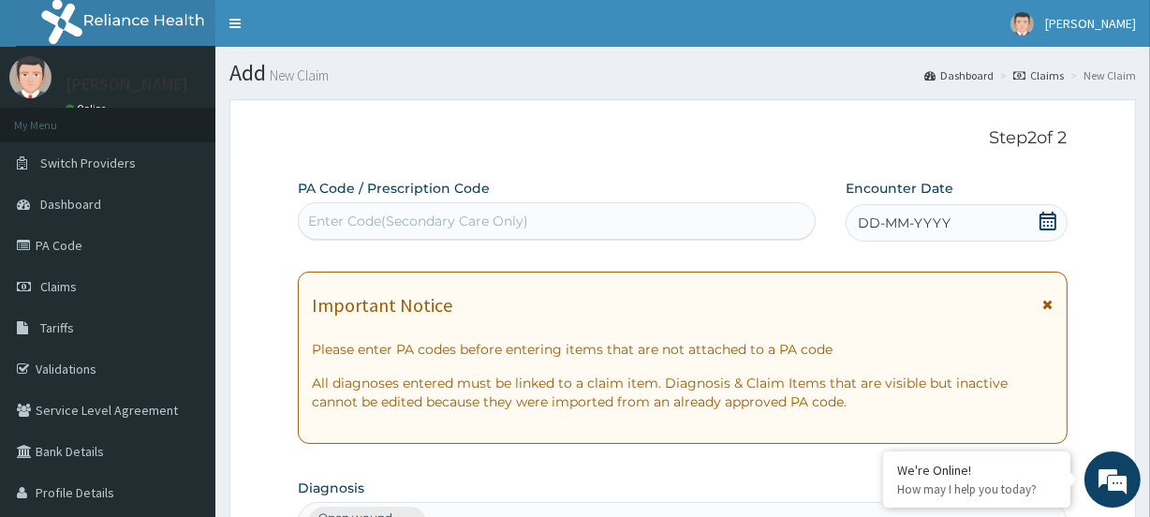
click at [1048, 227] on icon at bounding box center [1048, 221] width 19 height 19
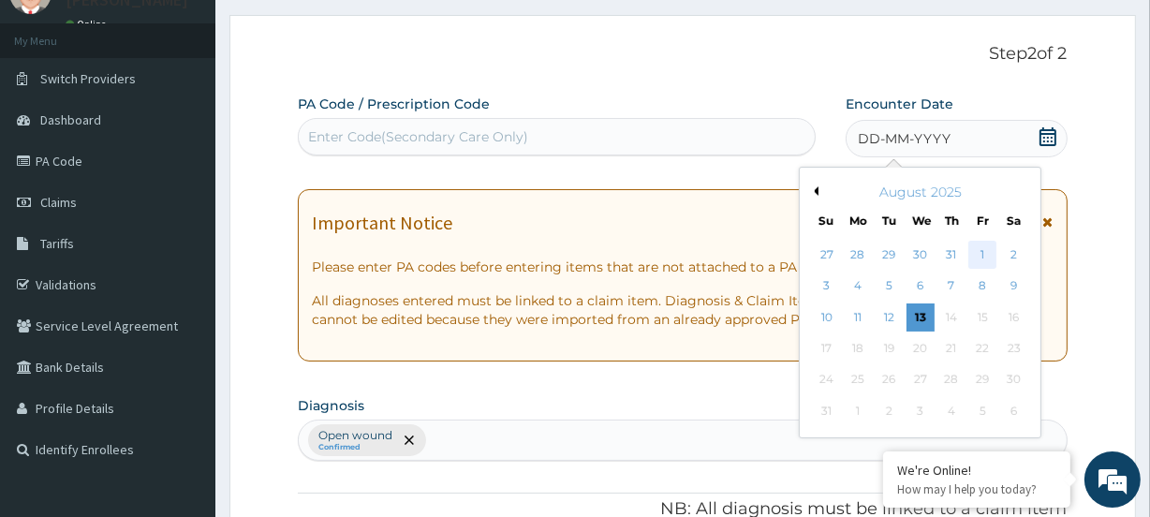
scroll to position [84, 0]
click at [977, 249] on div "1" at bounding box center [983, 255] width 28 height 28
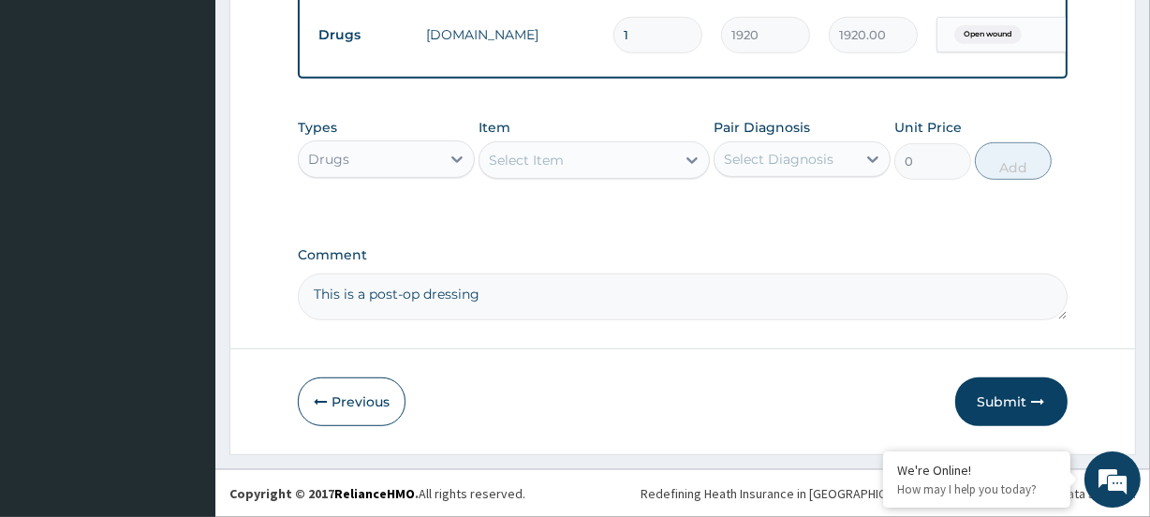
click at [1002, 423] on button "Submit" at bounding box center [1012, 402] width 112 height 49
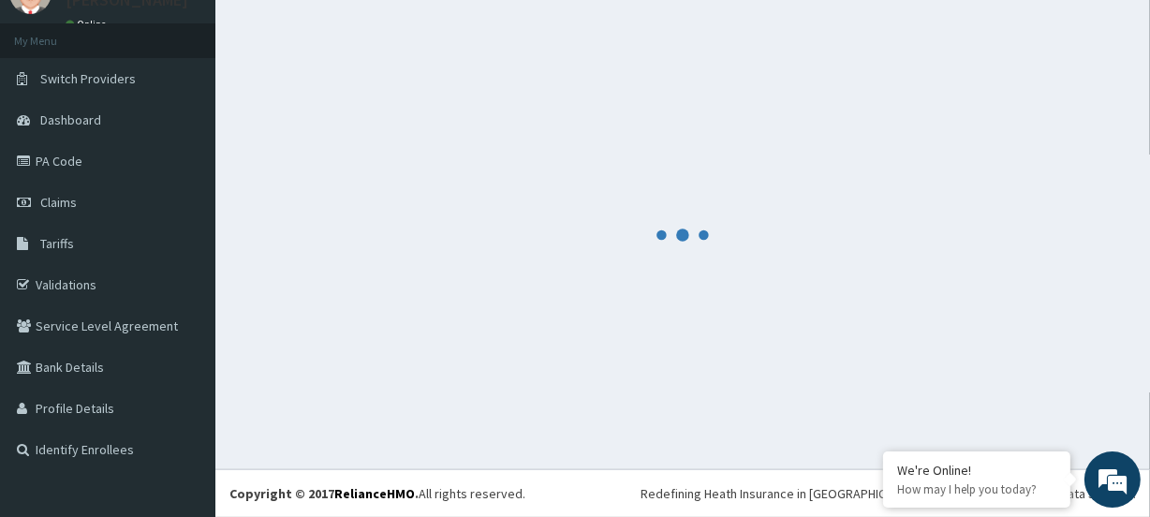
scroll to position [83, 0]
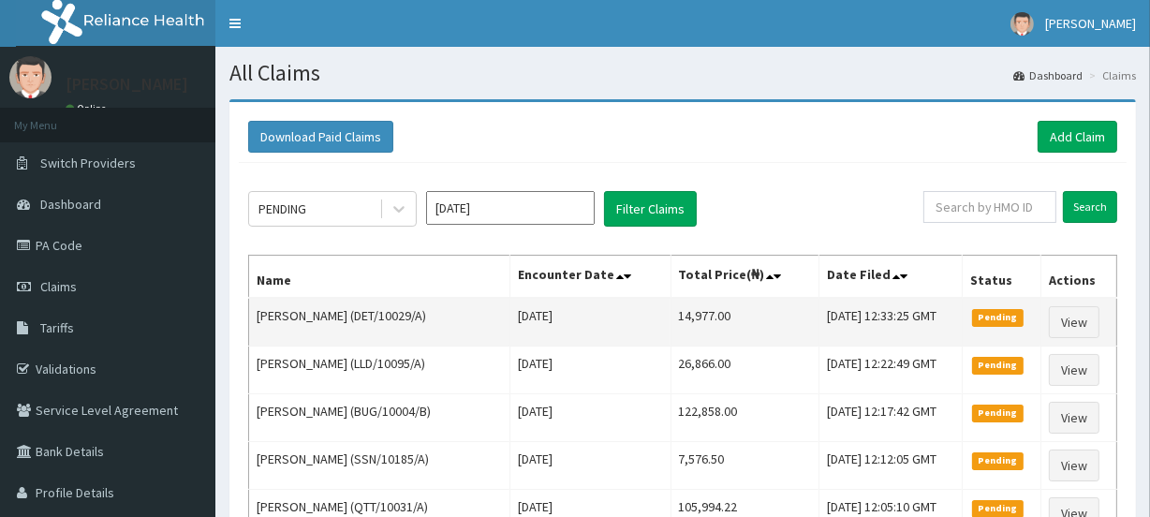
drag, startPoint x: 651, startPoint y: 315, endPoint x: 732, endPoint y: 315, distance: 80.6
click at [732, 315] on tr "[PERSON_NAME] (DET/10029/A) [DATE] 14,977.00 [DATE] 12:33:25 GMT Pending View" at bounding box center [683, 322] width 868 height 49
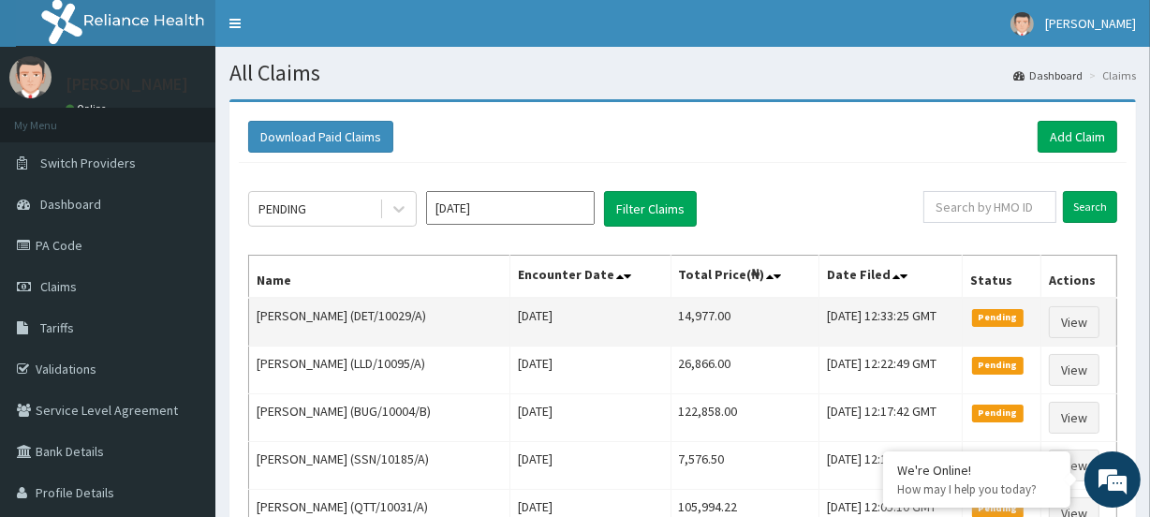
copy tr "14,977.00"
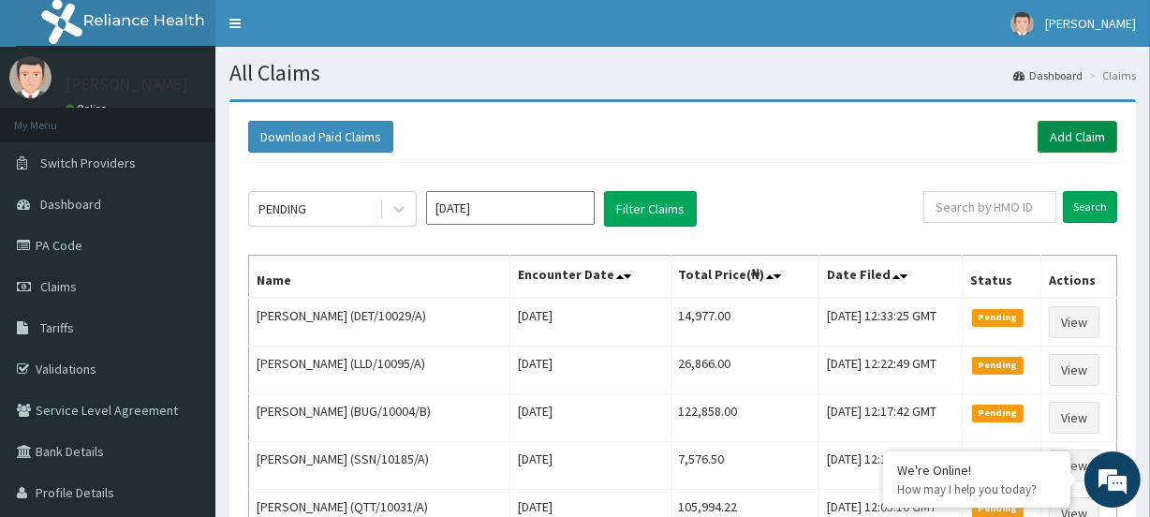
click at [1059, 141] on link "Add Claim" at bounding box center [1078, 137] width 80 height 32
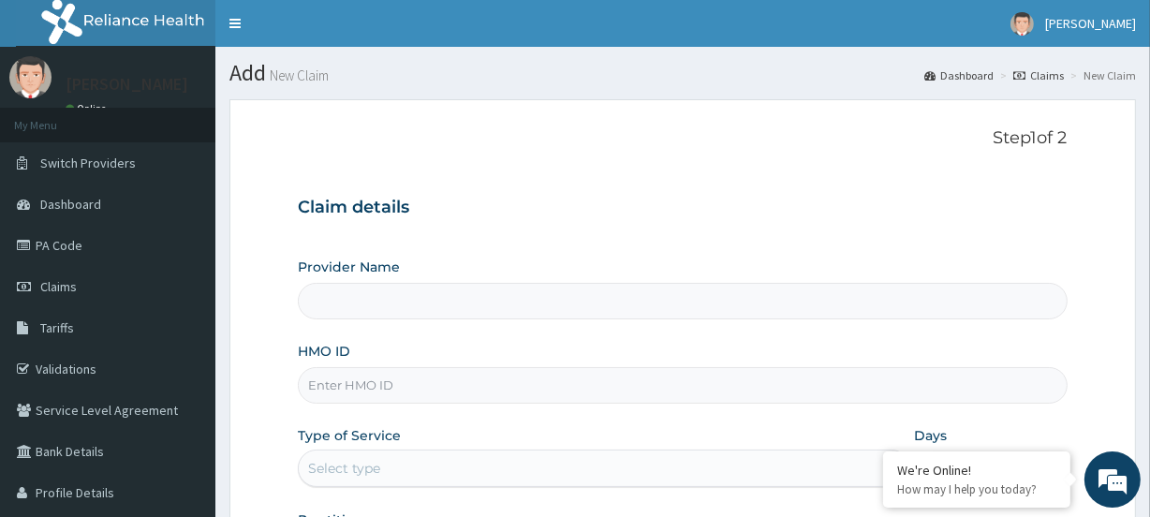
type input "[GEOGRAPHIC_DATA]"
click at [342, 387] on input "HMO ID" at bounding box center [682, 385] width 769 height 37
paste input "DET/10029/A"
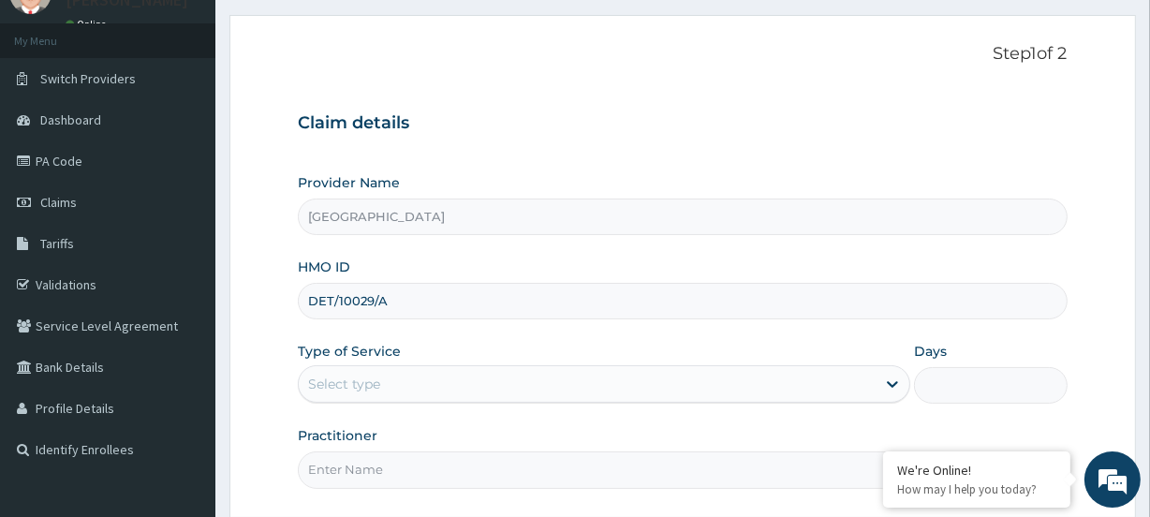
scroll to position [84, 0]
type input "DET/10029/A"
click at [326, 385] on div "Select type" at bounding box center [344, 384] width 72 height 19
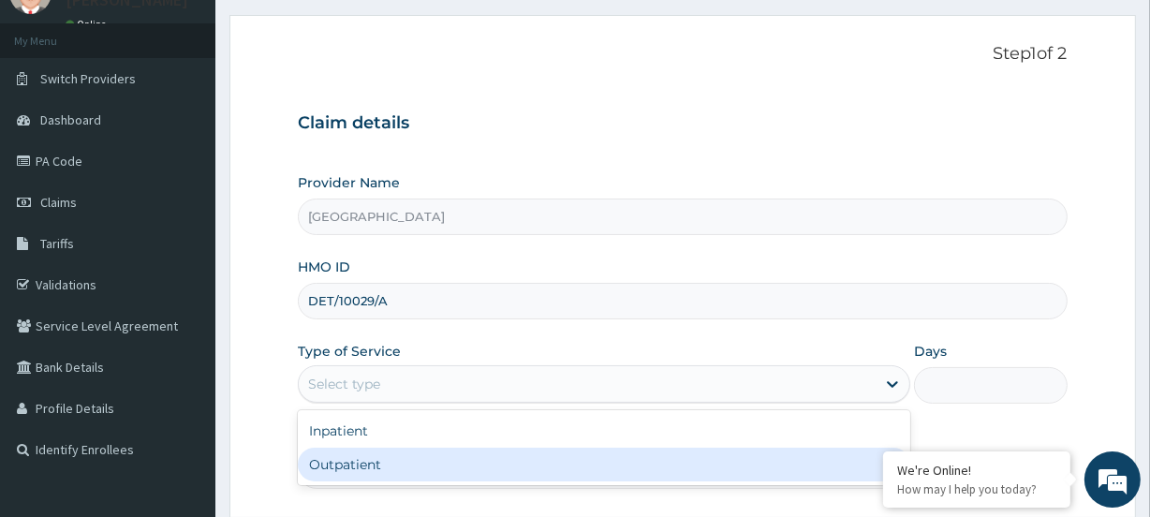
click at [325, 475] on div "Outpatient" at bounding box center [604, 465] width 613 height 34
type input "1"
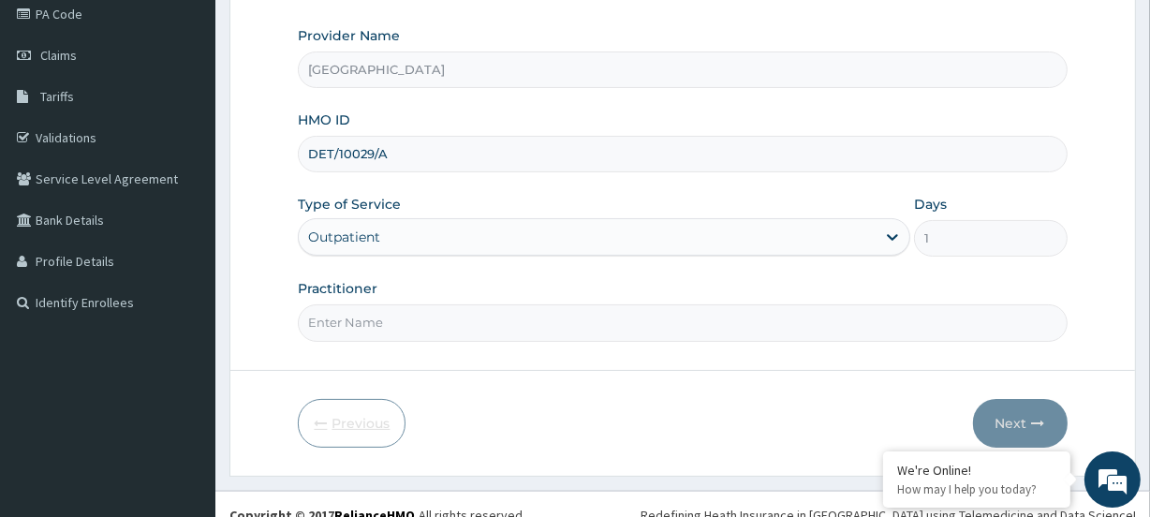
scroll to position [251, 0]
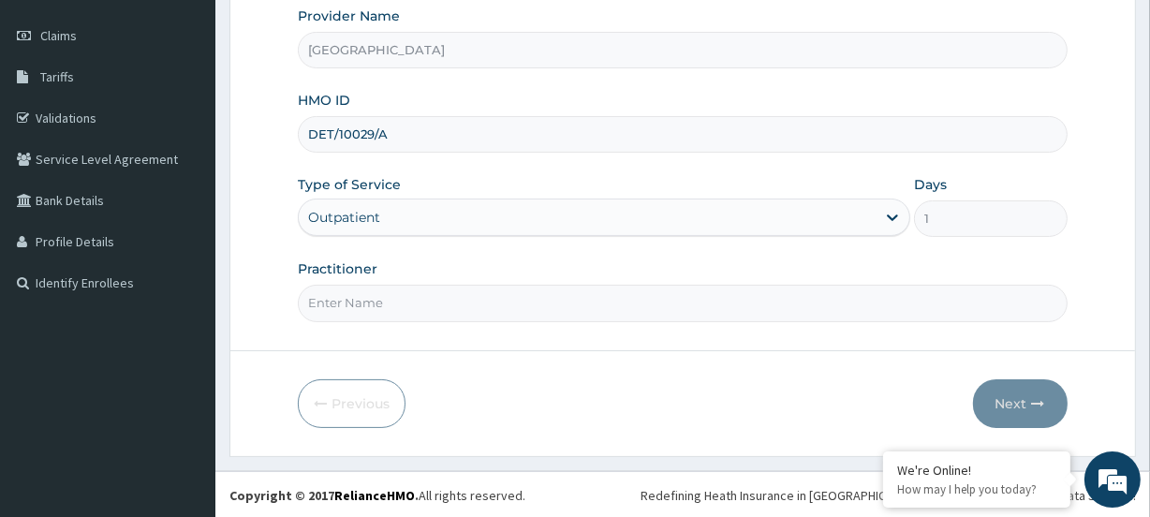
click at [336, 293] on input "Practitioner" at bounding box center [682, 303] width 769 height 37
paste input "Augustine Olugbemi"
type input "Augustine Olugbemi"
click at [1018, 394] on button "Next" at bounding box center [1020, 403] width 95 height 49
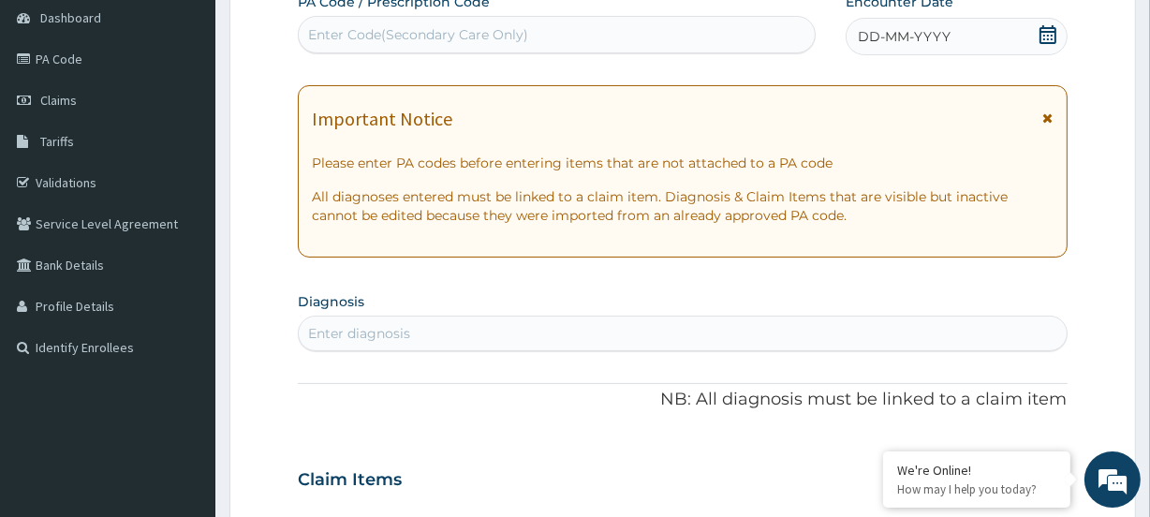
scroll to position [81, 0]
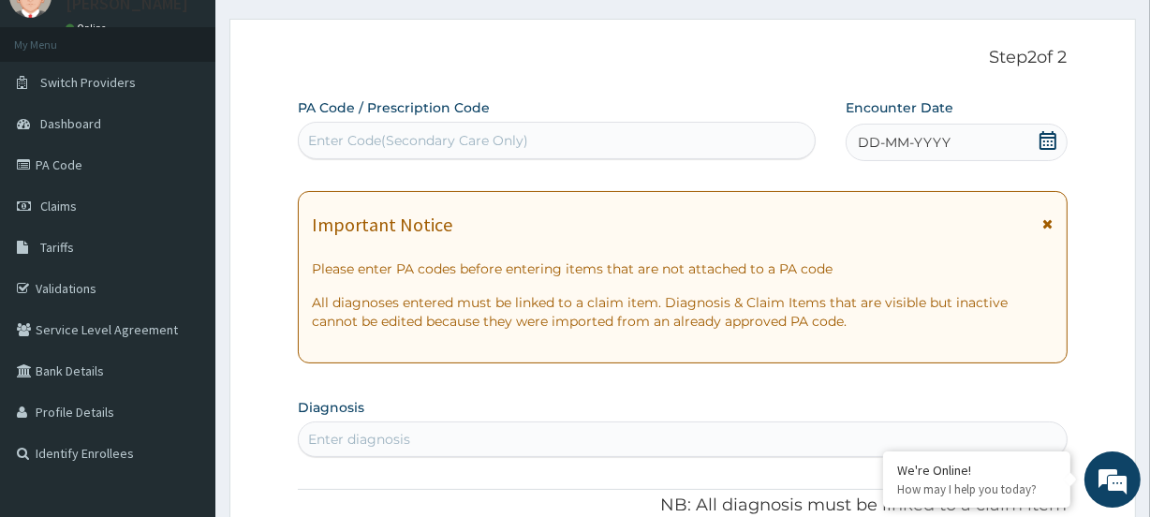
click at [347, 141] on div "Enter Code(Secondary Care Only)" at bounding box center [418, 140] width 220 height 19
paste input "PA/F56610"
type input "PA/F56610"
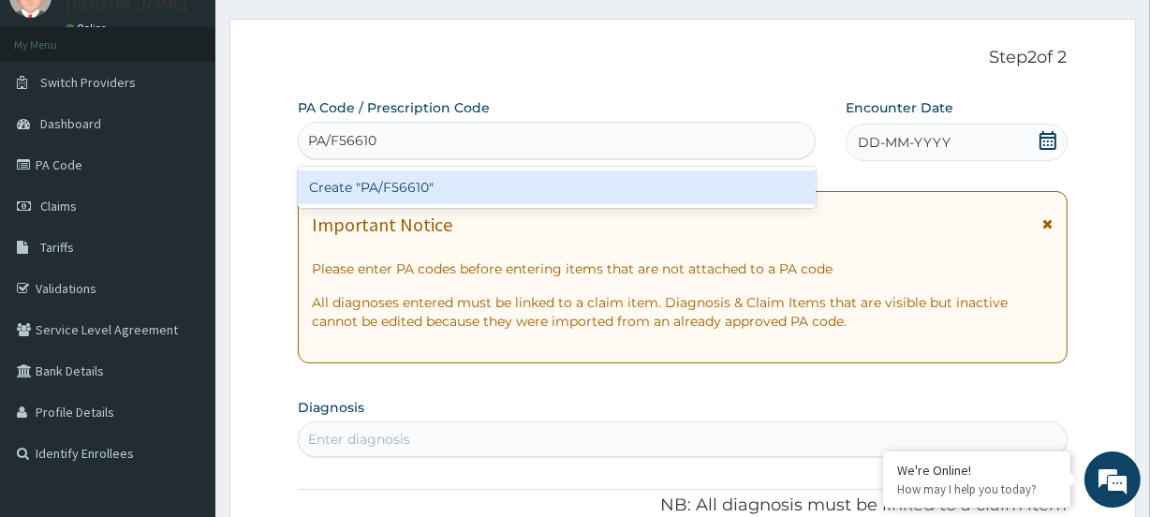
click at [315, 187] on div "Create "PA/F56610"" at bounding box center [556, 188] width 517 height 34
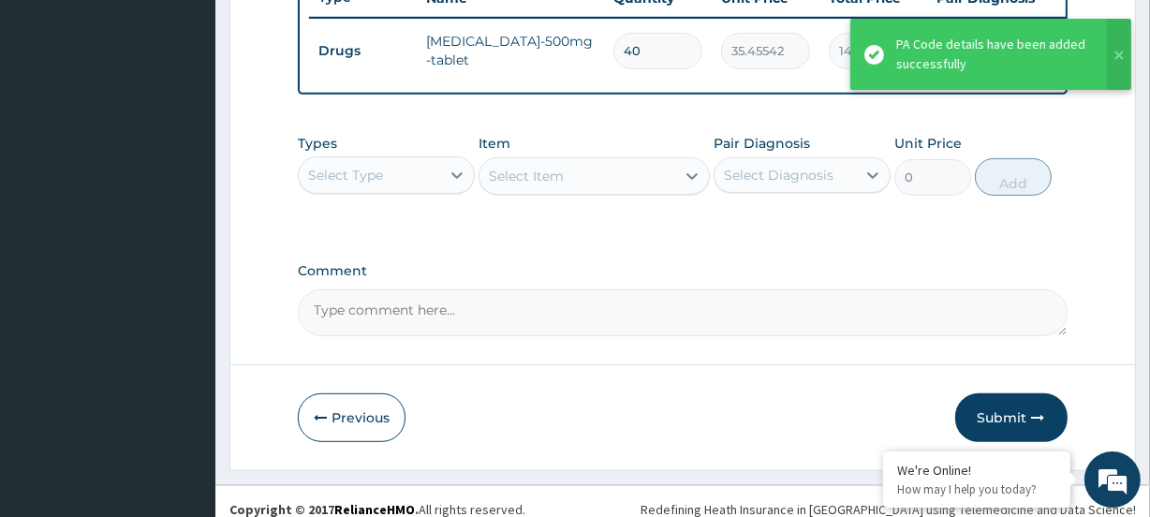
scroll to position [756, 0]
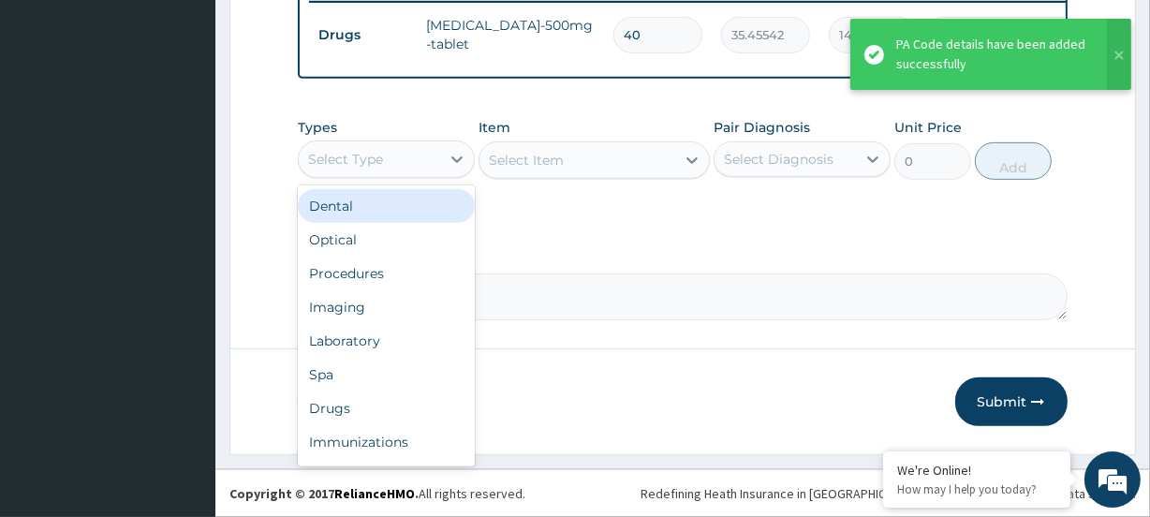
click at [351, 157] on div "Select Type" at bounding box center [345, 159] width 75 height 19
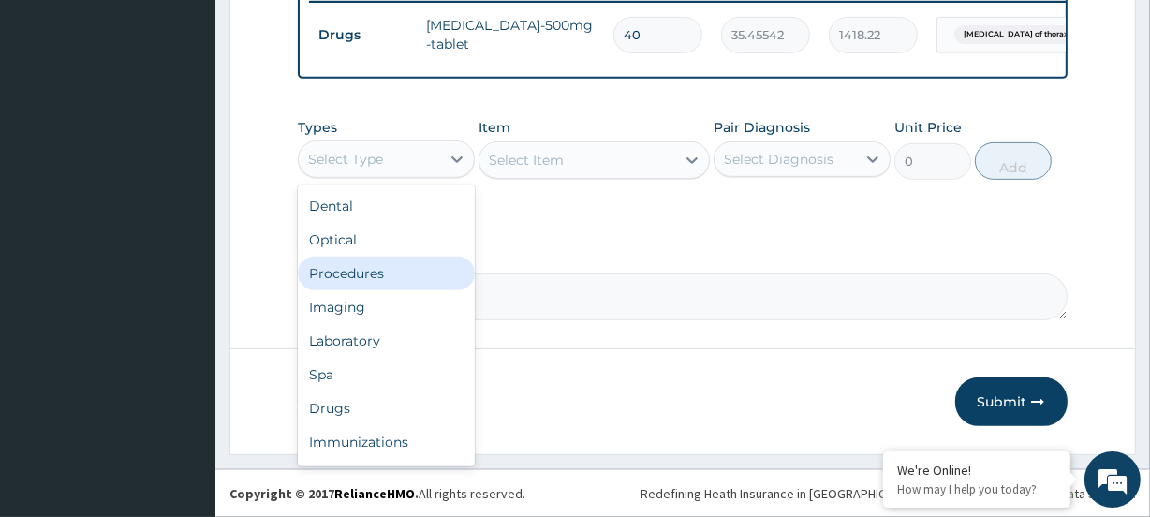
click at [322, 269] on div "Procedures" at bounding box center [386, 274] width 177 height 34
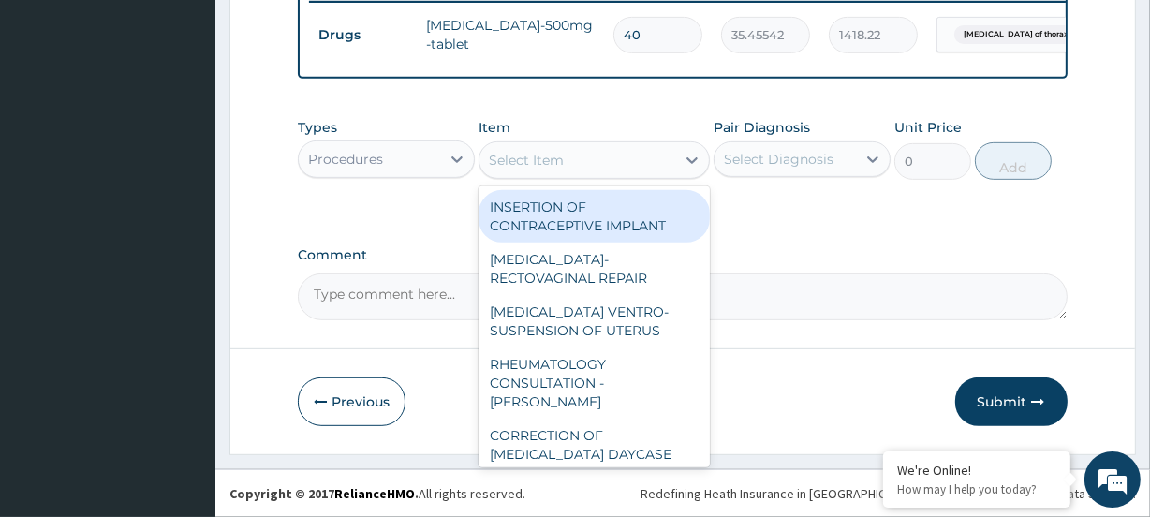
click at [502, 151] on div "Select Item" at bounding box center [526, 160] width 75 height 19
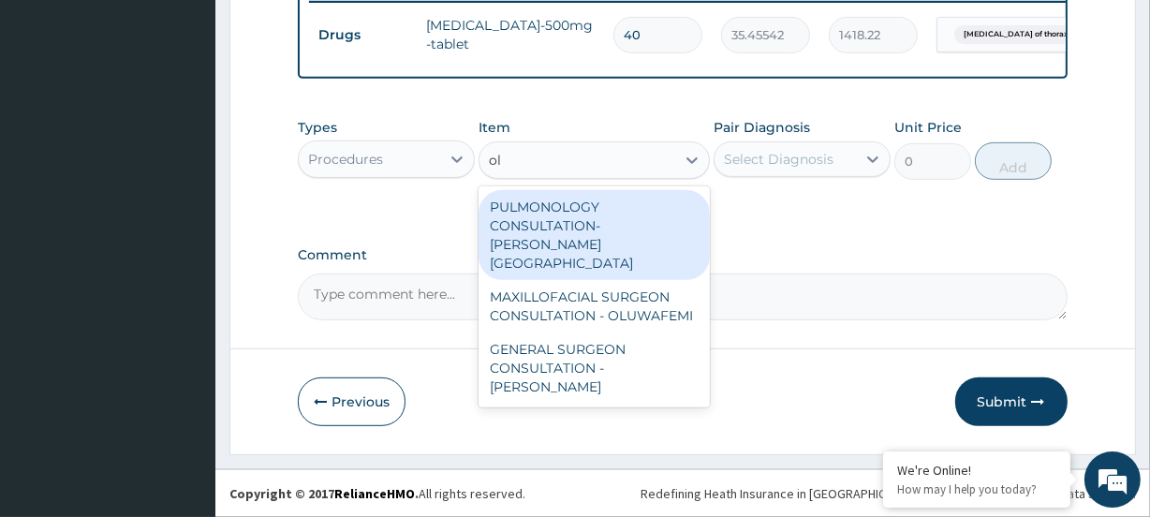
type input "o"
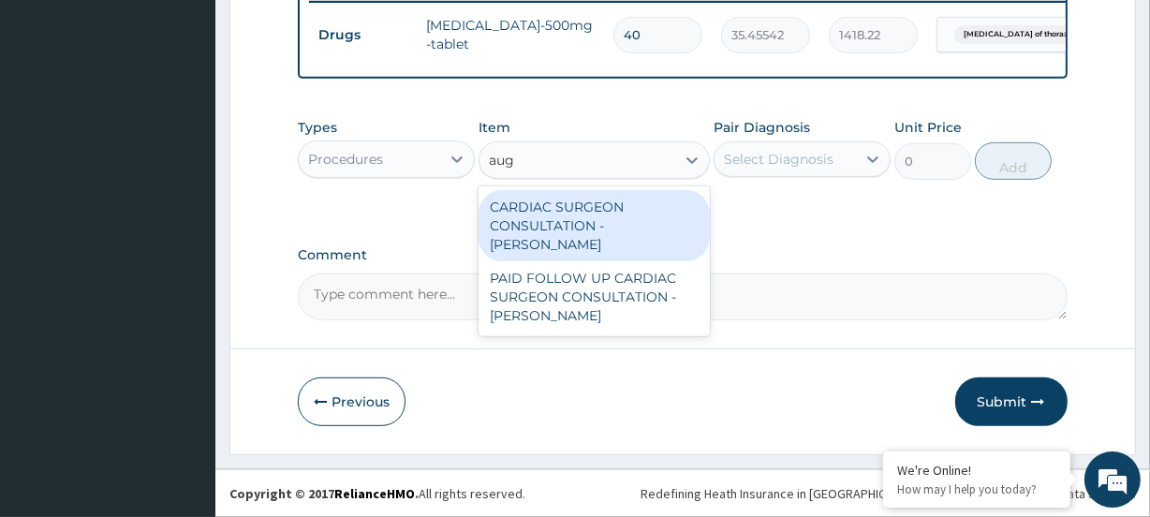
type input "augu"
click at [569, 236] on div "CARDIAC SURGEON CONSULTATION - DR AUGUSTINE" at bounding box center [594, 225] width 230 height 71
type input "55000"
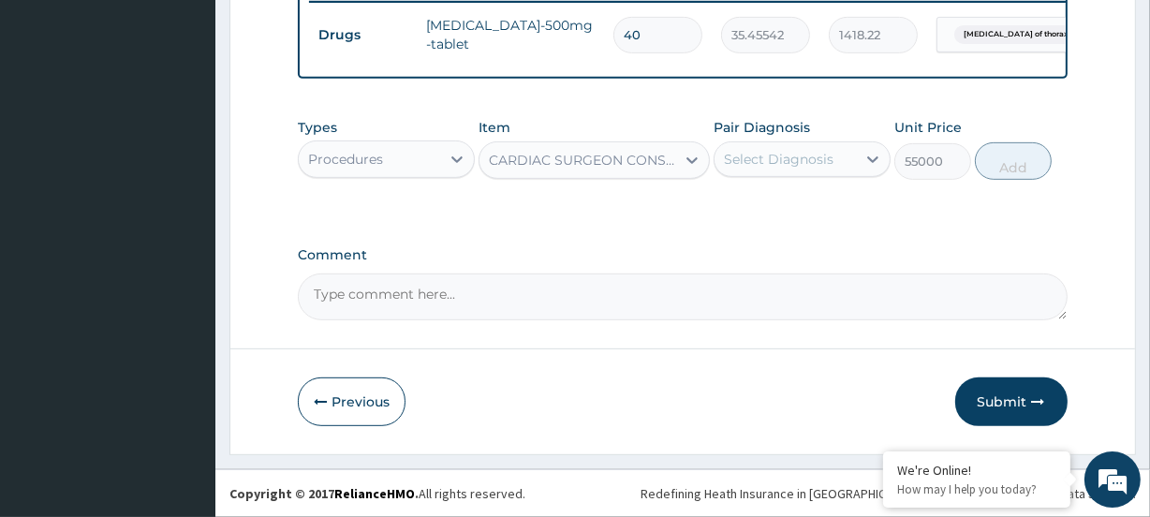
click at [767, 159] on div "Select Diagnosis" at bounding box center [779, 159] width 110 height 19
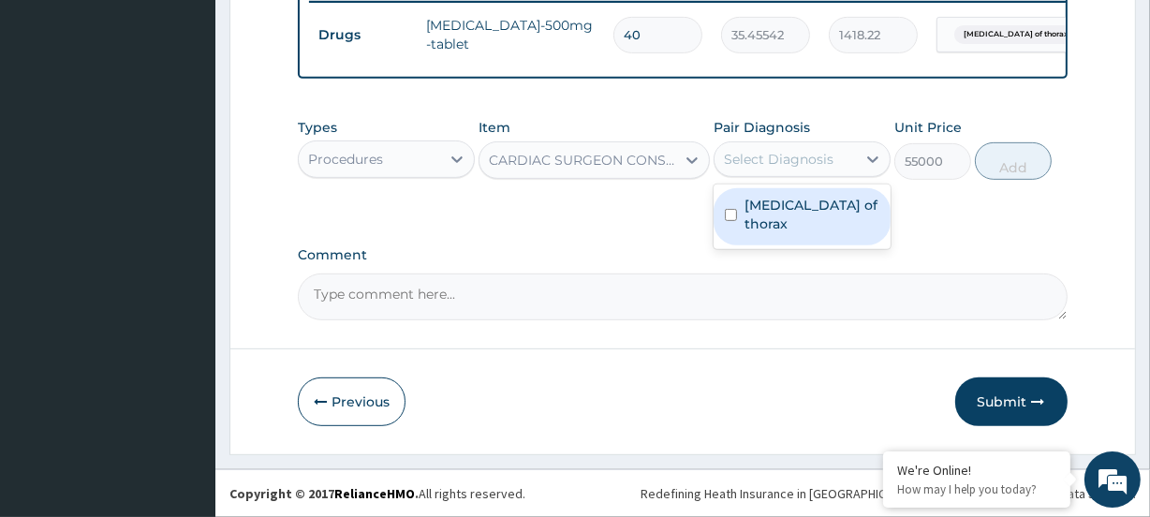
click at [761, 217] on label "Endometriosis of thorax" at bounding box center [812, 214] width 135 height 37
checkbox input "true"
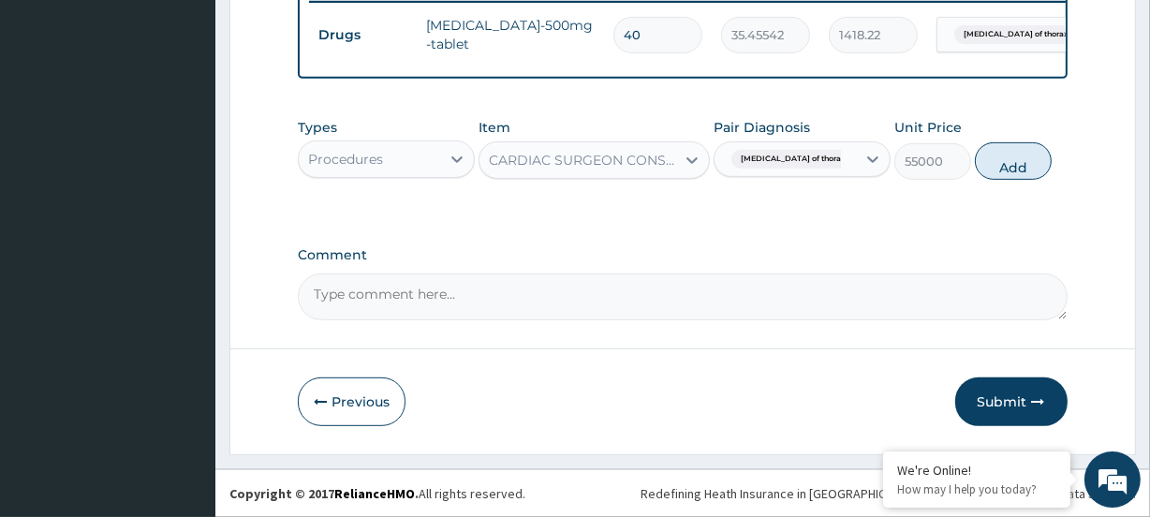
click at [1003, 156] on button "Add" at bounding box center [1013, 160] width 77 height 37
type input "0"
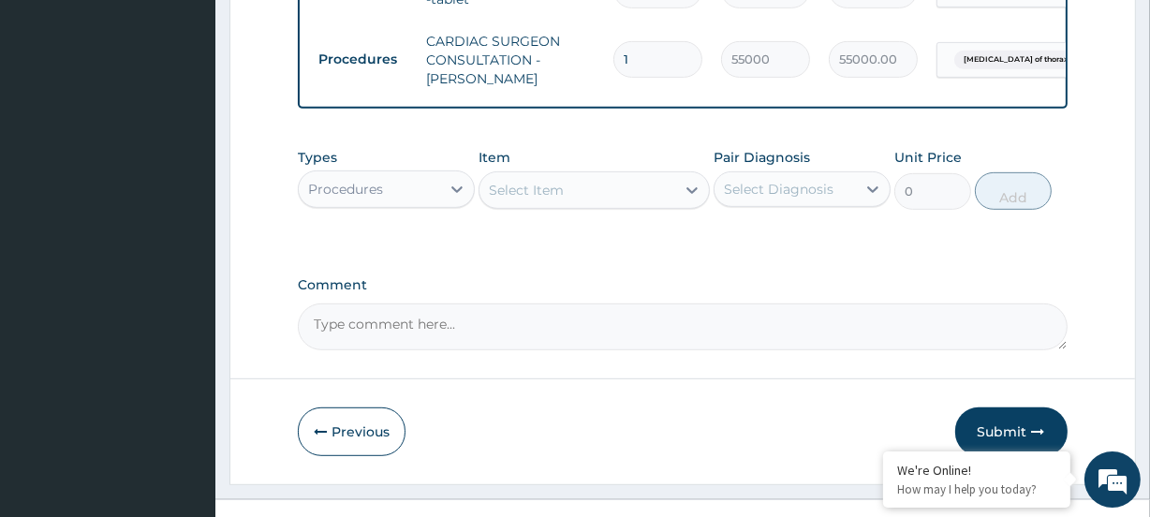
scroll to position [831, 0]
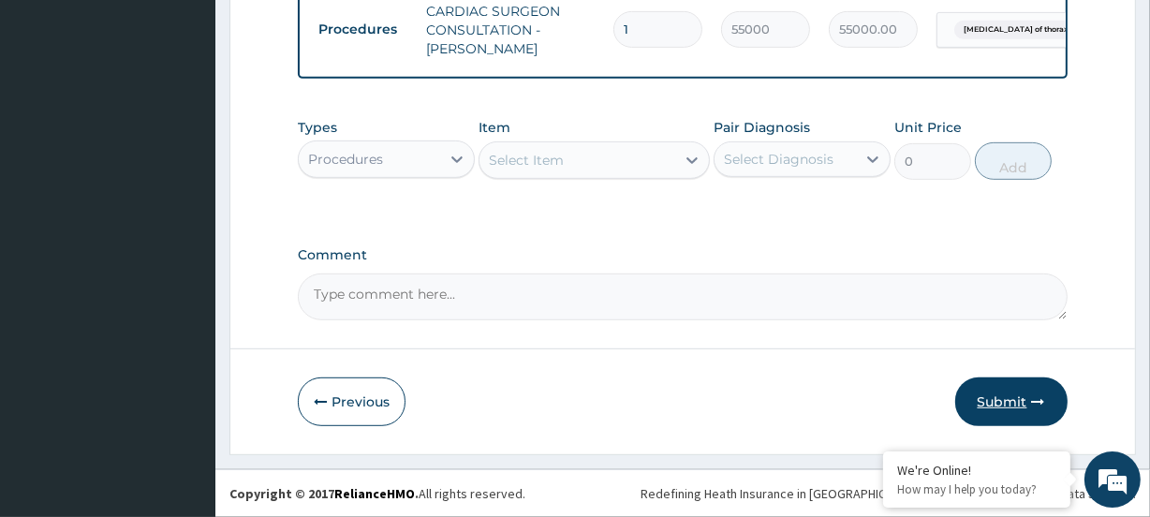
click at [996, 393] on button "Submit" at bounding box center [1012, 402] width 112 height 49
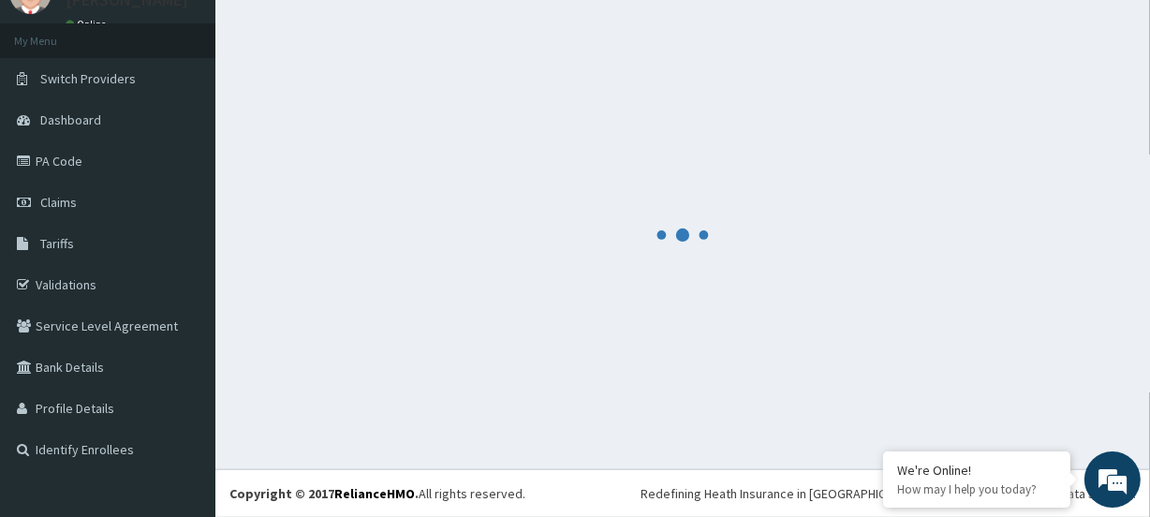
scroll to position [83, 0]
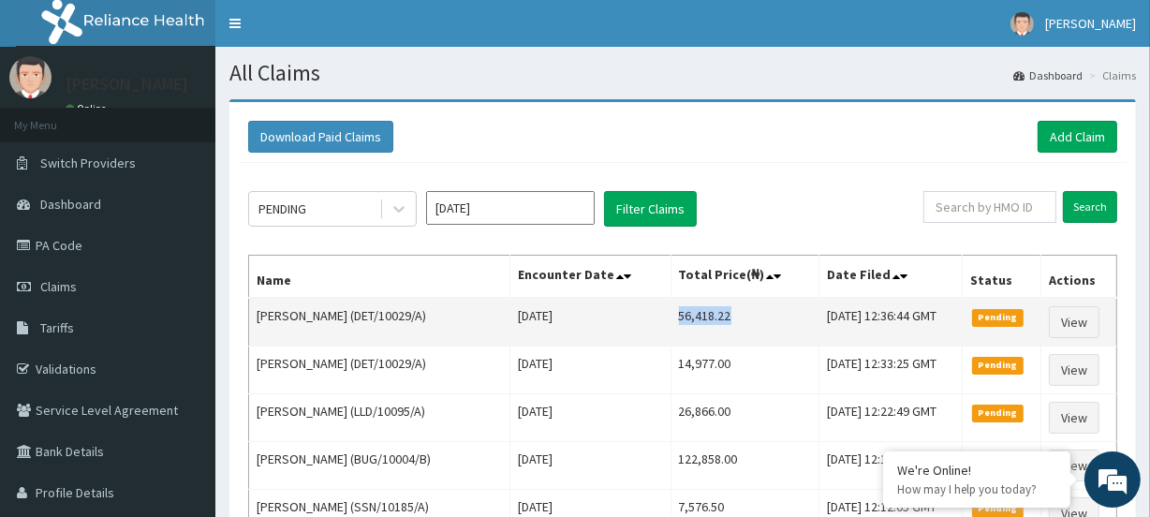
drag, startPoint x: 656, startPoint y: 318, endPoint x: 726, endPoint y: 318, distance: 70.3
click at [726, 318] on td "56,418.22" at bounding box center [745, 322] width 149 height 49
copy td "56,418.22"
